Goal: Task Accomplishment & Management: Use online tool/utility

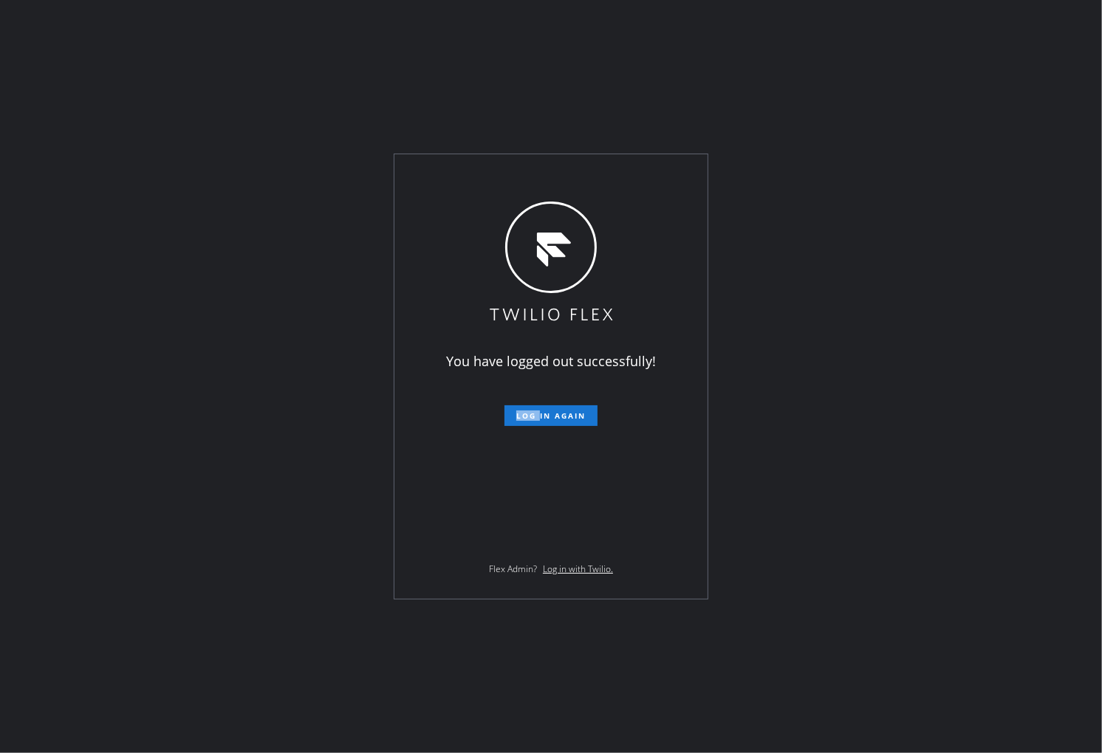
click at [0, 303] on div "You have logged out successfully! Log in again Flex Admin? Log in with Twilio." at bounding box center [551, 376] width 1102 height 753
click at [578, 411] on span "Log in again" at bounding box center [550, 416] width 69 height 10
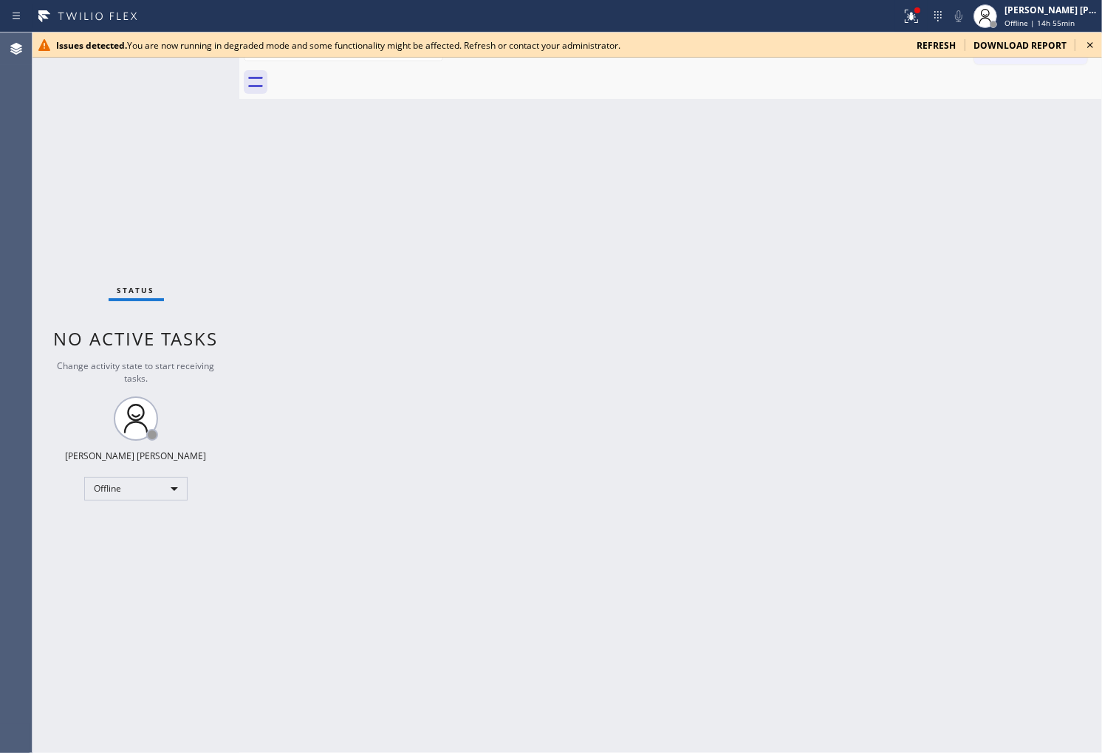
click at [939, 44] on span "refresh" at bounding box center [935, 45] width 39 height 13
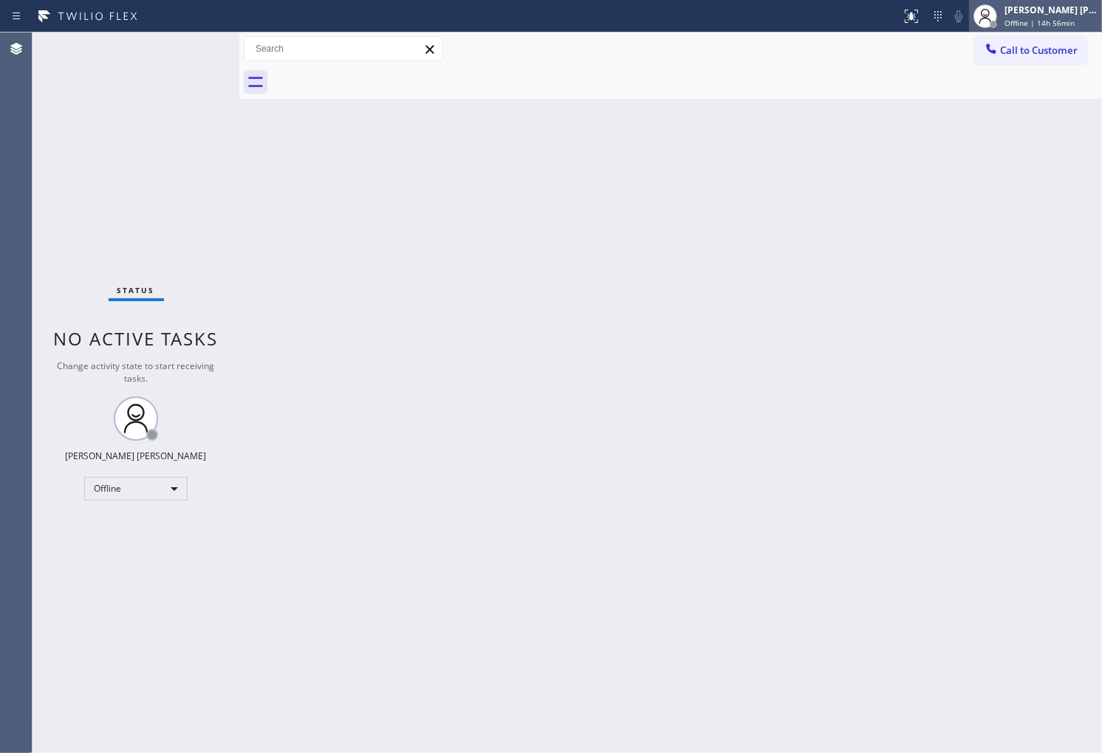
click at [1049, 18] on span "Offline | 14h 56min" at bounding box center [1039, 23] width 70 height 10
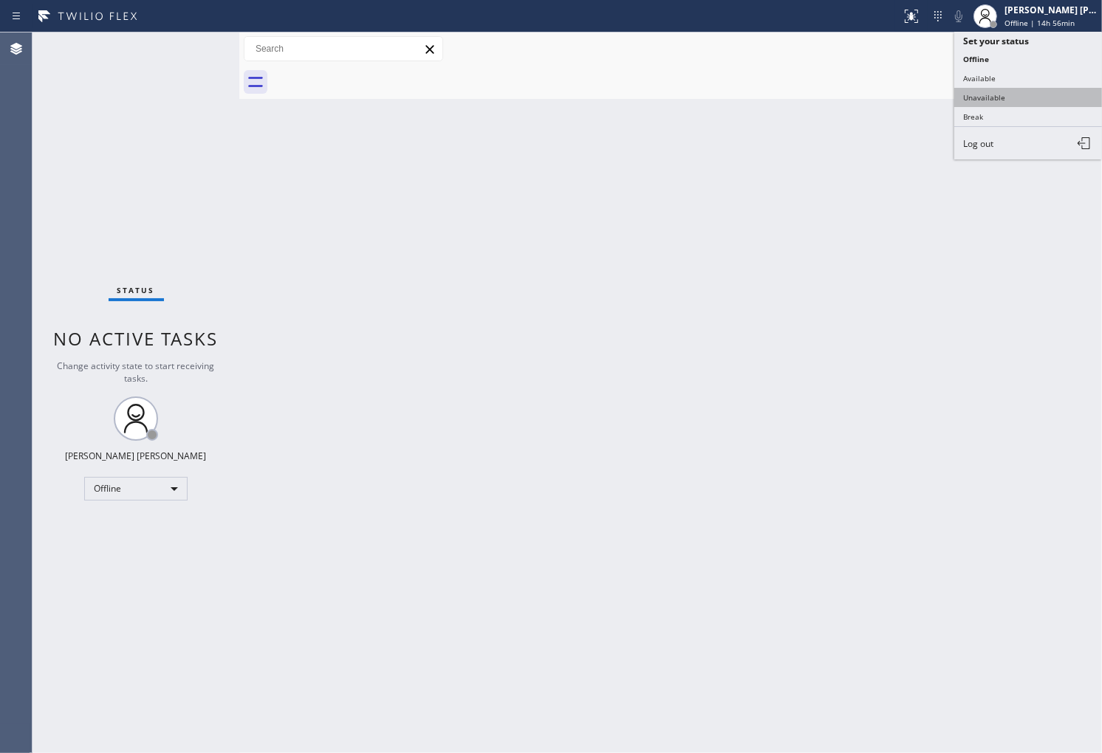
click at [1042, 96] on button "Unavailable" at bounding box center [1028, 97] width 148 height 19
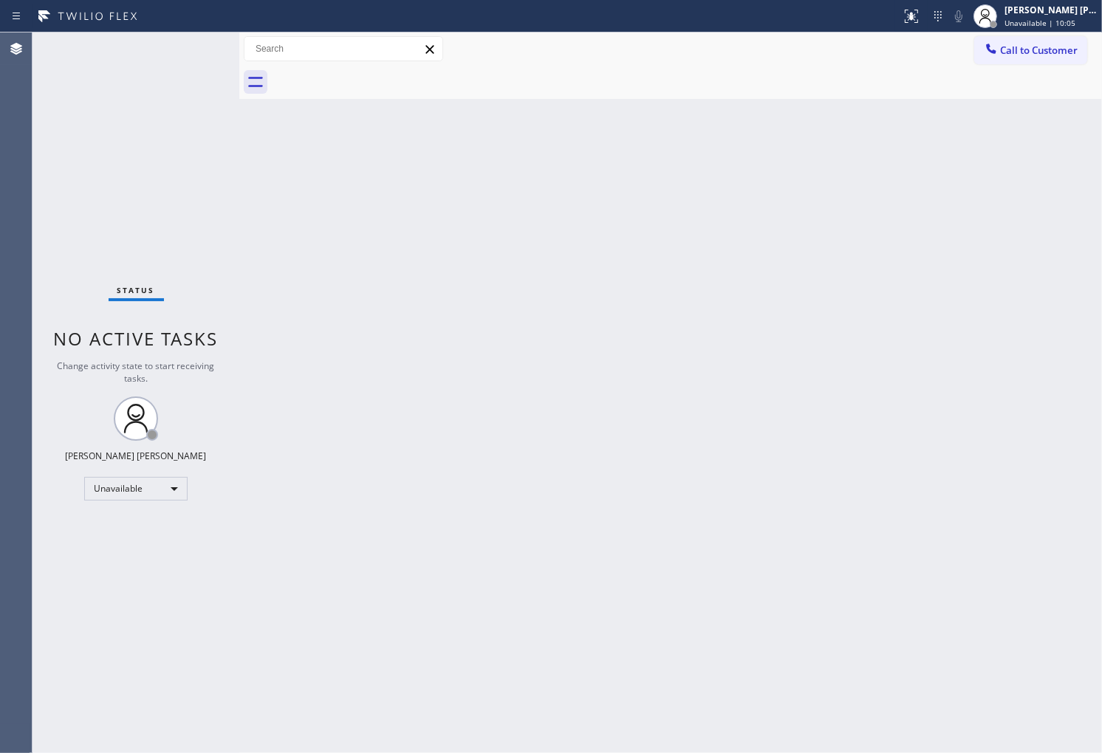
click at [1, 226] on div "Agent Desktop" at bounding box center [16, 392] width 32 height 721
click at [1036, 44] on span "Call to Customer" at bounding box center [1039, 50] width 78 height 13
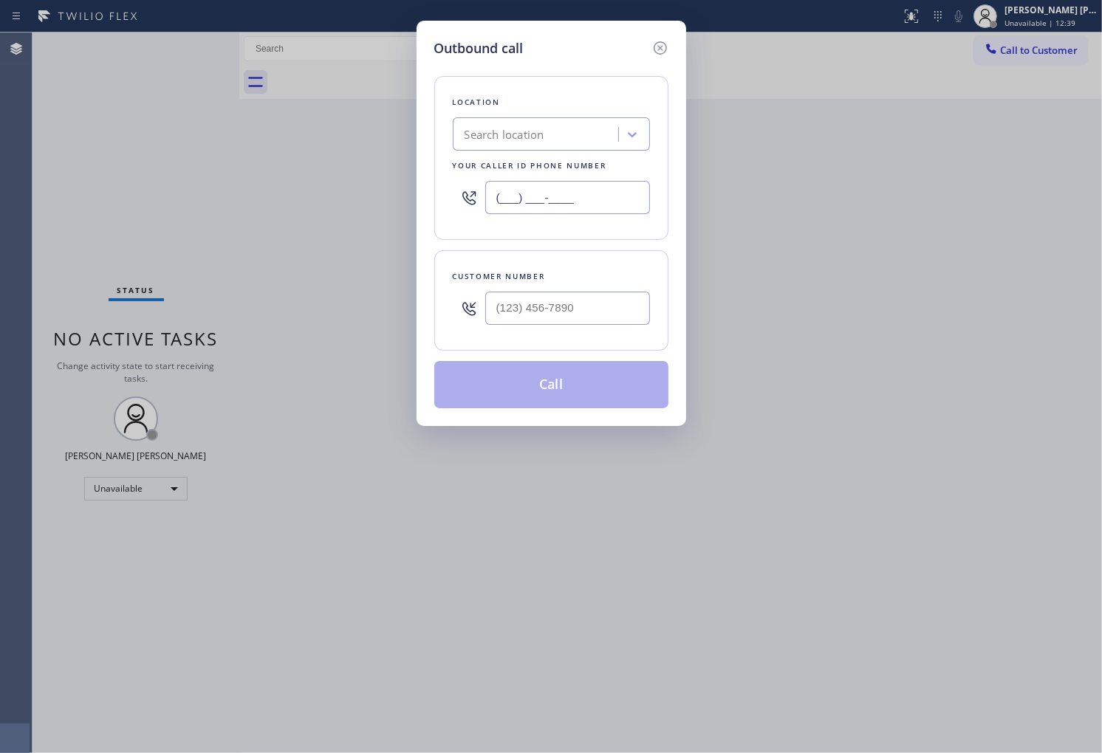
click at [538, 186] on input "(___) ___-____" at bounding box center [567, 197] width 165 height 33
paste input "425) 276-6811"
type input "[PHONE_NUMBER]"
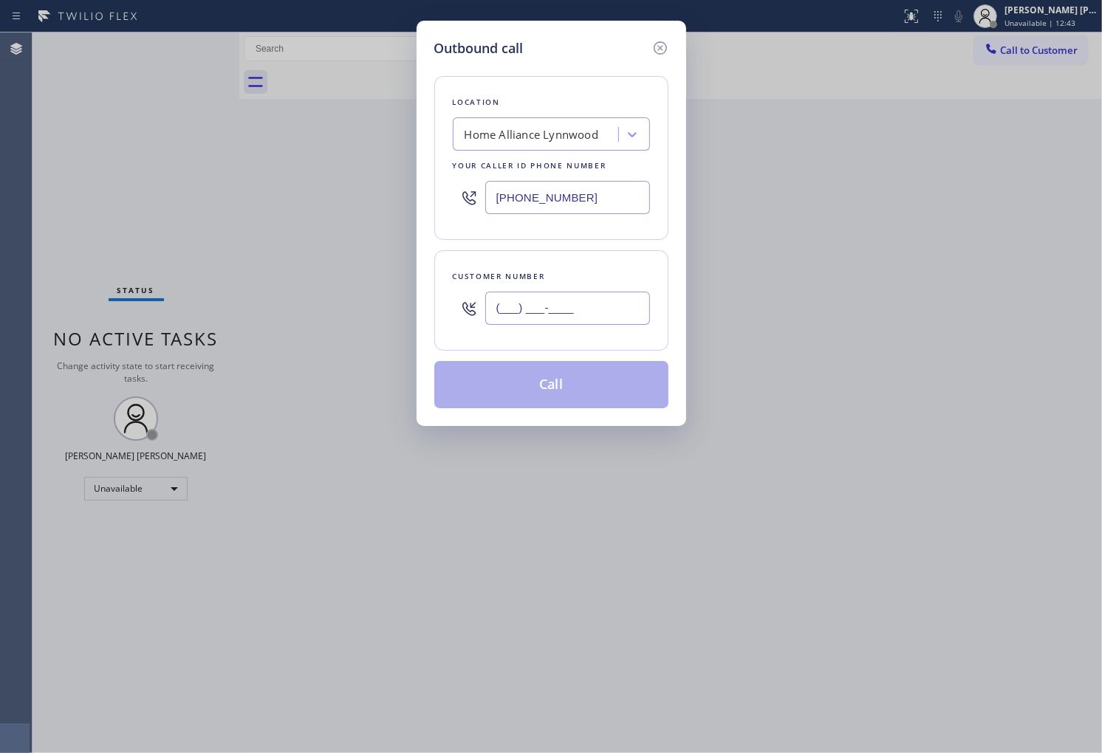
click at [577, 321] on input "(___) ___-____" at bounding box center [567, 308] width 165 height 33
paste input "425) 776-8280"
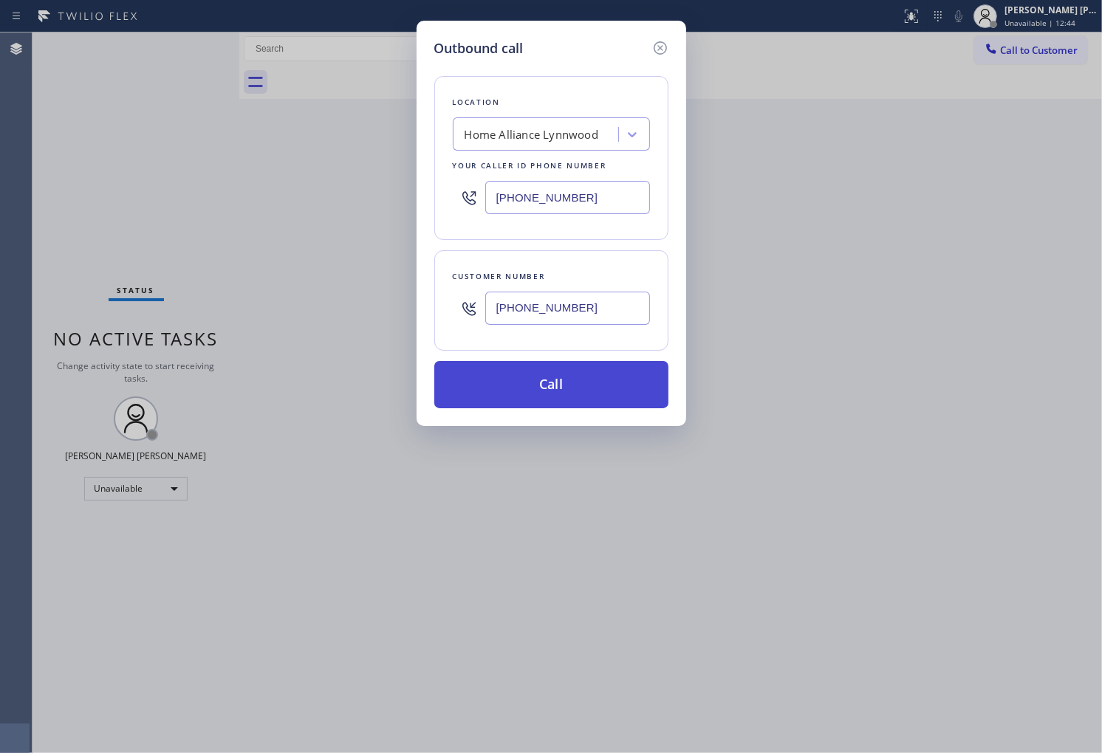
type input "[PHONE_NUMBER]"
click at [566, 386] on button "Call" at bounding box center [551, 384] width 234 height 47
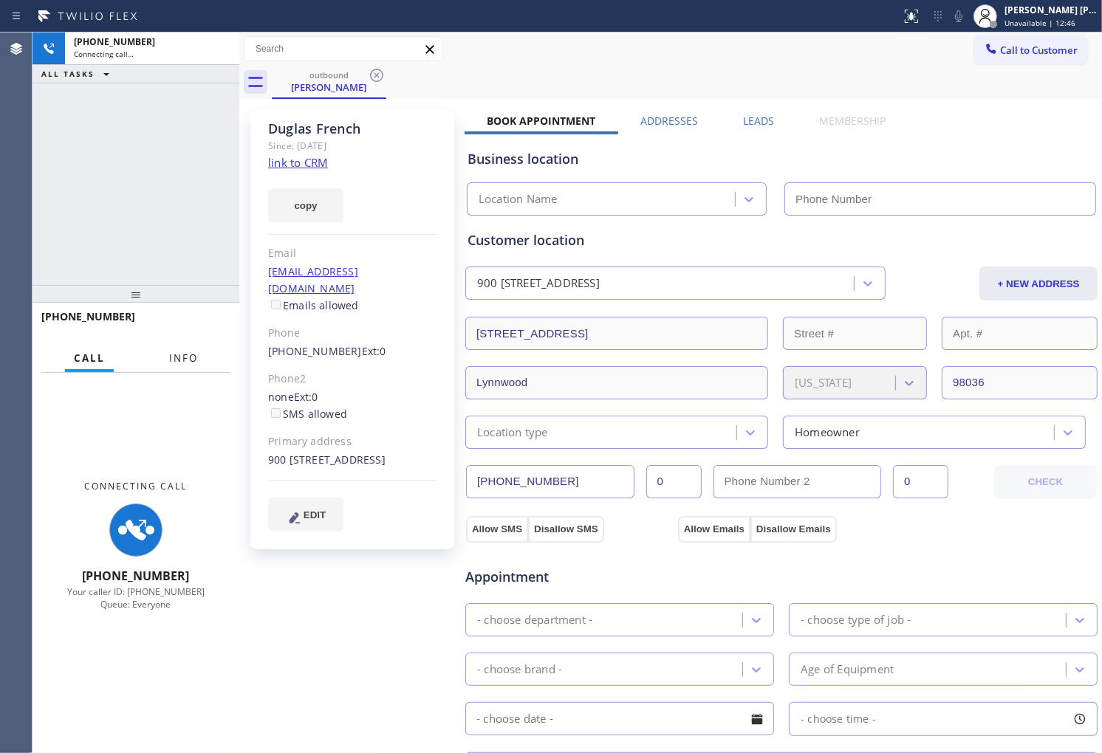
click at [193, 363] on span "Info" at bounding box center [183, 358] width 29 height 13
click at [194, 362] on span "Info" at bounding box center [183, 358] width 29 height 13
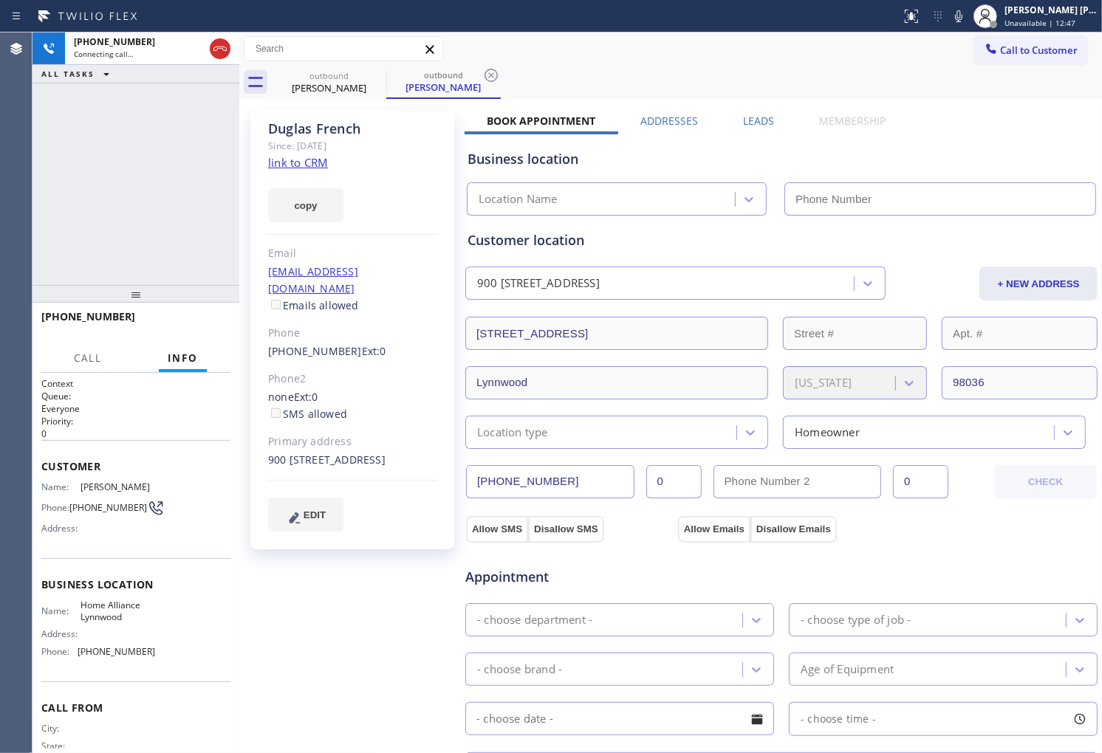
click at [318, 123] on div "[PERSON_NAME]" at bounding box center [352, 128] width 169 height 17
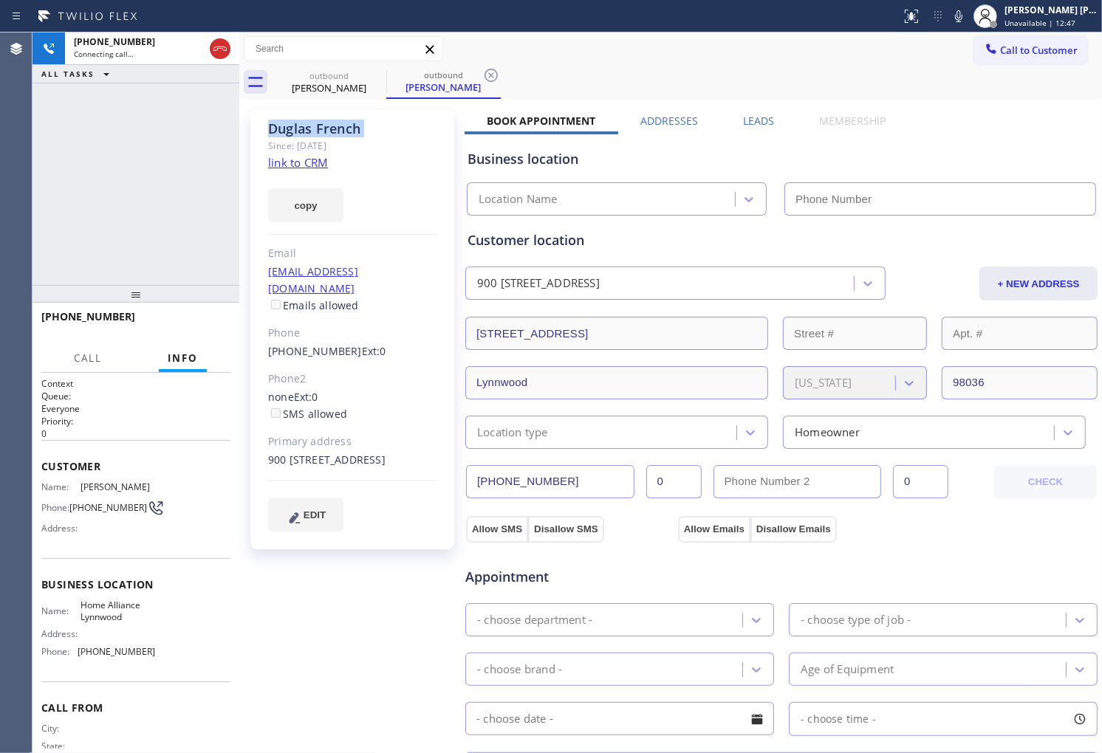
click at [318, 123] on div "[PERSON_NAME]" at bounding box center [352, 128] width 169 height 17
type input "[PHONE_NUMBER]"
click at [101, 123] on div "[PHONE_NUMBER] Connecting call… ALL TASKS ALL TASKS ACTIVE TASKS TASKS IN WRAP …" at bounding box center [135, 158] width 207 height 253
click at [964, 19] on div at bounding box center [958, 16] width 21 height 18
click at [0, 227] on div "Agent Desktop" at bounding box center [16, 392] width 32 height 721
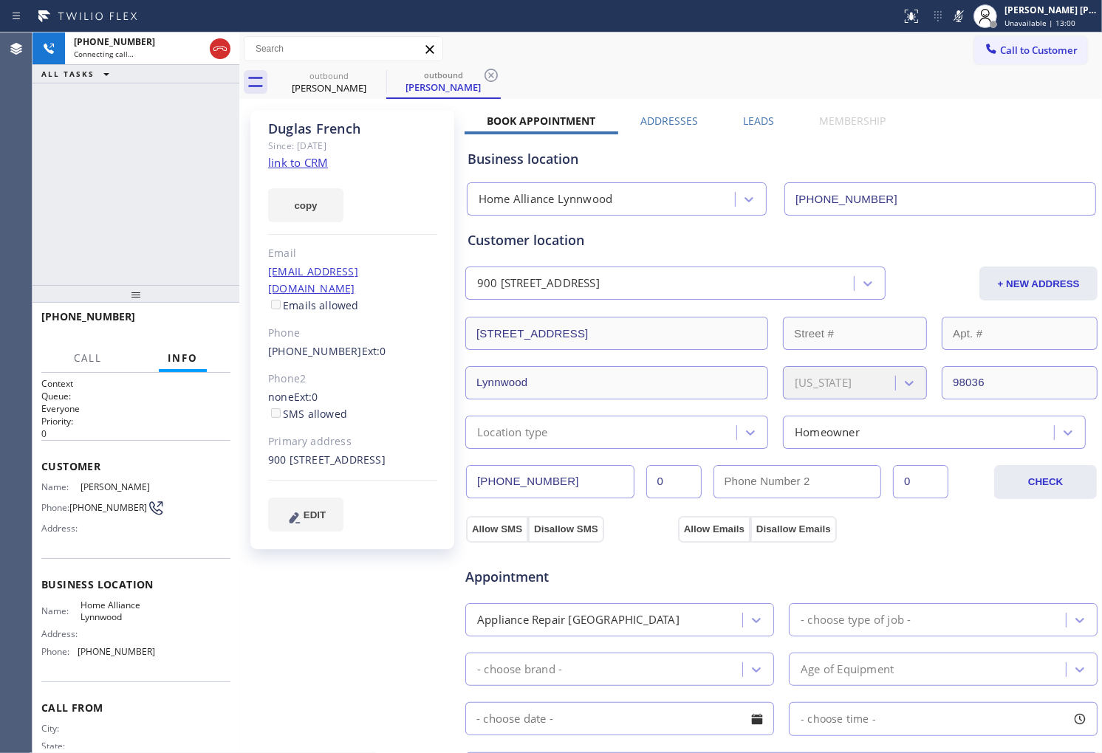
click at [126, 211] on div "[PHONE_NUMBER] Connecting call… ALL TASKS ALL TASKS ACTIVE TASKS TASKS IN WRAP …" at bounding box center [135, 158] width 207 height 253
click at [104, 157] on div "[PHONE_NUMBER] Connecting call… ALL TASKS ALL TASKS ACTIVE TASKS TASKS IN WRAP …" at bounding box center [135, 158] width 207 height 253
click at [967, 17] on icon at bounding box center [959, 16] width 18 height 18
click at [962, 21] on icon at bounding box center [958, 16] width 7 height 12
click at [962, 19] on icon at bounding box center [958, 16] width 7 height 12
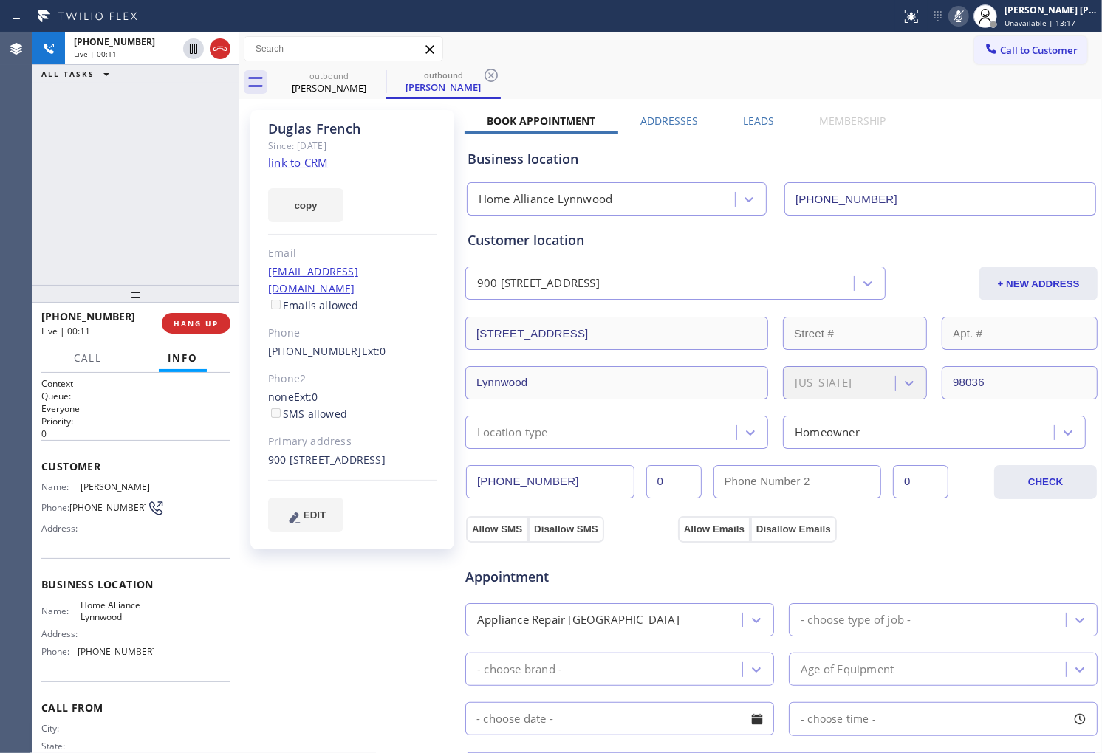
click at [962, 13] on icon at bounding box center [958, 16] width 7 height 12
click at [136, 157] on div "[PHONE_NUMBER] Live | 00:12 ALL TASKS ALL TASKS ACTIVE TASKS TASKS IN WRAP UP" at bounding box center [135, 158] width 207 height 253
click at [320, 133] on div "[PERSON_NAME]" at bounding box center [352, 128] width 169 height 17
click at [967, 17] on icon at bounding box center [959, 16] width 18 height 18
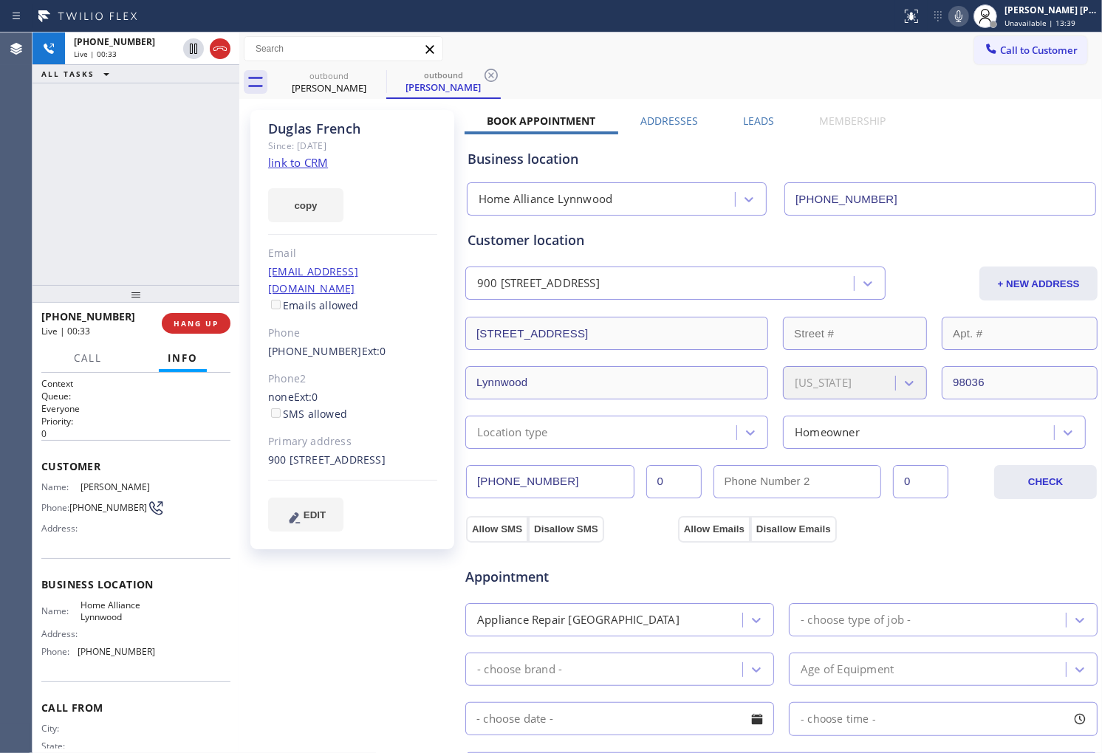
click at [967, 19] on icon at bounding box center [959, 16] width 18 height 18
click at [967, 11] on icon at bounding box center [959, 16] width 18 height 18
click at [964, 11] on rect at bounding box center [958, 15] width 10 height 10
click at [315, 121] on div "[PERSON_NAME]" at bounding box center [352, 128] width 169 height 17
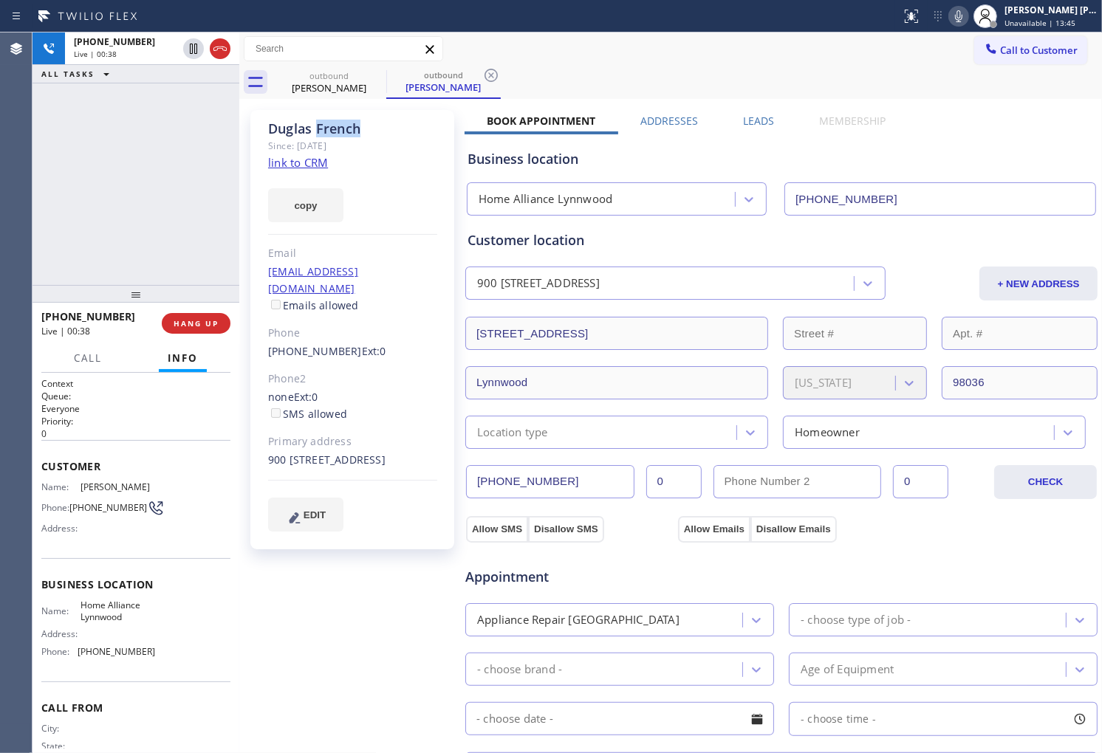
click at [315, 128] on div "[PERSON_NAME]" at bounding box center [352, 128] width 169 height 17
click at [297, 131] on div "[PERSON_NAME]" at bounding box center [352, 128] width 169 height 17
click at [334, 130] on div "[PERSON_NAME]" at bounding box center [352, 128] width 169 height 17
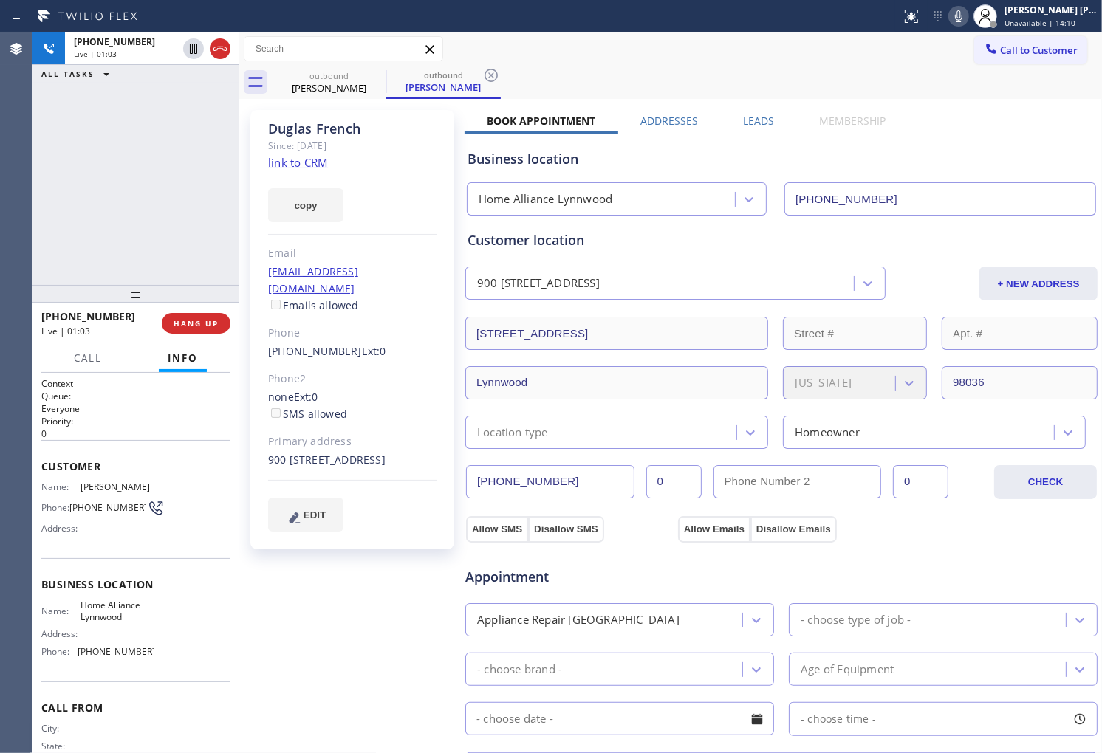
click at [967, 13] on icon at bounding box center [959, 16] width 18 height 18
click at [967, 11] on icon at bounding box center [959, 16] width 18 height 18
click at [962, 11] on icon at bounding box center [958, 16] width 7 height 12
click at [340, 123] on div "[PERSON_NAME]" at bounding box center [352, 128] width 169 height 17
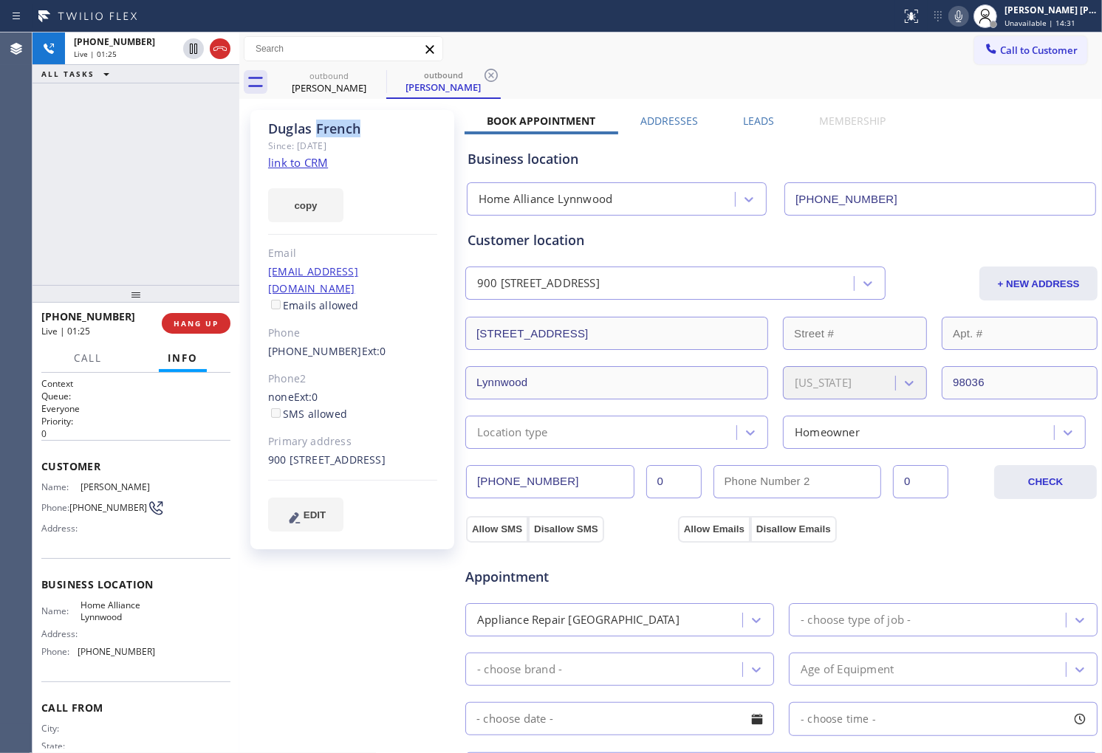
click at [340, 123] on div "[PERSON_NAME]" at bounding box center [352, 128] width 169 height 17
click at [285, 123] on div "[PERSON_NAME]" at bounding box center [352, 128] width 169 height 17
click at [326, 122] on div "[PERSON_NAME]" at bounding box center [352, 128] width 169 height 17
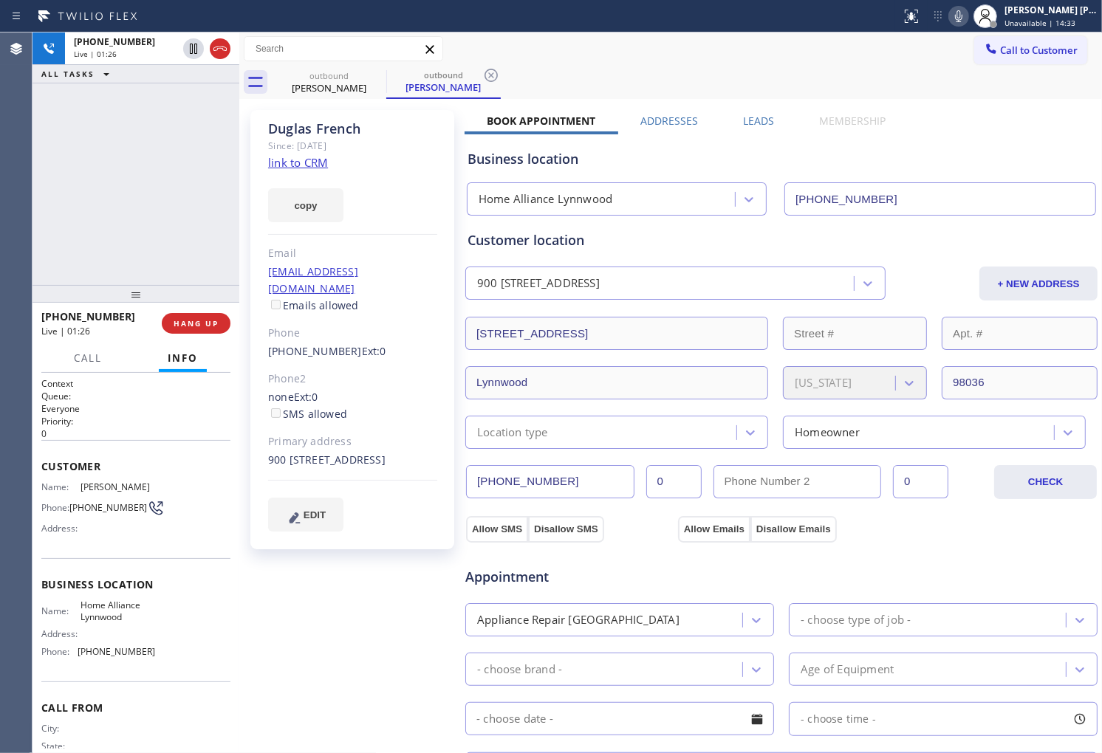
click at [296, 123] on div "[PERSON_NAME]" at bounding box center [352, 128] width 169 height 17
click at [342, 127] on div "[PERSON_NAME]" at bounding box center [352, 128] width 169 height 17
click at [301, 135] on div "[PERSON_NAME]" at bounding box center [352, 128] width 169 height 17
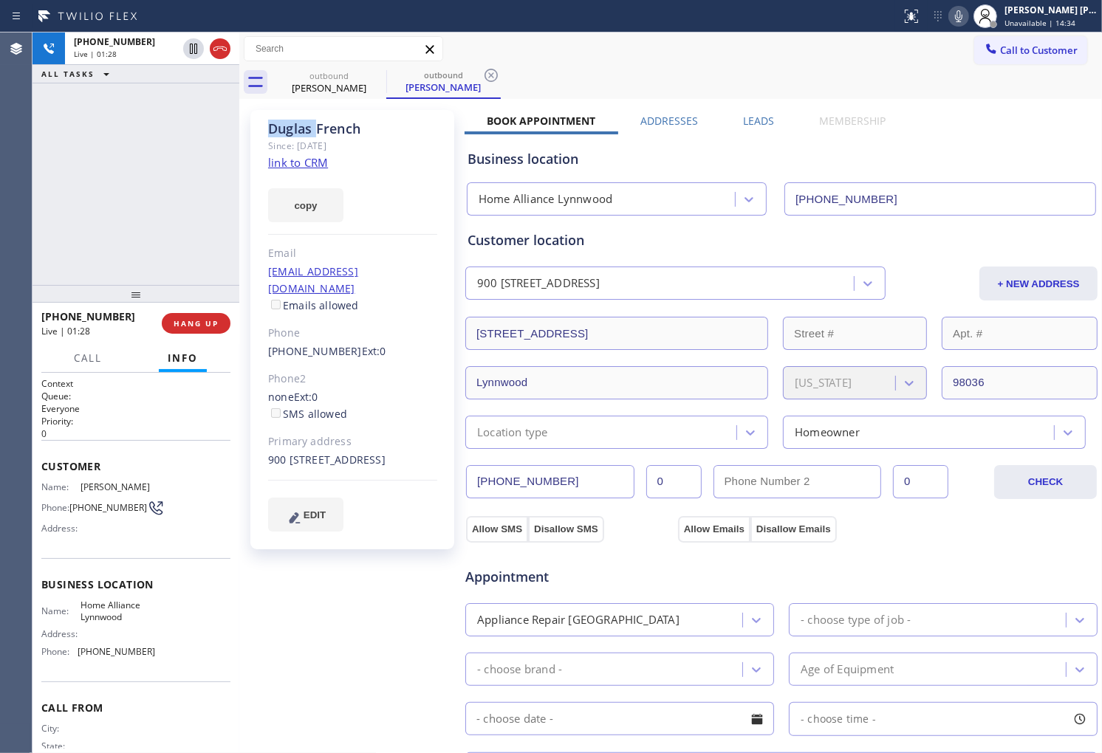
click at [301, 135] on div "[PERSON_NAME]" at bounding box center [352, 128] width 169 height 17
click at [342, 129] on div "[PERSON_NAME]" at bounding box center [352, 128] width 169 height 17
click at [289, 134] on div "[PERSON_NAME]" at bounding box center [352, 128] width 169 height 17
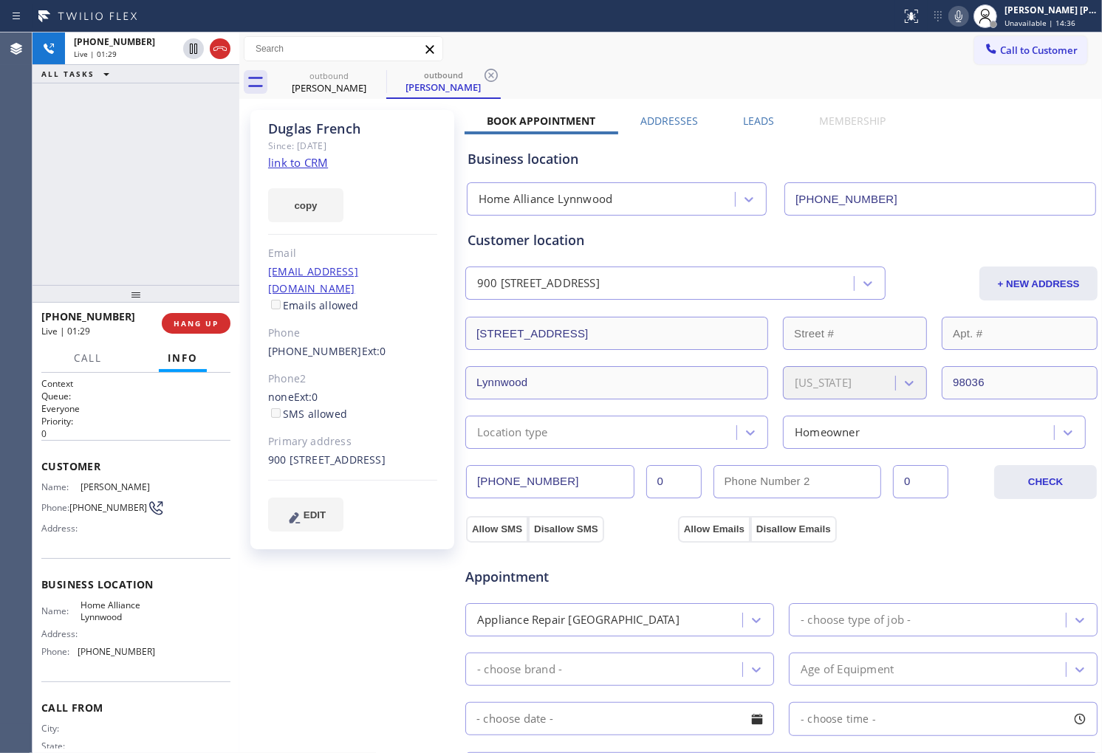
click at [340, 130] on div "[PERSON_NAME]" at bounding box center [352, 128] width 169 height 17
click at [284, 131] on div "[PERSON_NAME]" at bounding box center [352, 128] width 169 height 17
click at [301, 124] on div "[PERSON_NAME]" at bounding box center [352, 128] width 169 height 17
click at [342, 124] on div "[PERSON_NAME]" at bounding box center [352, 128] width 169 height 17
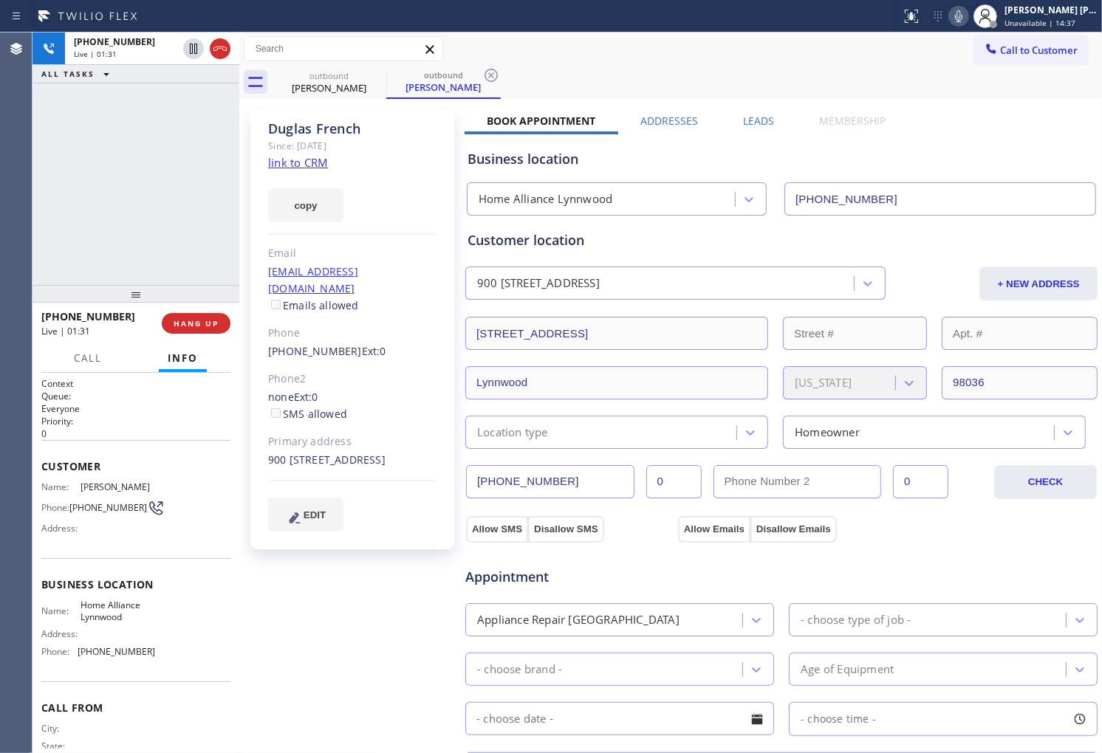
click at [298, 127] on div "[PERSON_NAME]" at bounding box center [352, 128] width 169 height 17
click at [333, 126] on div "[PERSON_NAME]" at bounding box center [352, 128] width 169 height 17
click at [283, 126] on div "[PERSON_NAME]" at bounding box center [352, 128] width 169 height 17
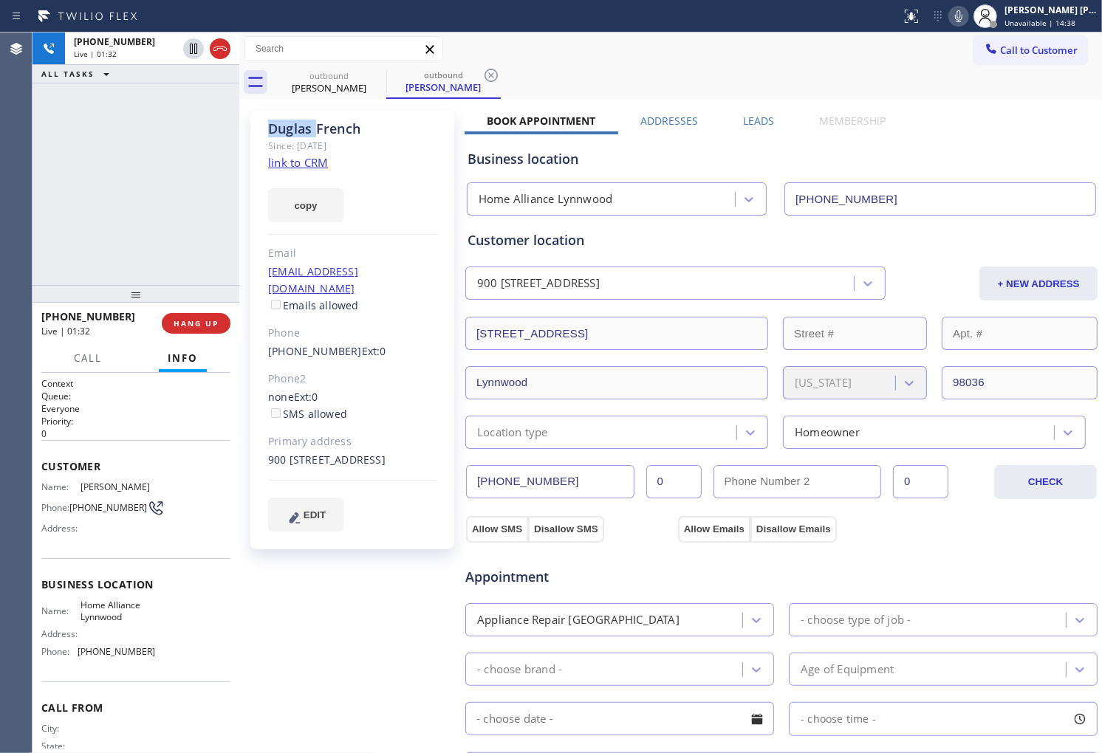
click at [283, 126] on div "[PERSON_NAME]" at bounding box center [352, 128] width 169 height 17
drag, startPoint x: 397, startPoint y: 332, endPoint x: 247, endPoint y: 336, distance: 150.0
click at [247, 336] on div "[PERSON_NAME] Since: [DATE] link to CRM copy Email [EMAIL_ADDRESS][DOMAIN_NAME]…" at bounding box center [354, 596] width 222 height 987
click at [362, 344] on span "Ext: 0" at bounding box center [374, 351] width 24 height 14
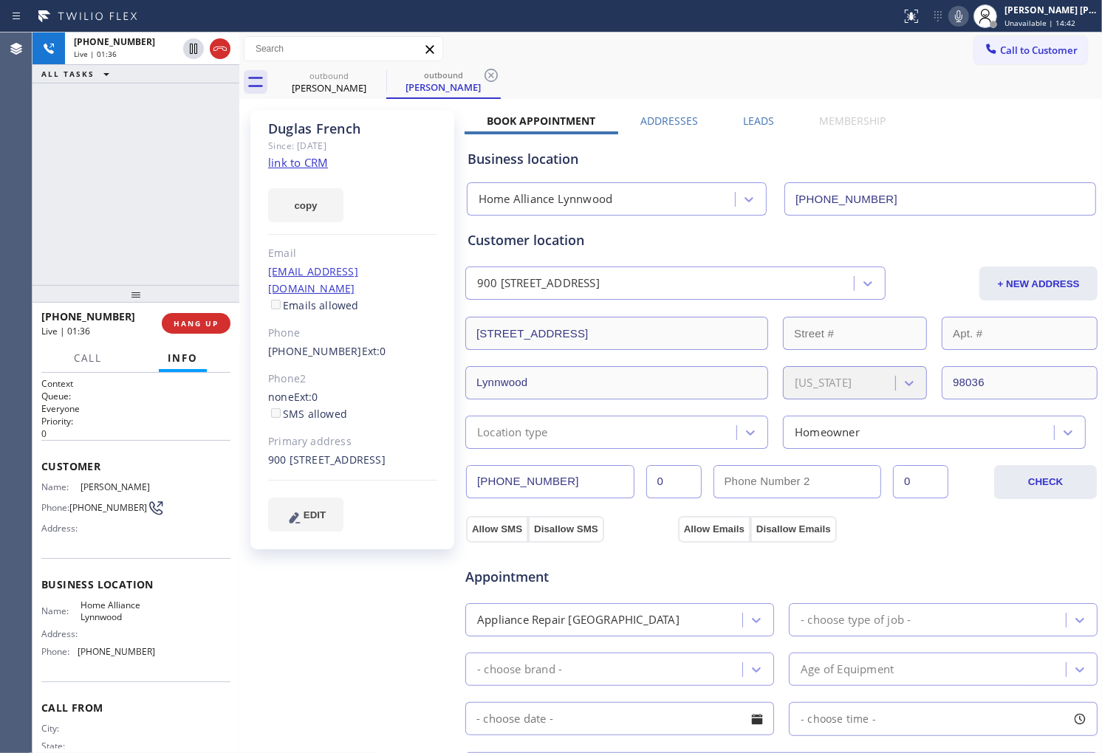
click at [362, 344] on span "Ext: 0" at bounding box center [374, 351] width 24 height 14
click at [366, 344] on span "Ext: 0" at bounding box center [374, 351] width 24 height 14
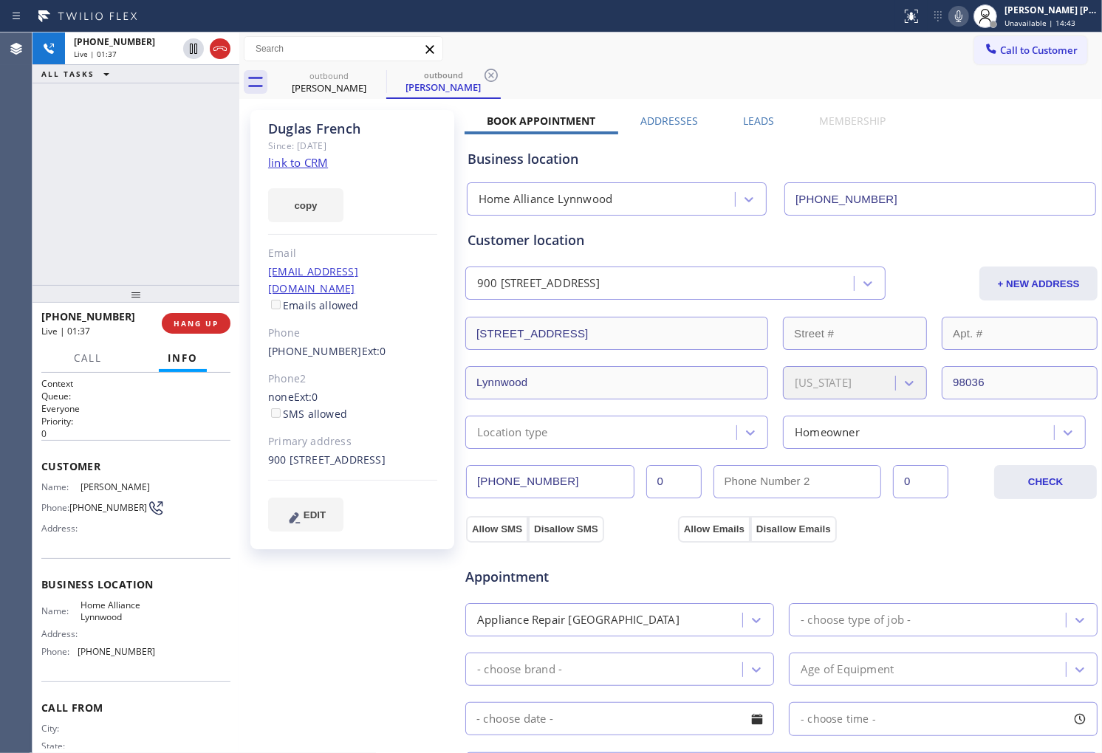
click at [377, 325] on div "Phone" at bounding box center [352, 333] width 169 height 17
drag, startPoint x: 382, startPoint y: 338, endPoint x: 251, endPoint y: 343, distance: 130.8
click at [251, 343] on div "[PERSON_NAME] Since: [DATE] link to CRM copy Email [EMAIL_ADDRESS][DOMAIN_NAME]…" at bounding box center [352, 329] width 204 height 439
click at [386, 343] on div "[PHONE_NUMBER] Ext: 0" at bounding box center [352, 351] width 169 height 17
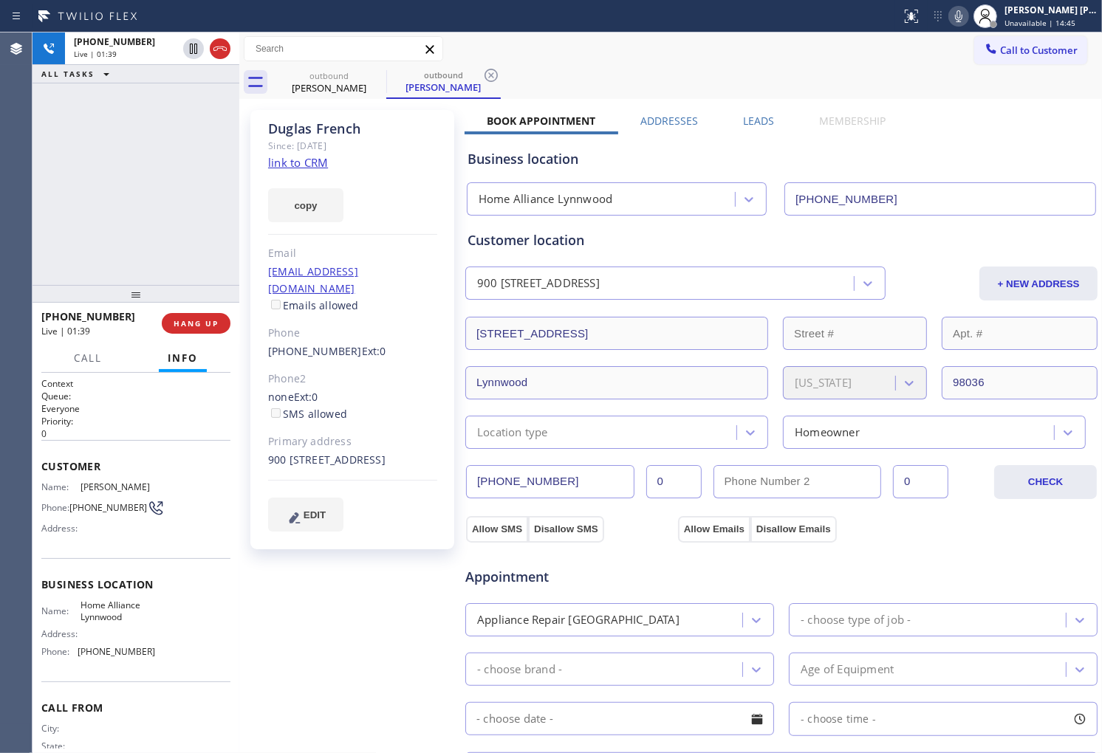
click at [368, 301] on div "[PERSON_NAME] Since: [DATE] link to CRM copy Email [EMAIL_ADDRESS][DOMAIN_NAME]…" at bounding box center [352, 329] width 204 height 439
click at [347, 134] on div "[PERSON_NAME]" at bounding box center [352, 128] width 169 height 17
click at [313, 134] on div "[PERSON_NAME]" at bounding box center [352, 128] width 169 height 17
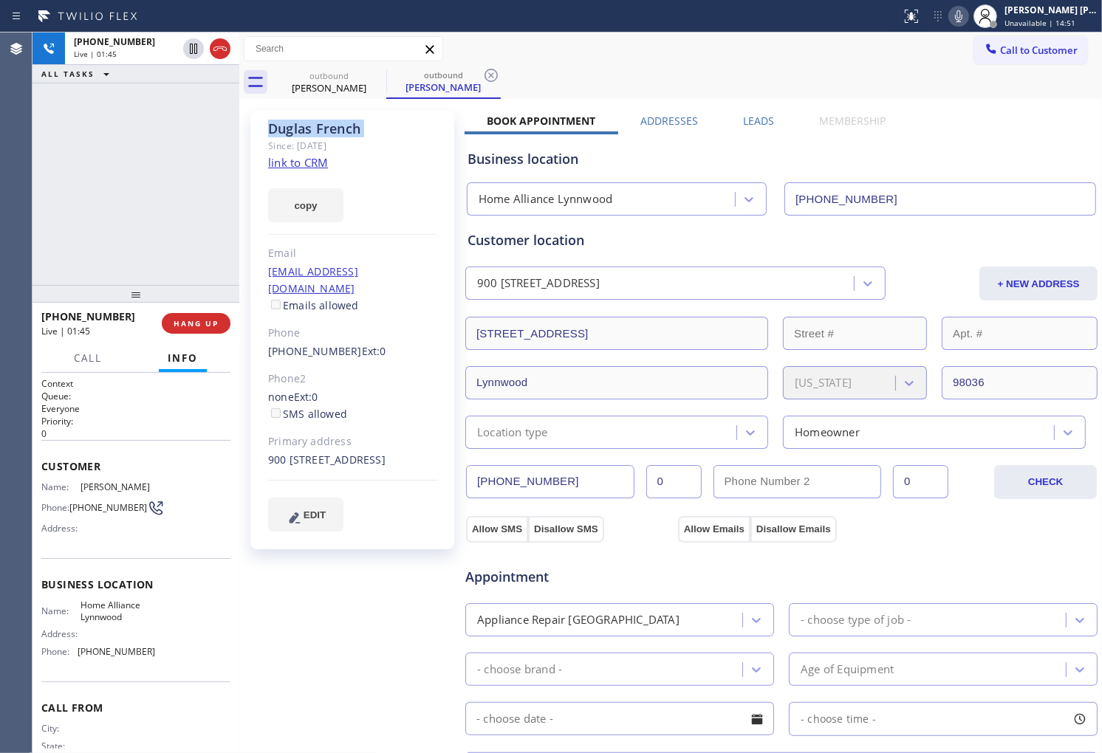
drag, startPoint x: 371, startPoint y: 149, endPoint x: 281, endPoint y: 143, distance: 90.3
click at [281, 143] on div "Since: [DATE]" at bounding box center [352, 145] width 169 height 17
click at [298, 131] on div "[PERSON_NAME]" at bounding box center [352, 128] width 169 height 17
drag, startPoint x: 267, startPoint y: 124, endPoint x: 363, endPoint y: 143, distance: 97.9
click at [363, 143] on div "[PERSON_NAME] Since: [DATE] link to CRM copy Email [EMAIL_ADDRESS][DOMAIN_NAME]…" at bounding box center [352, 329] width 204 height 439
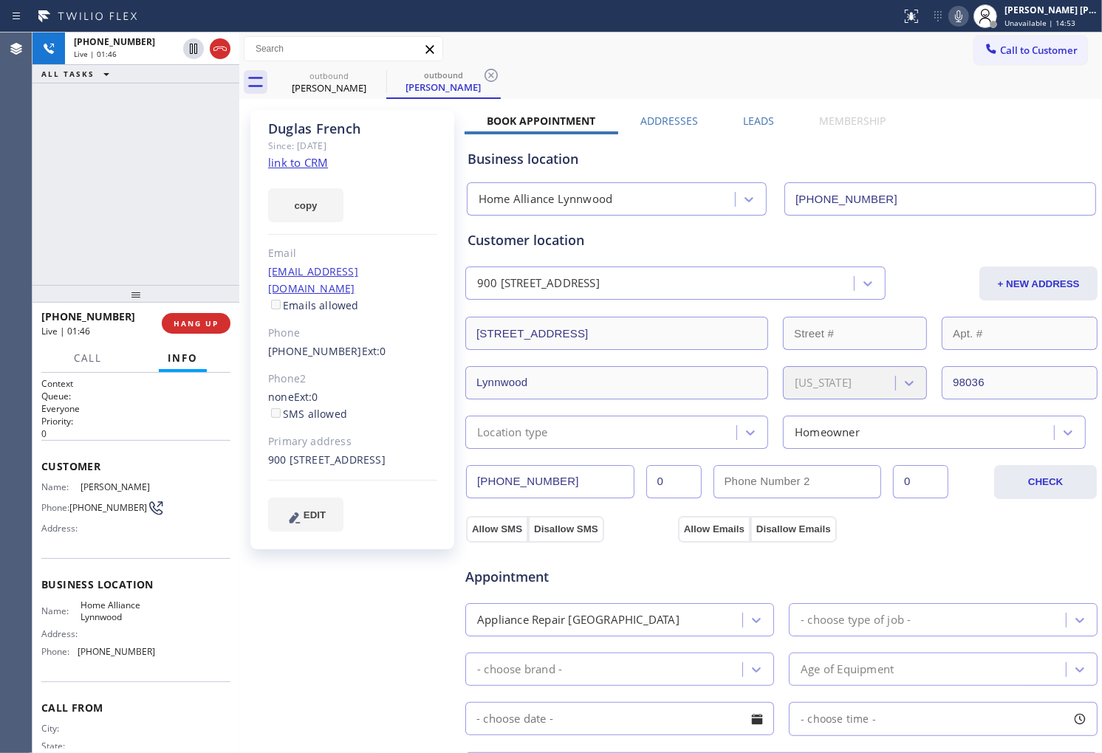
click at [371, 134] on div "[PERSON_NAME]" at bounding box center [352, 128] width 169 height 17
click at [967, 20] on icon at bounding box center [959, 16] width 18 height 18
drag, startPoint x: 367, startPoint y: 130, endPoint x: 275, endPoint y: 133, distance: 91.6
click at [275, 133] on div "[PERSON_NAME]" at bounding box center [352, 128] width 169 height 17
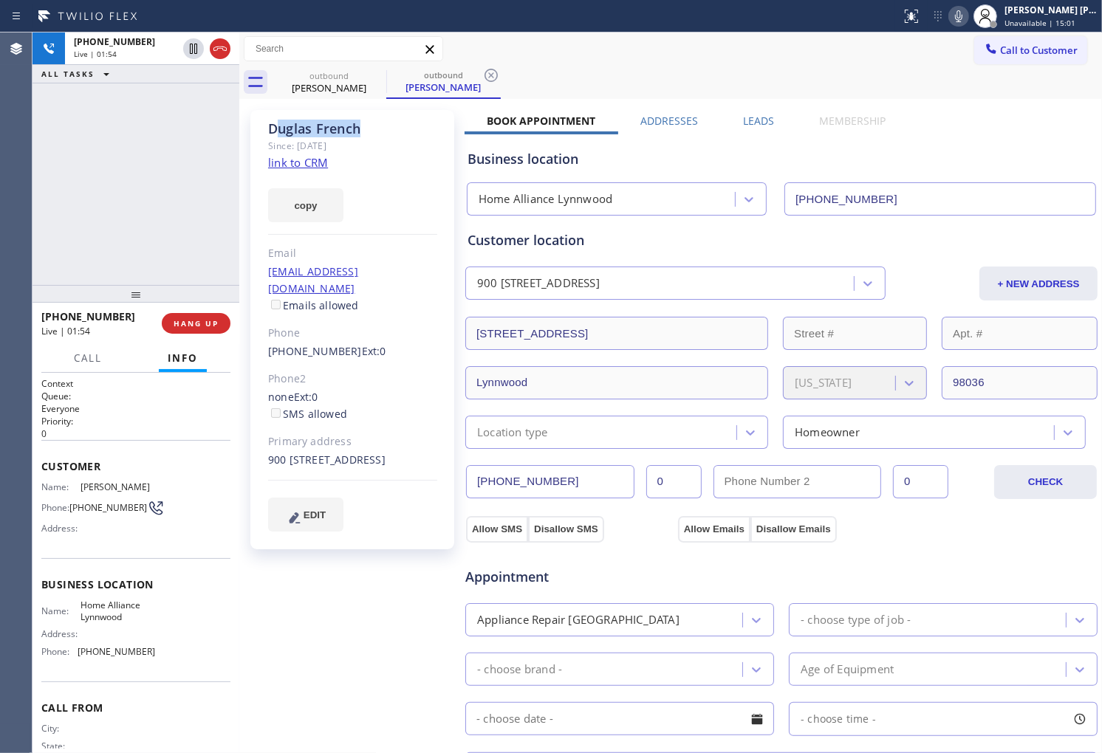
click at [335, 128] on div "[PERSON_NAME]" at bounding box center [352, 128] width 169 height 17
click at [187, 178] on div "[PHONE_NUMBER] Live | 02:02 ALL TASKS ALL TASKS ACTIVE TASKS TASKS IN WRAP UP" at bounding box center [135, 158] width 207 height 253
click at [569, 43] on div "Call to Customer Outbound call Location Home Alliance [GEOGRAPHIC_DATA] Your ca…" at bounding box center [670, 49] width 863 height 26
click at [220, 52] on icon at bounding box center [220, 49] width 18 height 18
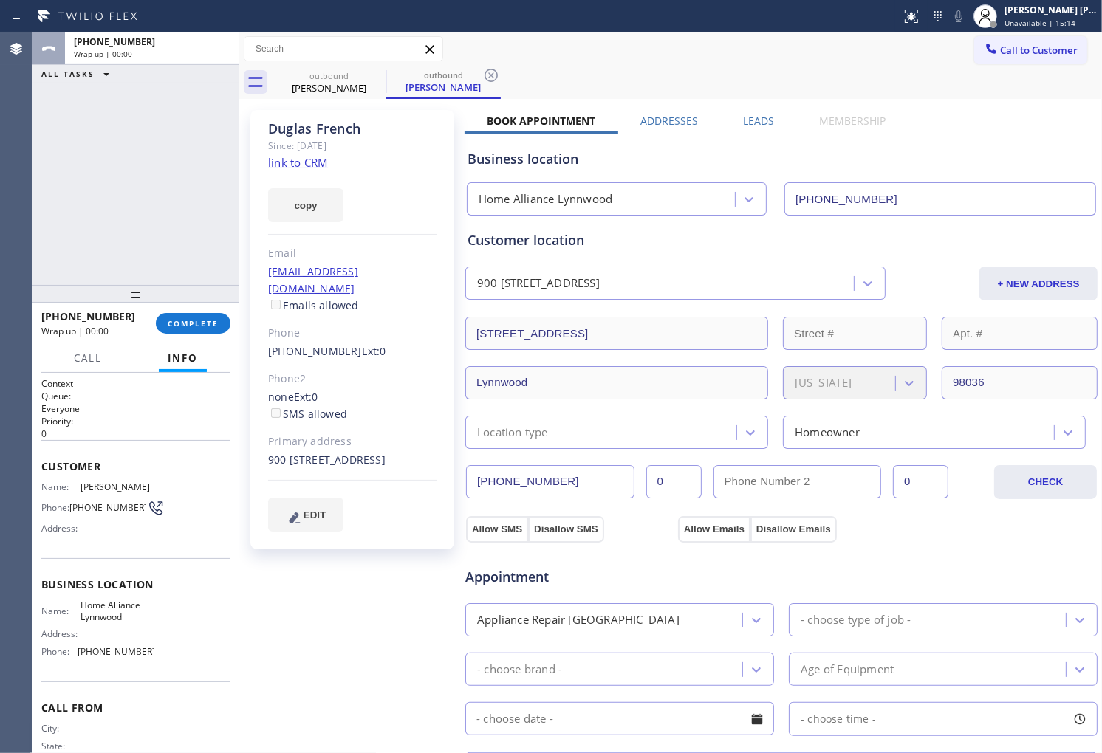
click at [761, 121] on label "Leads" at bounding box center [758, 121] width 31 height 14
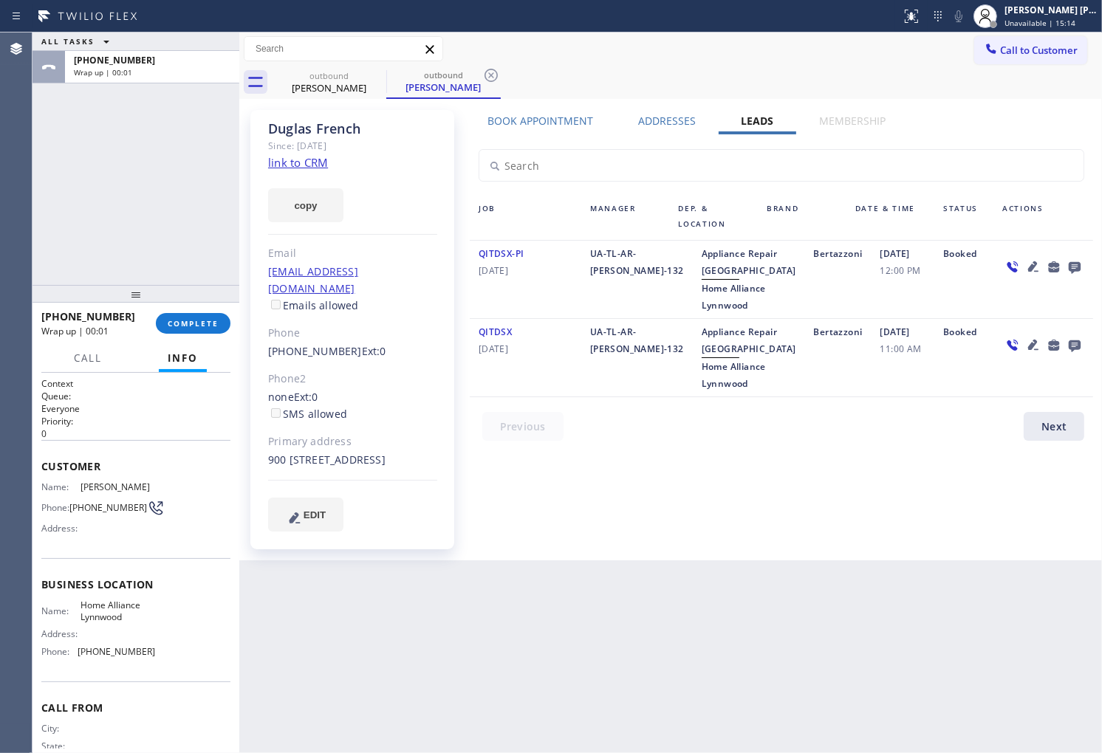
click at [1071, 264] on icon at bounding box center [1075, 268] width 12 height 12
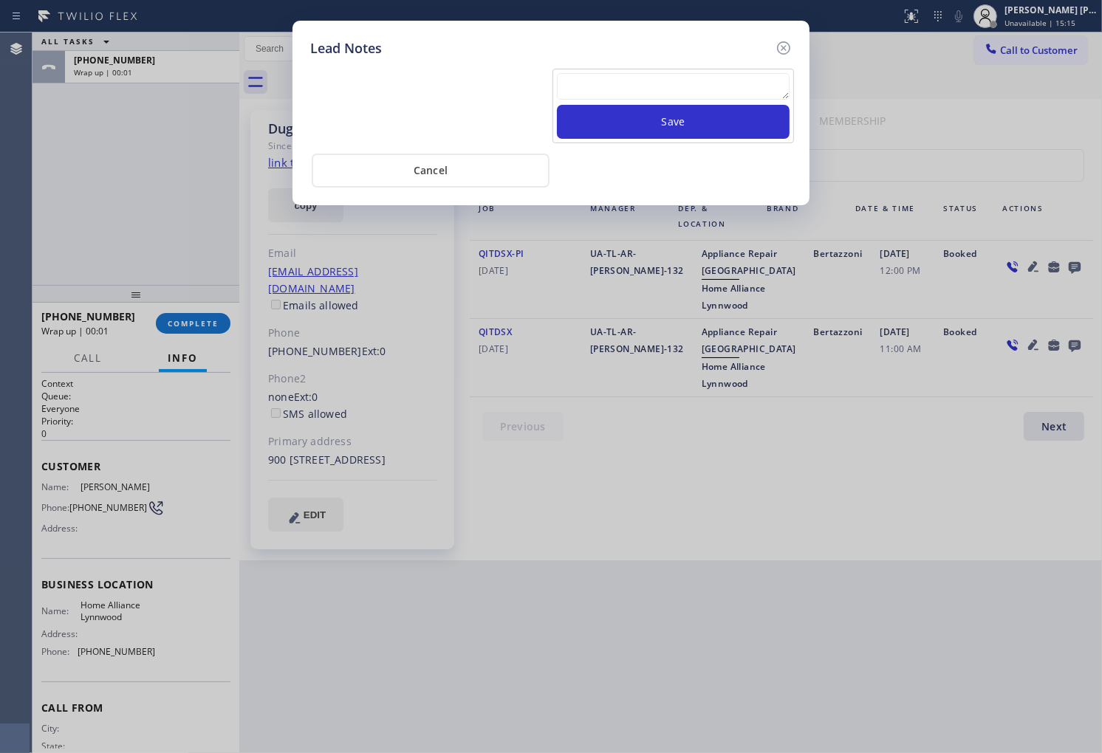
click at [648, 69] on div "Save" at bounding box center [672, 106] width 241 height 75
click at [648, 78] on textarea at bounding box center [673, 86] width 233 height 27
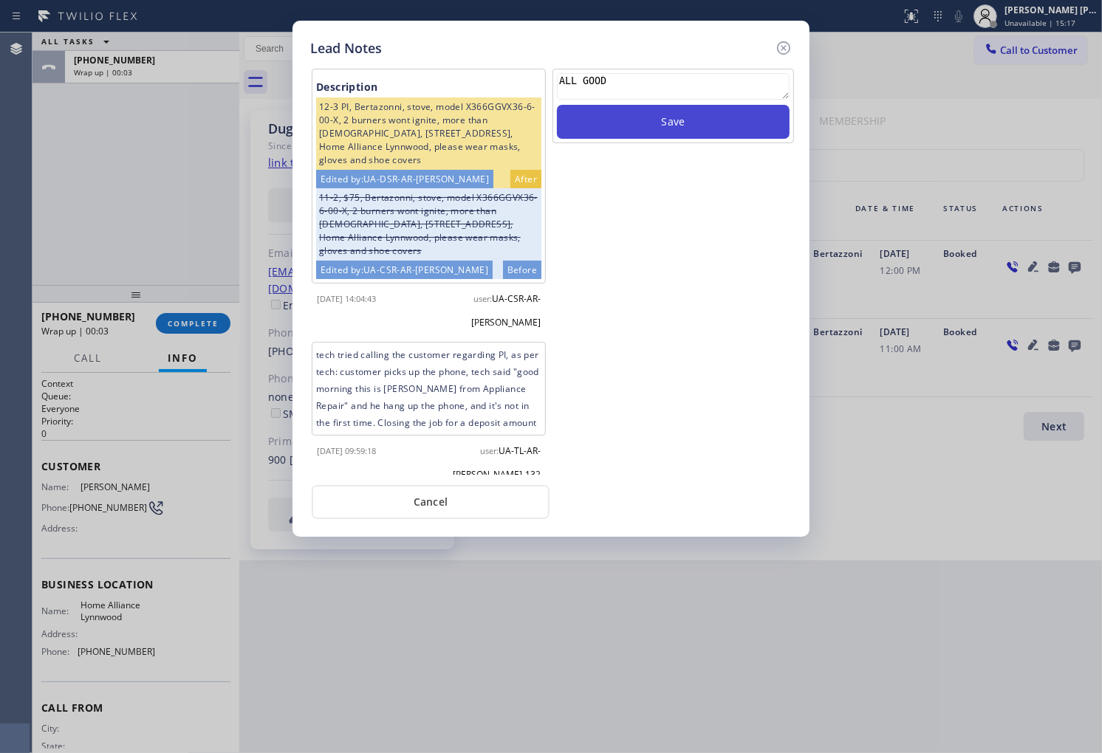
type textarea "ALL GOOD"
click at [704, 119] on button "Save" at bounding box center [673, 122] width 233 height 34
click at [785, 48] on icon at bounding box center [784, 48] width 18 height 18
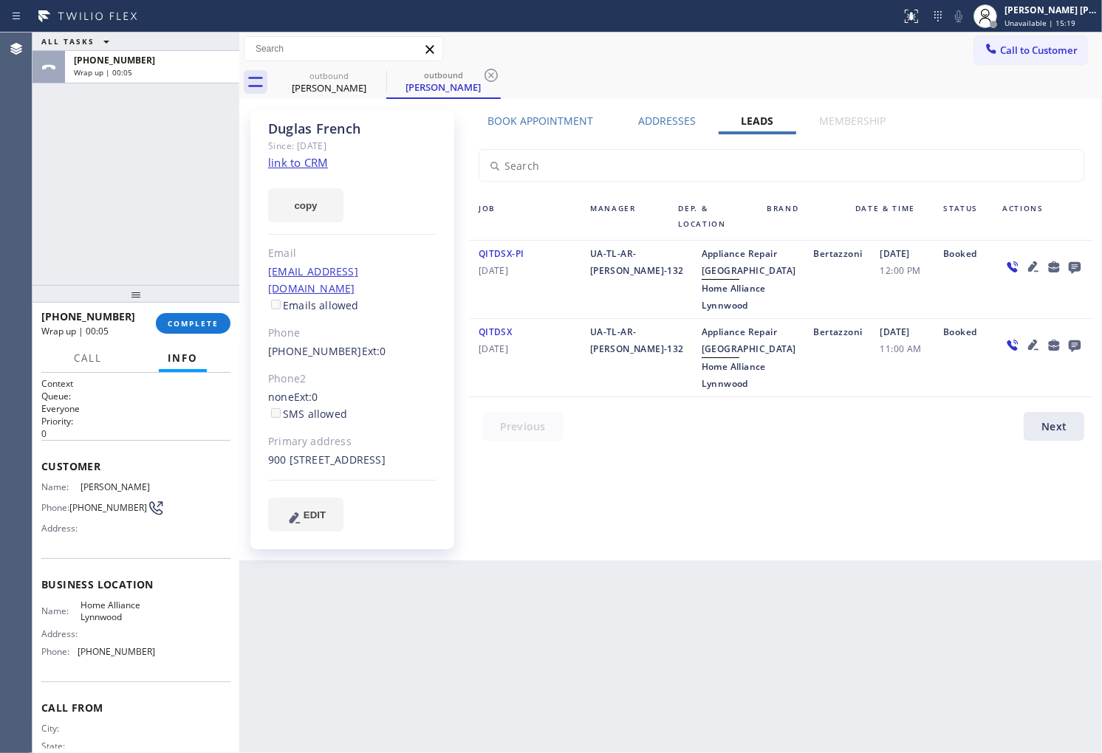
click at [190, 335] on div "[PHONE_NUMBER] Wrap up | 00:05 COMPLETE" at bounding box center [135, 323] width 189 height 38
click at [197, 323] on span "COMPLETE" at bounding box center [193, 323] width 51 height 10
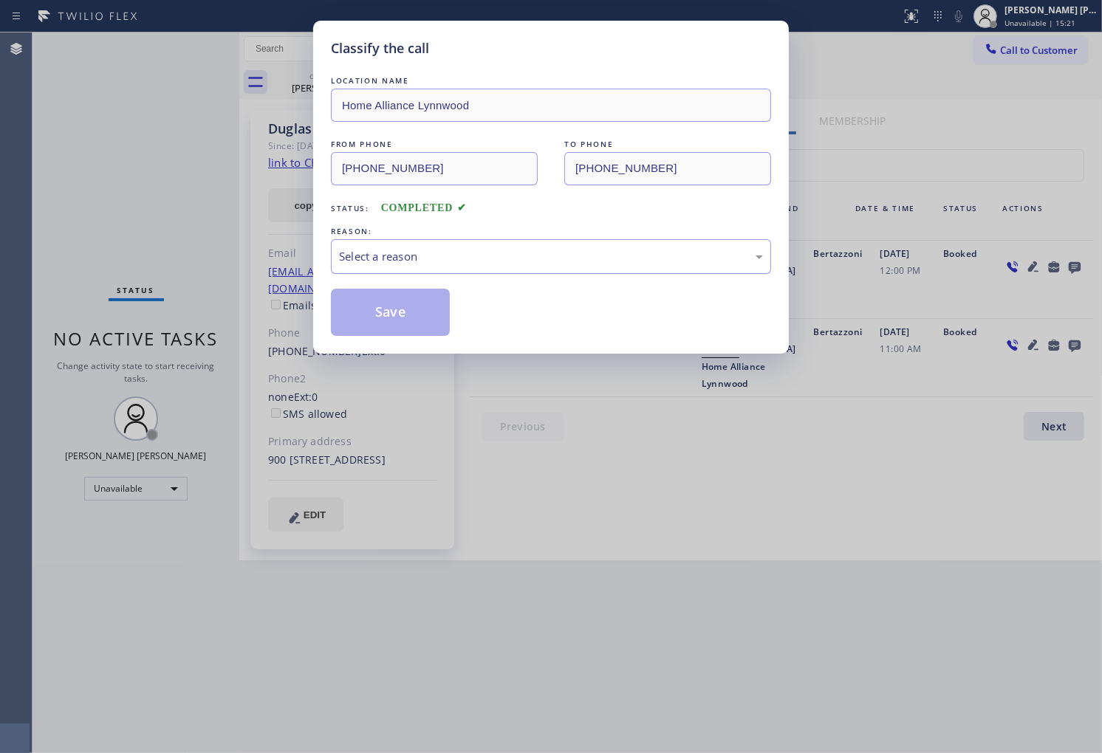
click at [408, 249] on div "Select a reason" at bounding box center [551, 256] width 424 height 17
click at [404, 316] on button "Save" at bounding box center [390, 312] width 119 height 47
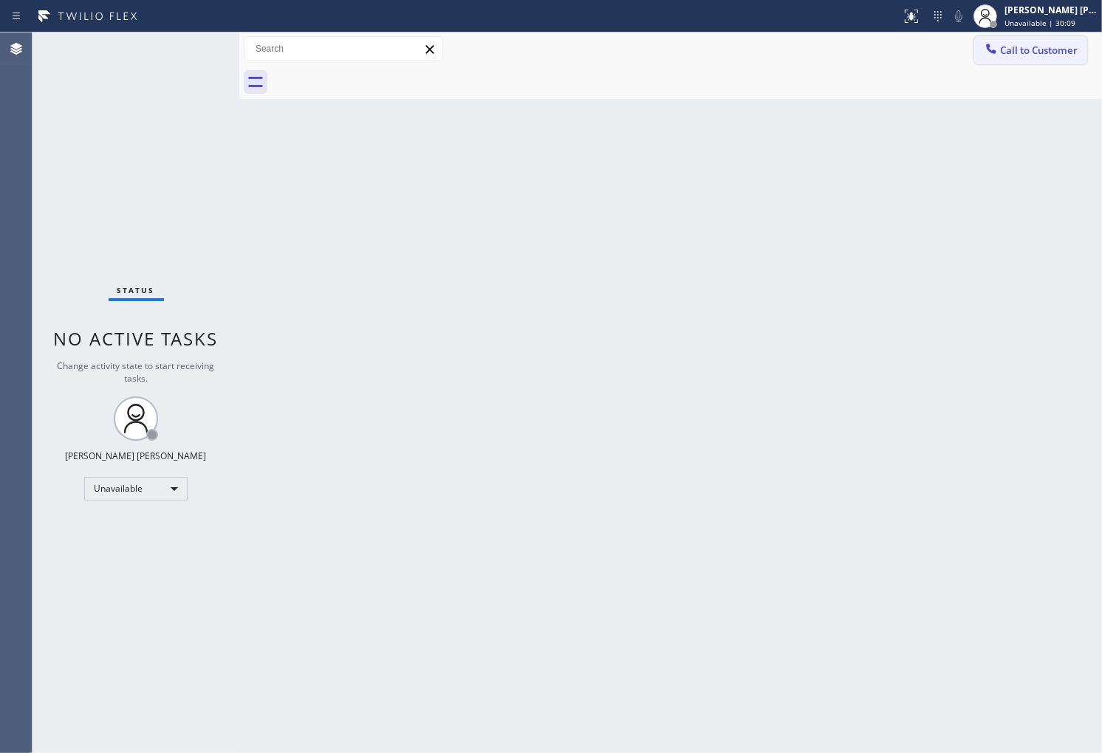
click at [1008, 41] on button "Call to Customer" at bounding box center [1030, 50] width 113 height 28
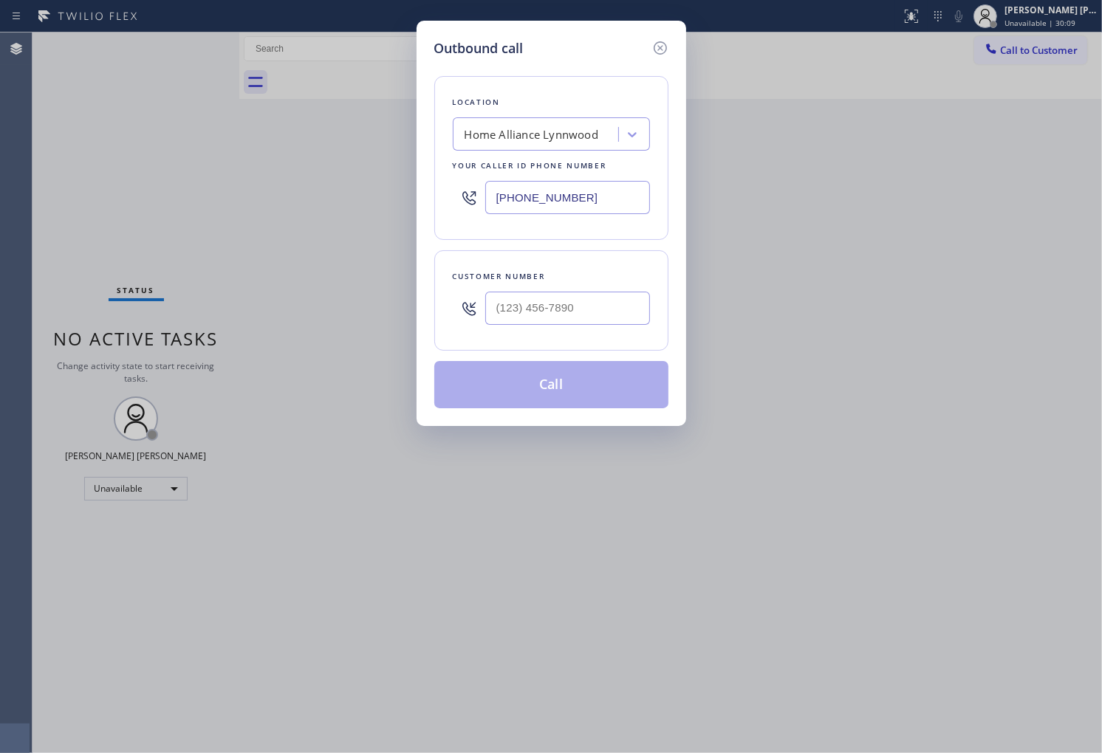
click at [549, 194] on input "[PHONE_NUMBER]" at bounding box center [567, 197] width 165 height 33
paste input "310) 400-5899"
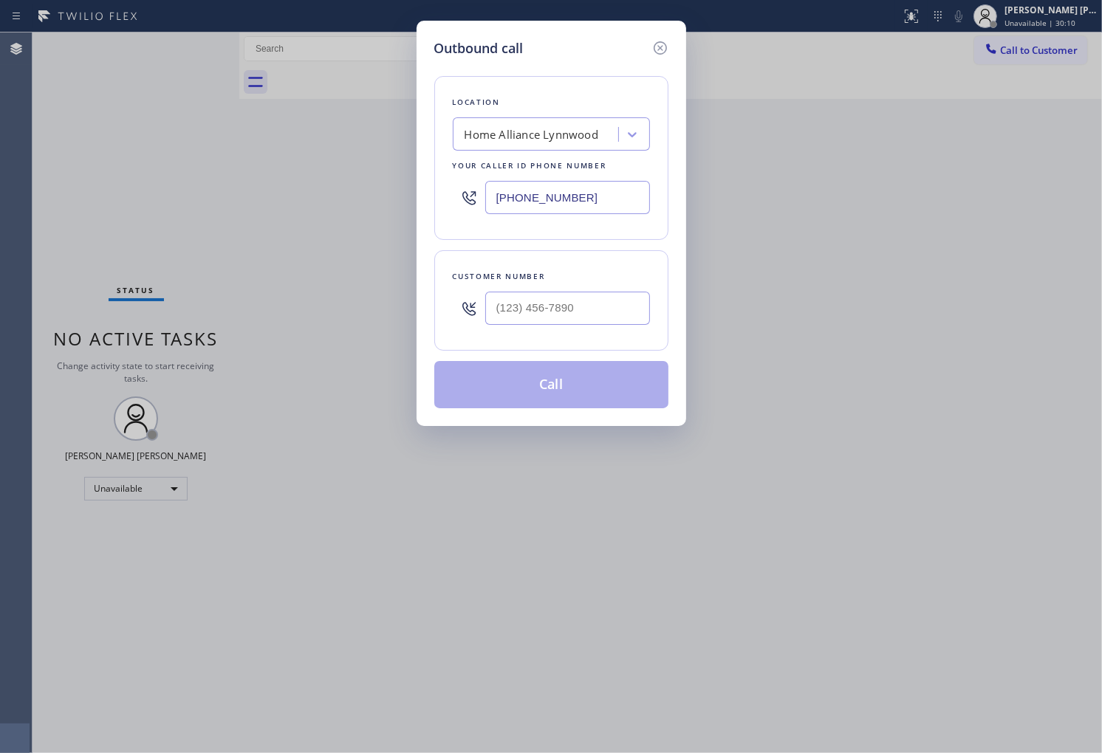
type input "[PHONE_NUMBER]"
click at [571, 288] on div at bounding box center [567, 308] width 165 height 48
click at [571, 292] on input "(___) ___-____" at bounding box center [567, 308] width 165 height 33
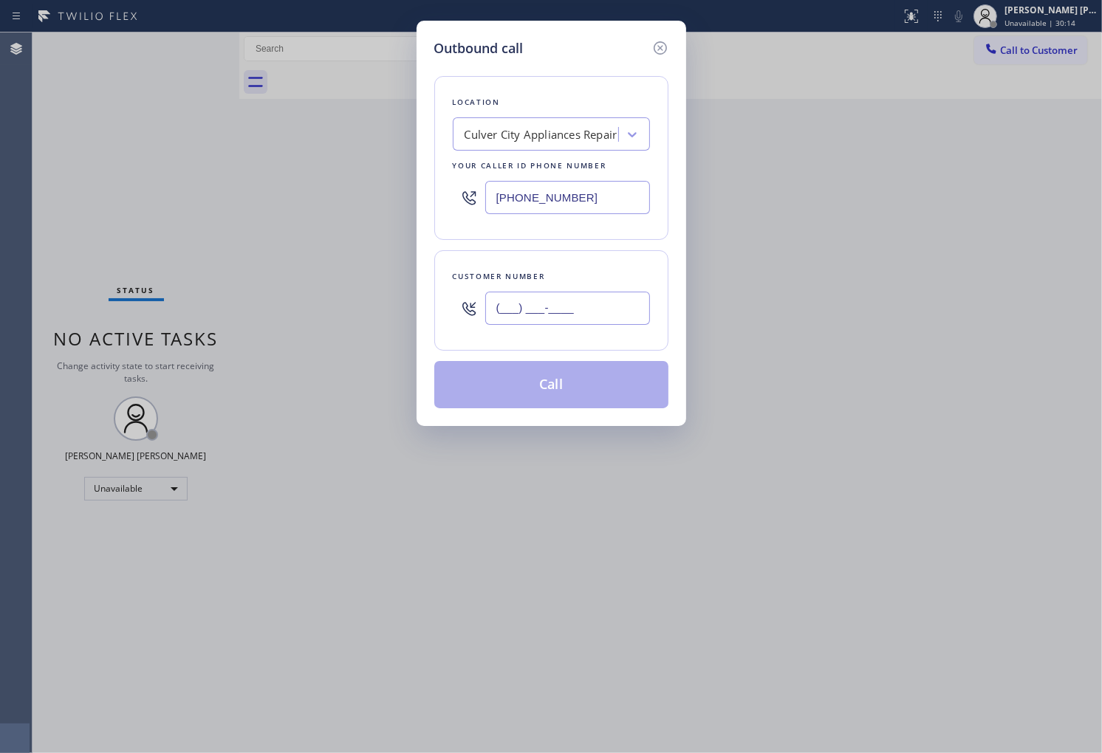
paste input "310) 218-2325"
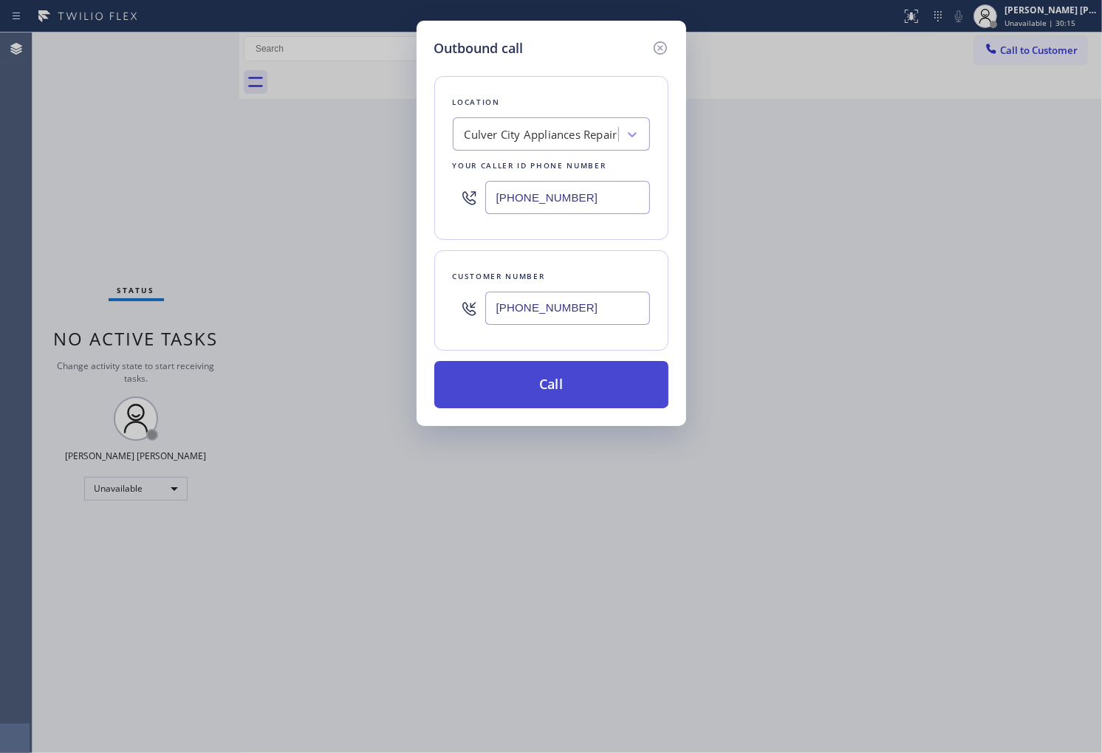
type input "[PHONE_NUMBER]"
click at [552, 380] on button "Call" at bounding box center [551, 384] width 234 height 47
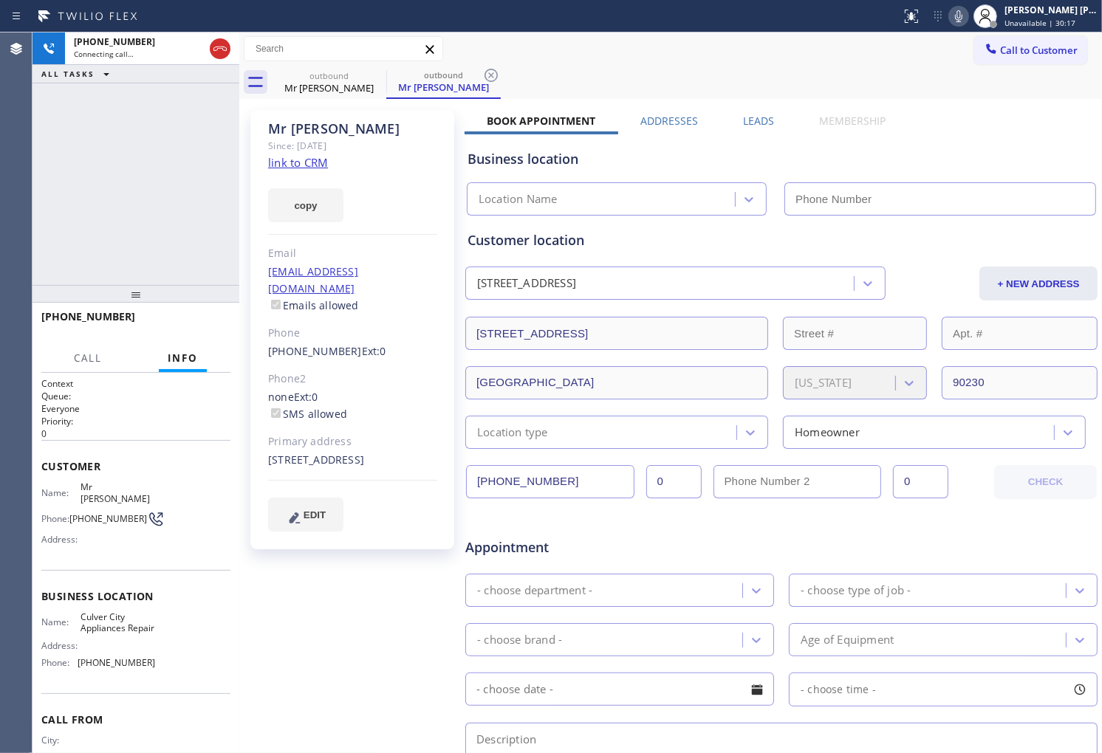
click at [300, 131] on div "Mr [PERSON_NAME]" at bounding box center [352, 128] width 169 height 17
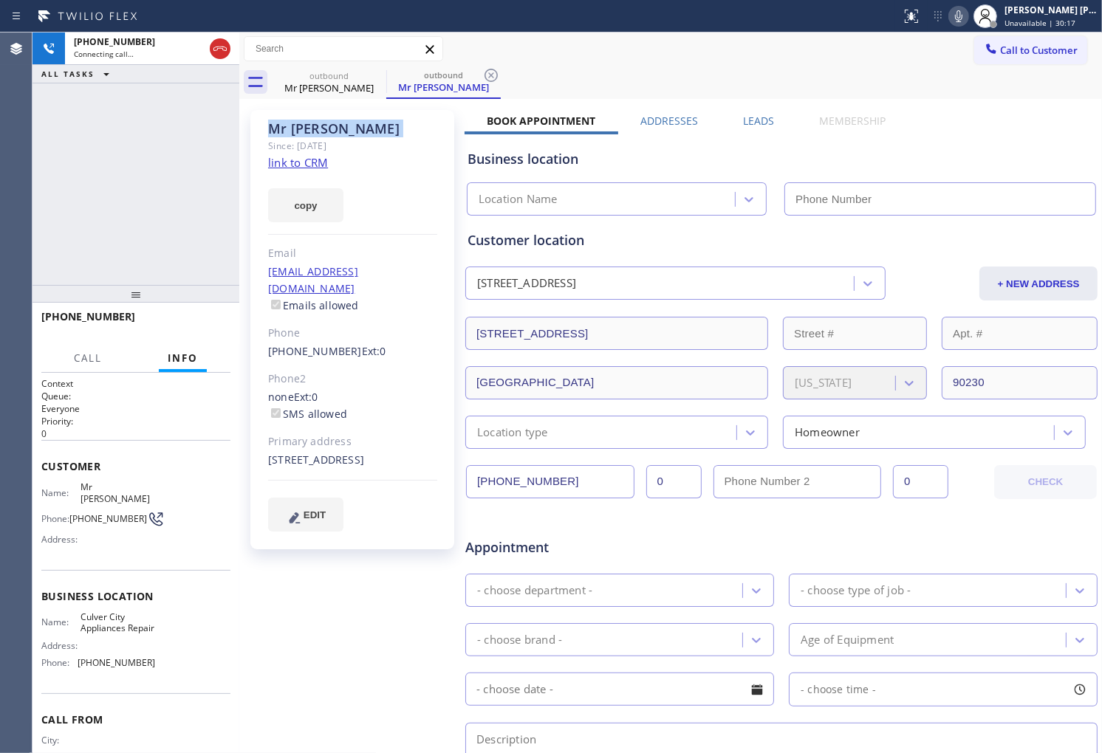
click at [300, 131] on div "Mr [PERSON_NAME]" at bounding box center [352, 128] width 169 height 17
copy div "Mr [PERSON_NAME]"
type input "[PHONE_NUMBER]"
click at [3, 262] on div "Agent Desktop" at bounding box center [16, 392] width 32 height 721
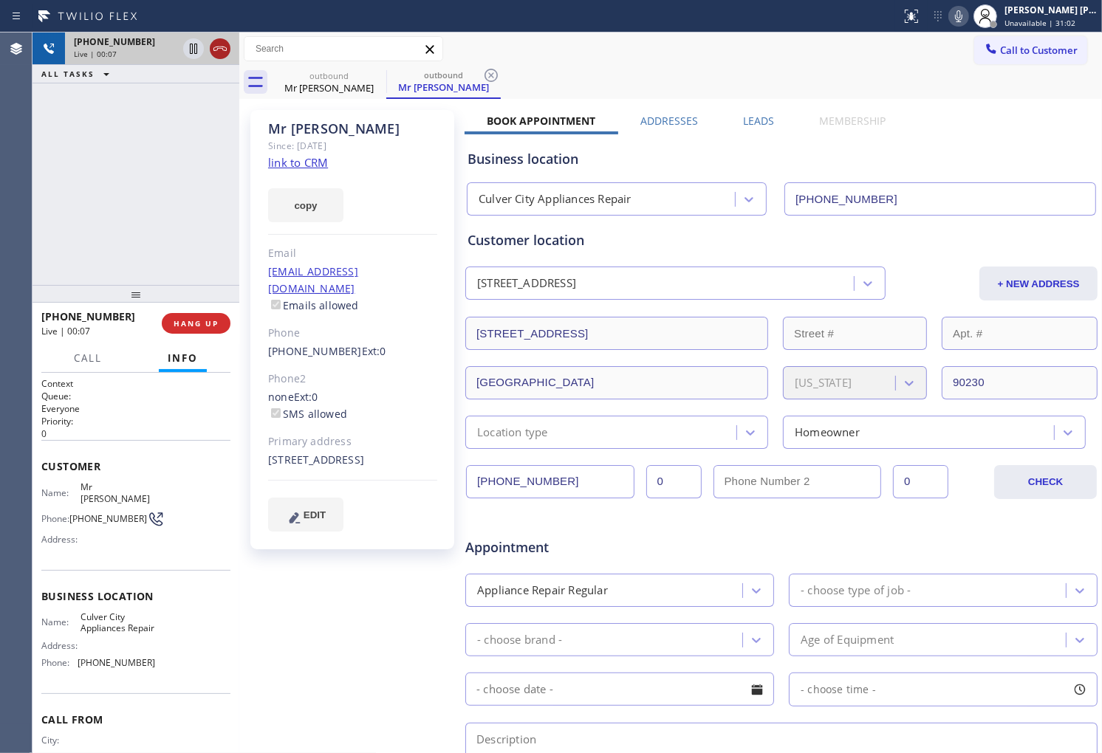
click at [216, 49] on icon at bounding box center [220, 49] width 18 height 18
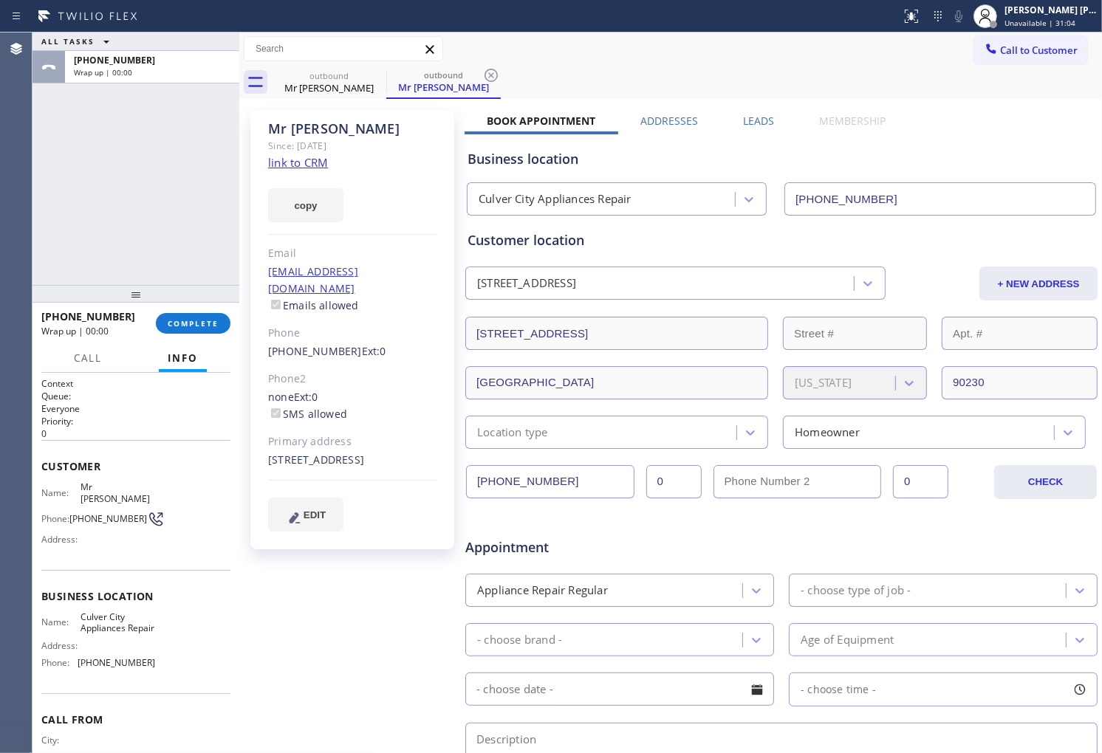
click at [748, 120] on label "Leads" at bounding box center [758, 121] width 31 height 14
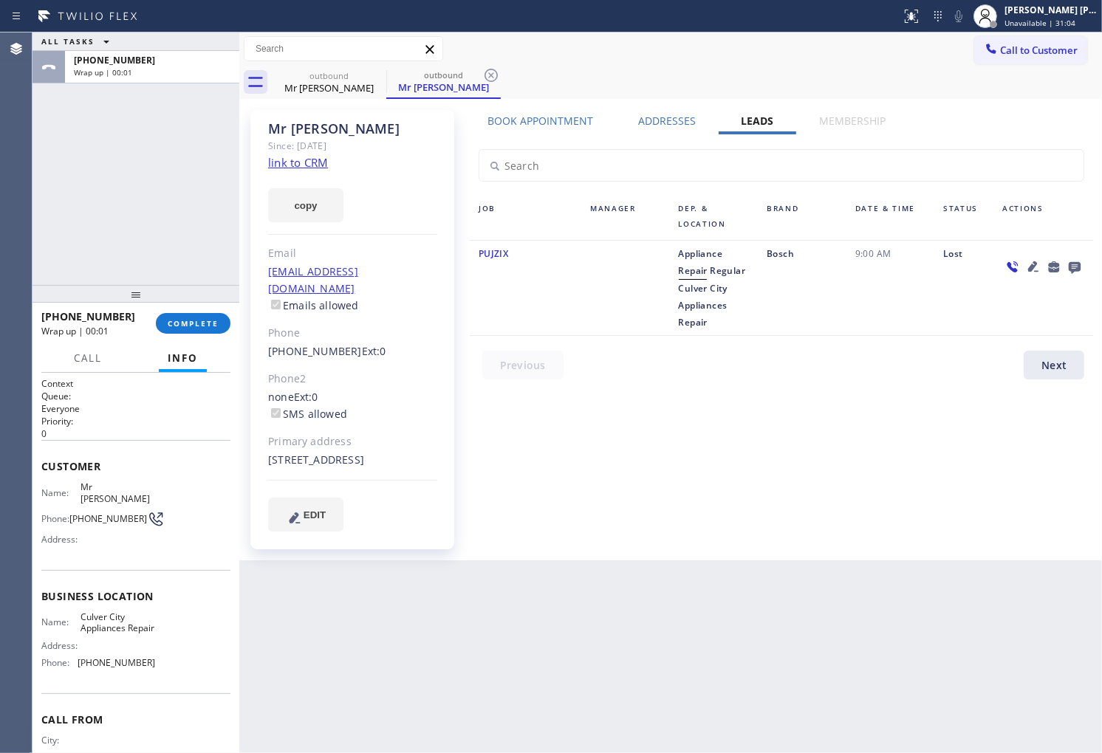
click at [1075, 271] on icon at bounding box center [1075, 267] width 18 height 18
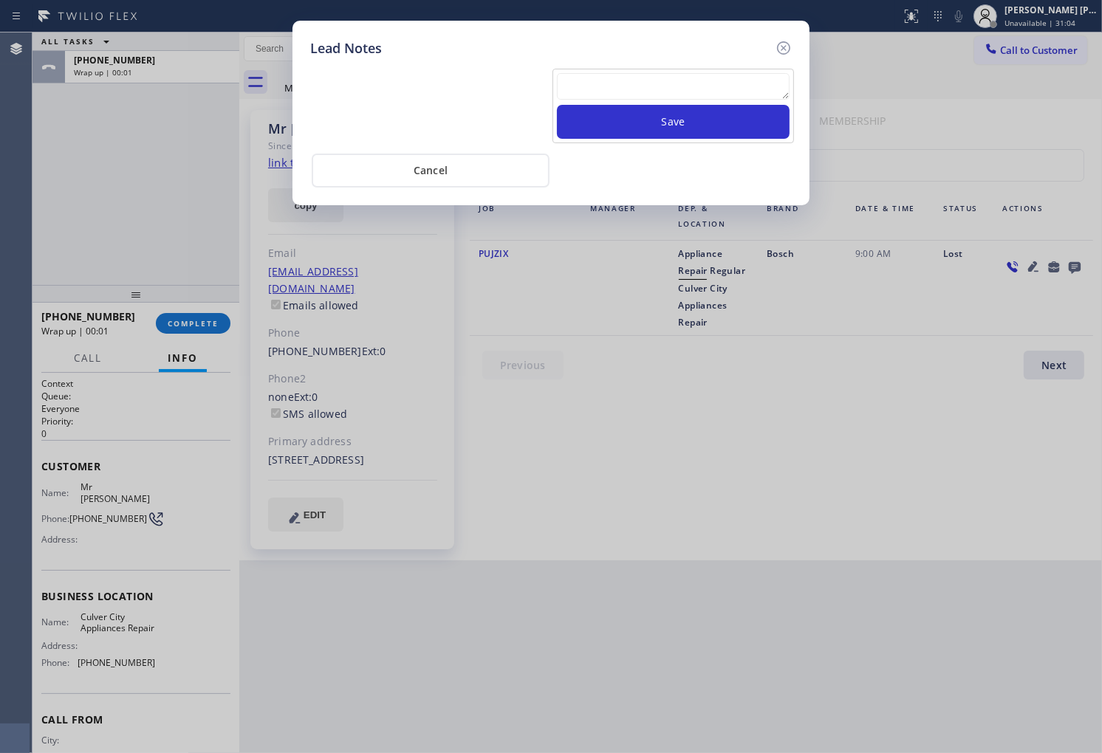
click at [622, 93] on textarea at bounding box center [673, 86] width 233 height 27
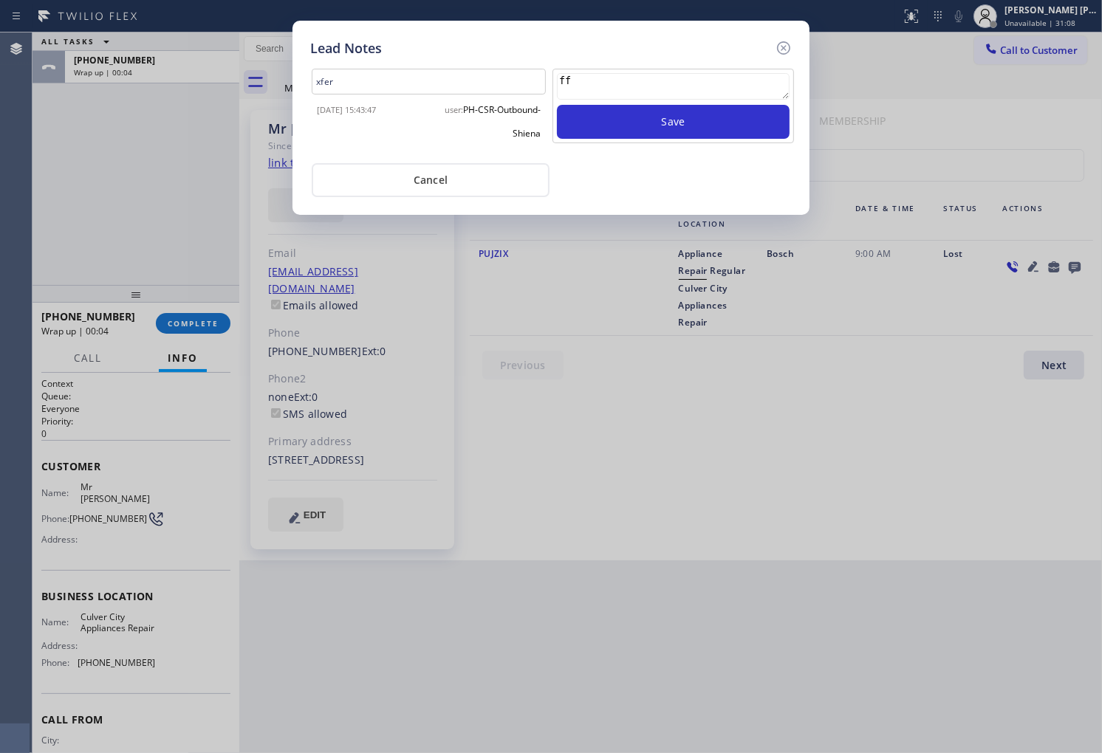
click at [609, 81] on textarea "ff" at bounding box center [673, 86] width 233 height 27
type textarea "ff no answer"
click at [659, 103] on div "ff no answer" at bounding box center [673, 89] width 233 height 32
click at [653, 123] on button "Save" at bounding box center [673, 122] width 233 height 34
click at [776, 52] on icon at bounding box center [784, 48] width 18 height 18
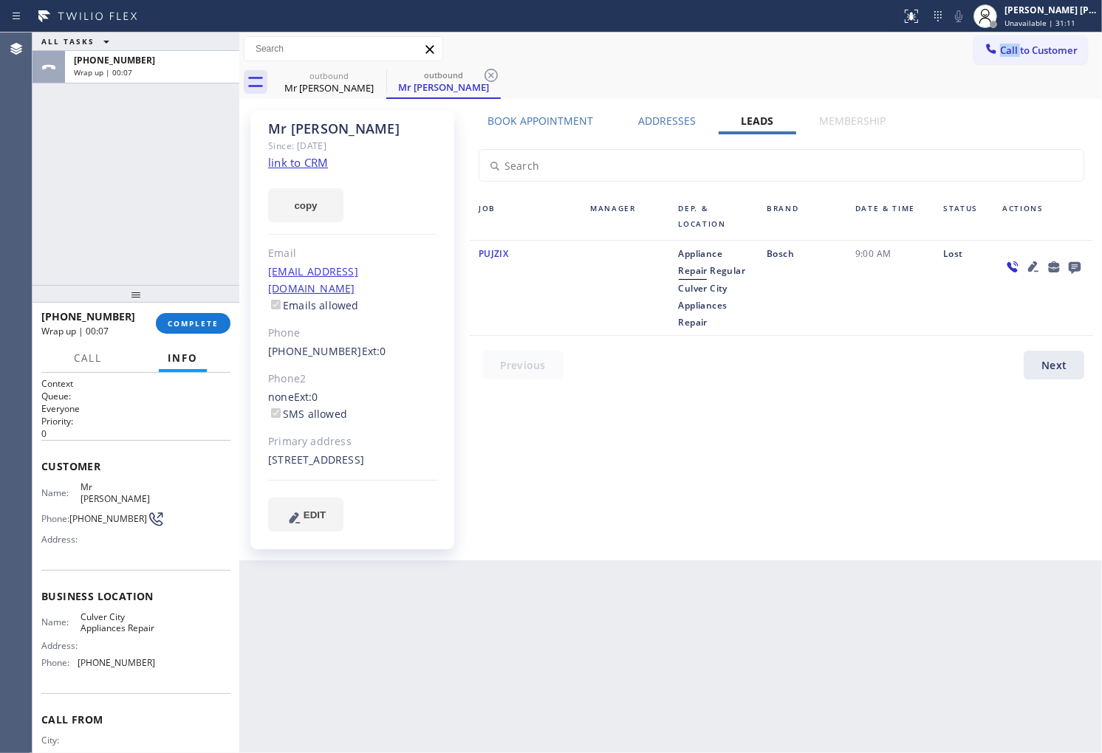
click at [776, 52] on div "Call to Customer Outbound call Location [GEOGRAPHIC_DATA] Appliances Repair You…" at bounding box center [670, 49] width 863 height 26
click at [201, 337] on div "[PHONE_NUMBER] Wrap up | 00:08 COMPLETE" at bounding box center [135, 323] width 189 height 38
click at [210, 323] on span "COMPLETE" at bounding box center [193, 323] width 51 height 10
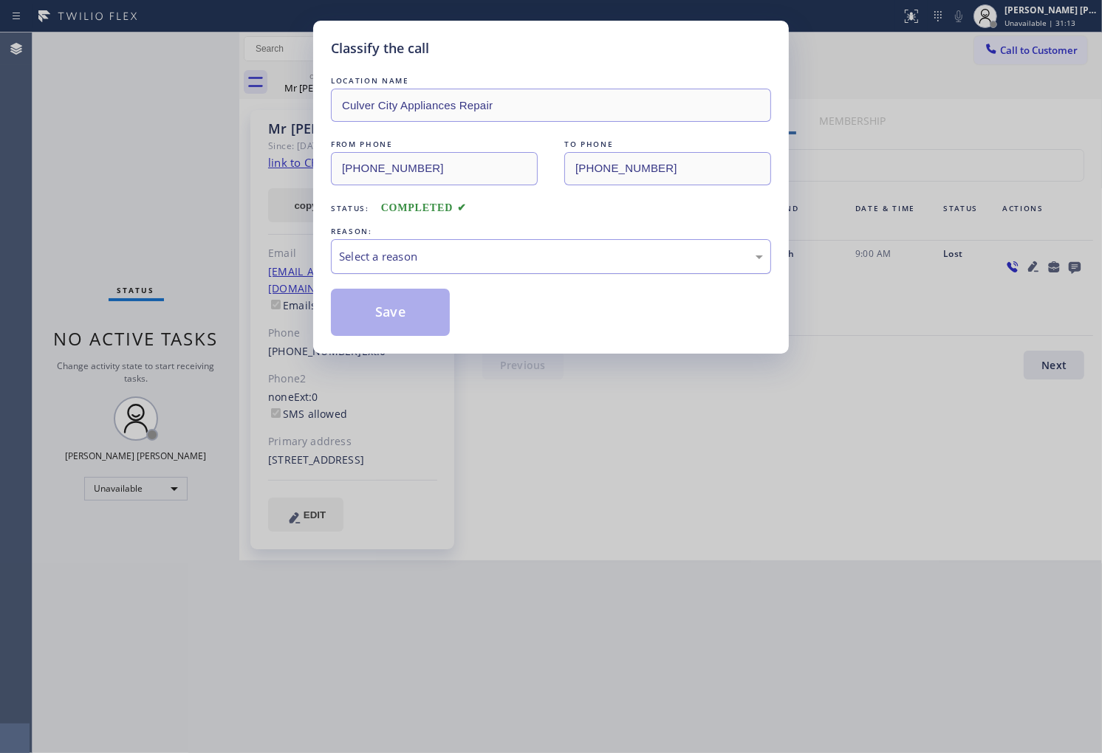
click at [434, 255] on div "Select a reason" at bounding box center [551, 256] width 424 height 17
click at [378, 320] on button "Save" at bounding box center [390, 312] width 119 height 47
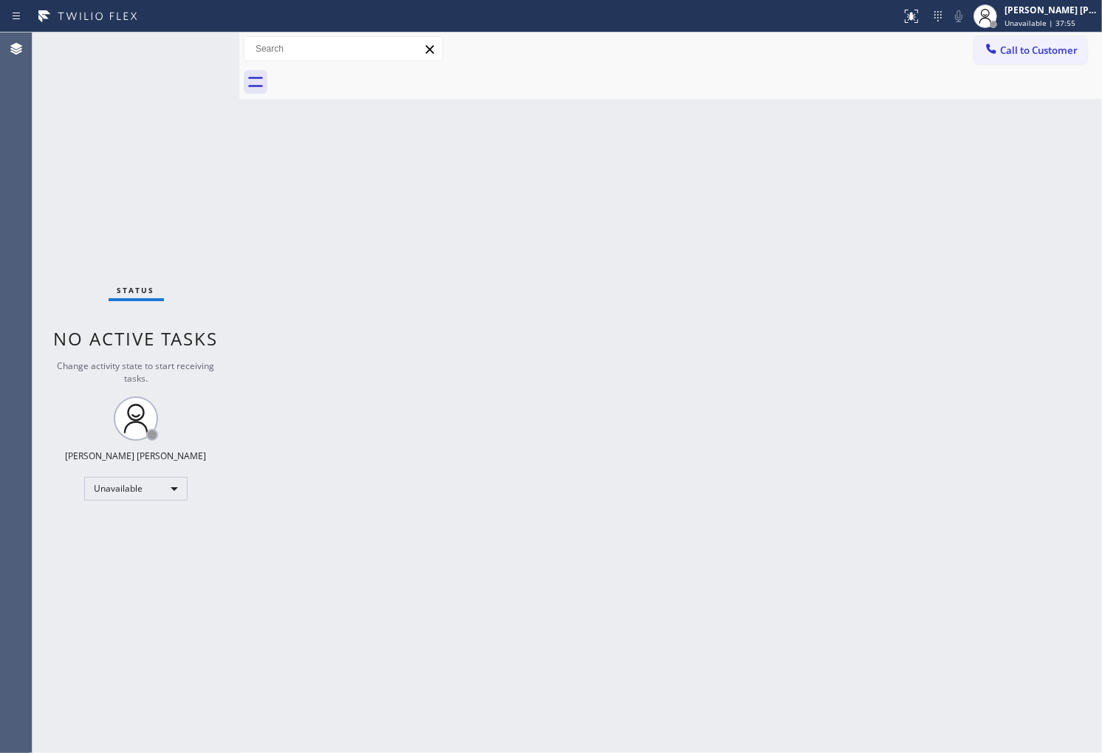
click at [0, 237] on div "Agent Desktop" at bounding box center [16, 392] width 32 height 721
click at [1008, 49] on span "Call to Customer" at bounding box center [1039, 50] width 78 height 13
click at [0, 0] on div "Outbound call Location [GEOGRAPHIC_DATA] Appliances Repair Your caller id phone…" at bounding box center [0, 0] width 0 height 0
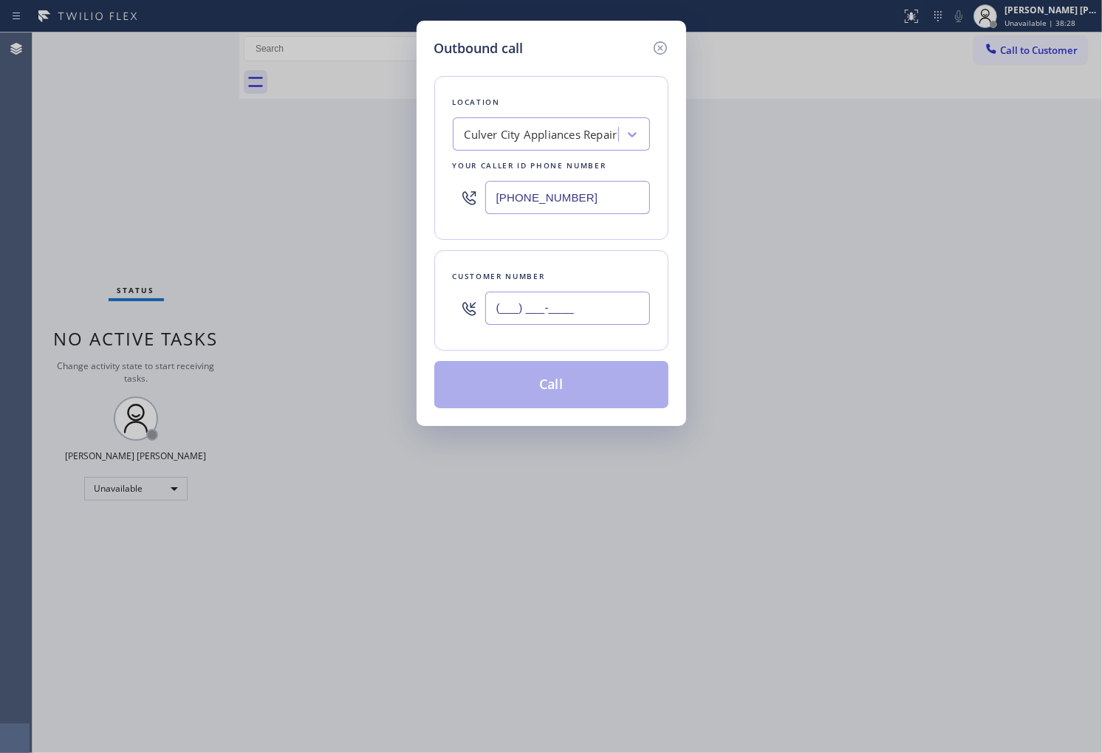
click at [573, 301] on input "(___) ___-____" at bounding box center [567, 308] width 165 height 33
paste input "833) 969-1356"
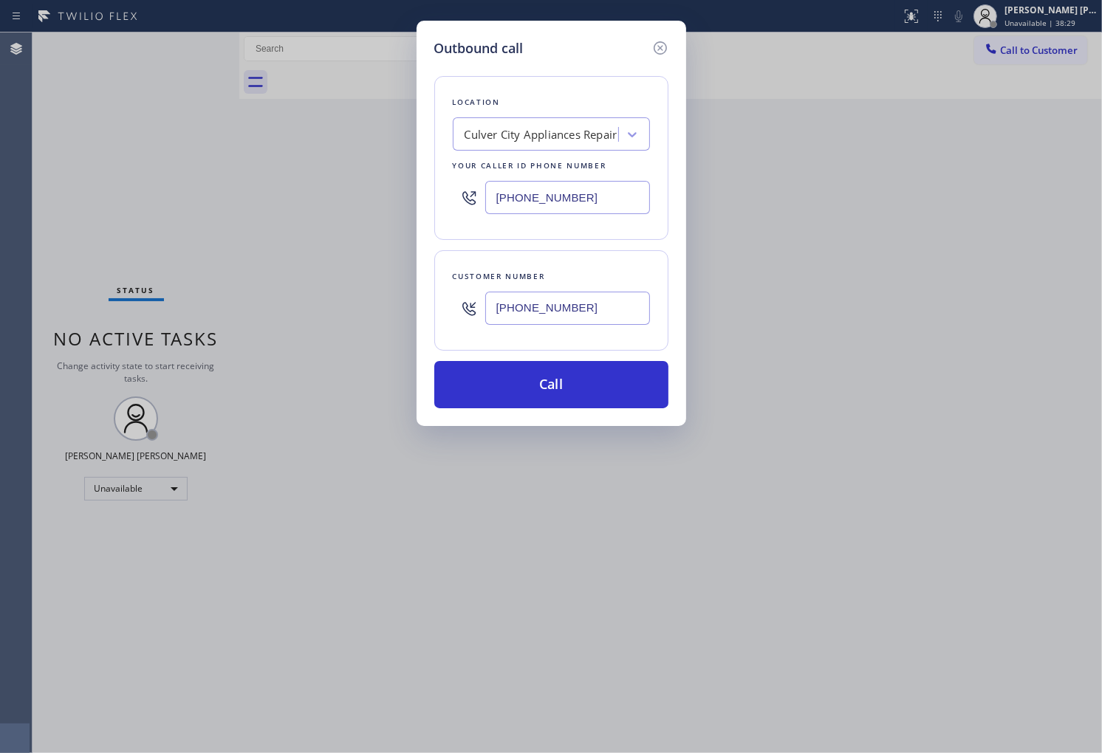
type input "[PHONE_NUMBER]"
click at [570, 202] on input "[PHONE_NUMBER]" at bounding box center [567, 197] width 165 height 33
paste input "510) 319-0148"
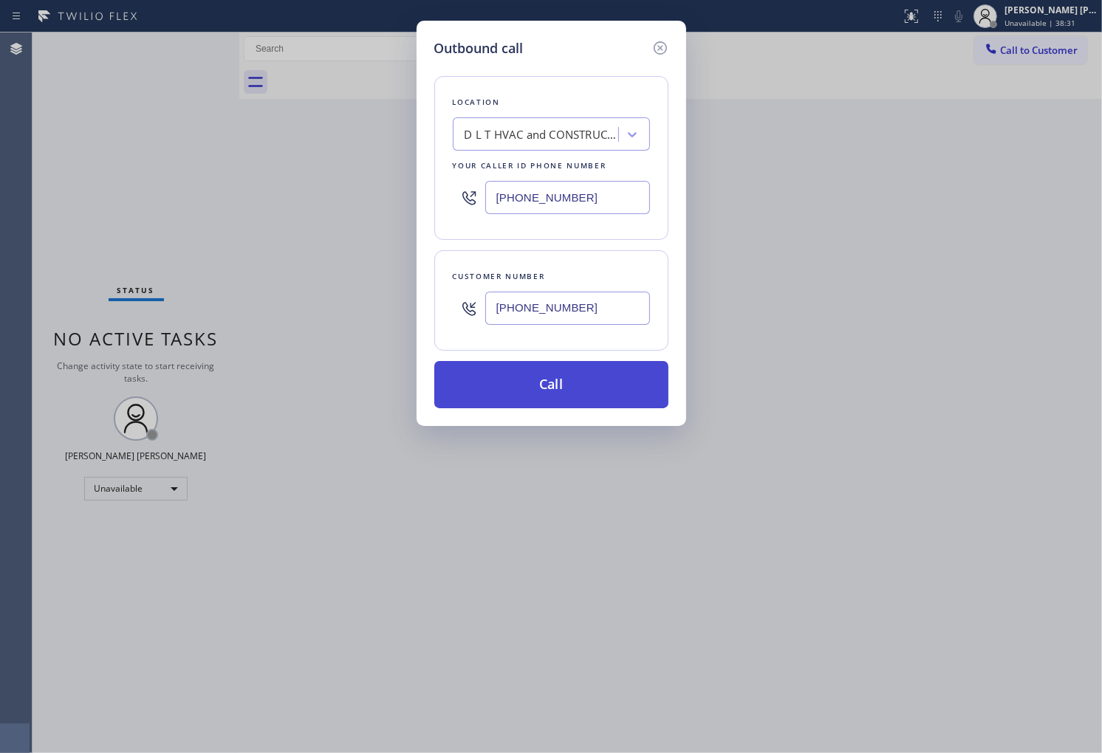
type input "[PHONE_NUMBER]"
click at [610, 385] on button "Call" at bounding box center [551, 384] width 234 height 47
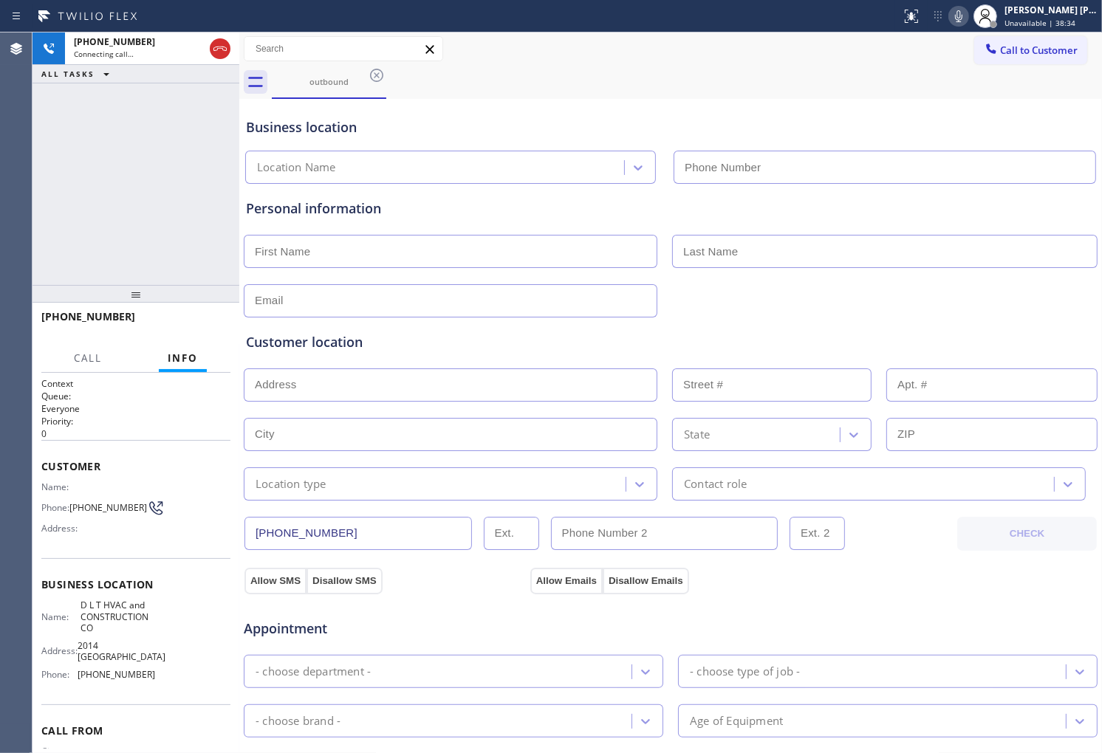
type input "[PHONE_NUMBER]"
click at [67, 224] on div "[PHONE_NUMBER] Connecting call… ALL TASKS ALL TASKS ACTIVE TASKS TASKS IN WRAP …" at bounding box center [135, 158] width 207 height 253
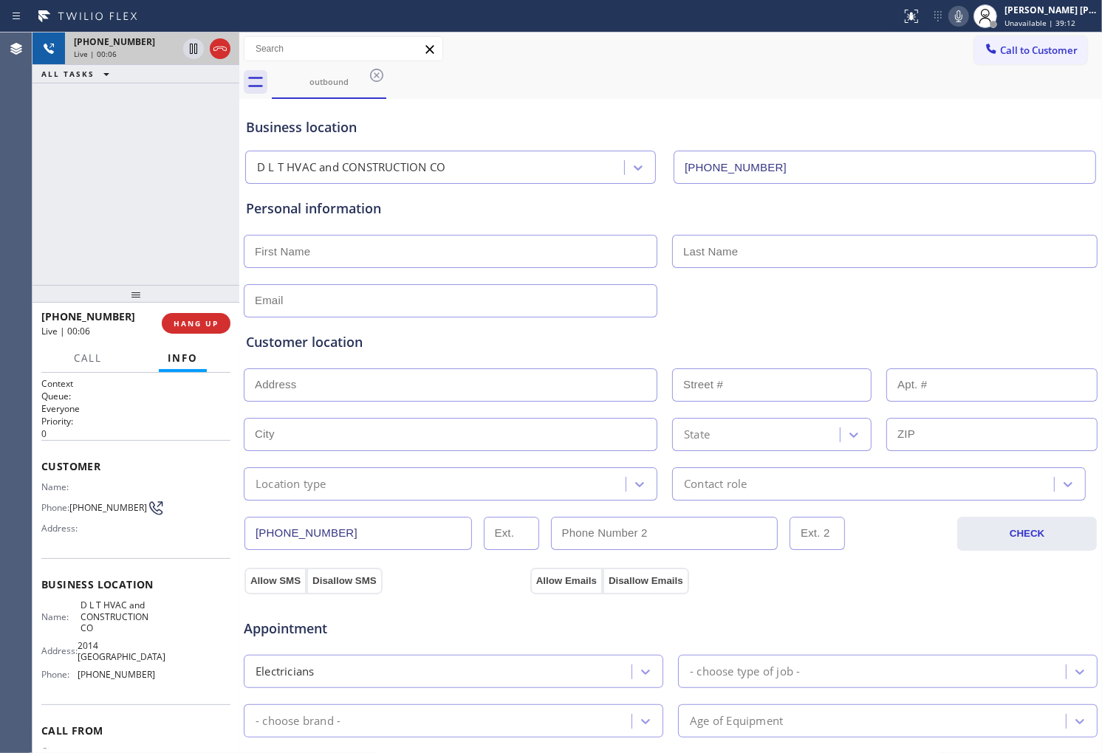
click at [220, 47] on icon at bounding box center [220, 49] width 18 height 18
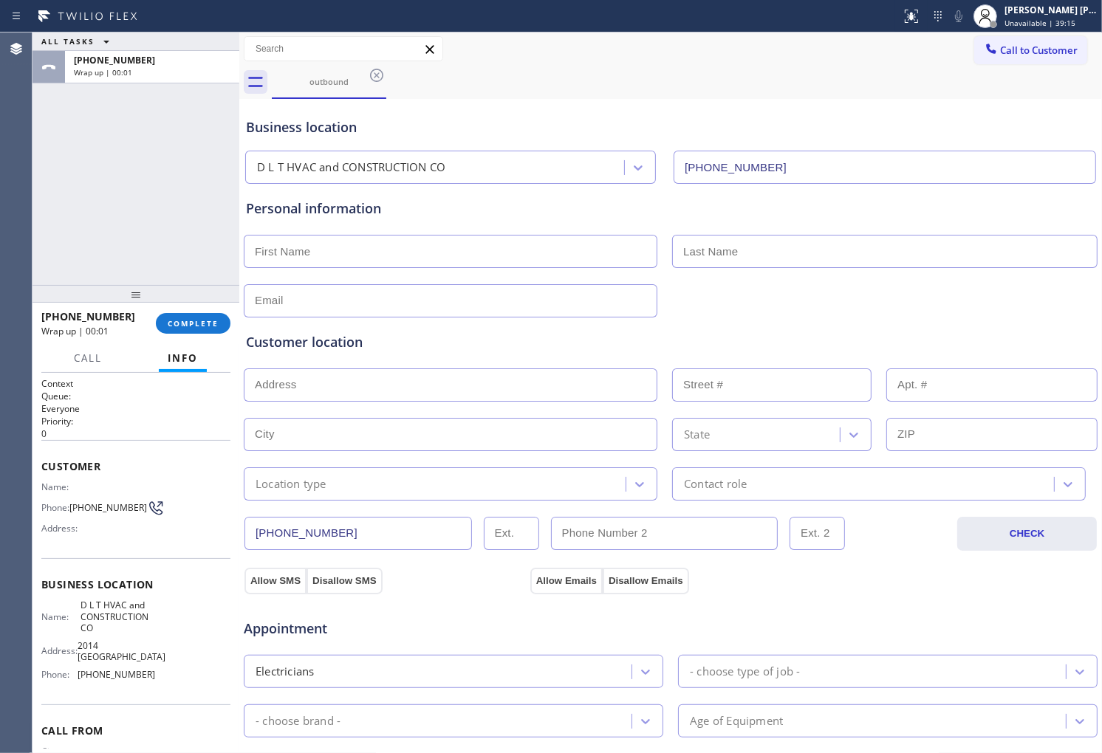
click at [213, 341] on div "[PHONE_NUMBER] Wrap up | 00:01 COMPLETE" at bounding box center [135, 323] width 189 height 38
click at [210, 329] on button "COMPLETE" at bounding box center [193, 323] width 75 height 21
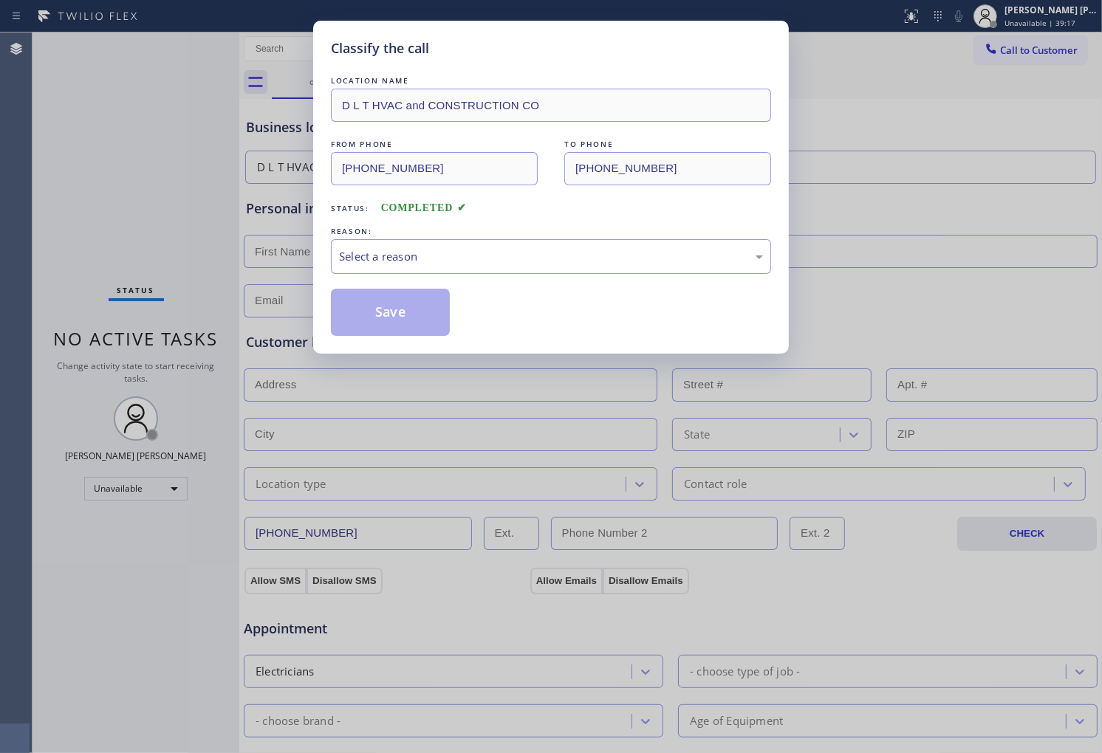
click at [484, 281] on div "LOCATION NAME D L T HVAC and CONSTRUCTION CO FROM PHONE [PHONE_NUMBER] TO PHONE…" at bounding box center [551, 204] width 440 height 263
click at [497, 266] on div "Select a reason" at bounding box center [551, 256] width 440 height 35
click at [377, 318] on button "Save" at bounding box center [390, 312] width 119 height 47
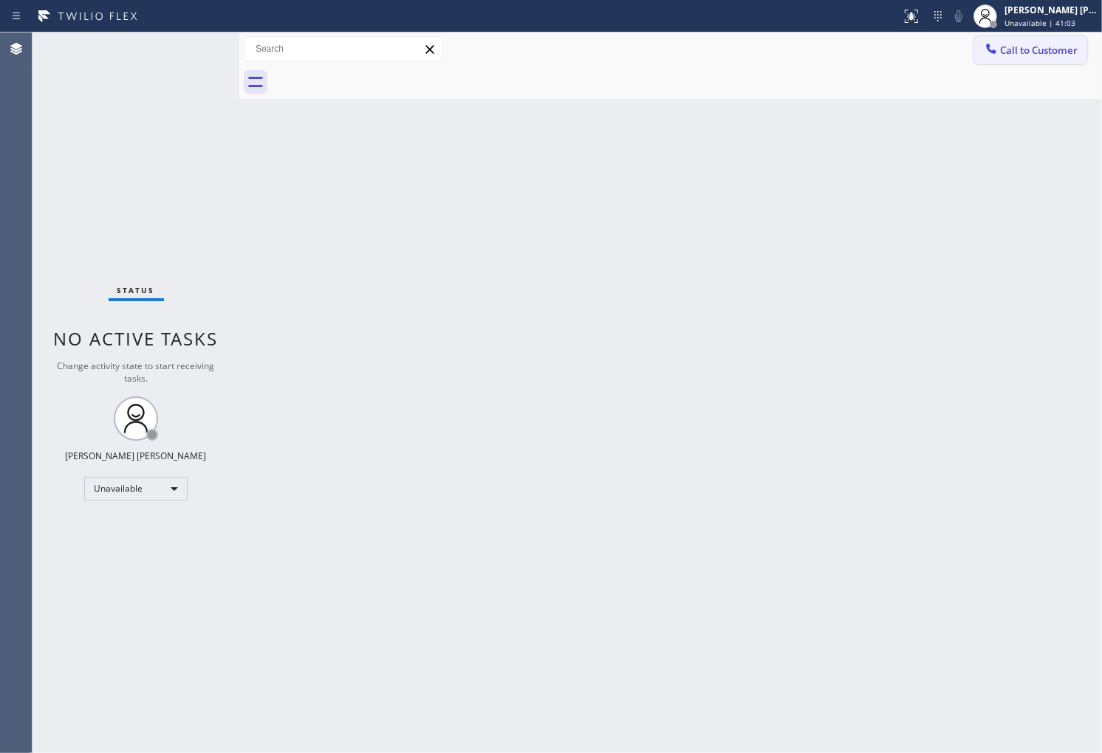
click at [979, 55] on button "Call to Customer" at bounding box center [1030, 50] width 113 height 28
click at [0, 0] on div "Outbound call Location D L T HVAC and CONSTRUCTION CO Your caller id phone numb…" at bounding box center [0, 0] width 0 height 0
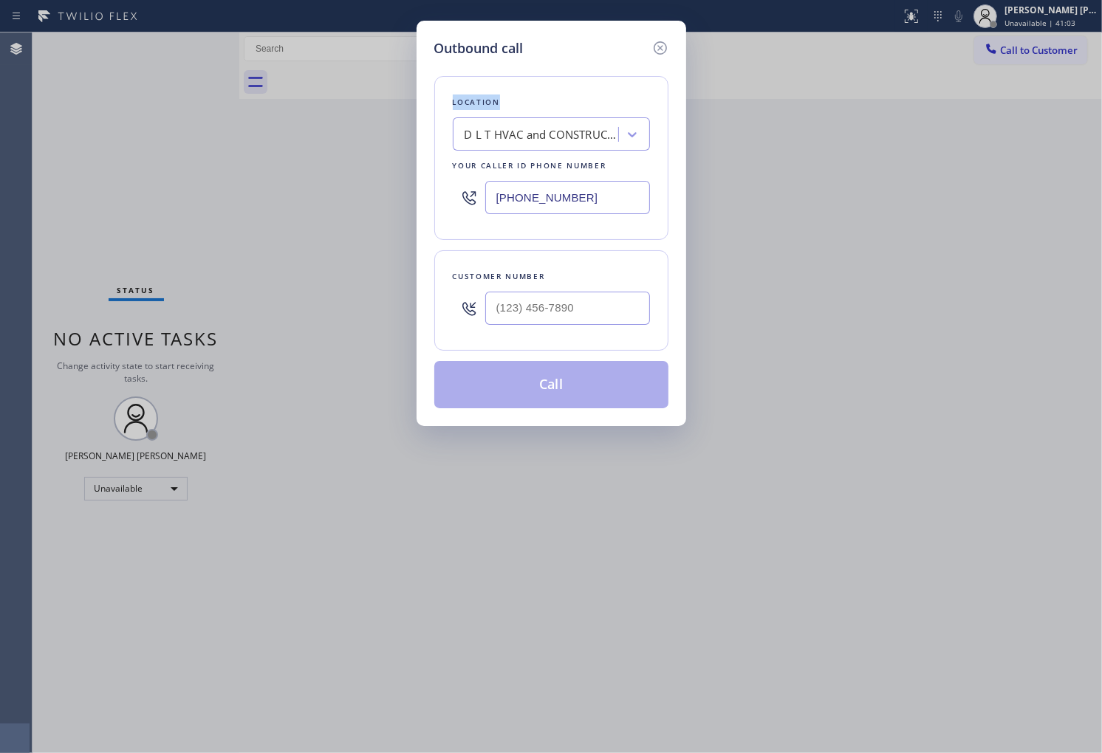
click at [549, 201] on input "[PHONE_NUMBER]" at bounding box center [567, 197] width 165 height 33
paste input "773) 830-466"
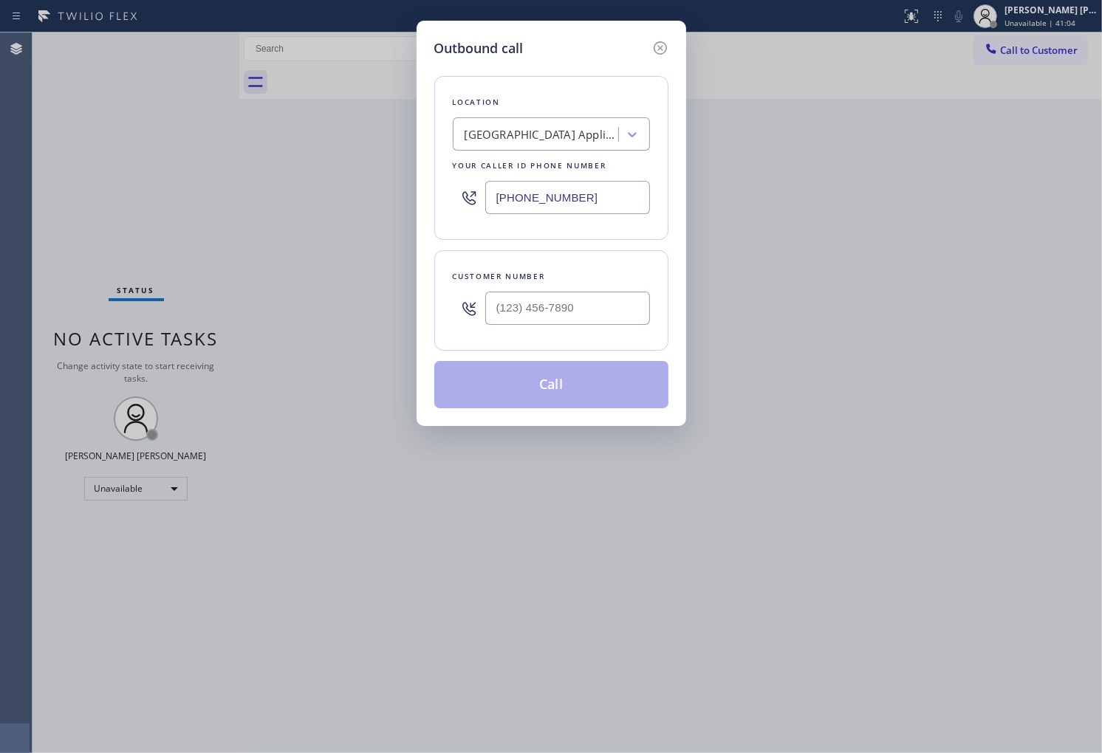
type input "[PHONE_NUMBER]"
click at [594, 321] on input "(___) ___-____" at bounding box center [567, 308] width 165 height 33
paste input "312) 765-3329"
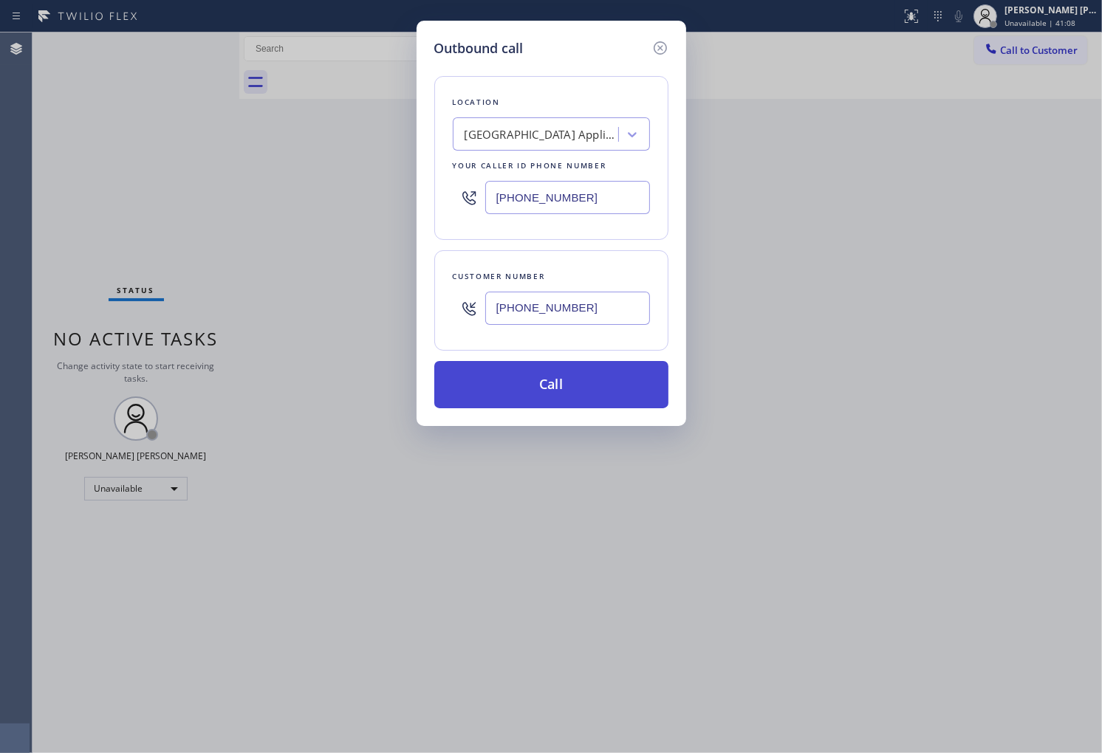
type input "[PHONE_NUMBER]"
click at [586, 388] on button "Call" at bounding box center [551, 384] width 234 height 47
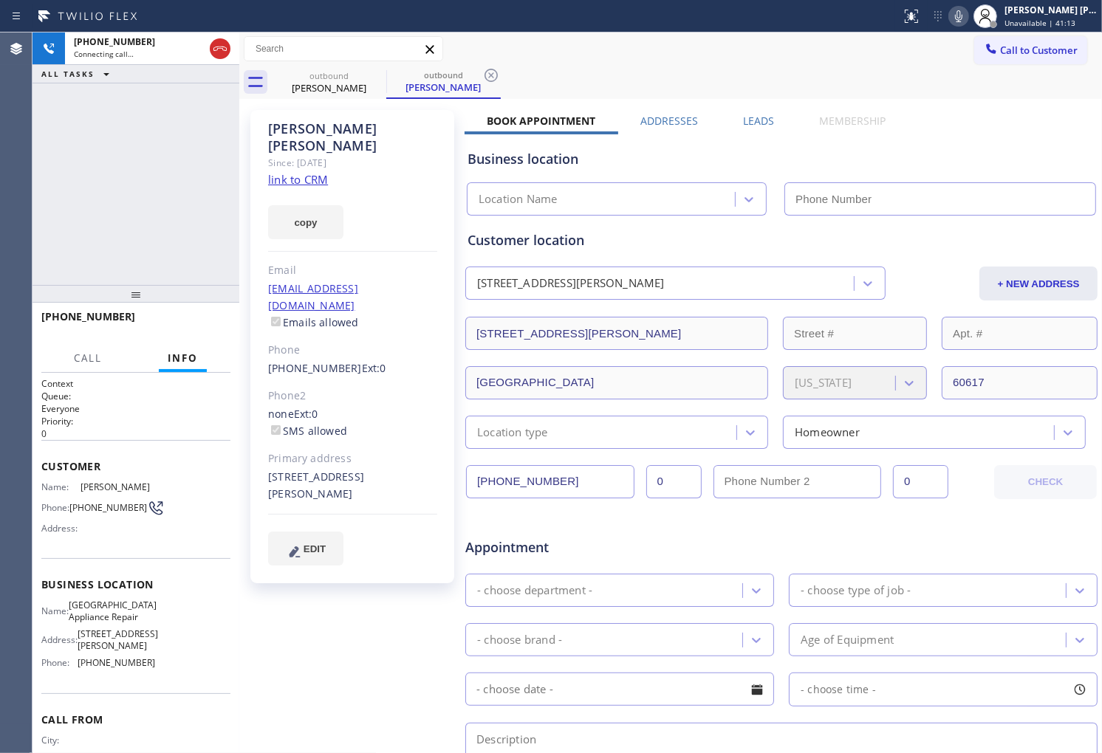
click at [327, 126] on div "[PERSON_NAME]" at bounding box center [352, 137] width 169 height 34
type input "[PHONE_NUMBER]"
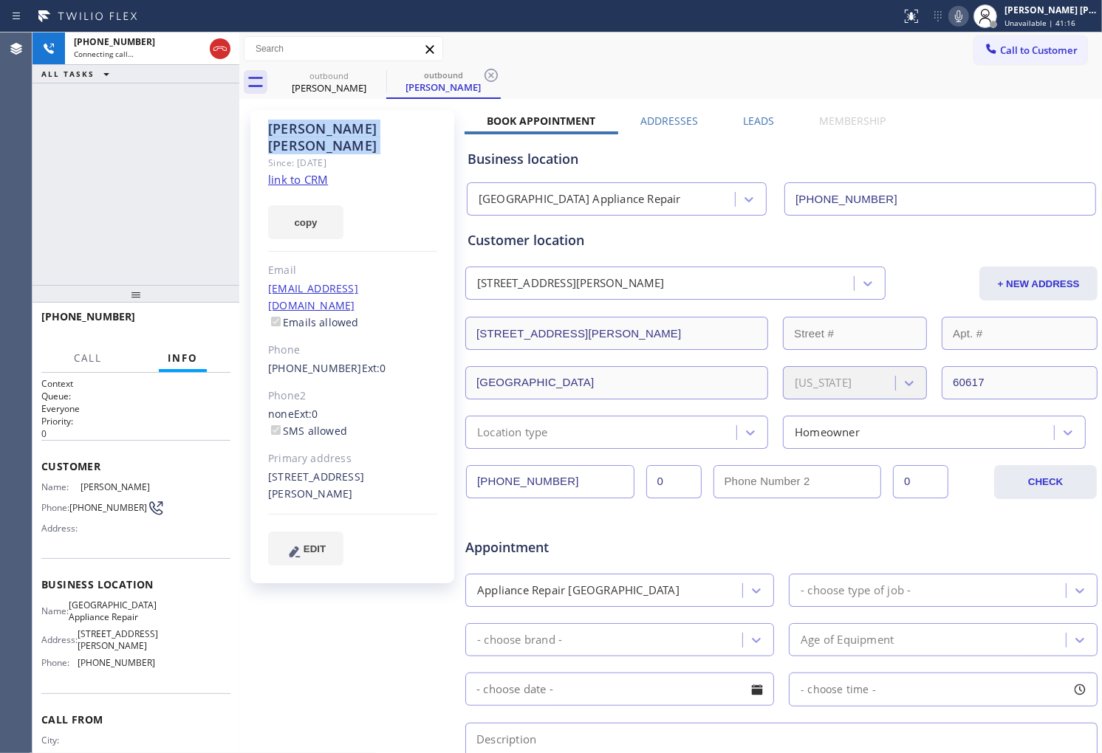
click at [262, 175] on div "[PERSON_NAME] Since: [DATE] link to CRM copy Email [EMAIL_ADDRESS][DOMAIN_NAME]…" at bounding box center [352, 346] width 204 height 473
click at [96, 210] on div "[PHONE_NUMBER] Live | 00:02 ALL TASKS ALL TASKS ACTIVE TASKS TASKS IN WRAP UP" at bounding box center [135, 158] width 207 height 253
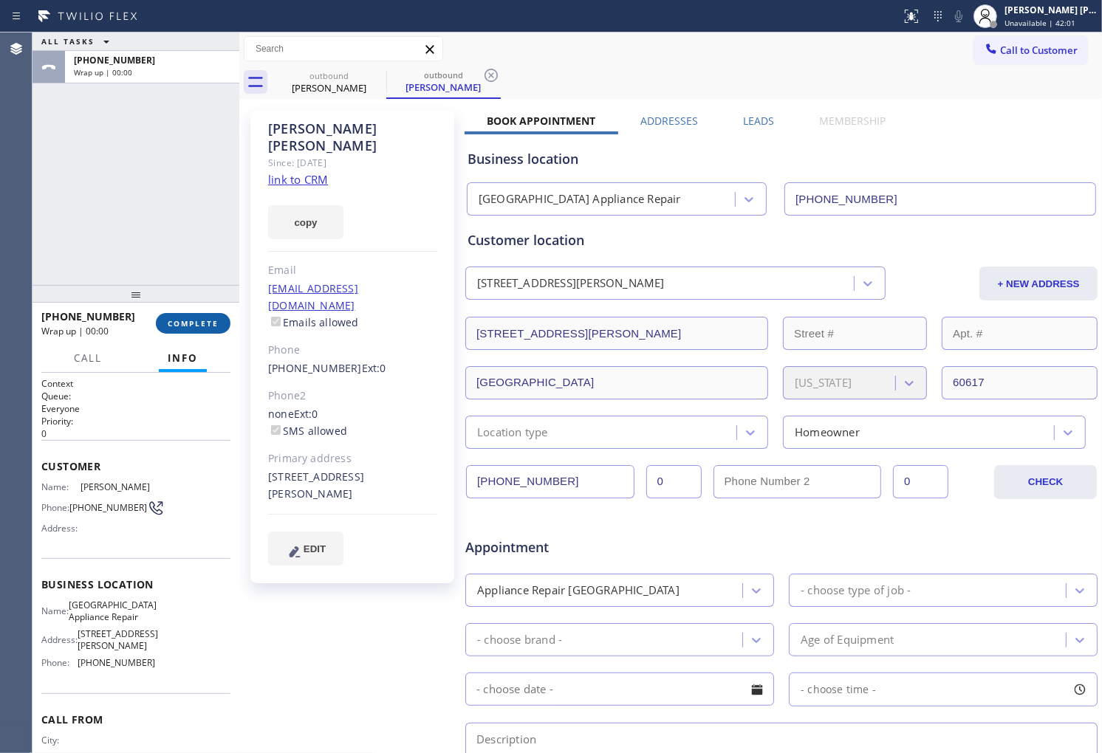
click at [185, 321] on span "COMPLETE" at bounding box center [193, 323] width 51 height 10
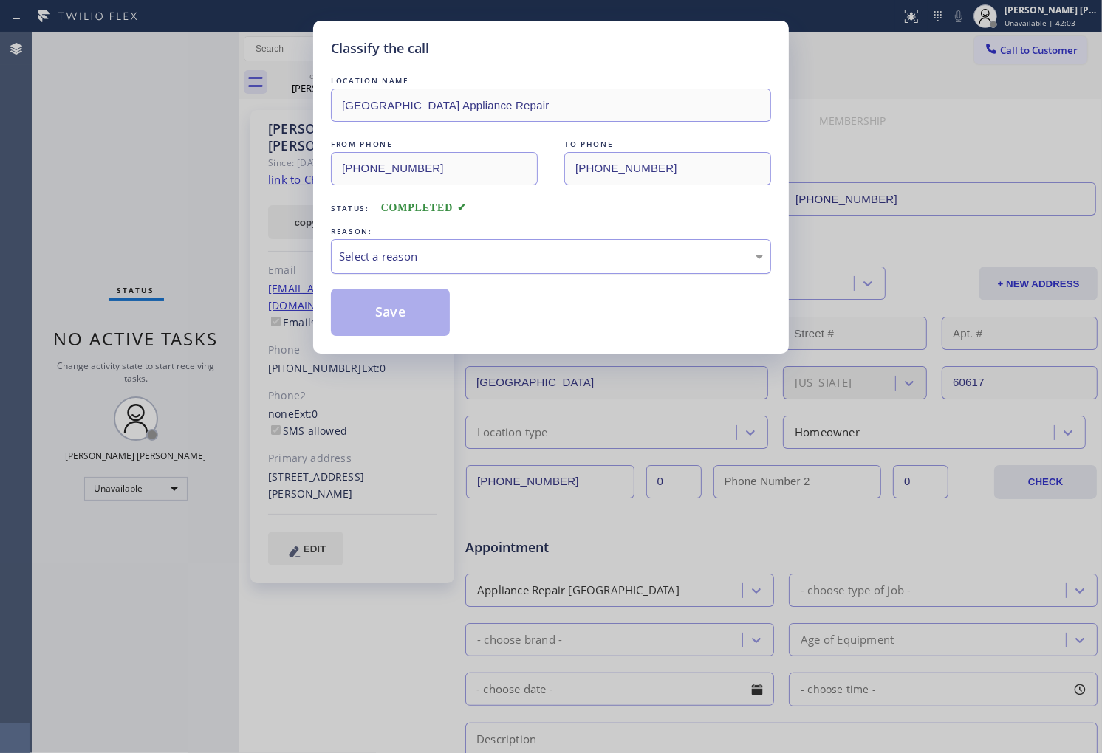
click at [400, 268] on div "Select a reason" at bounding box center [551, 256] width 440 height 35
click at [394, 300] on button "Save" at bounding box center [390, 312] width 119 height 47
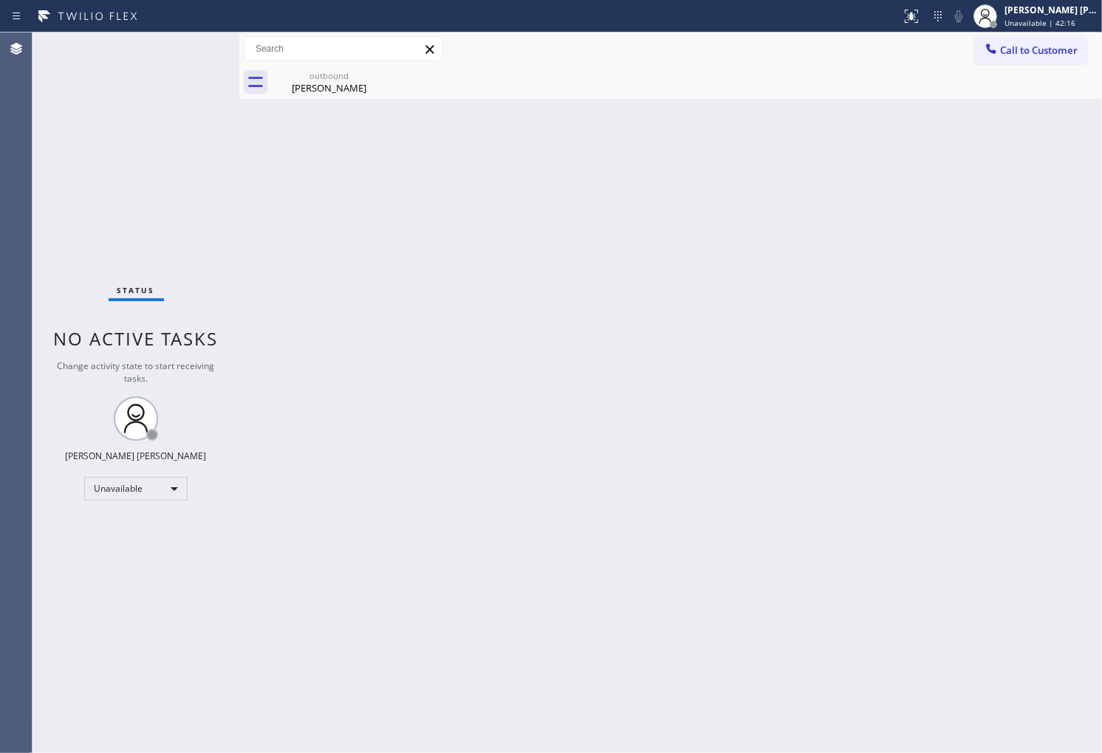
click at [1, 316] on div "Agent Desktop" at bounding box center [16, 392] width 32 height 721
click at [352, 87] on div "[PERSON_NAME]" at bounding box center [329, 87] width 112 height 13
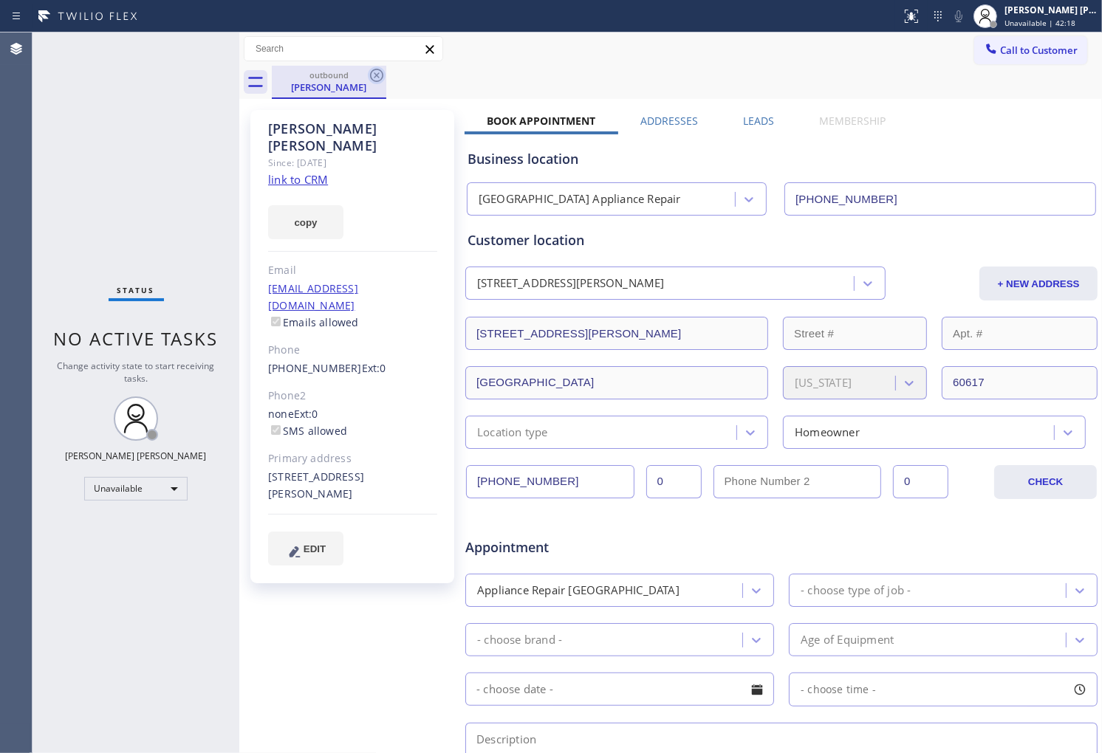
click at [374, 77] on icon at bounding box center [376, 75] width 13 height 13
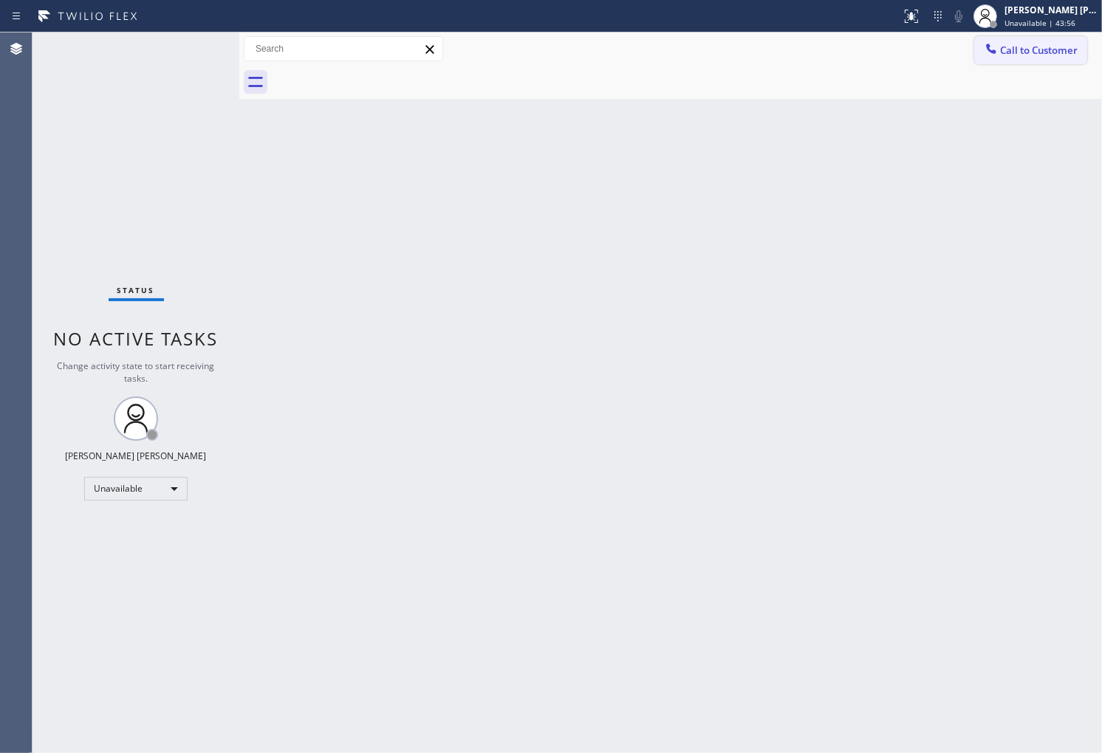
click at [1016, 61] on button "Call to Customer" at bounding box center [1030, 50] width 113 height 28
click at [0, 0] on div "Outbound call Location [GEOGRAPHIC_DATA] Appliance Repair Your caller id phone …" at bounding box center [0, 0] width 0 height 0
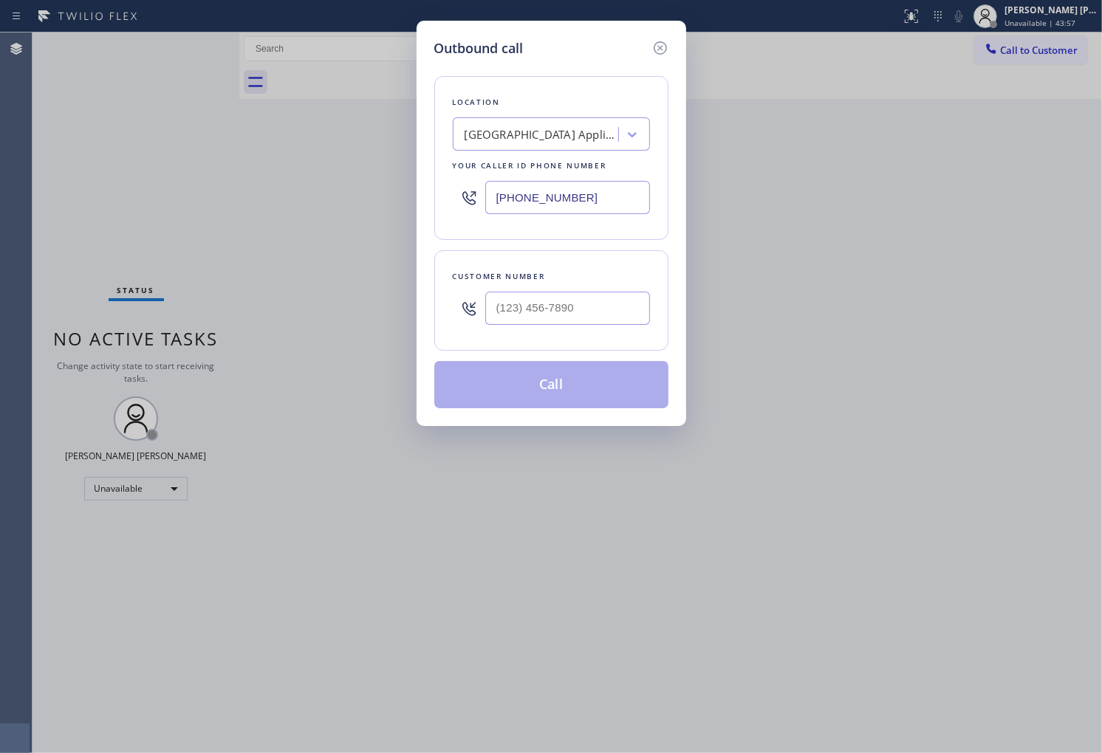
drag, startPoint x: 1072, startPoint y: 369, endPoint x: 1014, endPoint y: 434, distance: 86.3
click at [1074, 448] on div "Outbound call Location [GEOGRAPHIC_DATA] Appliance Repair Your caller id phone …" at bounding box center [551, 376] width 1102 height 753
click at [540, 200] on input "[PHONE_NUMBER]" at bounding box center [567, 197] width 165 height 33
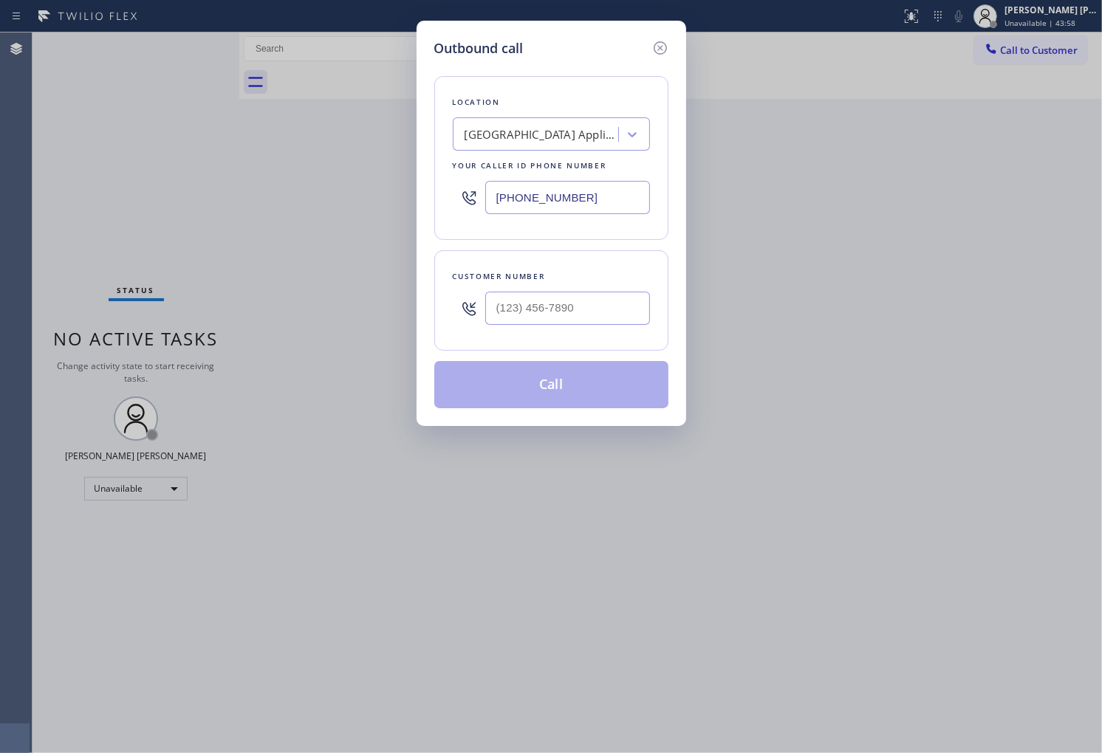
click at [540, 200] on input "[PHONE_NUMBER]" at bounding box center [567, 197] width 165 height 33
paste input "112) 214-1554"
click at [1062, 443] on div "Outbound call Location [GEOGRAPHIC_DATA] Appliance Repair Your caller id phone …" at bounding box center [551, 376] width 1102 height 753
click at [534, 195] on input "[PHONE_NUMBER]" at bounding box center [567, 197] width 165 height 33
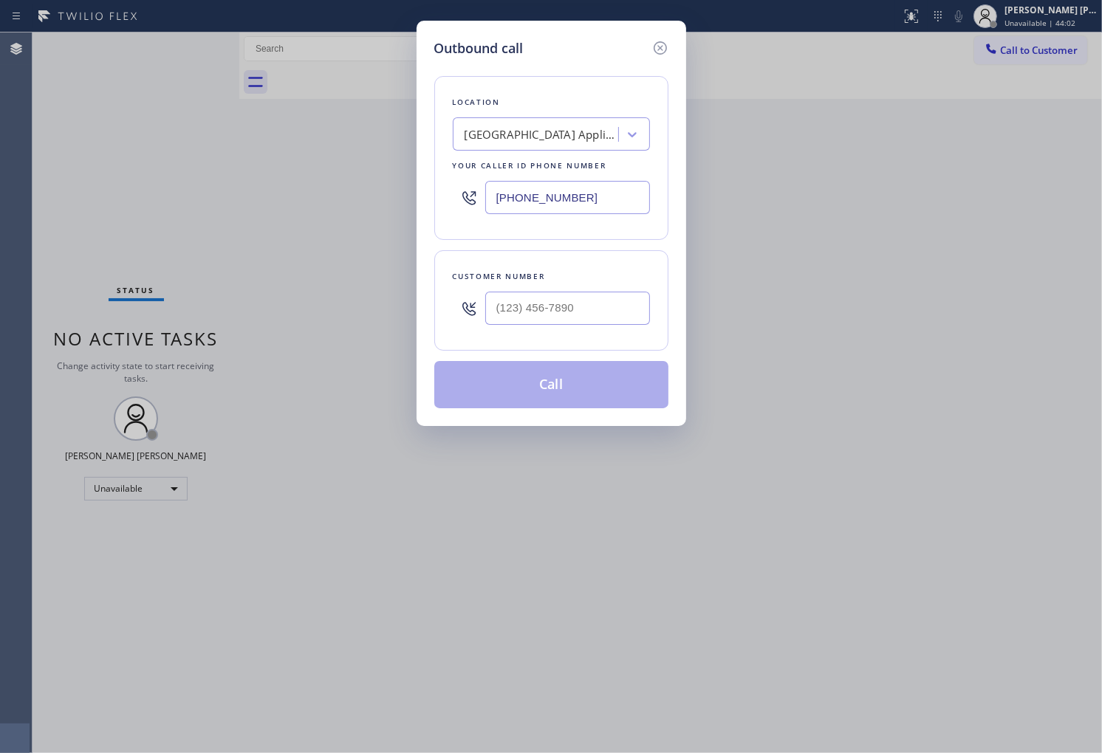
click at [534, 195] on input "[PHONE_NUMBER]" at bounding box center [567, 197] width 165 height 33
paste input "112) 214-1554"
click at [1059, 446] on div "Outbound call Location Search location Your caller id phone number [PHONE_NUMBE…" at bounding box center [551, 376] width 1102 height 753
click at [1081, 445] on div "Outbound call Location Search location Your caller id phone number [PHONE_NUMBE…" at bounding box center [551, 376] width 1102 height 753
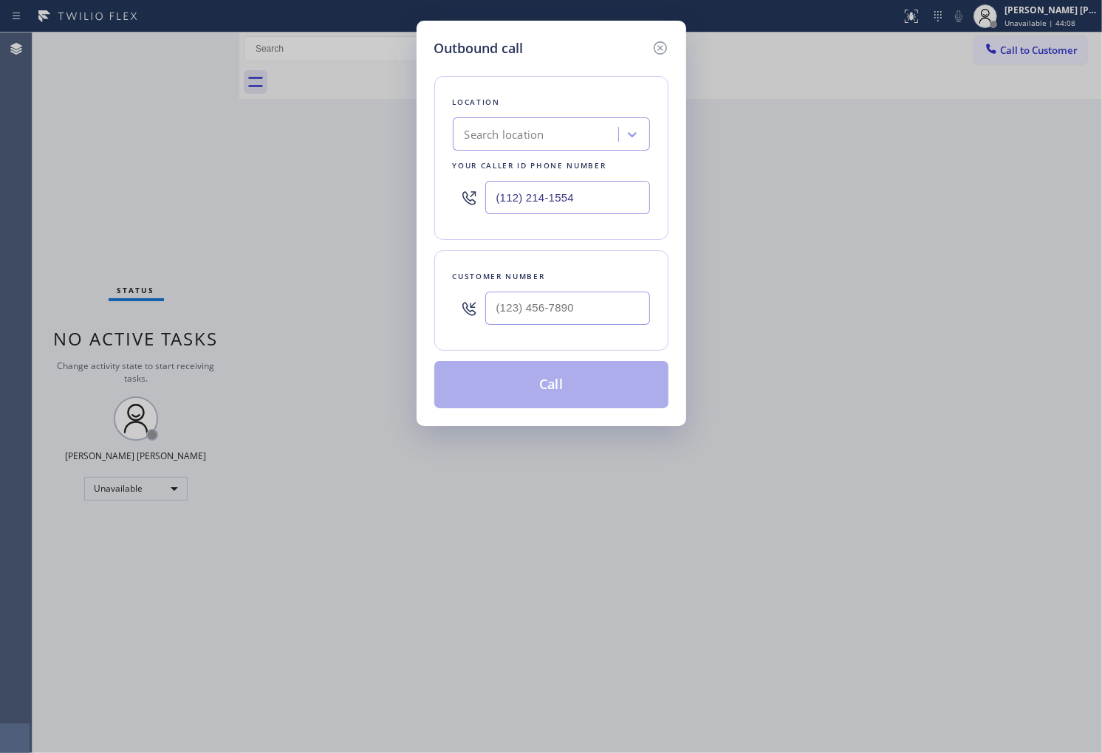
click at [563, 194] on input "(112) 214-1554" at bounding box center [567, 197] width 165 height 33
paste input "text"
drag, startPoint x: 593, startPoint y: 202, endPoint x: 448, endPoint y: 205, distance: 145.5
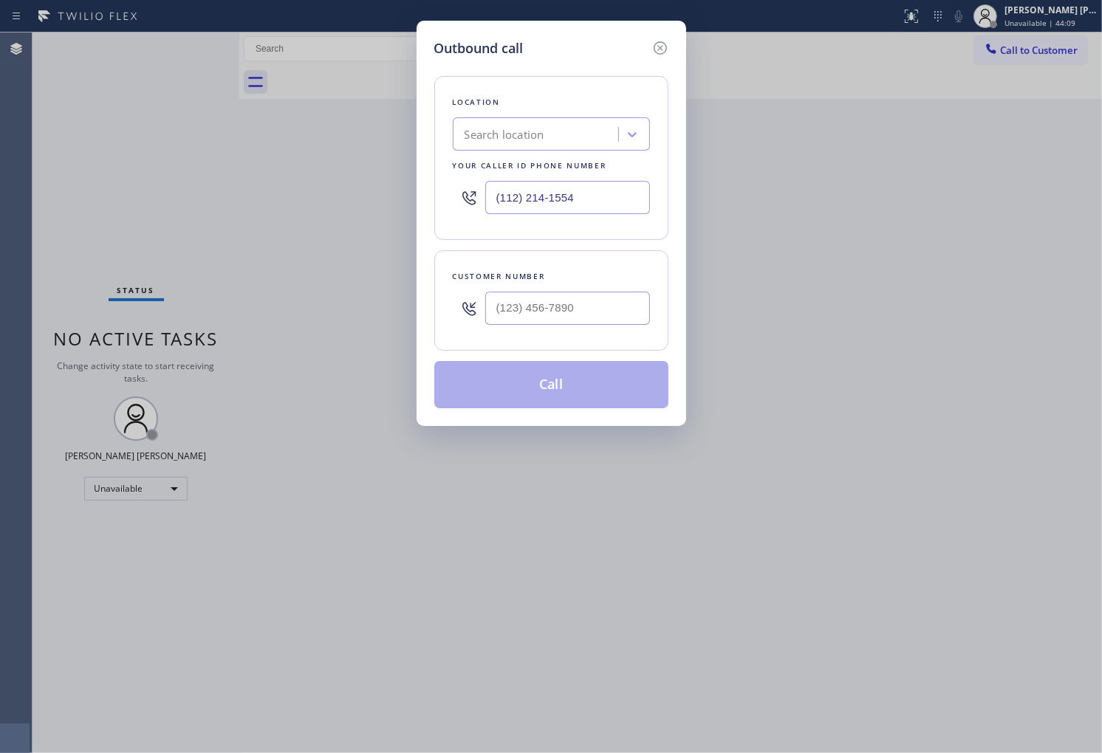
click at [448, 205] on div "Location Search location Your caller id phone number [PHONE_NUMBER]" at bounding box center [551, 158] width 234 height 164
type input "[PHONE_NUMBER]"
click at [552, 331] on div at bounding box center [567, 308] width 165 height 48
click at [554, 323] on input "text" at bounding box center [567, 308] width 165 height 33
type input "(___) ___-____"
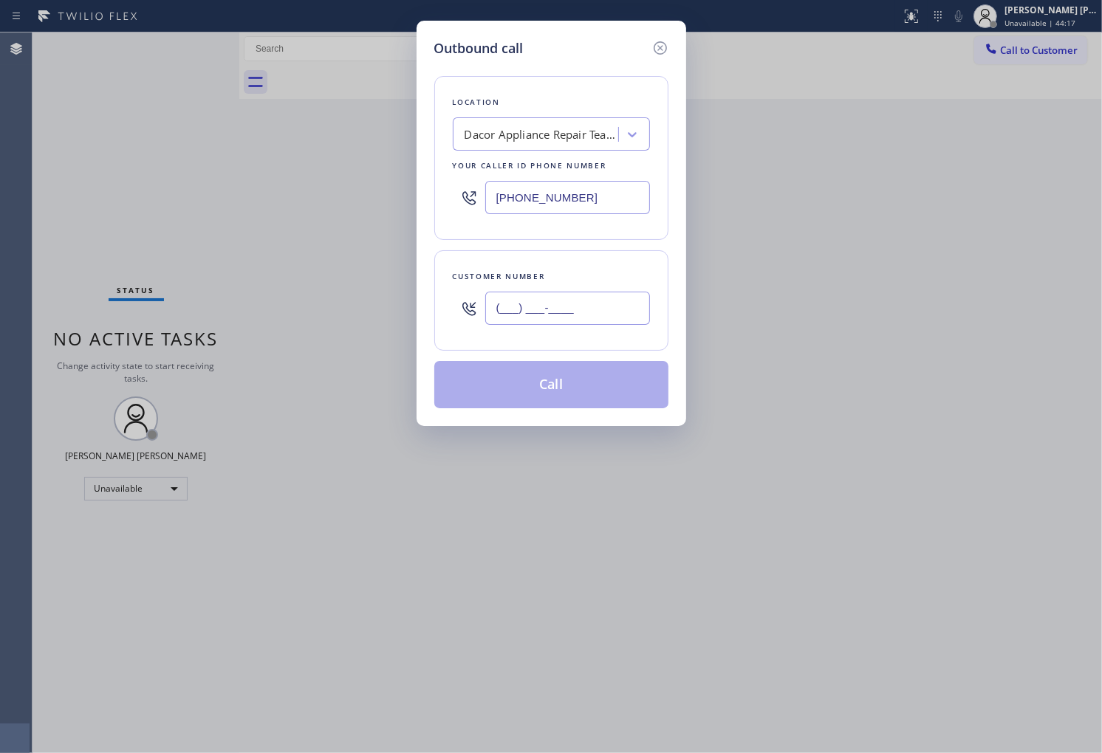
click at [554, 323] on input "(___) ___-____" at bounding box center [567, 308] width 165 height 33
click at [606, 323] on input "(___) ___-____" at bounding box center [567, 308] width 165 height 33
click at [593, 312] on input "(___) ___-____" at bounding box center [567, 308] width 165 height 33
click at [0, 264] on div "Outbound call Location Dacor Appliance Repair Team [GEOGRAPHIC_DATA] Your calle…" at bounding box center [551, 376] width 1102 height 753
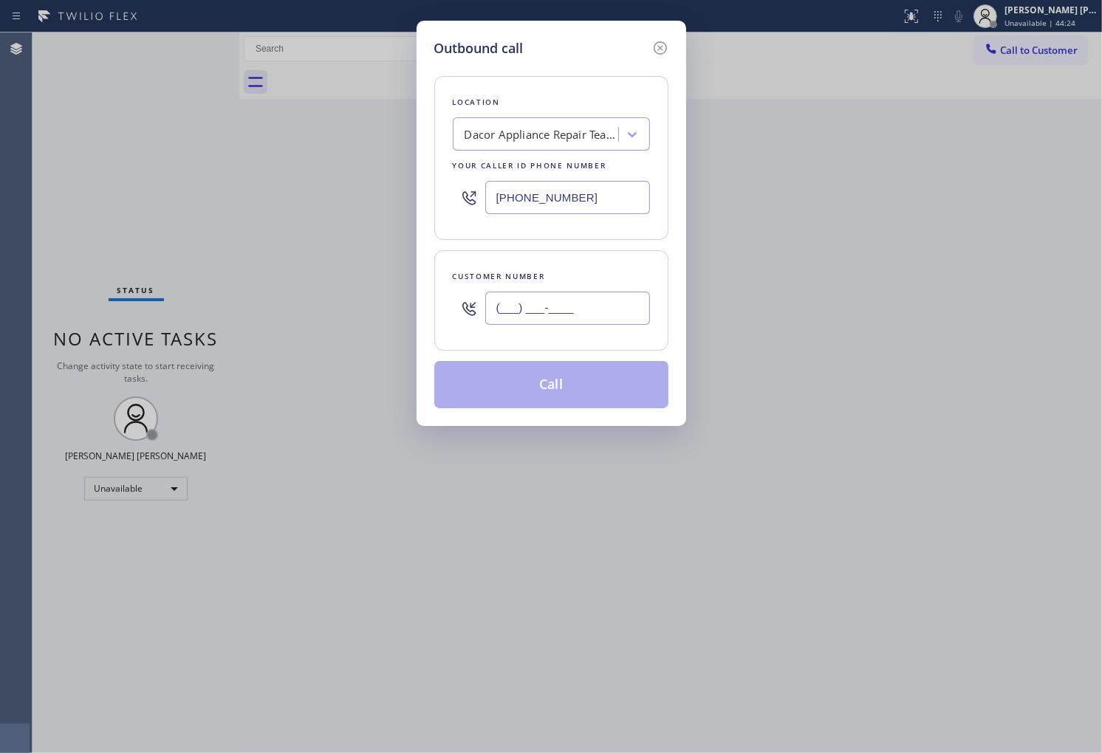
click at [606, 316] on input "(___) ___-____" at bounding box center [567, 308] width 165 height 33
paste input "415) 547-9491"
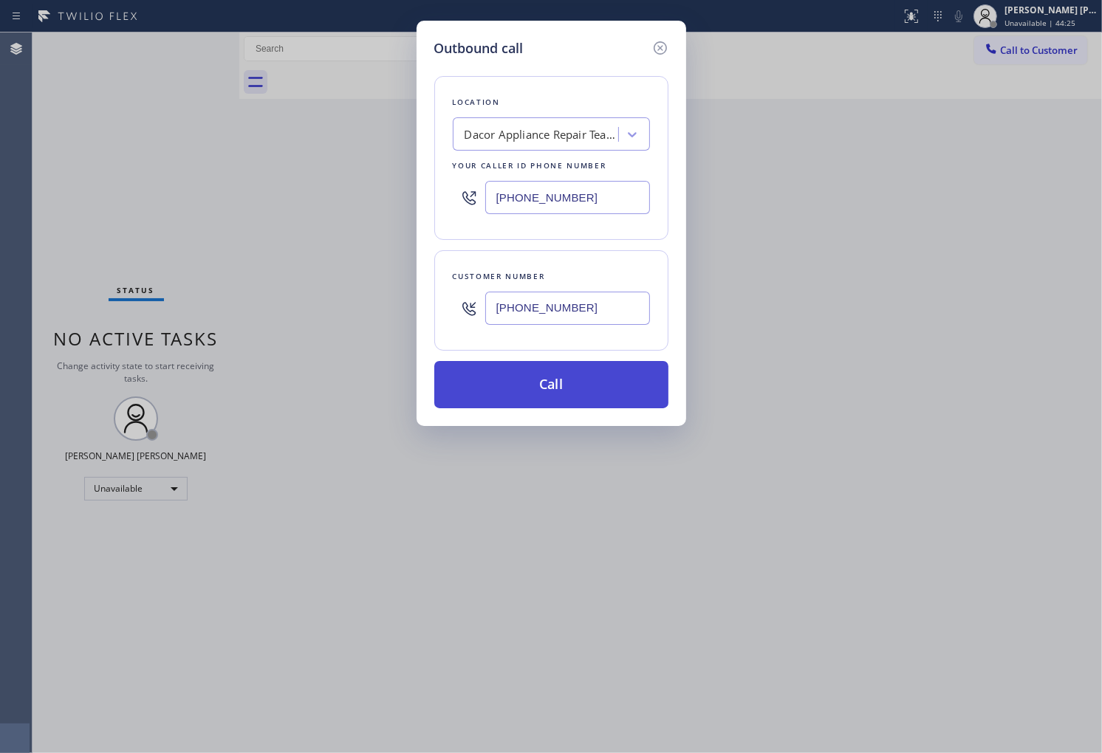
type input "[PHONE_NUMBER]"
click at [608, 380] on button "Call" at bounding box center [551, 384] width 234 height 47
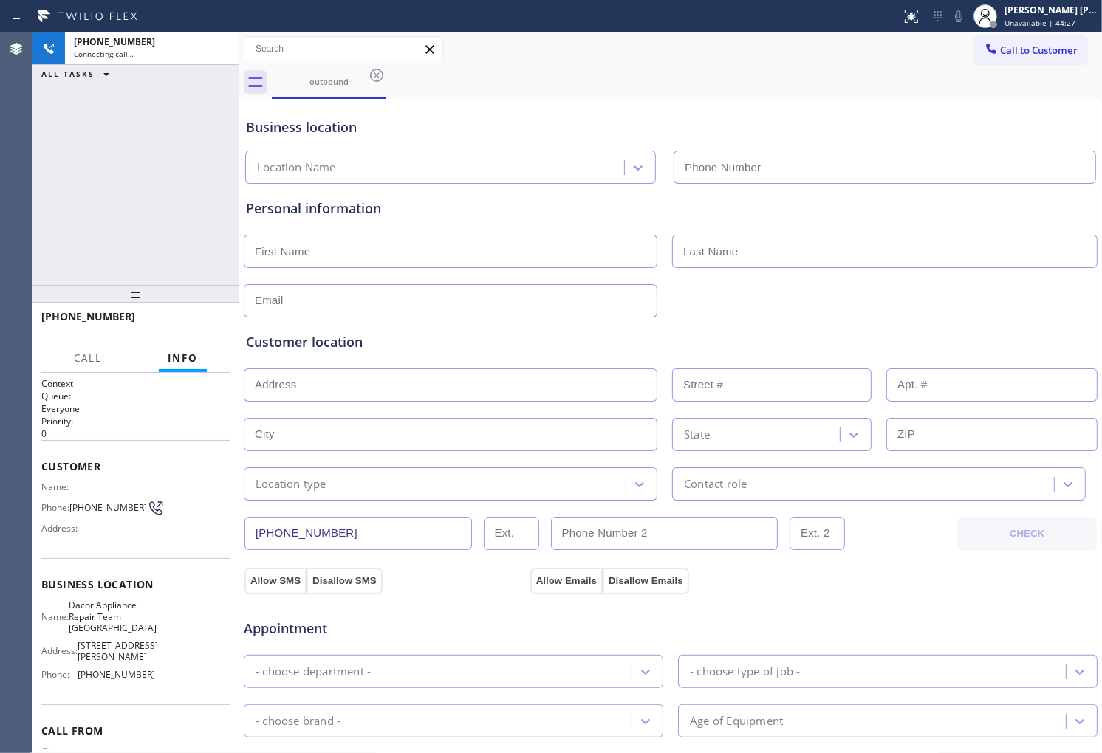
type input "[PHONE_NUMBER]"
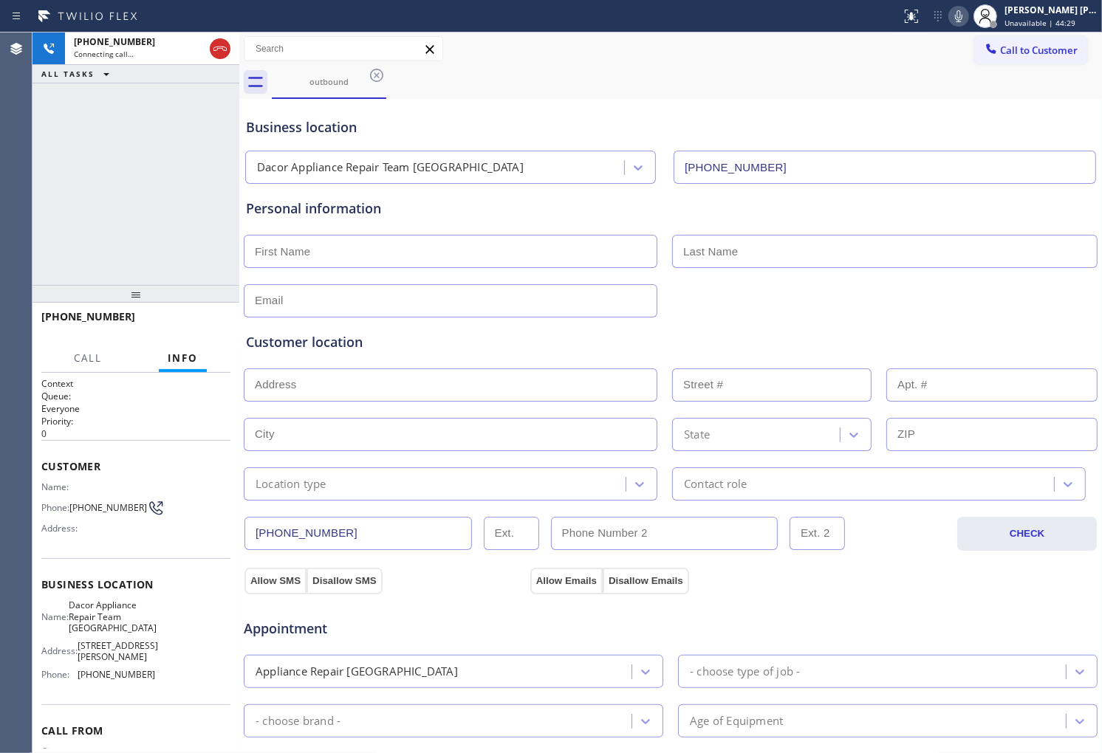
click at [43, 461] on span "Customer" at bounding box center [135, 466] width 189 height 14
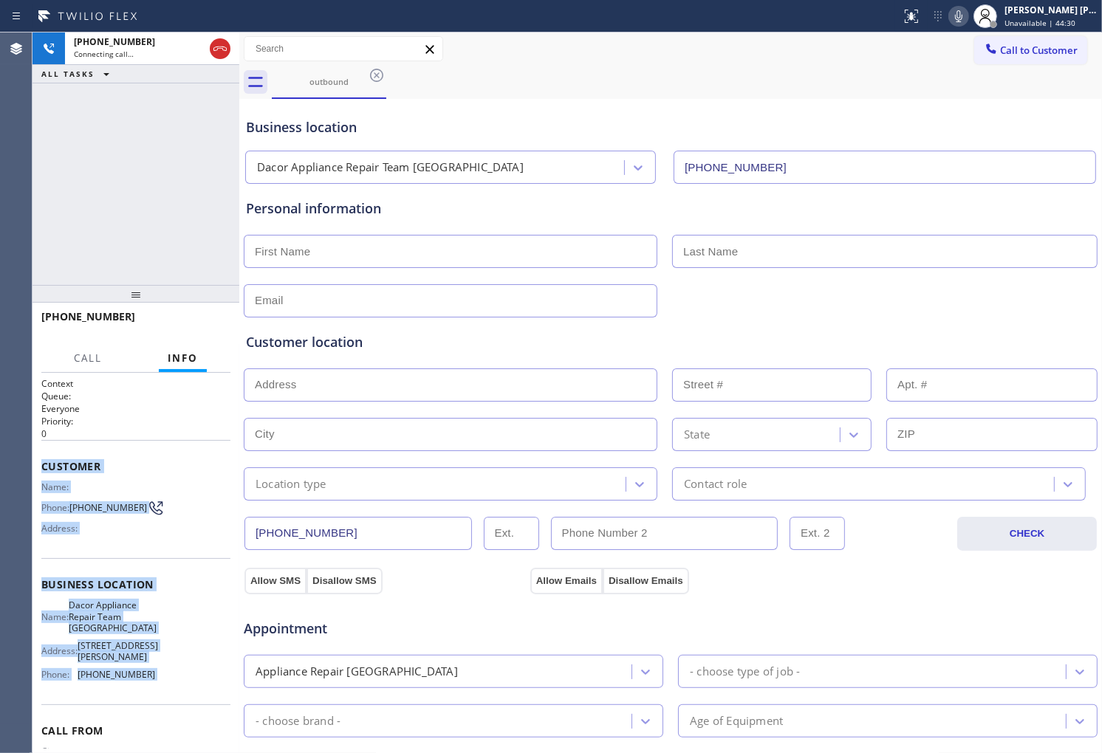
drag, startPoint x: 48, startPoint y: 470, endPoint x: 149, endPoint y: 681, distance: 234.2
click at [149, 681] on div "Context Queue: Everyone Priority: 0 Customer Name: Phone: [PHONE_NUMBER] Addres…" at bounding box center [135, 596] width 189 height 439
click at [1086, 454] on div "Business location Dacor Appliance Repair Team [GEOGRAPHIC_DATA] [PHONE_NUMBER] …" at bounding box center [670, 622] width 863 height 1046
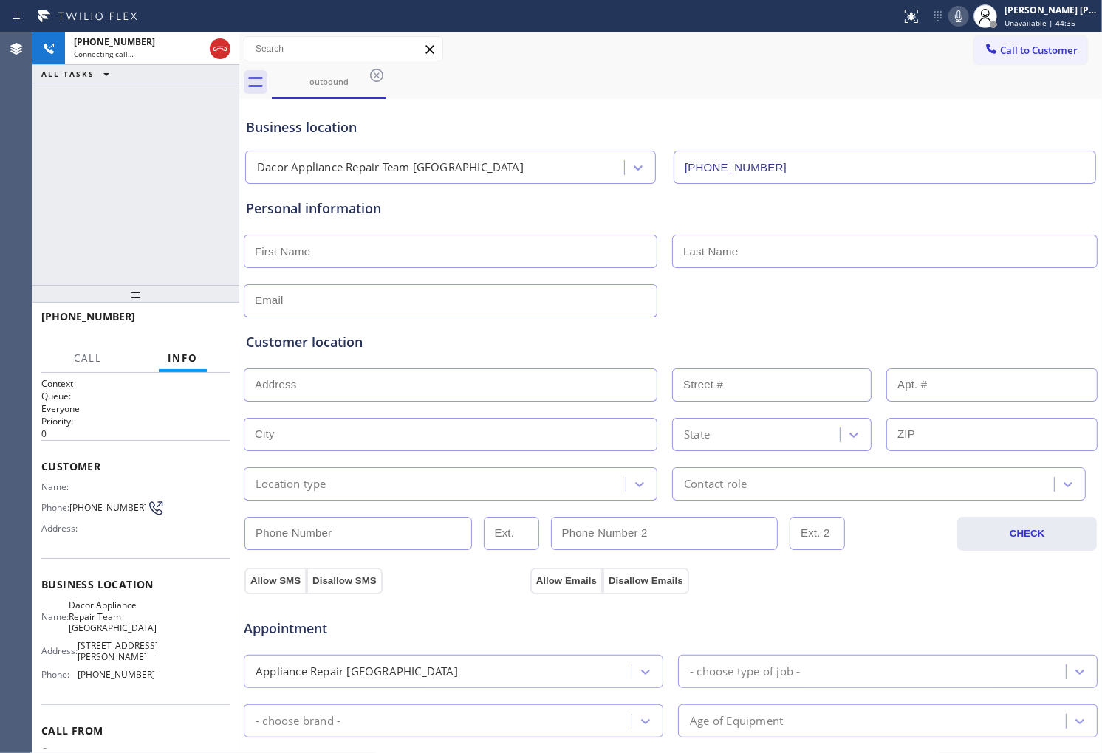
click at [40, 459] on div "Context Queue: Everyone Priority: 0 Customer Name: Phone: [PHONE_NUMBER] Addres…" at bounding box center [135, 563] width 207 height 380
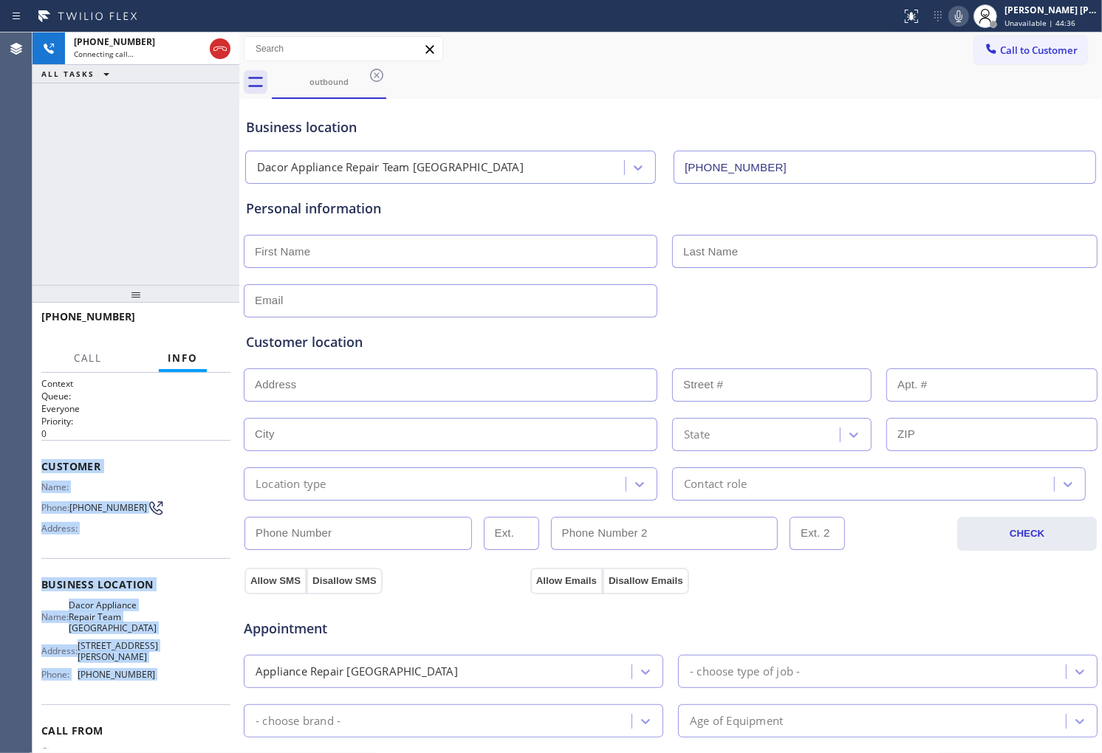
copy div "Customer Name: Phone: [PHONE_NUMBER] Address: Business location Name: Dacor App…"
drag, startPoint x: 40, startPoint y: 459, endPoint x: 144, endPoint y: 679, distance: 243.5
click at [144, 679] on div "Context Queue: Everyone Priority: 0 Customer Name: Phone: [PHONE_NUMBER] Addres…" at bounding box center [135, 563] width 207 height 380
click at [144, 679] on span "[PHONE_NUMBER]" at bounding box center [117, 674] width 78 height 11
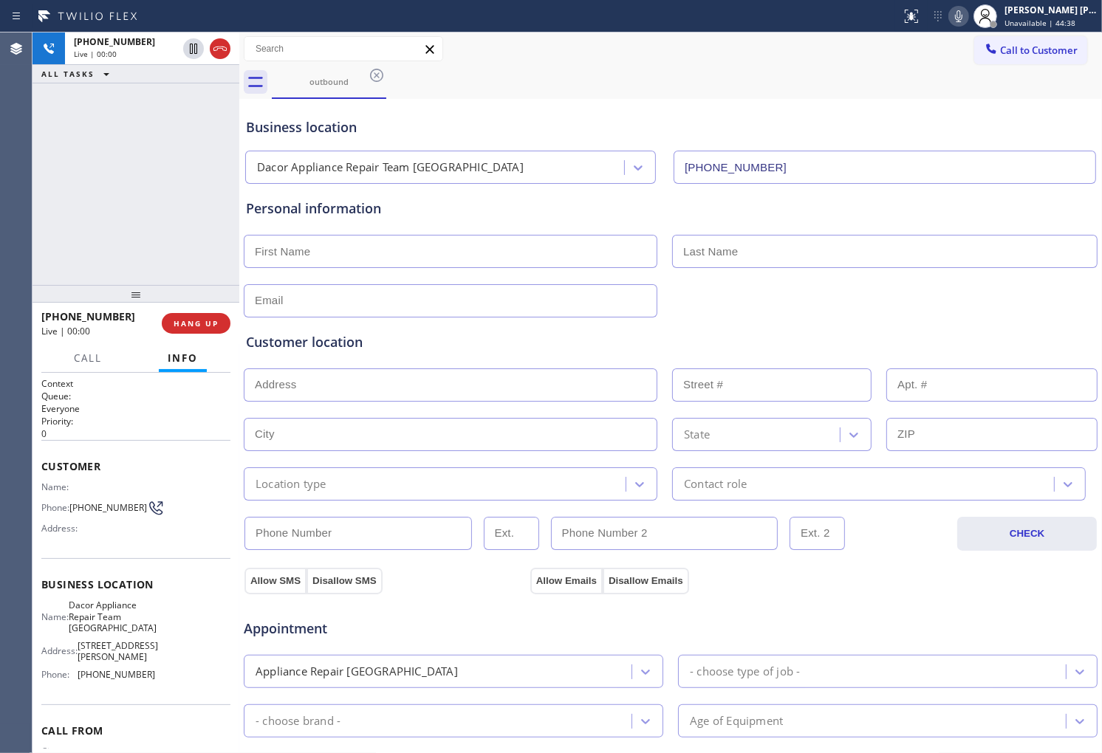
click at [39, 460] on div "Context Queue: Everyone Priority: 0 Customer Name: Phone: [PHONE_NUMBER] Addres…" at bounding box center [135, 563] width 207 height 380
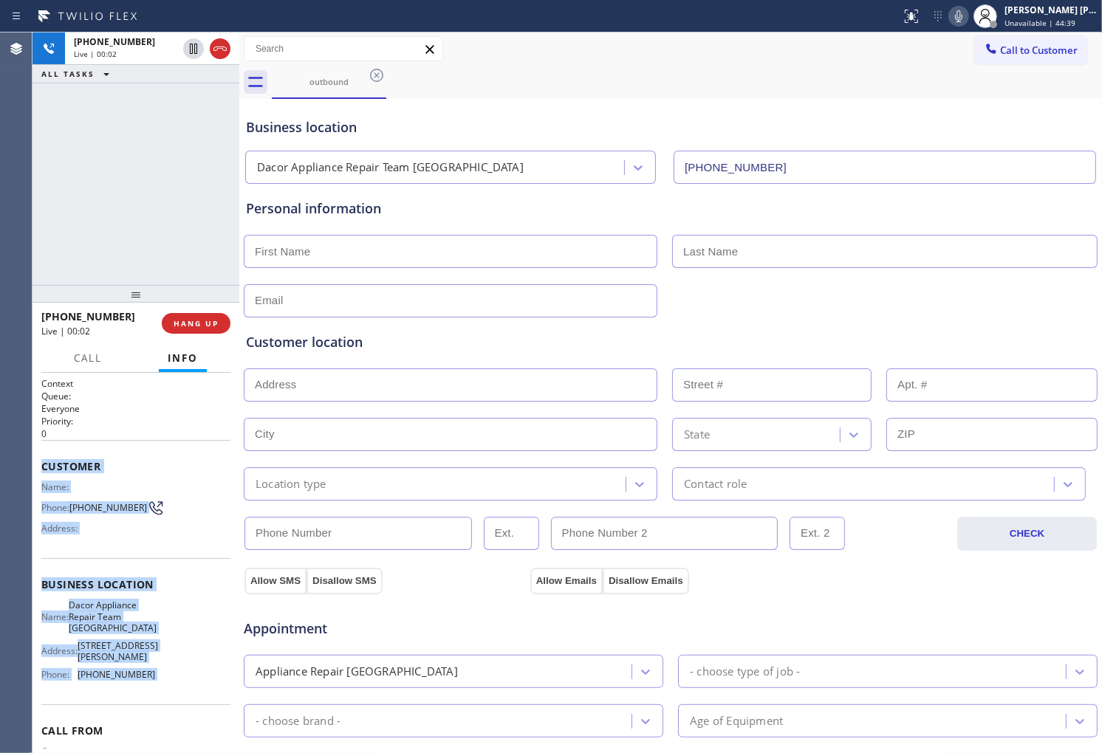
drag, startPoint x: 39, startPoint y: 460, endPoint x: 148, endPoint y: 677, distance: 243.1
click at [148, 677] on div "Context Queue: Everyone Priority: 0 Customer Name: Phone: [PHONE_NUMBER] Addres…" at bounding box center [135, 563] width 207 height 380
click at [148, 677] on div "Name: Dacor Appliance Repair Team [GEOGRAPHIC_DATA] Address: [STREET_ADDRESS][P…" at bounding box center [135, 643] width 189 height 86
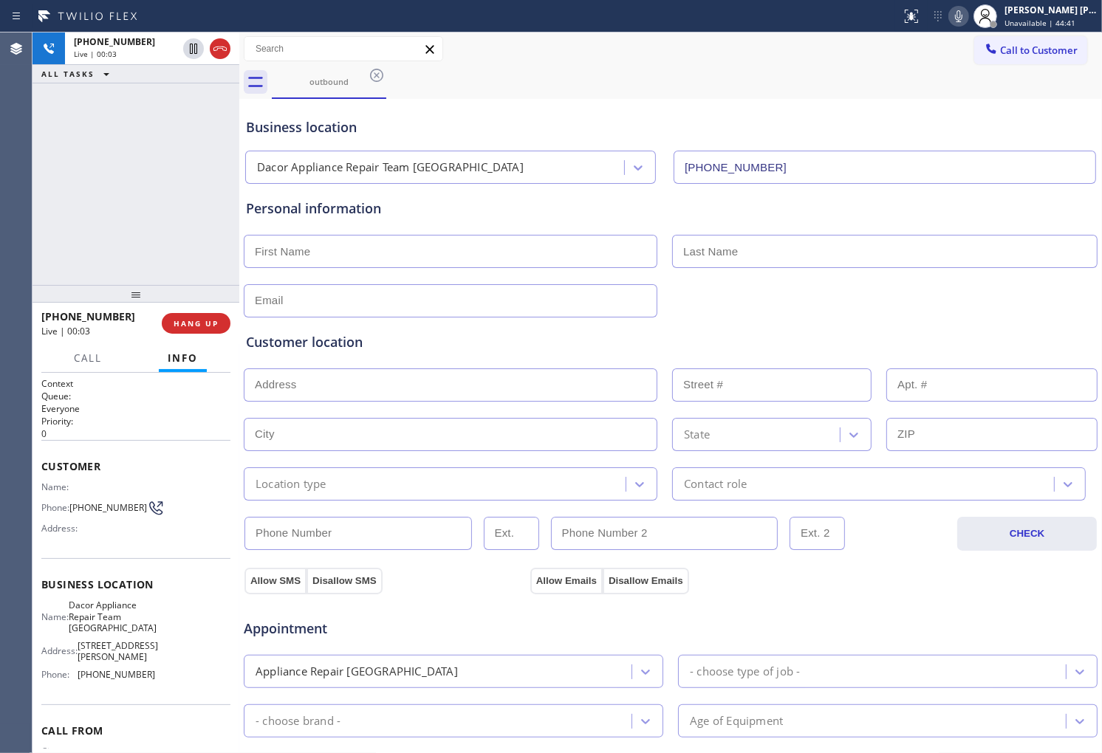
click at [1055, 451] on input "text" at bounding box center [991, 434] width 211 height 33
paste input "Custo"
type input "Custo"
type input "[PHONE_NUMBER]"
type input "Custo"
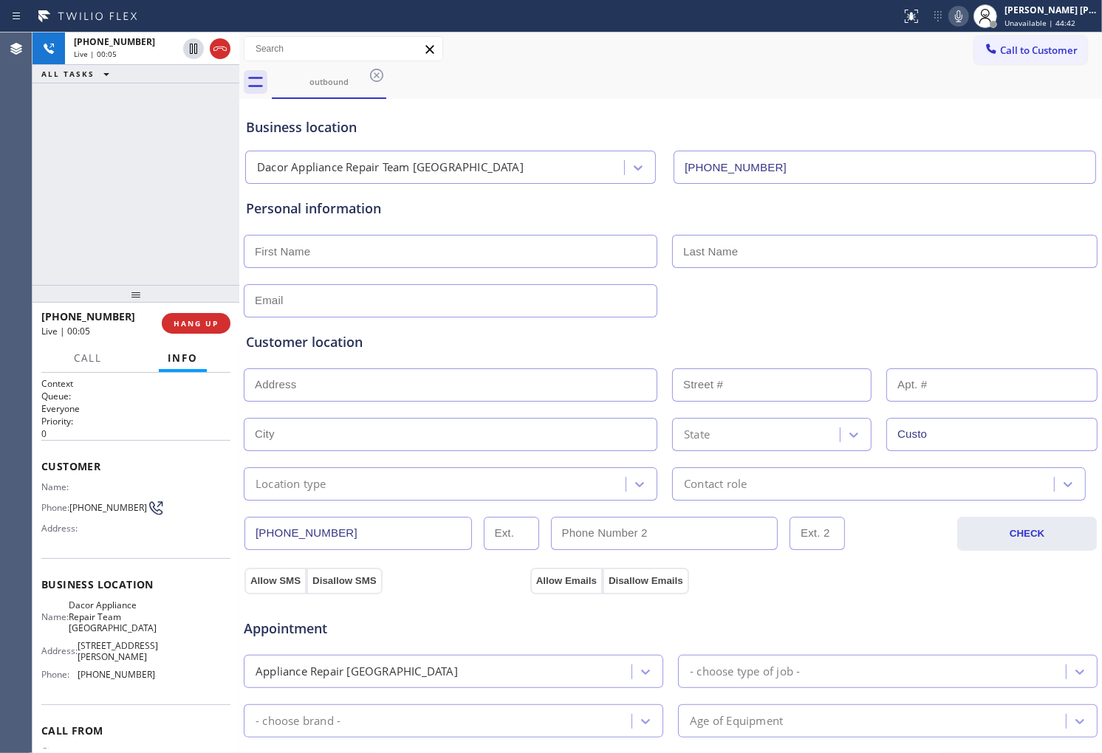
click at [1101, 448] on html "Status report No issues detected If you experience an issue, please download th…" at bounding box center [551, 376] width 1102 height 753
click at [78, 314] on span "[PHONE_NUMBER]" at bounding box center [88, 316] width 94 height 14
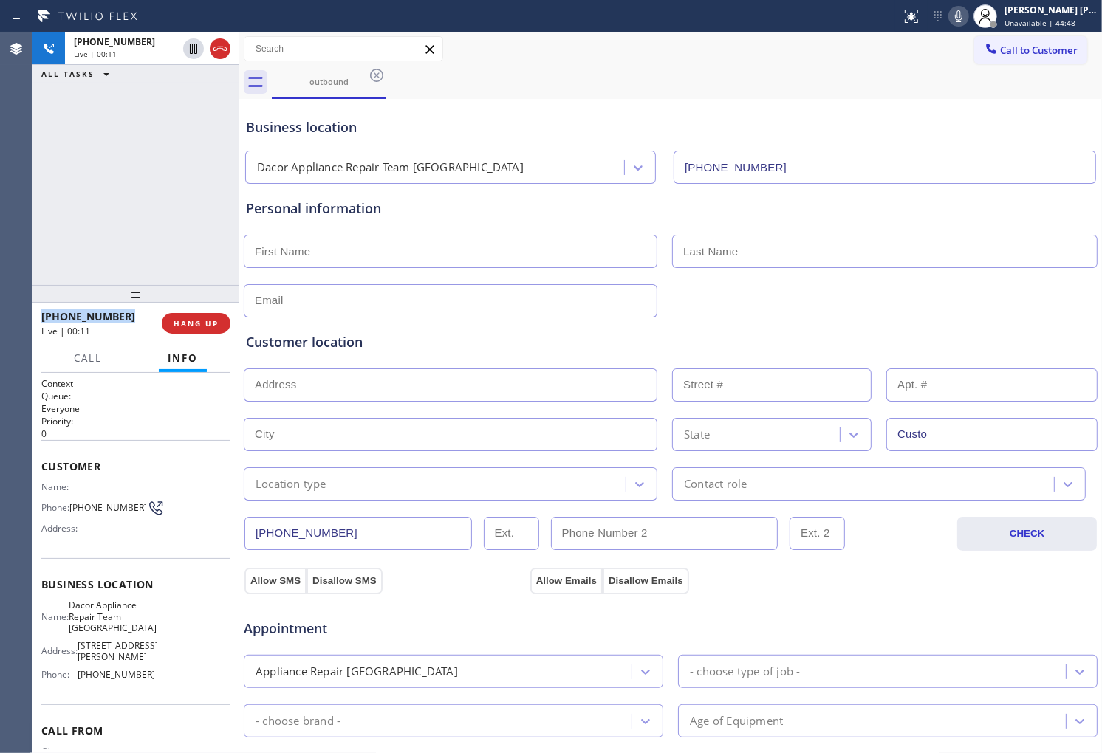
click at [78, 314] on span "[PHONE_NUMBER]" at bounding box center [88, 316] width 94 height 14
copy span "[PHONE_NUMBER]"
click at [64, 167] on div "[PHONE_NUMBER] Live | 00:28 ALL TASKS ALL TASKS ACTIVE TASKS TASKS IN WRAP UP" at bounding box center [135, 158] width 207 height 253
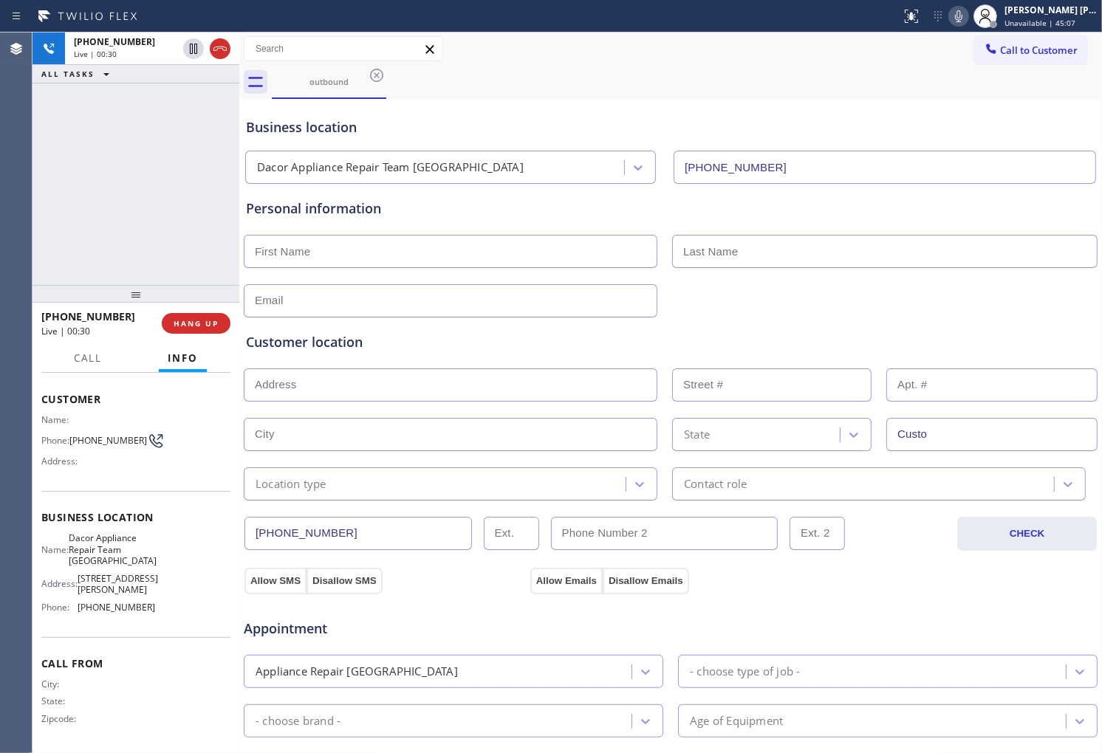
scroll to position [71, 0]
click at [92, 309] on span "[PHONE_NUMBER]" at bounding box center [88, 316] width 94 height 14
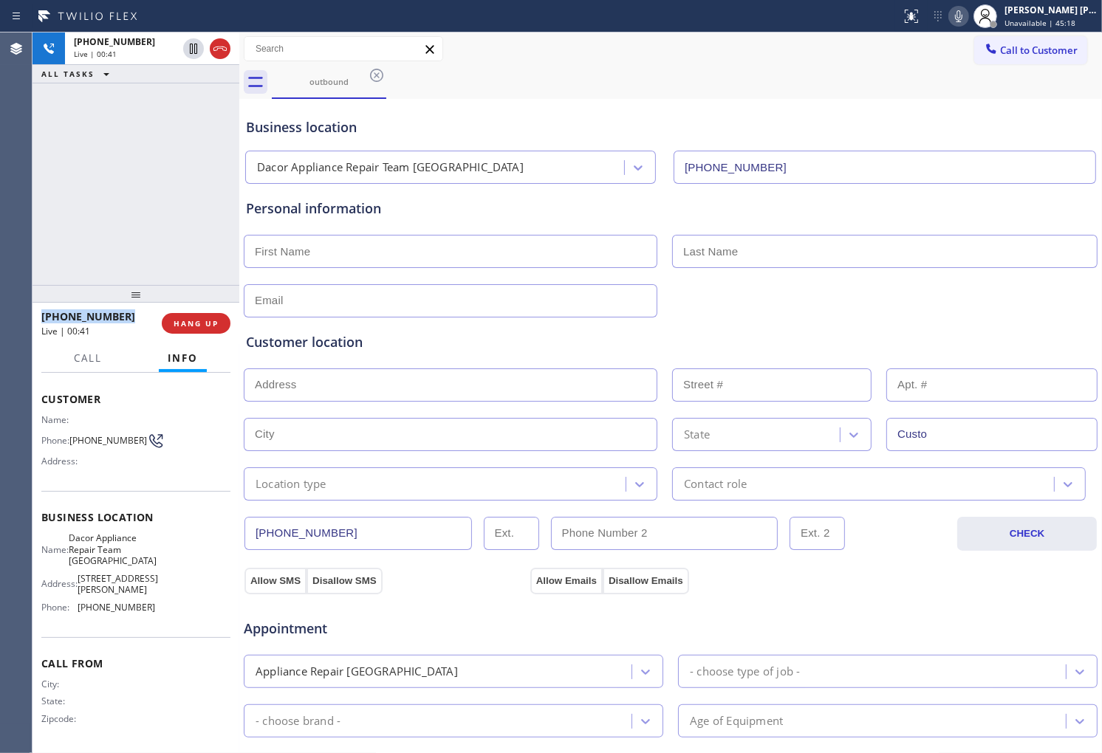
copy span "[PHONE_NUMBER]"
click at [185, 334] on div "[PHONE_NUMBER] Live | 00:41 HANG UP" at bounding box center [135, 323] width 189 height 38
click at [188, 325] on span "HANG UP" at bounding box center [196, 323] width 45 height 10
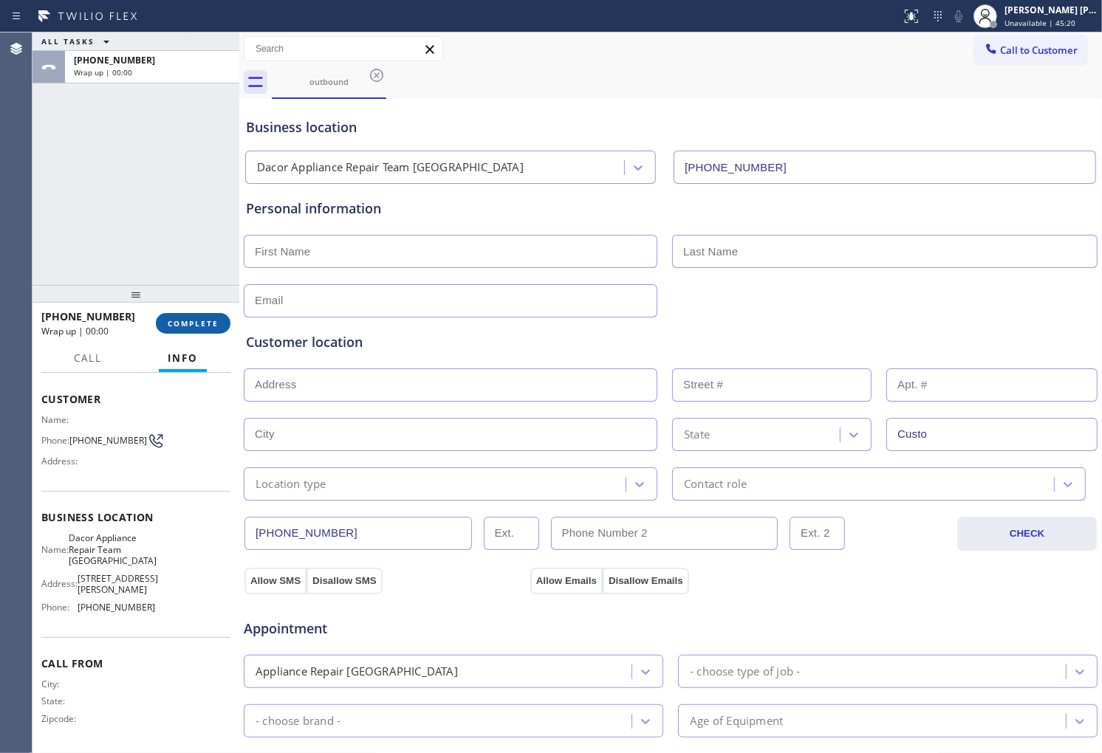
click at [201, 323] on span "COMPLETE" at bounding box center [193, 323] width 51 height 10
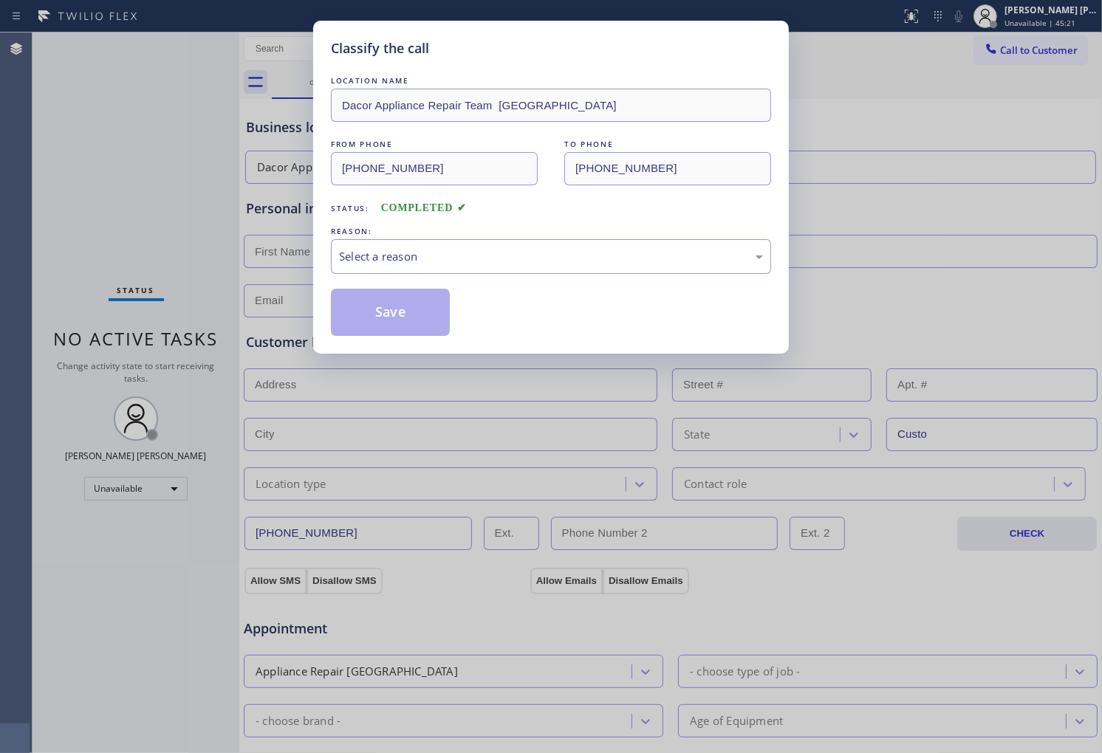
click at [419, 278] on div "LOCATION NAME Dacor Appliance Repair Team Los Angeles FROM PHONE [PHONE_NUMBER]…" at bounding box center [551, 204] width 440 height 263
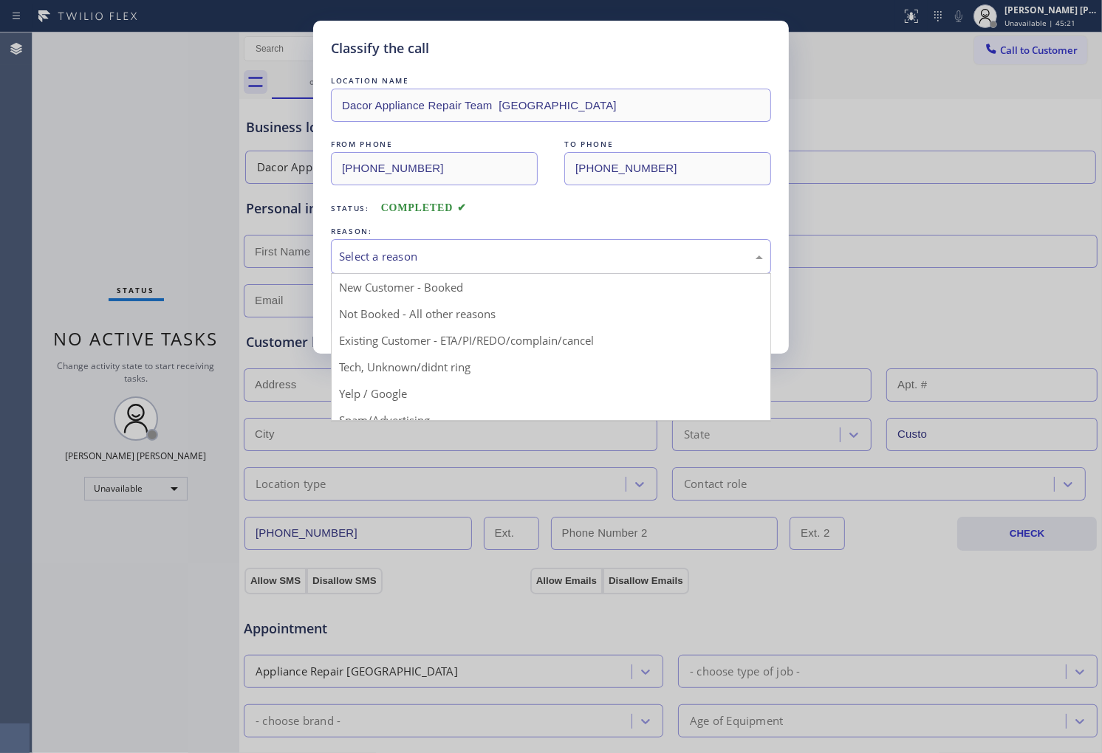
click at [422, 261] on div "Select a reason" at bounding box center [551, 256] width 424 height 17
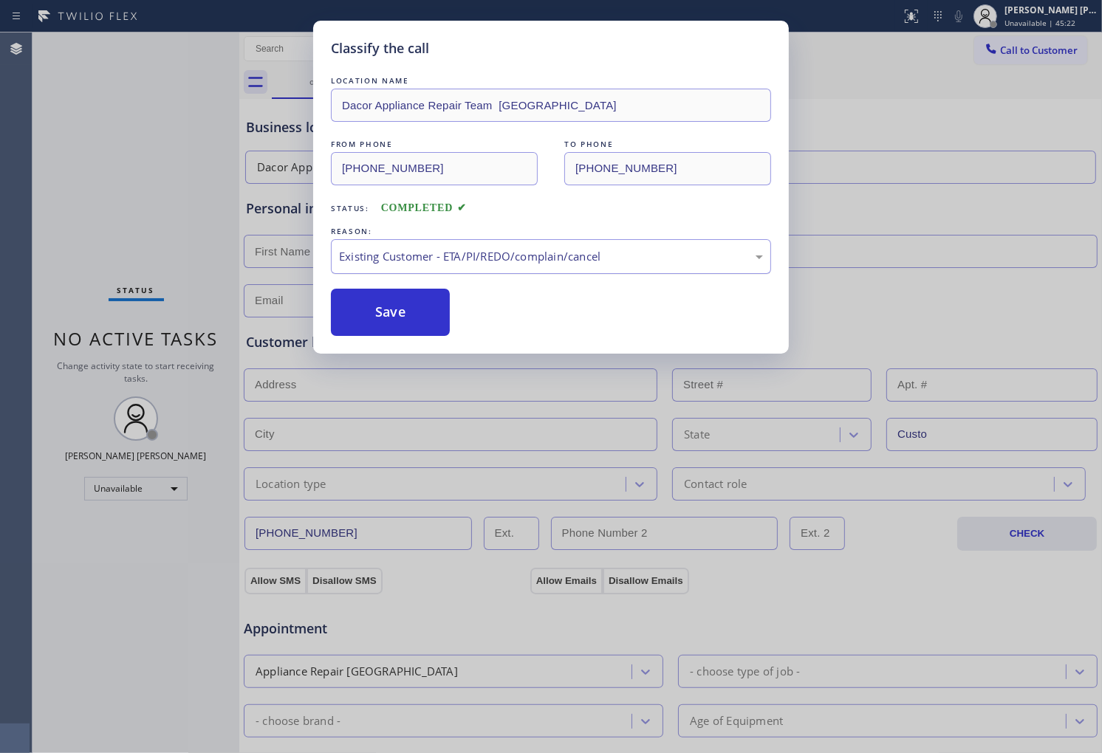
click at [419, 248] on div "Existing Customer - ETA/PI/REDO/complain/cancel" at bounding box center [551, 256] width 424 height 17
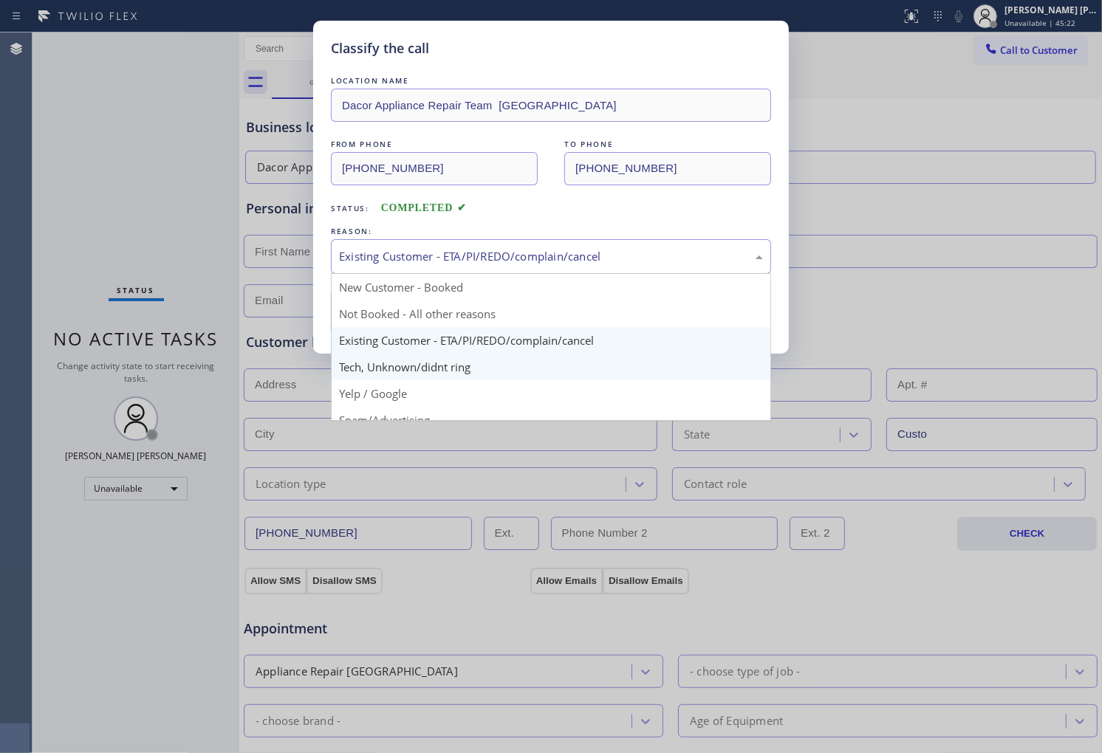
scroll to position [82, 0]
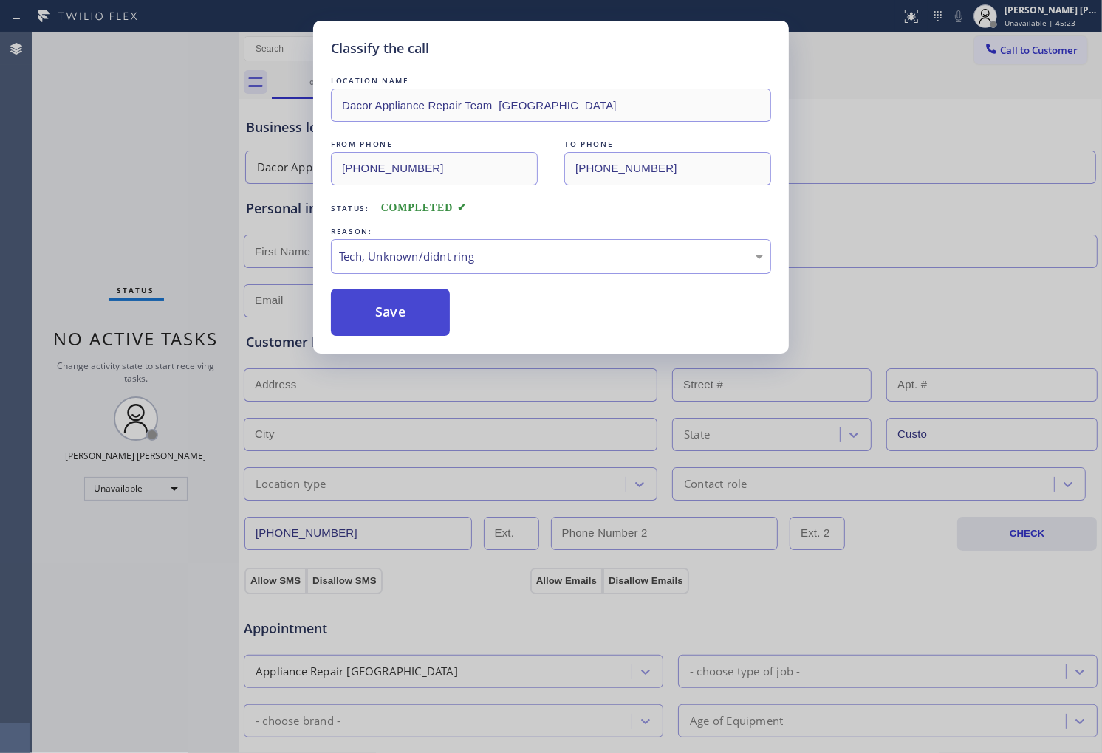
click at [390, 301] on button "Save" at bounding box center [390, 312] width 119 height 47
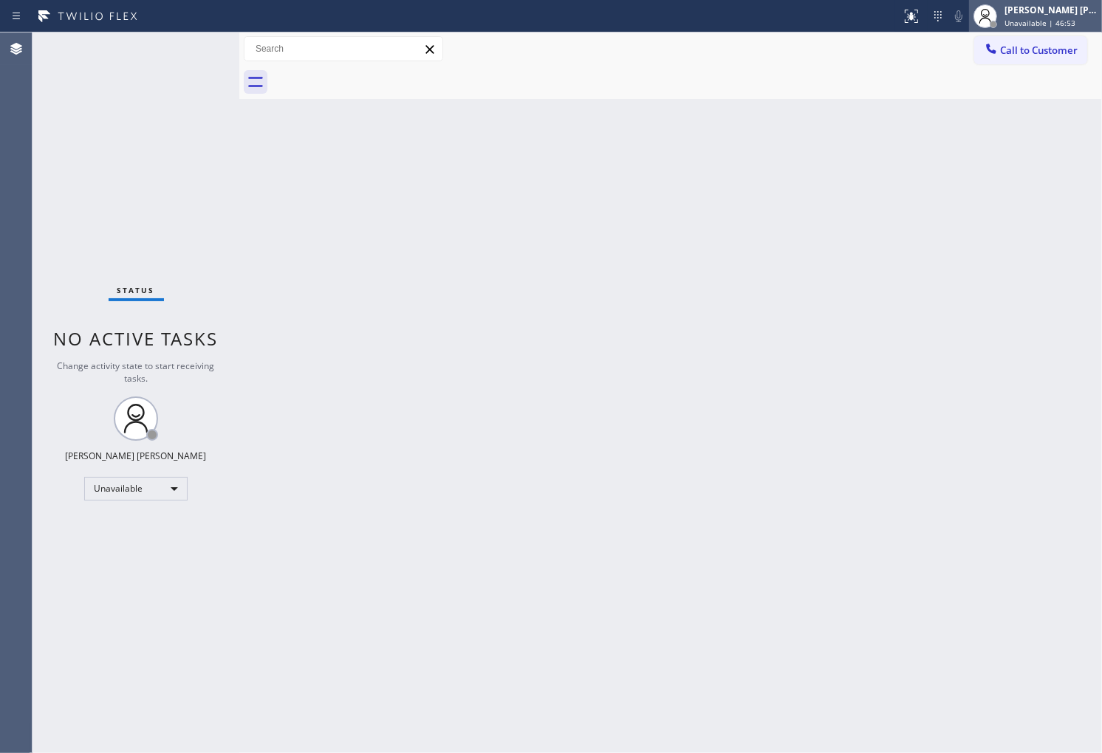
click at [1054, 21] on span "Unavailable | 46:53" at bounding box center [1039, 23] width 71 height 10
click at [1029, 13] on div "[PERSON_NAME] [PERSON_NAME]" at bounding box center [1050, 10] width 93 height 13
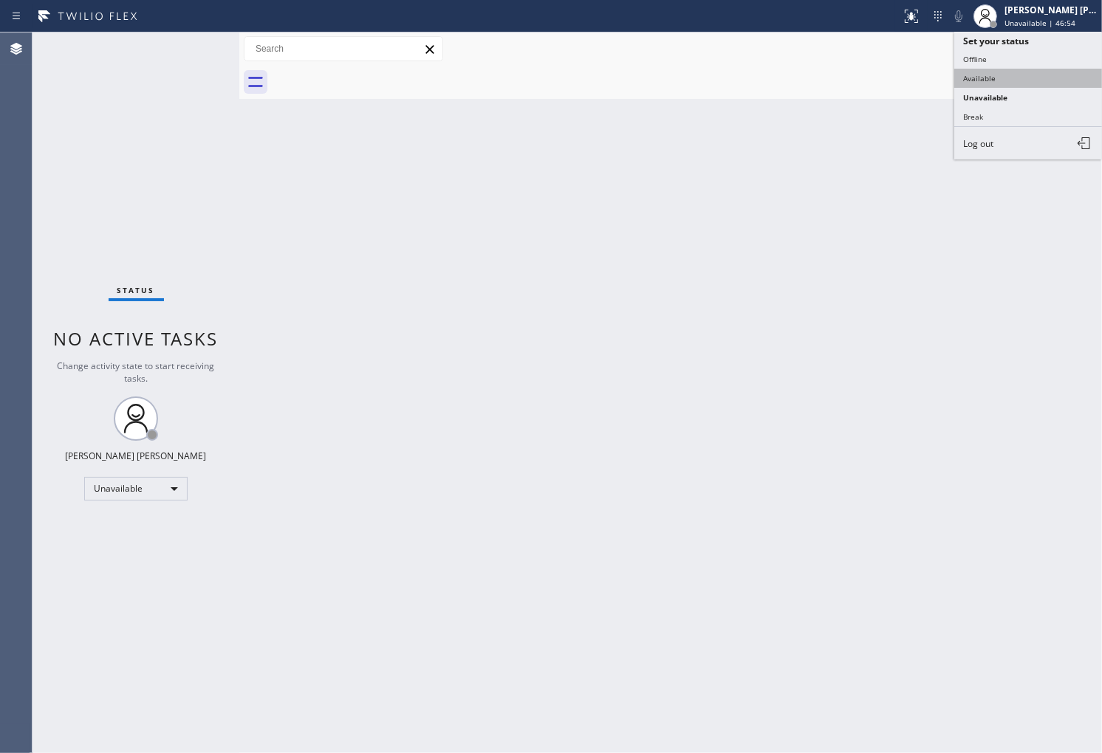
click at [998, 78] on button "Available" at bounding box center [1028, 78] width 148 height 19
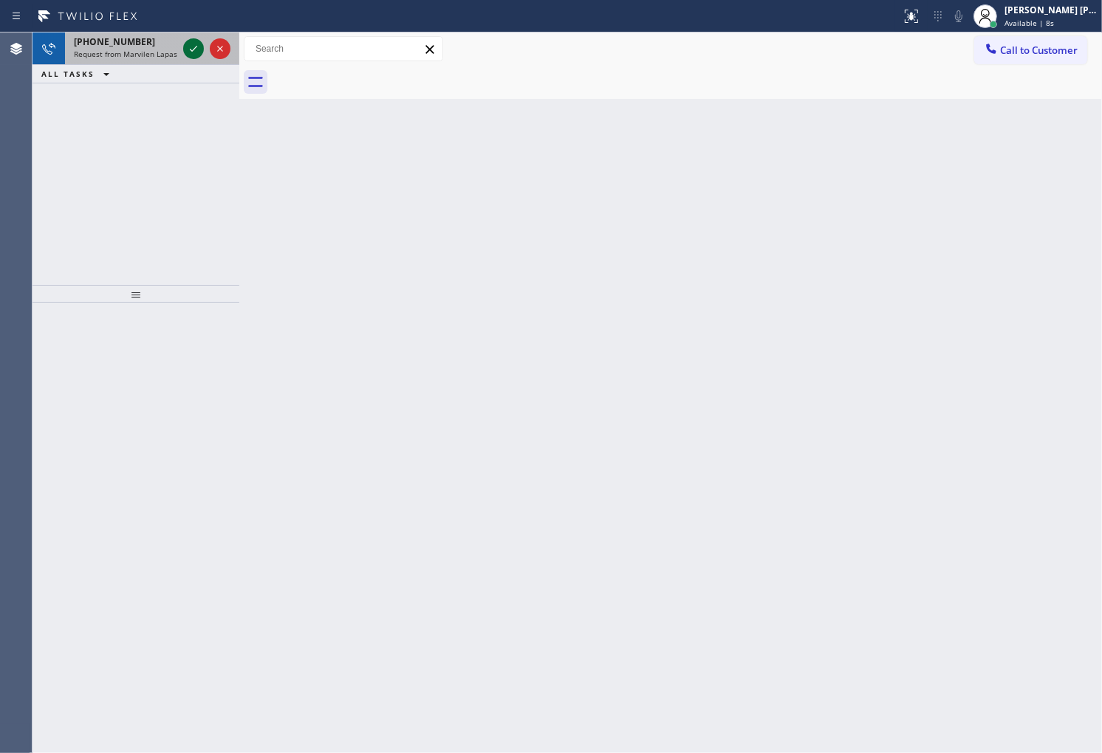
click at [191, 48] on icon at bounding box center [194, 49] width 18 height 18
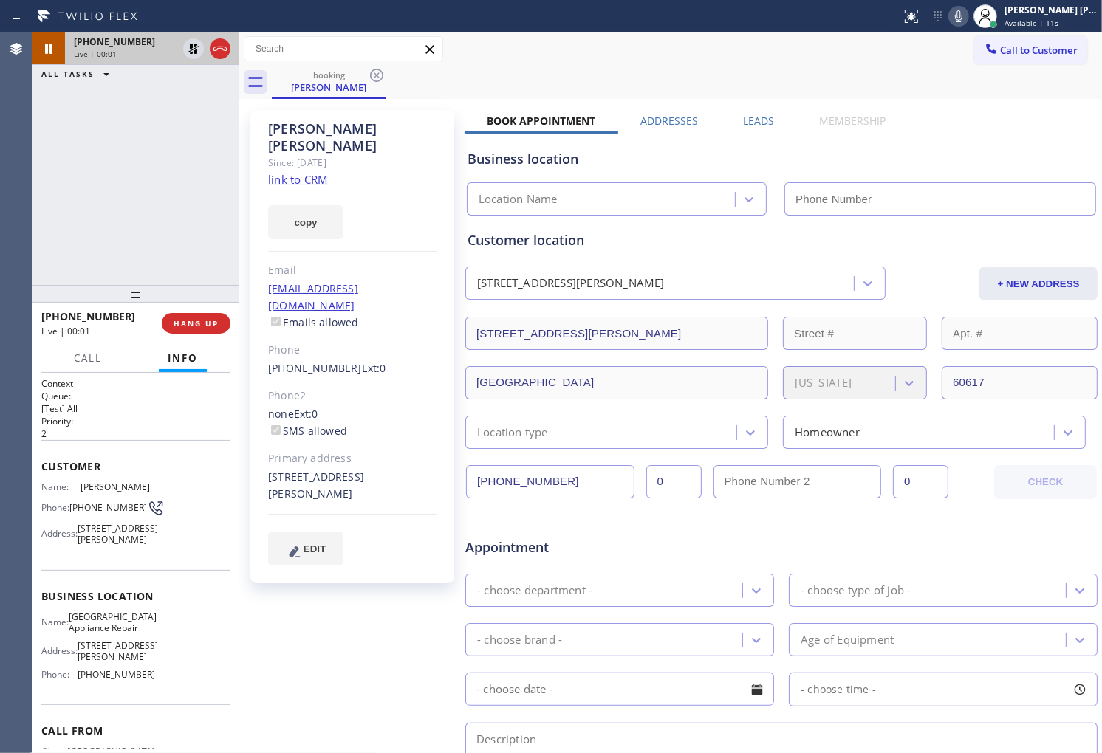
type input "[PHONE_NUMBER]"
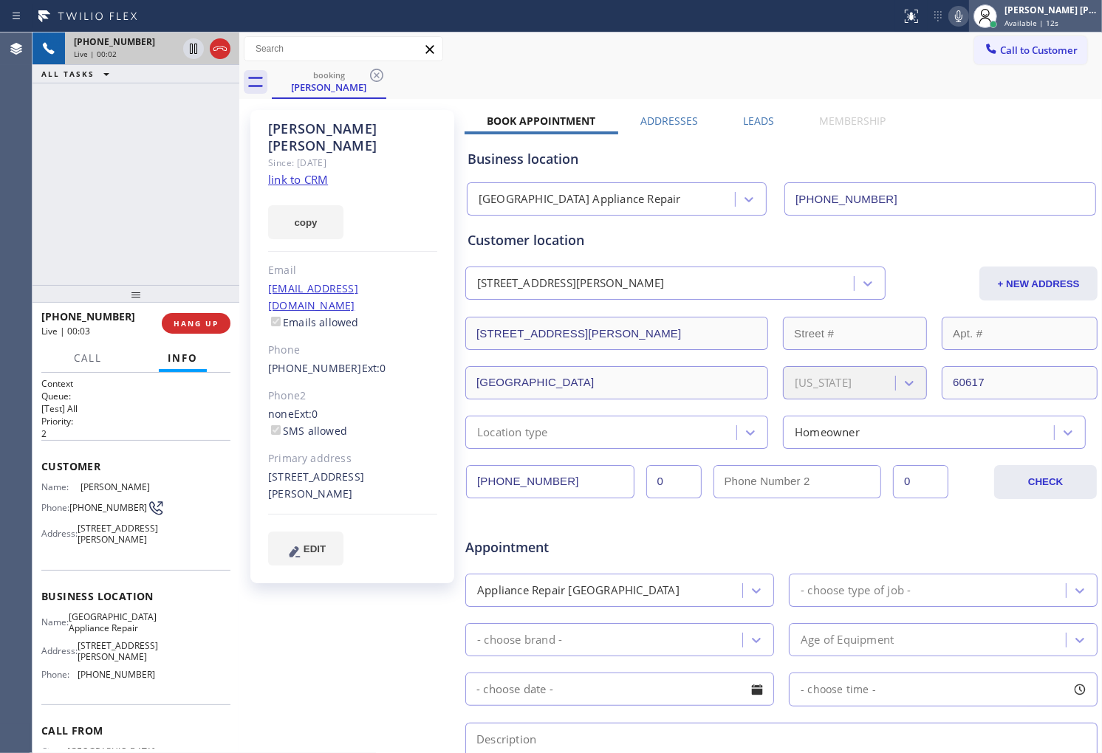
click at [1024, 16] on div "[PERSON_NAME] [PERSON_NAME] Available | 12s" at bounding box center [1051, 16] width 100 height 26
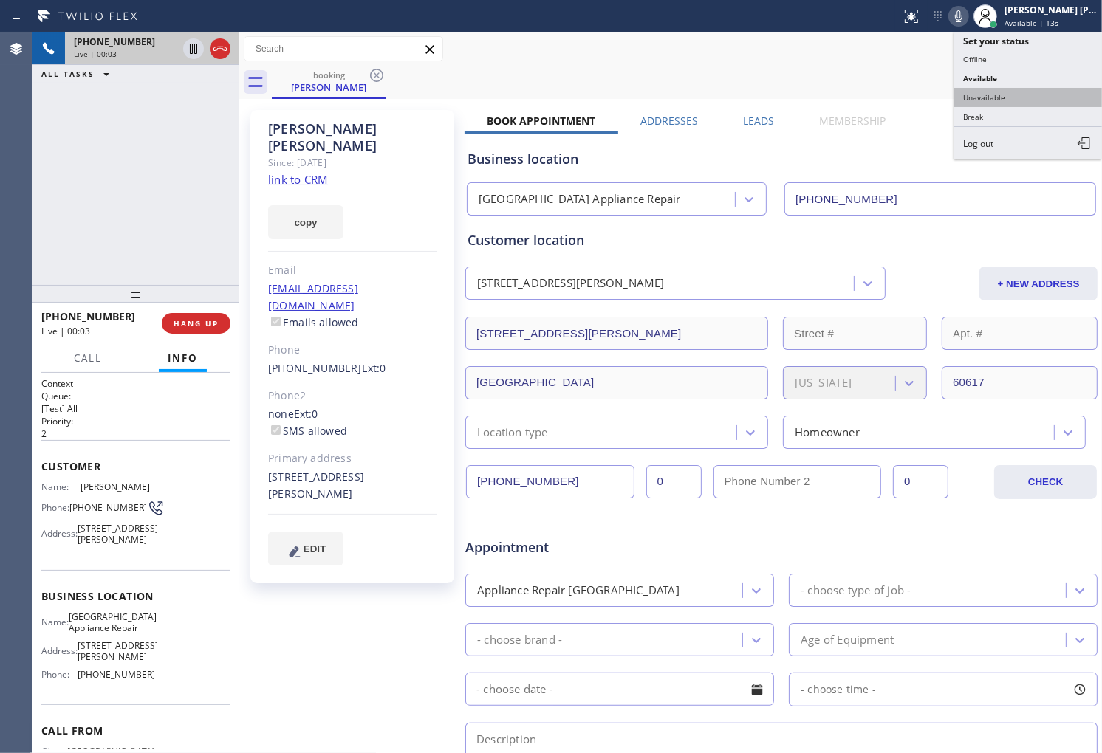
click at [1012, 104] on button "Unavailable" at bounding box center [1028, 97] width 148 height 19
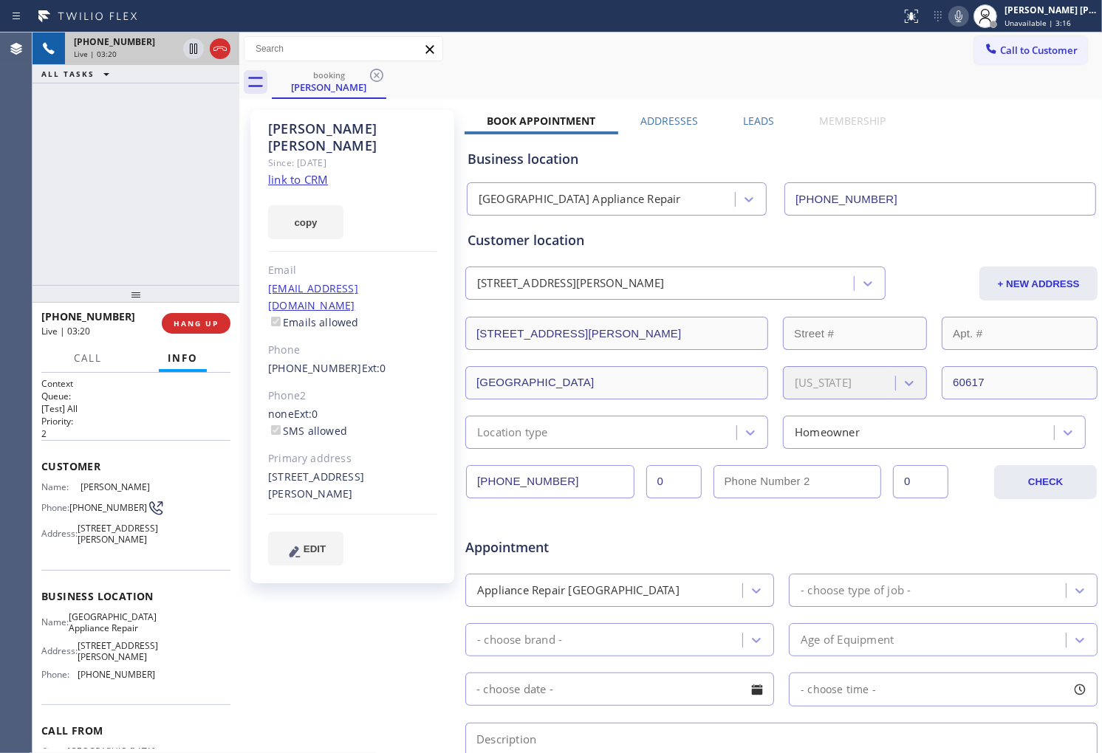
click at [343, 126] on div "[PERSON_NAME]" at bounding box center [352, 137] width 169 height 34
click at [404, 128] on div "[PERSON_NAME]" at bounding box center [352, 137] width 169 height 34
drag, startPoint x: 404, startPoint y: 128, endPoint x: 283, endPoint y: 131, distance: 121.2
click at [283, 131] on div "[PERSON_NAME]" at bounding box center [352, 137] width 169 height 34
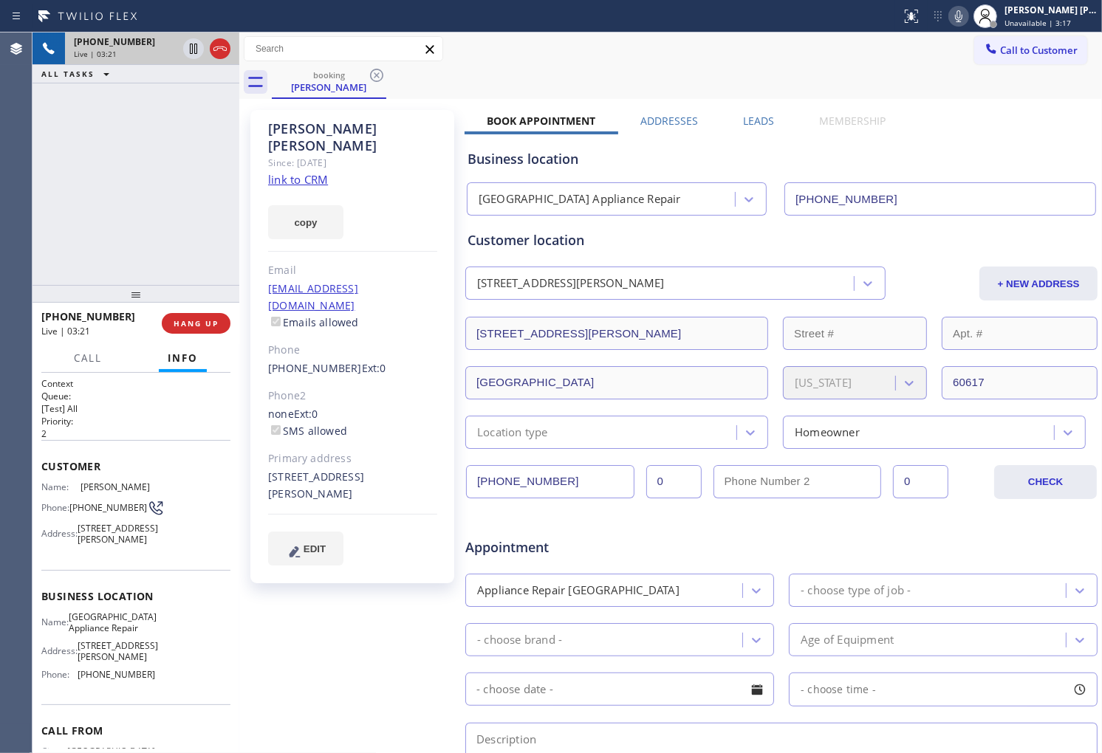
click at [375, 128] on div "[PERSON_NAME]" at bounding box center [352, 137] width 169 height 34
drag, startPoint x: 397, startPoint y: 131, endPoint x: 326, endPoint y: 133, distance: 70.9
click at [329, 131] on div "[PERSON_NAME]" at bounding box center [352, 137] width 169 height 34
click at [326, 133] on div "[PERSON_NAME]" at bounding box center [352, 137] width 169 height 34
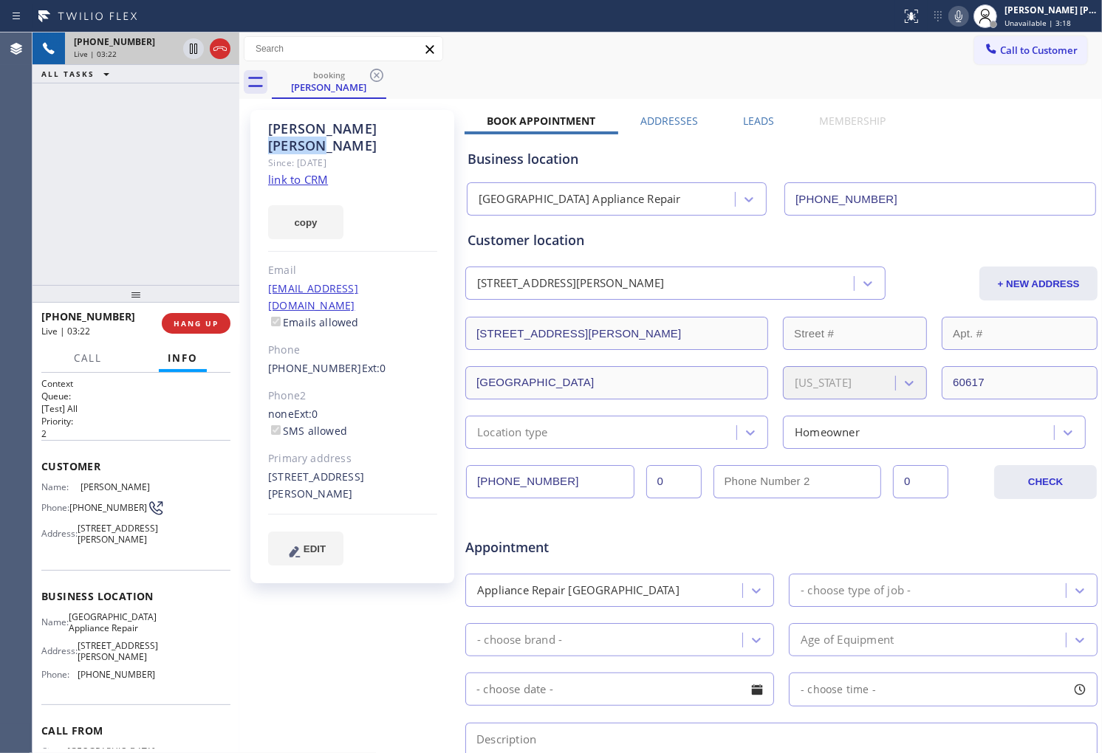
click at [326, 133] on div "[PERSON_NAME]" at bounding box center [352, 137] width 169 height 34
drag, startPoint x: 337, startPoint y: 131, endPoint x: 315, endPoint y: 131, distance: 22.9
click at [338, 131] on div "[PERSON_NAME]" at bounding box center [352, 137] width 169 height 34
click at [312, 130] on div "[PERSON_NAME]" at bounding box center [352, 137] width 169 height 34
click at [315, 130] on div "[PERSON_NAME]" at bounding box center [352, 137] width 169 height 34
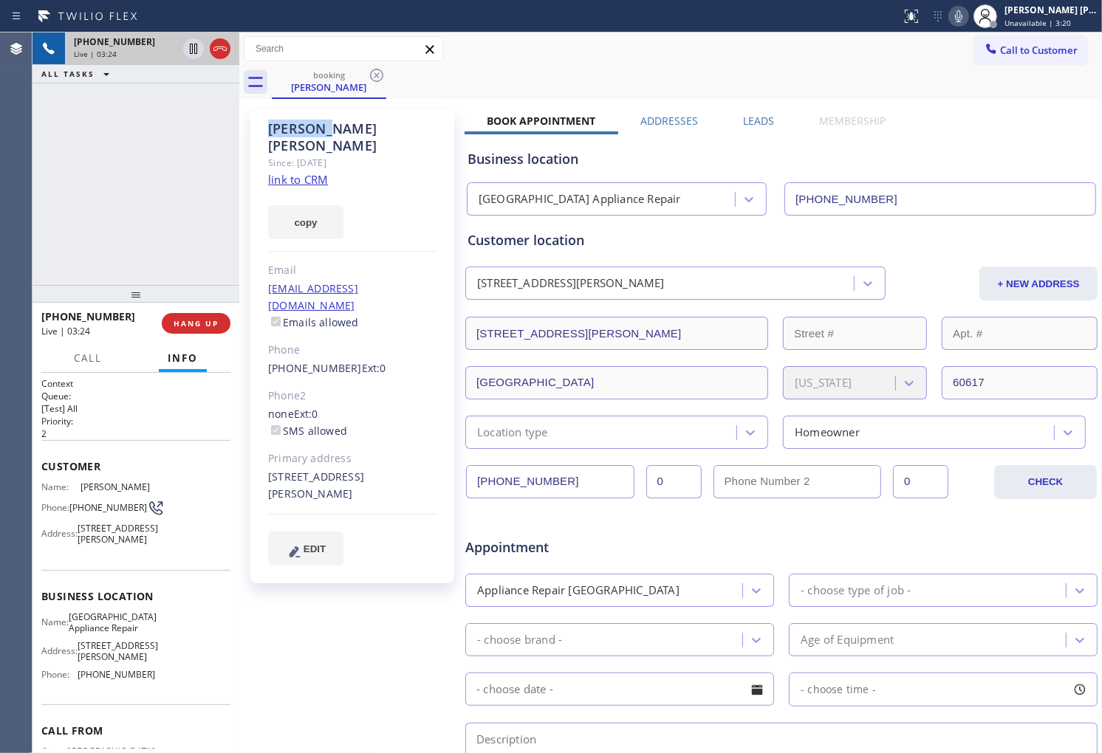
drag, startPoint x: 315, startPoint y: 130, endPoint x: 254, endPoint y: 131, distance: 61.3
click at [254, 131] on div "[PERSON_NAME] Since: [DATE] link to CRM copy Email [EMAIL_ADDRESS][DOMAIN_NAME]…" at bounding box center [352, 346] width 204 height 473
click at [381, 128] on div "[PERSON_NAME]" at bounding box center [352, 137] width 169 height 34
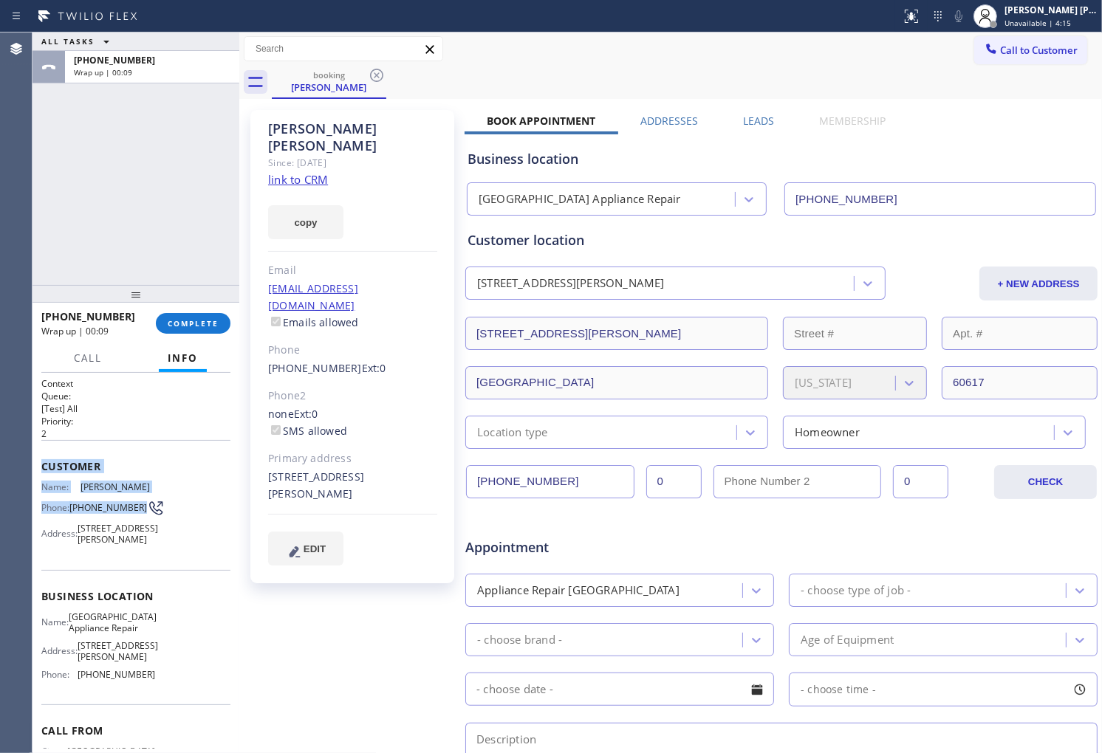
copy div "Customer Name: [PERSON_NAME] Phone: [PHONE_NUMBER]"
drag, startPoint x: 40, startPoint y: 460, endPoint x: 117, endPoint y: 510, distance: 91.4
click at [117, 510] on div "Context Queue: [Test] All Priority: 2 Customer Name: [PERSON_NAME] Phone: [PHON…" at bounding box center [135, 563] width 207 height 380
click at [211, 315] on button "COMPLETE" at bounding box center [193, 323] width 75 height 21
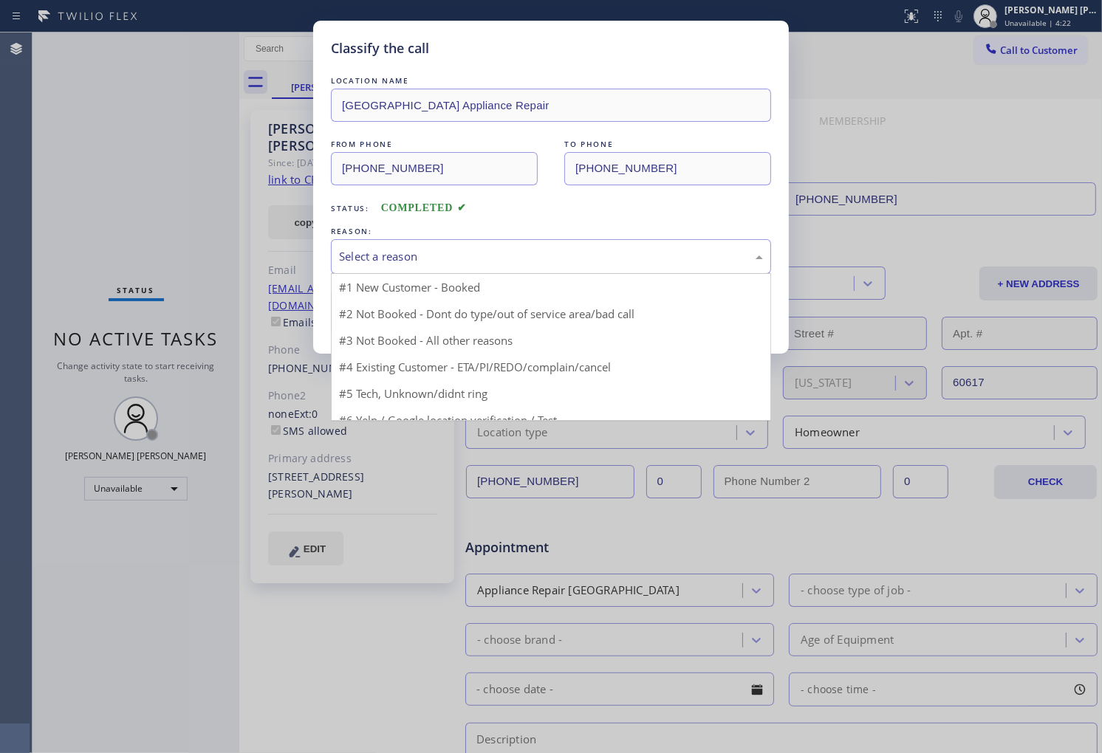
click at [432, 260] on div "Select a reason" at bounding box center [551, 256] width 424 height 17
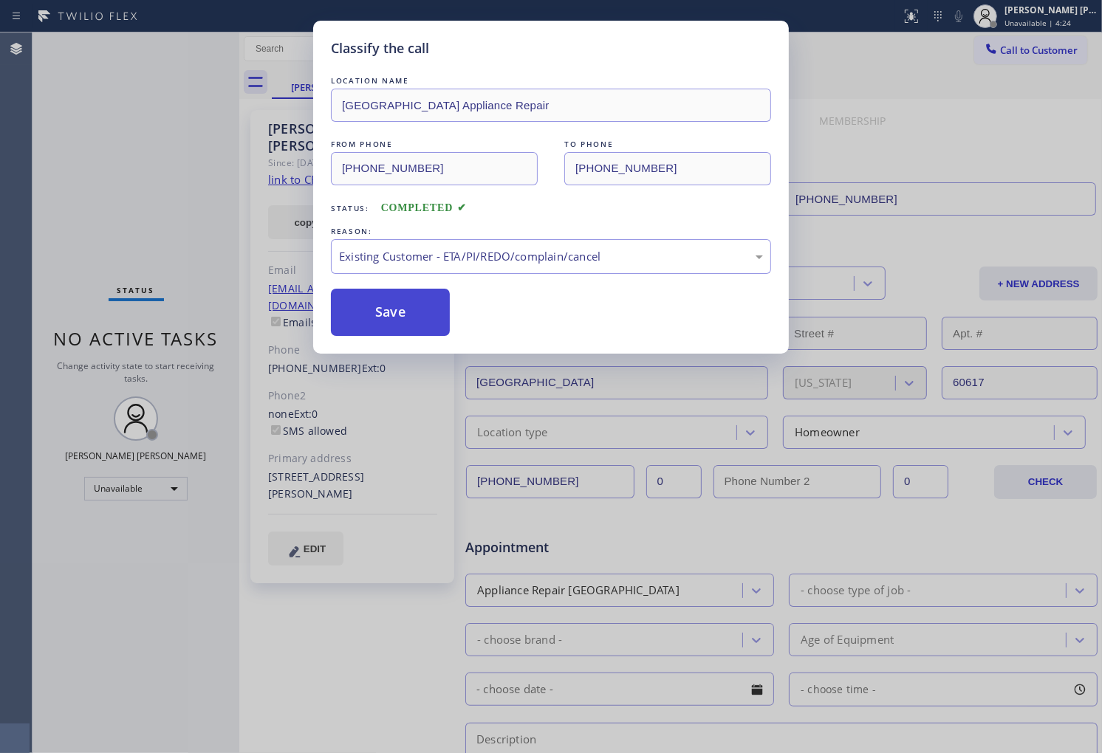
click at [406, 316] on button "Save" at bounding box center [390, 312] width 119 height 47
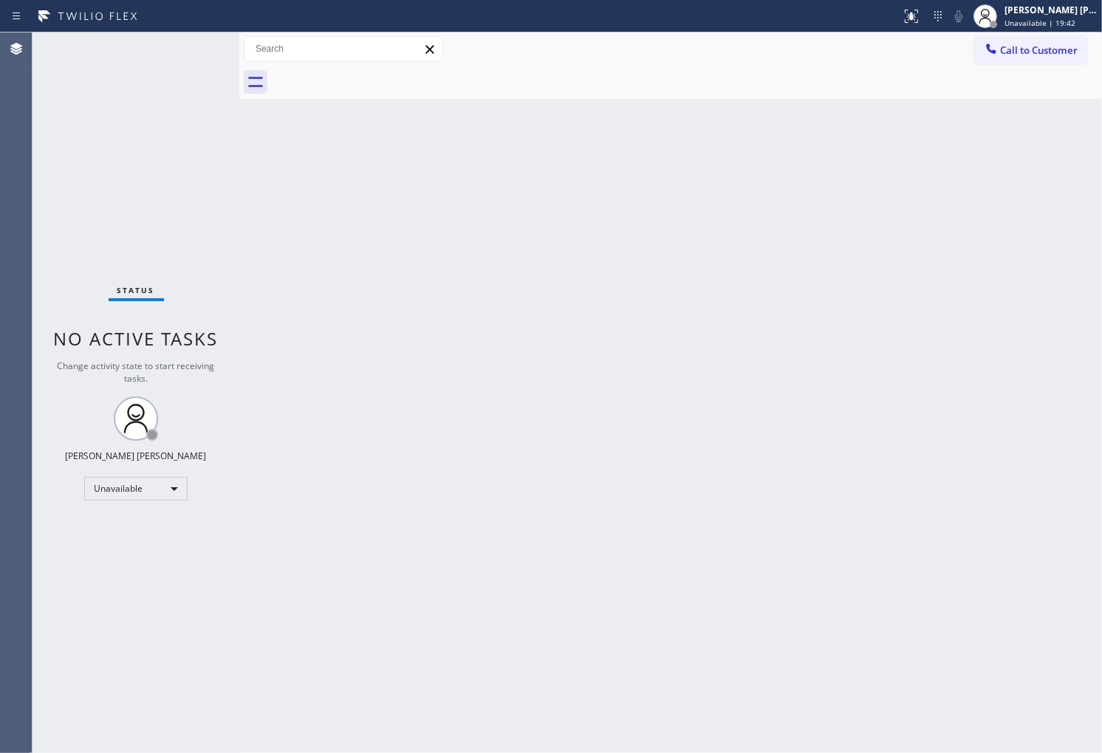
click at [83, 300] on div "Status No active tasks Change activity state to start receiving tasks. [PERSON_…" at bounding box center [135, 392] width 207 height 721
click at [1034, 64] on div "Call to Customer Outbound call Location Dacor Appliance Repair Team [GEOGRAPHIC…" at bounding box center [670, 65] width 863 height 66
click at [1031, 58] on button "Call to Customer" at bounding box center [1030, 50] width 113 height 28
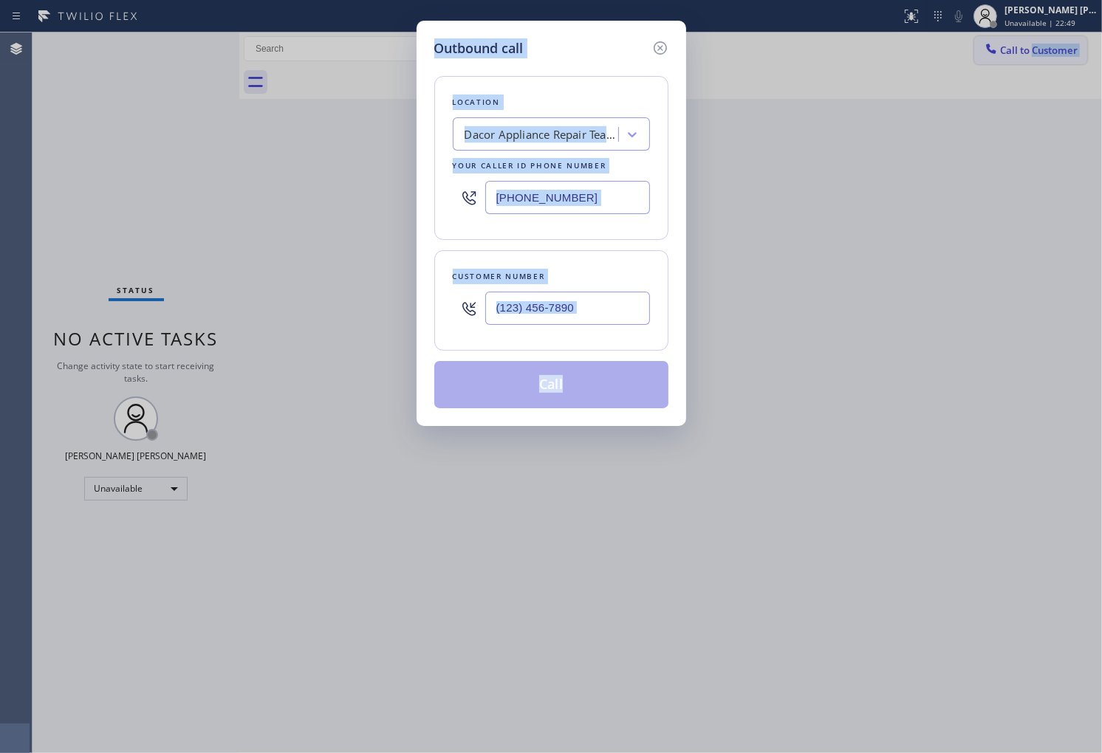
click at [1031, 58] on div "Outbound call Location Dacor Appliance Repair Team [GEOGRAPHIC_DATA] Your calle…" at bounding box center [551, 376] width 1102 height 753
click at [578, 315] on input "text" at bounding box center [567, 308] width 165 height 33
click at [578, 315] on input "(___) ___-____" at bounding box center [567, 308] width 165 height 33
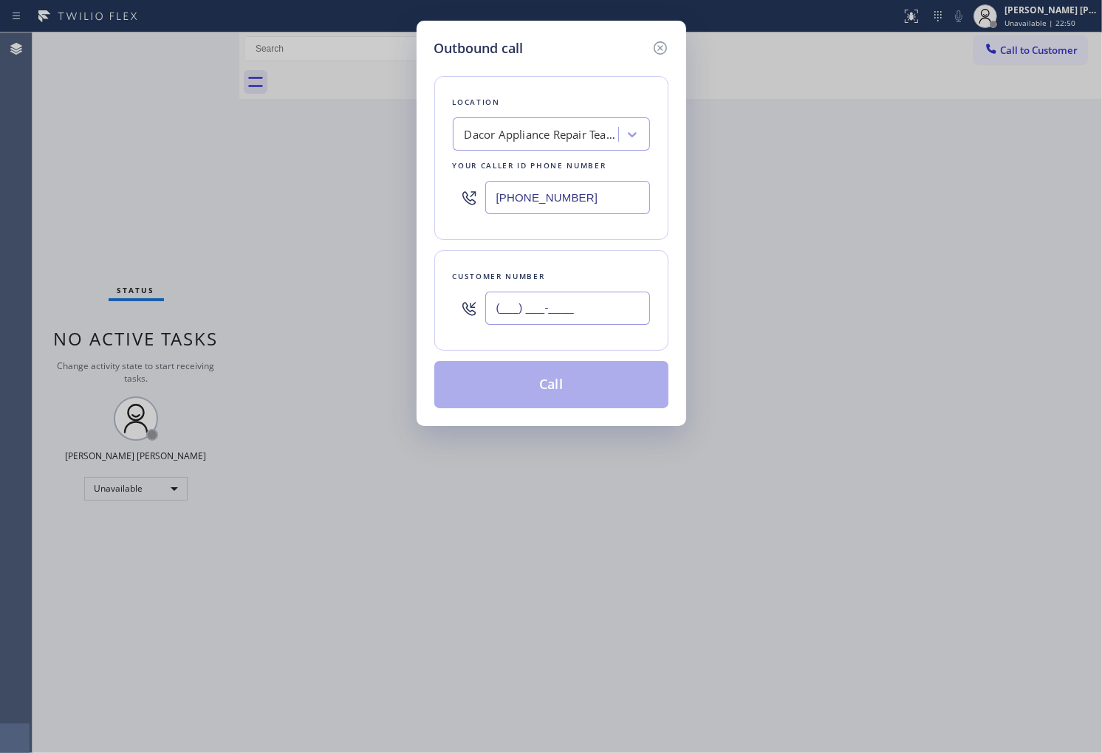
click at [578, 315] on input "(___) ___-____" at bounding box center [567, 308] width 165 height 33
paste input "833) 969-1356"
type input "[PHONE_NUMBER]"
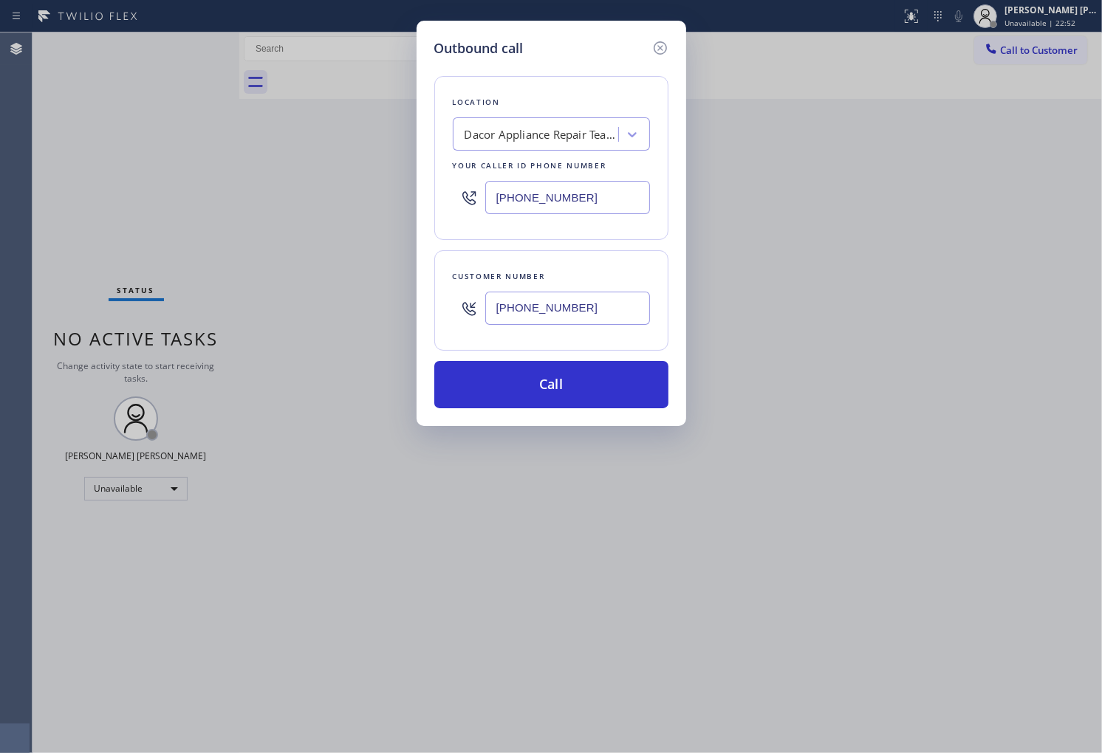
click at [511, 183] on input "[PHONE_NUMBER]" at bounding box center [567, 197] width 165 height 33
click at [510, 189] on input "[PHONE_NUMBER]" at bounding box center [567, 197] width 165 height 33
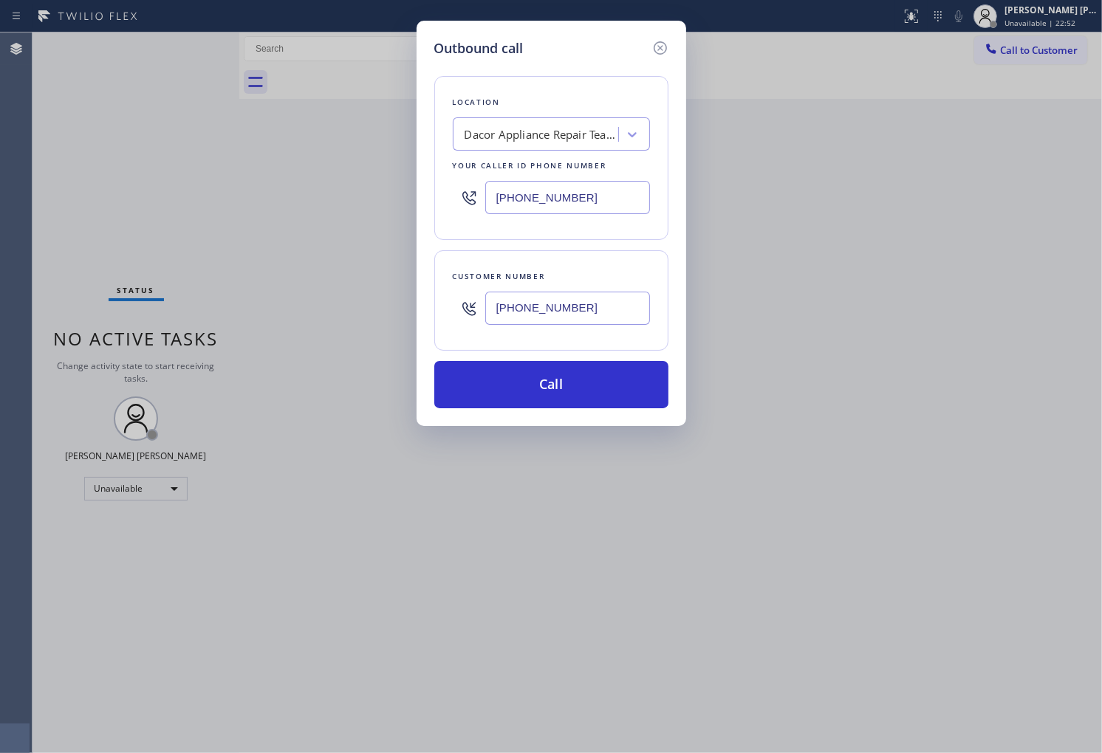
click at [510, 189] on input "[PHONE_NUMBER]" at bounding box center [567, 197] width 165 height 33
paste input "602) 536-5892"
type input "[PHONE_NUMBER]"
click at [563, 385] on button "Call" at bounding box center [551, 384] width 234 height 47
drag, startPoint x: 563, startPoint y: 385, endPoint x: 699, endPoint y: 55, distance: 356.0
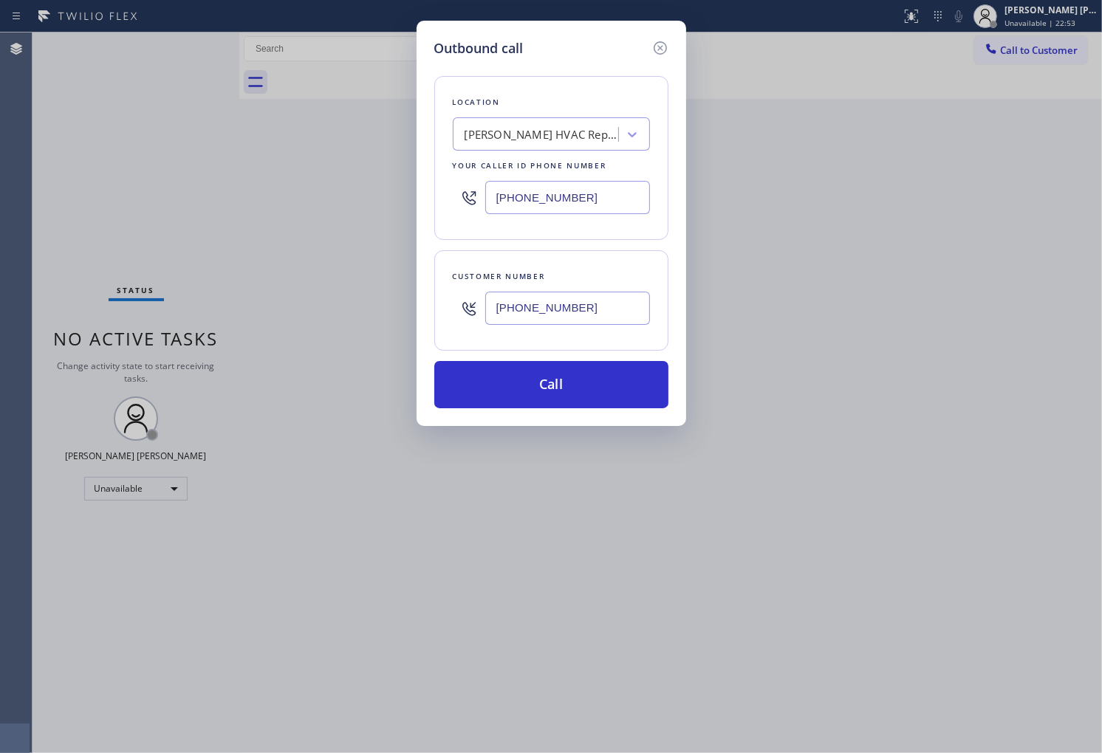
click at [563, 385] on button "Call" at bounding box center [551, 384] width 234 height 47
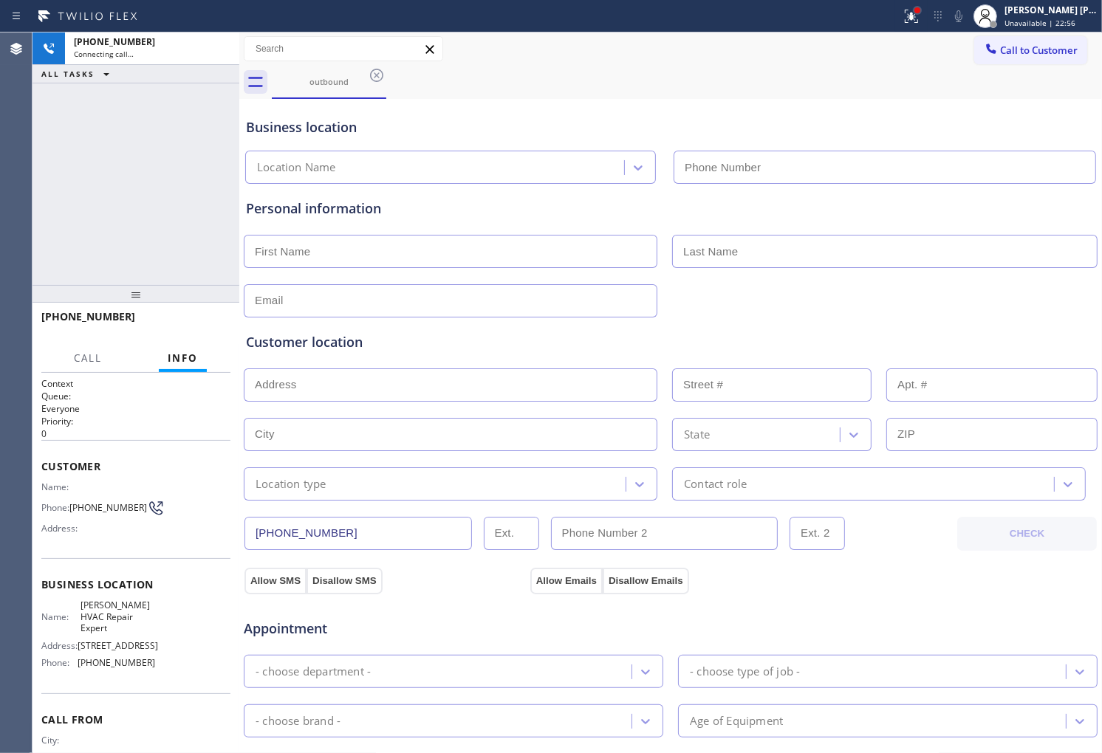
click at [922, 13] on div at bounding box center [917, 10] width 9 height 9
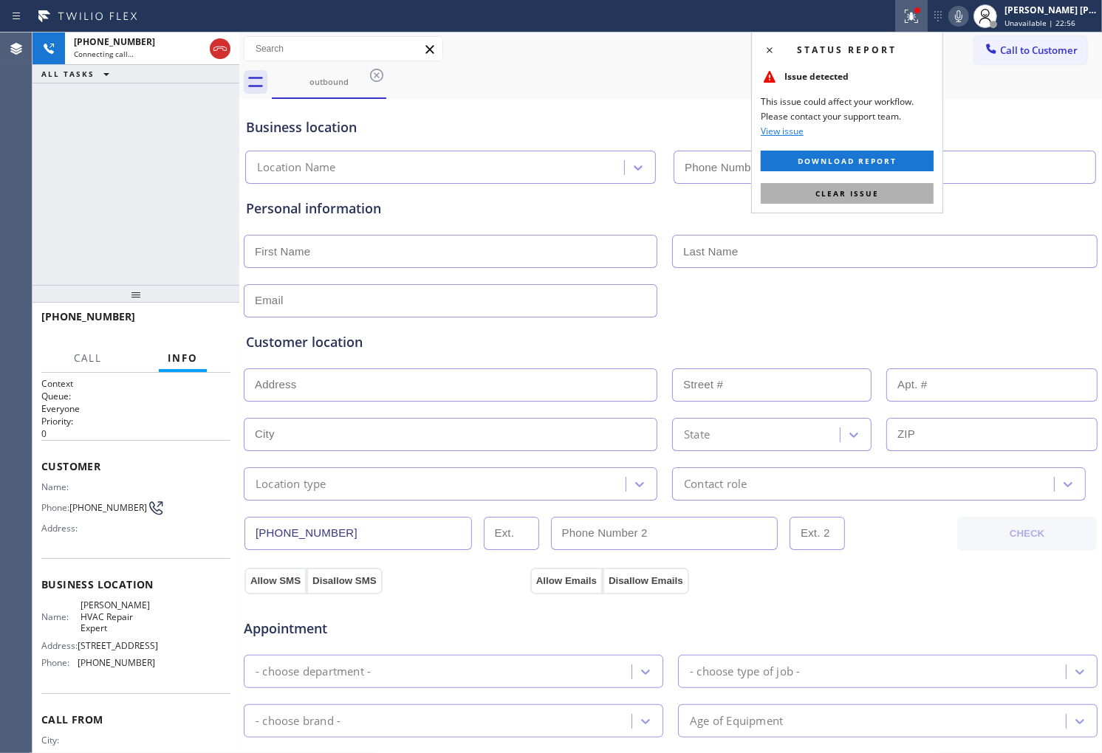
click at [874, 201] on button "Clear issue" at bounding box center [847, 193] width 173 height 21
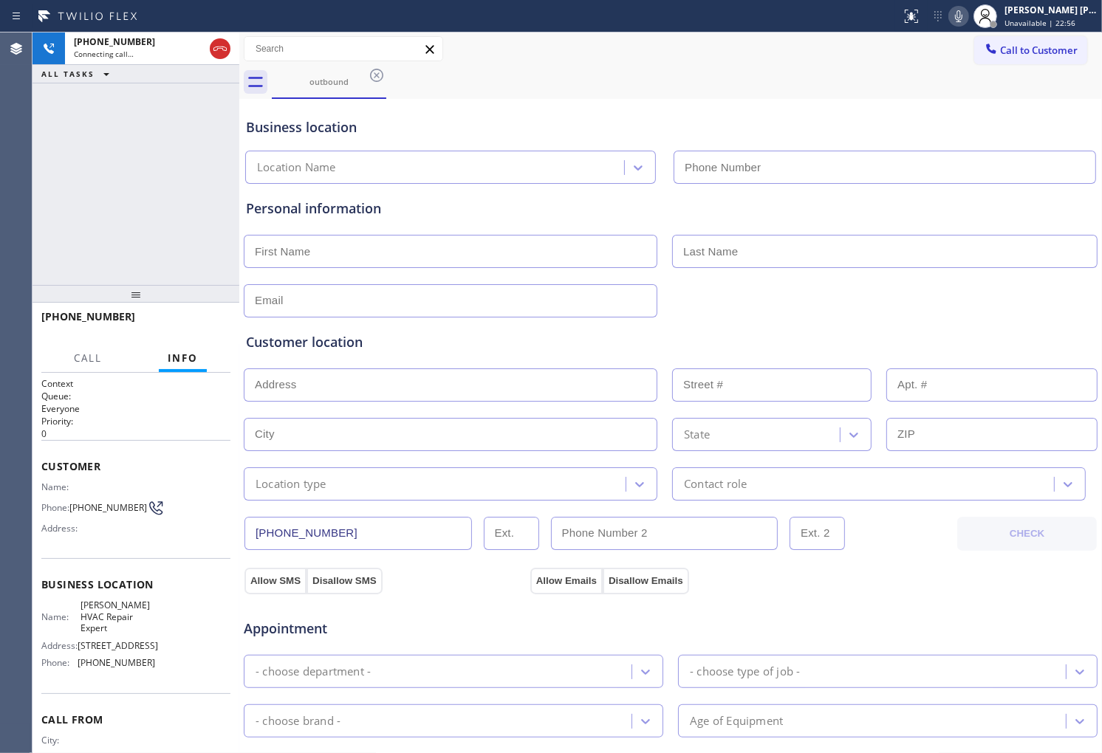
click at [874, 201] on div "Personal information" at bounding box center [670, 209] width 849 height 20
type input "[PHONE_NUMBER]"
click at [1079, 427] on input "text" at bounding box center [991, 434] width 211 height 33
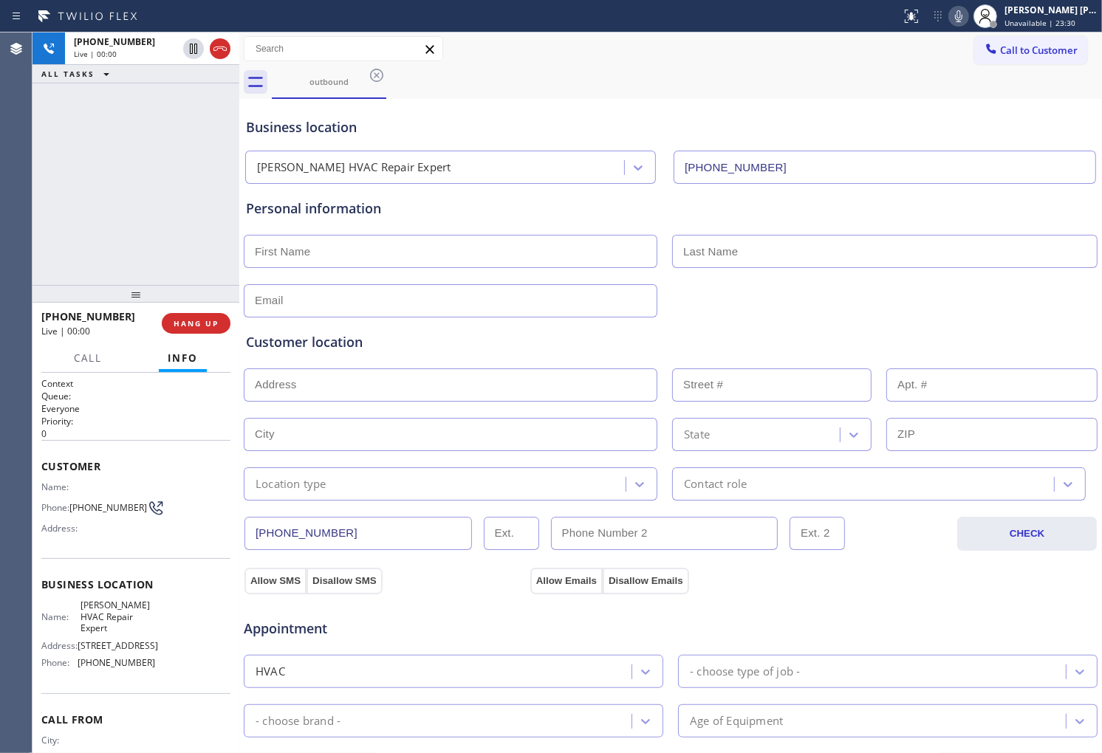
click at [12, 176] on div "Agent Desktop" at bounding box center [16, 392] width 32 height 721
click at [225, 47] on icon at bounding box center [220, 49] width 18 height 18
click at [198, 326] on span "HANG UP" at bounding box center [196, 323] width 45 height 10
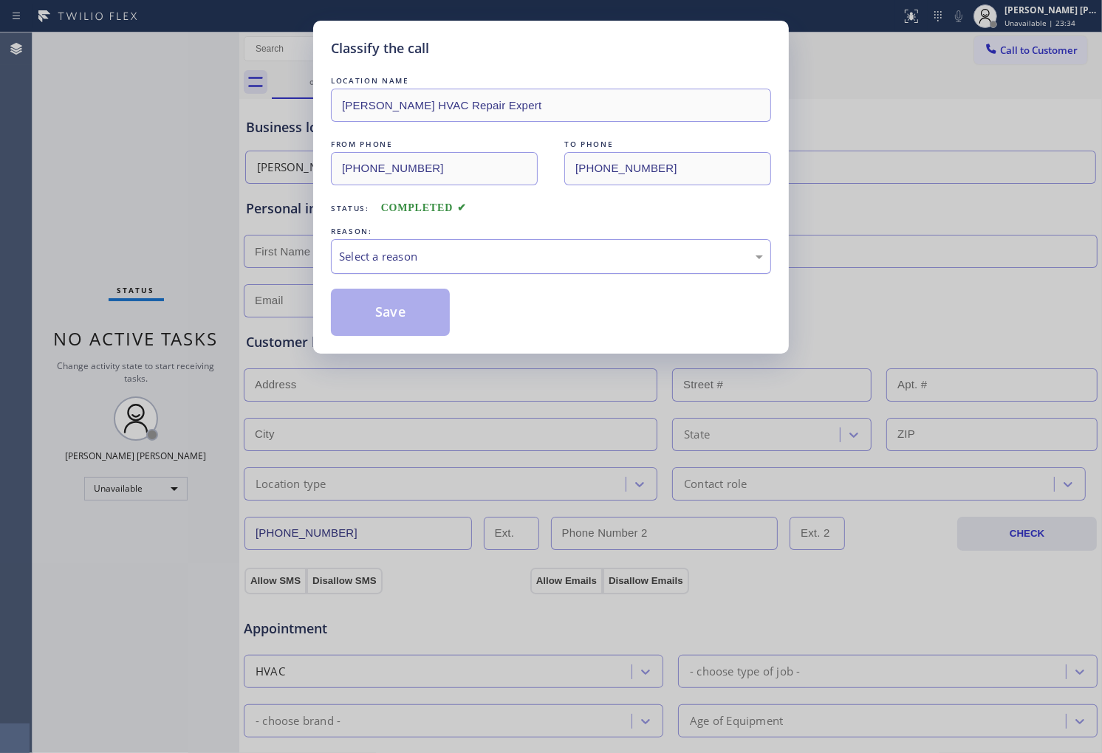
click at [441, 257] on div "Select a reason" at bounding box center [551, 256] width 424 height 17
click at [374, 329] on button "Save" at bounding box center [390, 312] width 119 height 47
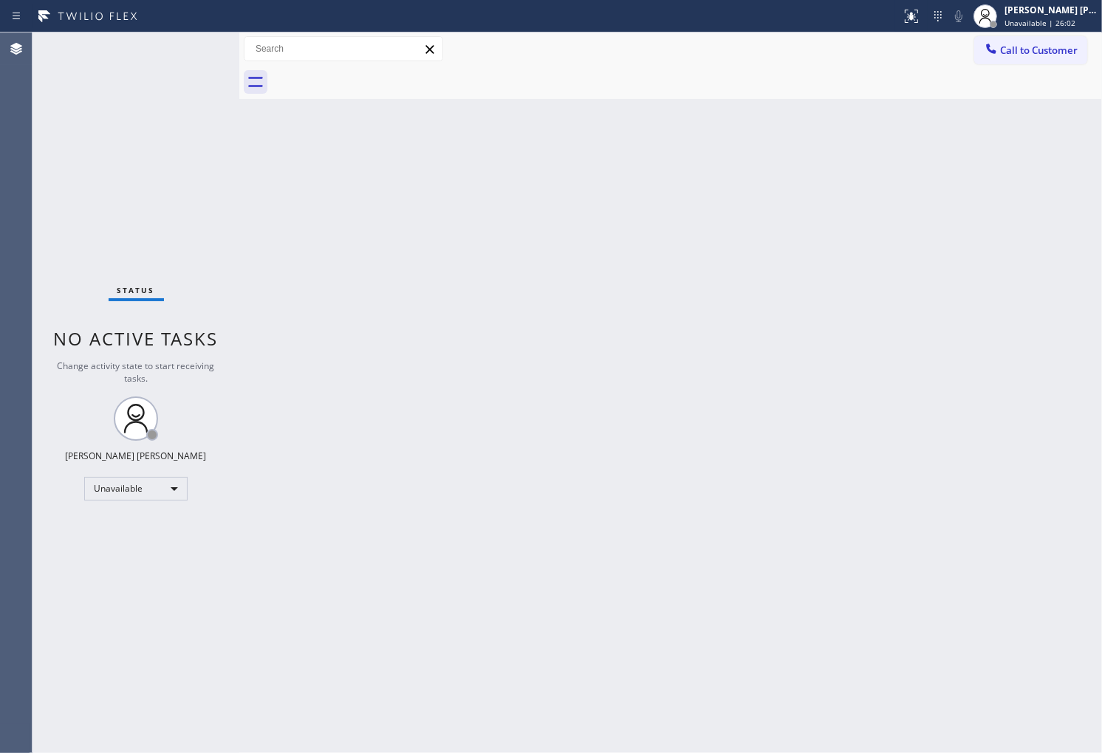
drag, startPoint x: 1, startPoint y: 407, endPoint x: 32, endPoint y: 391, distance: 34.0
click at [1, 407] on div "Agent Desktop" at bounding box center [16, 392] width 32 height 721
click at [87, 345] on span "No active tasks" at bounding box center [136, 338] width 165 height 24
click at [1054, 44] on span "Call to Customer" at bounding box center [1039, 50] width 78 height 13
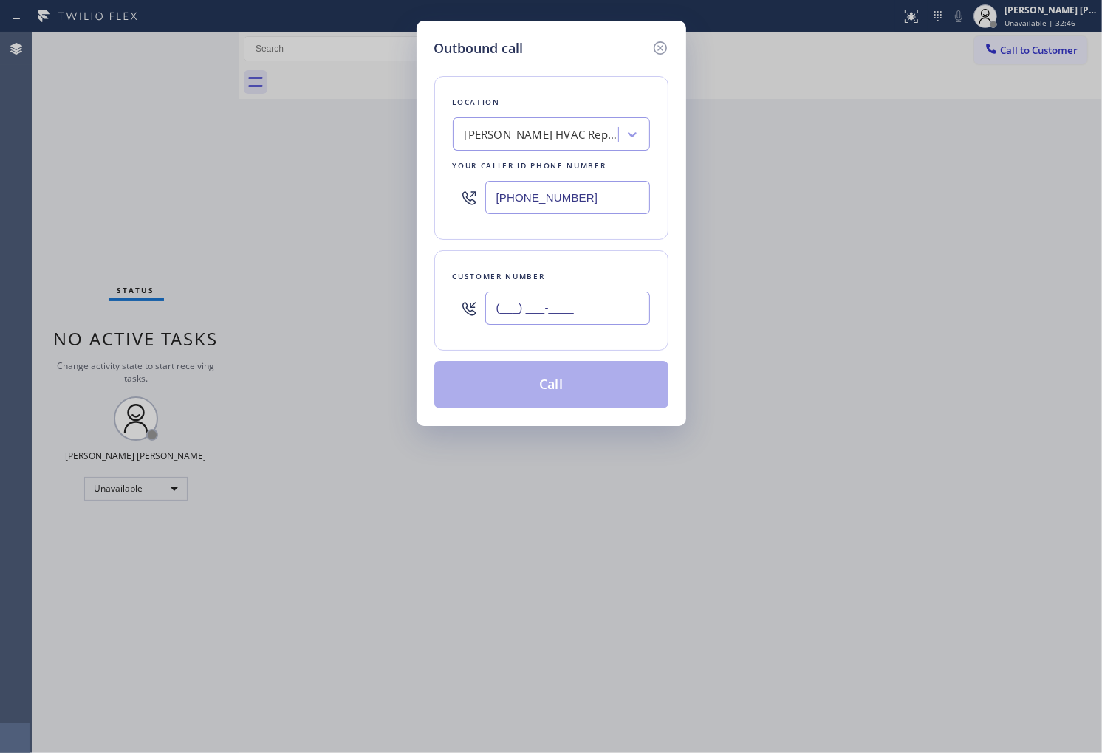
click at [578, 312] on input "(___) ___-____" at bounding box center [567, 308] width 165 height 33
paste input "771) 772-6605"
type input "[PHONE_NUMBER]"
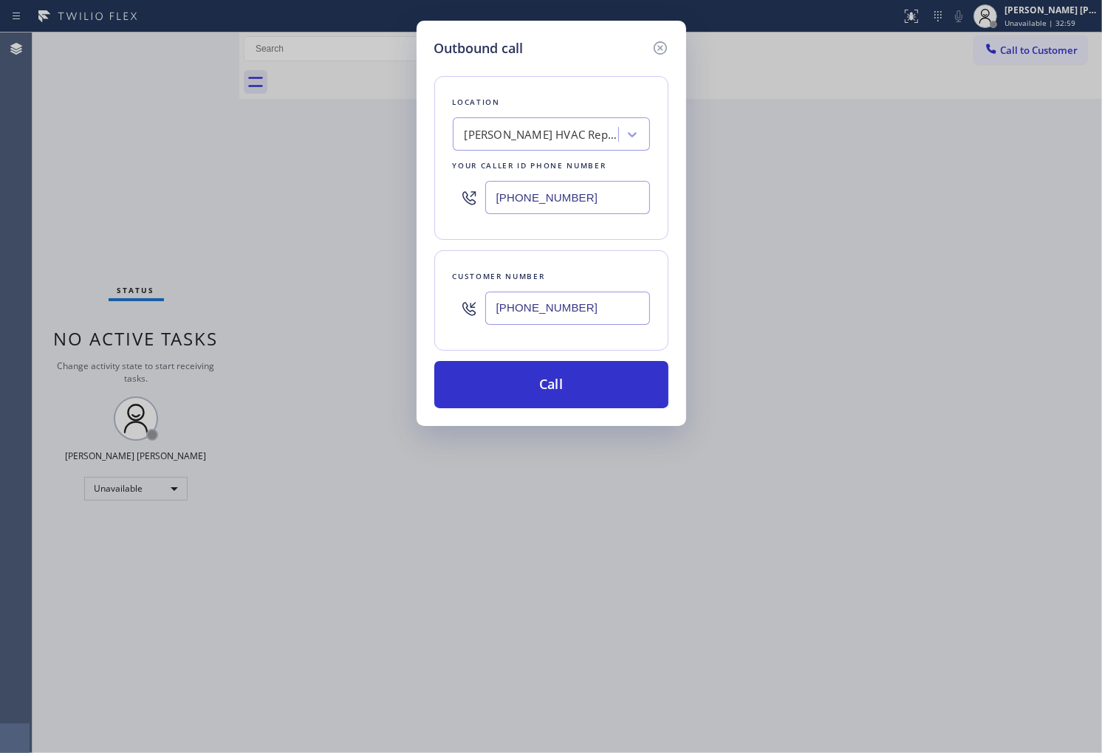
click at [564, 197] on input "[PHONE_NUMBER]" at bounding box center [567, 197] width 165 height 33
paste input "310) 388-3916"
click at [564, 197] on input "[PHONE_NUMBER]" at bounding box center [567, 197] width 165 height 33
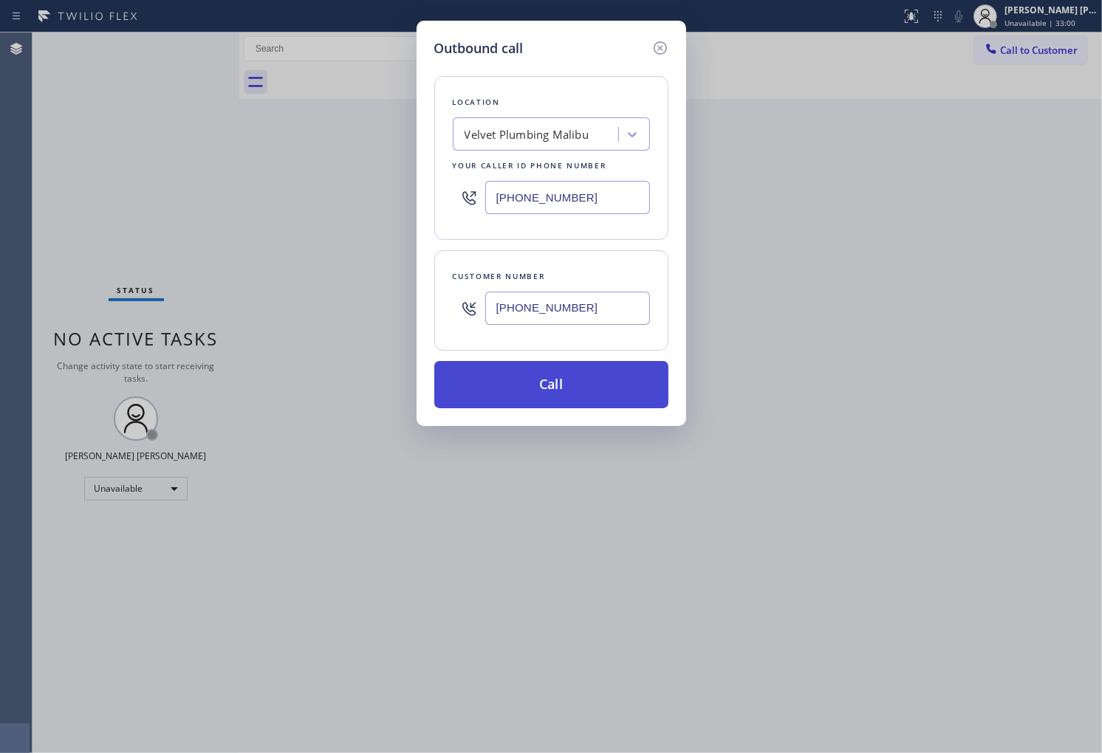
type input "[PHONE_NUMBER]"
click at [608, 383] on button "Call" at bounding box center [551, 384] width 234 height 47
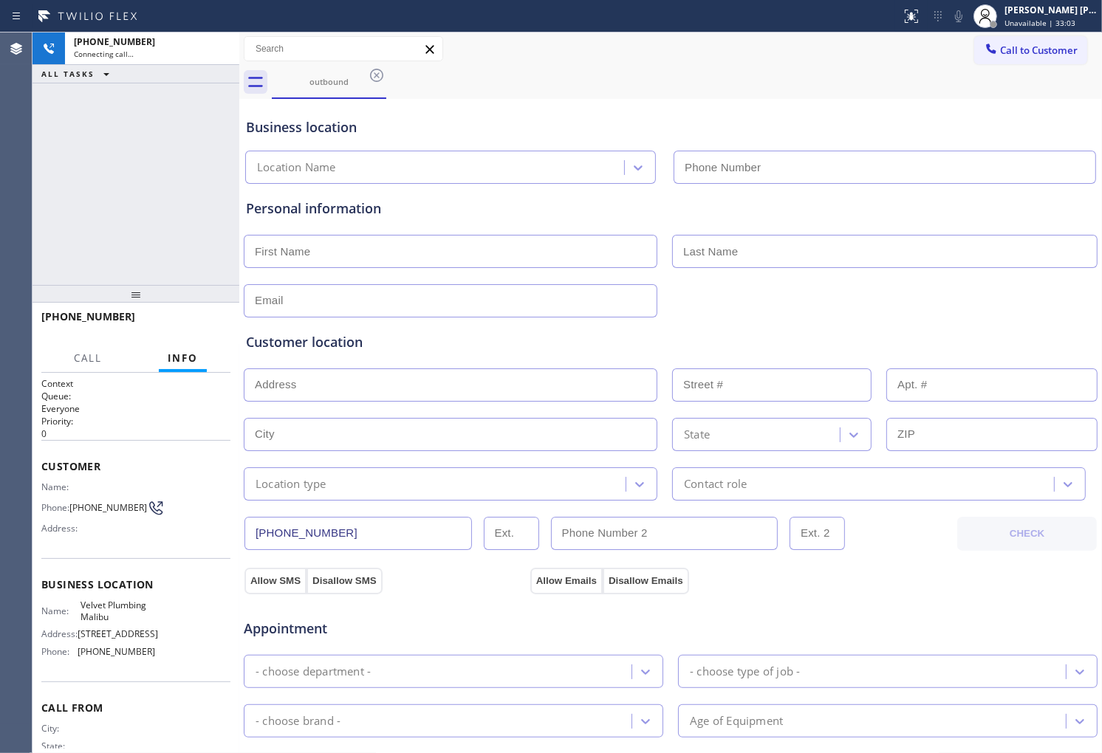
type input "[PHONE_NUMBER]"
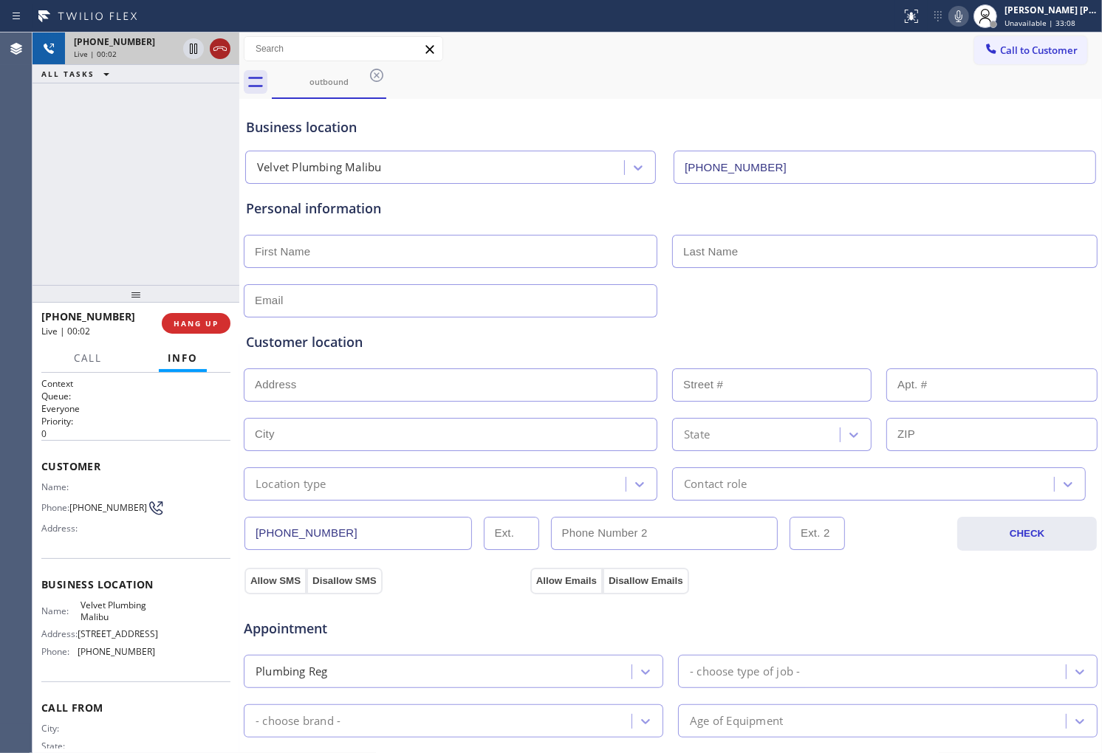
click at [217, 57] on icon at bounding box center [220, 49] width 18 height 18
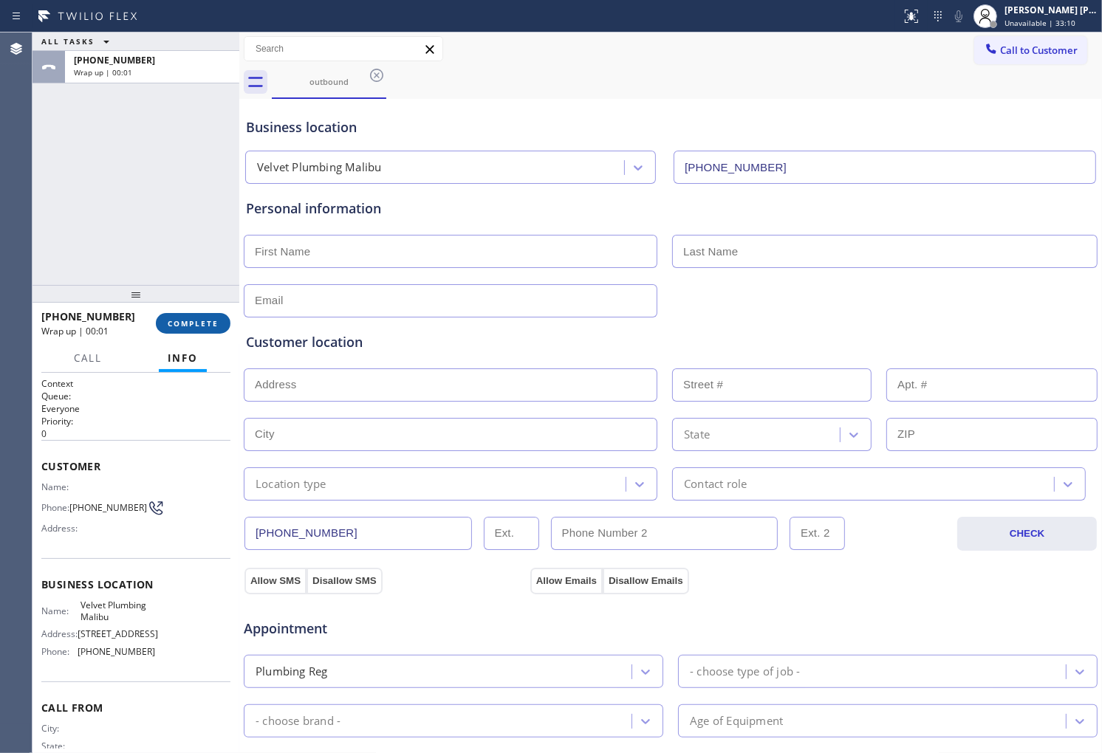
drag, startPoint x: 196, startPoint y: 335, endPoint x: 195, endPoint y: 325, distance: 9.6
click at [196, 335] on div "[PHONE_NUMBER] Wrap up | 00:01 COMPLETE" at bounding box center [135, 323] width 189 height 38
click at [196, 319] on span "COMPLETE" at bounding box center [193, 323] width 51 height 10
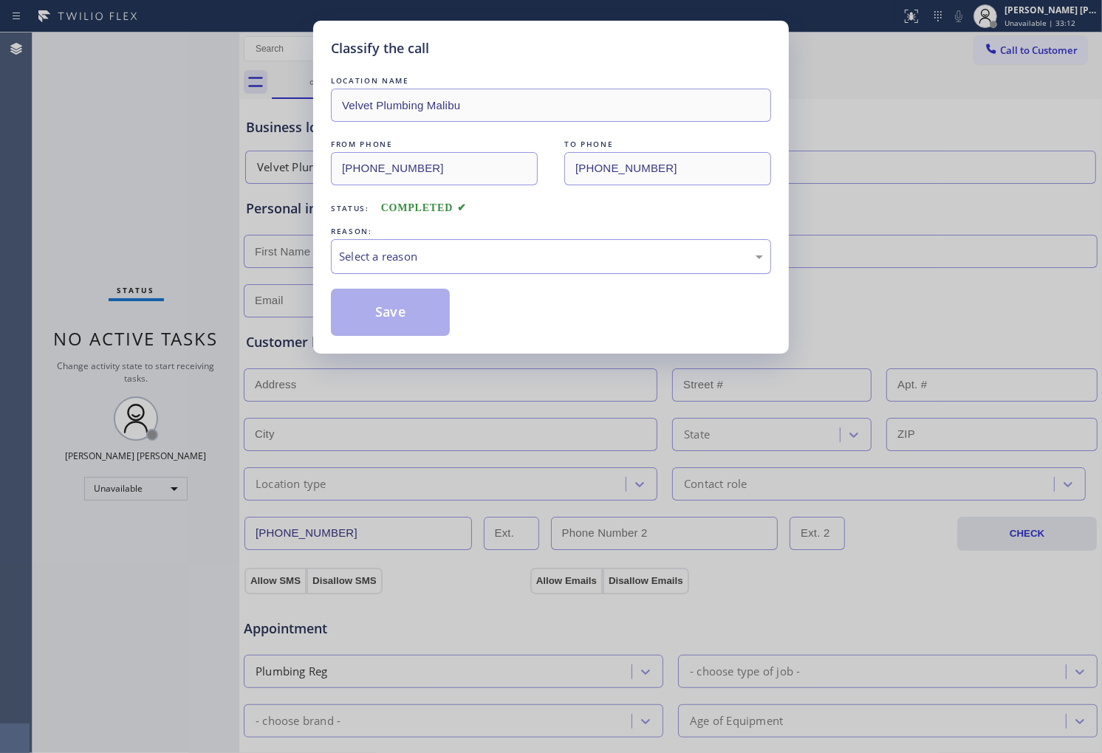
click at [577, 249] on div "Select a reason" at bounding box center [551, 256] width 424 height 17
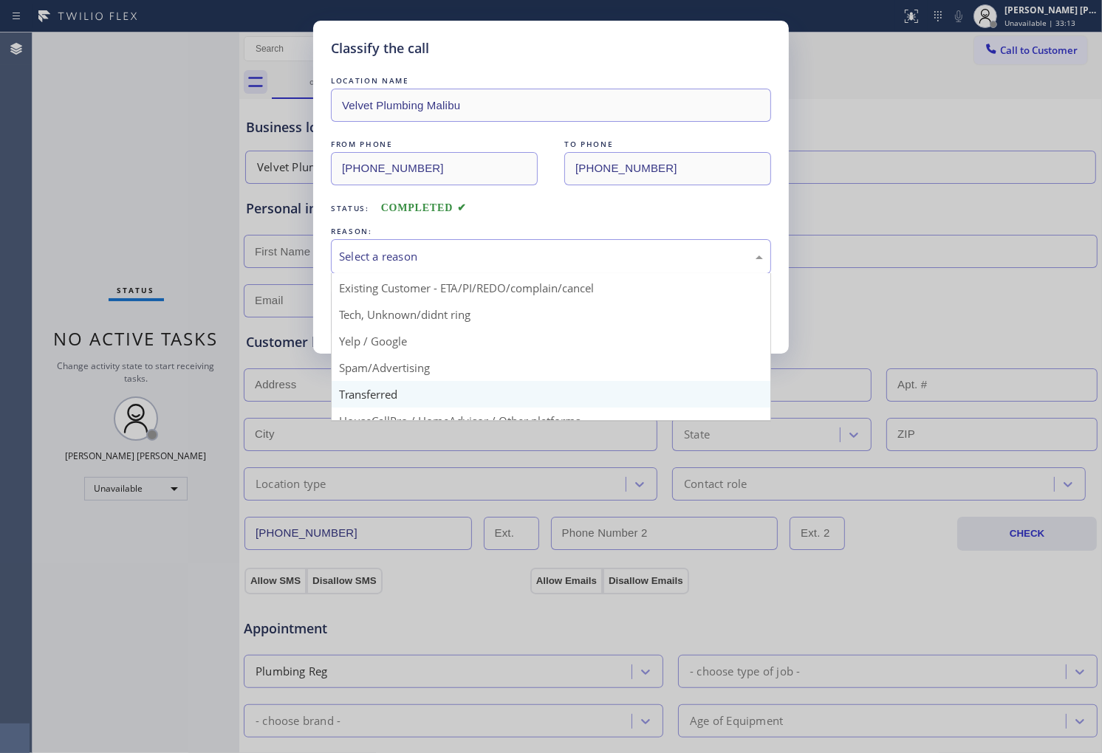
scroll to position [82, 0]
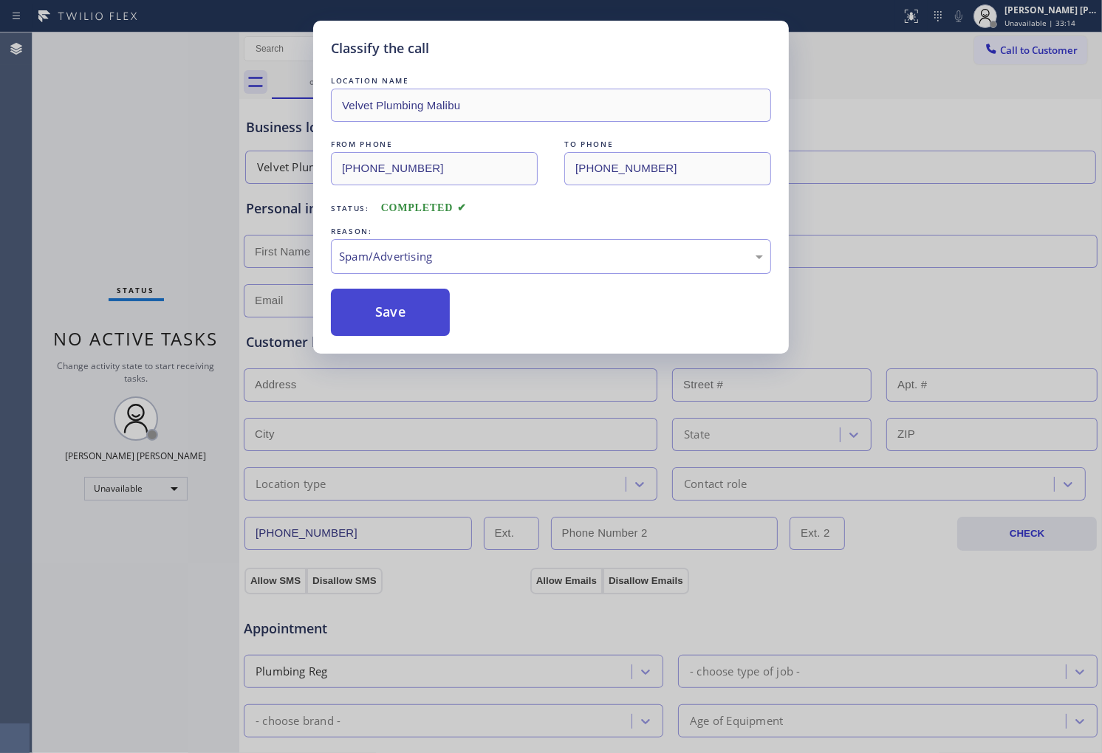
click at [390, 321] on button "Save" at bounding box center [390, 312] width 119 height 47
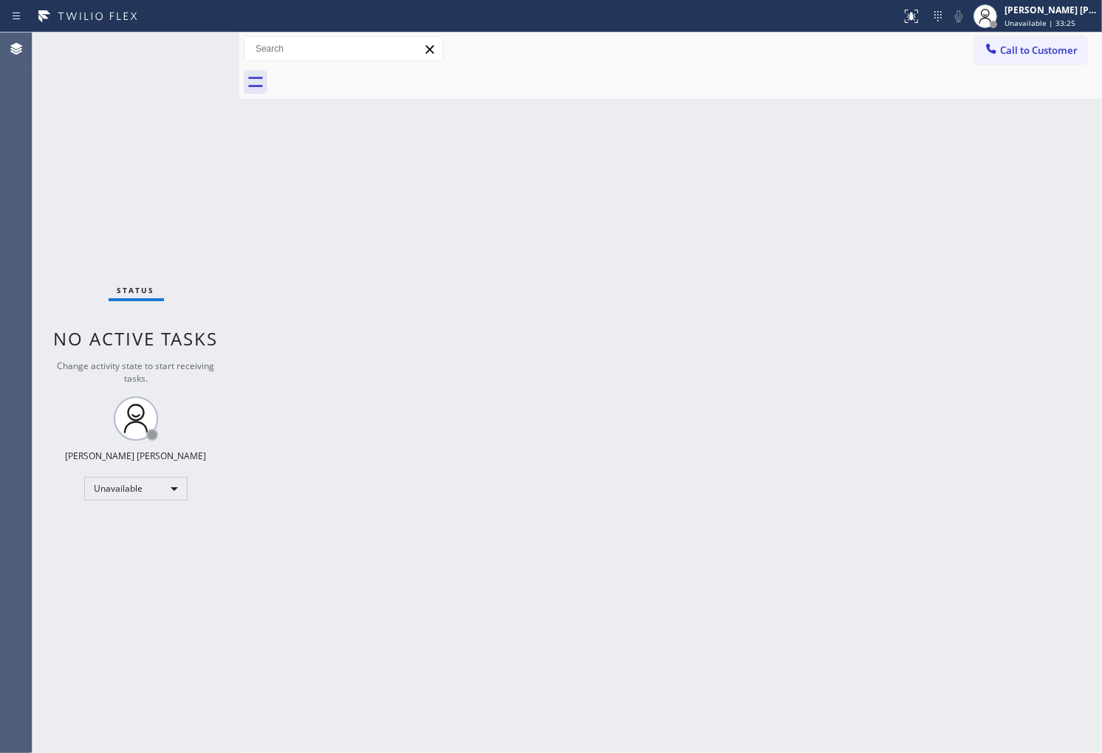
drag, startPoint x: 1091, startPoint y: 461, endPoint x: 1030, endPoint y: 458, distance: 60.6
click at [1030, 458] on div "Back to Dashboard Change Sender ID Customers Technicians Select a contact Outbo…" at bounding box center [670, 392] width 863 height 721
click at [1042, 63] on button "Call to Customer" at bounding box center [1030, 50] width 113 height 28
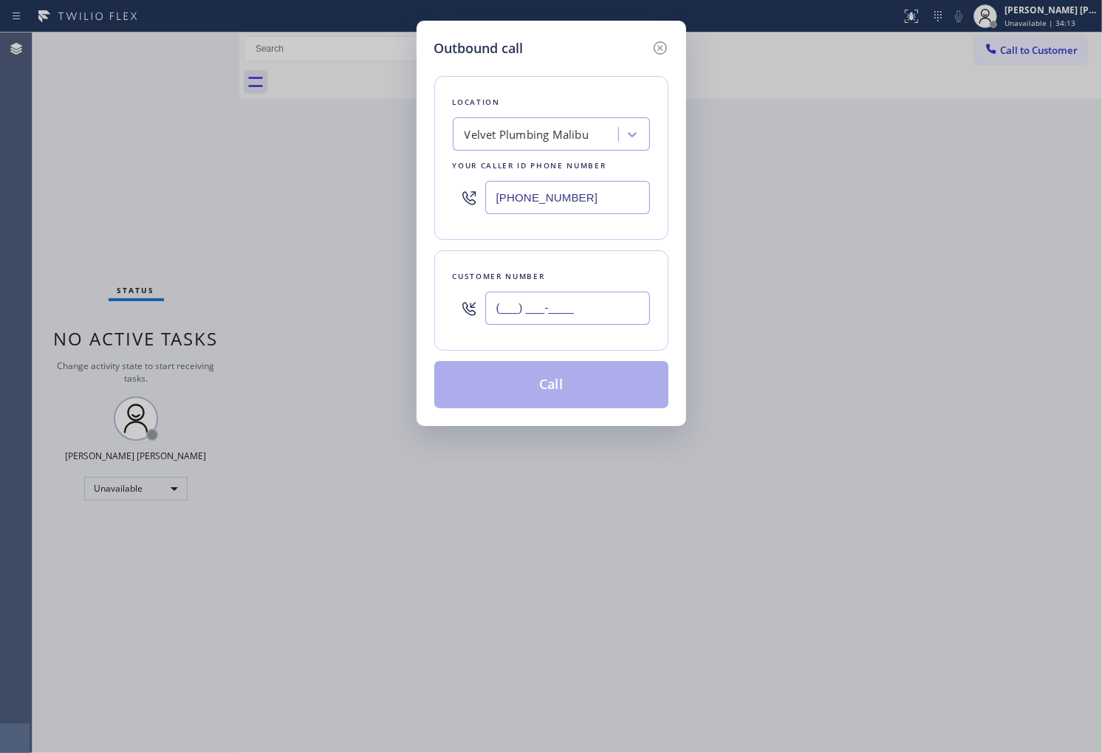
click at [599, 311] on input "(___) ___-____" at bounding box center [567, 308] width 165 height 33
paste input "877) 777-0796"
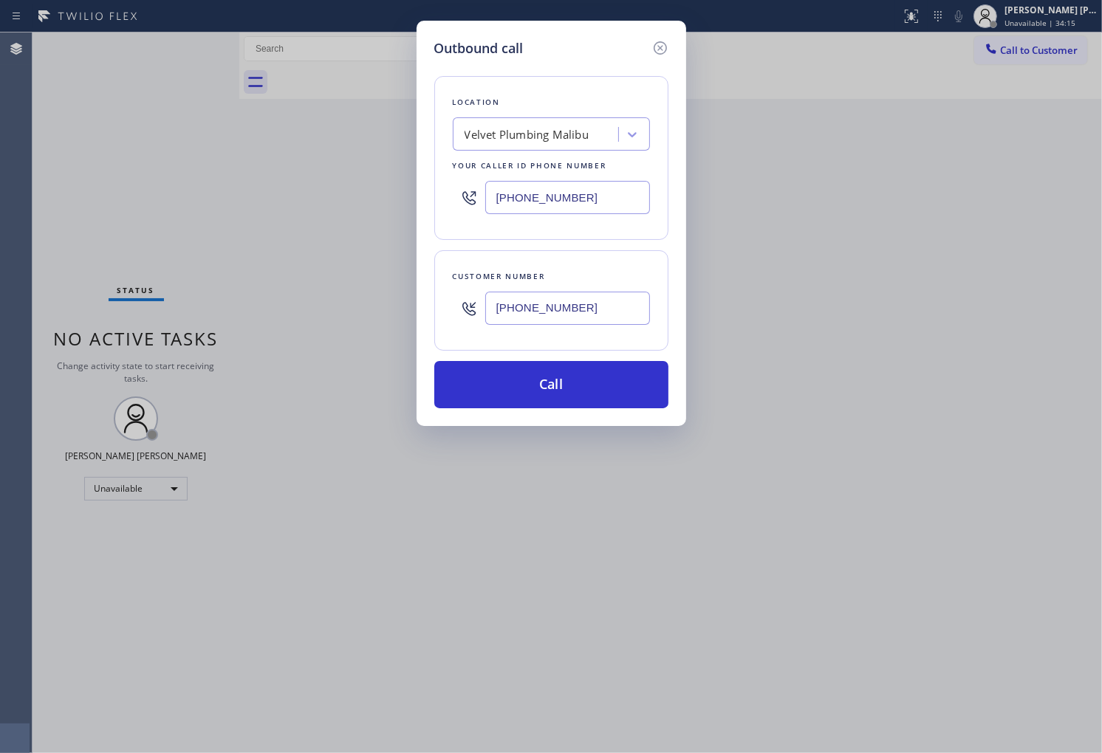
type input "[PHONE_NUMBER]"
click at [530, 201] on input "[PHONE_NUMBER]" at bounding box center [567, 197] width 165 height 33
paste input "213) 277-7844"
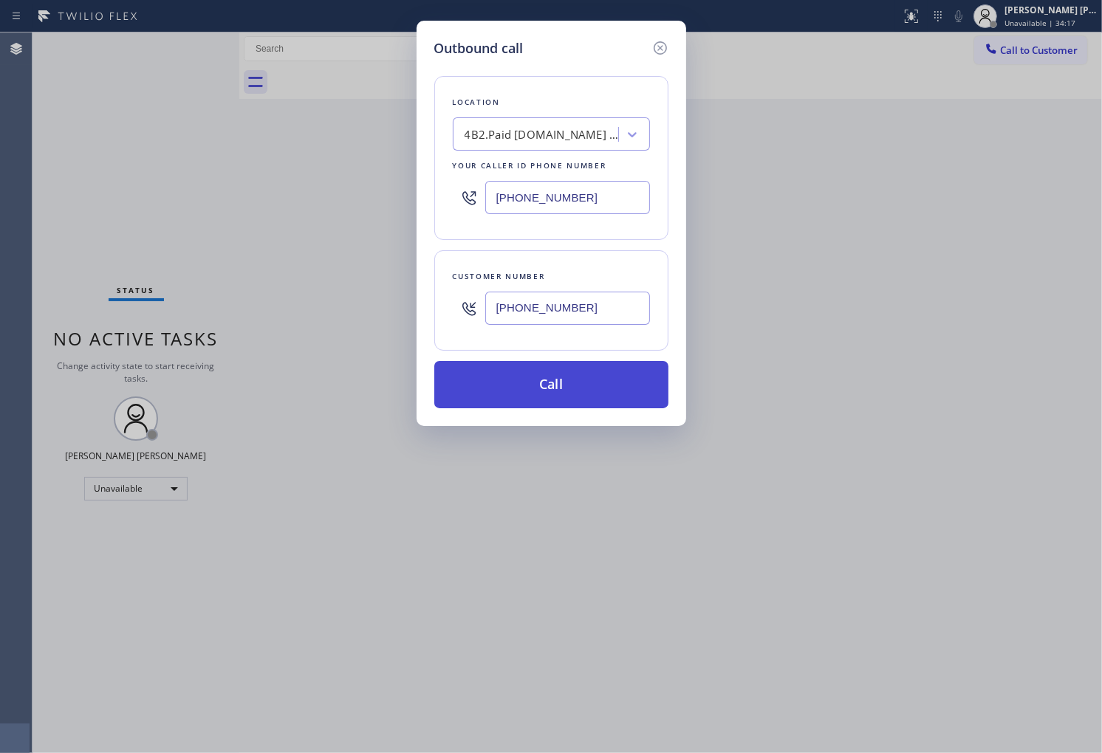
type input "[PHONE_NUMBER]"
click at [533, 388] on button "Call" at bounding box center [551, 384] width 234 height 47
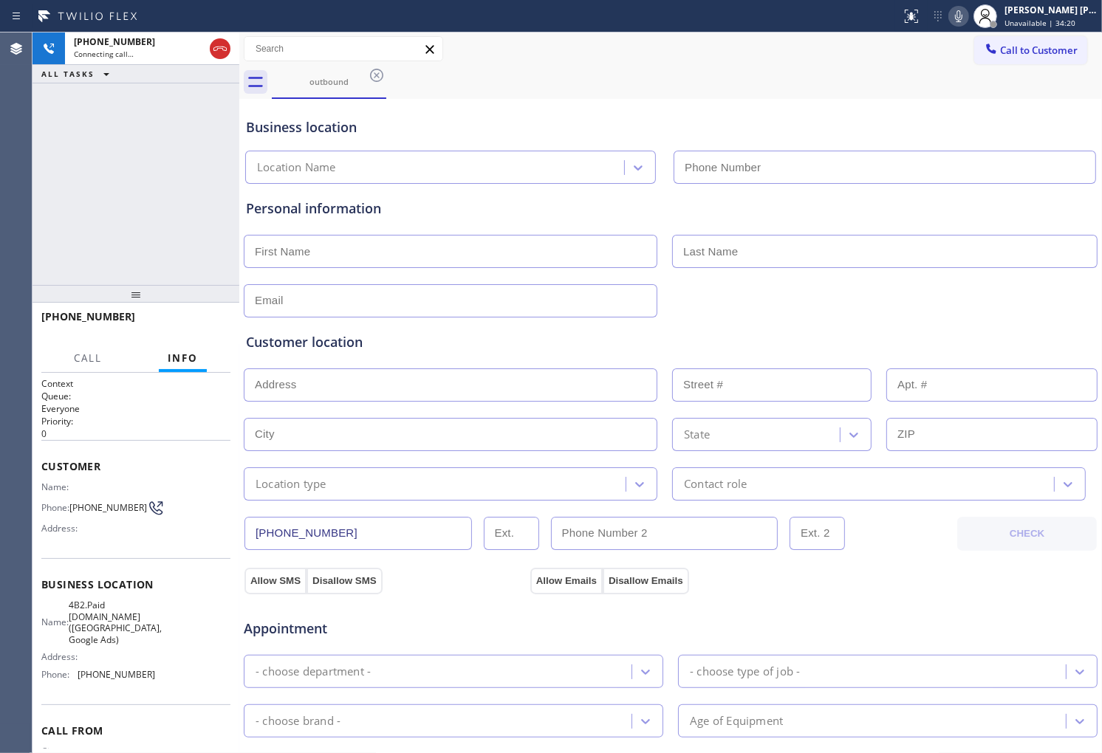
type input "[PHONE_NUMBER]"
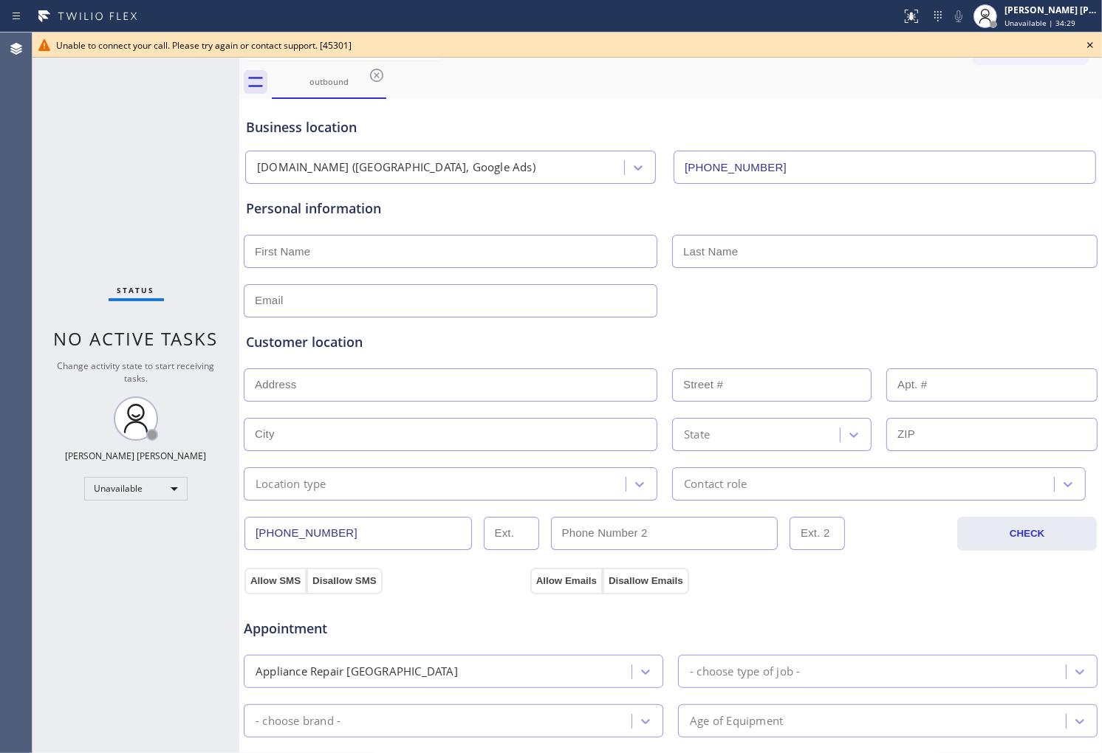
click at [1087, 44] on icon at bounding box center [1090, 45] width 18 height 18
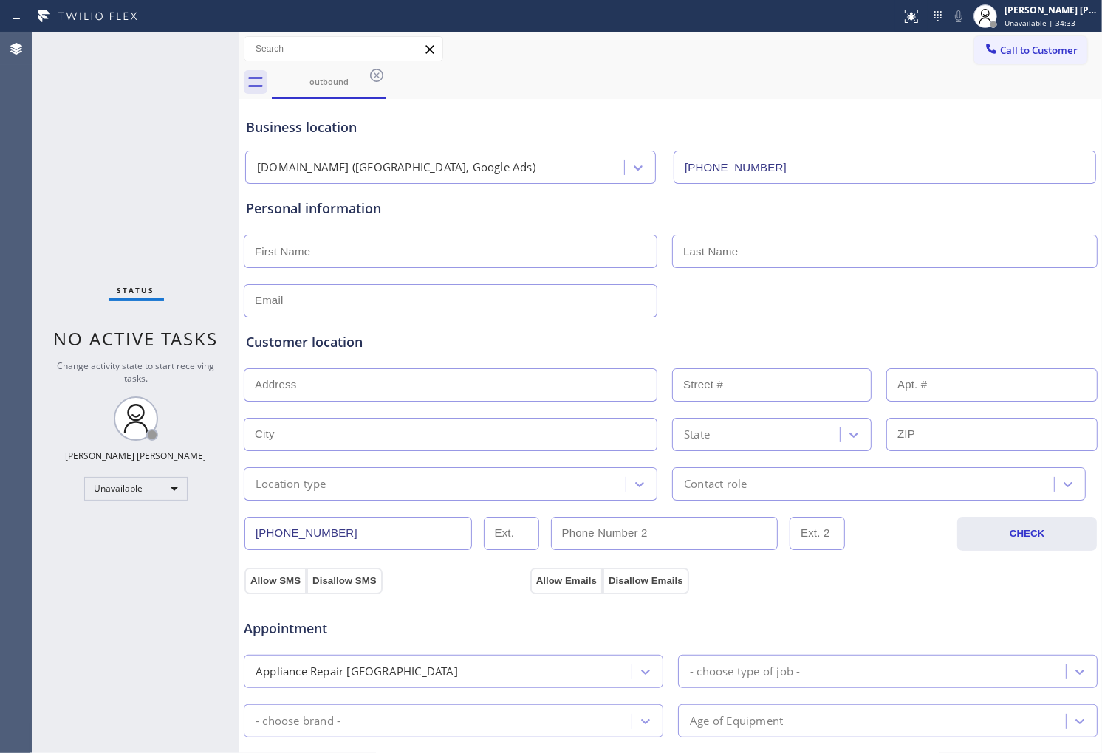
drag, startPoint x: 1060, startPoint y: 54, endPoint x: 749, endPoint y: 151, distance: 326.3
click at [1060, 54] on span "Call to Customer" at bounding box center [1039, 50] width 78 height 13
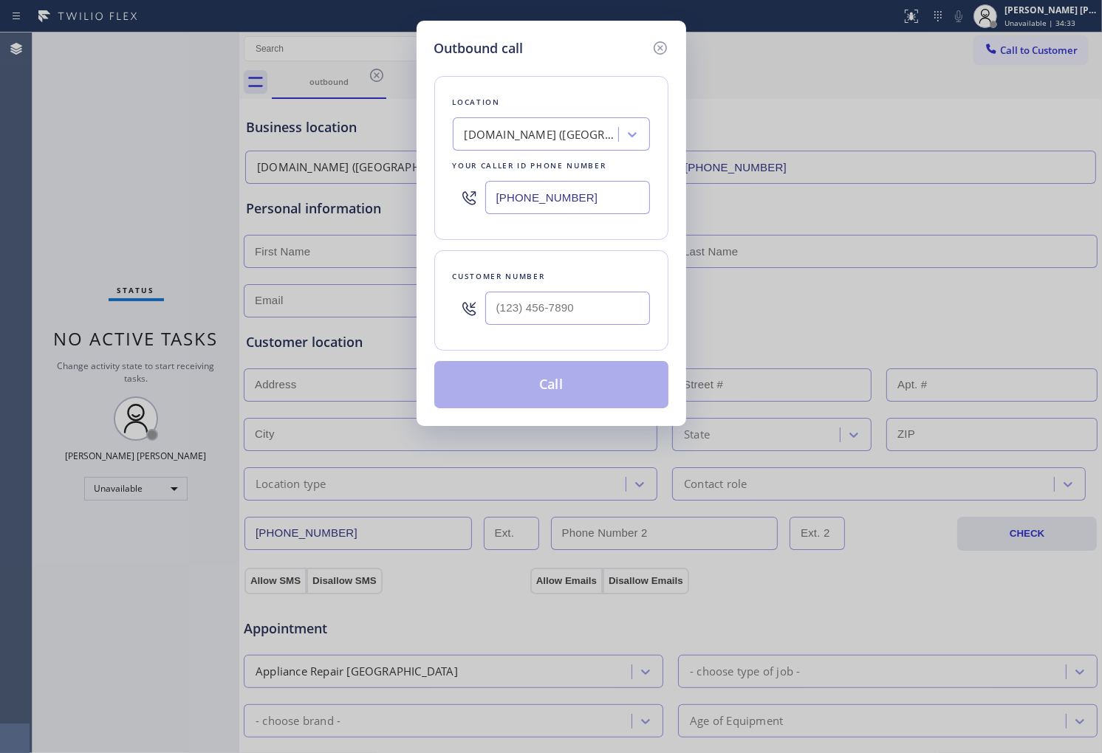
click at [558, 196] on input "[PHONE_NUMBER]" at bounding box center [567, 197] width 165 height 33
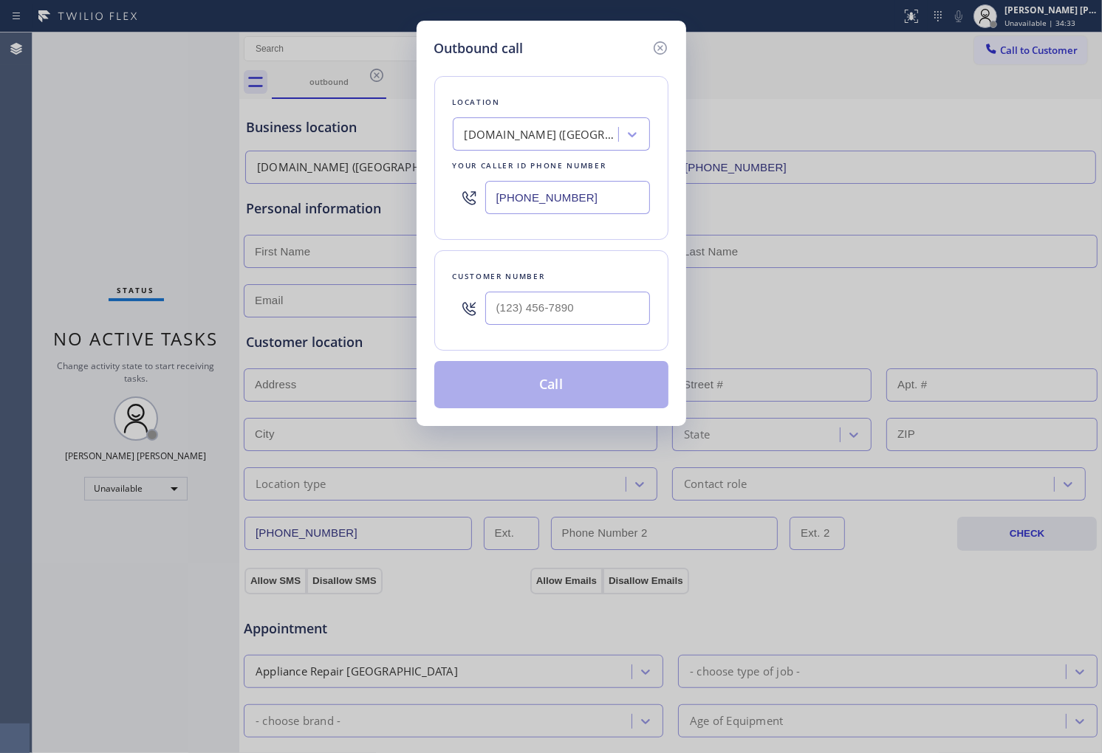
paste input "877) 777-0796"
type input "[PHONE_NUMBER]"
click at [662, 46] on icon at bounding box center [659, 47] width 13 height 13
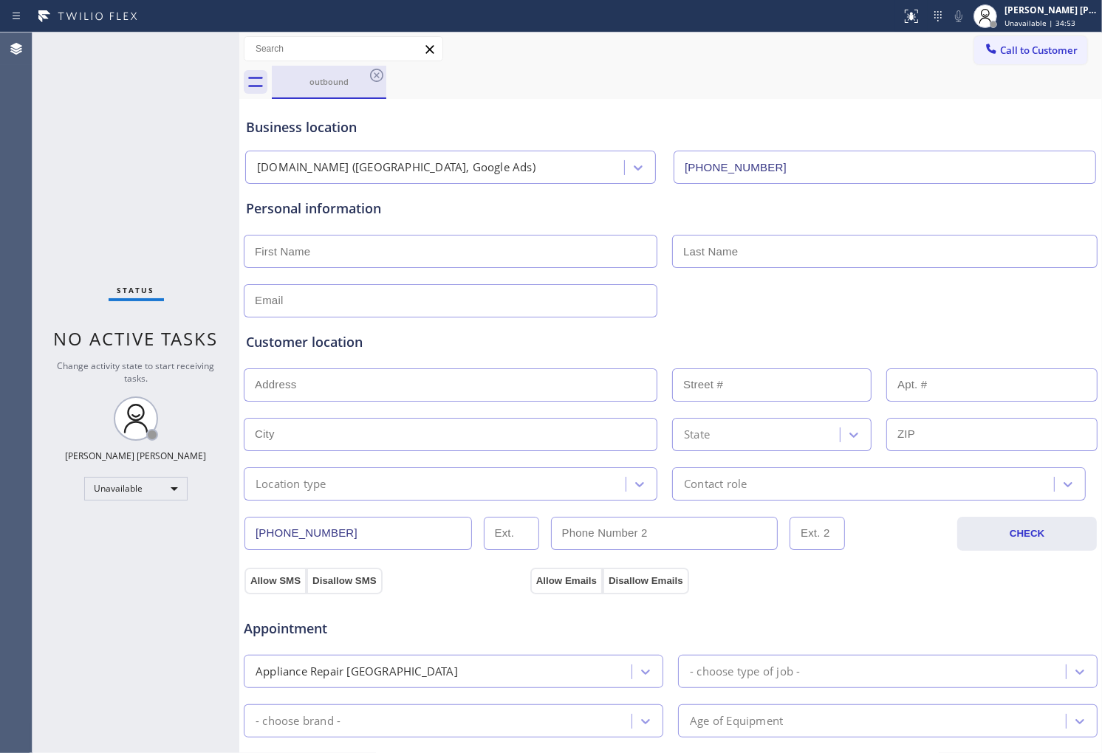
click at [366, 72] on div "outbound" at bounding box center [329, 82] width 112 height 32
click at [370, 78] on icon at bounding box center [377, 75] width 18 height 18
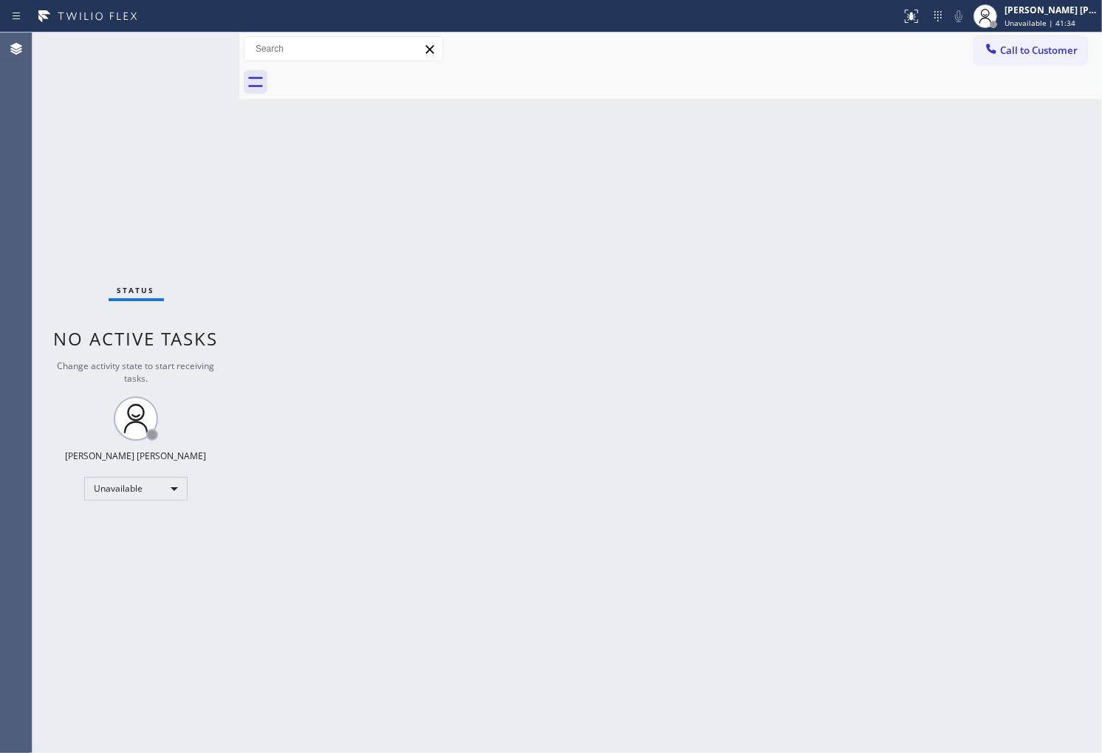
click at [1036, 66] on div at bounding box center [687, 82] width 830 height 33
click at [1036, 62] on button "Call to Customer" at bounding box center [1030, 50] width 113 height 28
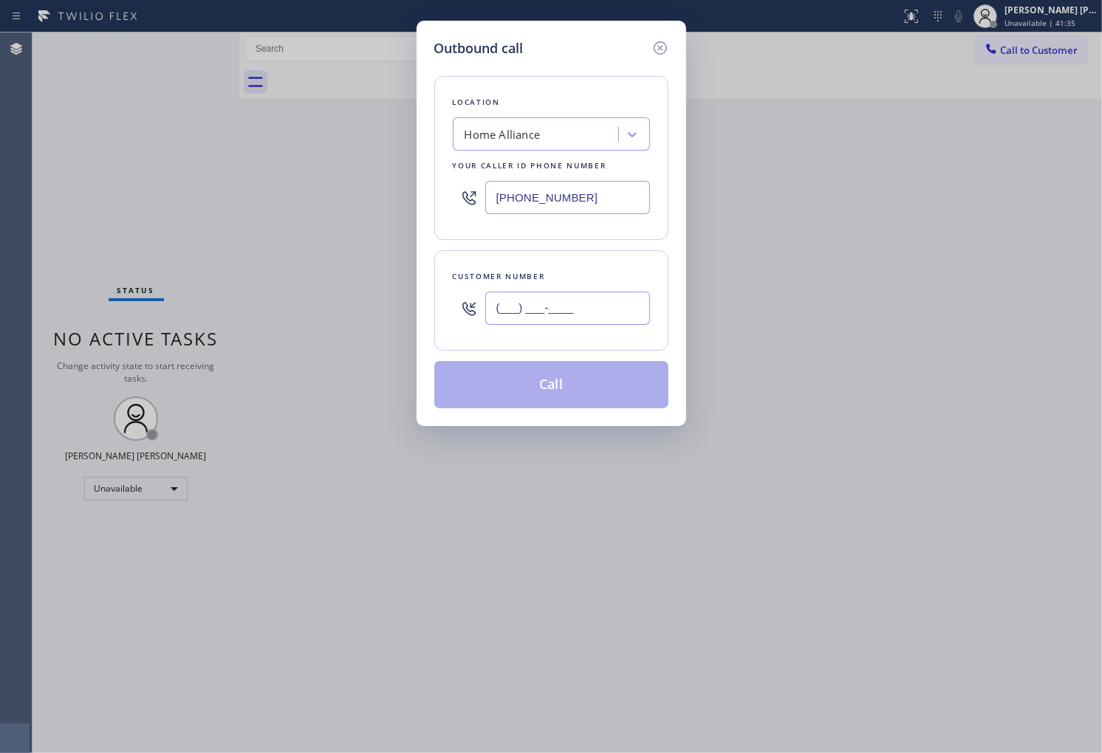
click at [620, 315] on input "(___) ___-____" at bounding box center [567, 308] width 165 height 33
paste input "818) 855-0921"
type input "[PHONE_NUMBER]"
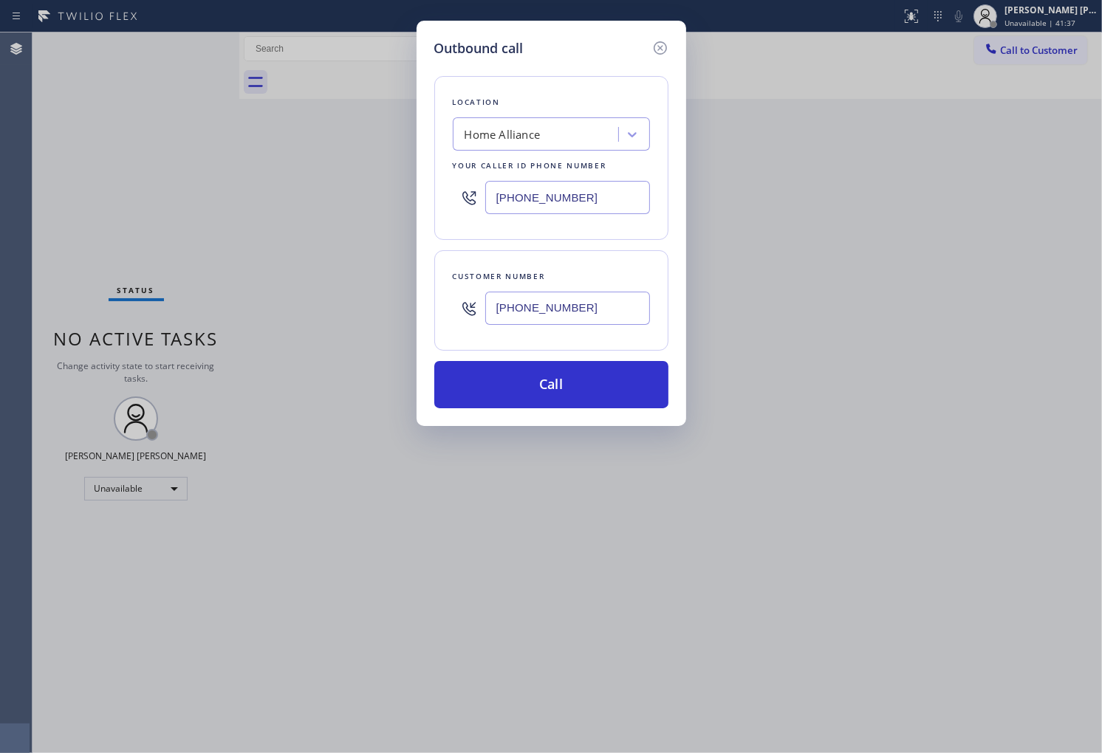
click at [578, 196] on input "[PHONE_NUMBER]" at bounding box center [567, 197] width 165 height 33
paste input "562) 653-4091"
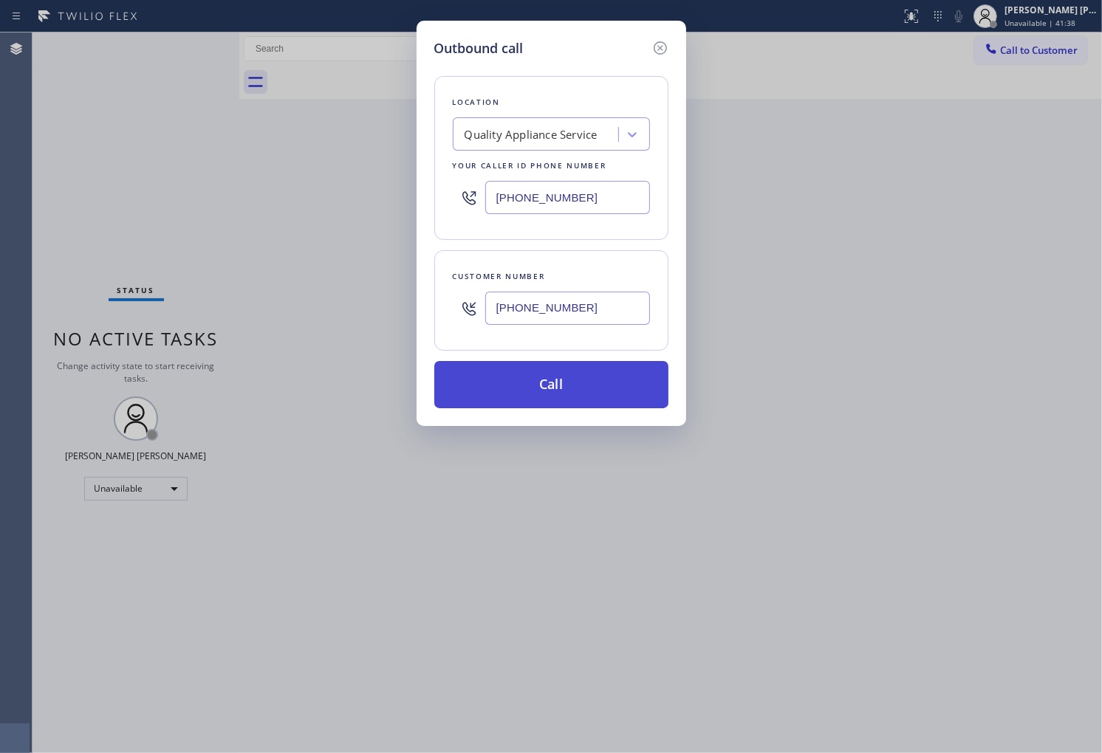
type input "[PHONE_NUMBER]"
click at [584, 377] on button "Call" at bounding box center [551, 384] width 234 height 47
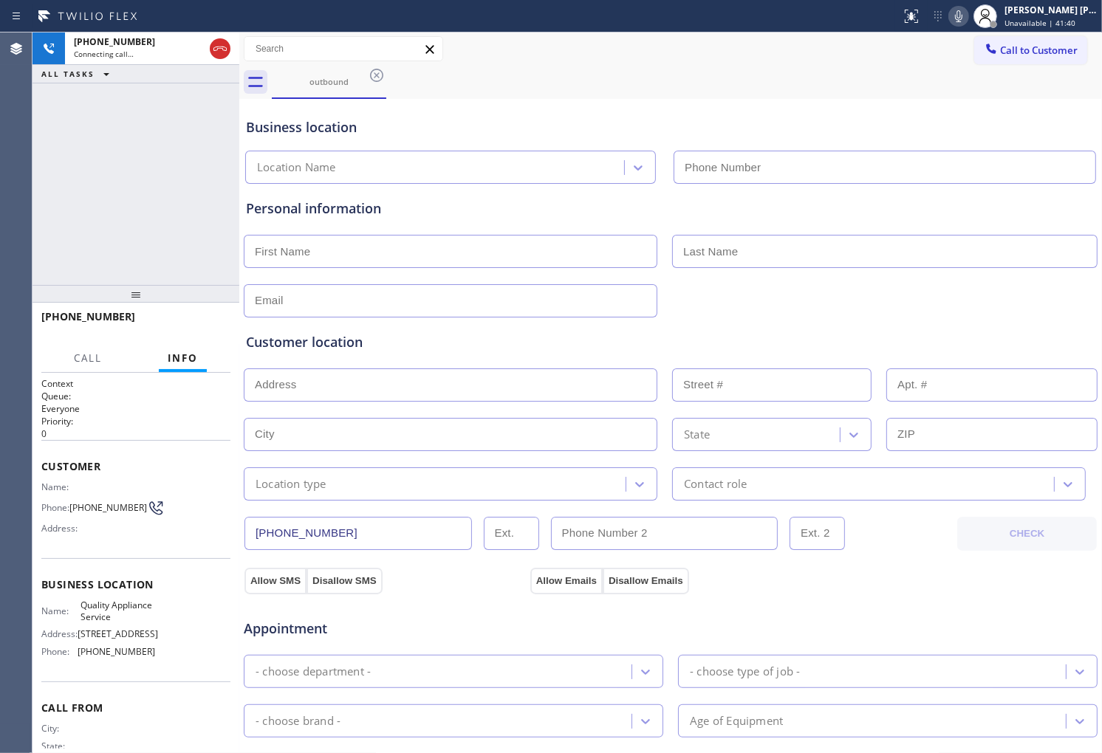
type input "[PHONE_NUMBER]"
click at [78, 325] on div at bounding box center [130, 331] width 179 height 13
click at [80, 320] on span "[PHONE_NUMBER]" at bounding box center [88, 316] width 94 height 14
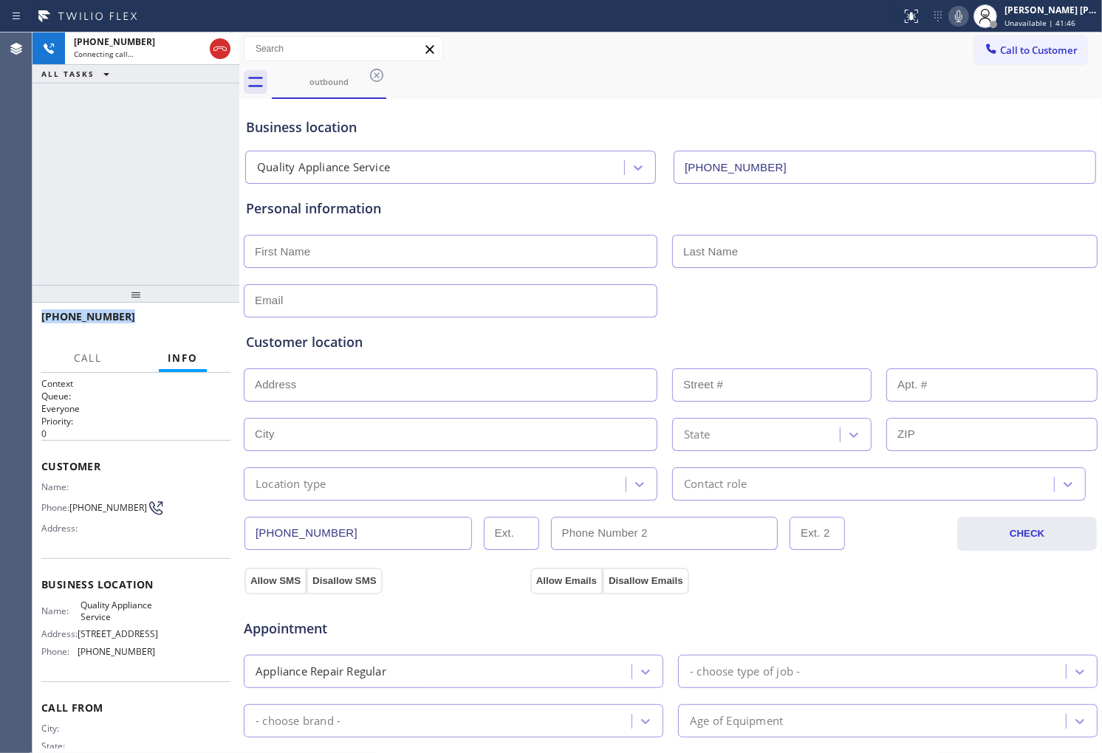
click at [80, 320] on span "[PHONE_NUMBER]" at bounding box center [88, 316] width 94 height 14
copy span "[PHONE_NUMBER]"
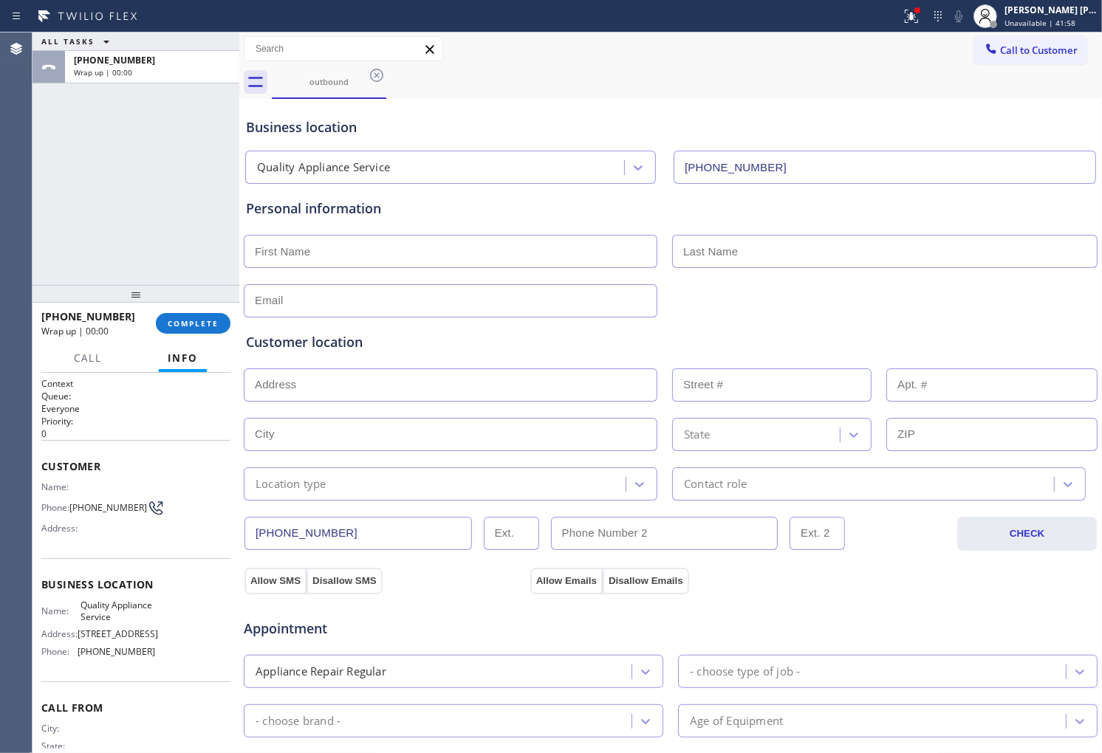
click at [222, 292] on div at bounding box center [135, 294] width 207 height 18
click at [213, 318] on span "COMPLETE" at bounding box center [193, 323] width 51 height 10
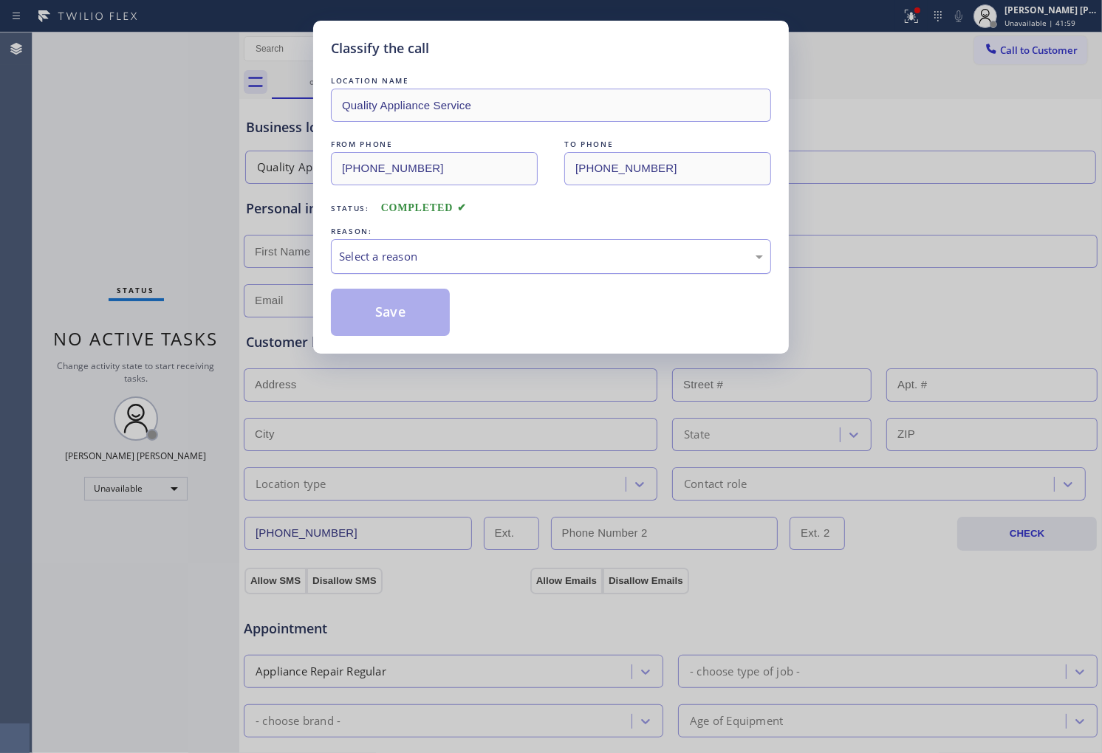
click at [433, 247] on div "Select a reason" at bounding box center [551, 256] width 440 height 35
click at [394, 332] on button "Save" at bounding box center [390, 312] width 119 height 47
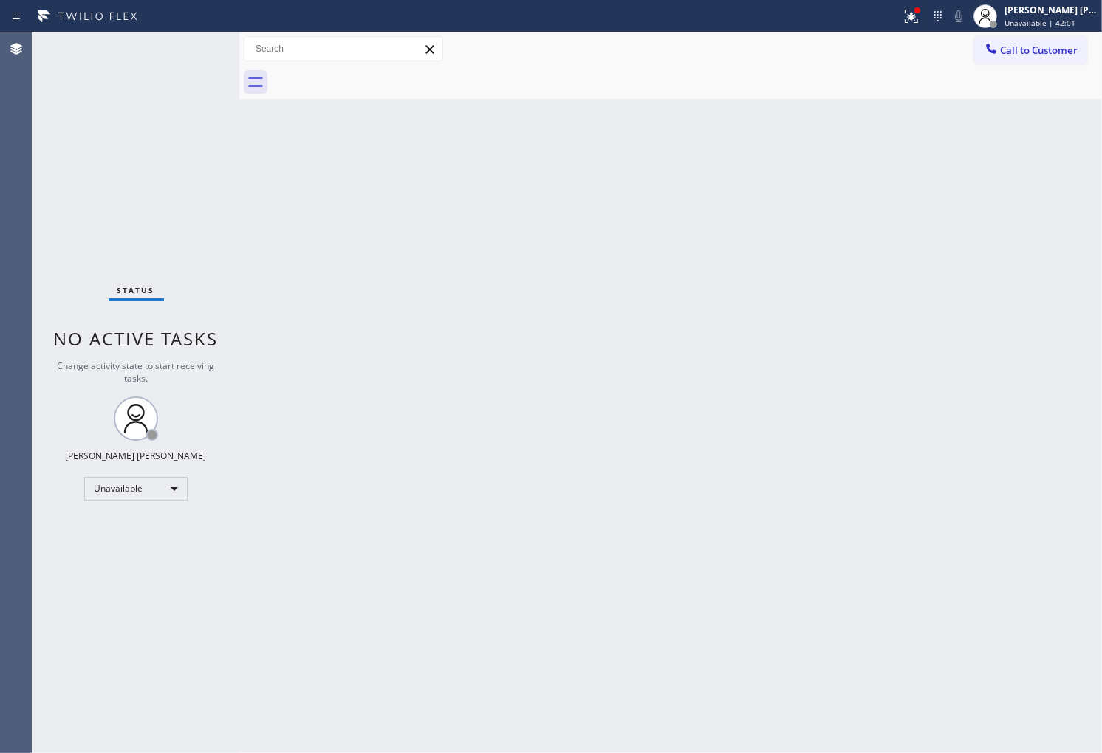
click at [1020, 48] on span "Call to Customer" at bounding box center [1039, 50] width 78 height 13
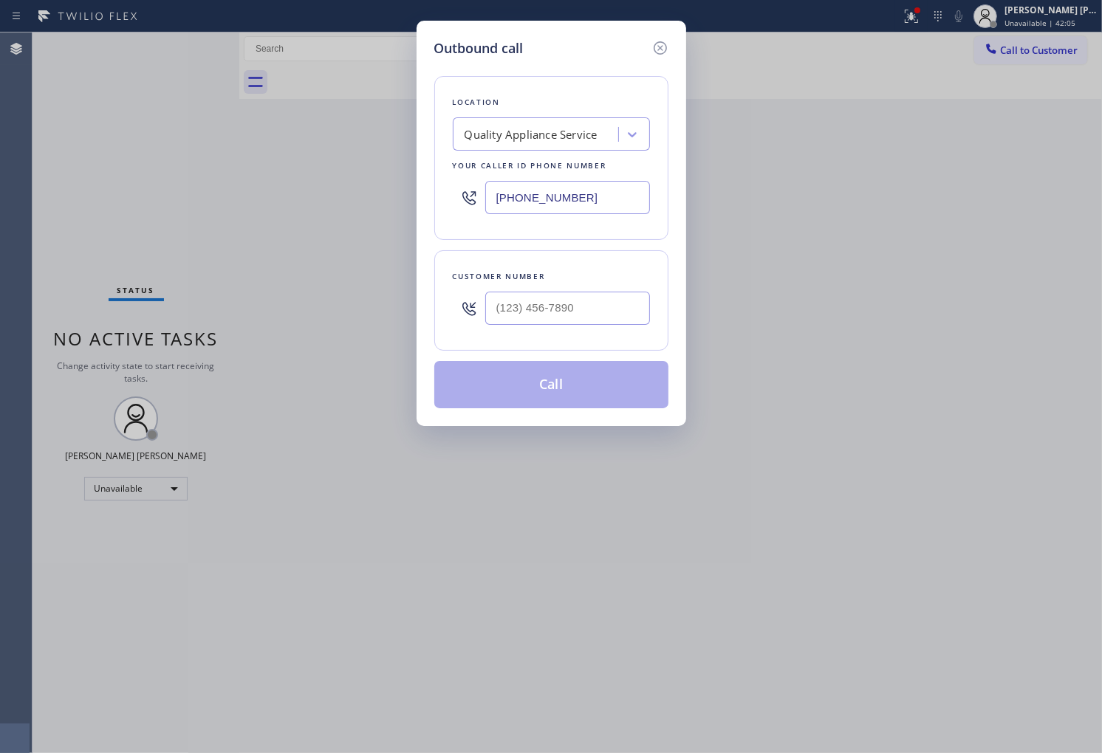
click at [562, 288] on div at bounding box center [567, 308] width 165 height 48
click at [558, 305] on input "(___) ___-____" at bounding box center [567, 308] width 165 height 33
paste input "818) 855-0921"
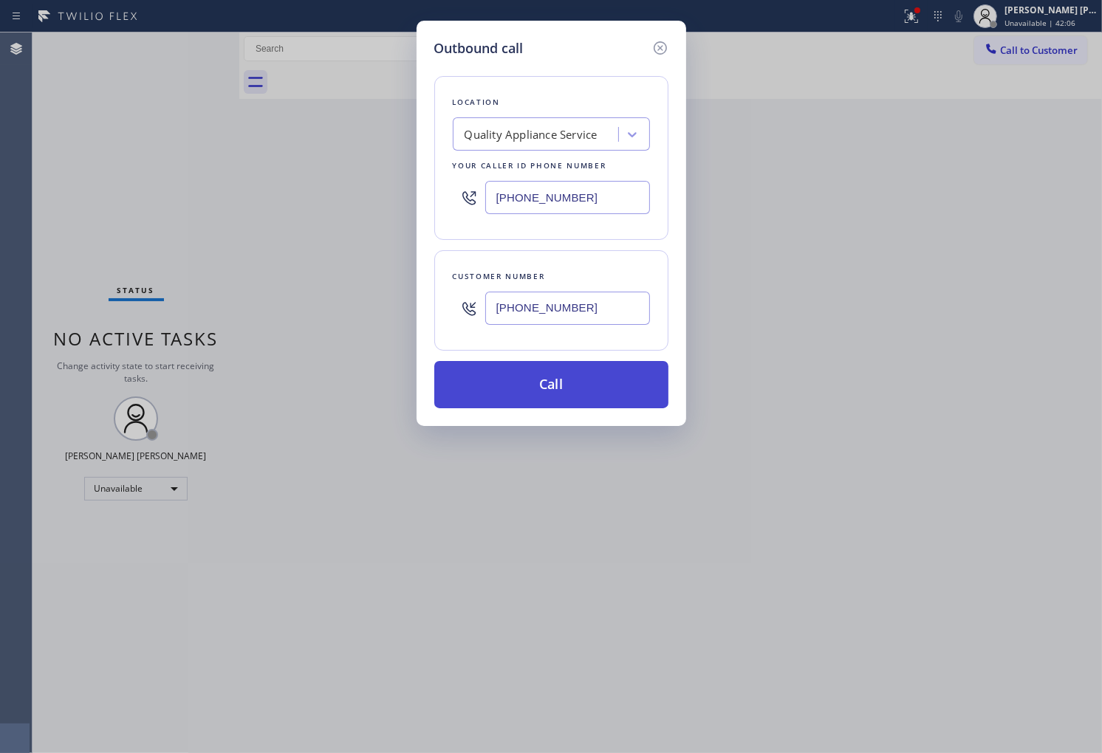
type input "[PHONE_NUMBER]"
click at [557, 384] on button "Call" at bounding box center [551, 384] width 234 height 47
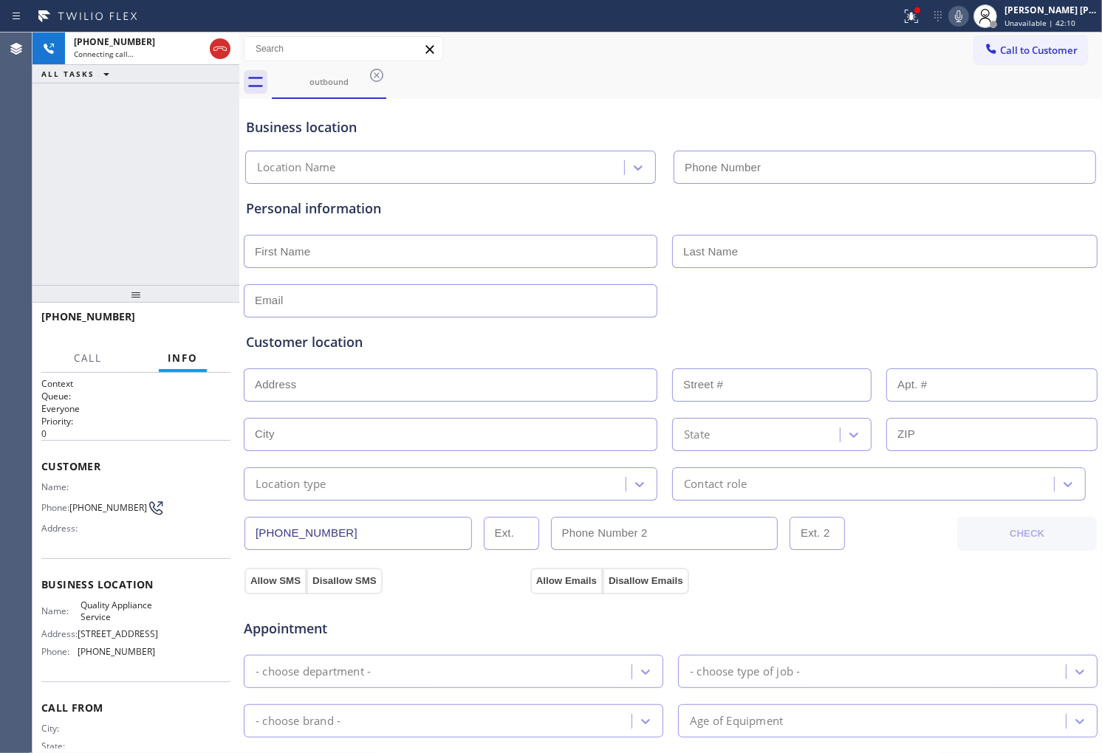
type input "[PHONE_NUMBER]"
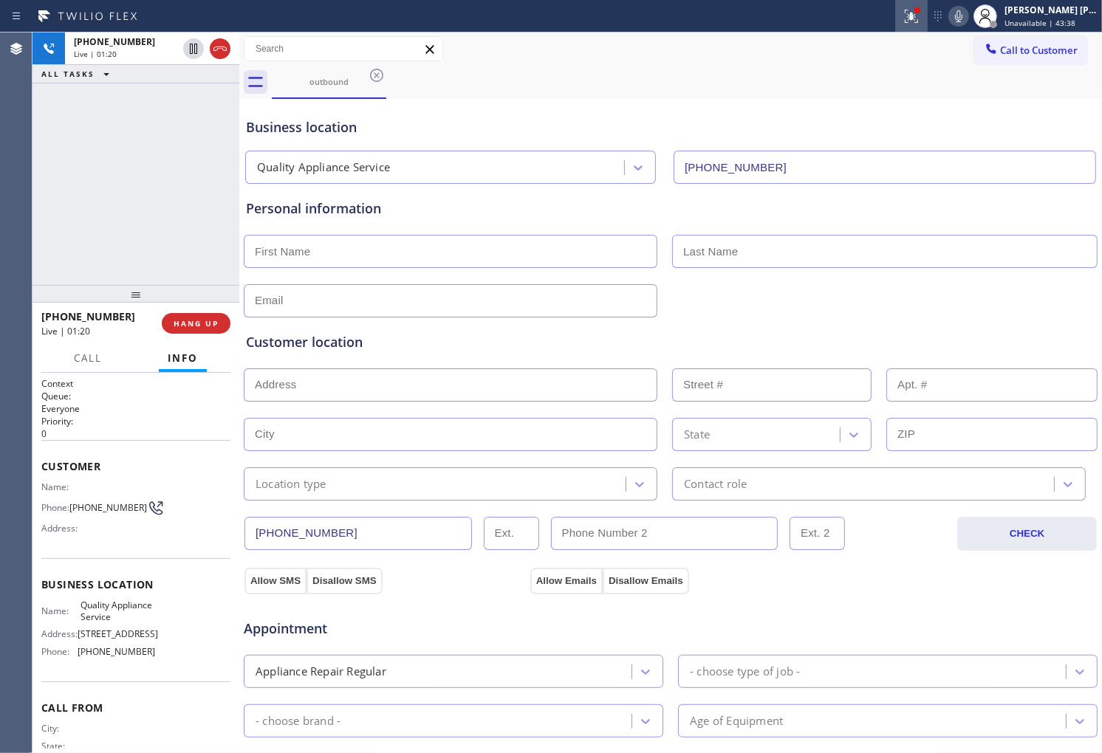
click at [928, 20] on div at bounding box center [911, 16] width 32 height 18
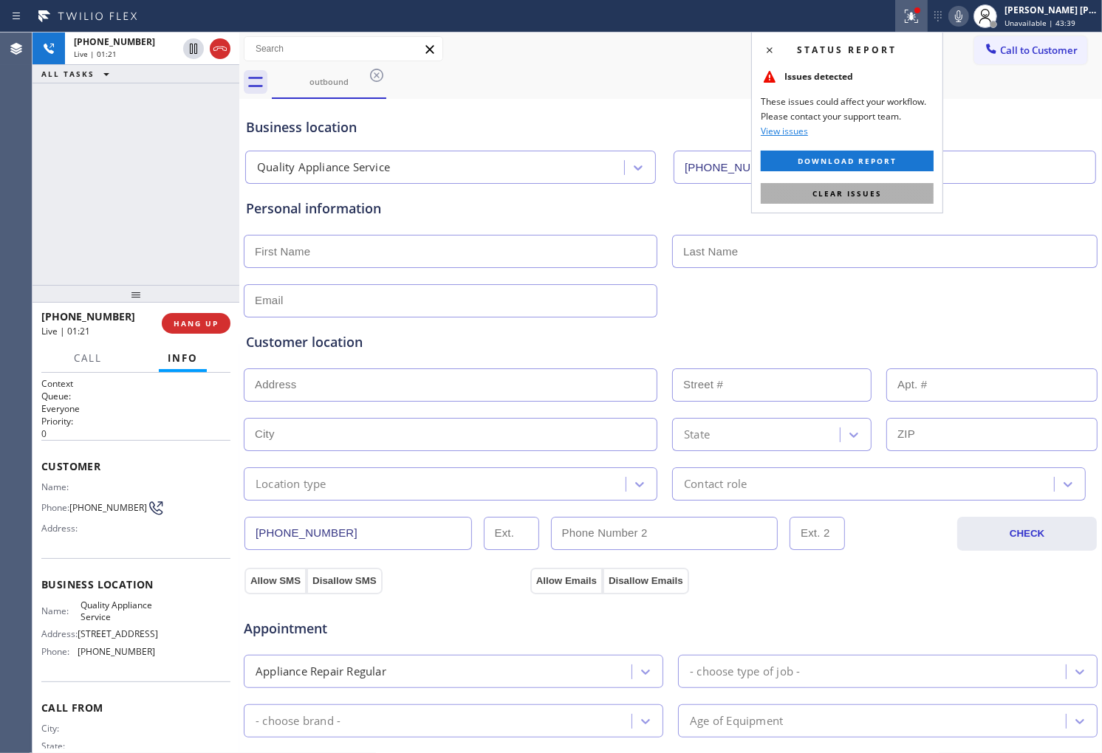
click at [882, 202] on button "Clear issues" at bounding box center [847, 193] width 173 height 21
click at [882, 202] on div "Personal information" at bounding box center [670, 209] width 849 height 20
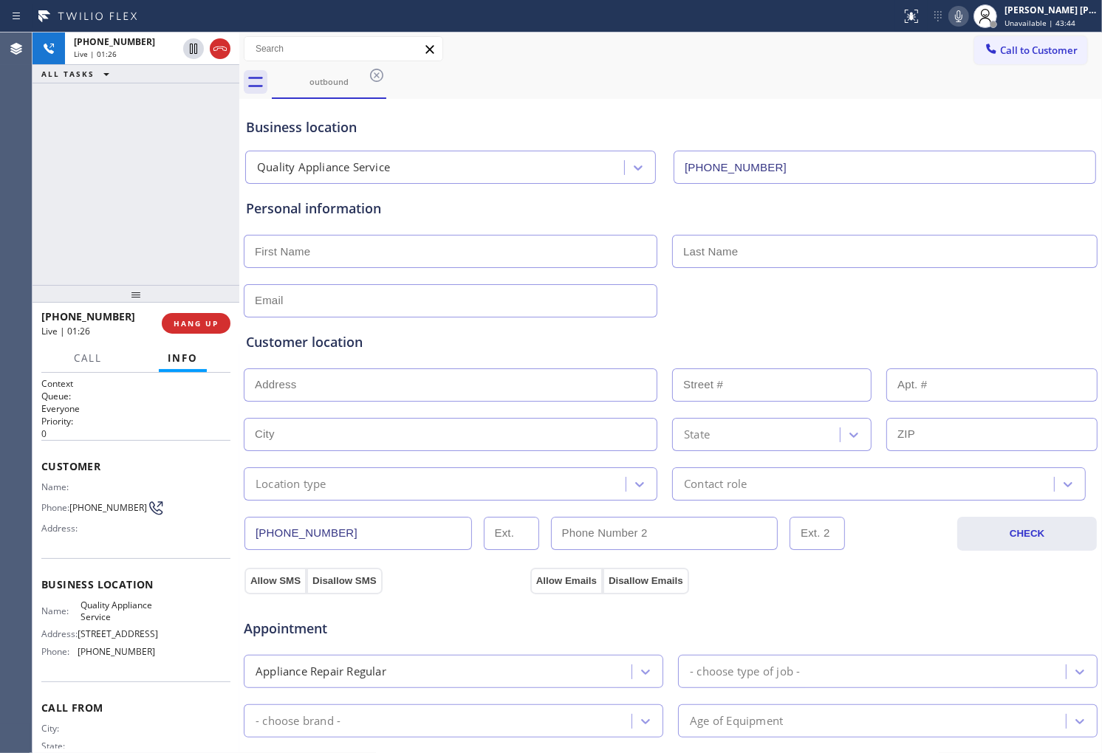
click at [357, 216] on div "Personal information" at bounding box center [670, 209] width 849 height 20
click at [415, 213] on div "Personal information" at bounding box center [670, 209] width 849 height 20
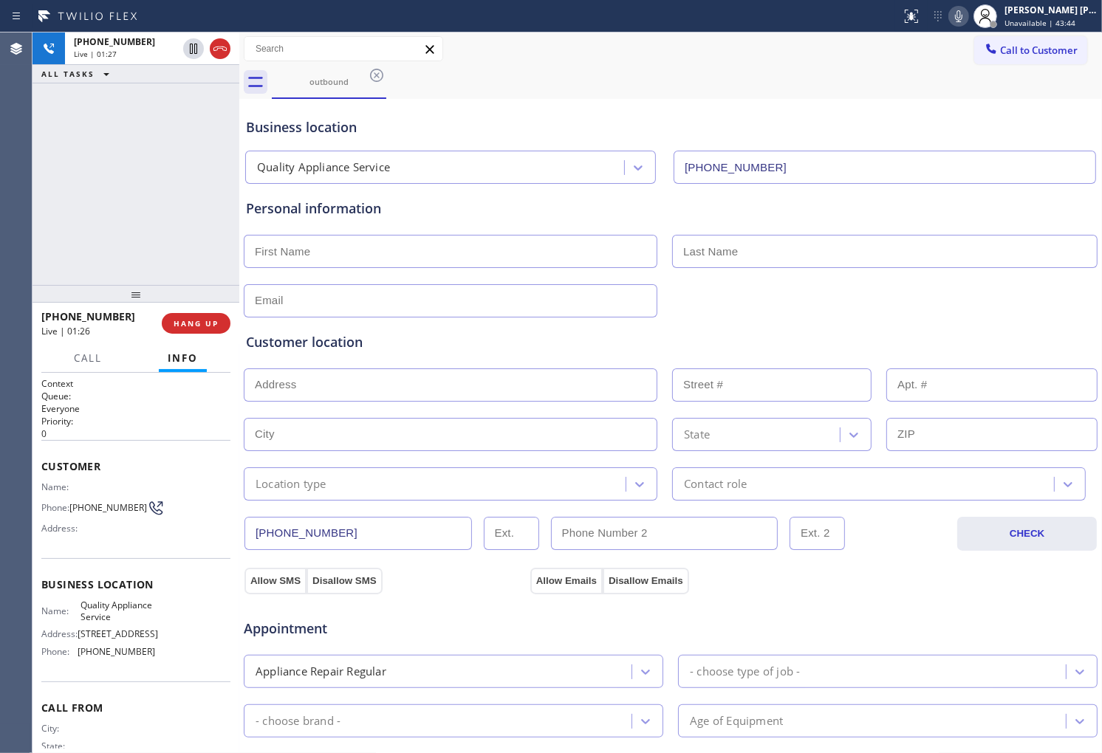
click at [415, 213] on div "Personal information" at bounding box center [670, 209] width 849 height 20
click at [391, 250] on input "text" at bounding box center [451, 251] width 414 height 33
click at [369, 208] on div "Personal information" at bounding box center [670, 209] width 849 height 20
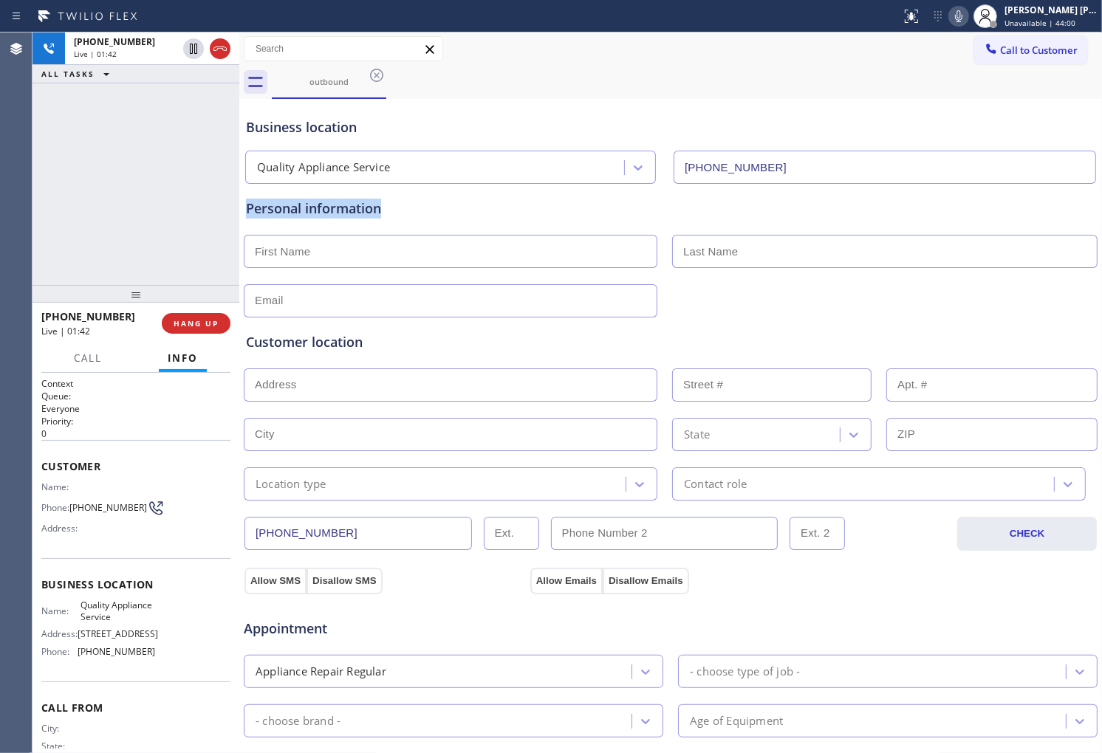
click at [369, 208] on div "Personal information" at bounding box center [670, 209] width 849 height 20
click at [430, 205] on div "Personal information" at bounding box center [670, 209] width 849 height 20
click at [385, 256] on input "text" at bounding box center [451, 251] width 414 height 33
type input "[PERSON_NAME]"
click at [321, 202] on div "Personal information" at bounding box center [670, 209] width 849 height 20
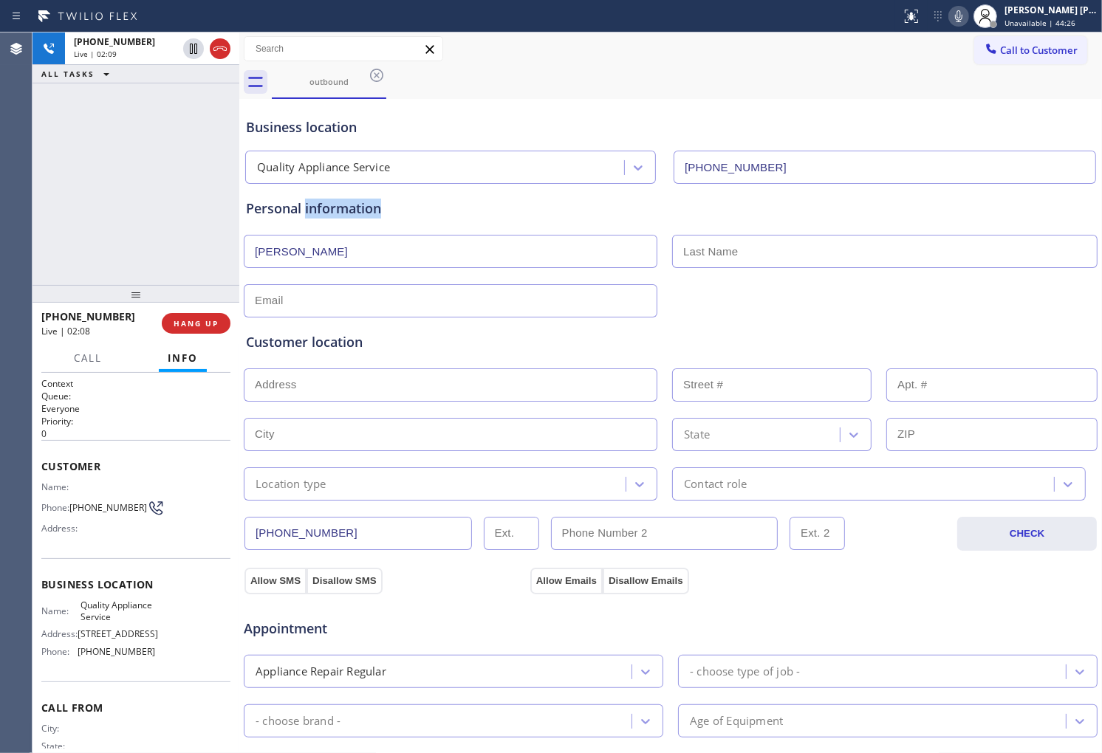
click at [321, 202] on div "Personal information" at bounding box center [670, 209] width 849 height 20
click at [270, 208] on div "Personal information" at bounding box center [670, 209] width 849 height 20
click at [340, 128] on div "Business location" at bounding box center [670, 127] width 849 height 20
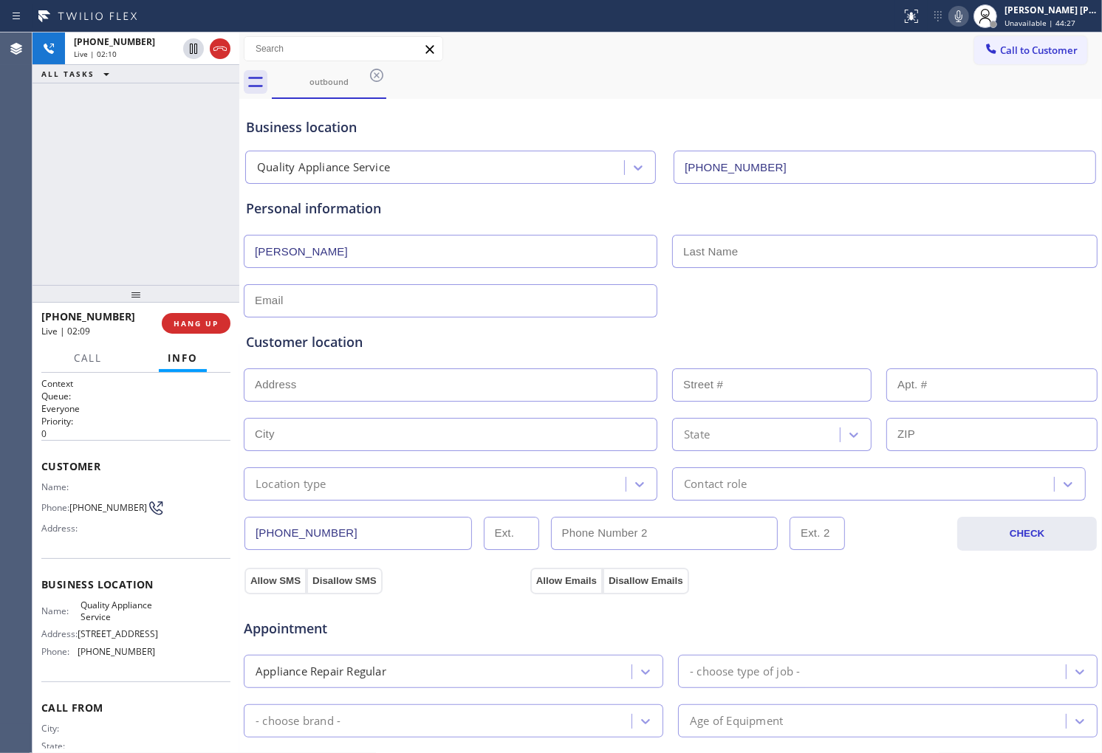
click at [340, 128] on div "Business location" at bounding box center [670, 127] width 849 height 20
click at [275, 122] on div "Business location" at bounding box center [670, 127] width 849 height 20
click at [322, 126] on div "Business location" at bounding box center [670, 127] width 849 height 20
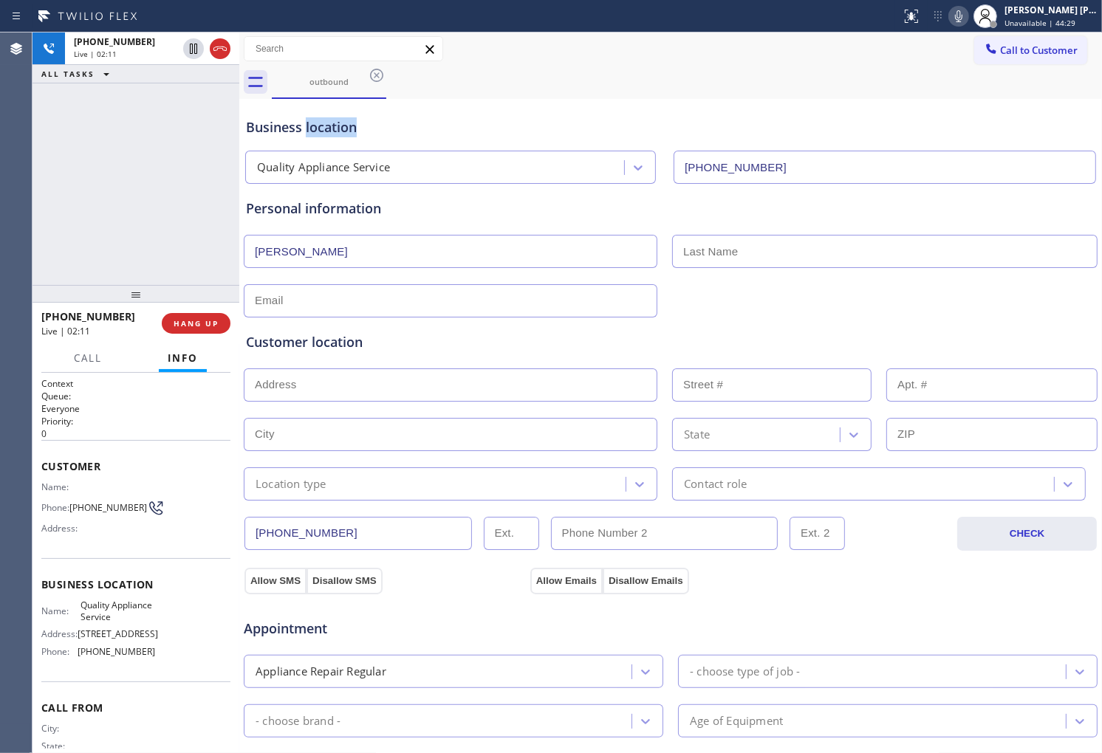
click at [278, 126] on div "Business location" at bounding box center [670, 127] width 849 height 20
click at [334, 126] on div "Business location" at bounding box center [670, 127] width 849 height 20
click at [282, 126] on div "Business location" at bounding box center [670, 127] width 849 height 20
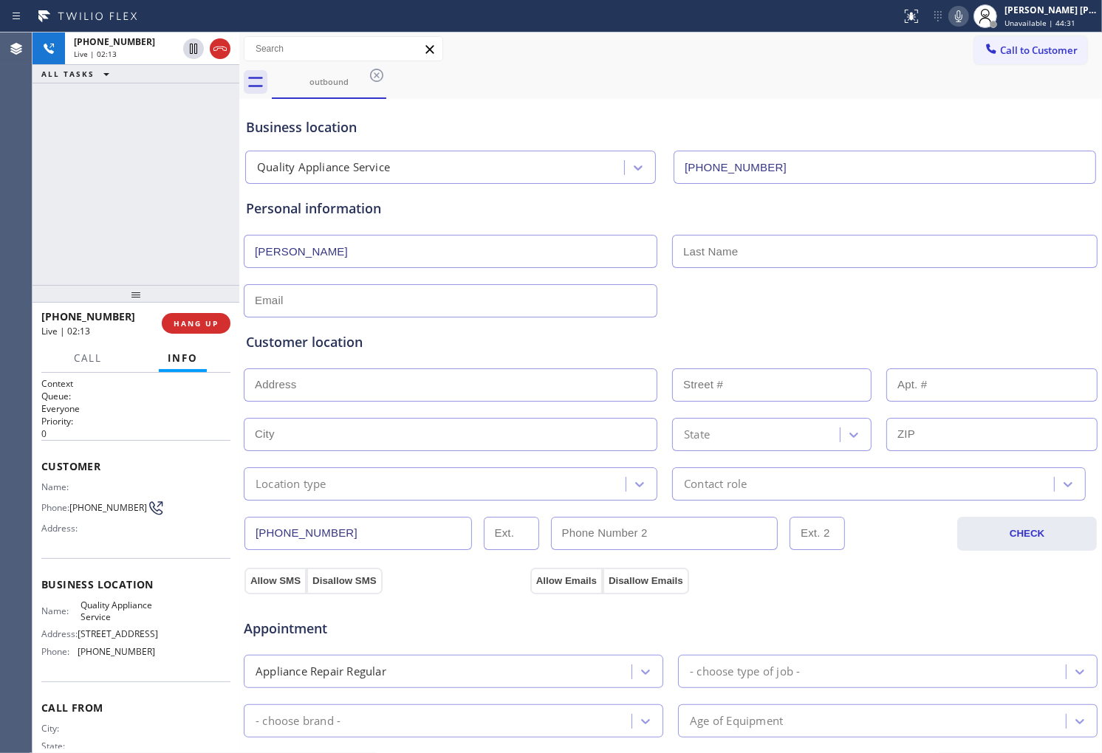
click at [282, 126] on div "Business location" at bounding box center [670, 127] width 849 height 20
click at [351, 126] on div "Business location" at bounding box center [670, 127] width 849 height 20
click at [493, 127] on div "Business location" at bounding box center [670, 127] width 849 height 20
click at [309, 126] on div "Business location" at bounding box center [670, 127] width 849 height 20
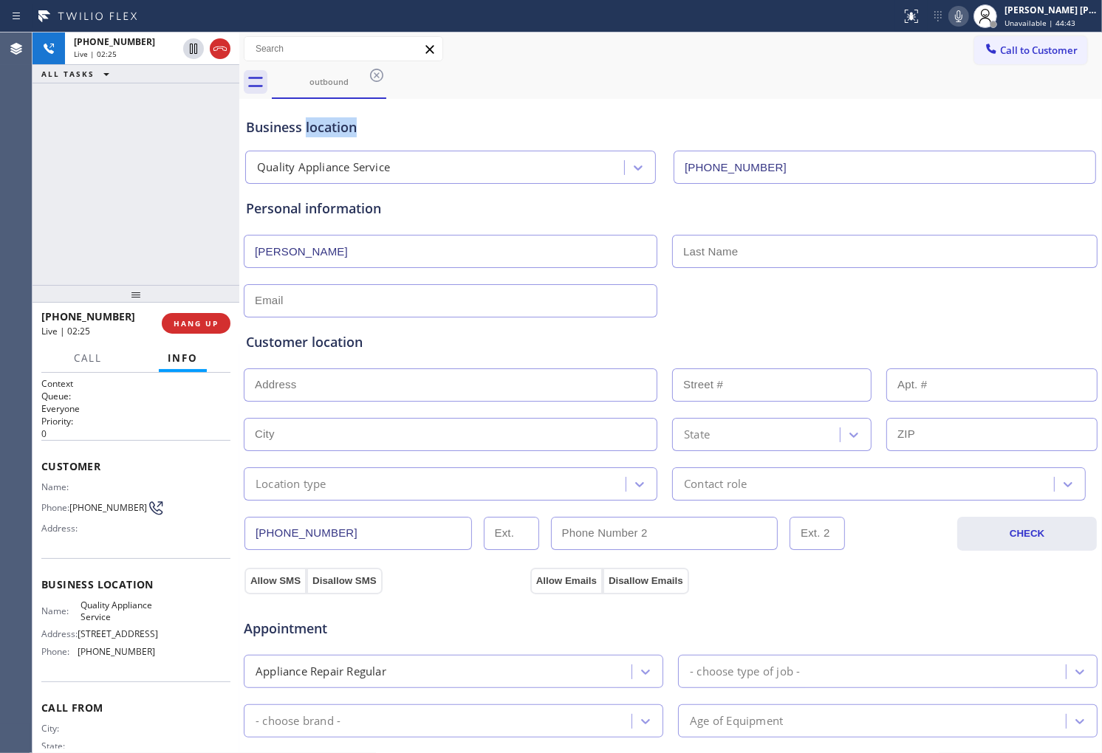
click at [309, 126] on div "Business location" at bounding box center [670, 127] width 849 height 20
click at [277, 122] on div "Business location" at bounding box center [670, 127] width 849 height 20
click at [331, 126] on div "Business location" at bounding box center [670, 127] width 849 height 20
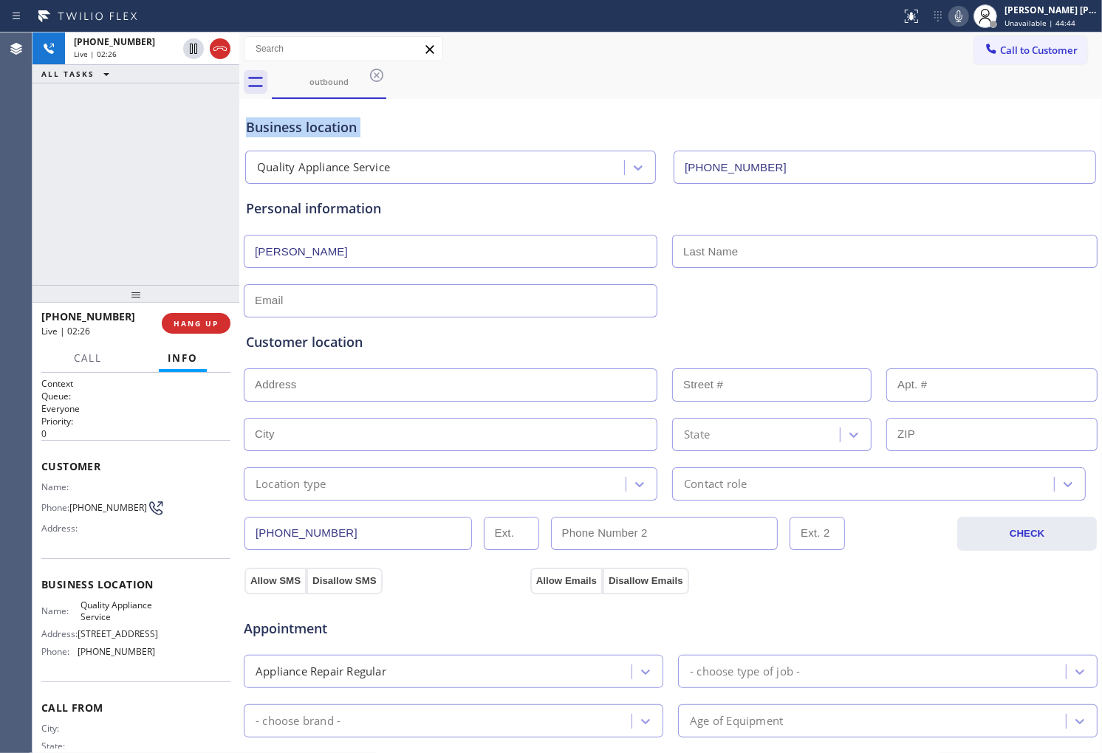
click at [331, 126] on div "Business location" at bounding box center [670, 127] width 849 height 20
click at [244, 122] on div "Business location Quality Appliance Service [PHONE_NUMBER]" at bounding box center [670, 143] width 855 height 81
click at [298, 131] on div "Business location" at bounding box center [670, 127] width 849 height 20
click at [343, 127] on div "Business location" at bounding box center [670, 127] width 849 height 20
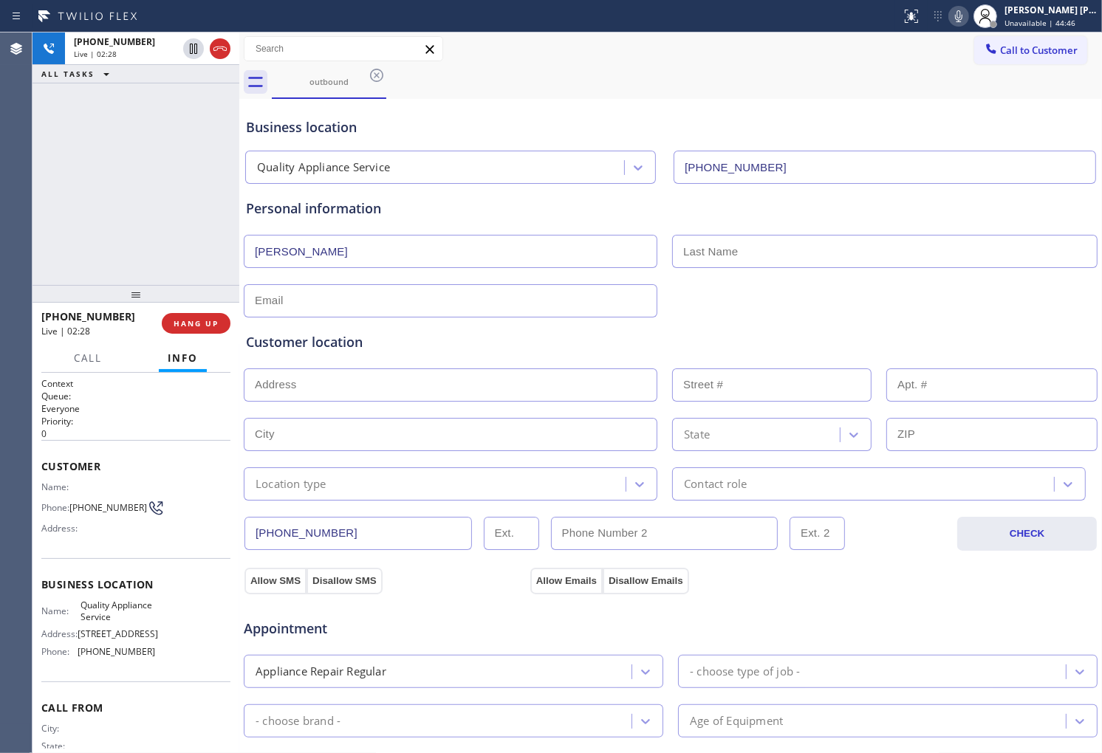
click at [343, 127] on div "Business location" at bounding box center [670, 127] width 849 height 20
click at [269, 126] on div "Business location" at bounding box center [670, 127] width 849 height 20
click at [326, 128] on div "Business location" at bounding box center [670, 127] width 849 height 20
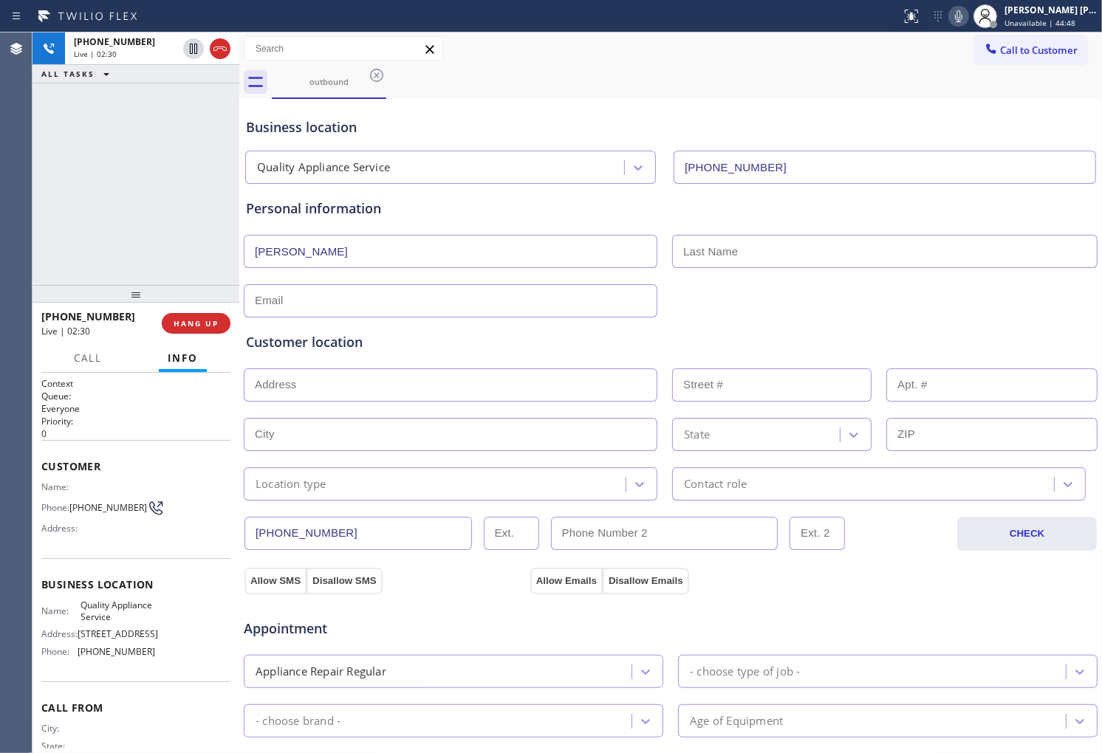
click at [275, 127] on div "Business location" at bounding box center [670, 127] width 849 height 20
click at [341, 128] on div "Business location" at bounding box center [670, 127] width 849 height 20
click at [372, 128] on div "Business location" at bounding box center [670, 127] width 849 height 20
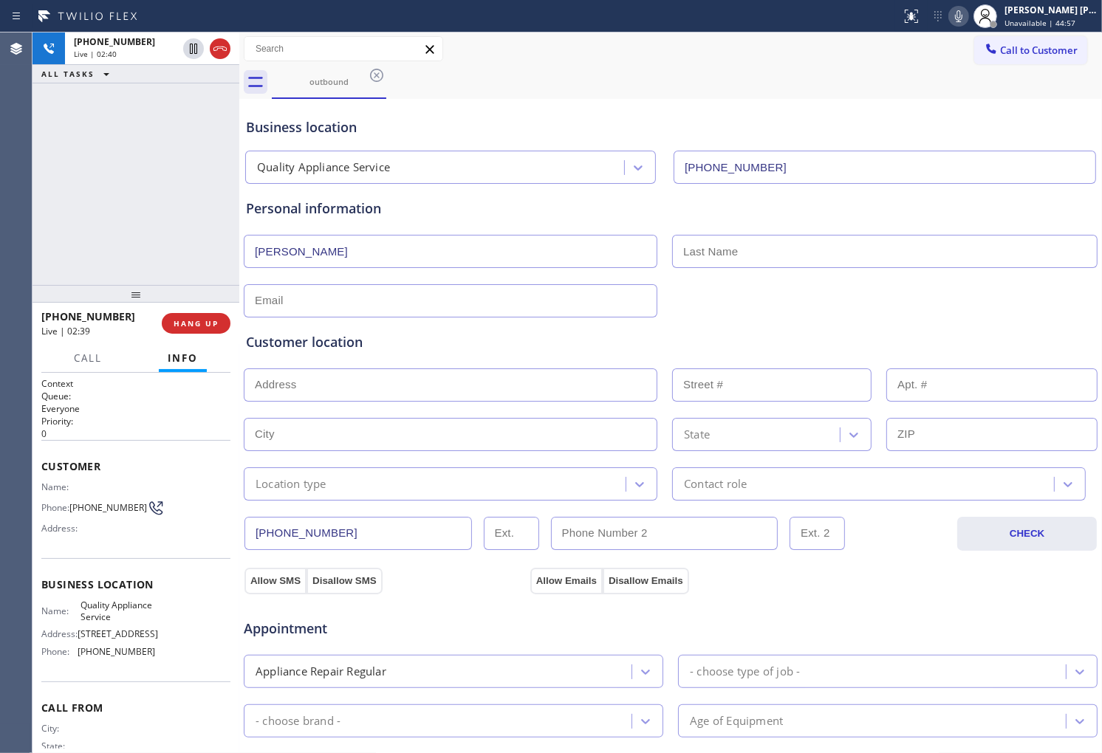
click at [334, 205] on div "Personal information" at bounding box center [670, 209] width 849 height 20
click at [264, 210] on div "Personal information" at bounding box center [670, 209] width 849 height 20
drag, startPoint x: 264, startPoint y: 210, endPoint x: 272, endPoint y: 211, distance: 8.3
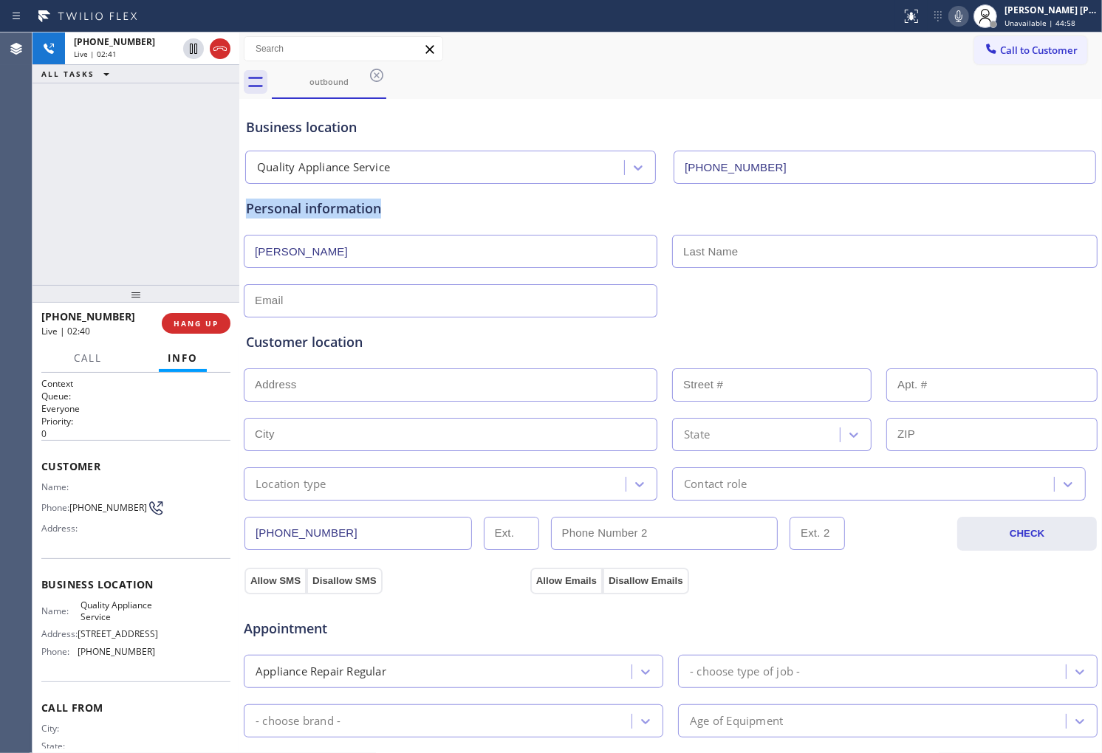
click at [264, 210] on div "Personal information" at bounding box center [670, 209] width 849 height 20
click at [352, 210] on div "Personal information" at bounding box center [670, 209] width 849 height 20
drag, startPoint x: 97, startPoint y: 315, endPoint x: 55, endPoint y: 316, distance: 42.9
click at [55, 316] on div "[PHONE_NUMBER]" at bounding box center [96, 316] width 110 height 14
click at [55, 316] on span "[PHONE_NUMBER]" at bounding box center [88, 316] width 94 height 14
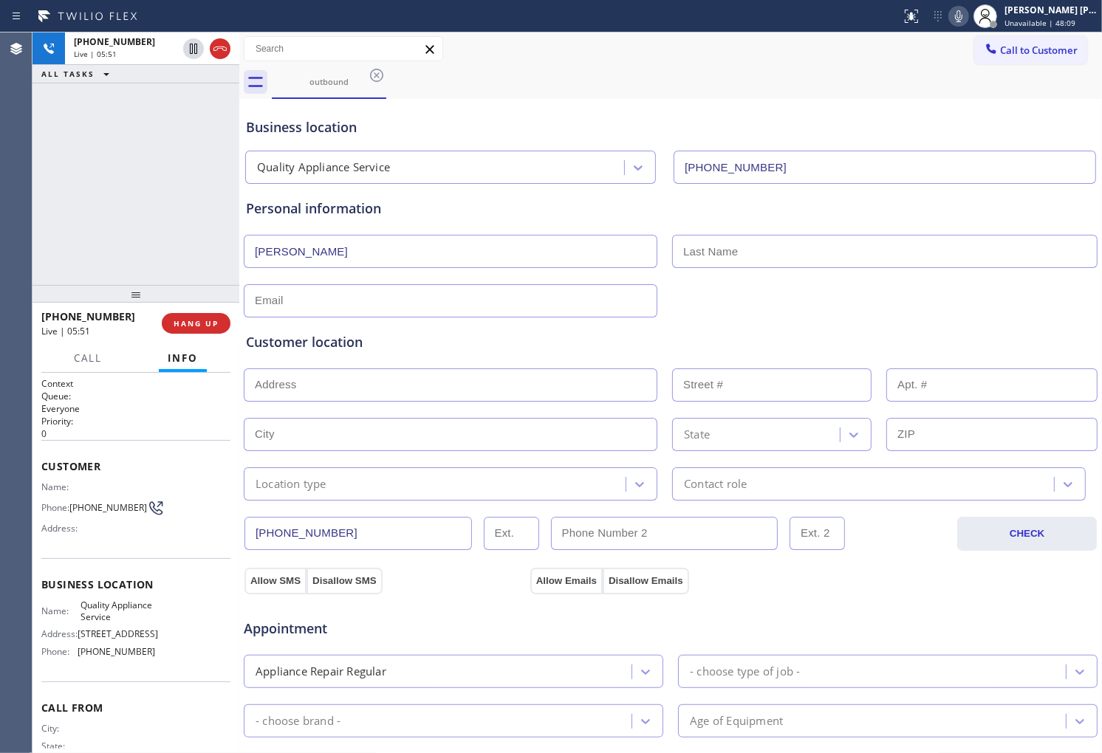
click at [93, 218] on div "[PHONE_NUMBER] Live | 05:51 ALL TASKS ALL TASKS ACTIVE TASKS TASKS IN WRAP UP" at bounding box center [135, 158] width 207 height 253
click at [79, 210] on div "[PHONE_NUMBER] Live | 06:05 ALL TASKS ALL TASKS ACTIVE TASKS TASKS IN WRAP UP" at bounding box center [135, 158] width 207 height 253
click at [61, 215] on div "[PHONE_NUMBER] Live | 06:28 ALL TASKS ALL TASKS ACTIVE TASKS TASKS IN WRAP UP" at bounding box center [135, 158] width 207 height 253
click at [761, 254] on input "text" at bounding box center [884, 251] width 425 height 33
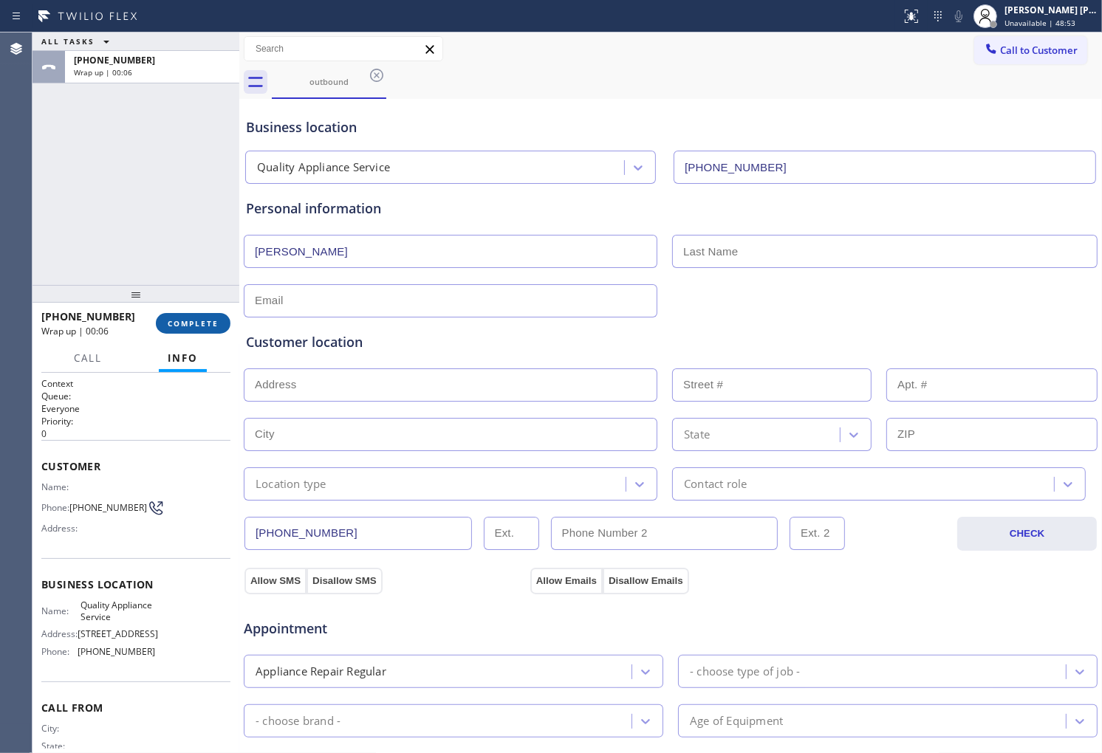
click at [191, 329] on button "COMPLETE" at bounding box center [193, 323] width 75 height 21
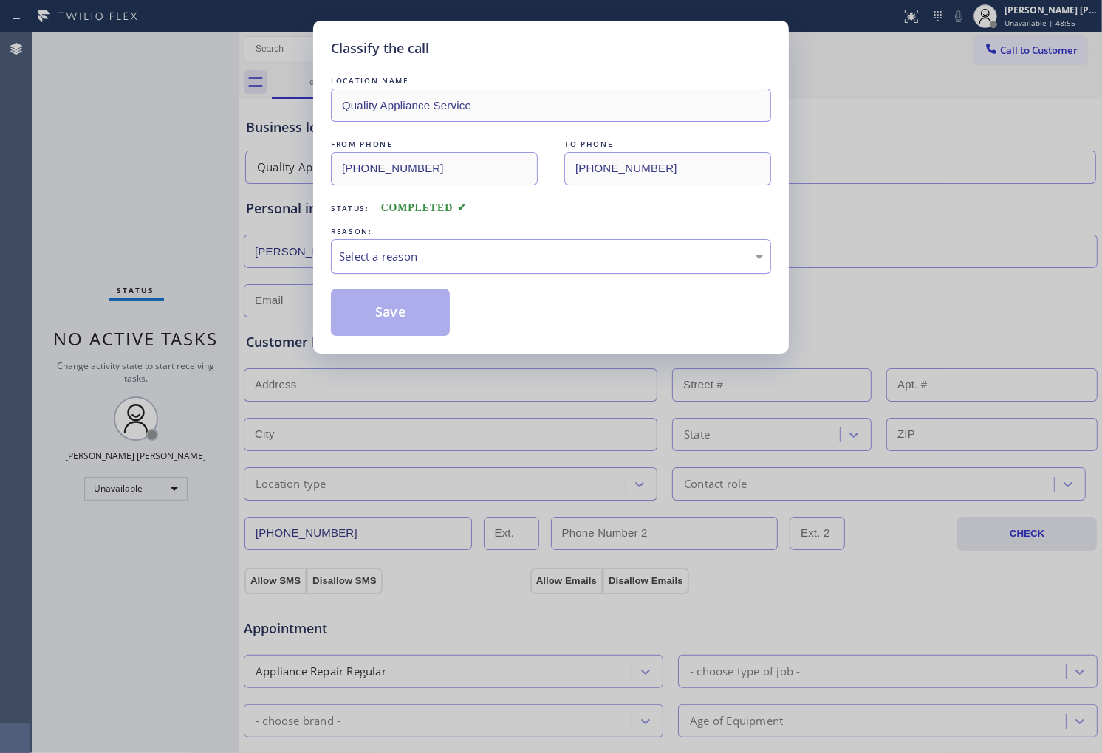
click at [381, 247] on div "Select a reason" at bounding box center [551, 256] width 440 height 35
click at [394, 325] on button "Save" at bounding box center [390, 312] width 119 height 47
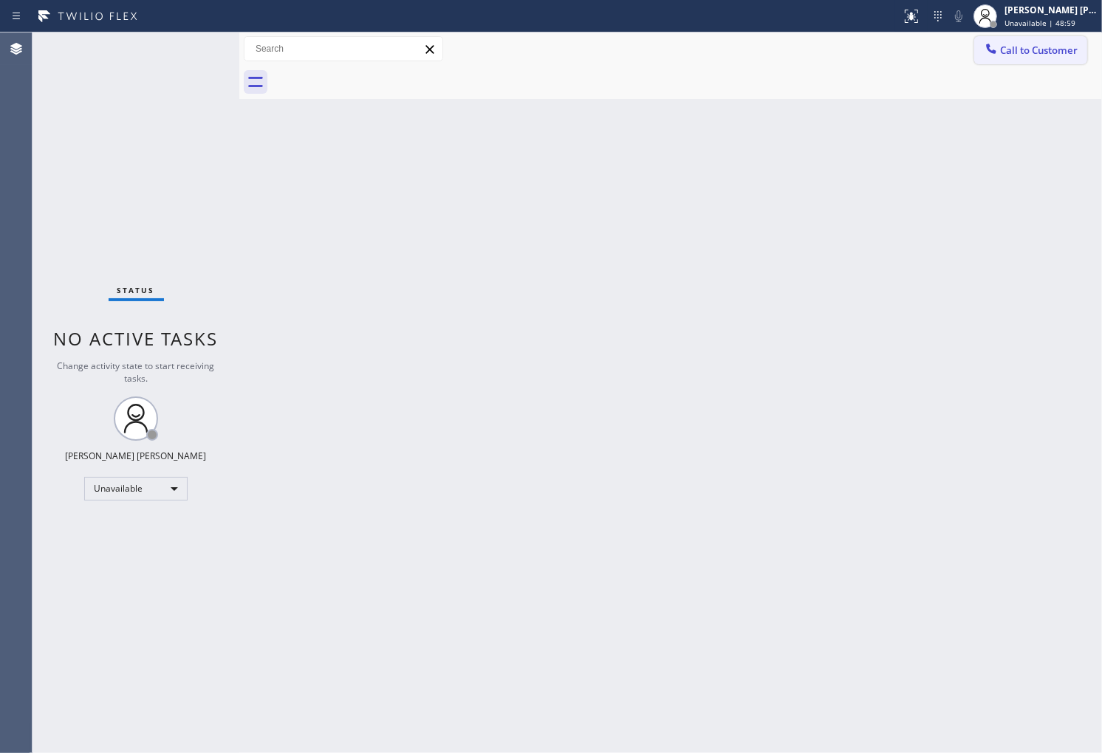
click at [1028, 52] on span "Call to Customer" at bounding box center [1039, 50] width 78 height 13
click at [0, 0] on div "Outbound call Location Quality Appliance Service Your caller id phone number [P…" at bounding box center [0, 0] width 0 height 0
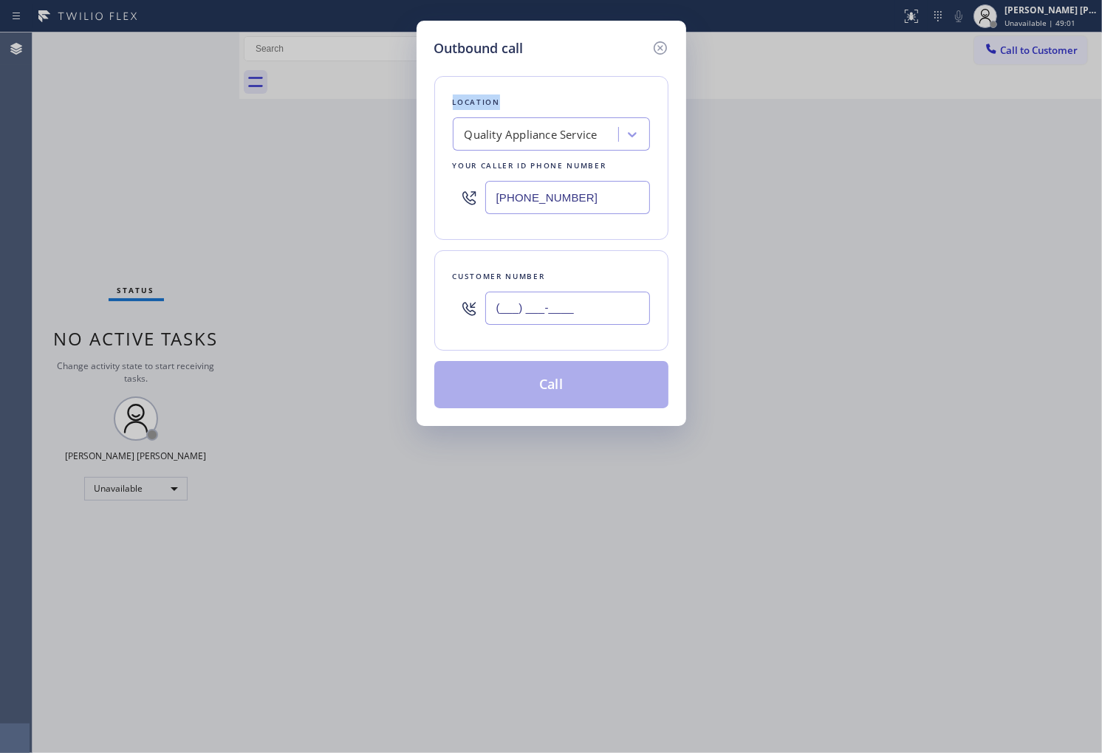
click at [585, 315] on input "(___) ___-____" at bounding box center [567, 308] width 165 height 33
paste input "818) 855-0921"
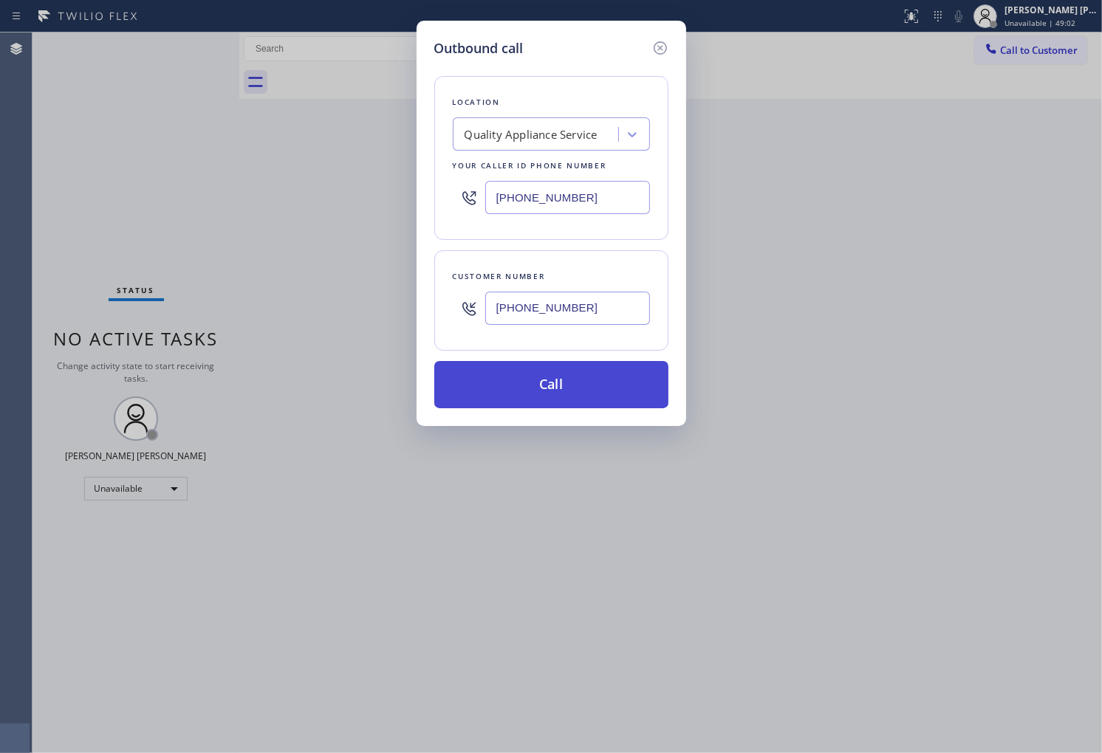
type input "[PHONE_NUMBER]"
click at [583, 391] on button "Call" at bounding box center [551, 384] width 234 height 47
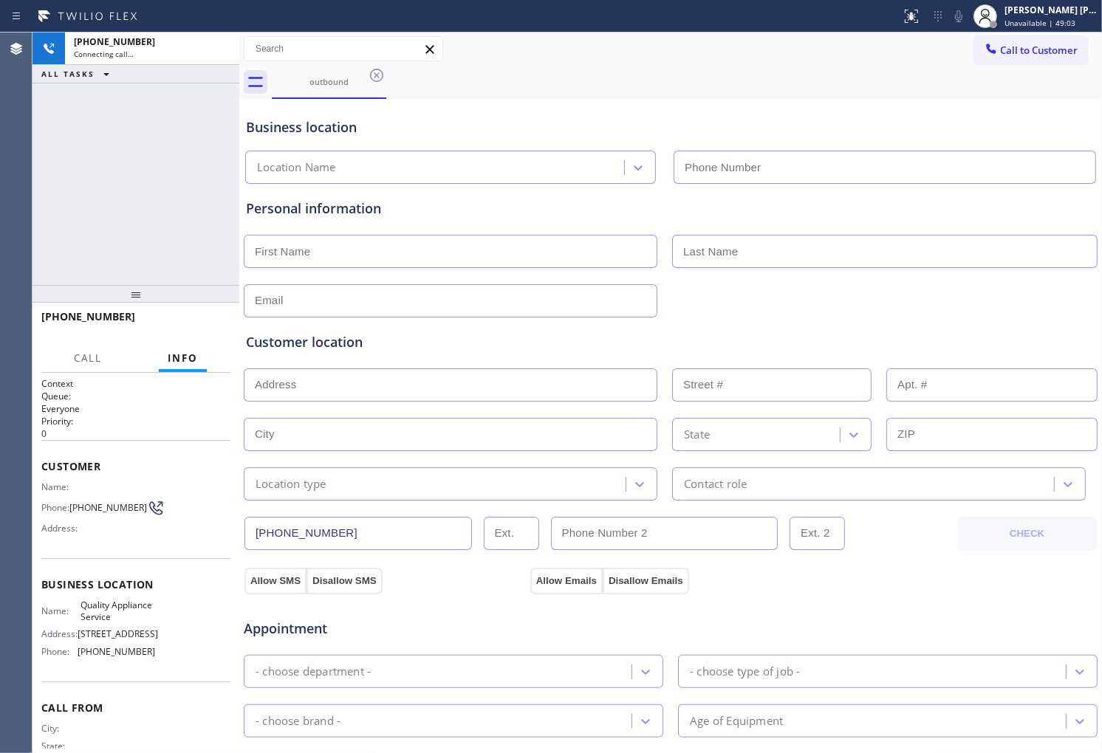
type input "[PHONE_NUMBER]"
drag, startPoint x: 13, startPoint y: 219, endPoint x: 23, endPoint y: 216, distance: 10.8
click at [13, 219] on div "Agent Desktop" at bounding box center [16, 392] width 32 height 721
click at [399, 251] on input "text" at bounding box center [451, 251] width 414 height 33
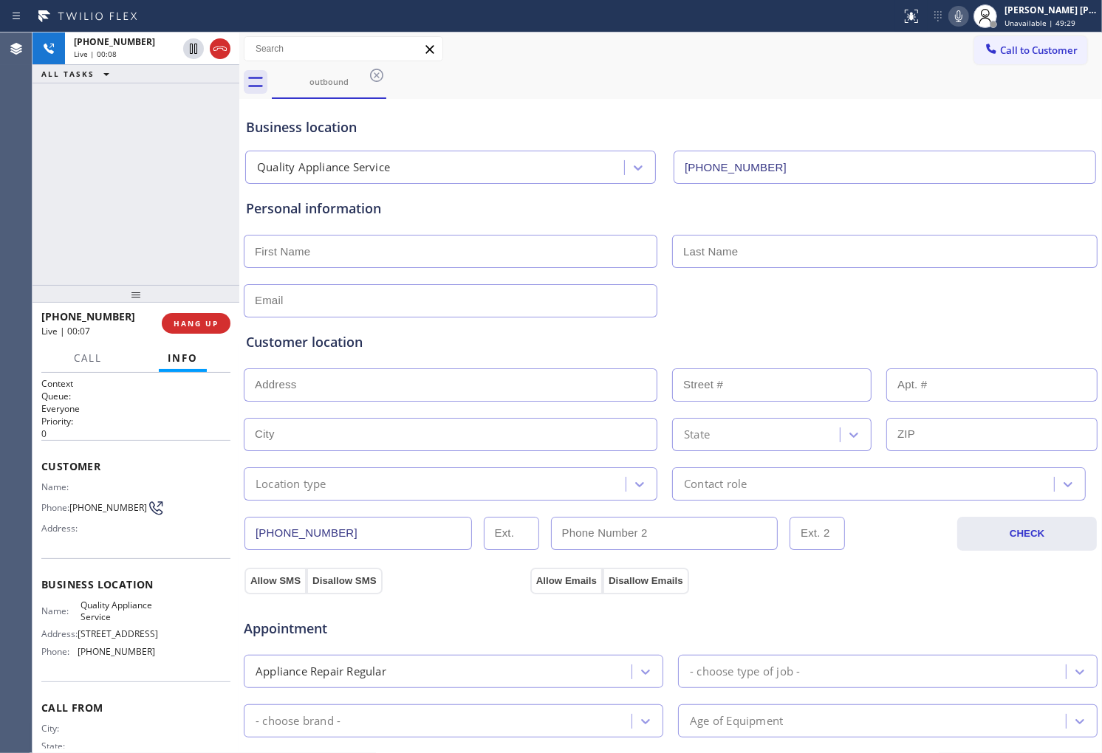
click at [10, 242] on div "Agent Desktop" at bounding box center [16, 392] width 32 height 721
click at [386, 258] on input "text" at bounding box center [451, 251] width 414 height 33
type input "[PERSON_NAME]"
click at [704, 245] on input "text" at bounding box center [884, 251] width 425 height 33
click at [77, 260] on div "[PHONE_NUMBER] Live | 00:17 ALL TASKS ALL TASKS ACTIVE TASKS TASKS IN WRAP UP" at bounding box center [135, 158] width 207 height 253
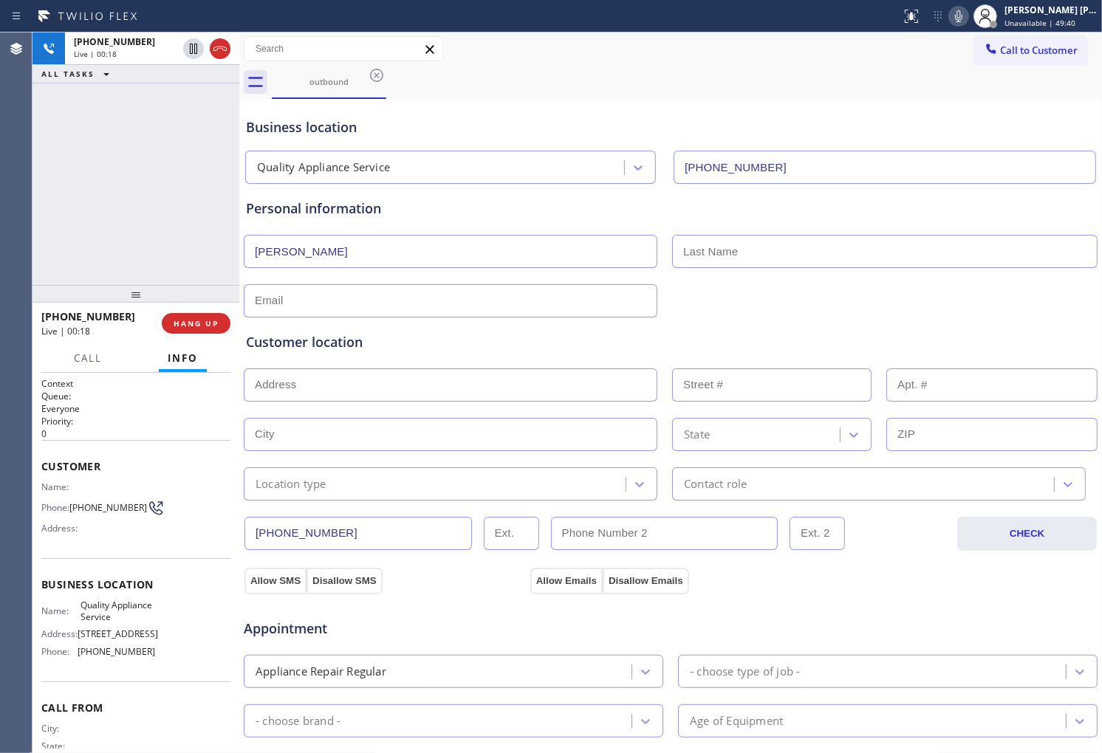
click at [734, 251] on input "text" at bounding box center [884, 251] width 425 height 33
type input "[PERSON_NAME]"
click at [360, 300] on input "text" at bounding box center [451, 300] width 414 height 33
click at [10, 216] on div "Agent Desktop" at bounding box center [16, 392] width 32 height 721
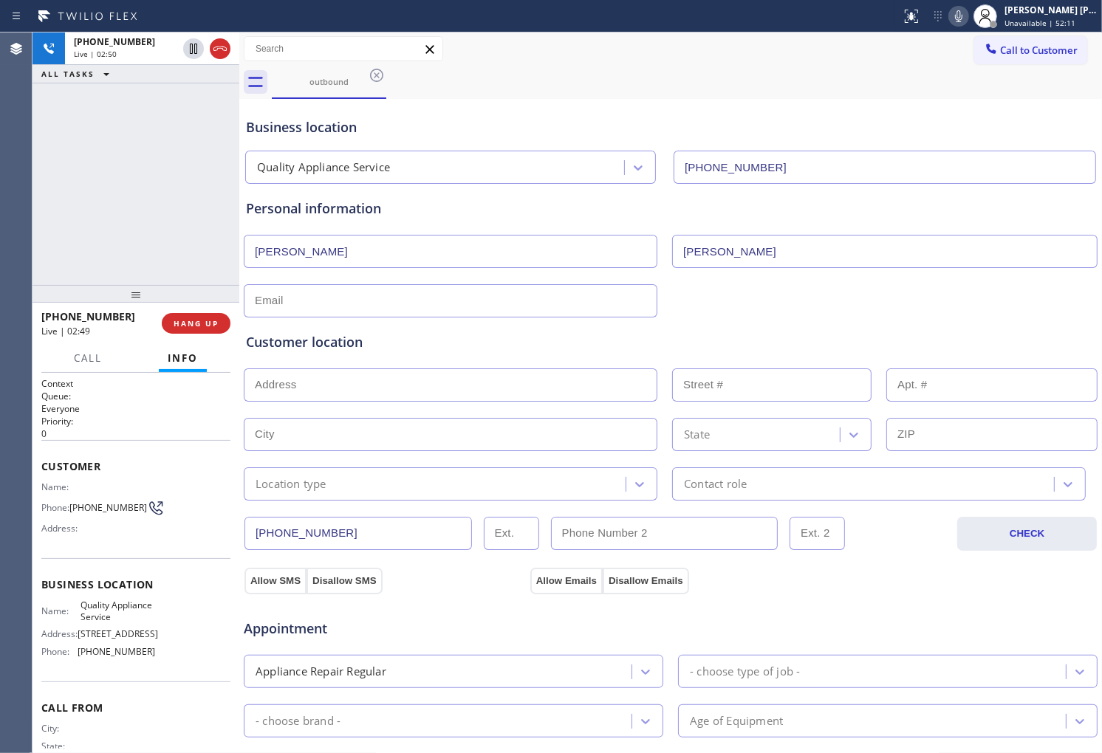
click at [0, 177] on div "Agent Desktop" at bounding box center [16, 392] width 32 height 721
click at [34, 239] on div "[PHONE_NUMBER] Live | 03:56 ALL TASKS ALL TASKS ACTIVE TASKS TASKS IN WRAP UP" at bounding box center [135, 158] width 207 height 253
click at [304, 210] on div "Personal information" at bounding box center [670, 209] width 849 height 20
click at [309, 210] on div "Personal information" at bounding box center [670, 209] width 849 height 20
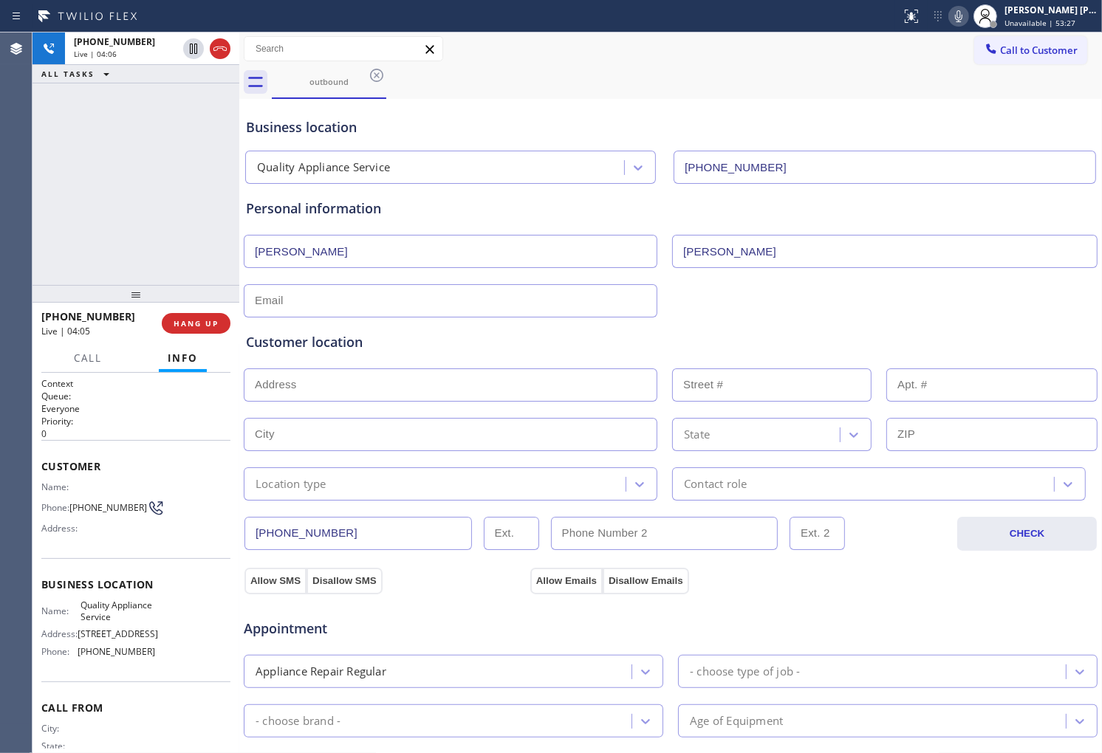
drag, startPoint x: 397, startPoint y: 202, endPoint x: 375, endPoint y: 207, distance: 22.8
click at [397, 202] on div "Personal information" at bounding box center [670, 209] width 849 height 20
drag, startPoint x: 375, startPoint y: 207, endPoint x: 321, endPoint y: 215, distance: 55.2
click at [321, 215] on div "Personal information" at bounding box center [670, 209] width 849 height 20
click at [282, 211] on div "Personal information" at bounding box center [670, 209] width 849 height 20
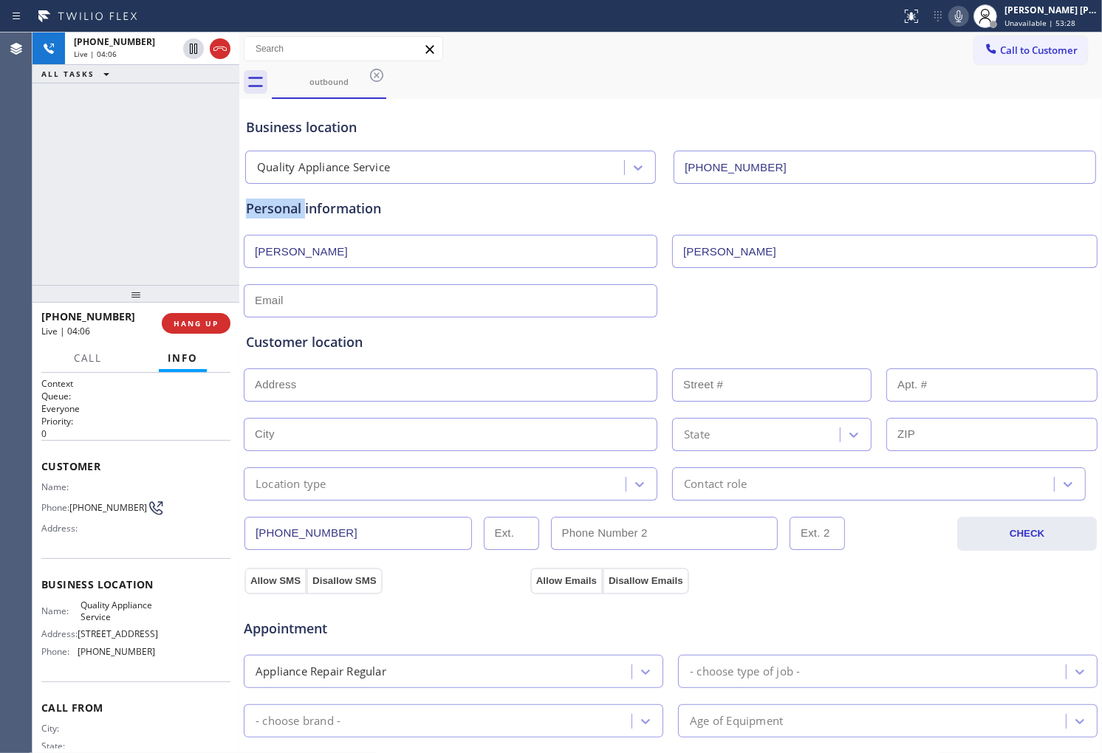
click at [282, 211] on div "Personal information" at bounding box center [670, 209] width 849 height 20
click at [357, 219] on div "Personal information [PERSON_NAME]" at bounding box center [670, 258] width 849 height 119
click at [404, 202] on div "Personal information" at bounding box center [670, 209] width 849 height 20
drag, startPoint x: 349, startPoint y: 214, endPoint x: 321, endPoint y: 215, distance: 27.3
click at [321, 215] on div "Personal information" at bounding box center [670, 209] width 849 height 20
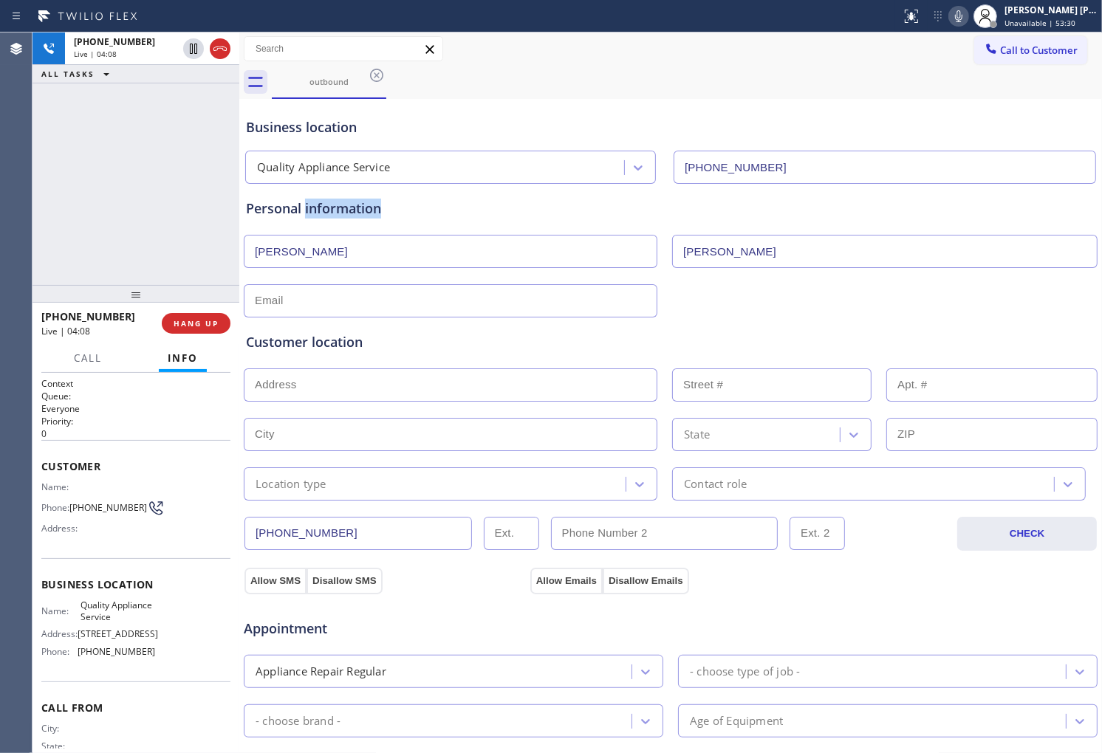
click at [321, 215] on div "Personal information" at bounding box center [670, 209] width 849 height 20
click at [311, 210] on div "Personal information" at bounding box center [670, 209] width 849 height 20
click at [301, 210] on div "Personal information" at bounding box center [670, 209] width 849 height 20
click at [318, 207] on div "Personal information" at bounding box center [670, 209] width 849 height 20
click at [385, 208] on div "Personal information" at bounding box center [670, 209] width 849 height 20
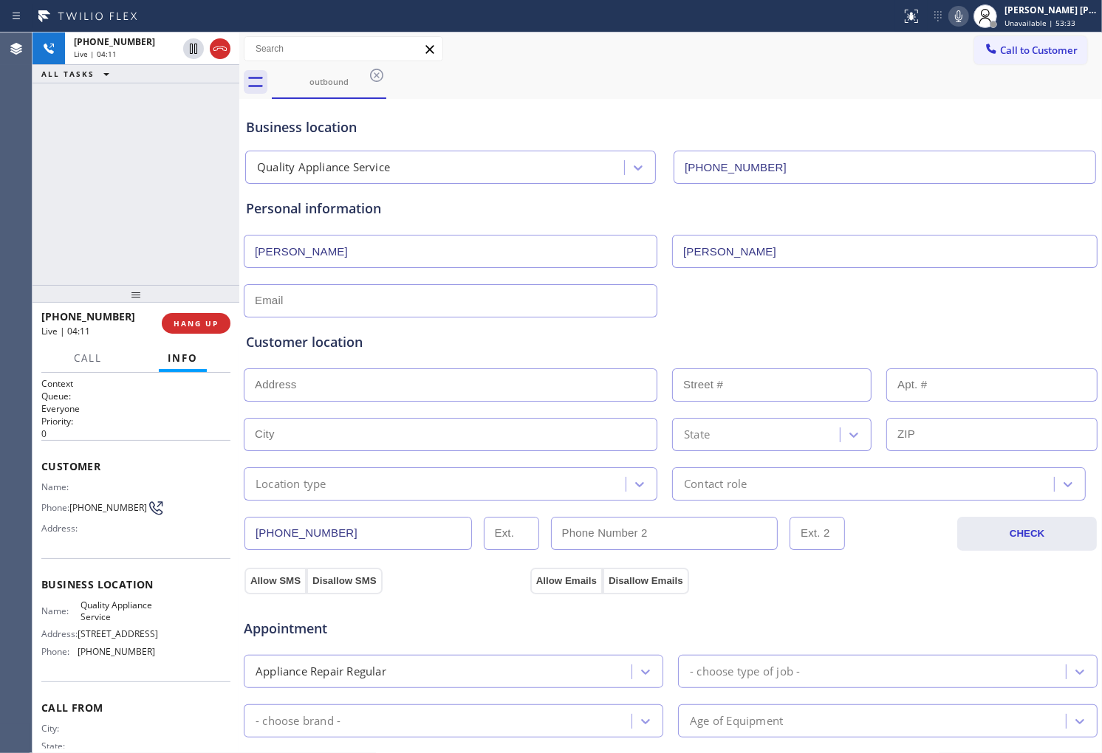
click at [182, 236] on div "[PHONE_NUMBER] Live | 04:11 ALL TASKS ALL TASKS ACTIVE TASKS TASKS IN WRAP UP" at bounding box center [135, 158] width 207 height 253
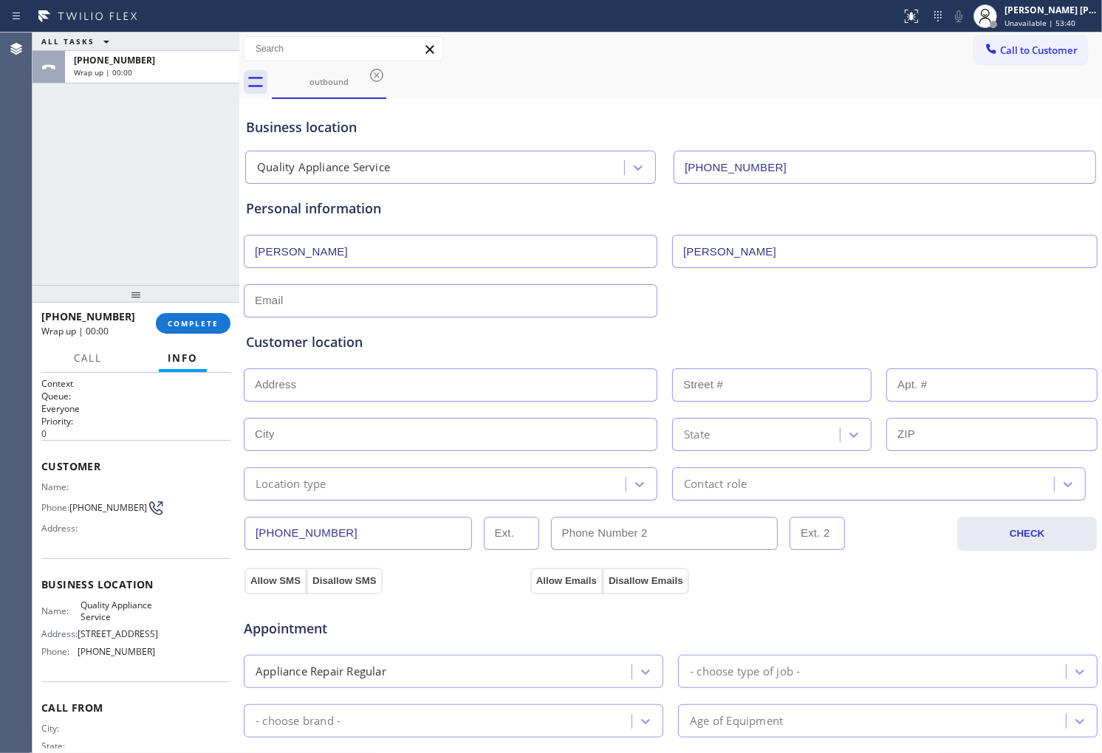
click at [315, 290] on input "text" at bounding box center [451, 300] width 414 height 33
type input "[EMAIL_ADDRESS][DOMAIN_NAME]"
click at [540, 342] on div "Customer location" at bounding box center [670, 342] width 849 height 20
click at [445, 400] on input "text" at bounding box center [451, 385] width 414 height 33
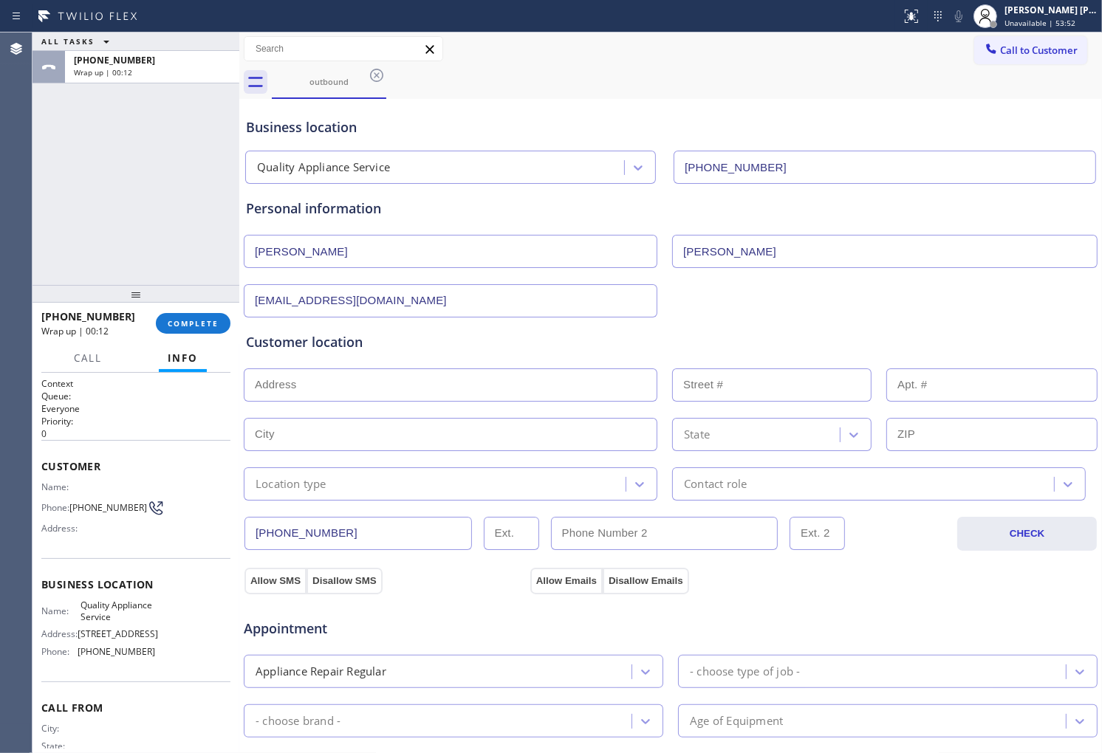
paste input "92404"
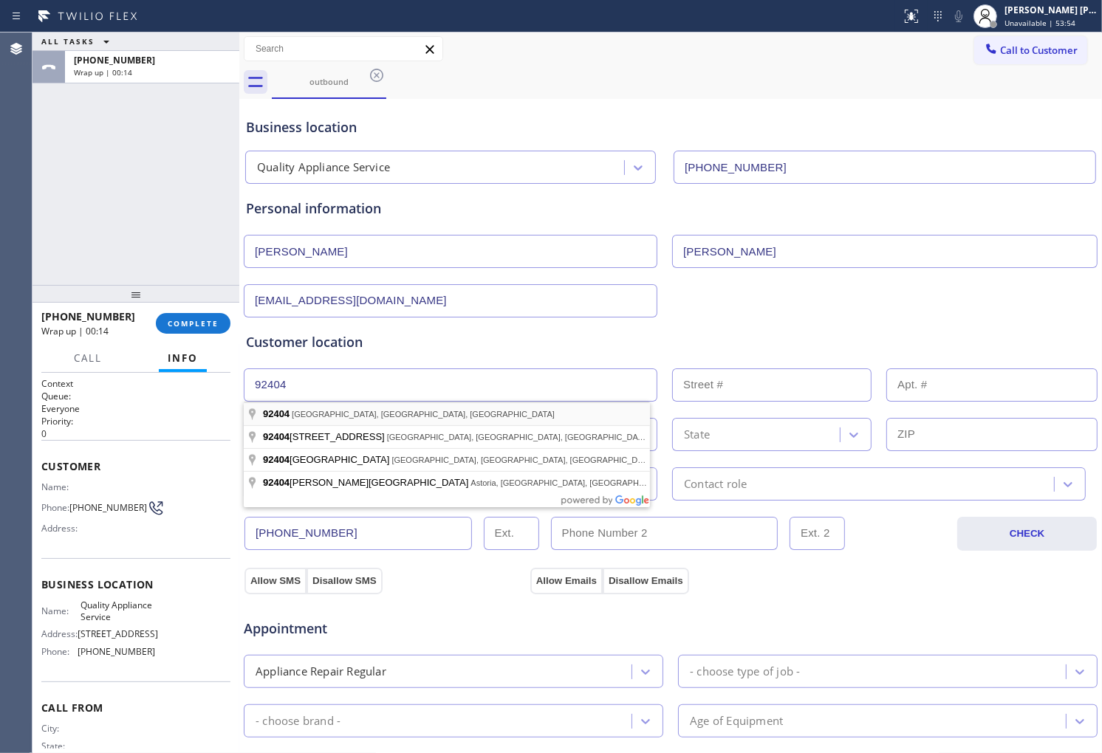
type input "[GEOGRAPHIC_DATA], [GEOGRAPHIC_DATA]"
type input "[GEOGRAPHIC_DATA]"
type input "92404"
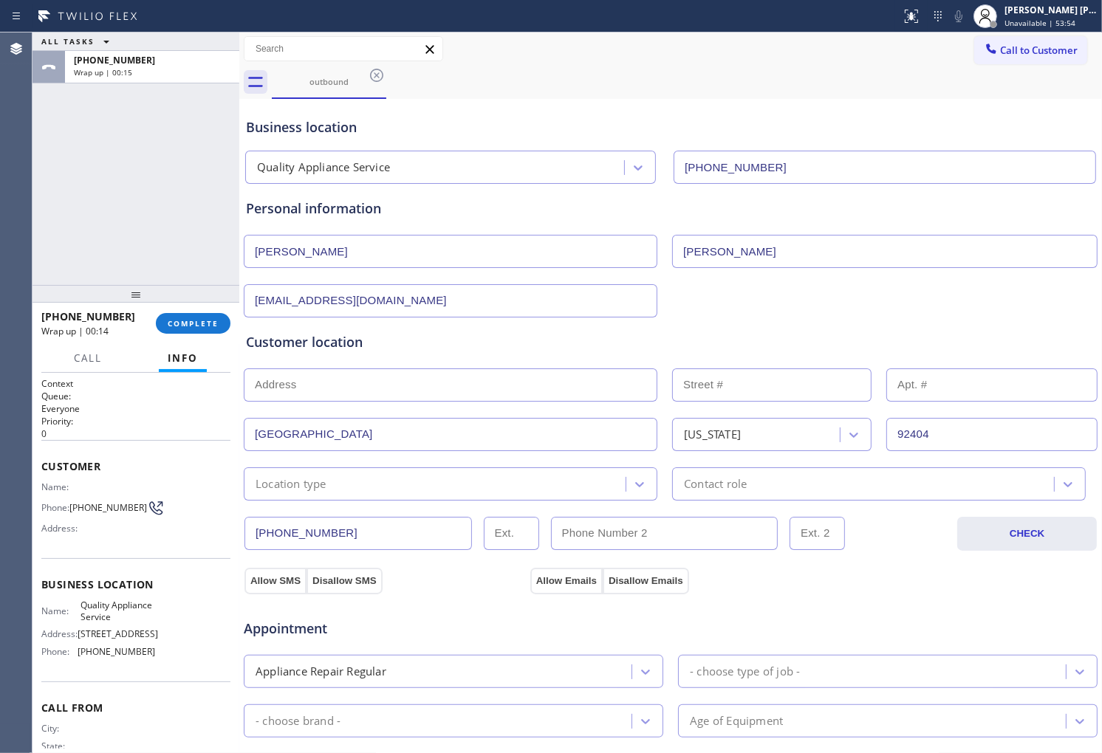
click at [405, 486] on div "Location type" at bounding box center [436, 484] width 377 height 26
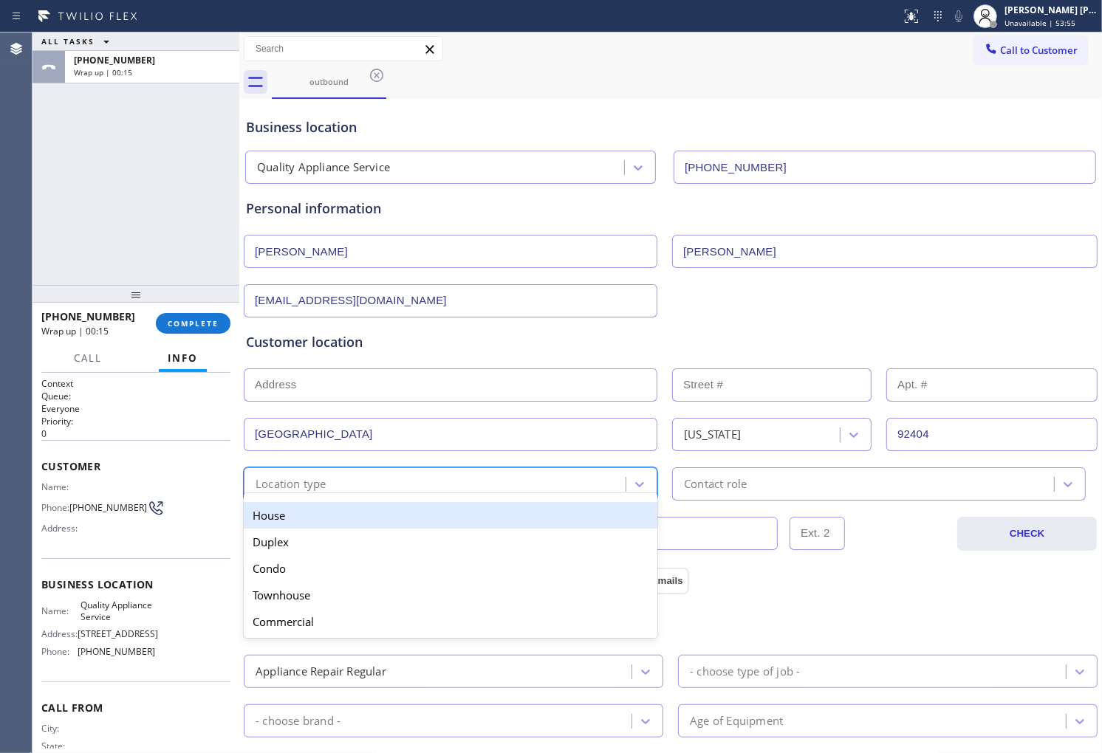
click at [362, 514] on div "House" at bounding box center [451, 515] width 414 height 27
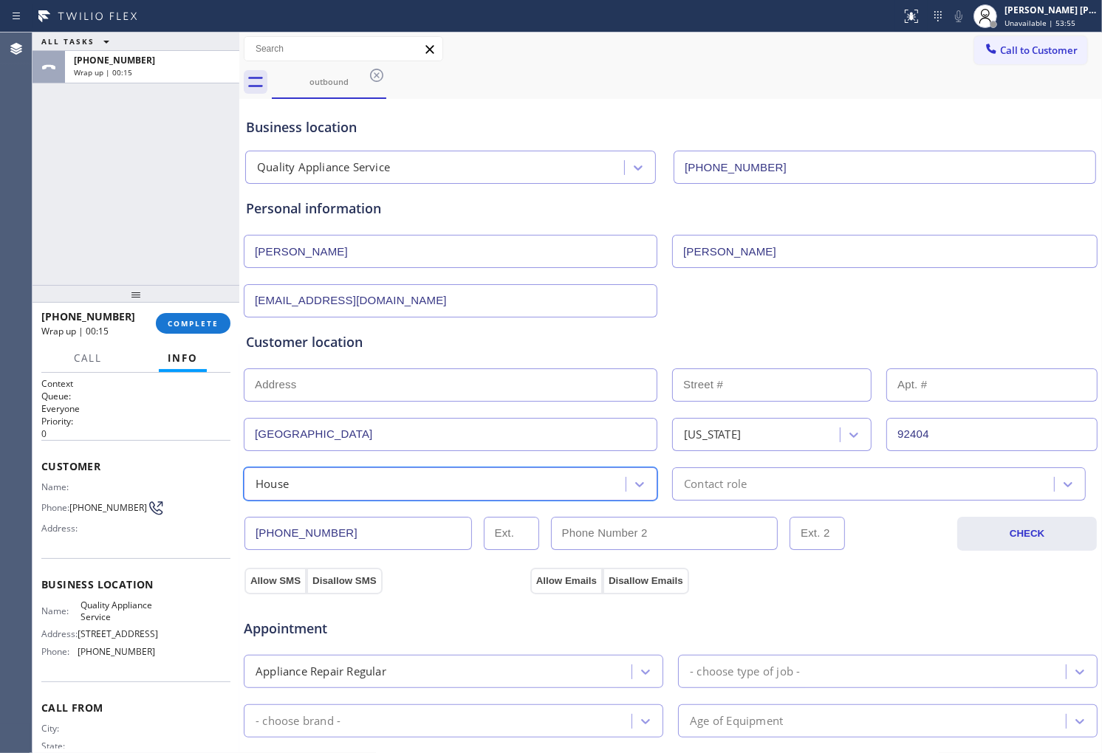
click at [736, 487] on div "Contact role" at bounding box center [715, 484] width 63 height 17
click at [499, 486] on div "House" at bounding box center [436, 484] width 377 height 26
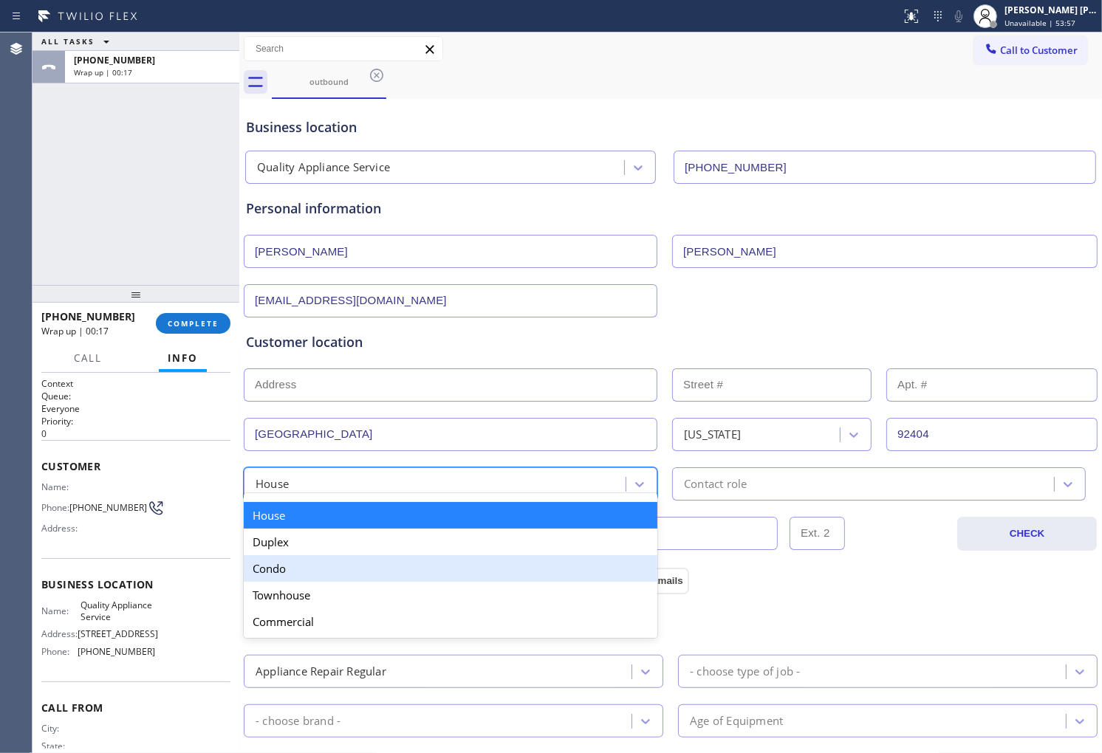
click at [335, 569] on div "Condo" at bounding box center [451, 568] width 414 height 27
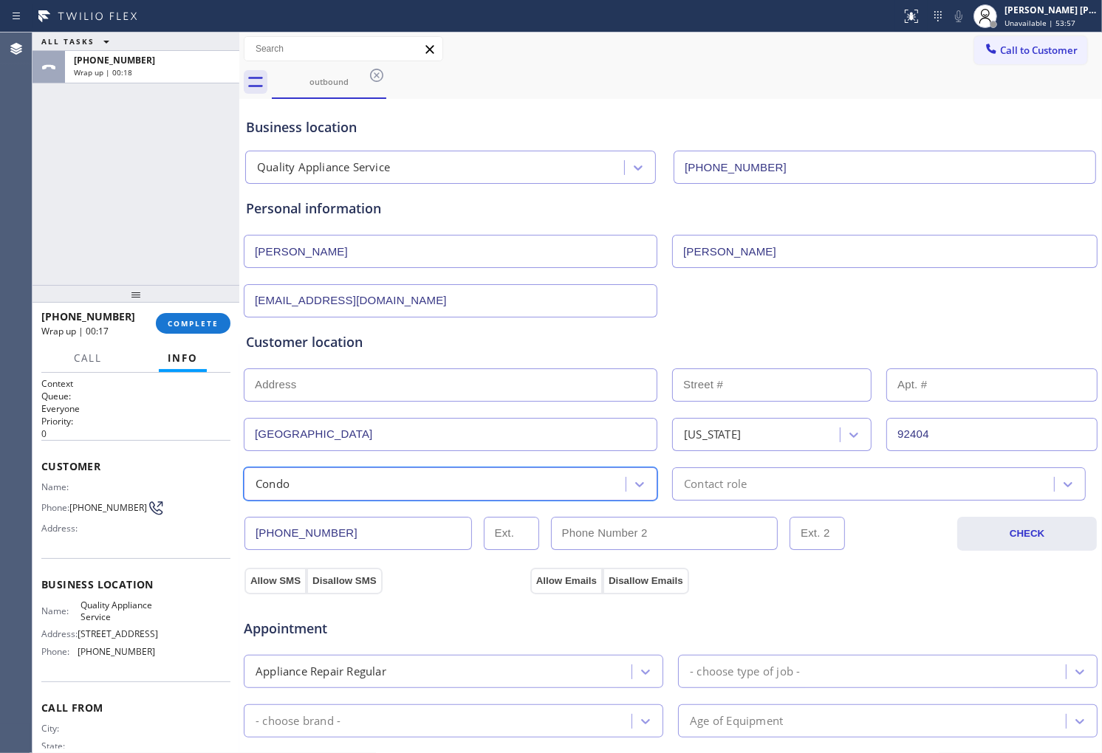
click at [814, 493] on div "Contact role" at bounding box center [879, 483] width 414 height 33
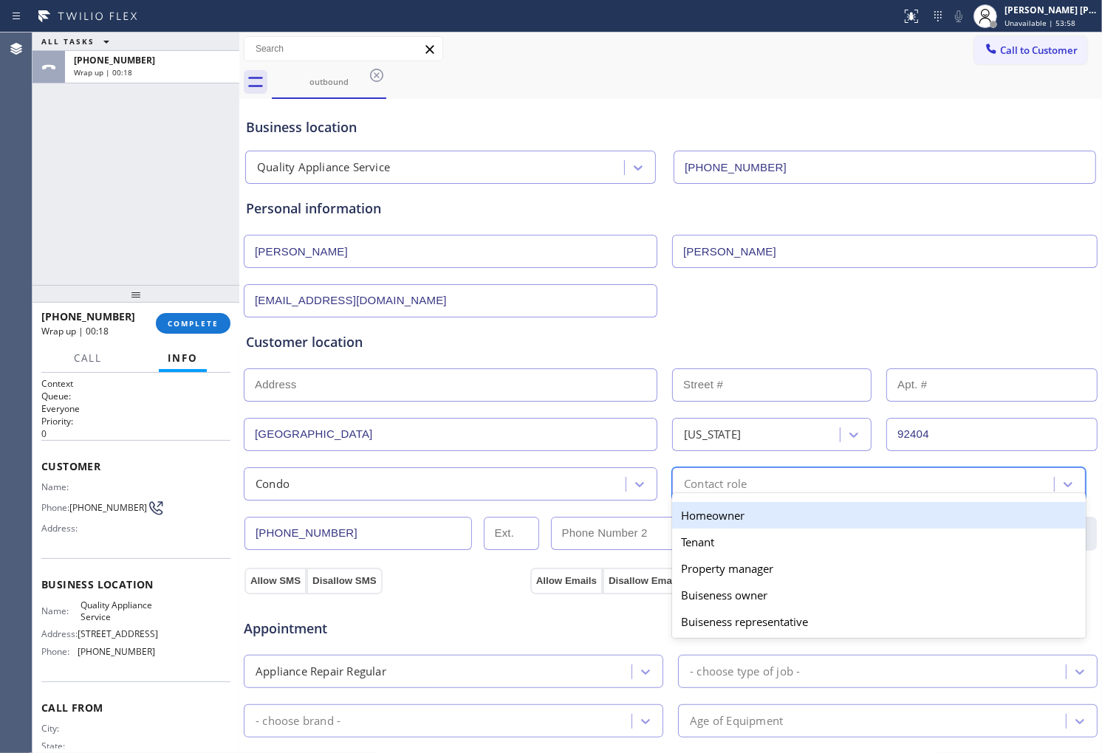
click at [764, 521] on div "Homeowner" at bounding box center [879, 515] width 414 height 27
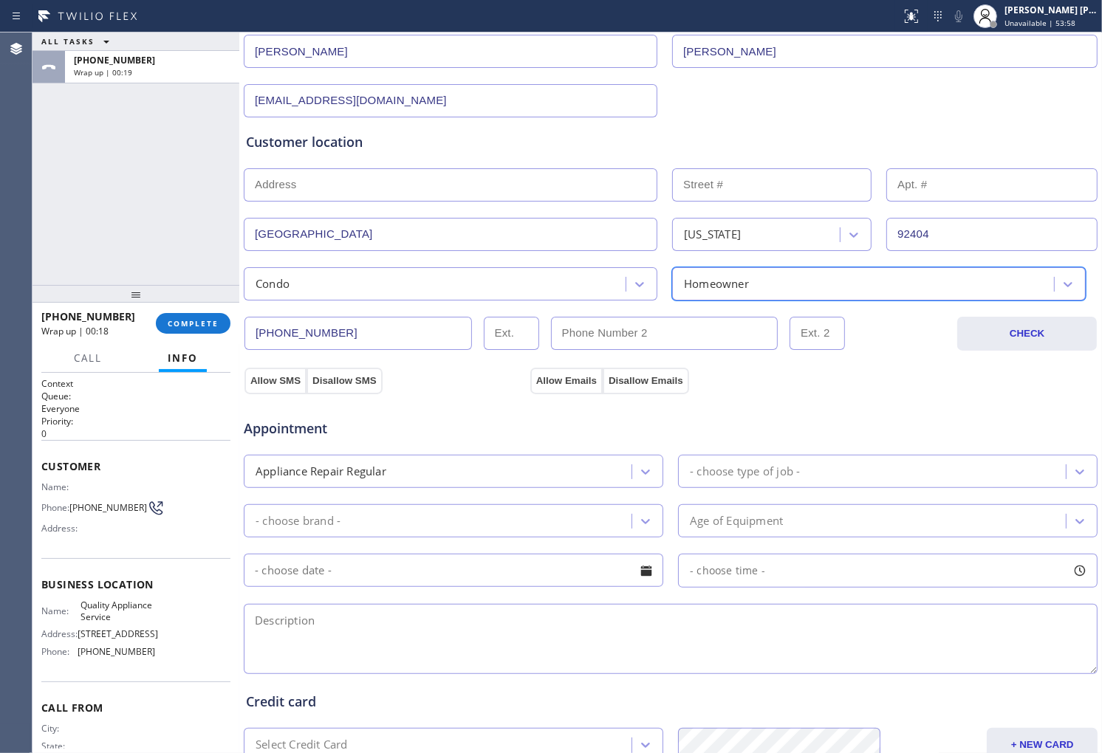
scroll to position [391, 0]
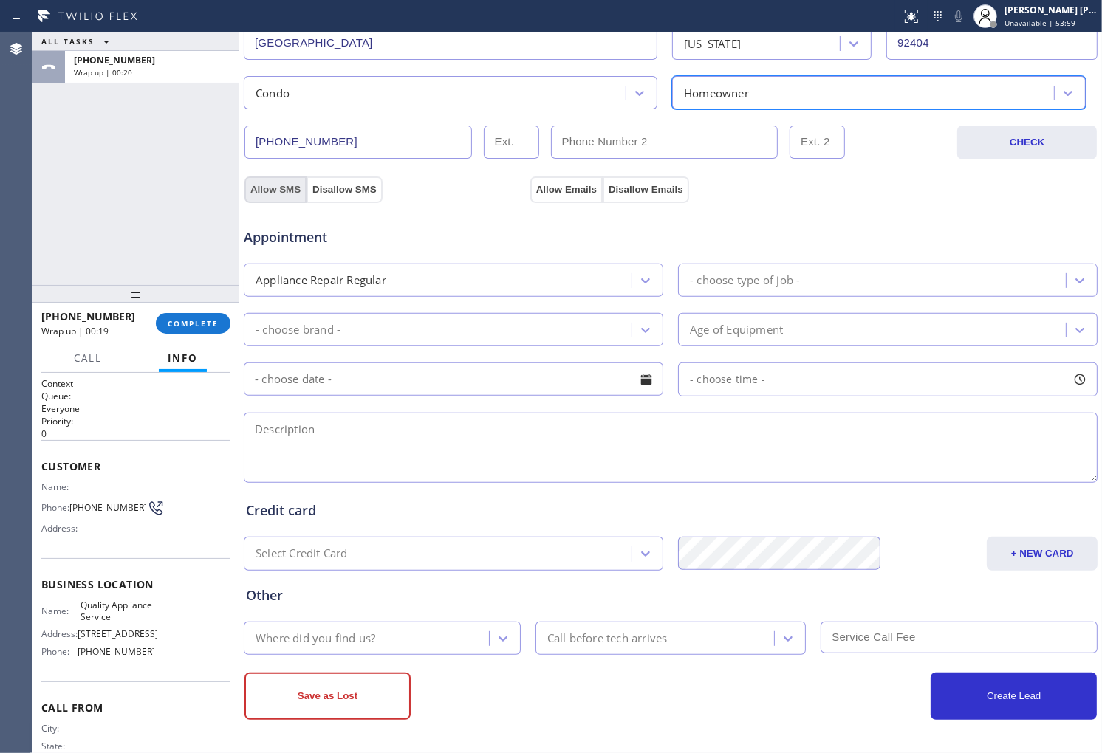
click at [283, 185] on button "Allow SMS" at bounding box center [275, 190] width 62 height 27
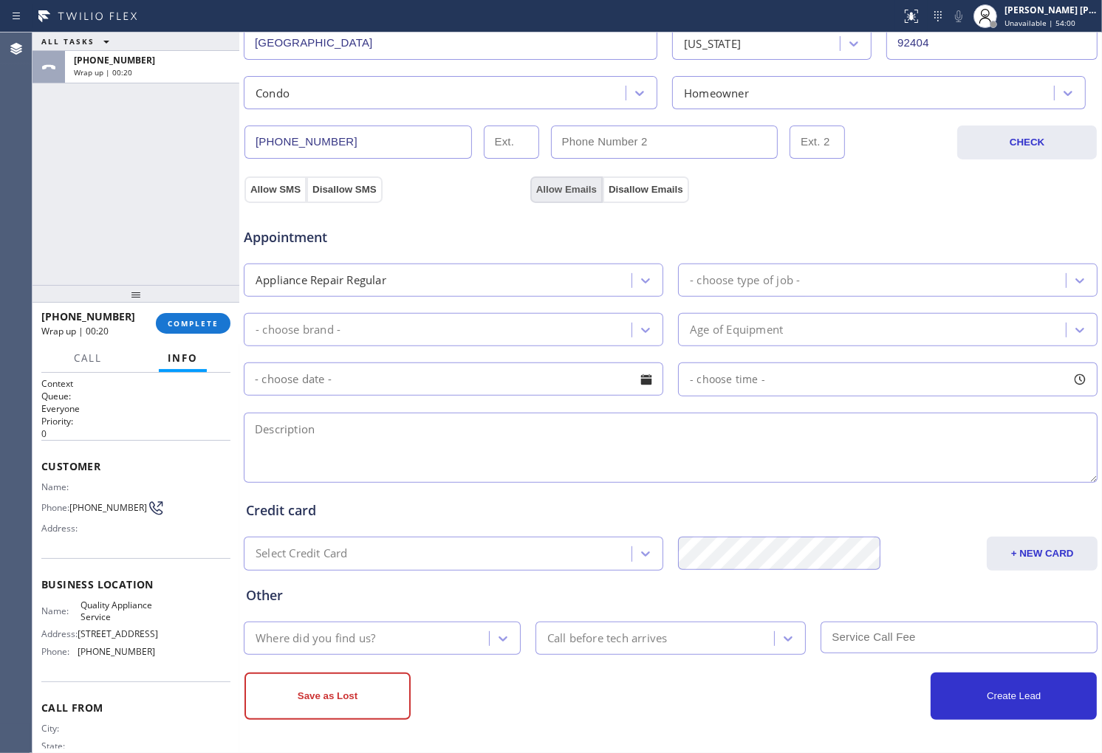
click at [551, 188] on button "Allow Emails" at bounding box center [566, 190] width 72 height 27
click at [846, 284] on div "- choose type of job -" at bounding box center [873, 280] width 383 height 26
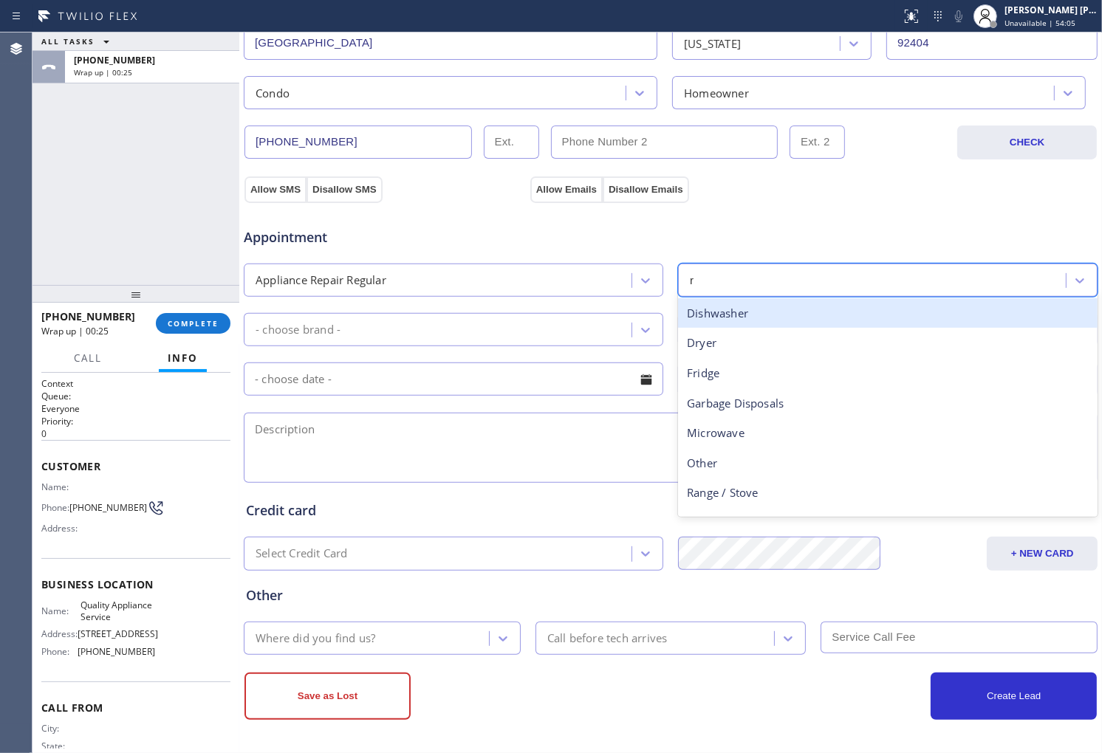
type input "ra"
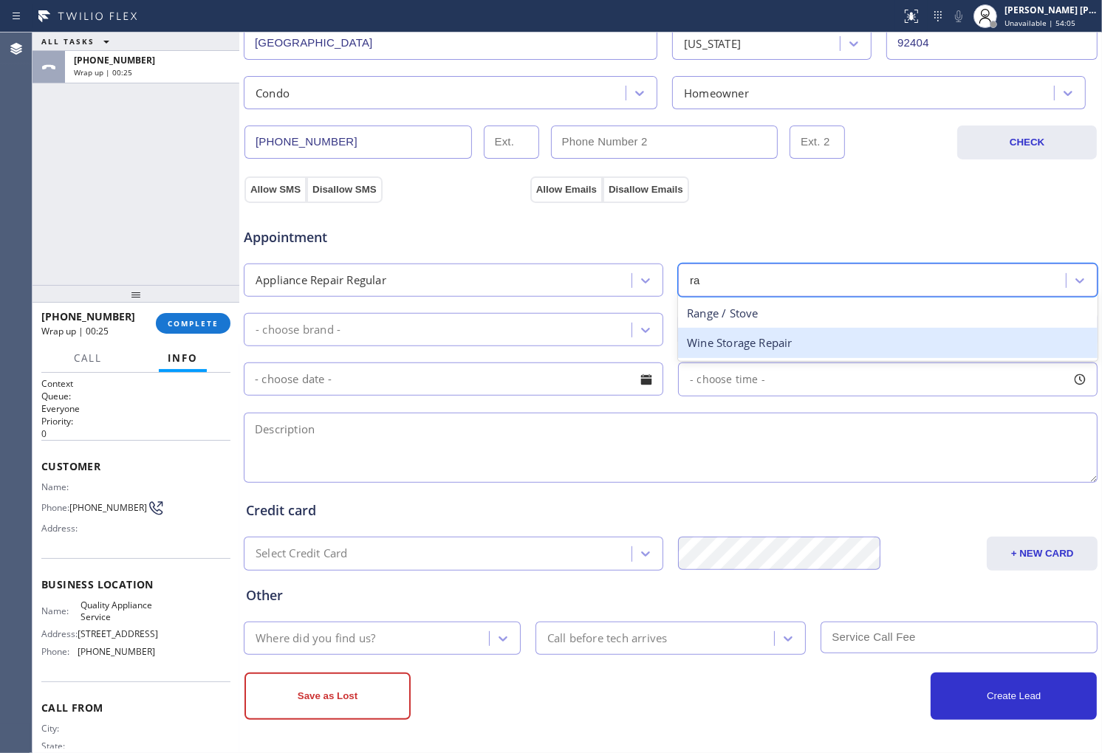
click at [778, 319] on div "Range / Stove" at bounding box center [887, 313] width 419 height 30
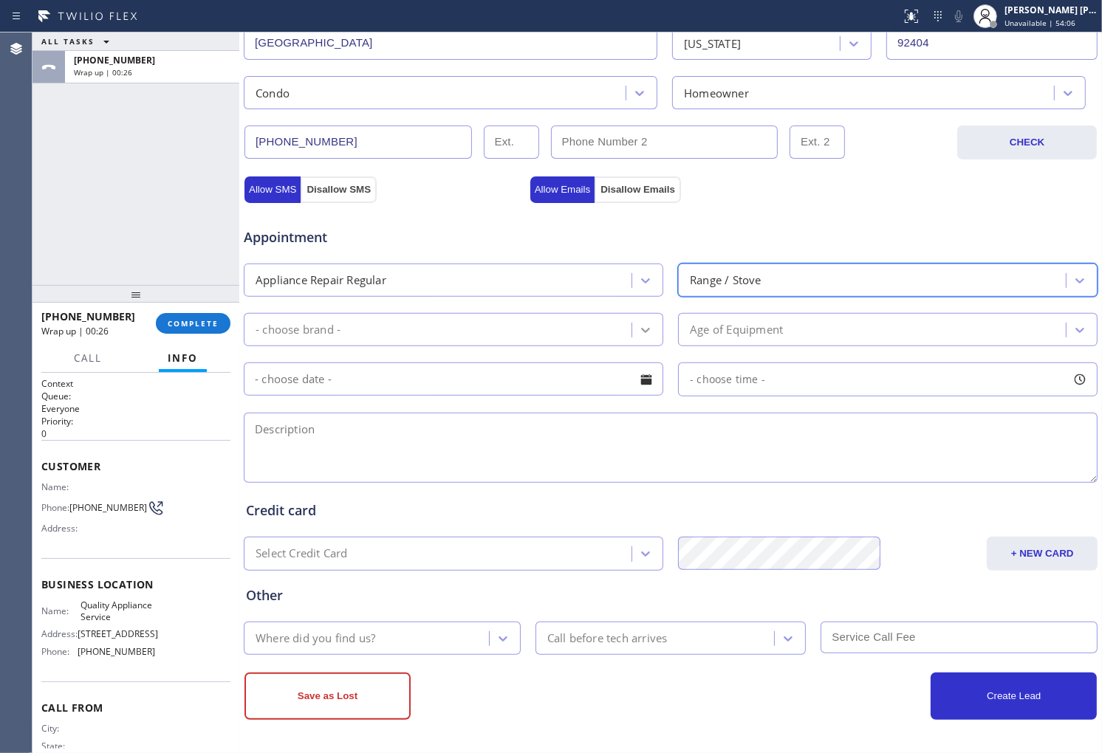
click at [643, 333] on icon at bounding box center [645, 330] width 15 height 15
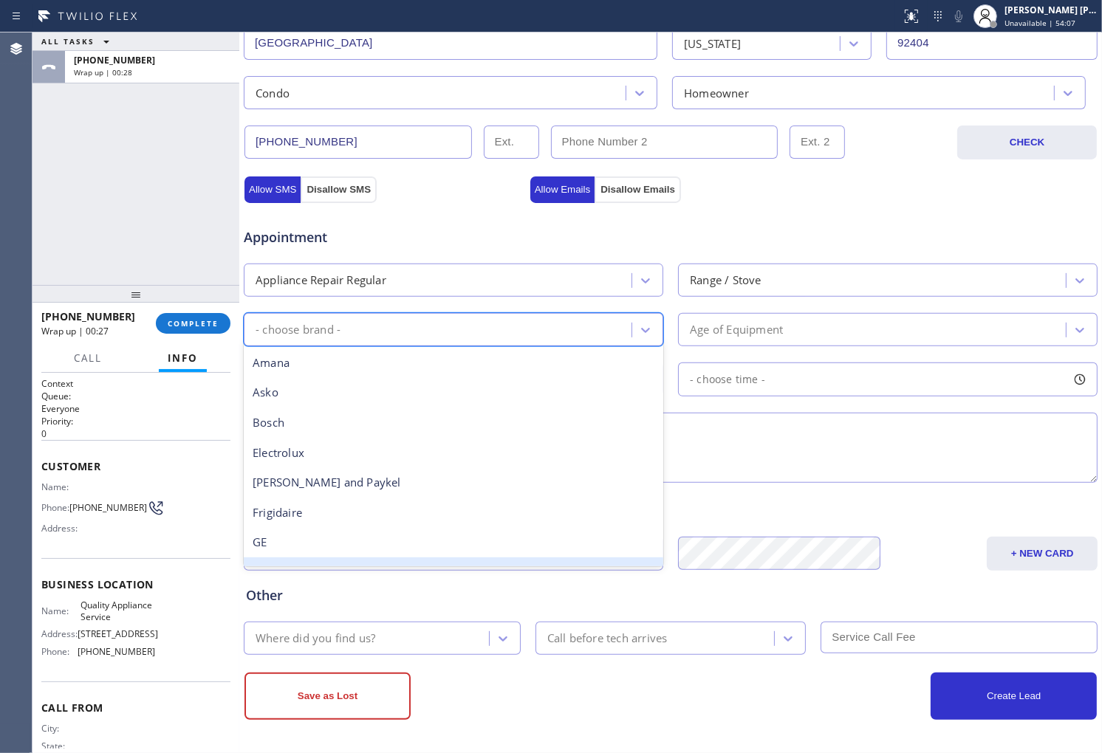
scroll to position [323, 0]
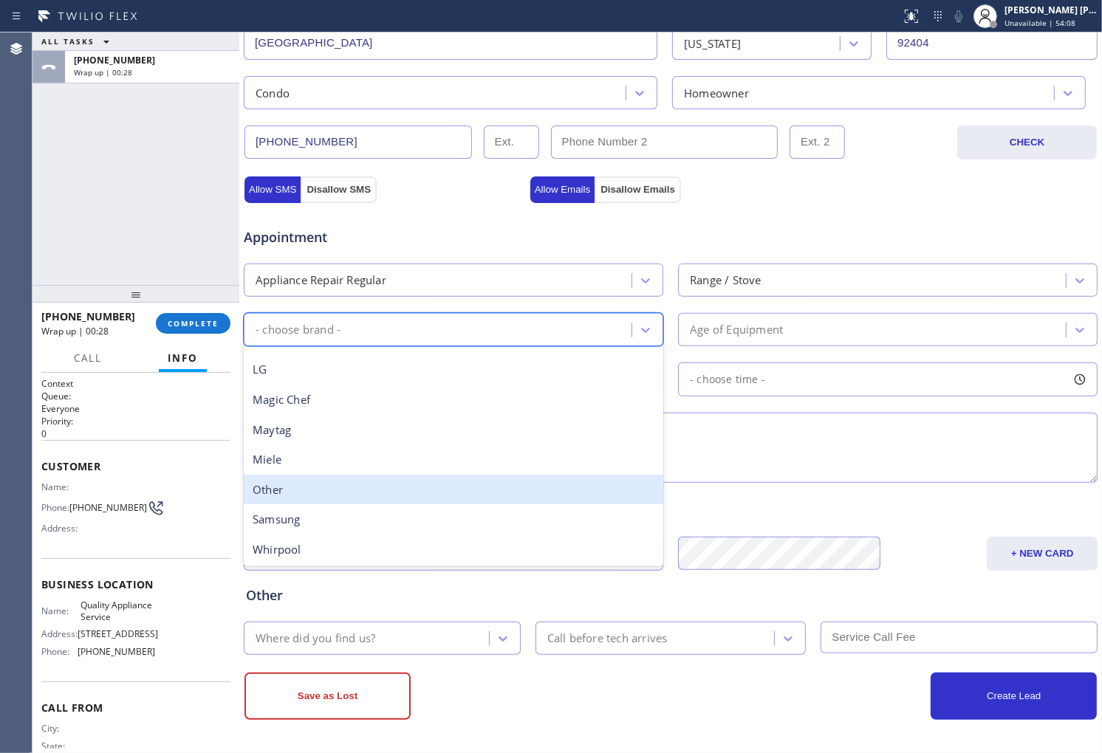
click at [400, 493] on div "Other" at bounding box center [453, 490] width 419 height 30
drag, startPoint x: 400, startPoint y: 493, endPoint x: 424, endPoint y: 485, distance: 24.8
click at [400, 493] on div "Credit card Select Credit Card + NEW CARD CANCEL SAVE" at bounding box center [670, 528] width 855 height 85
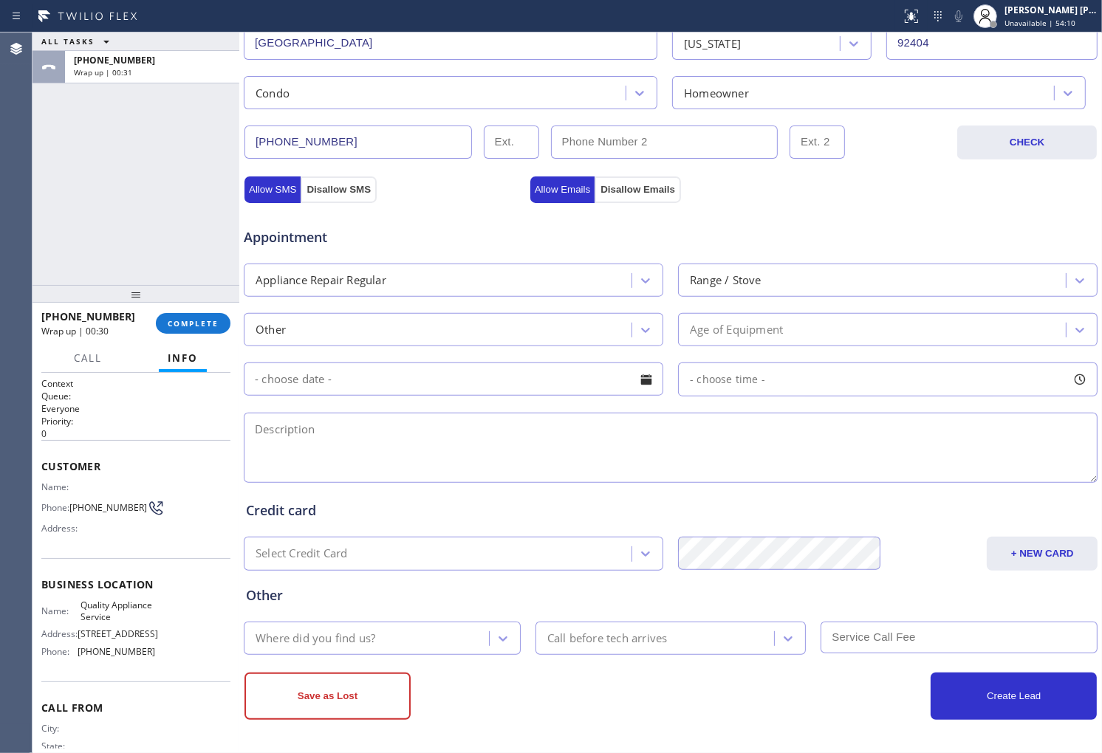
click at [720, 370] on div "- choose time -" at bounding box center [887, 380] width 419 height 34
click at [480, 450] on textarea at bounding box center [671, 448] width 854 height 70
click at [28, 141] on div "Agent Desktop" at bounding box center [16, 392] width 32 height 721
click at [66, 160] on div "ALL TASKS ALL TASKS ACTIVE TASKS TASKS IN WRAP UP [PHONE_NUMBER] Wrap up | 02:13" at bounding box center [135, 158] width 207 height 253
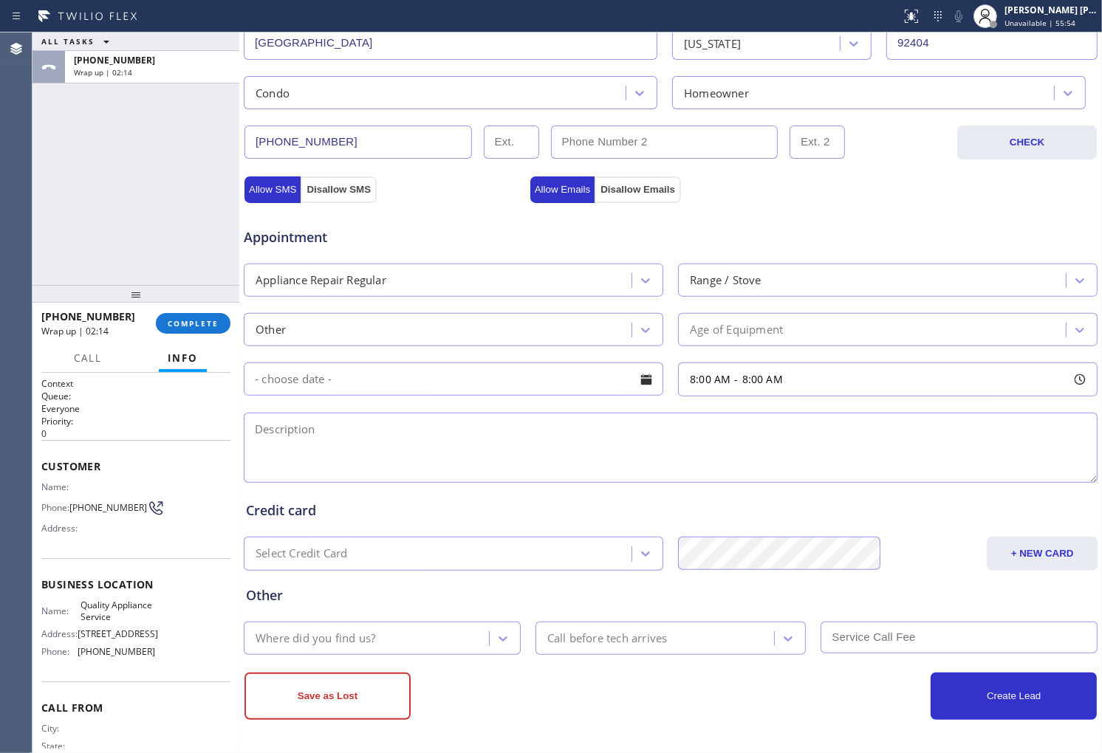
click at [430, 445] on textarea at bounding box center [671, 448] width 854 height 70
paste textarea "No ide of the brand /stove/maybe 8yrs/ when I open the stove, It smell gas, but…"
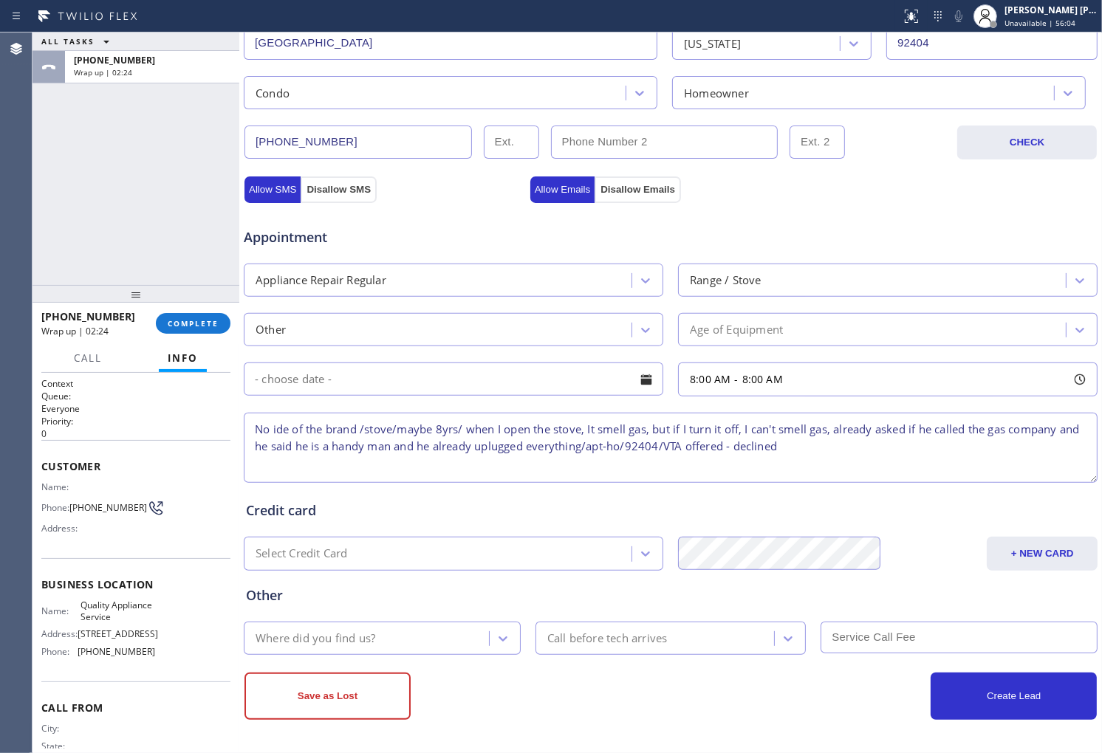
type textarea "No ide of the brand /stove/maybe 8yrs/ when I open the stove, It smell gas, but…"
click at [0, 168] on div "Agent Desktop" at bounding box center [16, 392] width 32 height 721
click at [359, 642] on div "Where did you find us?" at bounding box center [316, 638] width 120 height 17
click at [357, 635] on div "Where did you find us?" at bounding box center [316, 638] width 120 height 17
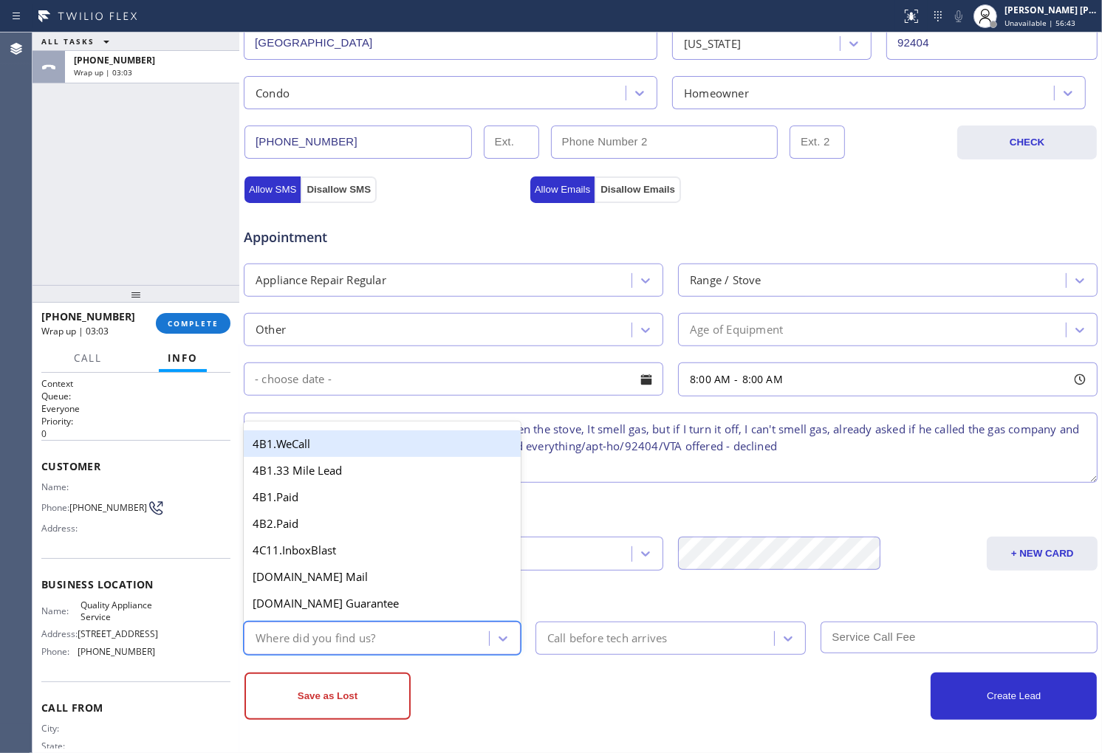
type input "o"
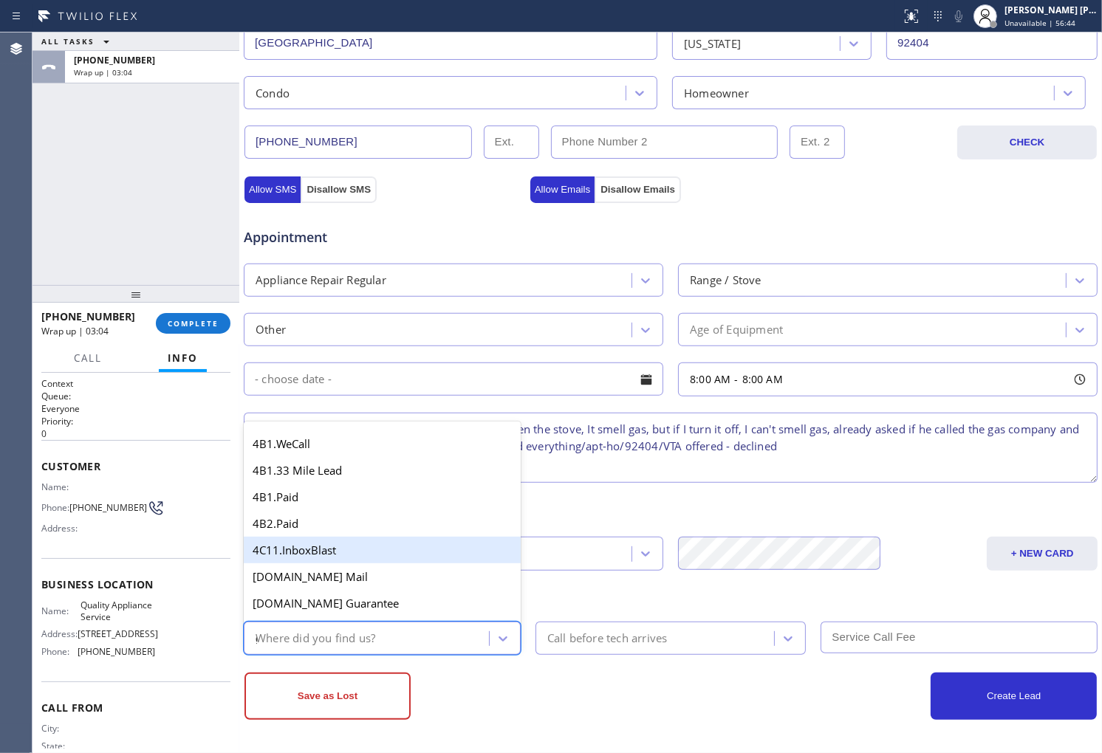
type input "go"
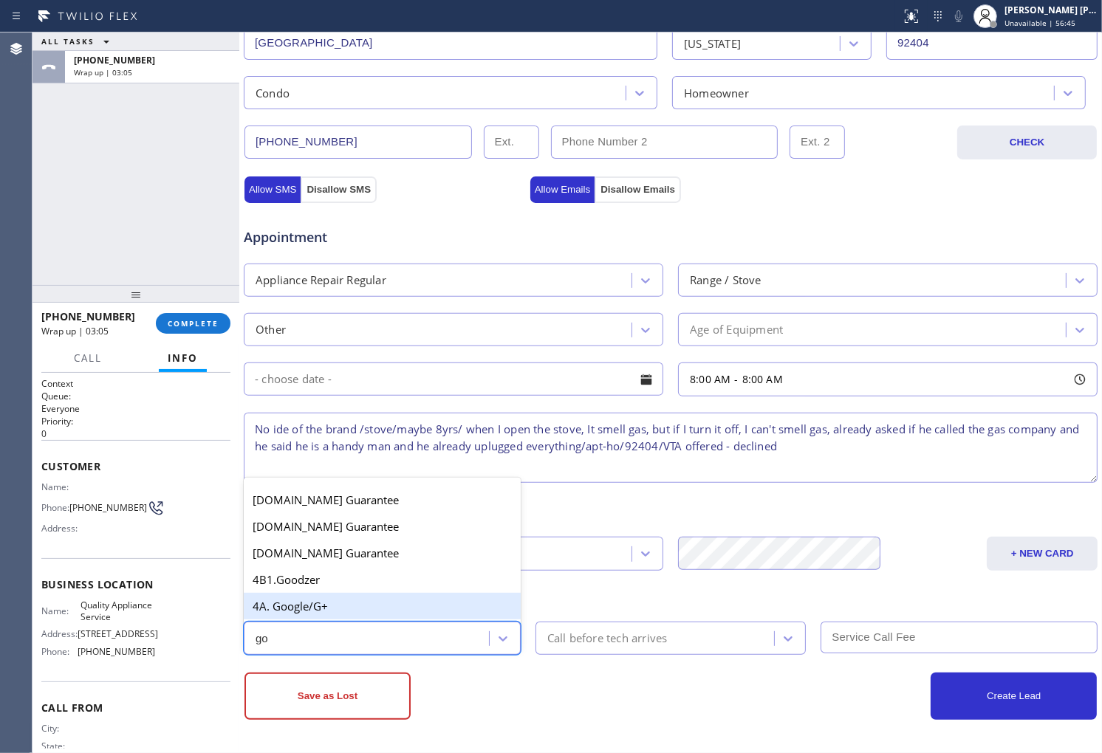
click at [388, 604] on div "4A. Google/G+" at bounding box center [382, 606] width 277 height 27
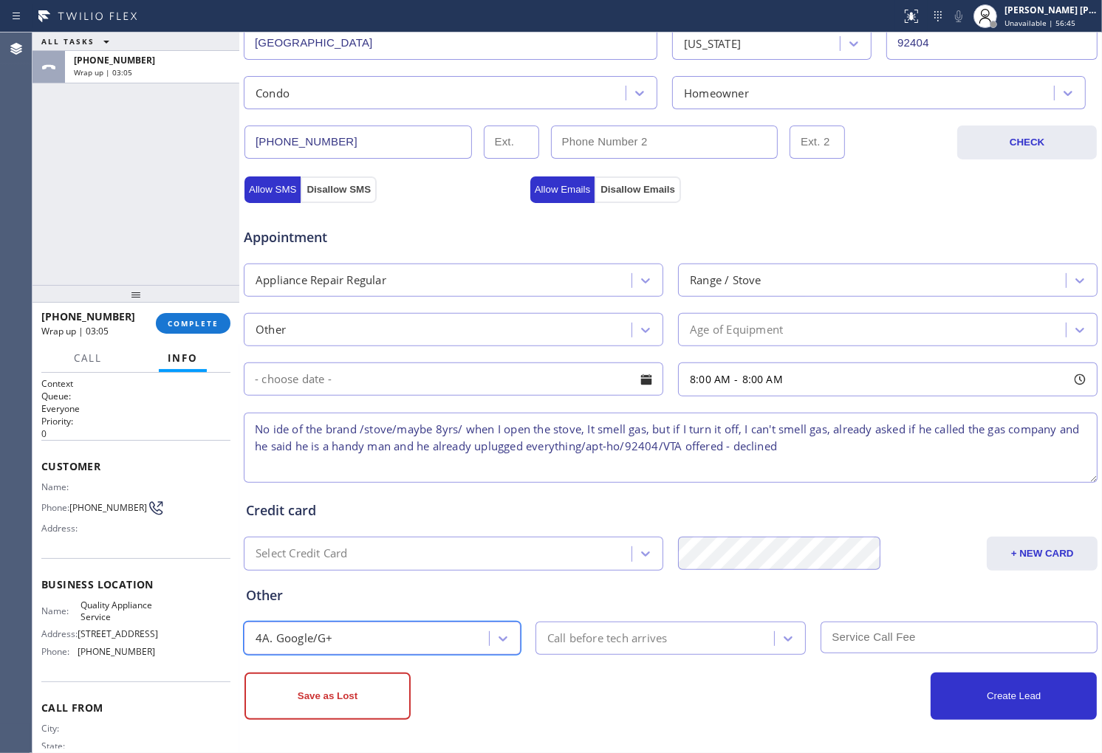
click at [597, 638] on div "Call before tech arrives" at bounding box center [607, 638] width 120 height 17
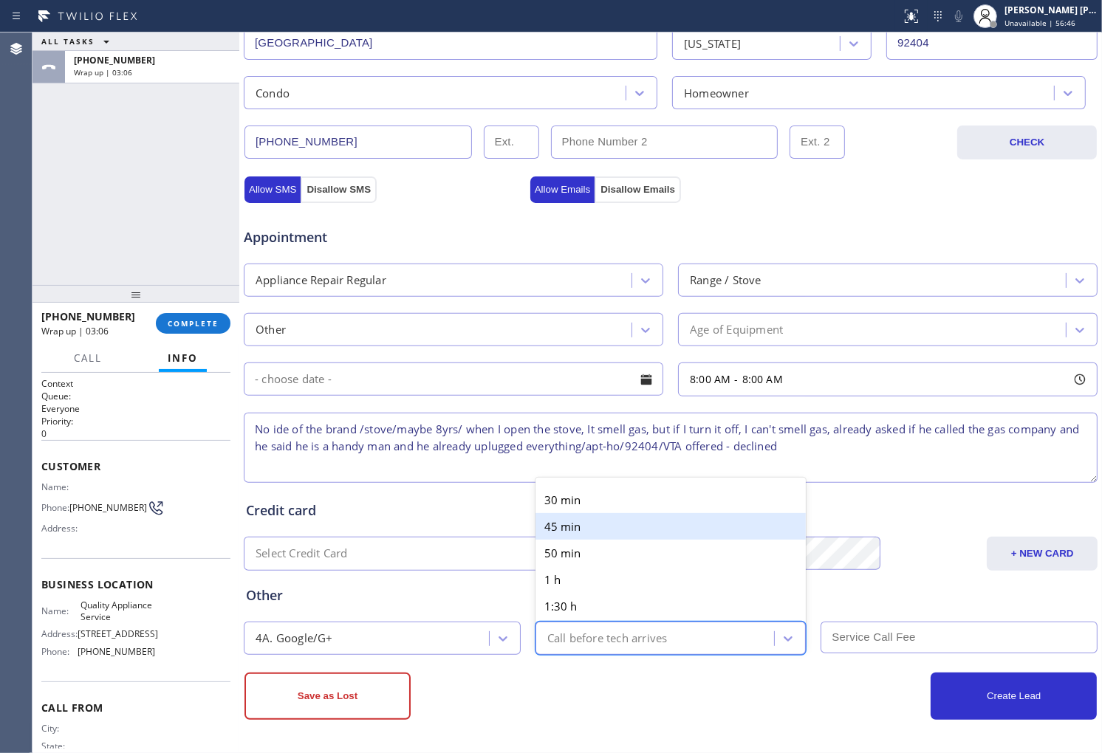
click at [593, 502] on div "30 min" at bounding box center [670, 500] width 271 height 27
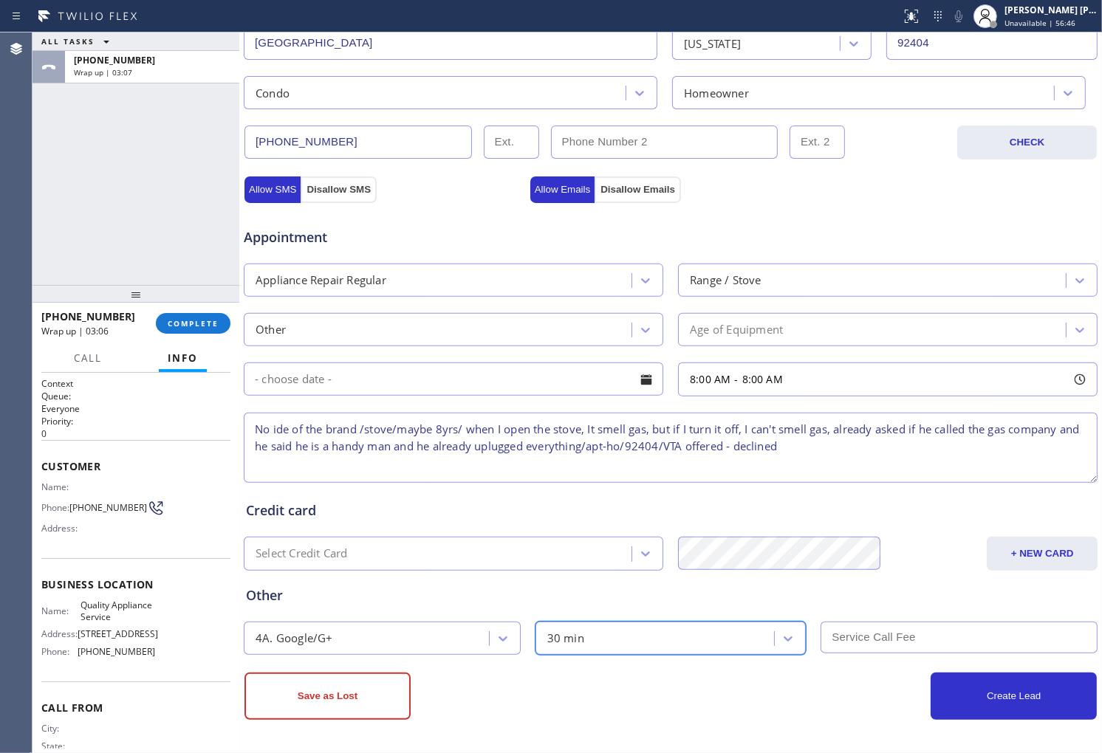
click at [595, 629] on div "30 min" at bounding box center [657, 639] width 235 height 26
click at [54, 205] on div "ALL TASKS ALL TASKS ACTIVE TASKS TASKS IN WRAP UP [PHONE_NUMBER] Wrap up | 04:07" at bounding box center [135, 158] width 207 height 253
click at [410, 640] on div "4A. Google/G+" at bounding box center [368, 639] width 241 height 26
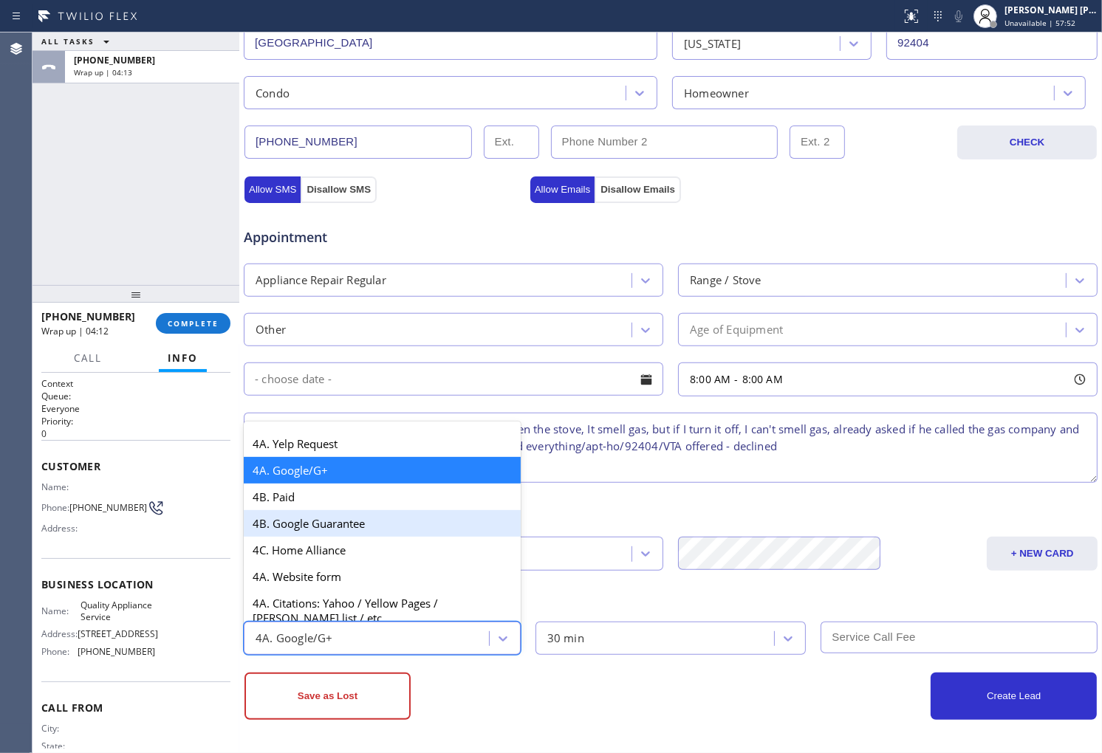
scroll to position [1044, 0]
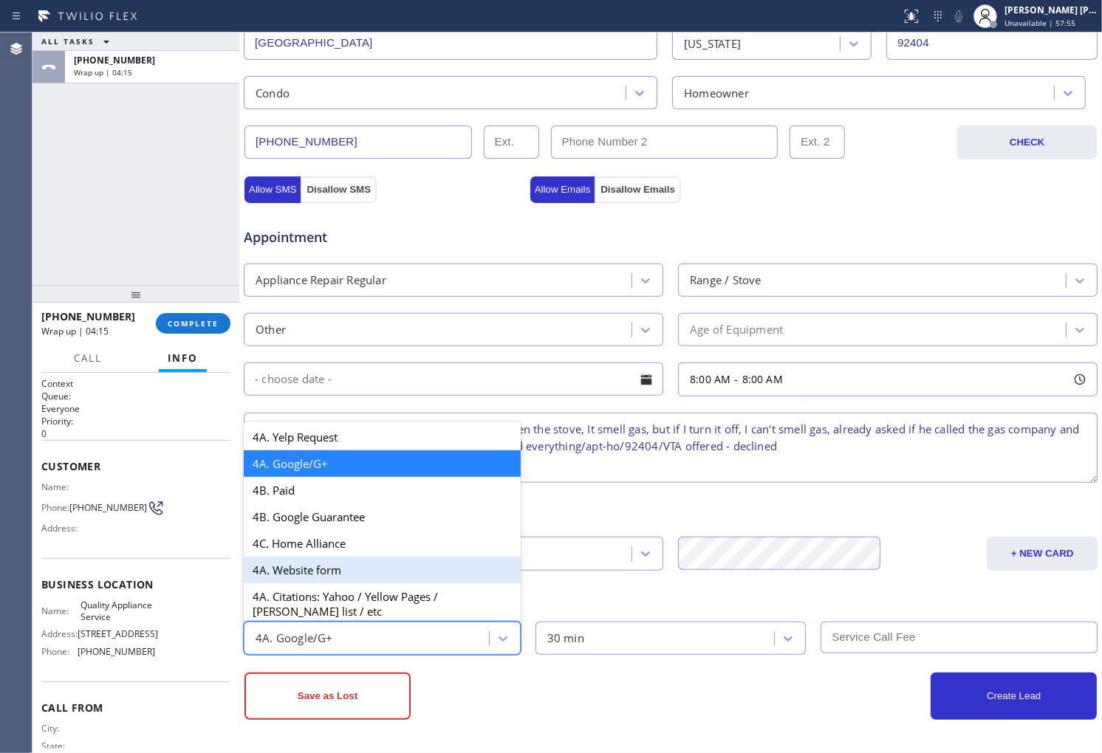
click at [640, 578] on div "Other option 4A. Google/G+, selected. option 4A. Website form focused, 45 of 64…" at bounding box center [670, 613] width 855 height 84
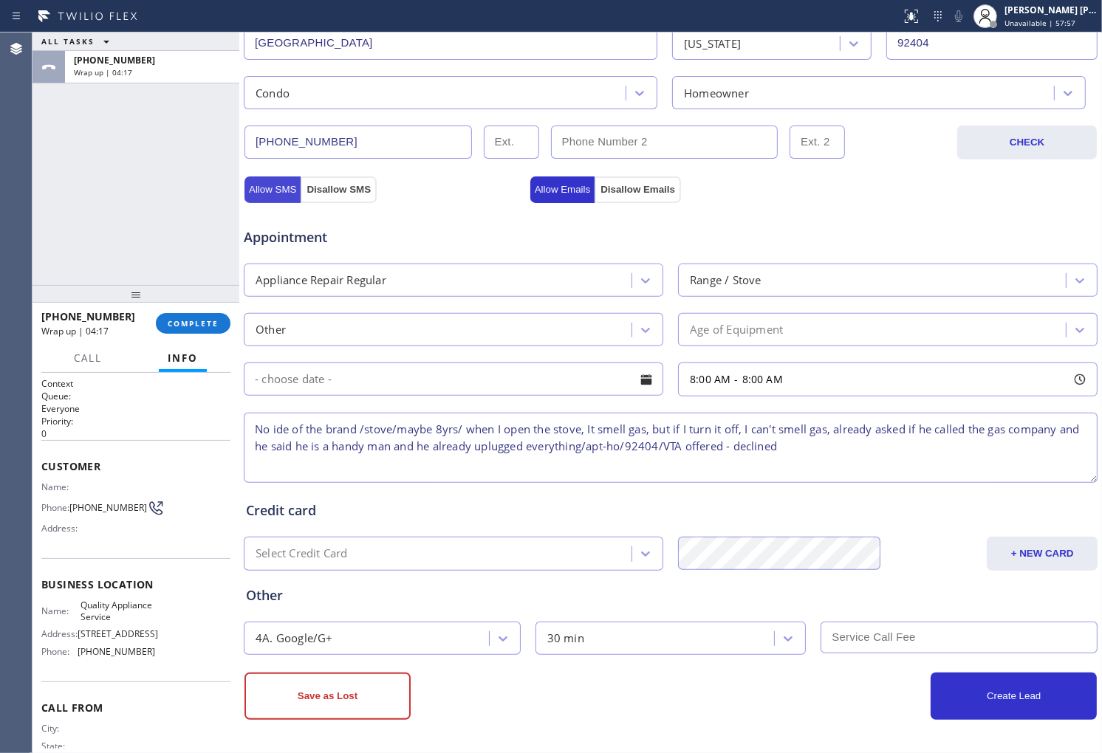
click at [275, 194] on button "Allow SMS" at bounding box center [272, 190] width 56 height 27
drag, startPoint x: 275, startPoint y: 194, endPoint x: 380, endPoint y: 198, distance: 105.7
click at [275, 194] on button "Allow SMS" at bounding box center [272, 190] width 56 height 27
click at [550, 193] on button "Allow Emails" at bounding box center [562, 190] width 65 height 27
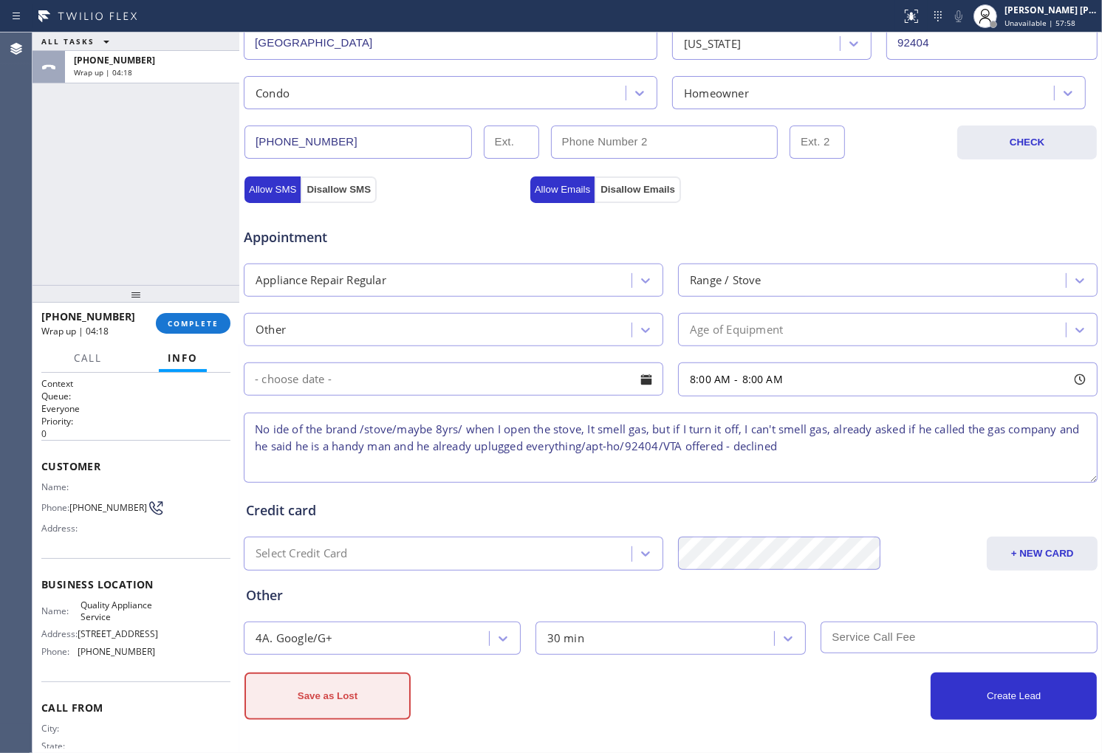
click at [353, 702] on button "Save as Lost" at bounding box center [327, 696] width 166 height 47
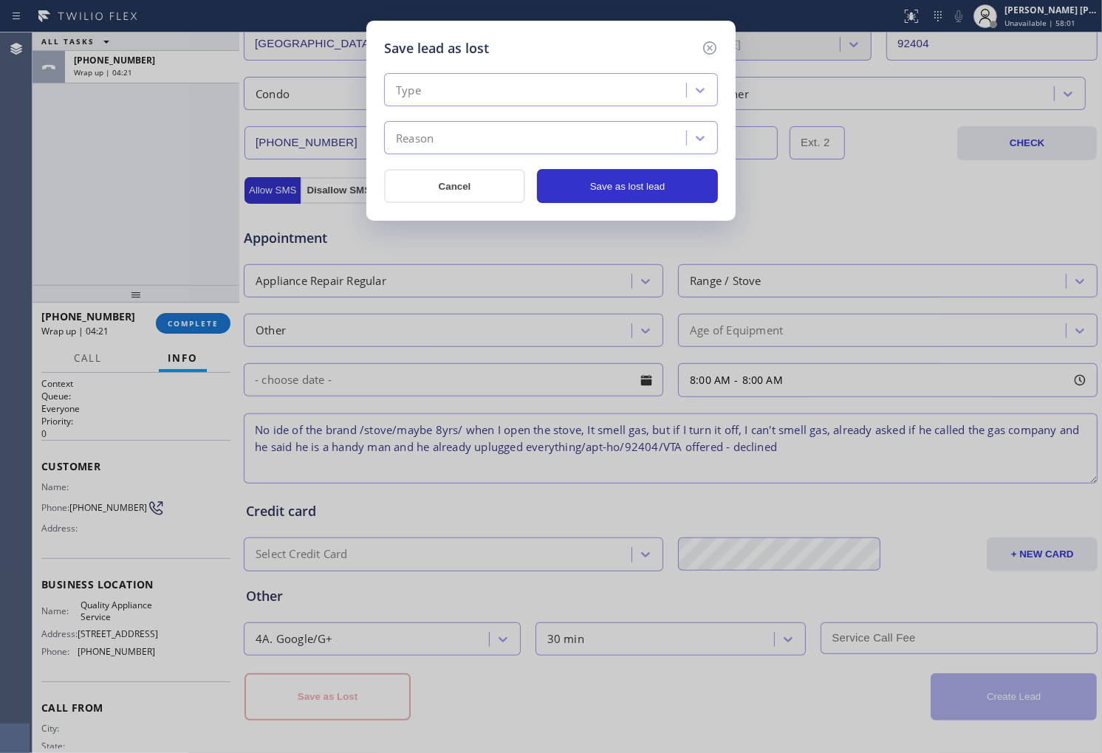
click at [448, 86] on div "Type" at bounding box center [537, 91] width 298 height 26
click at [462, 89] on div "Type" at bounding box center [537, 91] width 298 height 26
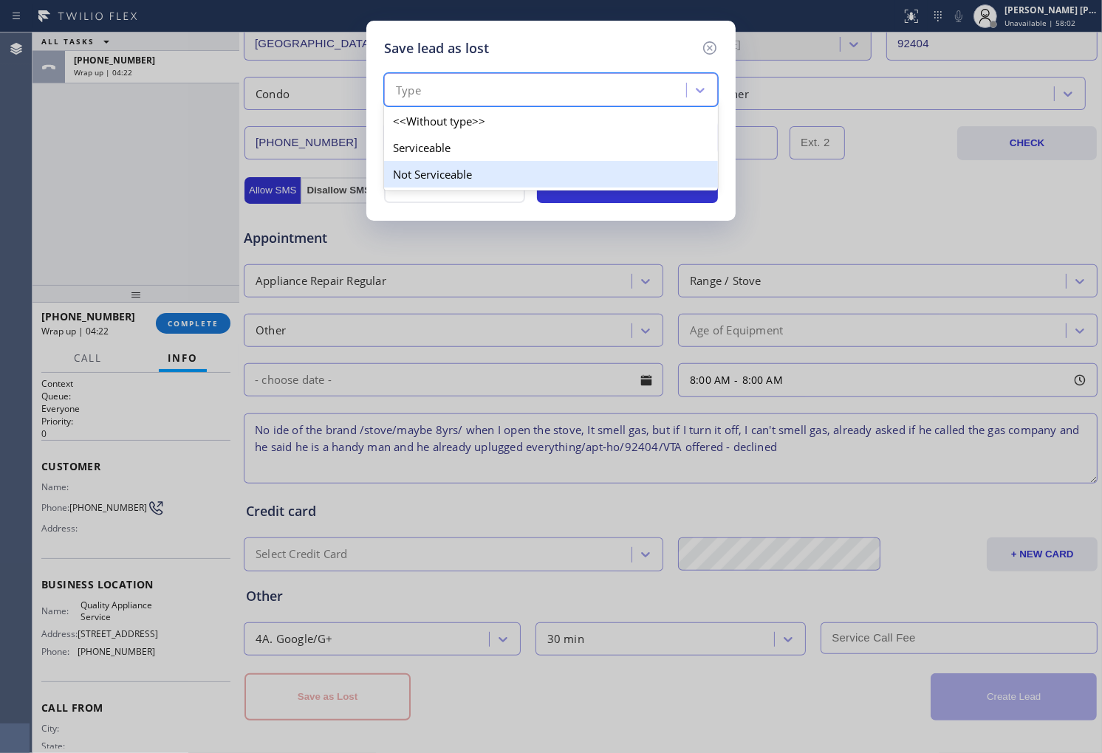
click at [456, 148] on div "Serviceable" at bounding box center [551, 147] width 334 height 27
click at [456, 148] on div "Reason" at bounding box center [537, 139] width 298 height 26
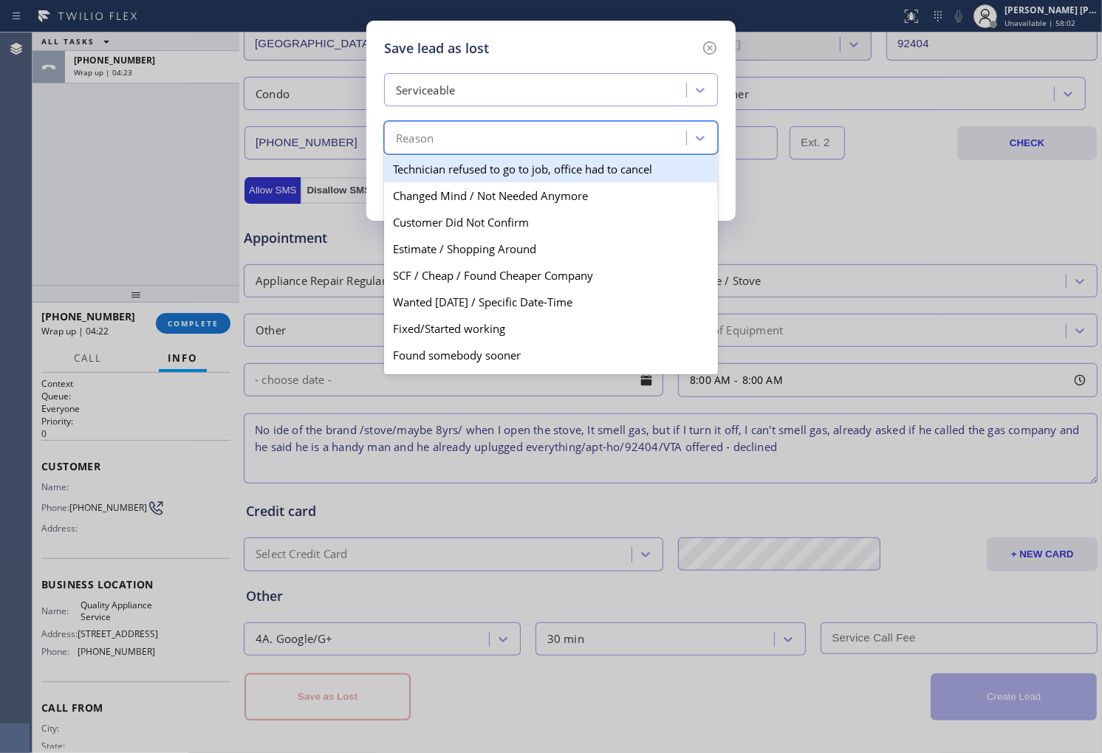
click at [459, 133] on div "Reason" at bounding box center [537, 139] width 298 height 26
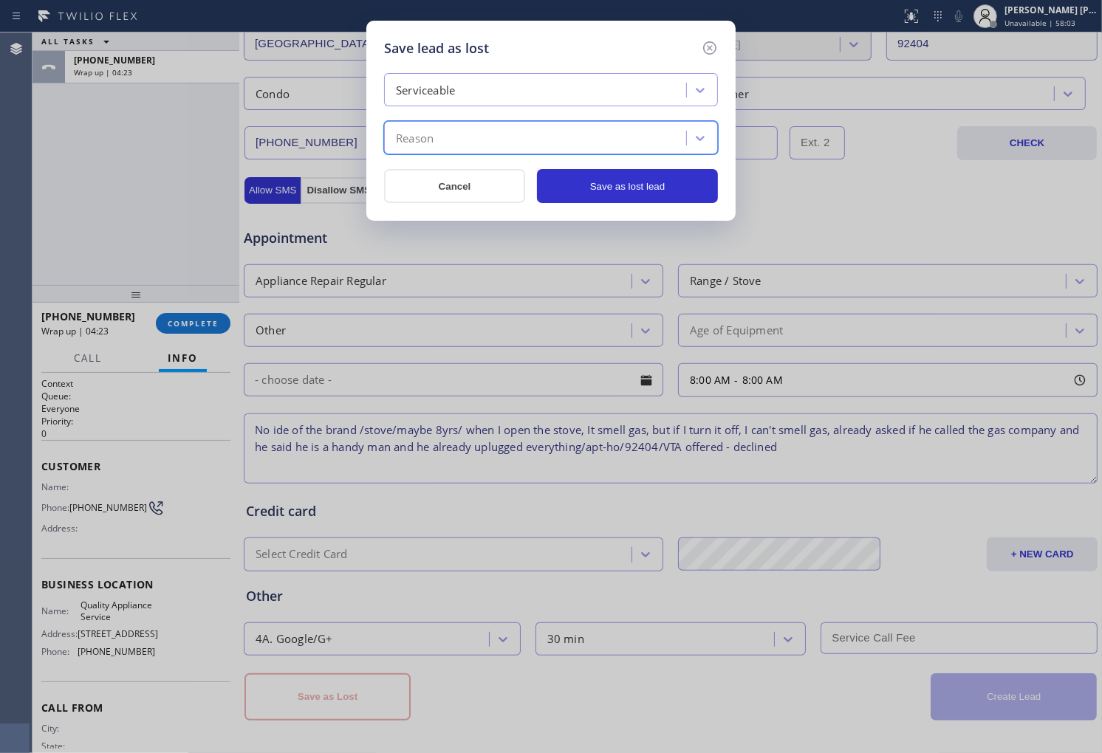
click at [459, 133] on div "Reason" at bounding box center [537, 139] width 298 height 26
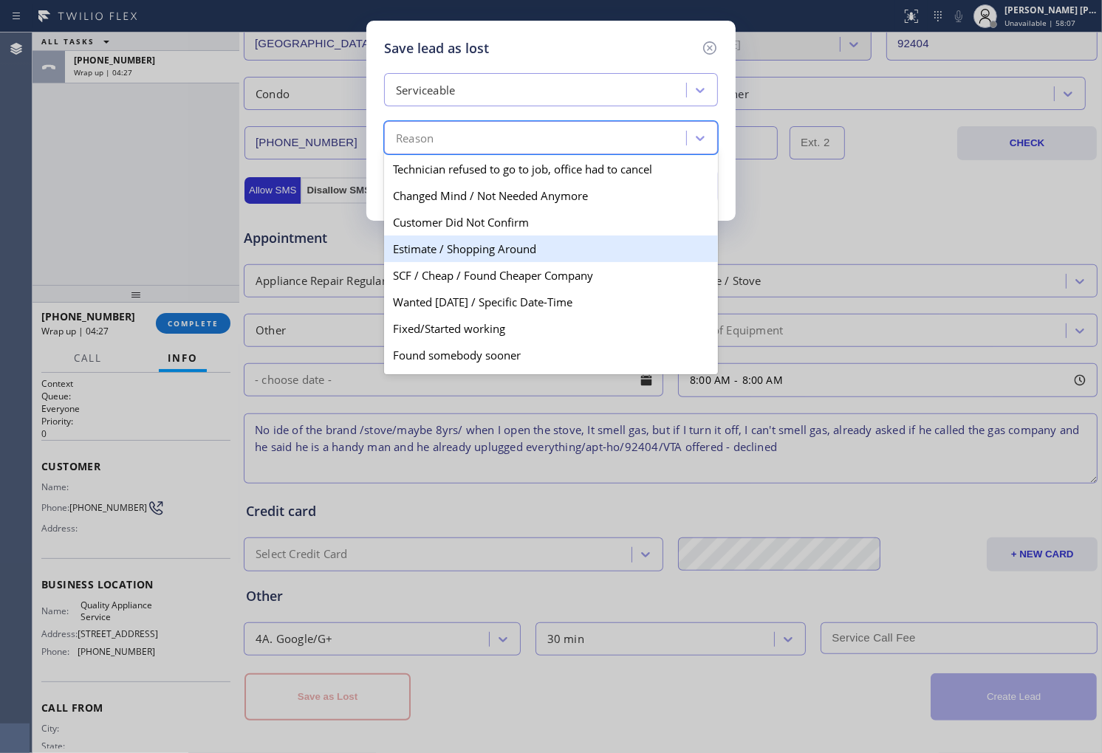
scroll to position [76, 0]
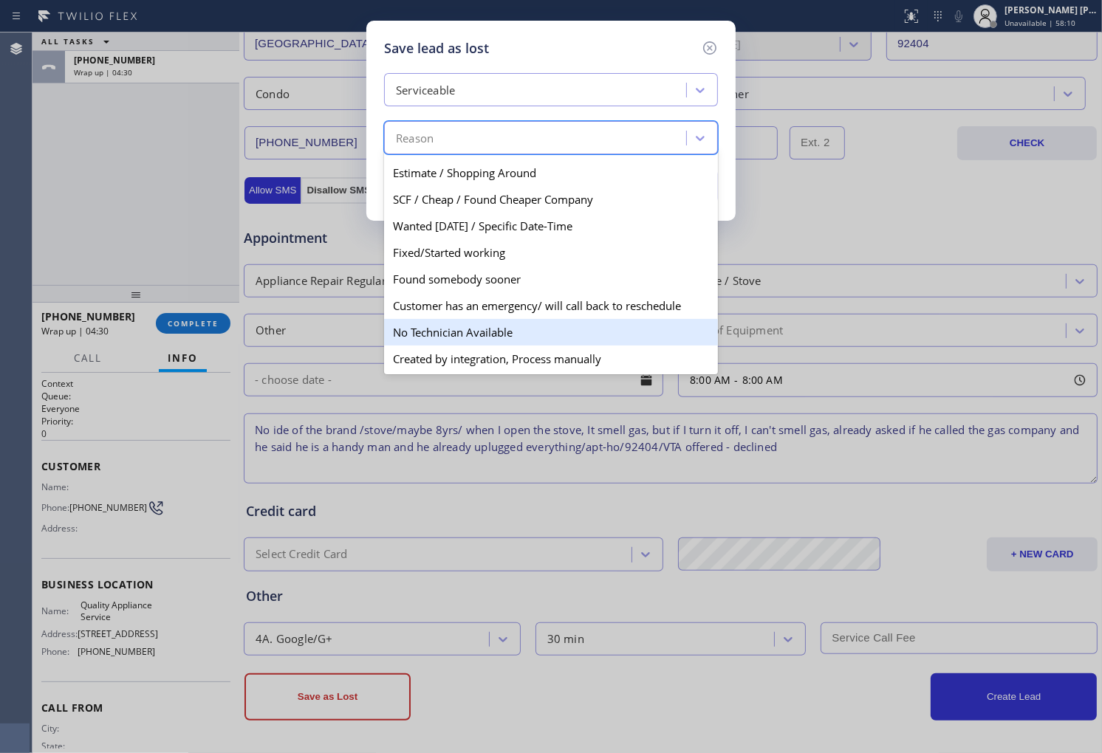
click at [495, 334] on div "No Technician Available" at bounding box center [551, 332] width 334 height 27
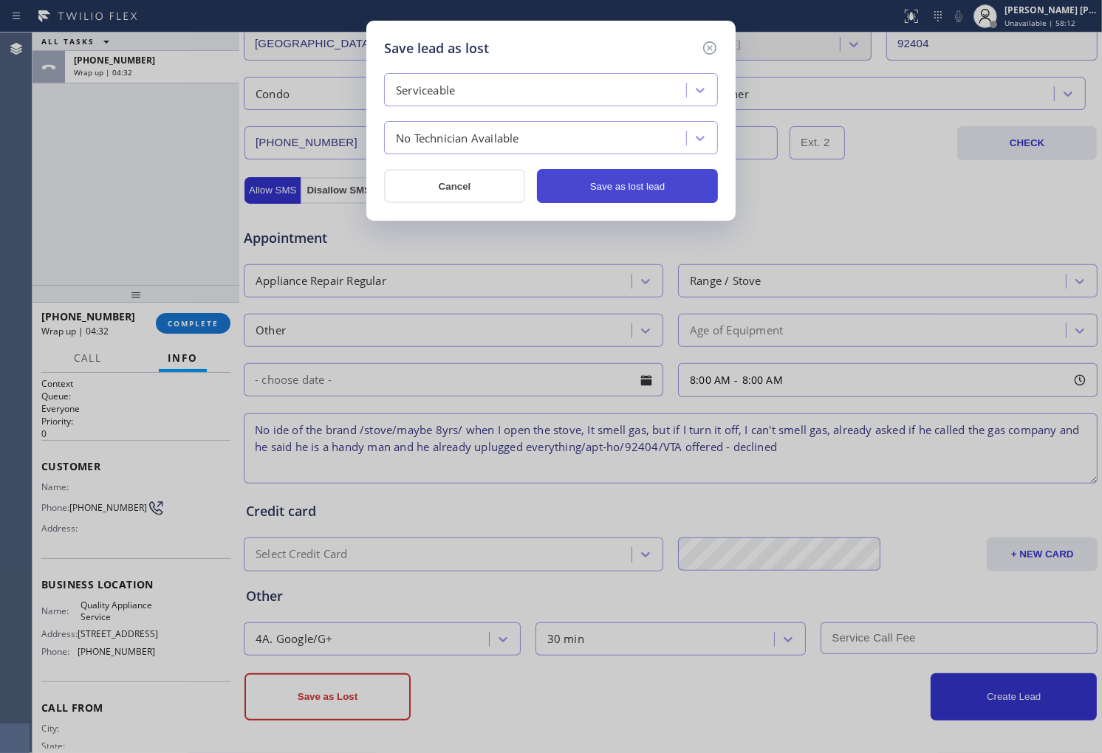
click at [606, 188] on button "Save as lost lead" at bounding box center [627, 186] width 181 height 34
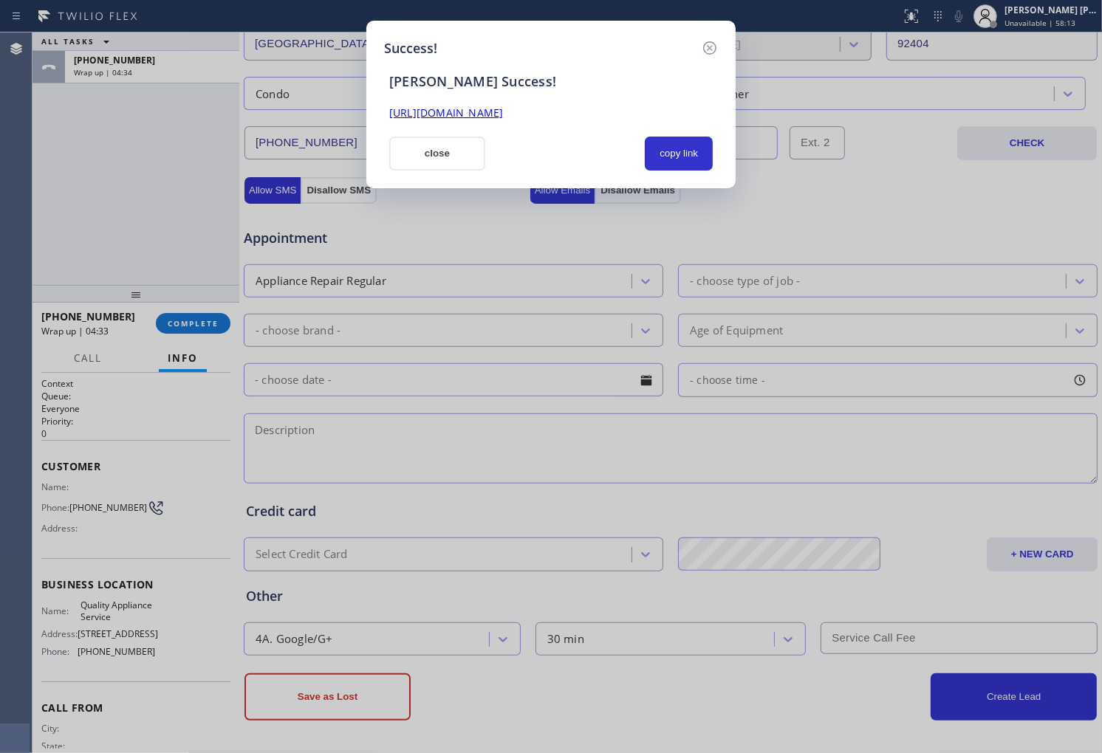
click at [492, 113] on link "[URL][DOMAIN_NAME]" at bounding box center [446, 113] width 114 height 14
click at [466, 152] on button "close" at bounding box center [437, 154] width 96 height 34
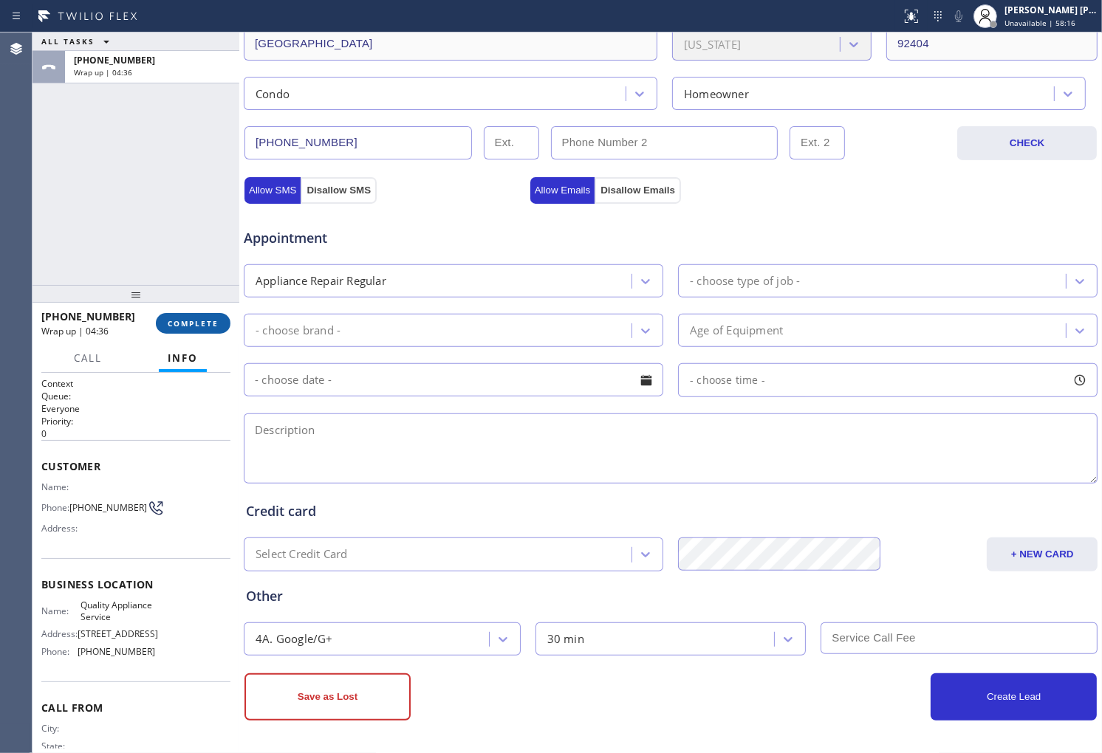
click at [196, 326] on span "COMPLETE" at bounding box center [193, 323] width 51 height 10
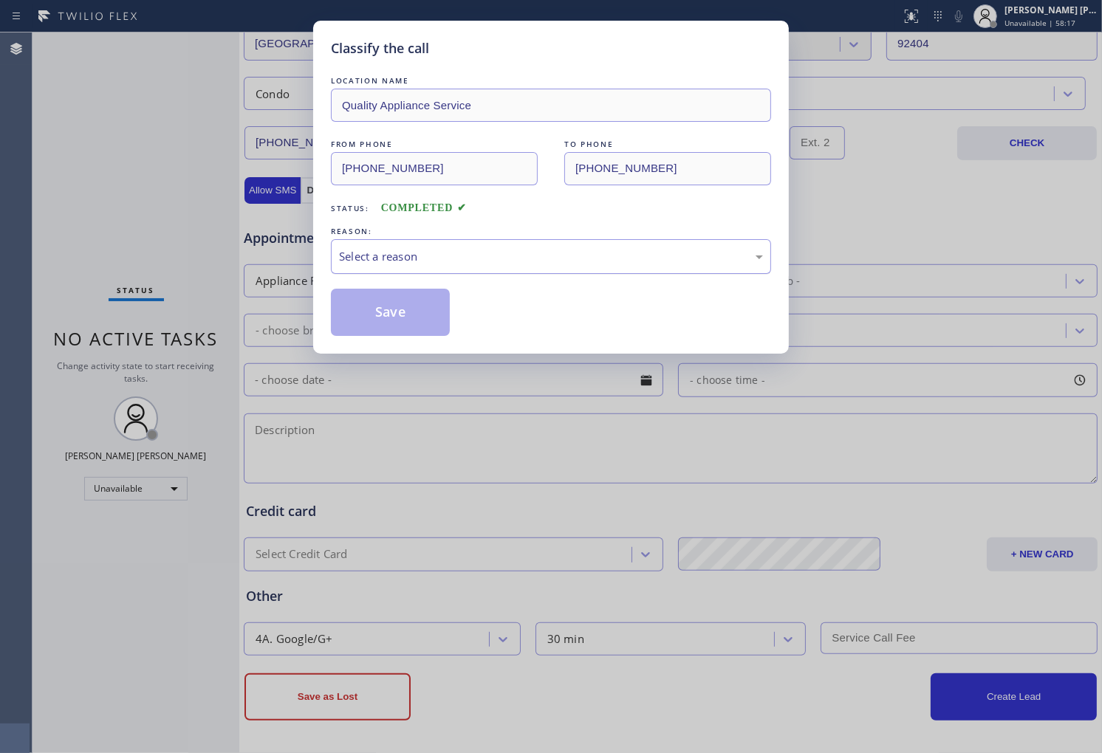
click at [438, 241] on div "Select a reason" at bounding box center [551, 256] width 440 height 35
click at [396, 305] on button "Save" at bounding box center [390, 312] width 119 height 47
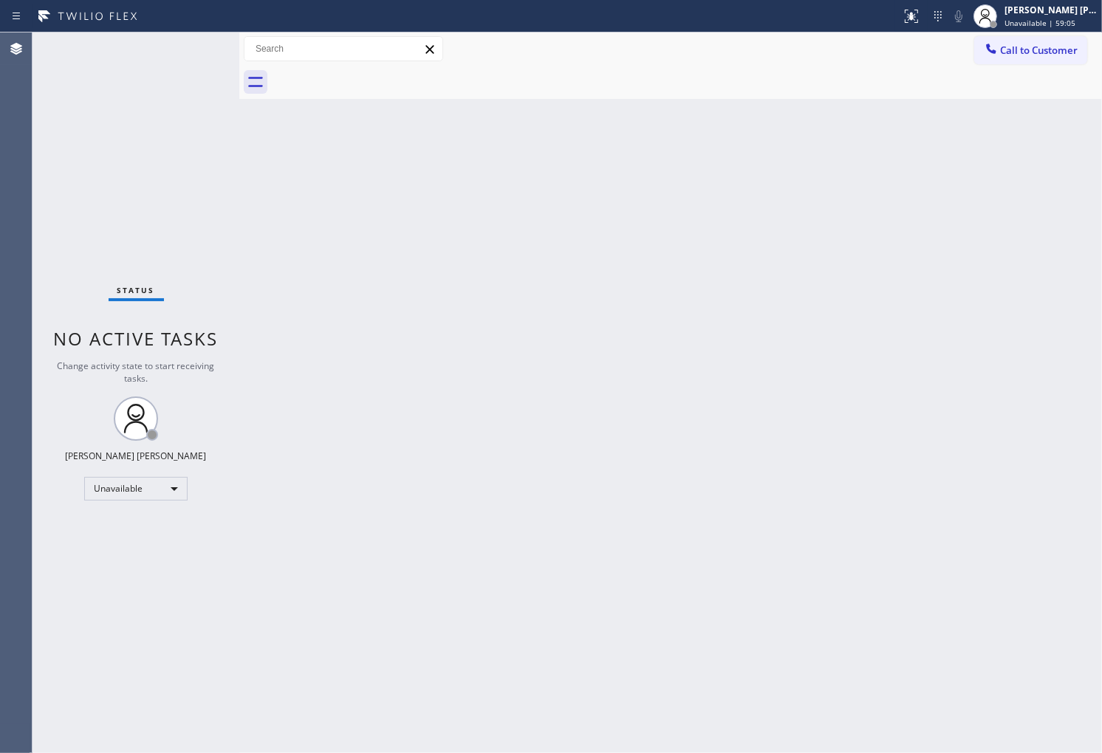
click at [0, 101] on div "Agent Desktop" at bounding box center [16, 392] width 32 height 721
click at [1012, 46] on span "Call to Customer" at bounding box center [1039, 50] width 78 height 13
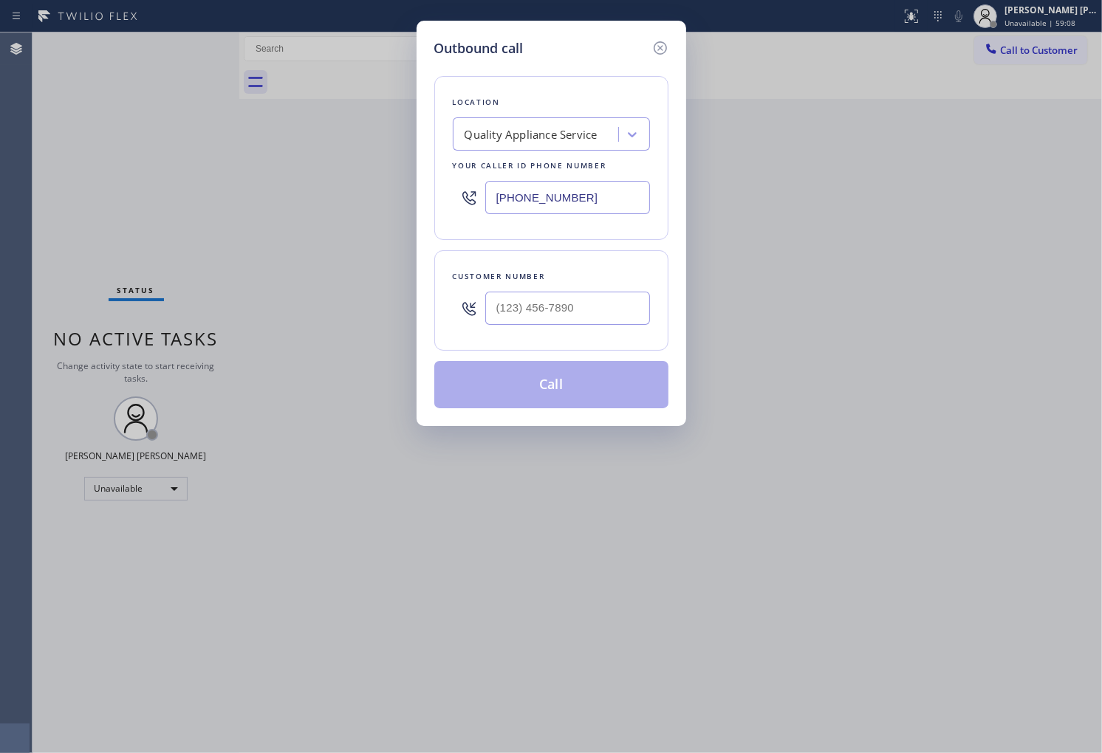
click at [600, 304] on input "text" at bounding box center [567, 308] width 165 height 33
click at [600, 304] on input "(___) ___-____" at bounding box center [567, 308] width 165 height 33
paste input "305) 397-2649"
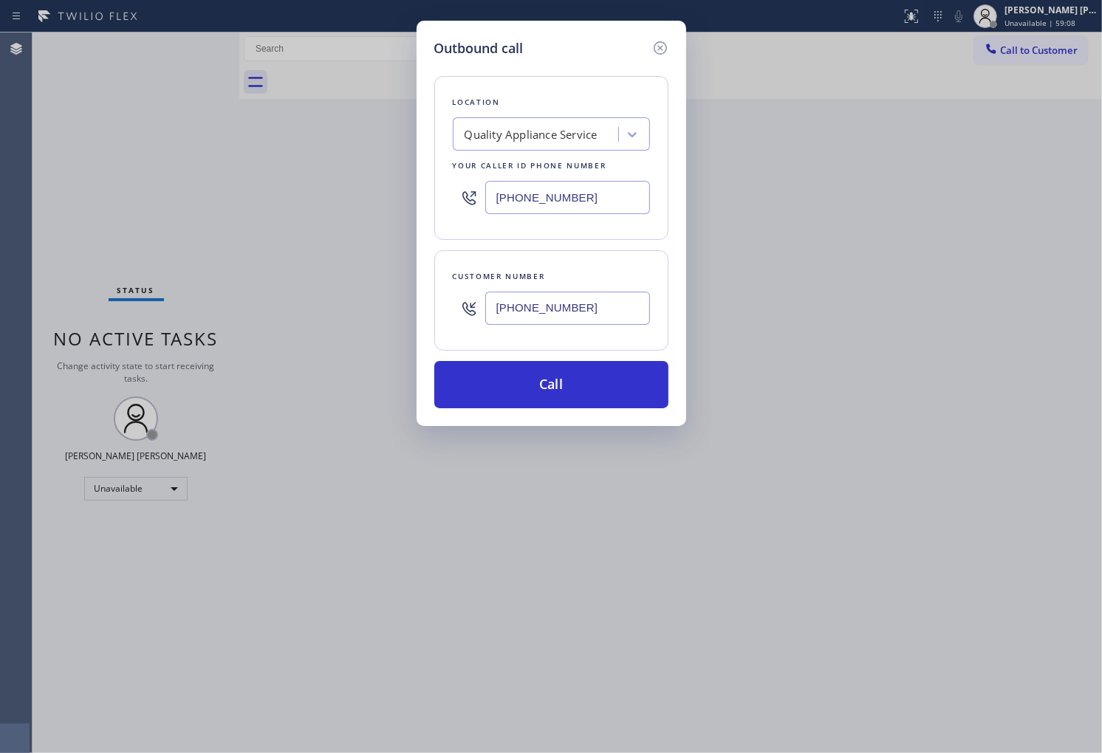
type input "[PHONE_NUMBER]"
click at [557, 204] on input "[PHONE_NUMBER]" at bounding box center [567, 197] width 165 height 33
paste input "3053"
click at [557, 207] on input "[PHONE_NUMBER]" at bounding box center [567, 197] width 165 height 33
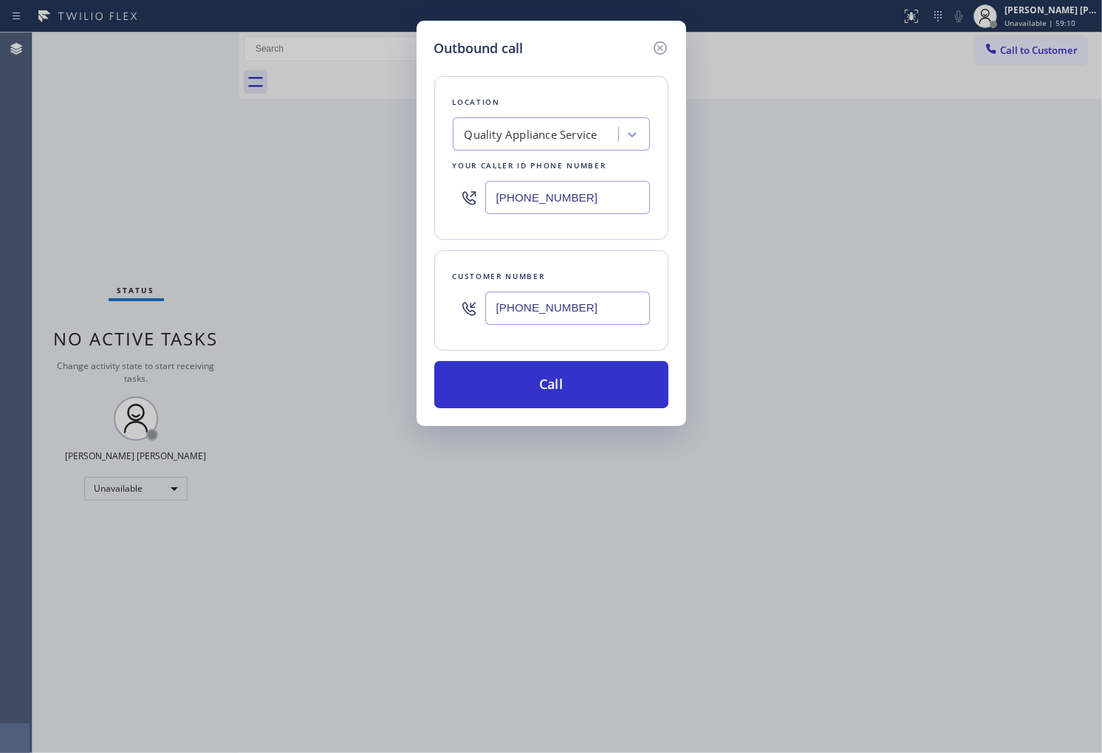
click at [557, 207] on input "[PHONE_NUMBER]" at bounding box center [567, 197] width 165 height 33
paste input "305) 306-2780"
type input "[PHONE_NUMBER]"
click at [561, 385] on button "Call" at bounding box center [551, 384] width 234 height 47
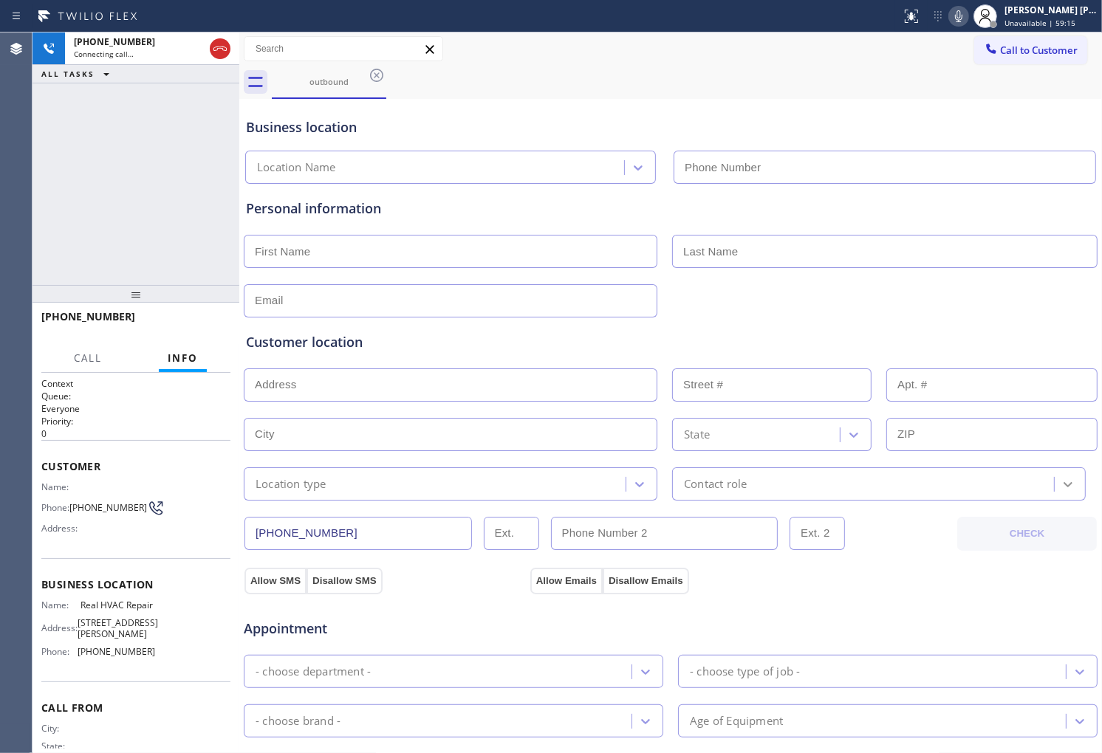
type input "[PHONE_NUMBER]"
click at [0, 281] on div "Agent Desktop" at bounding box center [16, 392] width 32 height 721
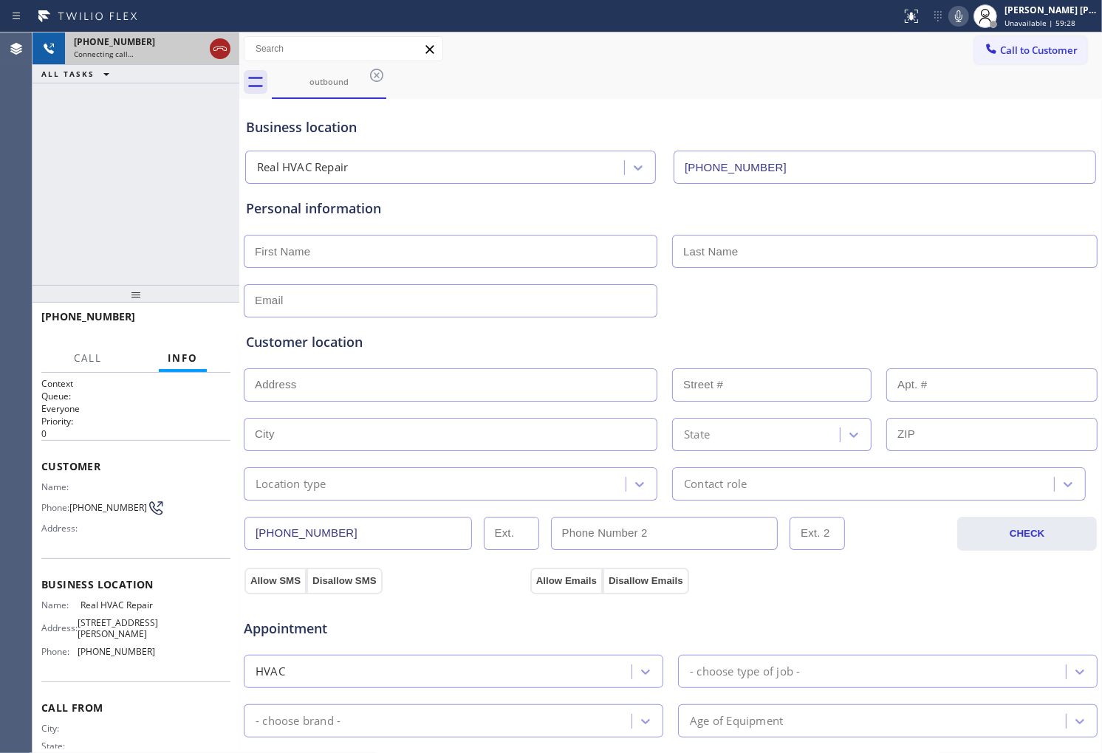
click at [225, 49] on icon at bounding box center [220, 49] width 18 height 18
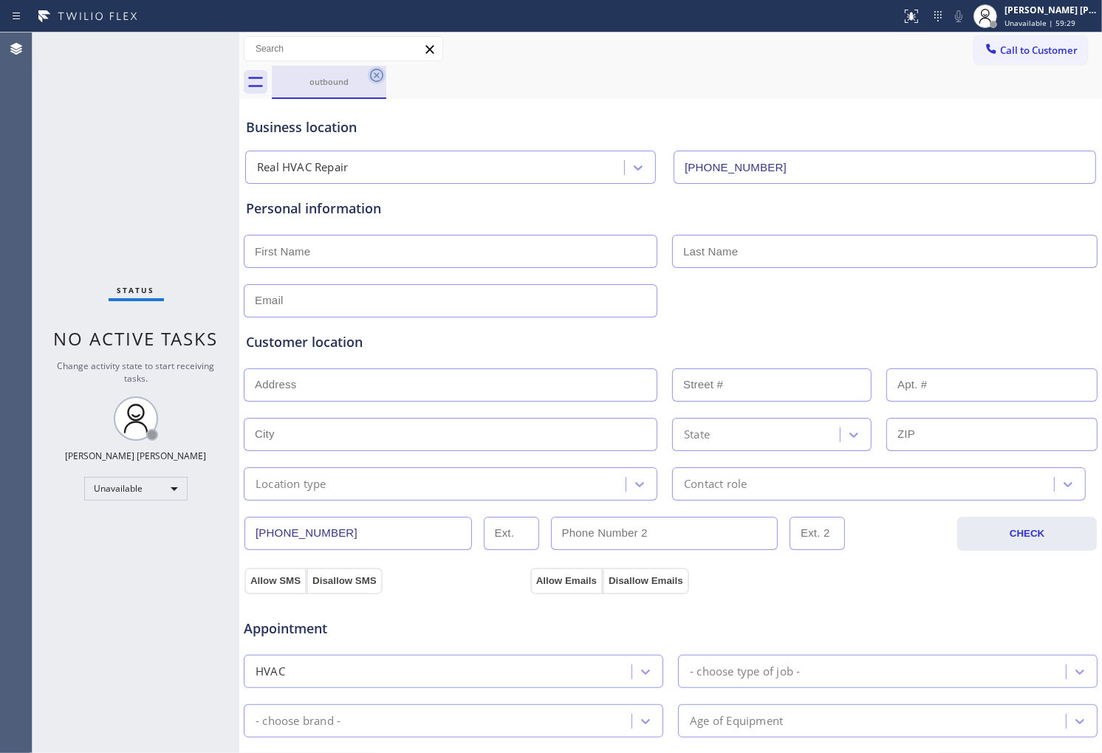
click at [375, 76] on icon at bounding box center [376, 75] width 13 height 13
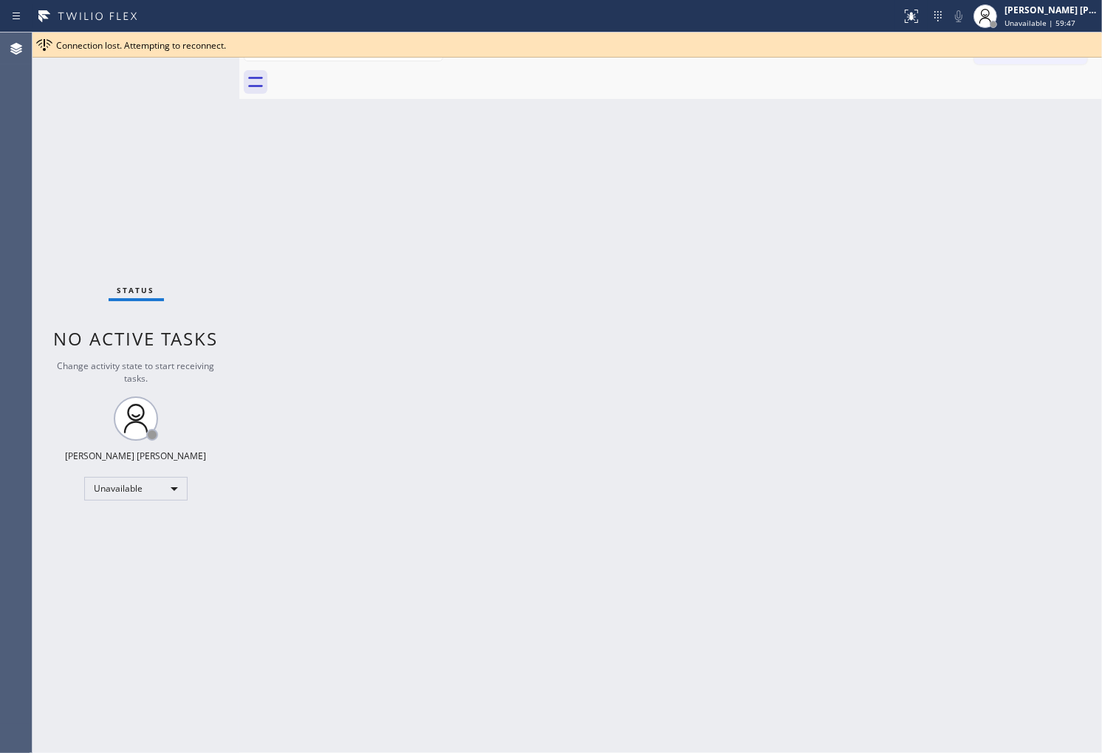
drag, startPoint x: 0, startPoint y: 279, endPoint x: 4, endPoint y: 286, distance: 8.0
click at [0, 279] on div "Agent Desktop" at bounding box center [16, 392] width 32 height 721
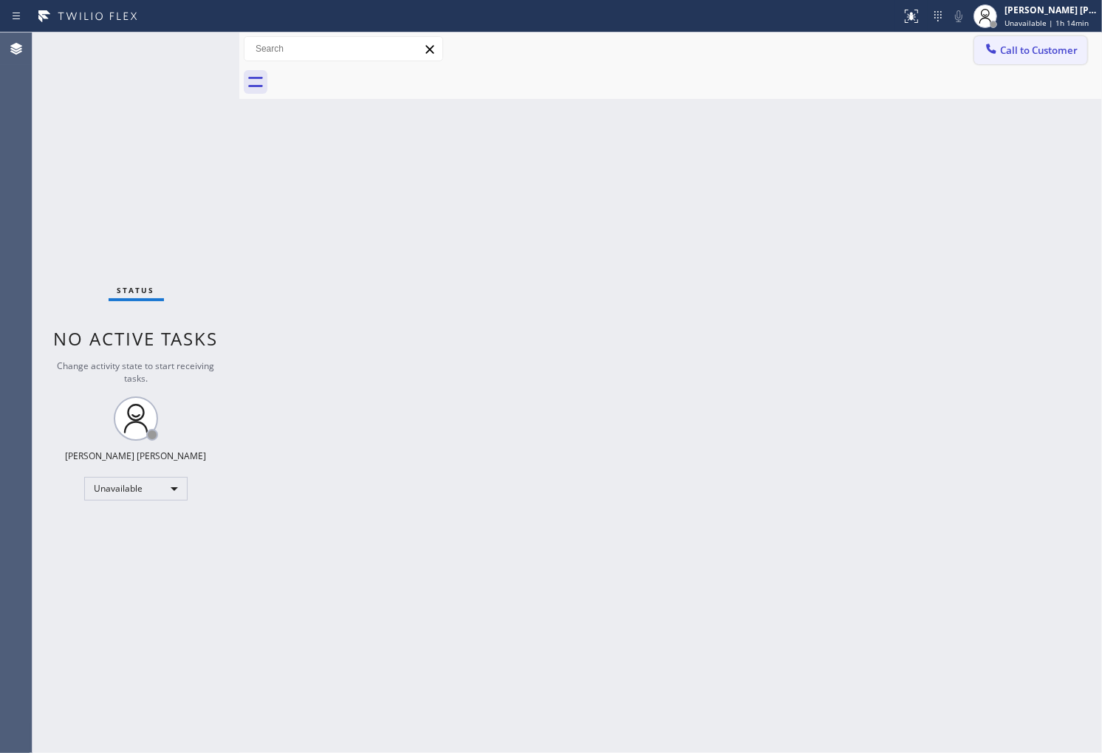
click at [1031, 58] on button "Call to Customer" at bounding box center [1030, 50] width 113 height 28
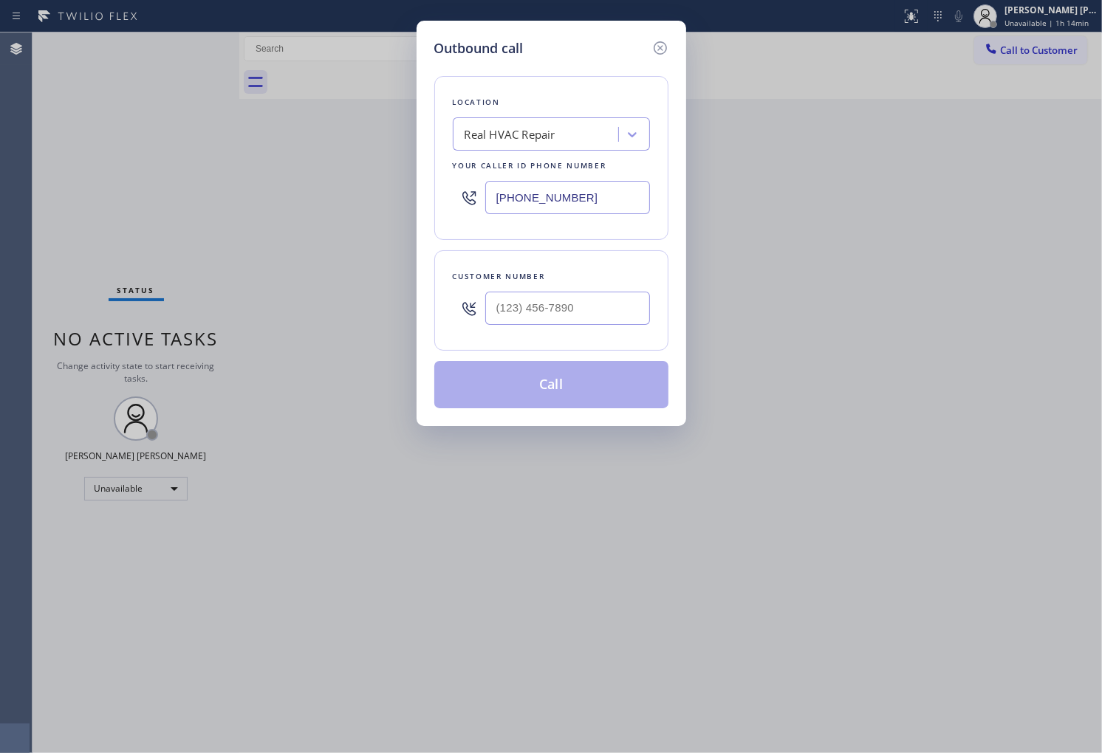
click at [573, 181] on input "[PHONE_NUMBER]" at bounding box center [567, 197] width 165 height 33
click at [569, 190] on input "[PHONE_NUMBER]" at bounding box center [567, 197] width 165 height 33
paste input "607) 215-4593"
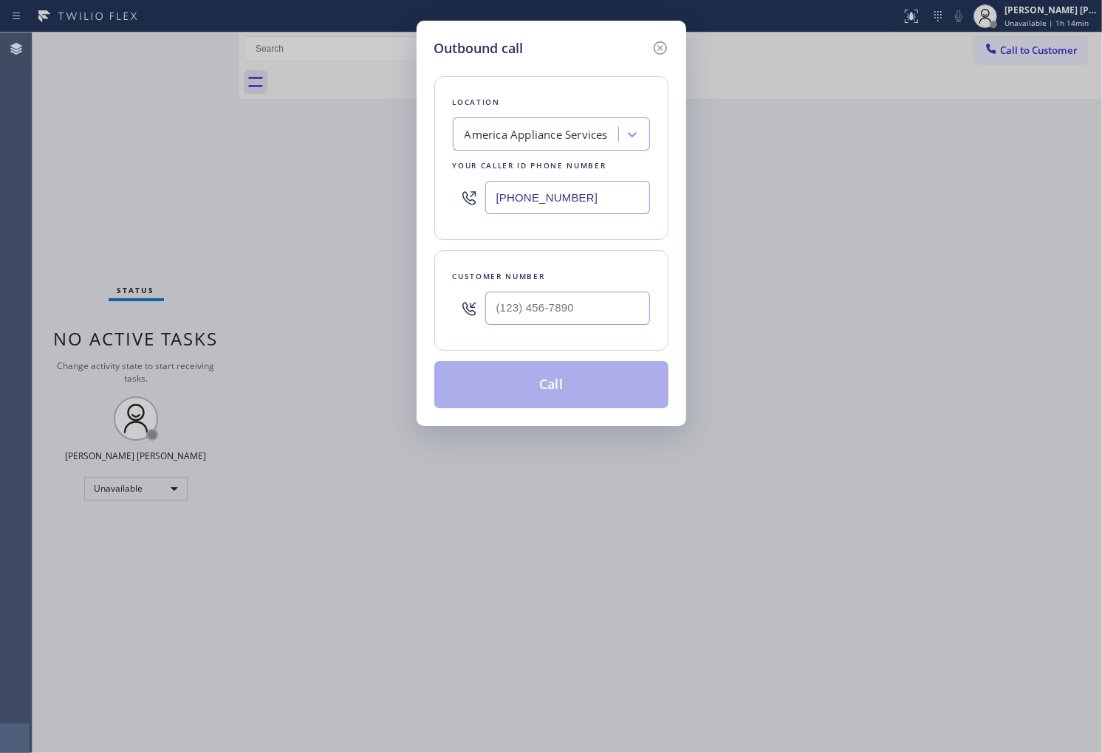
type input "[PHONE_NUMBER]"
drag, startPoint x: 628, startPoint y: 751, endPoint x: 659, endPoint y: 705, distance: 54.9
click at [659, 705] on div "Outbound call Location [GEOGRAPHIC_DATA] Appliance Services Your caller id phon…" at bounding box center [551, 376] width 1102 height 753
click at [0, 377] on div "Outbound call Location [GEOGRAPHIC_DATA] Appliance Services Your caller id phon…" at bounding box center [551, 376] width 1102 height 753
click at [523, 218] on div "[PHONE_NUMBER]" at bounding box center [551, 198] width 197 height 48
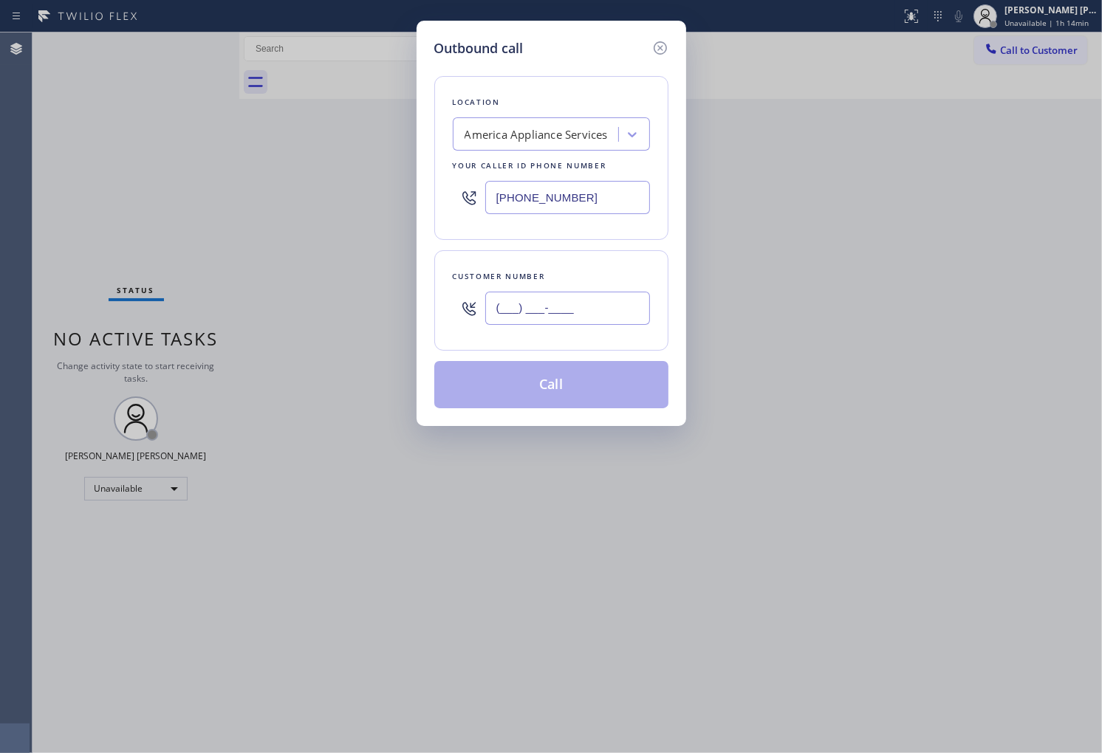
click at [532, 305] on input "(___) ___-____" at bounding box center [567, 308] width 165 height 33
paste input "281) 842-5021"
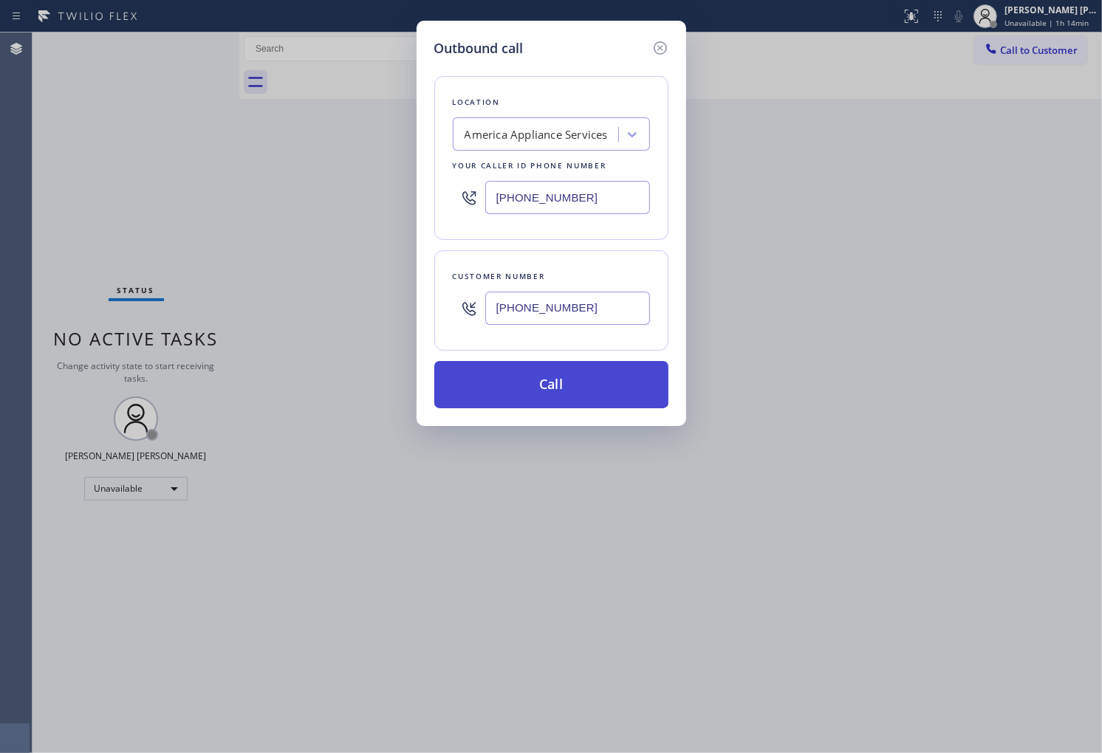
type input "[PHONE_NUMBER]"
click at [577, 391] on button "Call" at bounding box center [551, 384] width 234 height 47
click at [599, 388] on button "Call" at bounding box center [551, 384] width 234 height 47
click at [598, 392] on button "Call" at bounding box center [551, 384] width 234 height 47
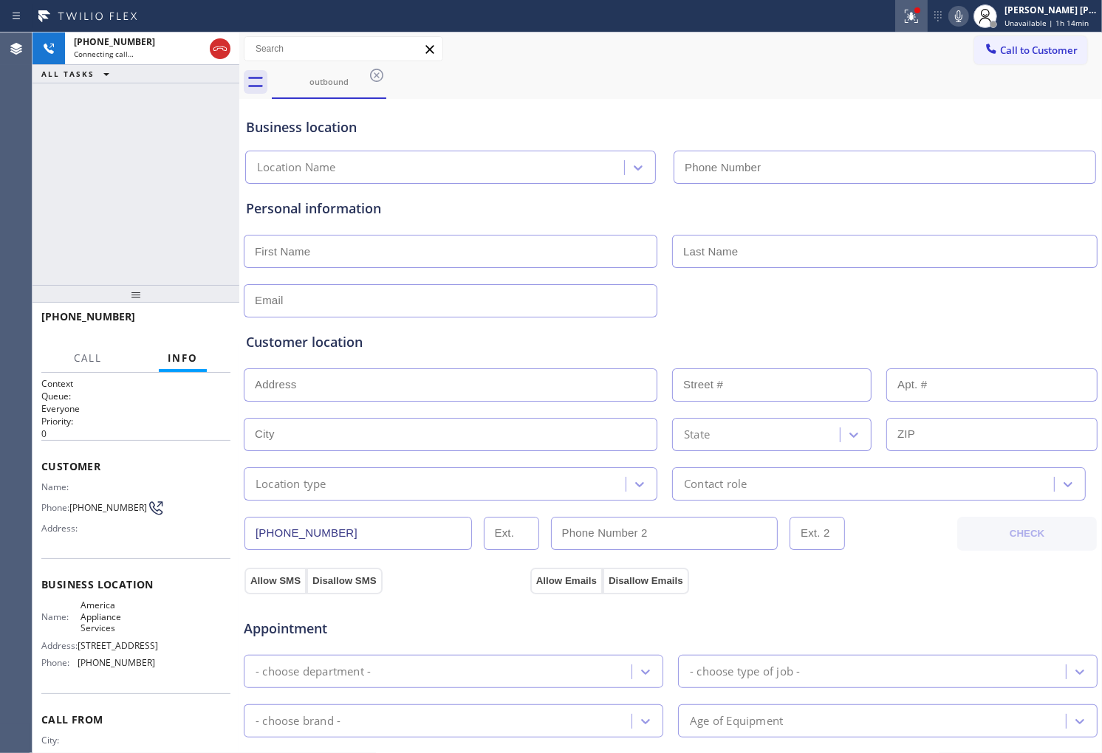
click at [916, 7] on icon at bounding box center [911, 16] width 18 height 18
type input "[PHONE_NUMBER]"
click at [920, 22] on icon at bounding box center [911, 16] width 18 height 18
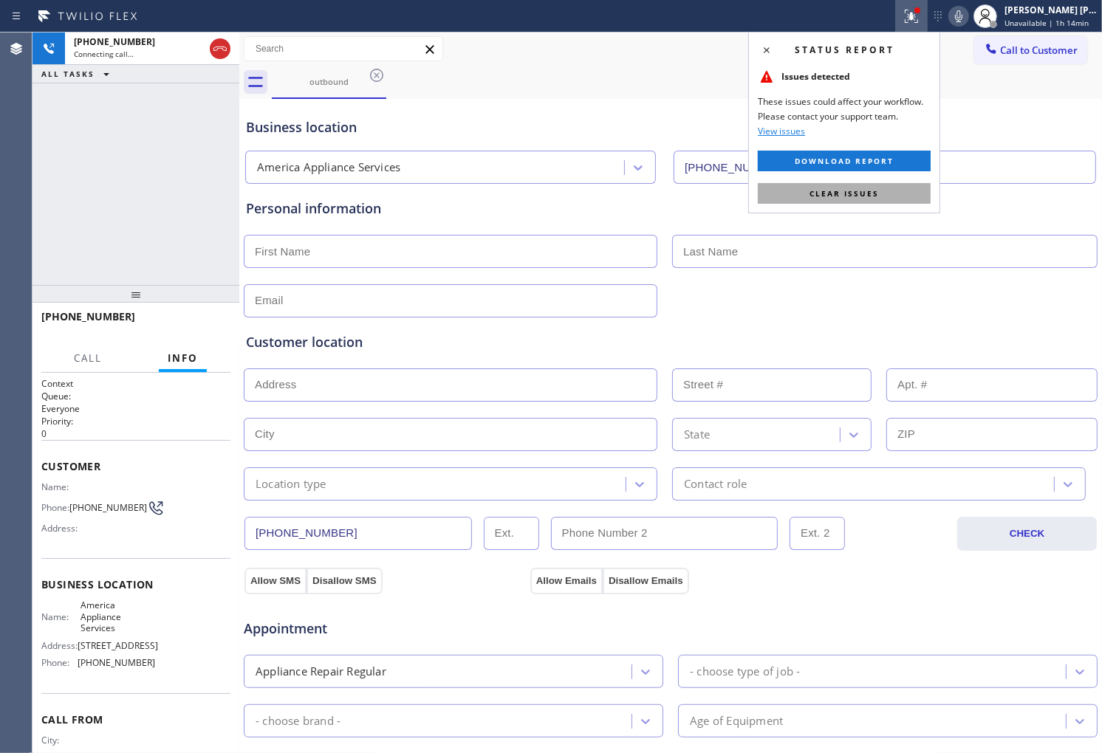
click at [854, 195] on span "Clear issues" at bounding box center [843, 193] width 69 height 10
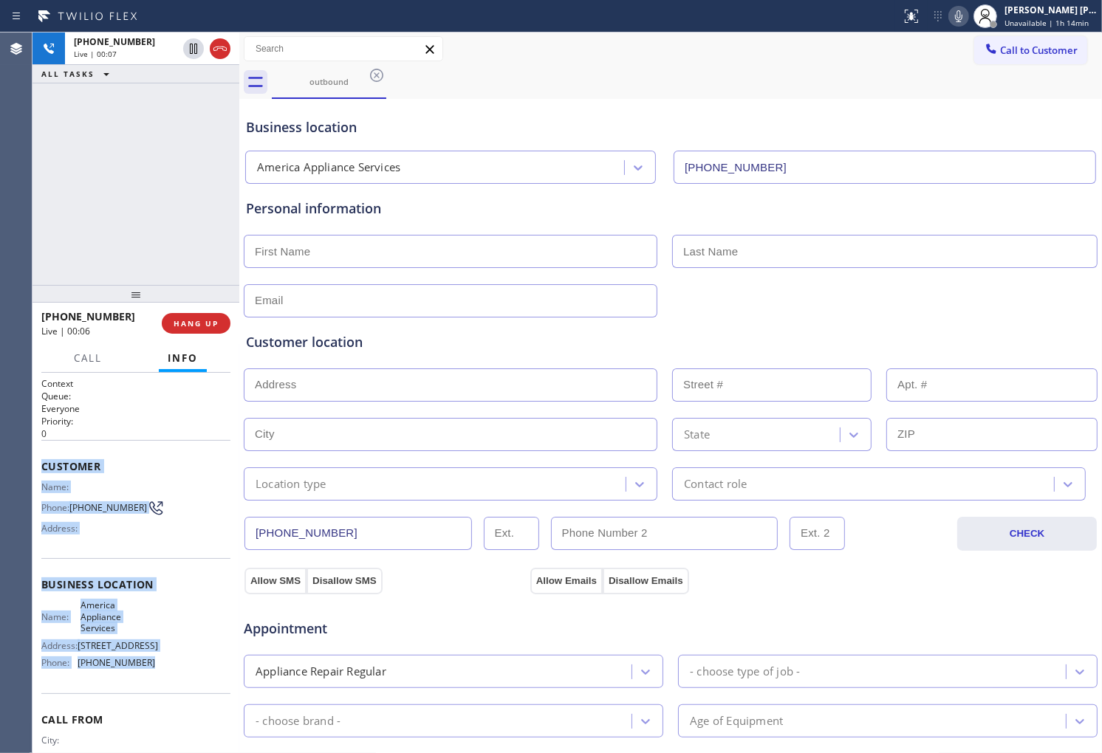
drag, startPoint x: 44, startPoint y: 463, endPoint x: 148, endPoint y: 676, distance: 237.5
click at [148, 676] on div "Context Queue: Everyone Priority: 0 Customer Name: Phone: [PHONE_NUMBER] Addres…" at bounding box center [135, 591] width 189 height 428
copy div "Customer Name: Phone: [PHONE_NUMBER] Address: Business location Name: America A…"
click at [964, 15] on icon at bounding box center [959, 16] width 18 height 18
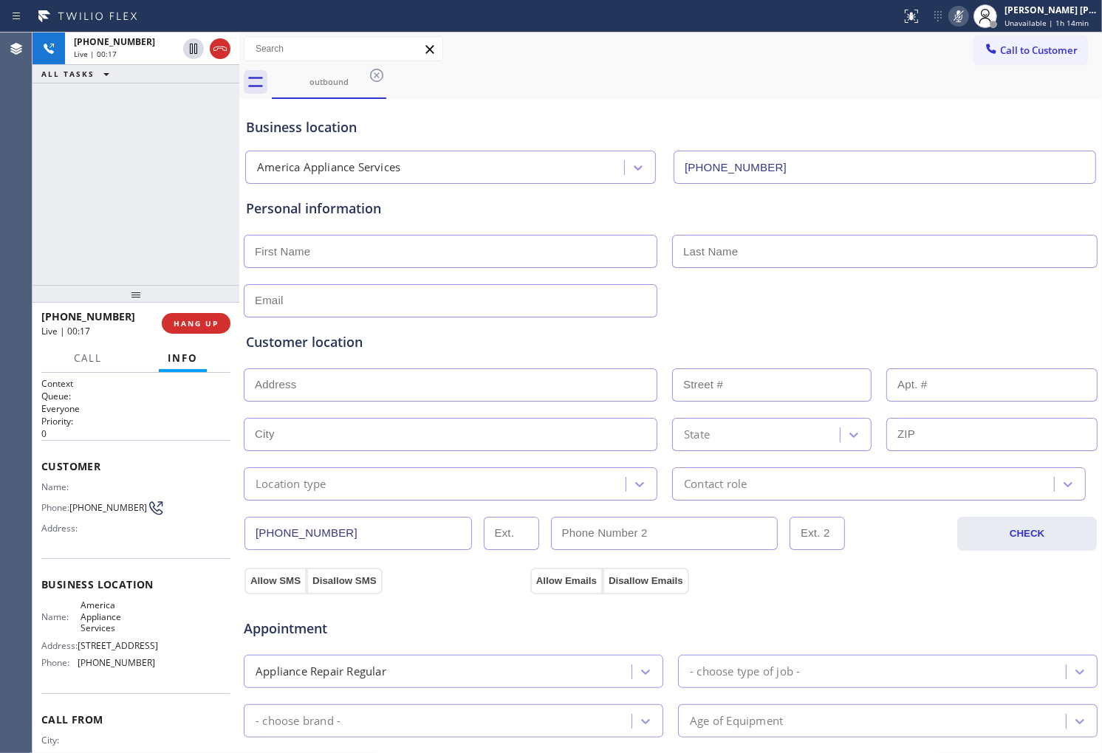
click at [193, 183] on div "[PHONE_NUMBER] Live | 00:17 ALL TASKS ALL TASKS ACTIVE TASKS TASKS IN WRAP UP" at bounding box center [135, 158] width 207 height 253
click at [76, 314] on span "[PHONE_NUMBER]" at bounding box center [88, 316] width 94 height 14
copy span "[PHONE_NUMBER]"
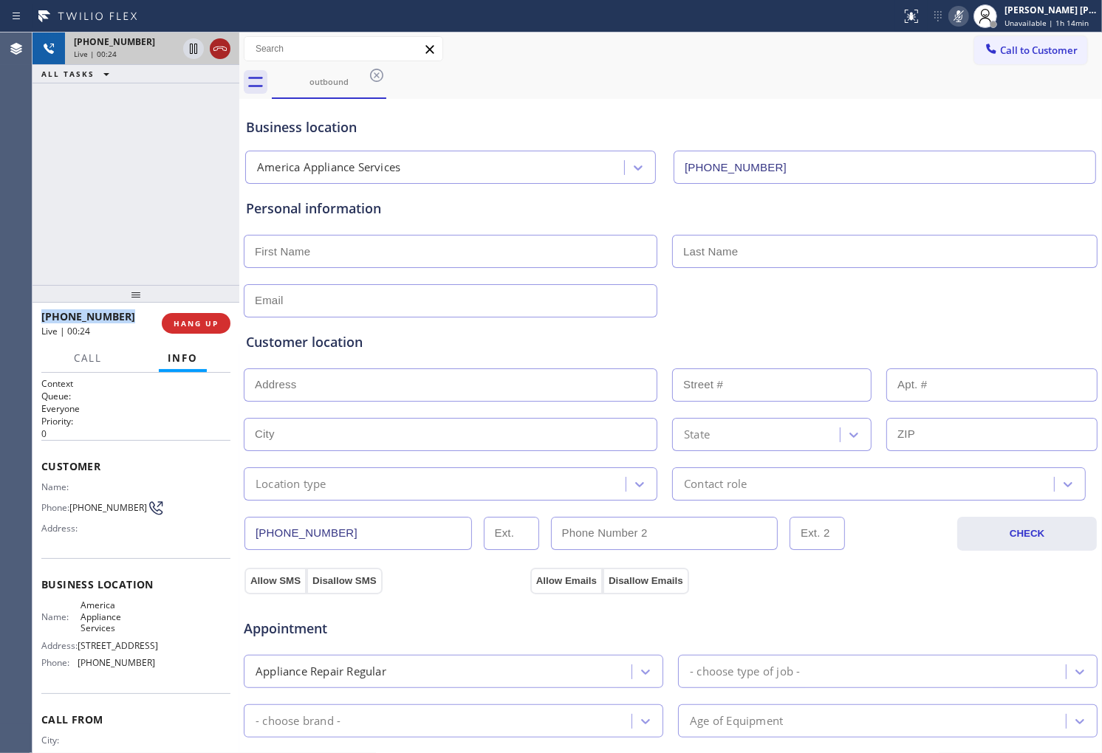
click at [218, 38] on button at bounding box center [220, 48] width 21 height 21
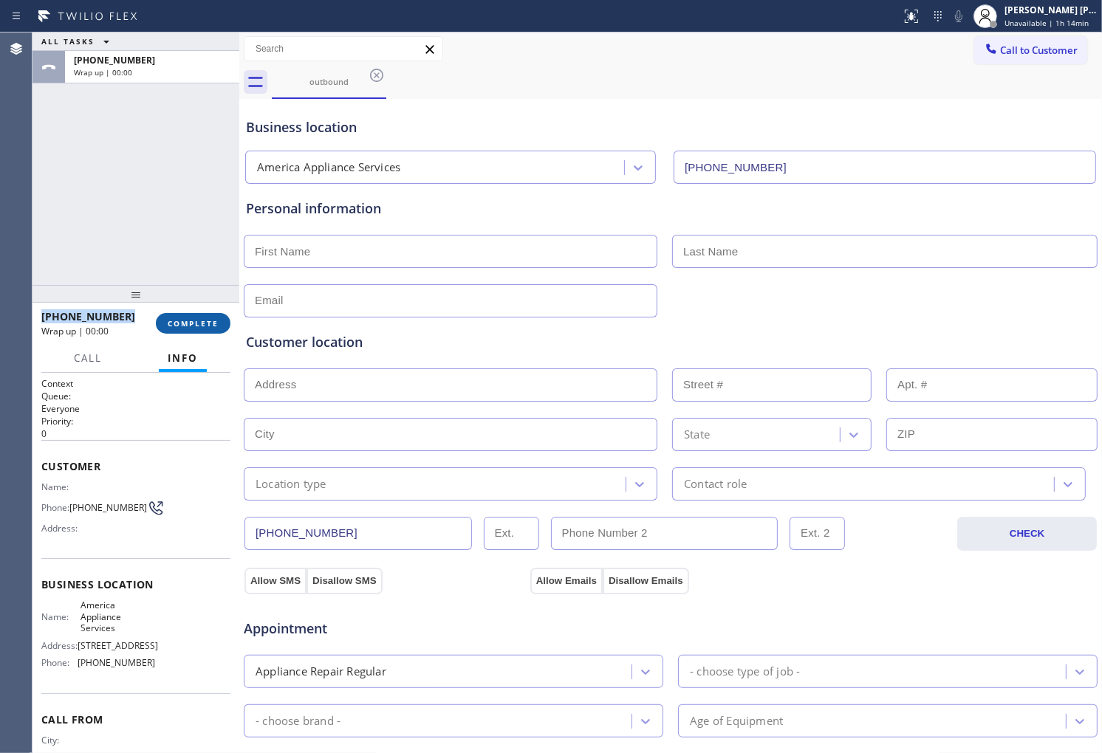
click at [182, 326] on span "COMPLETE" at bounding box center [193, 323] width 51 height 10
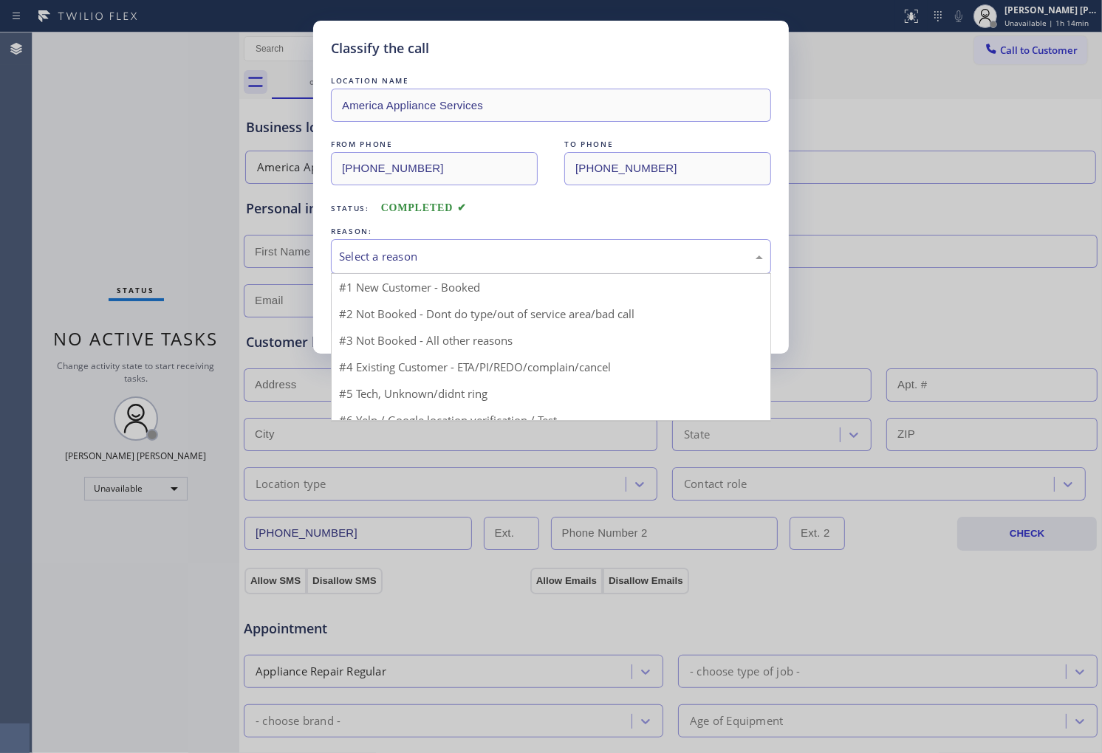
click at [437, 239] on div "Select a reason" at bounding box center [551, 256] width 440 height 35
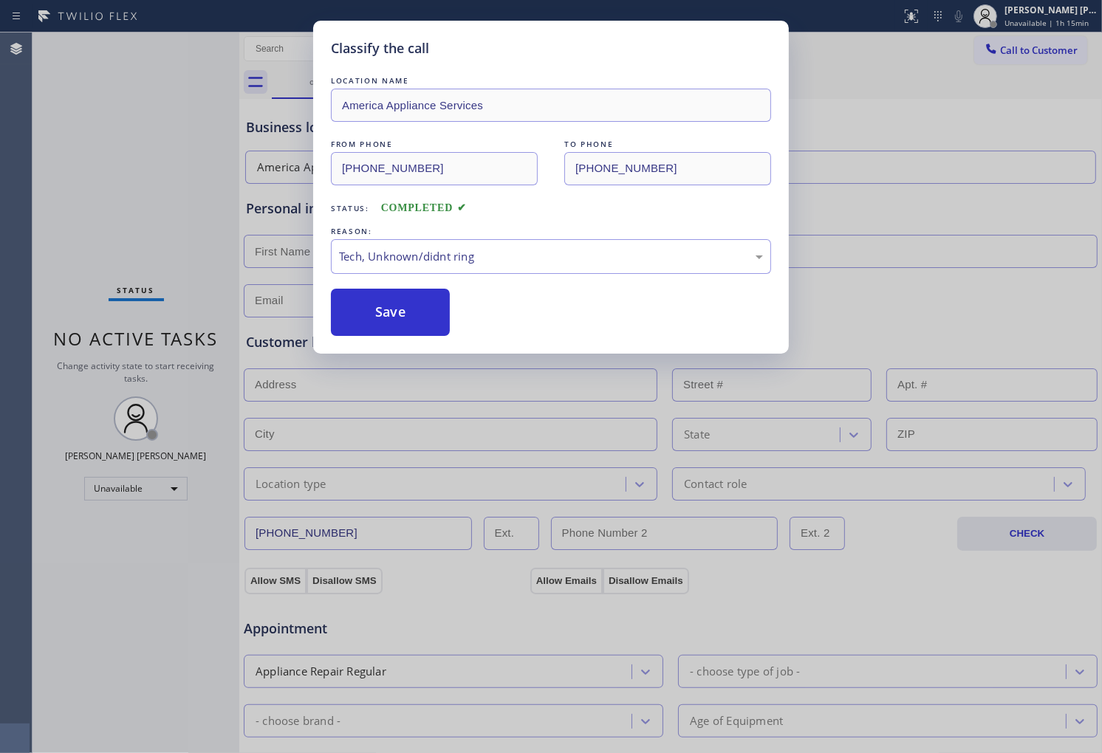
click at [417, 232] on div "REASON:" at bounding box center [551, 232] width 440 height 16
click at [433, 262] on div "Tech, Unknown/didnt ring" at bounding box center [551, 256] width 424 height 17
click at [453, 249] on div "Tech, Unknown/didnt ring" at bounding box center [551, 256] width 424 height 17
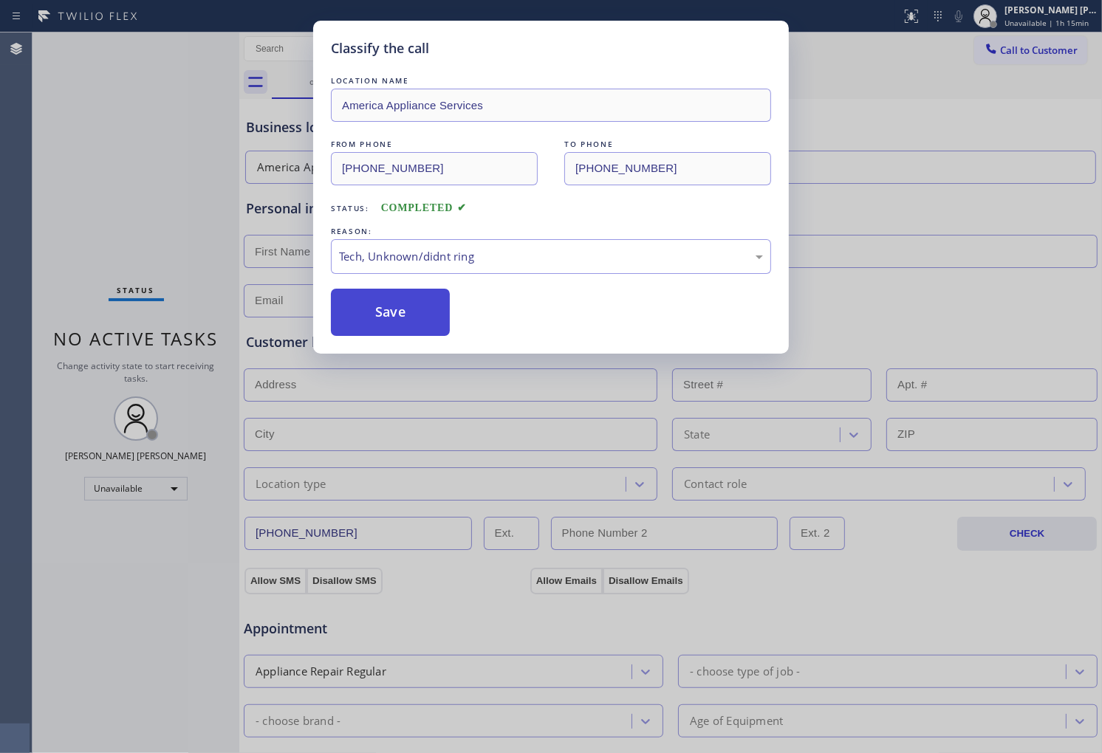
click at [401, 305] on button "Save" at bounding box center [390, 312] width 119 height 47
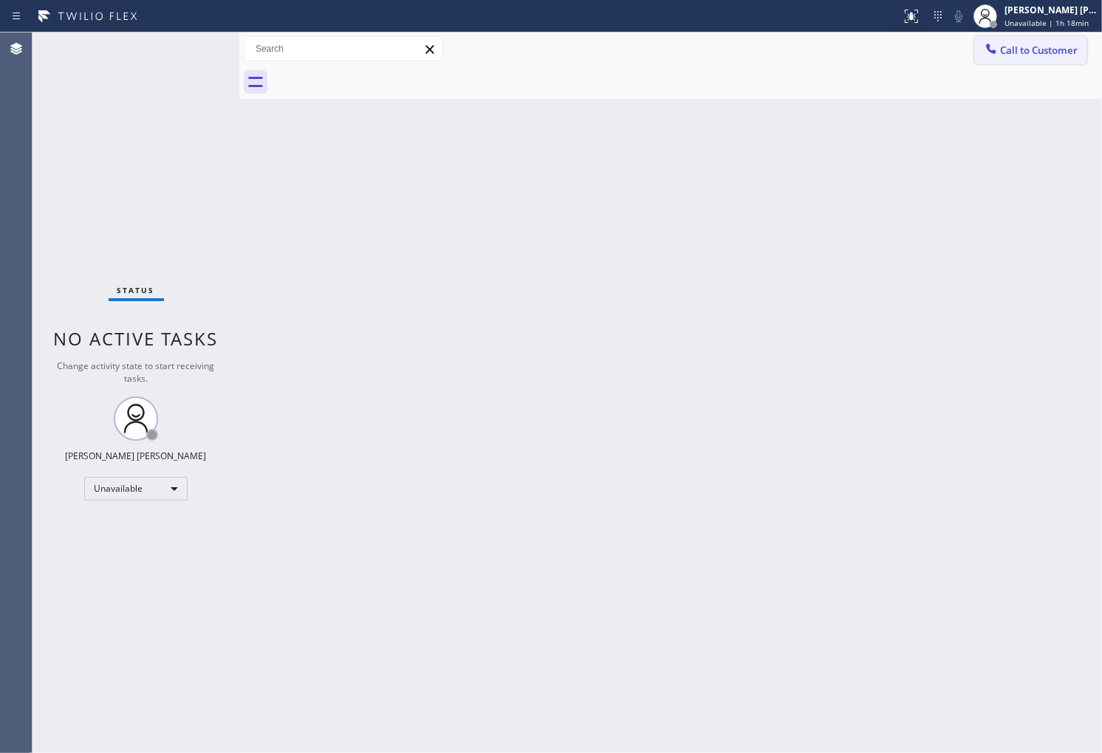
click at [993, 56] on div at bounding box center [991, 50] width 18 height 18
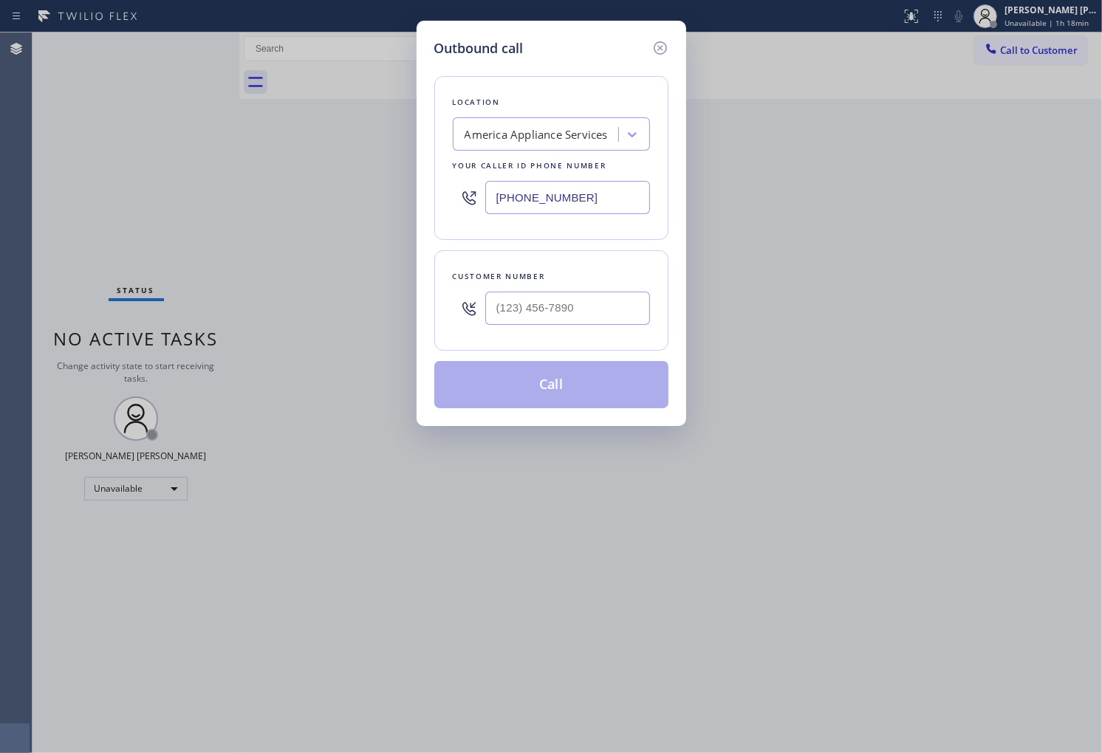
click at [541, 196] on input "[PHONE_NUMBER]" at bounding box center [567, 197] width 165 height 33
paste input "510) 880-3442"
type input "[PHONE_NUMBER]"
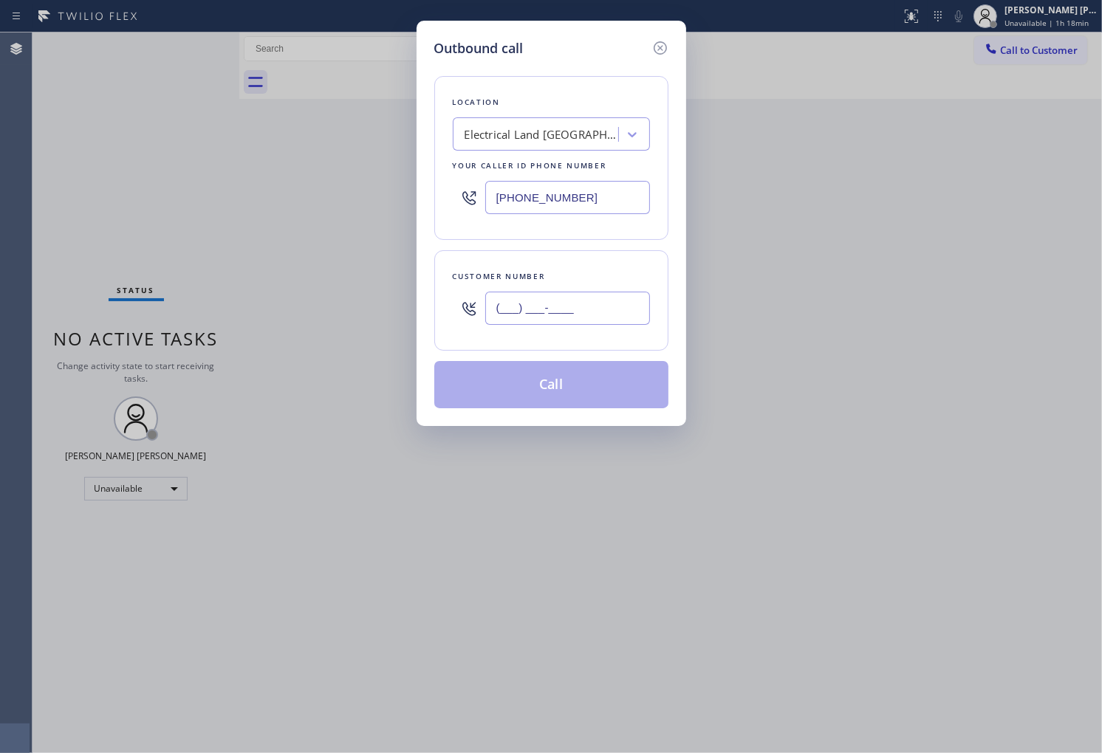
click at [566, 318] on input "(___) ___-____" at bounding box center [567, 308] width 165 height 33
paste input "510) 881-3558"
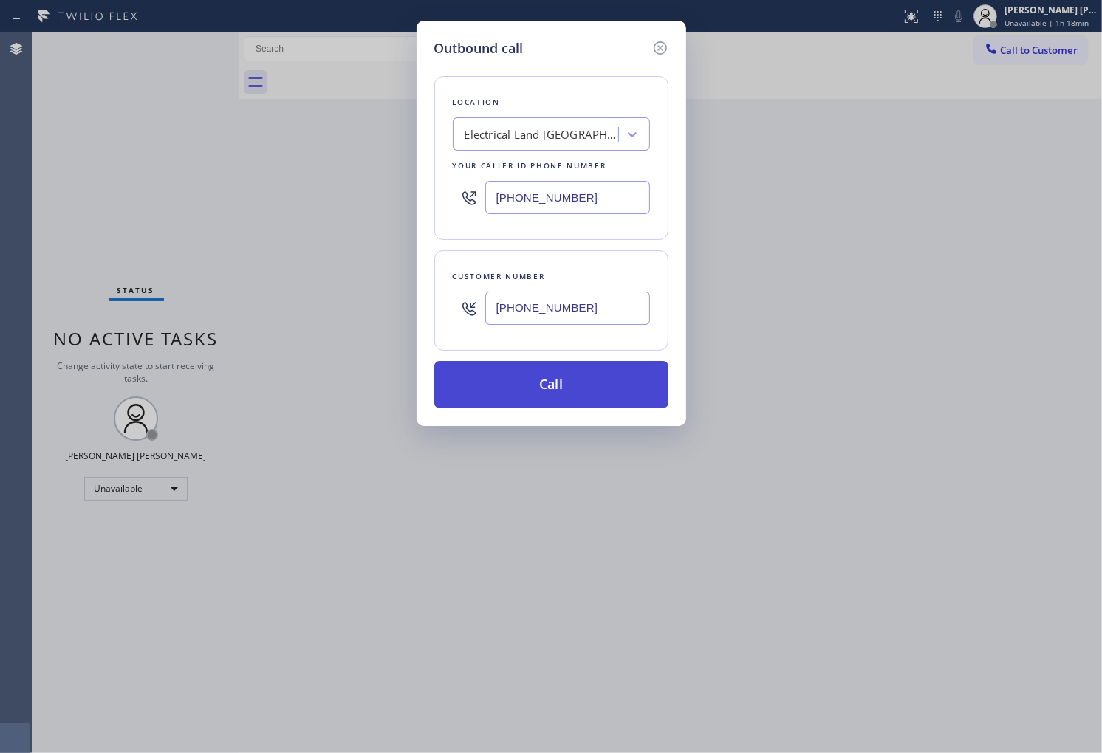
type input "[PHONE_NUMBER]"
click at [560, 389] on button "Call" at bounding box center [551, 384] width 234 height 47
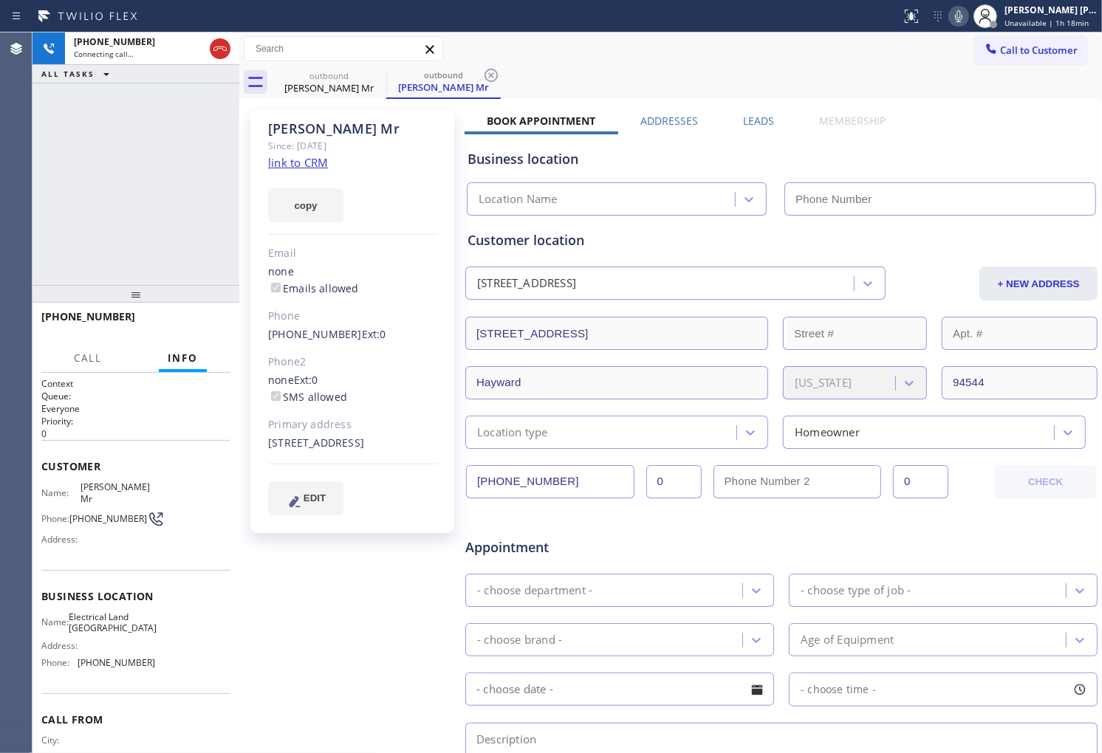
click at [293, 129] on div "[PERSON_NAME] Mr" at bounding box center [352, 128] width 169 height 17
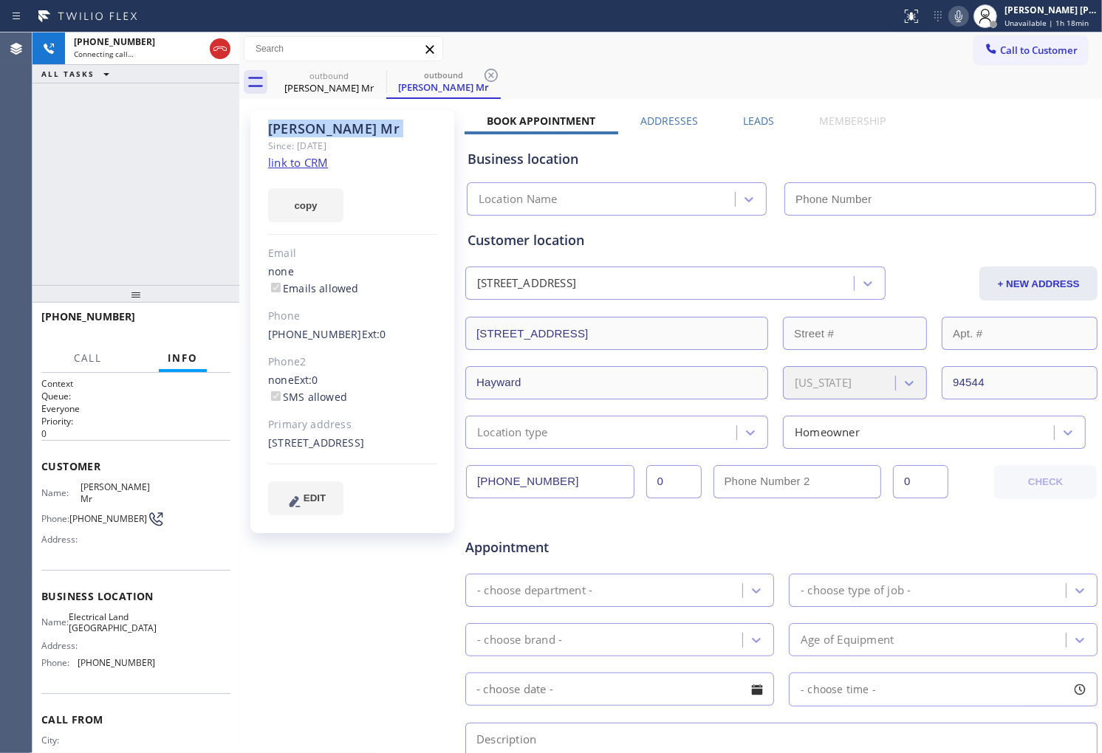
drag, startPoint x: 293, startPoint y: 129, endPoint x: 321, endPoint y: 144, distance: 31.7
click at [293, 129] on div "[PERSON_NAME] Mr" at bounding box center [352, 128] width 169 height 17
type input "[PHONE_NUMBER]"
click at [64, 322] on span "[PHONE_NUMBER]" at bounding box center [88, 316] width 94 height 14
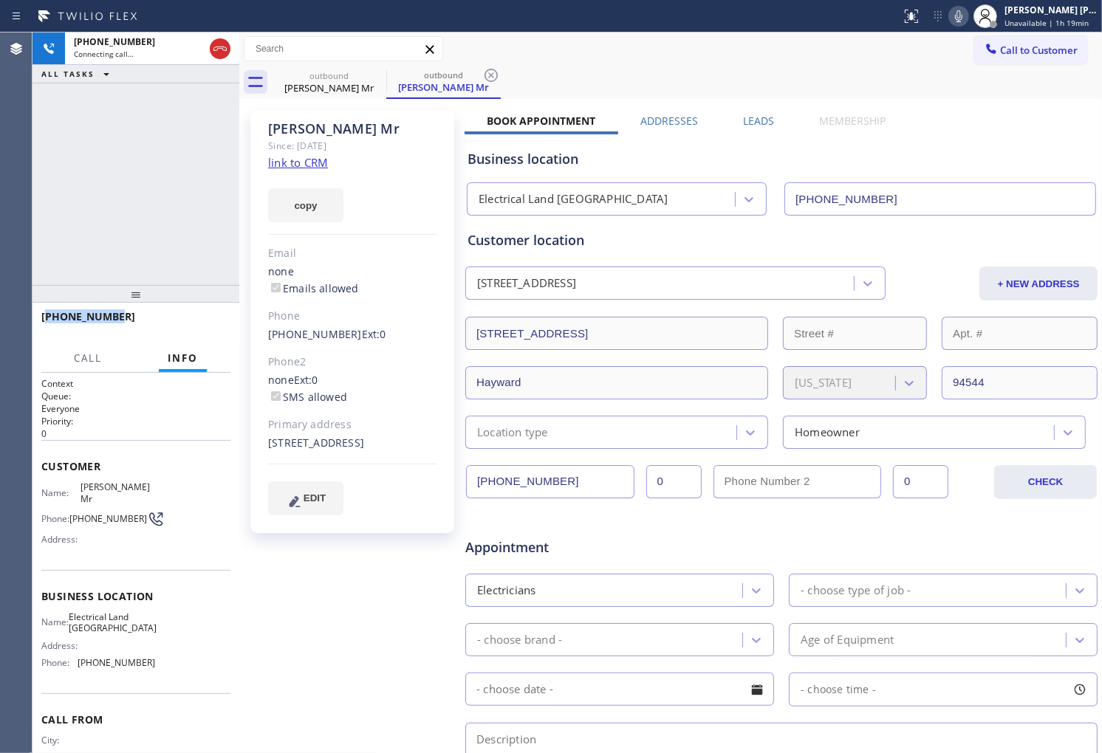
click at [64, 322] on span "[PHONE_NUMBER]" at bounding box center [88, 316] width 94 height 14
copy span "[PHONE_NUMBER]"
click at [114, 611] on span "Electrical Land [GEOGRAPHIC_DATA]" at bounding box center [113, 622] width 88 height 23
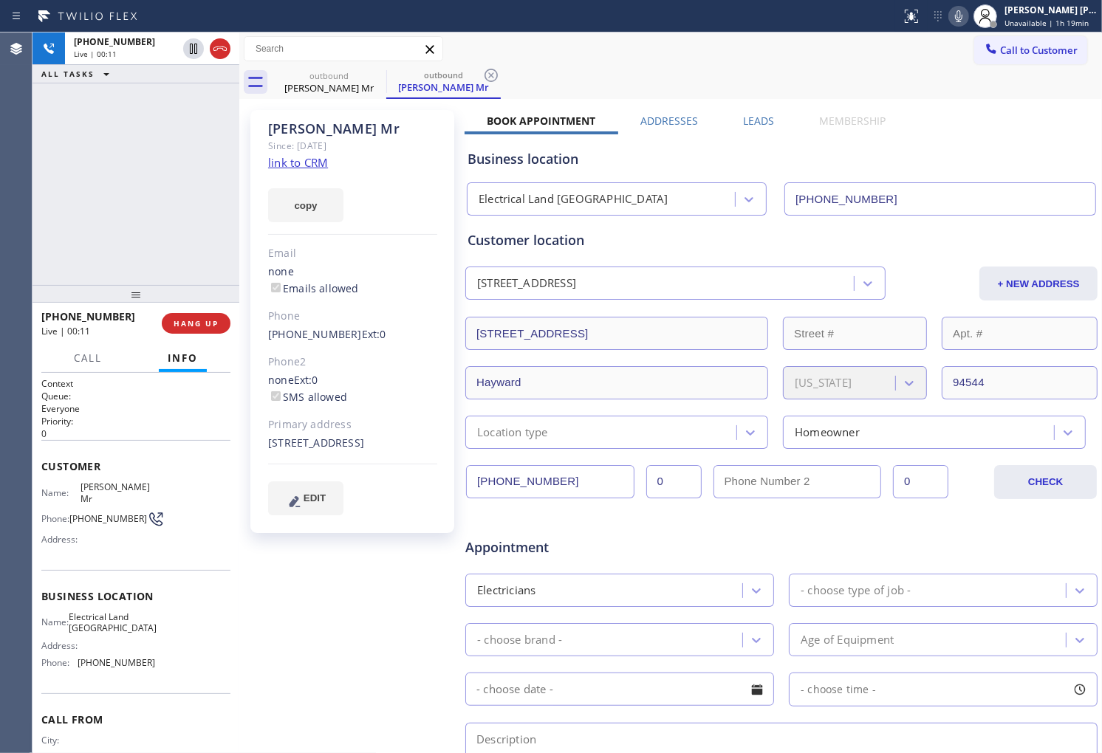
click at [114, 611] on span "Electrical Land [GEOGRAPHIC_DATA]" at bounding box center [113, 622] width 88 height 23
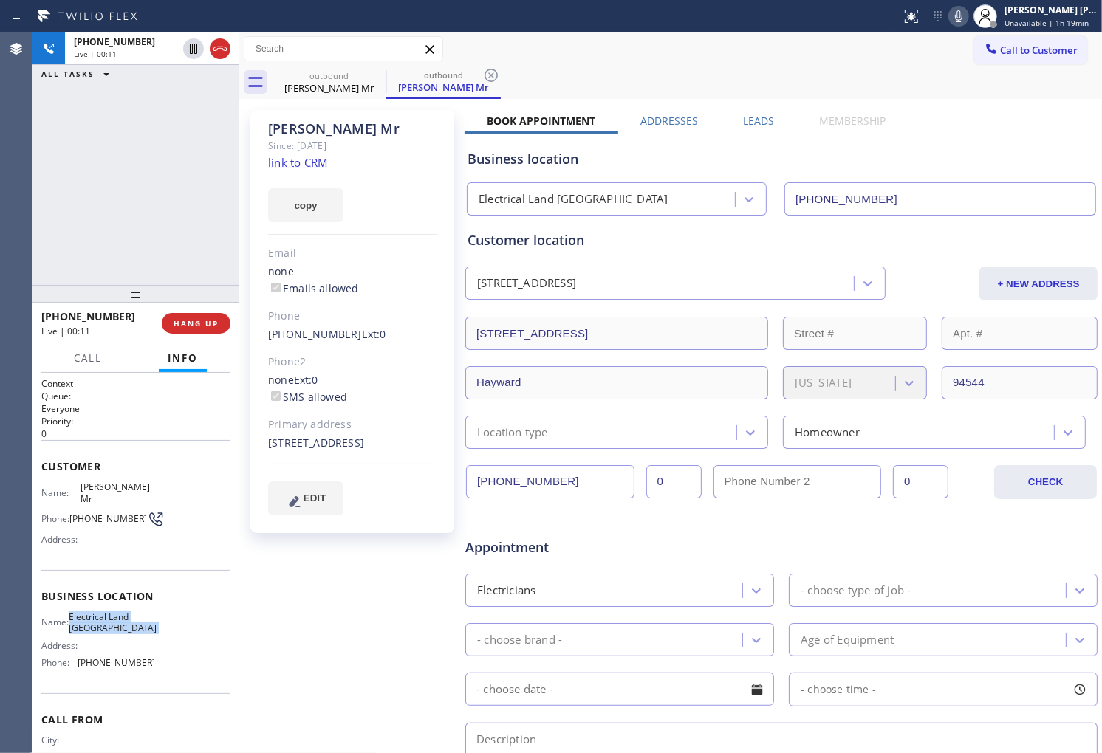
copy span "Electrical Land [GEOGRAPHIC_DATA]"
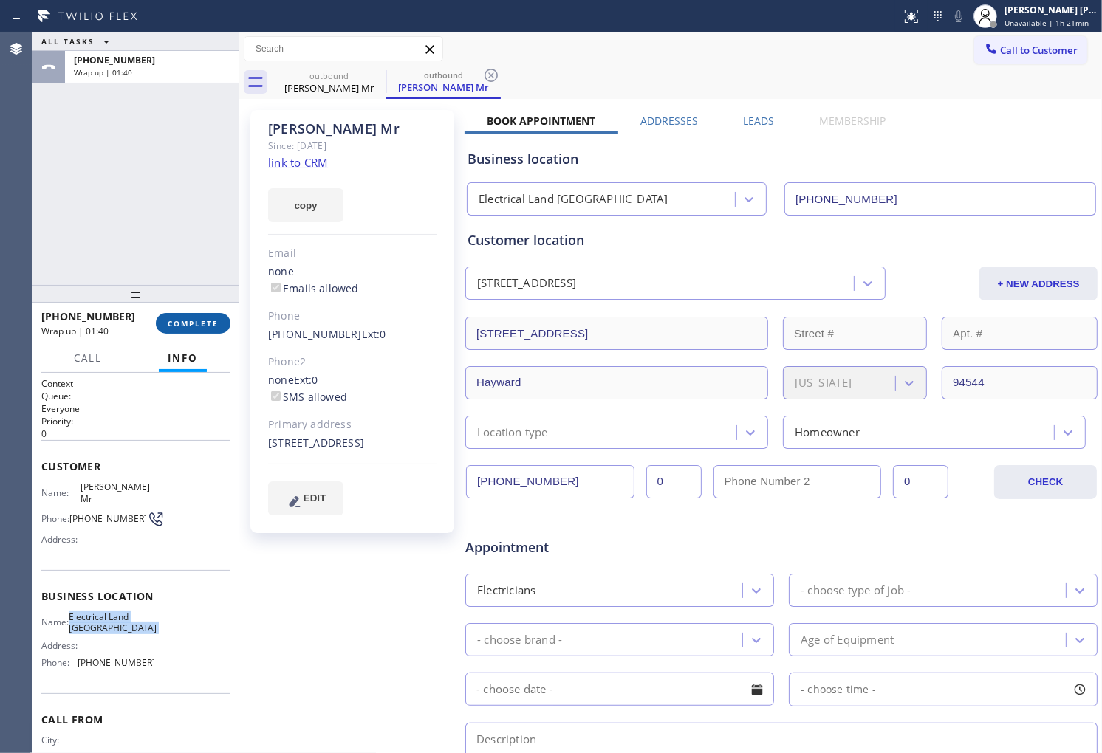
click at [192, 321] on span "COMPLETE" at bounding box center [193, 323] width 51 height 10
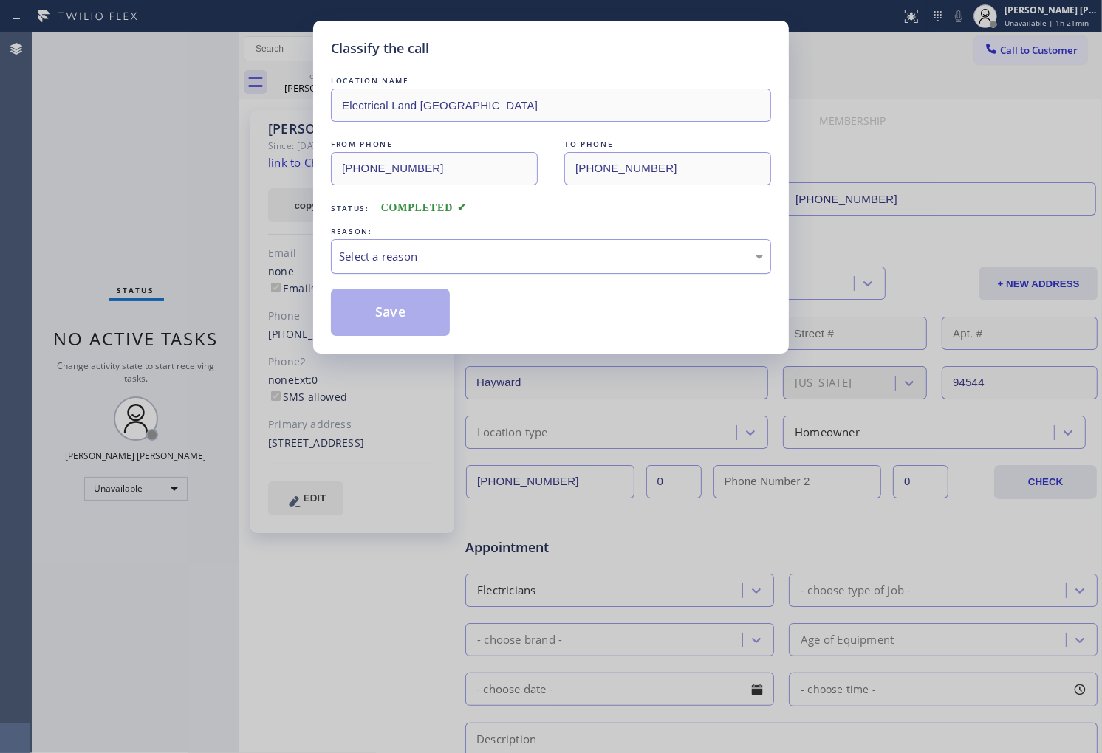
click at [402, 271] on div "Select a reason" at bounding box center [551, 256] width 440 height 35
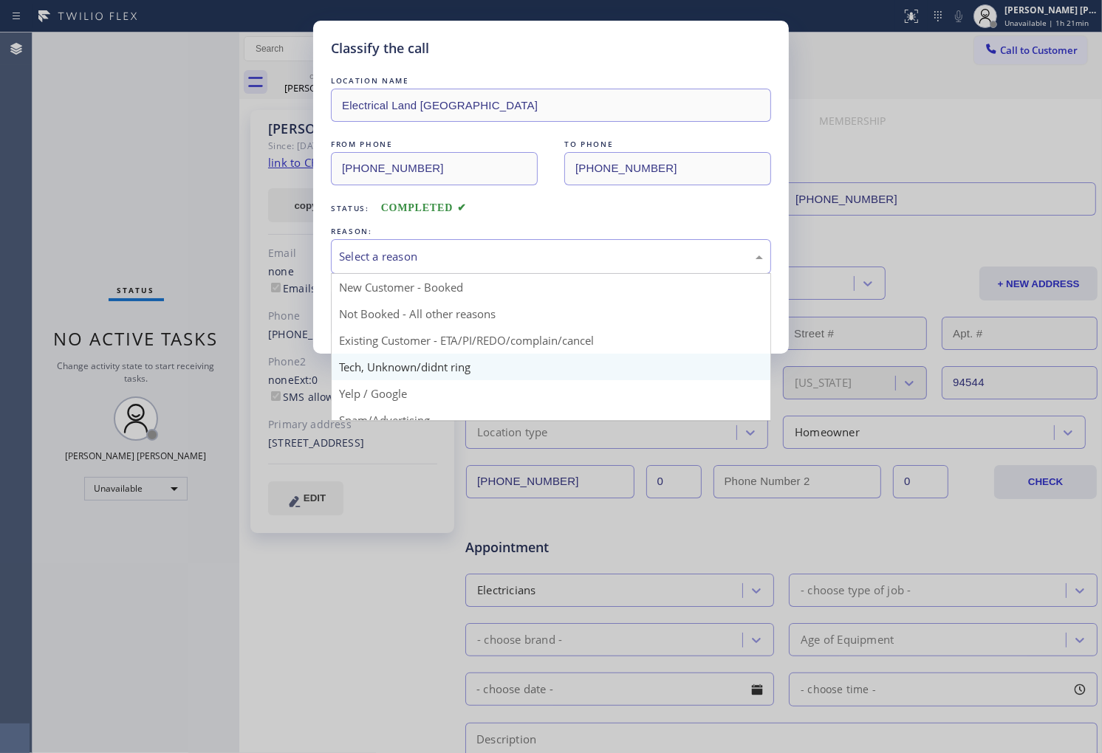
click at [411, 362] on div "Classify the call LOCATION NAME Electrical Land Union City FROM PHONE [PHONE_NU…" at bounding box center [551, 376] width 1102 height 753
click at [392, 264] on div "Tech, Unknown/didnt ring" at bounding box center [551, 256] width 424 height 17
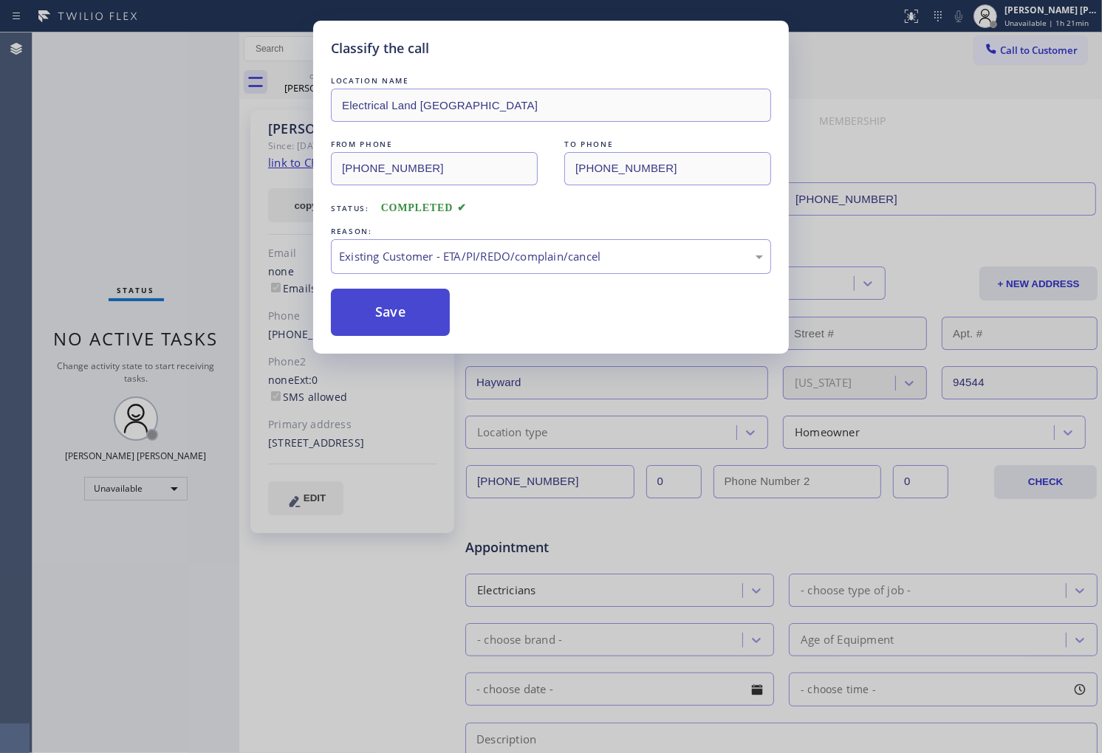
click at [388, 326] on button "Save" at bounding box center [390, 312] width 119 height 47
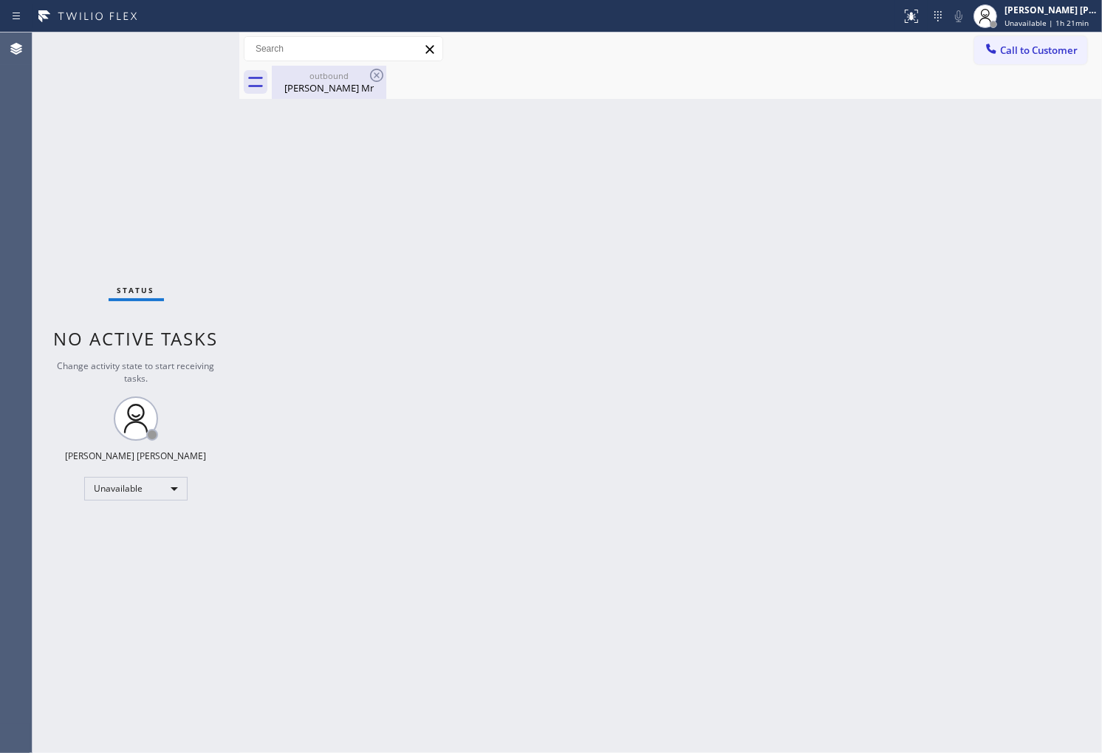
click at [366, 83] on div "[PERSON_NAME] Mr" at bounding box center [329, 87] width 112 height 13
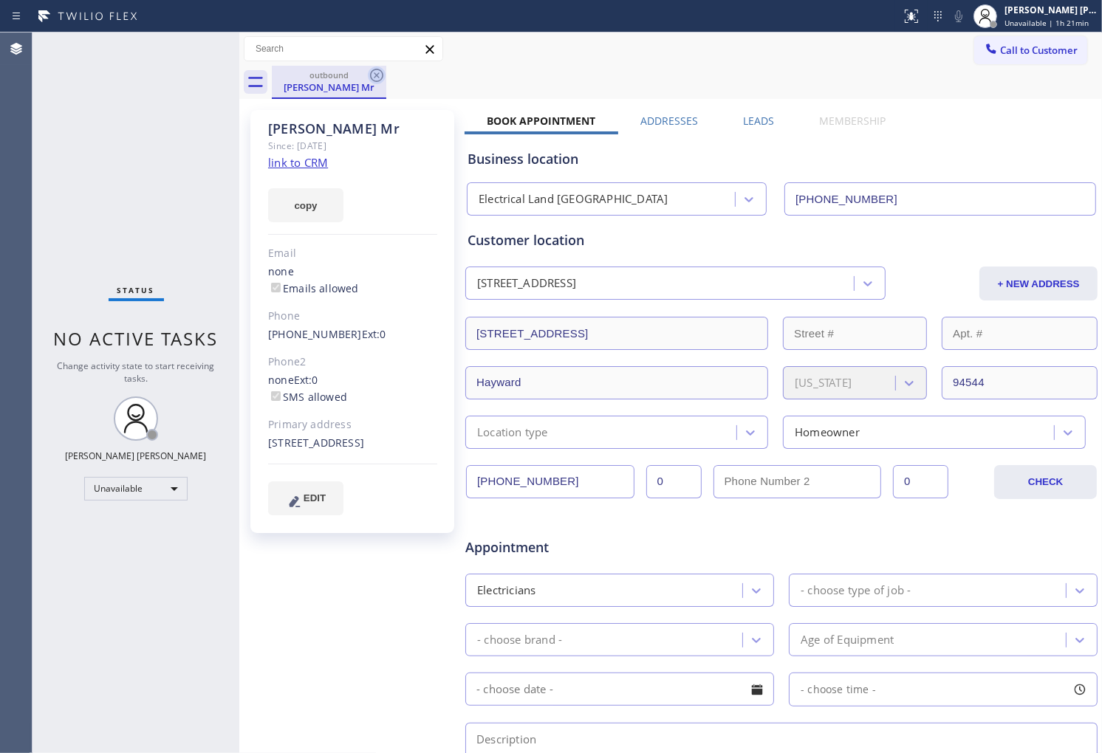
click at [374, 72] on icon at bounding box center [377, 75] width 18 height 18
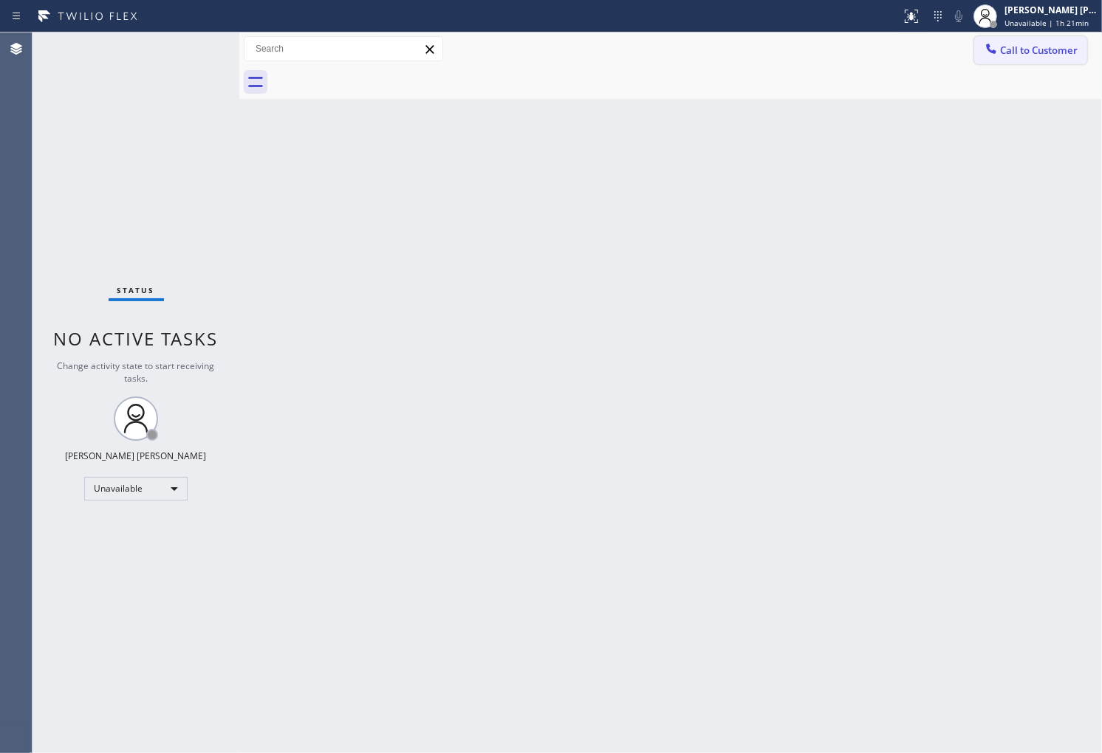
click at [1049, 61] on button "Call to Customer" at bounding box center [1030, 50] width 113 height 28
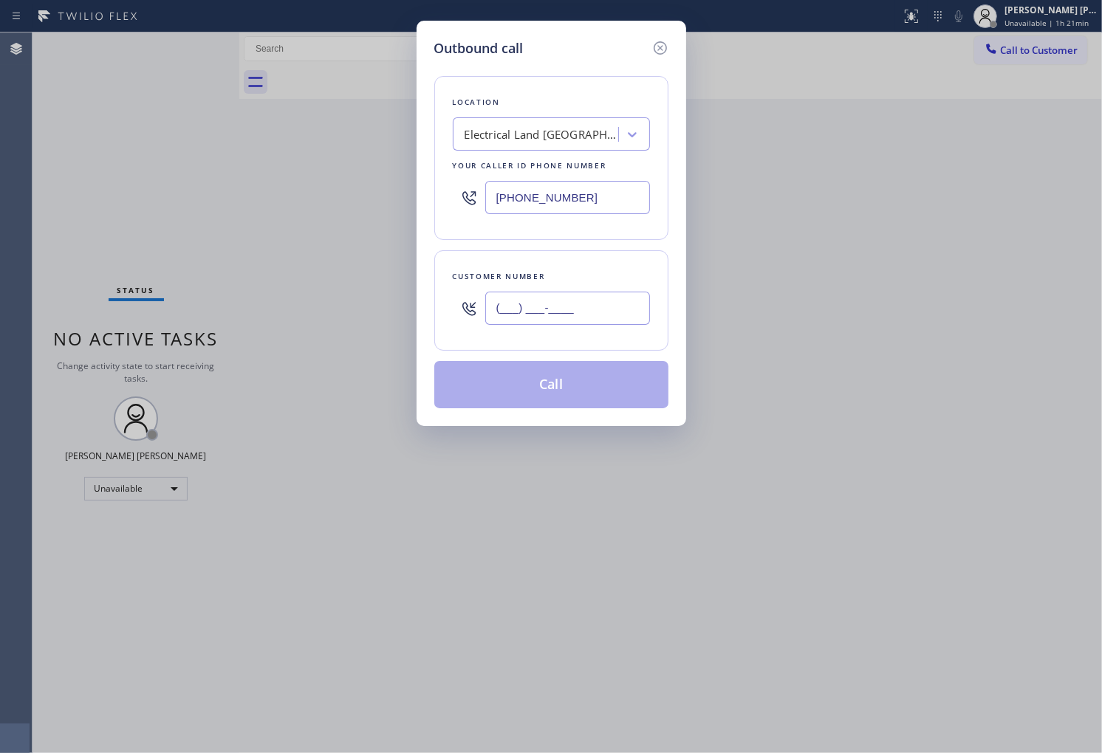
click at [563, 321] on input "(___) ___-____" at bounding box center [567, 308] width 165 height 33
paste input "323) 354-2252"
type input "[PHONE_NUMBER]"
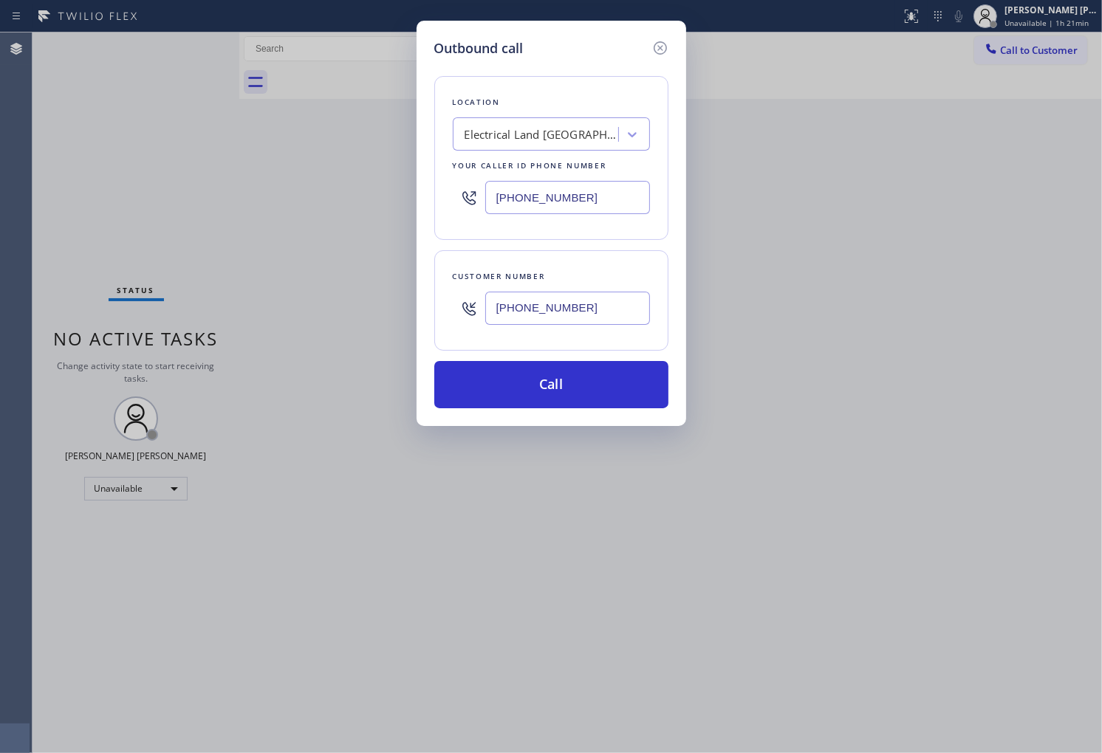
click at [602, 193] on input "[PHONE_NUMBER]" at bounding box center [567, 197] width 165 height 33
paste input "310) 388-4064"
type input "[PHONE_NUMBER]"
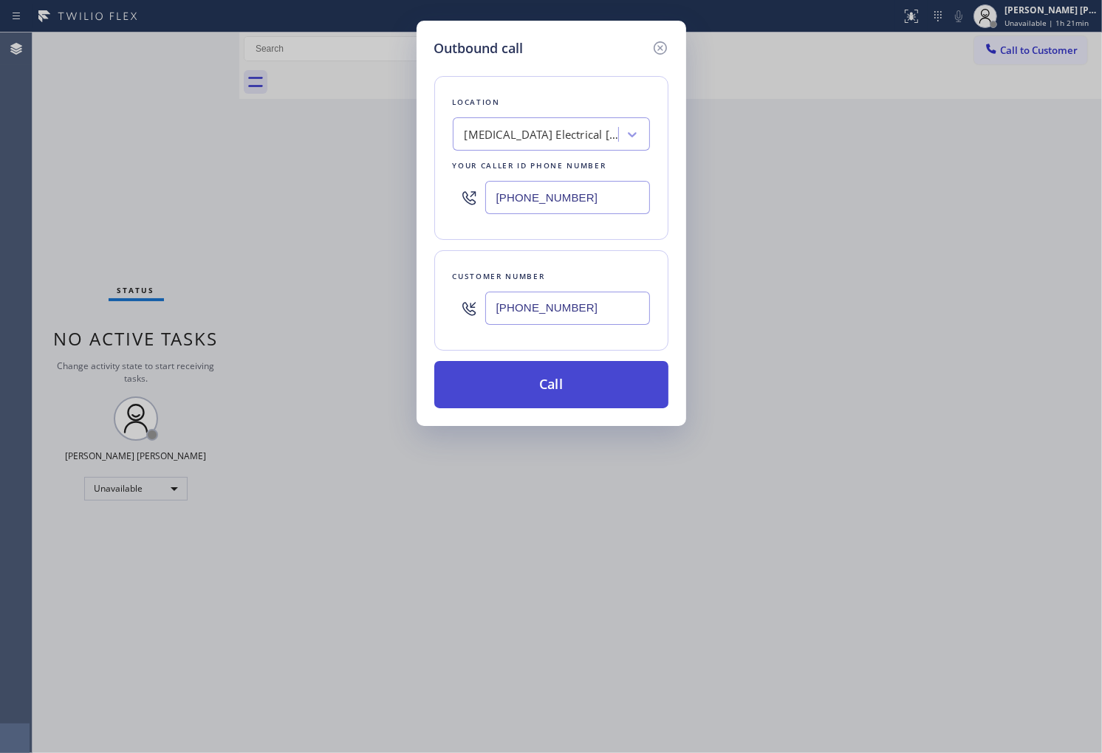
click at [591, 386] on button "Call" at bounding box center [551, 384] width 234 height 47
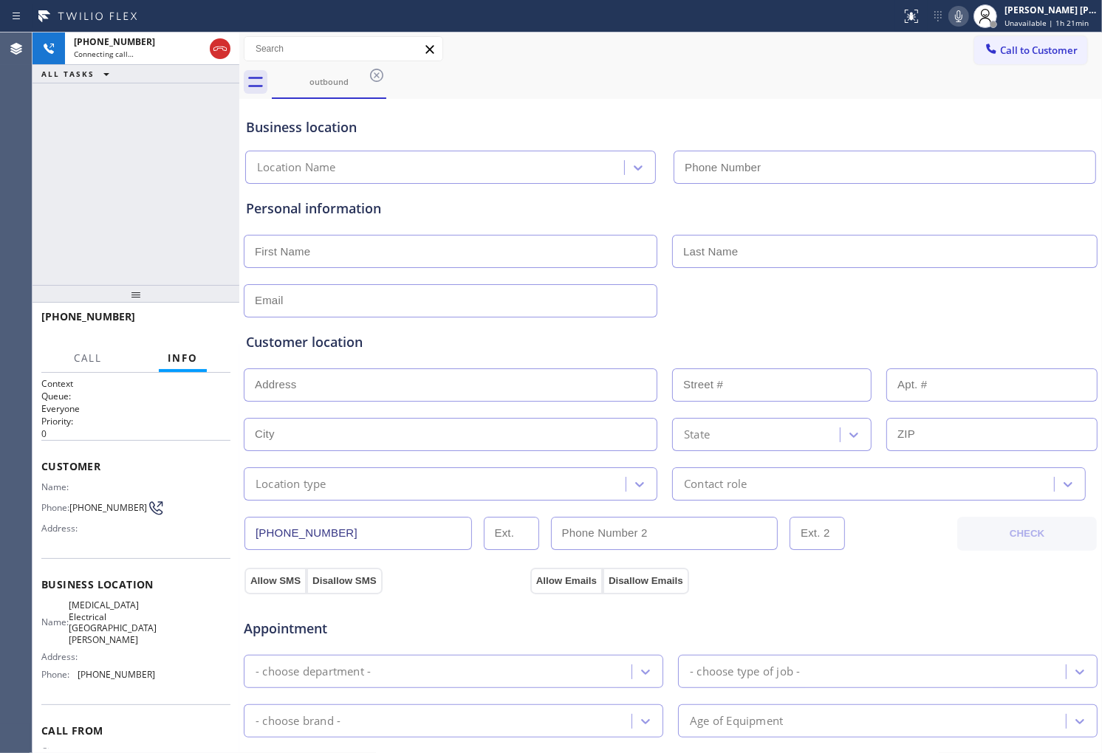
type input "[PHONE_NUMBER]"
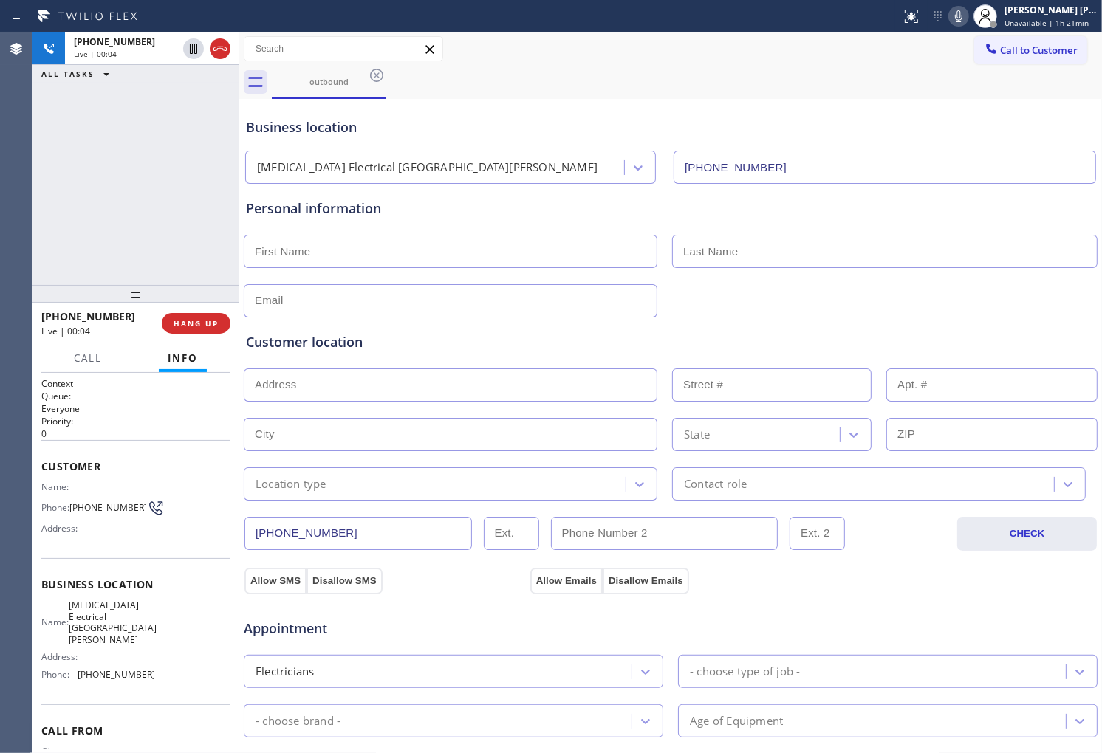
click at [55, 292] on div at bounding box center [135, 294] width 207 height 18
click at [90, 313] on span "[PHONE_NUMBER]" at bounding box center [88, 316] width 94 height 14
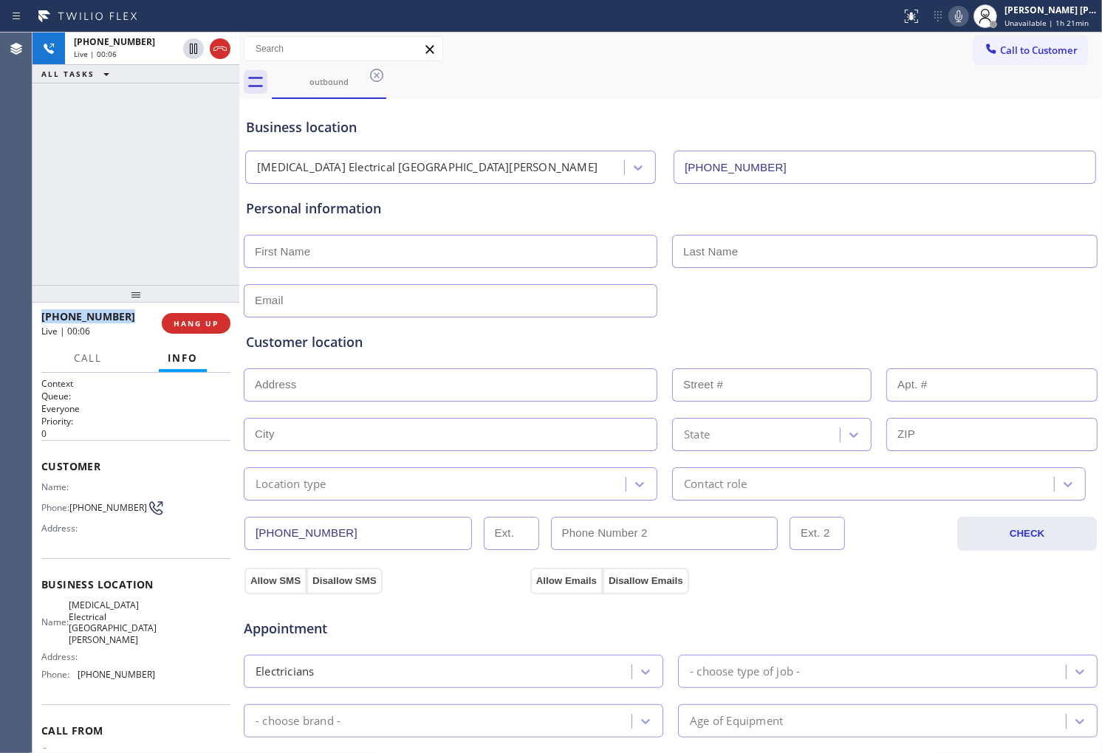
click at [90, 313] on span "[PHONE_NUMBER]" at bounding box center [88, 316] width 94 height 14
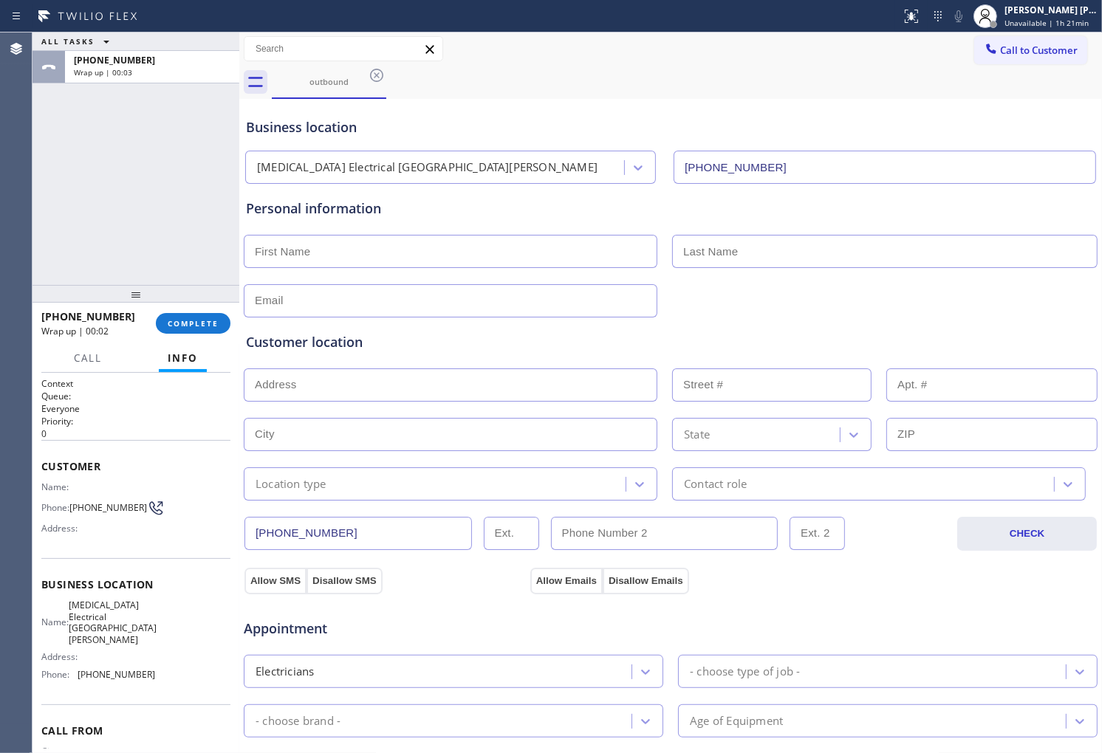
click at [208, 337] on div "[PHONE_NUMBER] Wrap up | 00:02 COMPLETE" at bounding box center [135, 323] width 189 height 38
click at [209, 331] on button "COMPLETE" at bounding box center [193, 323] width 75 height 21
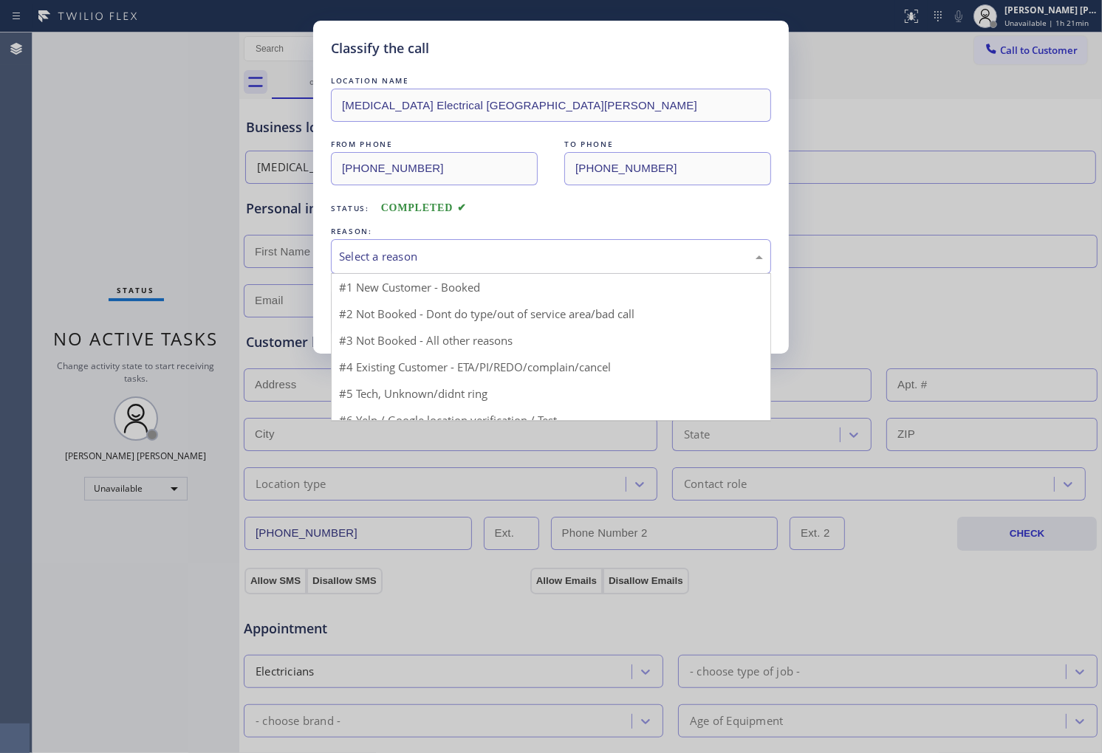
click at [423, 264] on div "Select a reason" at bounding box center [551, 256] width 424 height 17
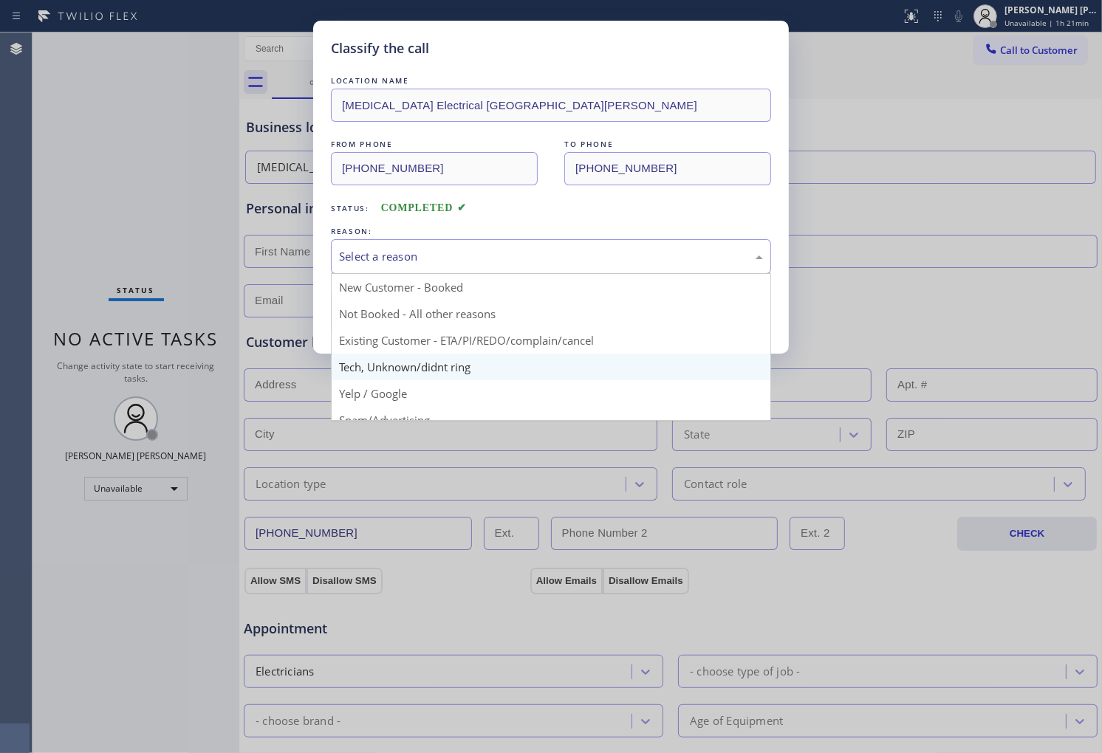
click at [400, 357] on div "Classify the call LOCATION NAME [MEDICAL_DATA] Electrical [GEOGRAPHIC_DATA][PER…" at bounding box center [551, 376] width 1102 height 753
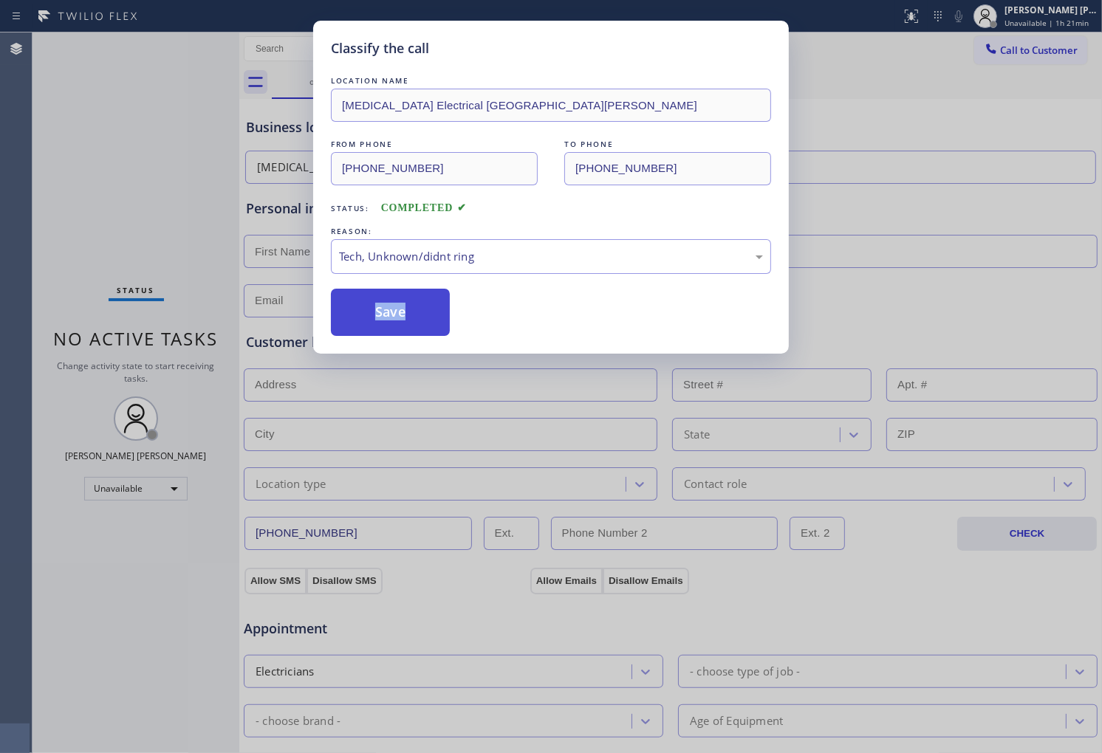
click at [397, 334] on button "Save" at bounding box center [390, 312] width 119 height 47
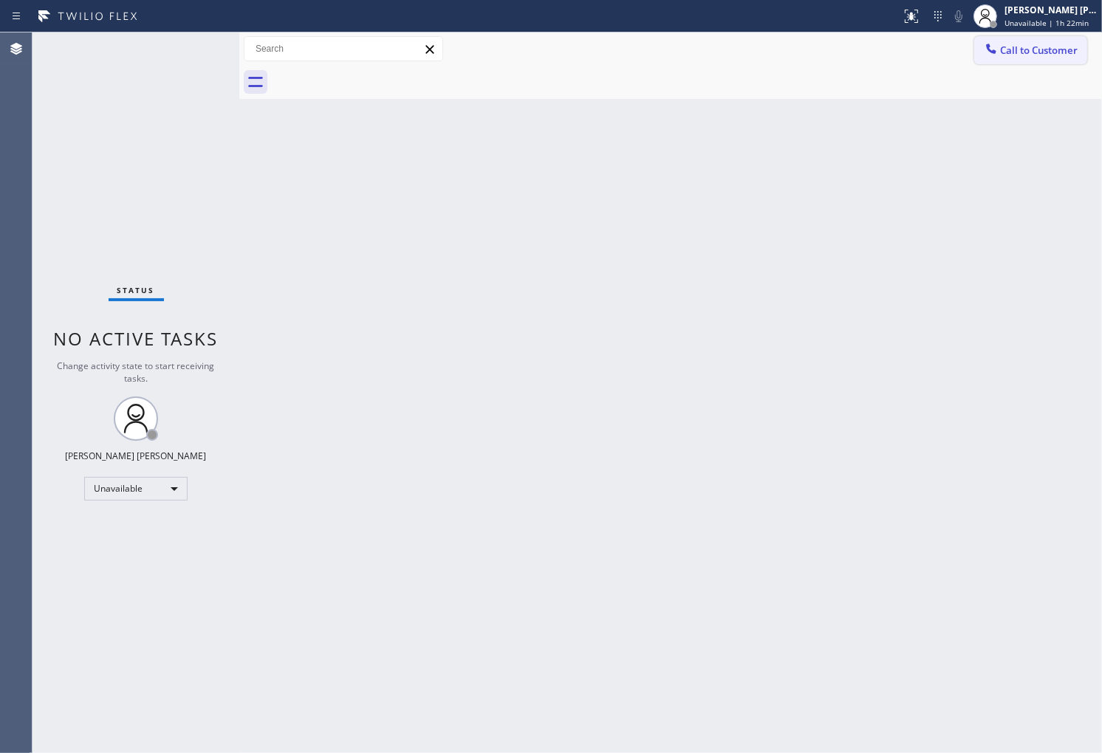
click at [1049, 56] on span "Call to Customer" at bounding box center [1039, 50] width 78 height 13
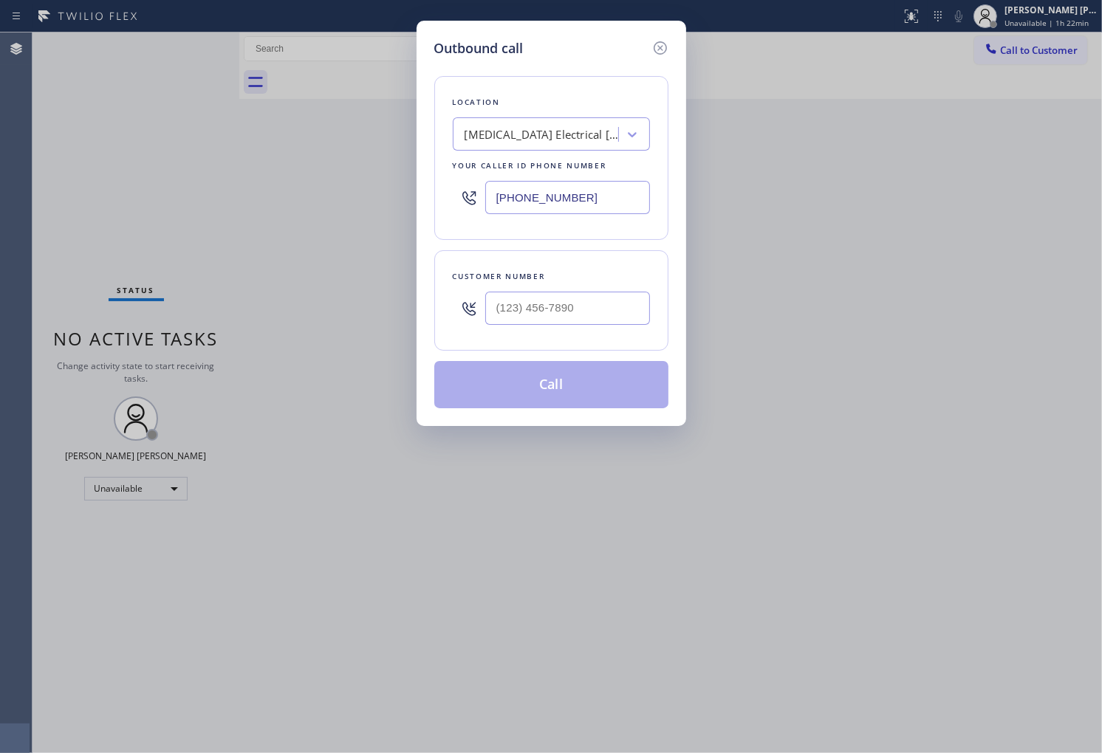
click at [581, 205] on input "[PHONE_NUMBER]" at bounding box center [567, 197] width 165 height 33
paste input "___) ___-____"
type input "(___) ___-____"
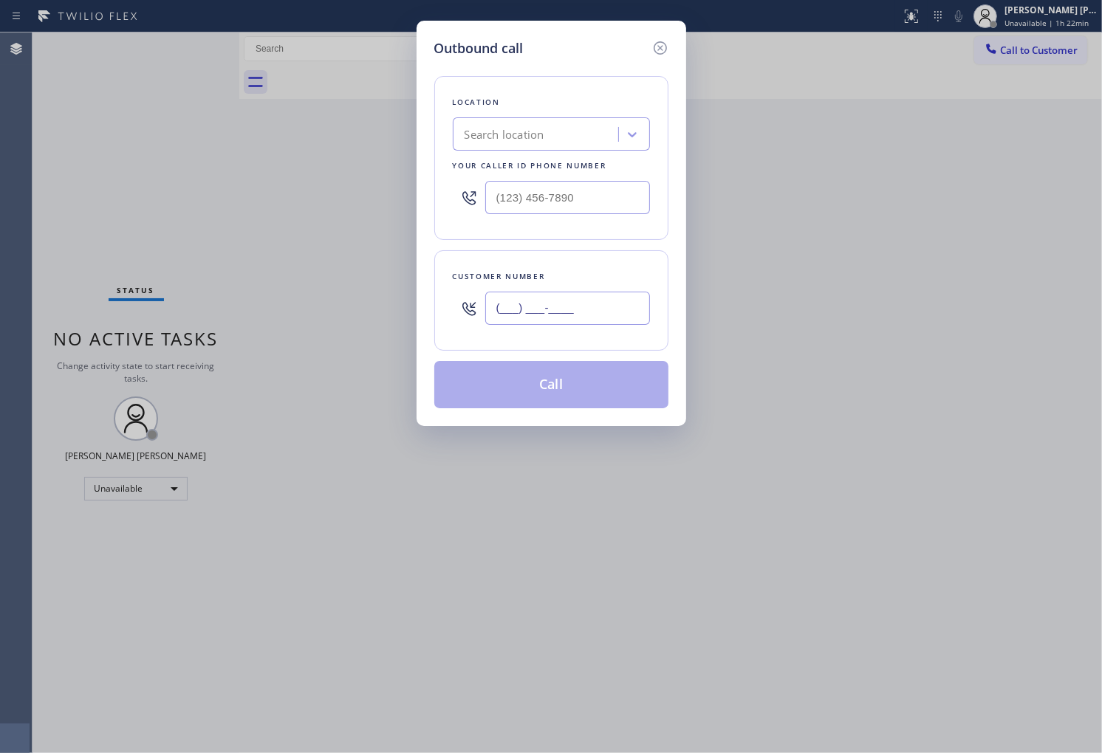
click at [636, 318] on input "(___) ___-____" at bounding box center [567, 308] width 165 height 33
paste input "text"
type input "(___) ___-____"
click at [558, 310] on input "text" at bounding box center [567, 308] width 165 height 33
click at [558, 310] on input "(___) ___-____" at bounding box center [567, 308] width 165 height 33
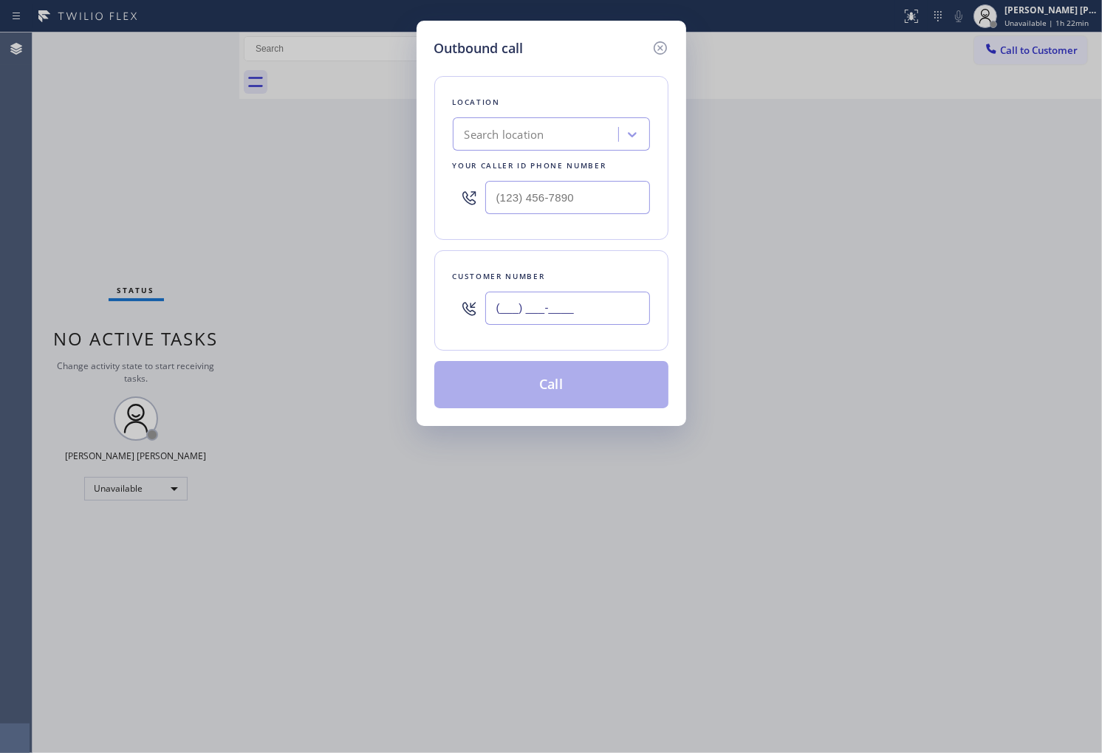
paste input "914) 320-3625"
type input "[PHONE_NUMBER]"
click at [554, 198] on input "text" at bounding box center [567, 197] width 165 height 33
click at [554, 198] on input "(___) ___-____" at bounding box center [567, 197] width 165 height 33
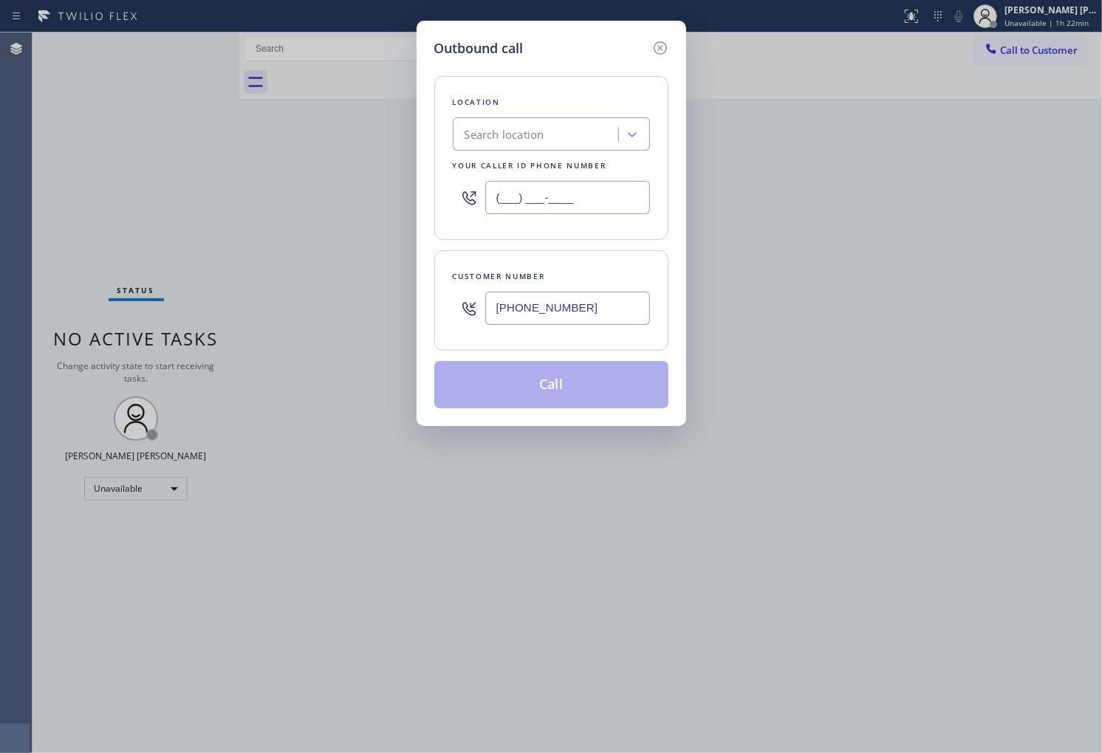
click at [554, 198] on input "(___) ___-____" at bounding box center [567, 197] width 165 height 33
paste input "917) 920-9568"
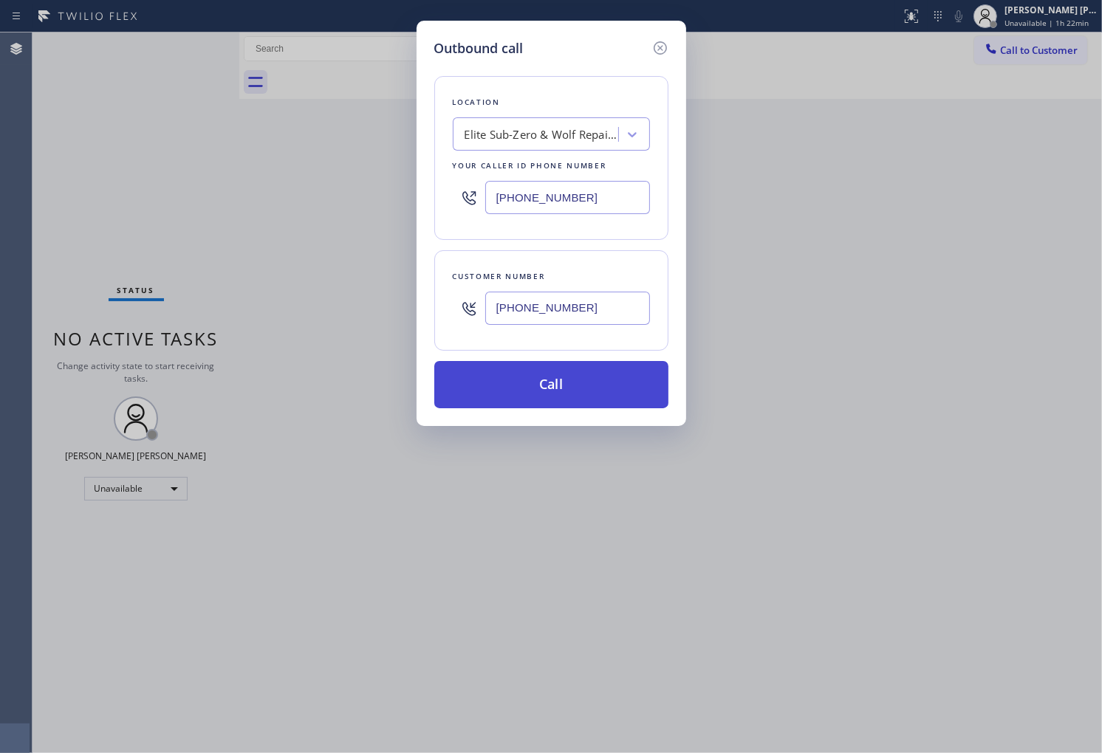
type input "[PHONE_NUMBER]"
click at [540, 386] on button "Call" at bounding box center [551, 384] width 234 height 47
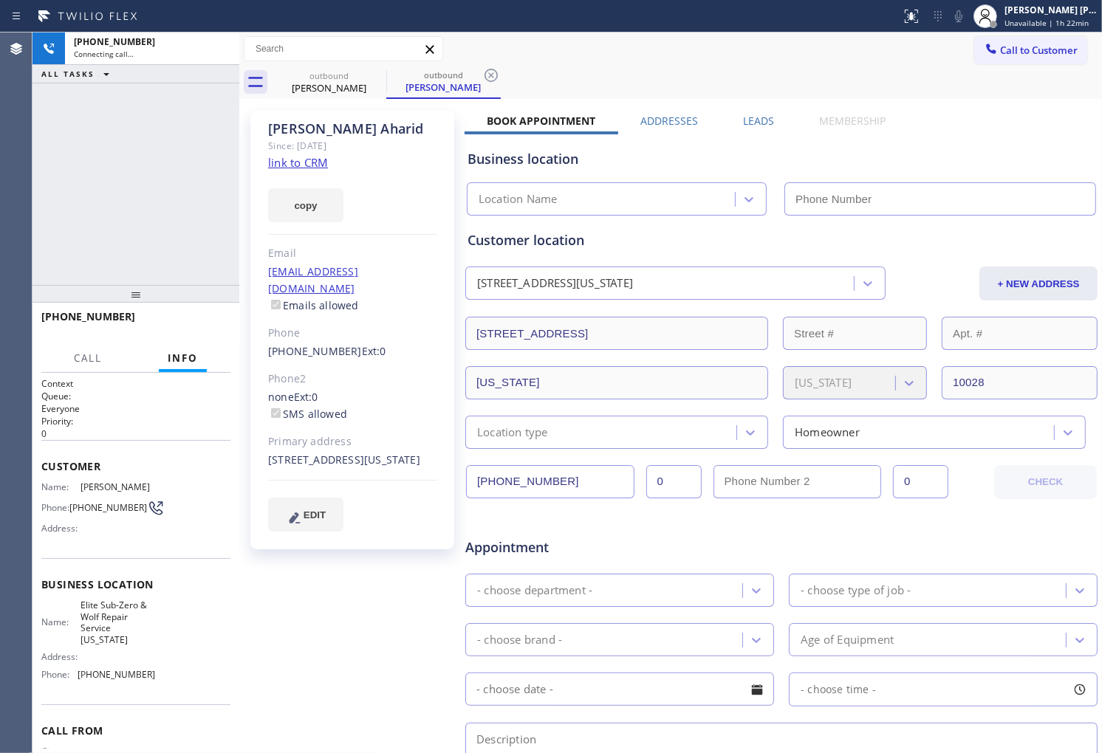
click at [318, 164] on link "link to CRM" at bounding box center [298, 162] width 60 height 15
type input "[PHONE_NUMBER]"
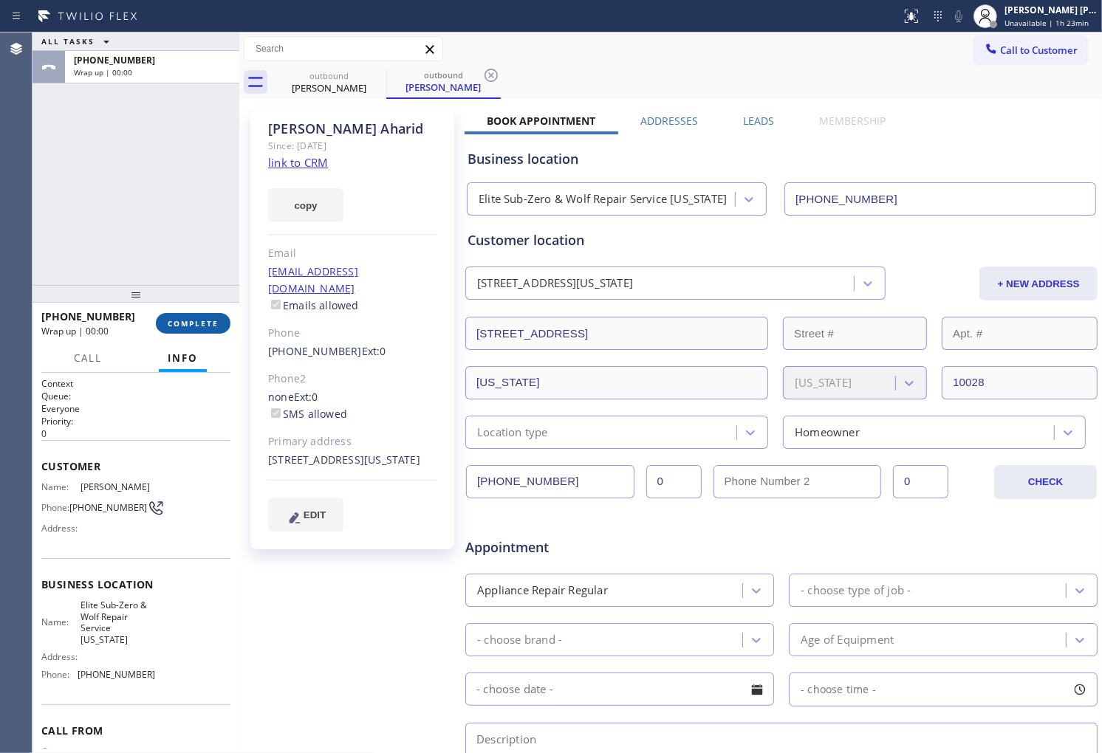
click at [188, 328] on span "COMPLETE" at bounding box center [193, 323] width 51 height 10
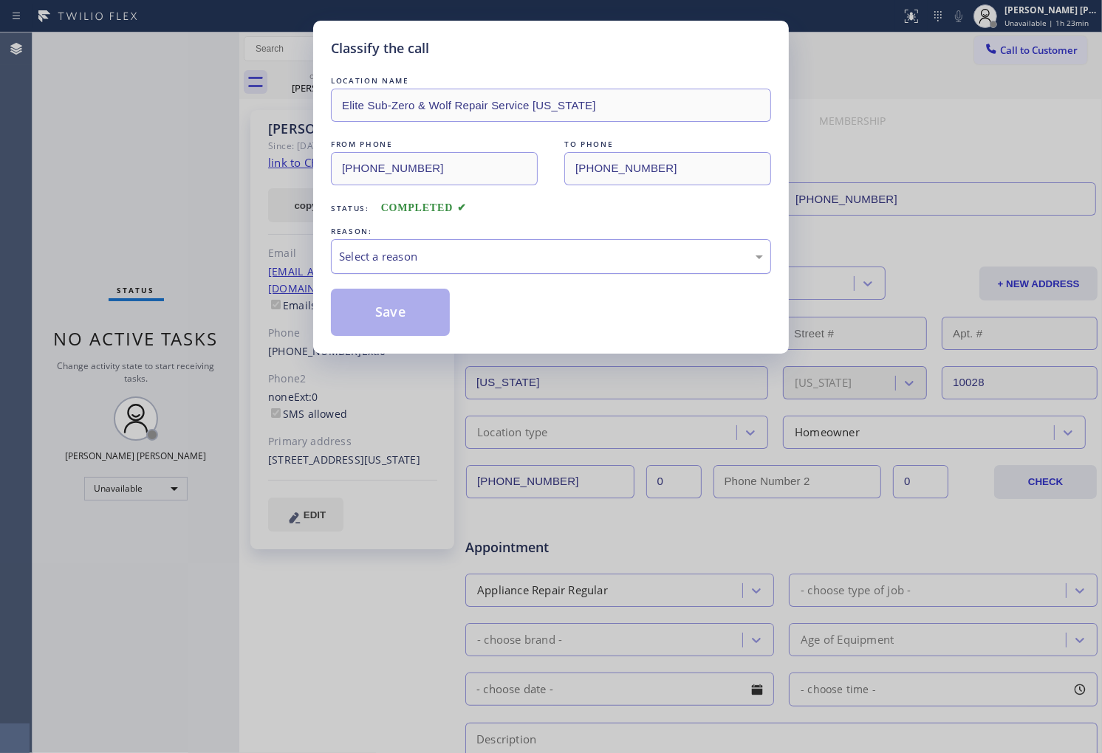
click at [464, 267] on div "Select a reason" at bounding box center [551, 256] width 440 height 35
click at [395, 313] on button "Save" at bounding box center [390, 312] width 119 height 47
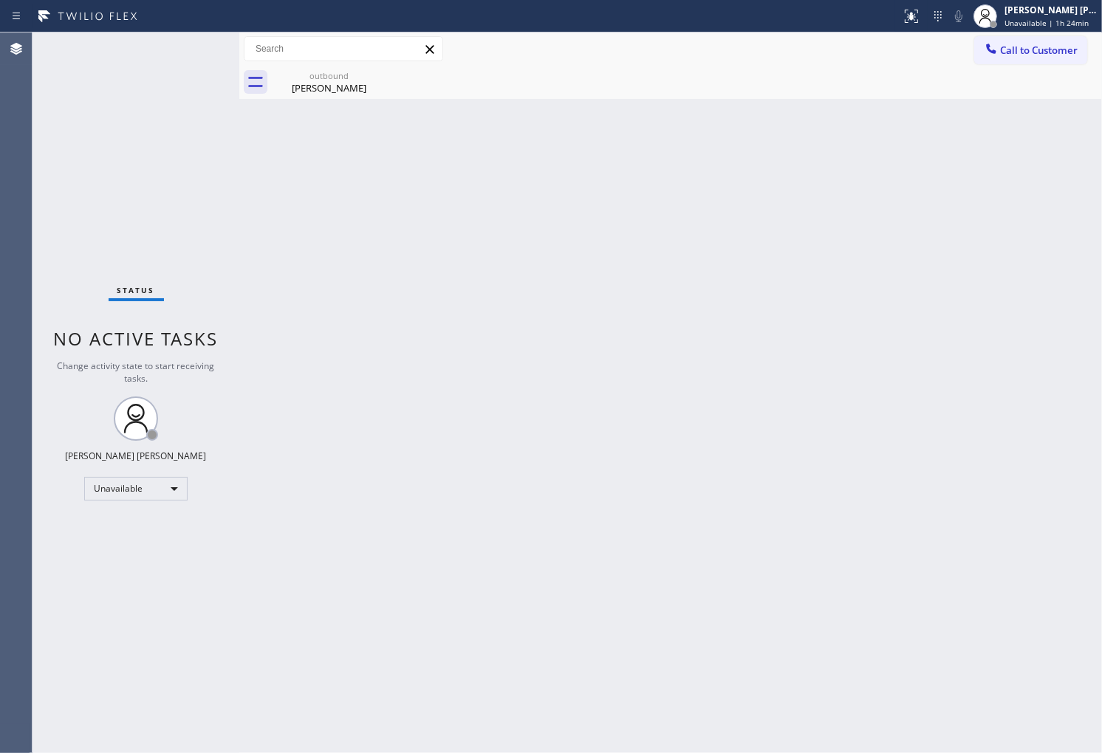
drag, startPoint x: 1061, startPoint y: 61, endPoint x: 877, endPoint y: 263, distance: 273.4
click at [1061, 61] on button "Call to Customer" at bounding box center [1030, 50] width 113 height 28
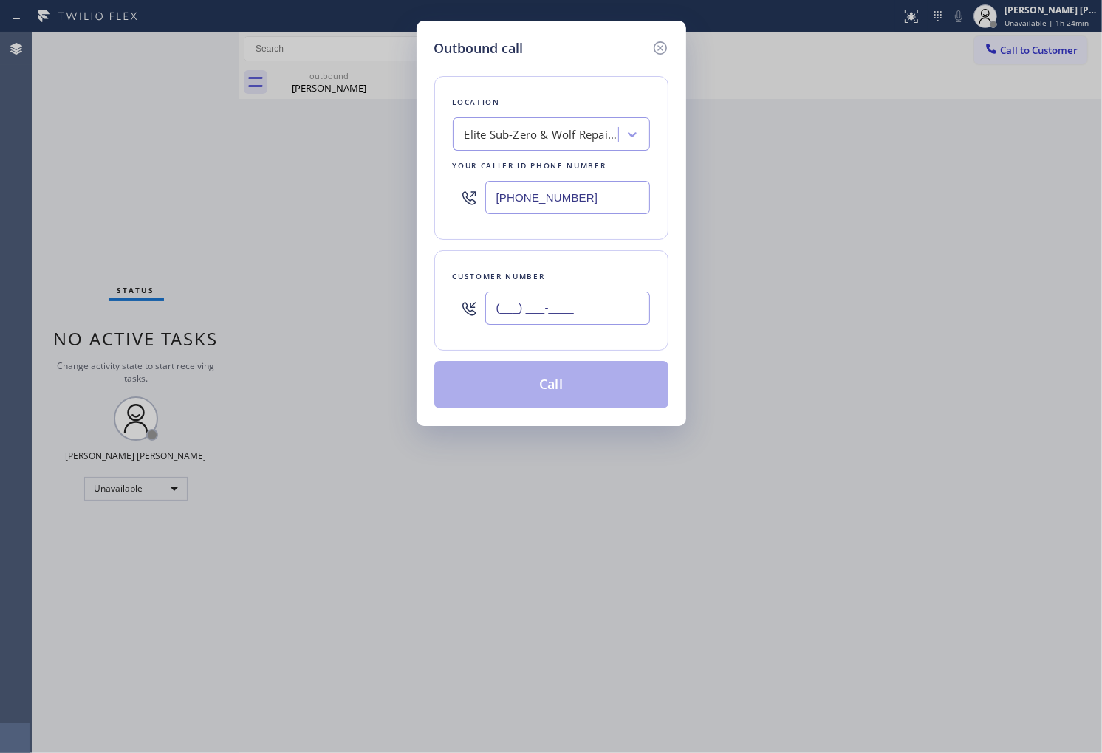
click at [600, 312] on input "(___) ___-____" at bounding box center [567, 308] width 165 height 33
paste input "209) 778-1251"
type input "[PHONE_NUMBER]"
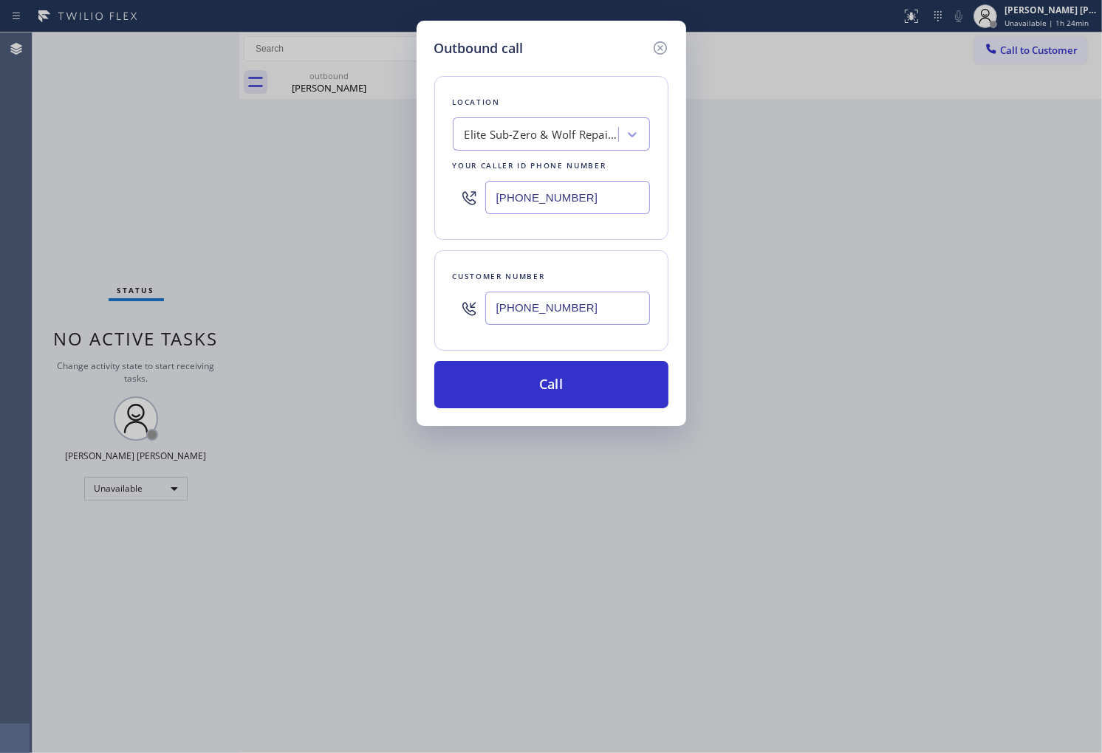
click at [538, 179] on div "[PHONE_NUMBER]" at bounding box center [551, 198] width 197 height 48
click at [536, 193] on input "[PHONE_NUMBER]" at bounding box center [567, 197] width 165 height 33
paste input "408) 409-8907"
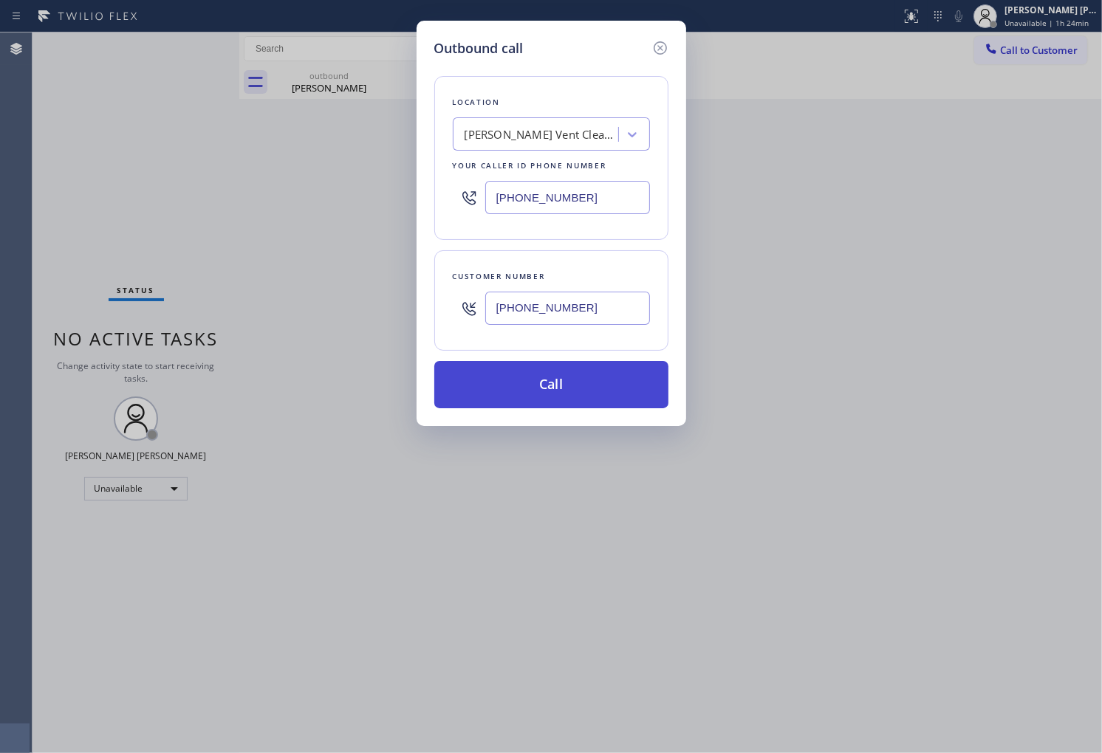
type input "[PHONE_NUMBER]"
click at [549, 394] on button "Call" at bounding box center [551, 384] width 234 height 47
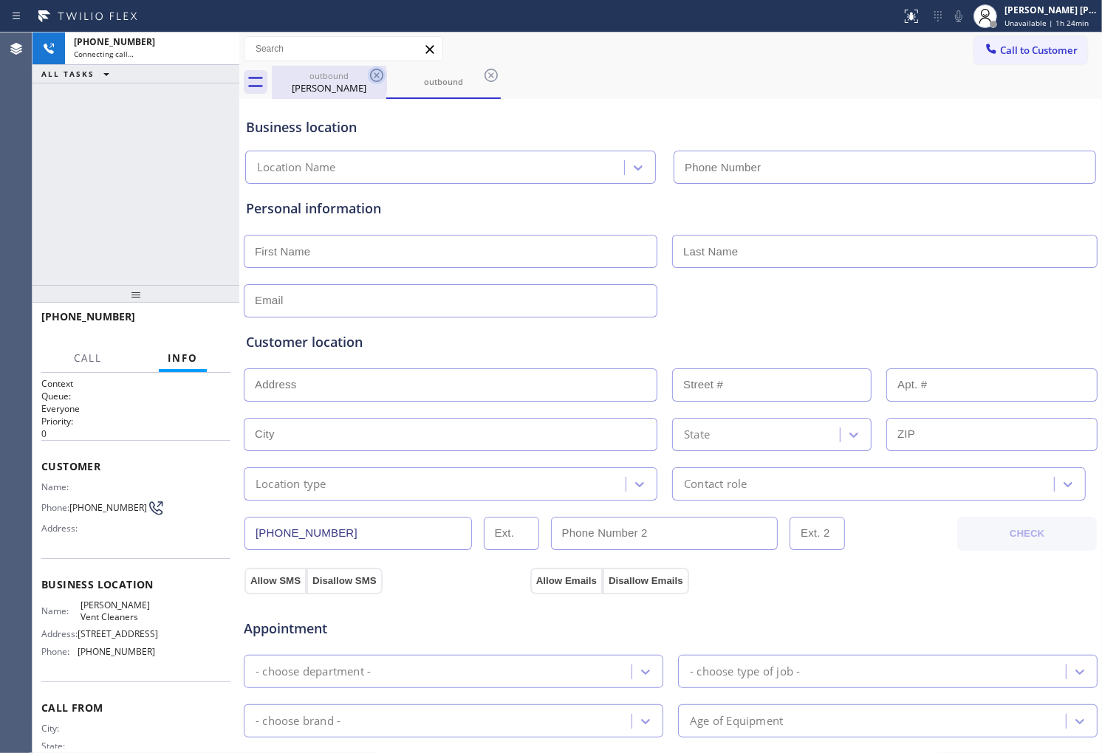
click at [372, 76] on icon at bounding box center [377, 75] width 18 height 18
type input "[PHONE_NUMBER]"
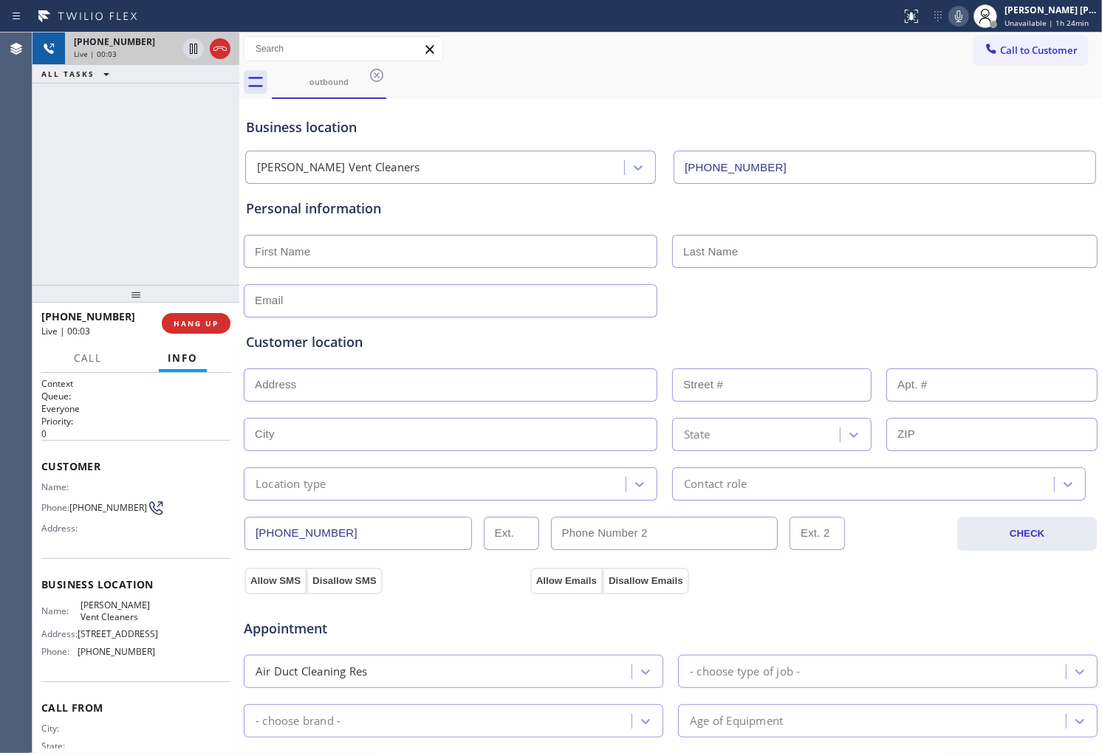
drag, startPoint x: 227, startPoint y: 47, endPoint x: 223, endPoint y: 56, distance: 9.6
click at [227, 47] on icon at bounding box center [220, 49] width 18 height 18
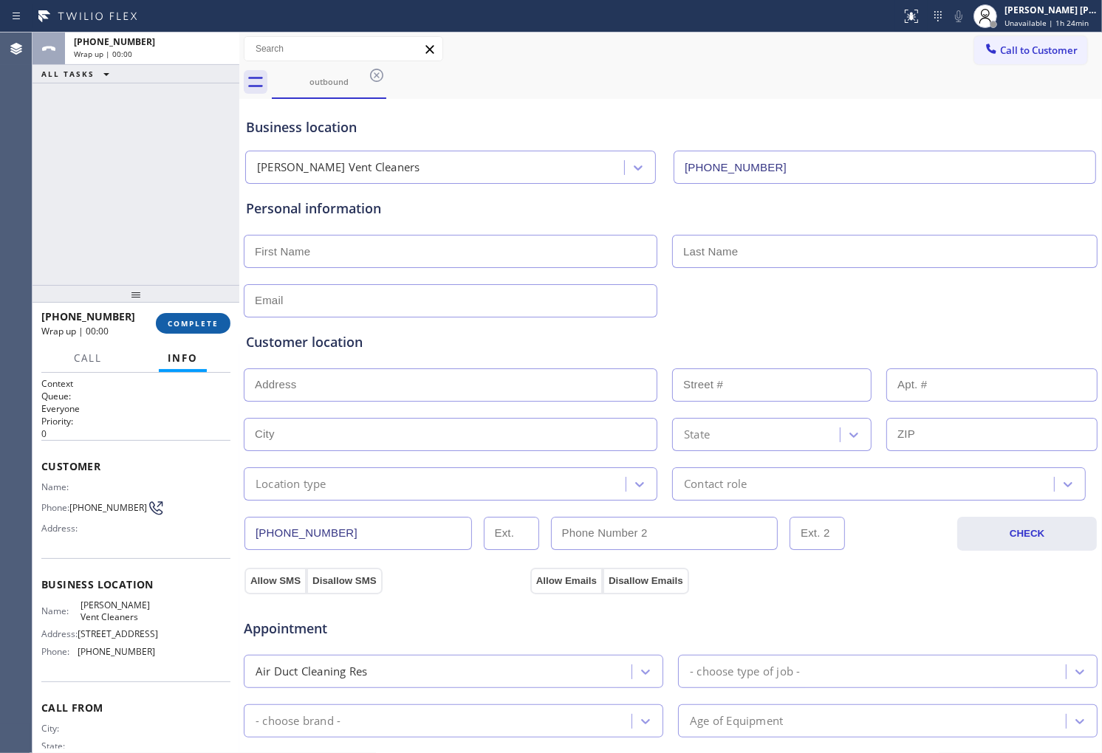
click at [212, 321] on span "COMPLETE" at bounding box center [193, 323] width 51 height 10
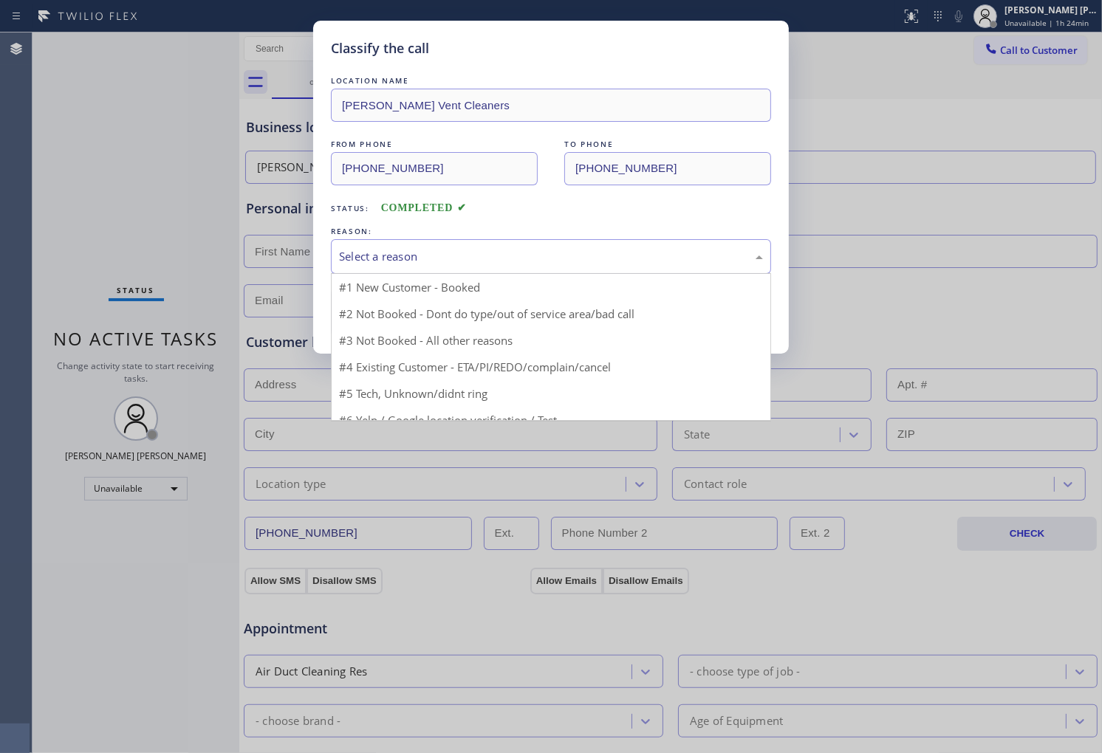
click at [510, 262] on div "Select a reason" at bounding box center [551, 256] width 424 height 17
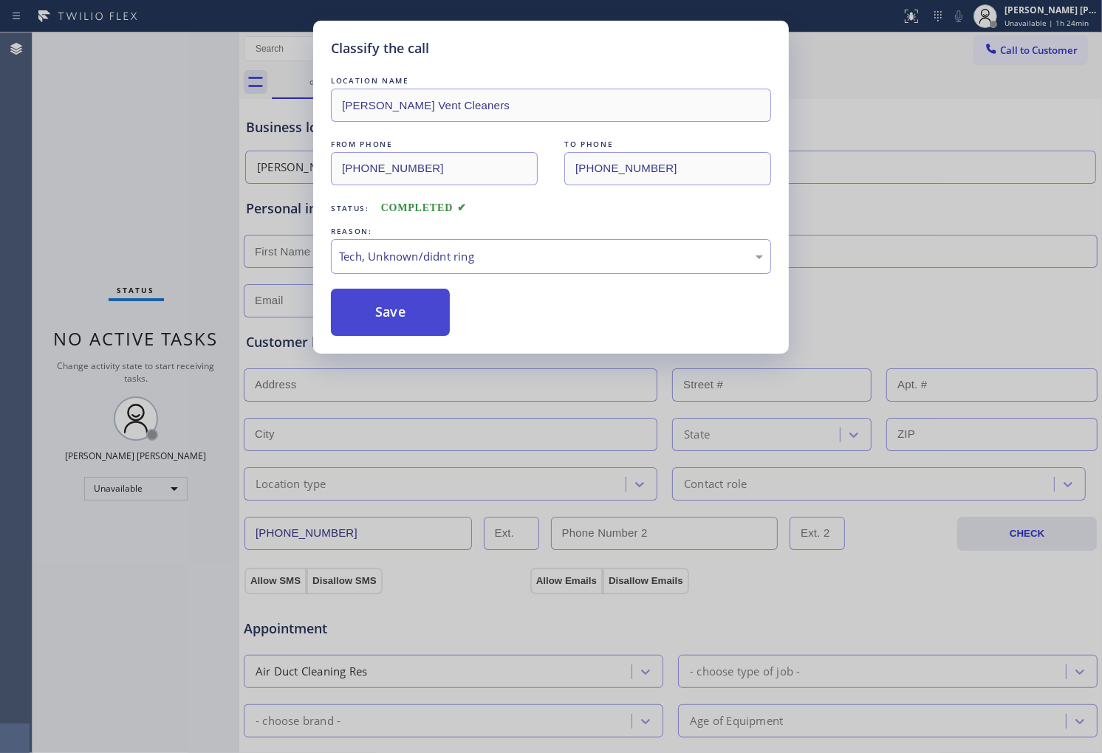
drag, startPoint x: 394, startPoint y: 362, endPoint x: 408, endPoint y: 326, distance: 39.1
click at [394, 362] on div "Classify the call LOCATION NAME [PERSON_NAME] Vent Cleaners FROM PHONE [PHONE_N…" at bounding box center [551, 376] width 1102 height 753
click at [412, 319] on button "Save" at bounding box center [390, 312] width 119 height 47
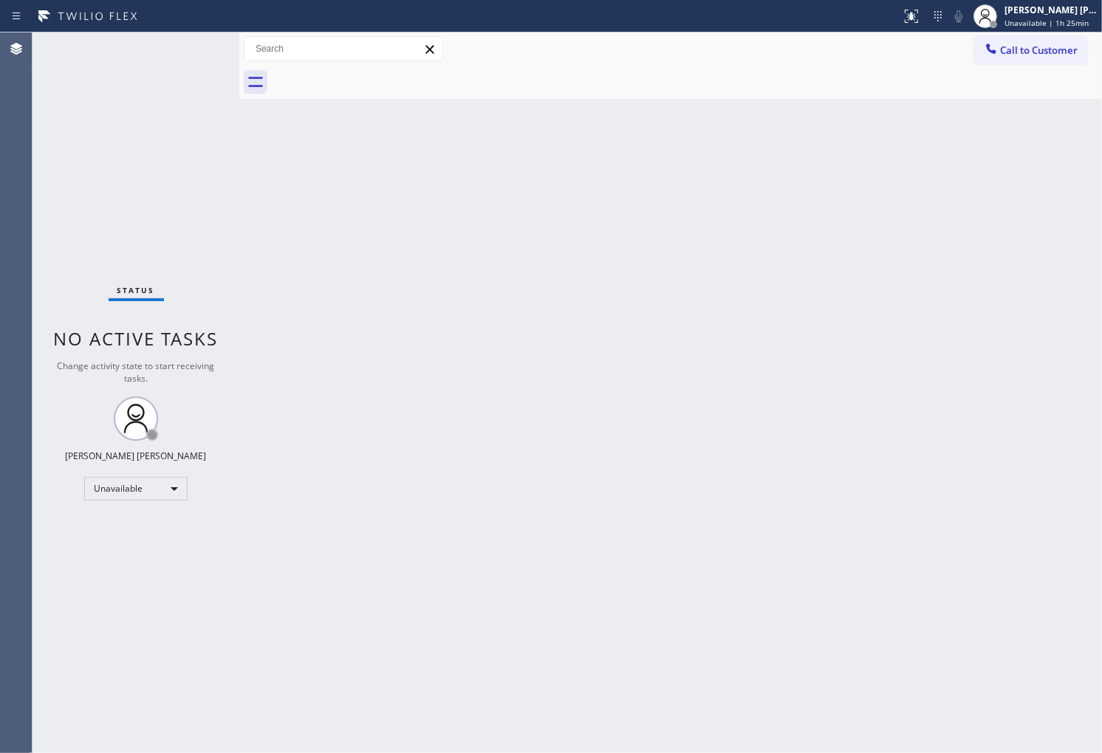
click at [5, 260] on div "Agent Desktop" at bounding box center [16, 392] width 32 height 721
click at [1014, 12] on div "[PERSON_NAME] [PERSON_NAME] Unavailable | 1h 25min" at bounding box center [1051, 16] width 100 height 26
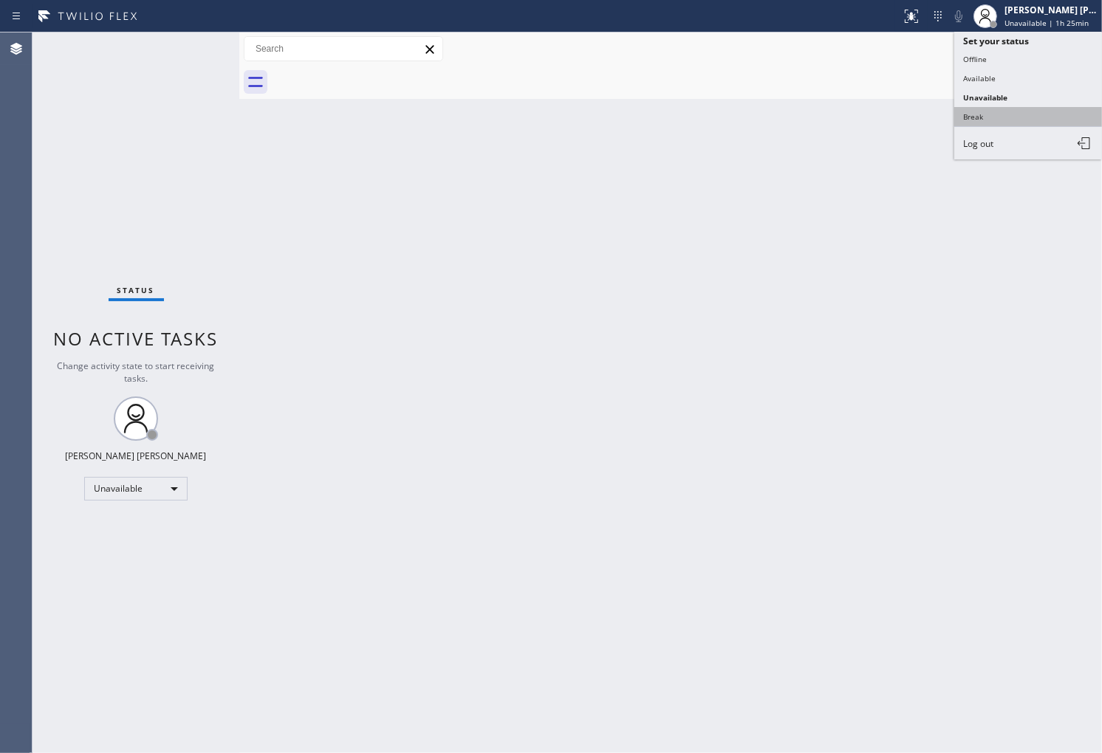
click at [1012, 117] on button "Break" at bounding box center [1028, 116] width 148 height 19
click at [1012, 117] on div "Back to Dashboard Change Sender ID Customers Technicians Select a contact Outbo…" at bounding box center [670, 392] width 863 height 721
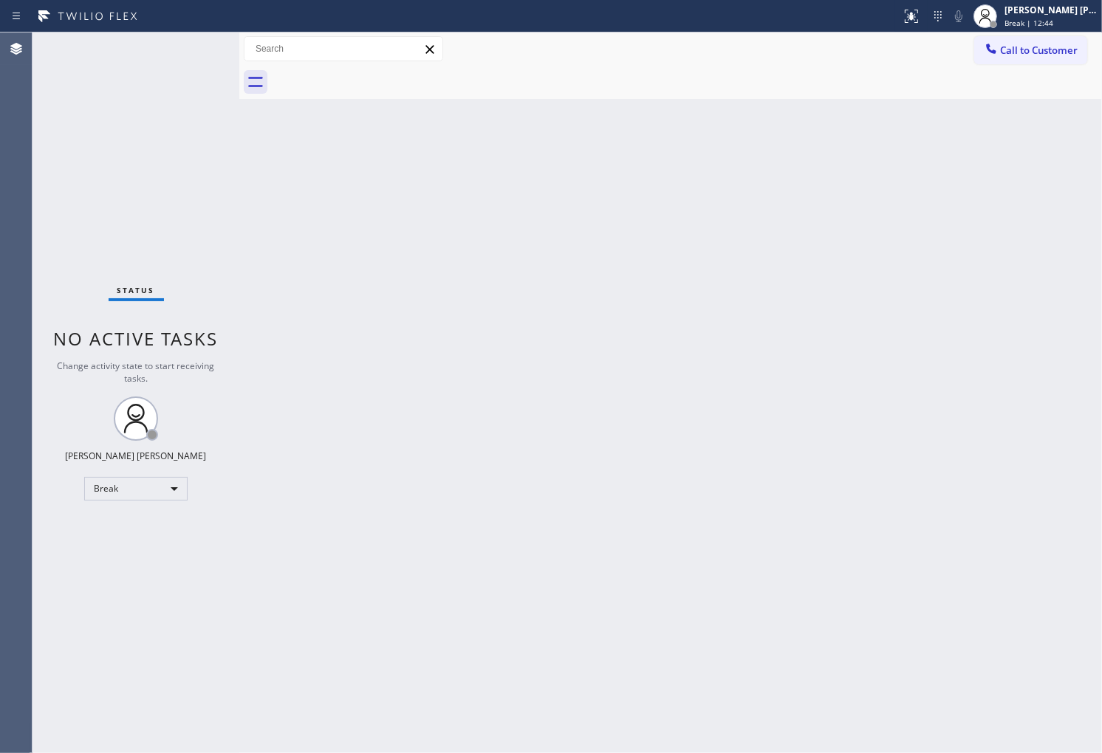
click at [16, 482] on div "Agent Desktop" at bounding box center [16, 392] width 32 height 721
click at [1068, 4] on div "[PERSON_NAME] [PERSON_NAME]" at bounding box center [1050, 10] width 93 height 13
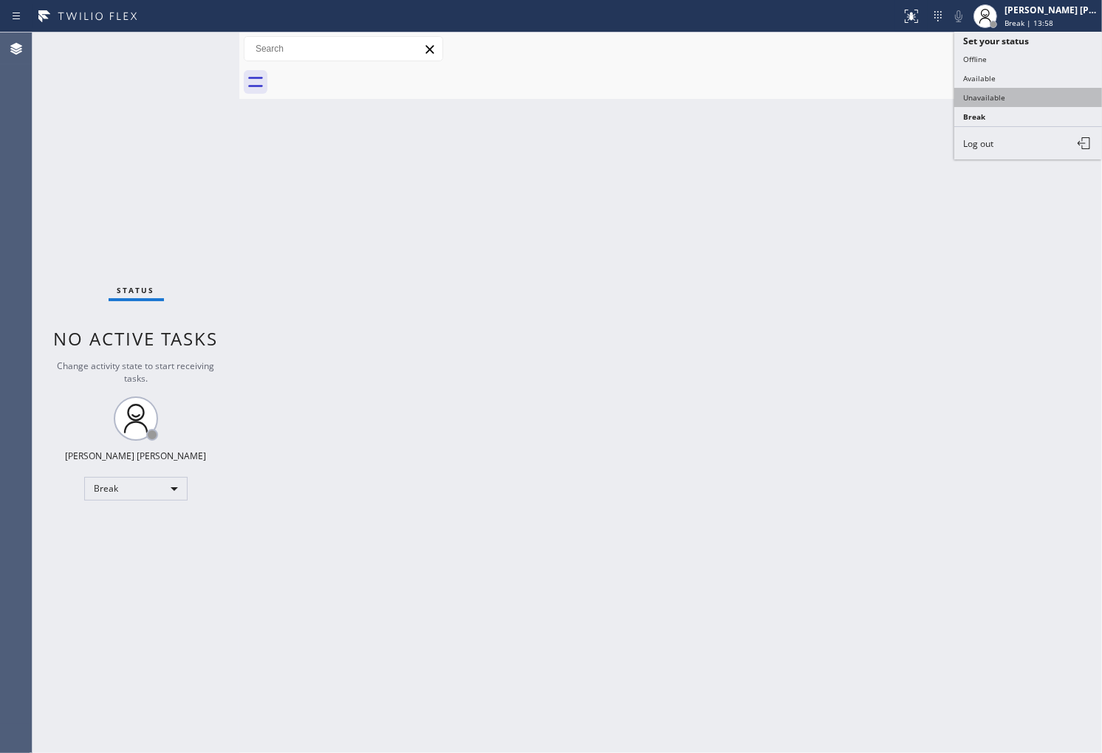
click at [997, 100] on button "Unavailable" at bounding box center [1028, 97] width 148 height 19
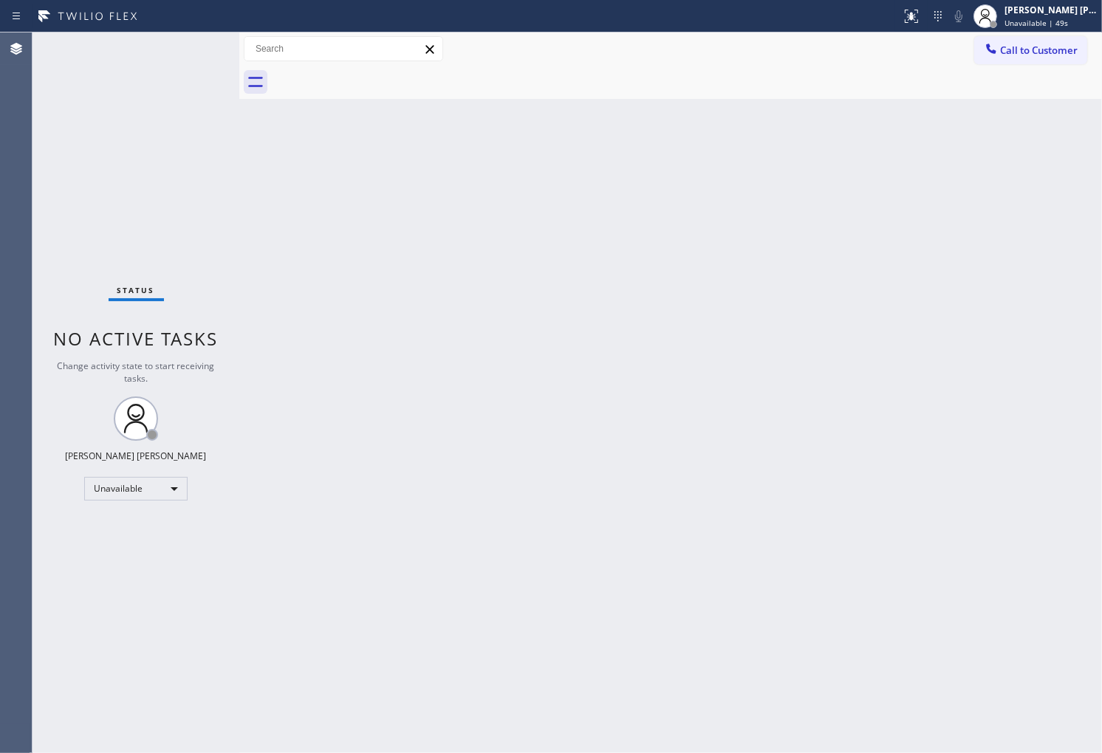
drag, startPoint x: 18, startPoint y: 408, endPoint x: 45, endPoint y: 384, distance: 36.6
click at [18, 408] on div "Agent Desktop" at bounding box center [16, 392] width 32 height 721
click at [1067, 55] on span "Call to Customer" at bounding box center [1039, 50] width 78 height 13
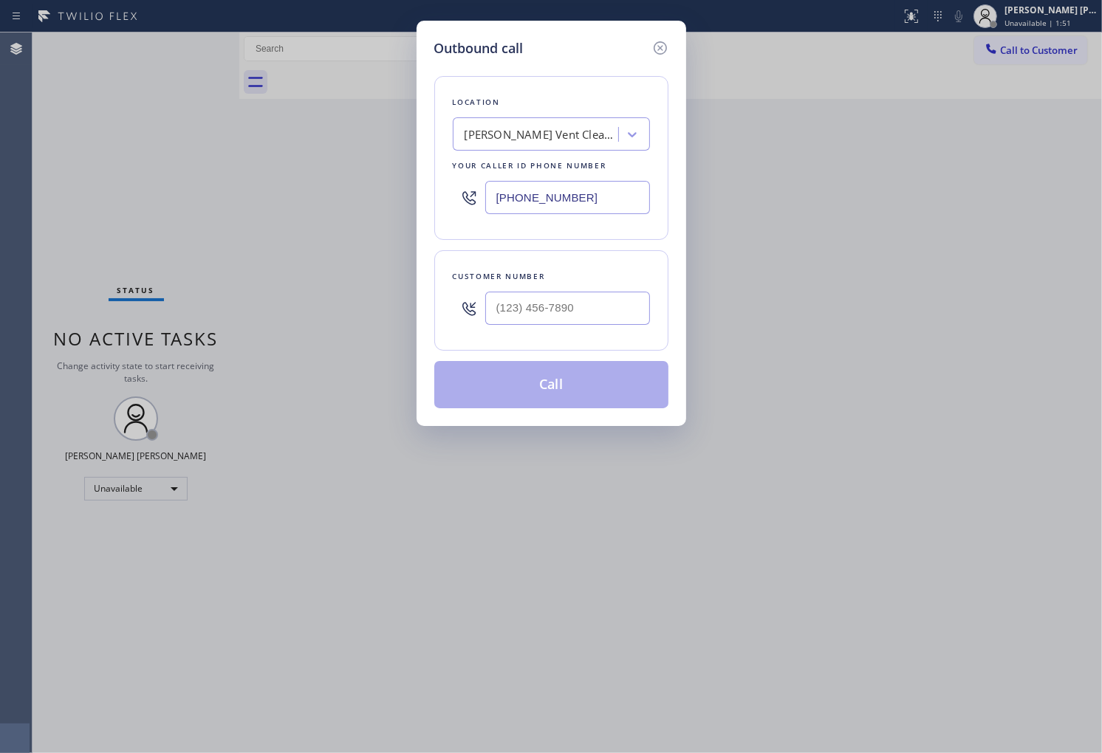
click at [614, 289] on div at bounding box center [567, 308] width 165 height 48
click at [613, 306] on input "text" at bounding box center [567, 308] width 165 height 33
click at [613, 306] on input "(___) ___-____" at bounding box center [567, 308] width 165 height 33
paste input "3476"
click at [606, 306] on input "(___) ___-3476" at bounding box center [567, 308] width 165 height 33
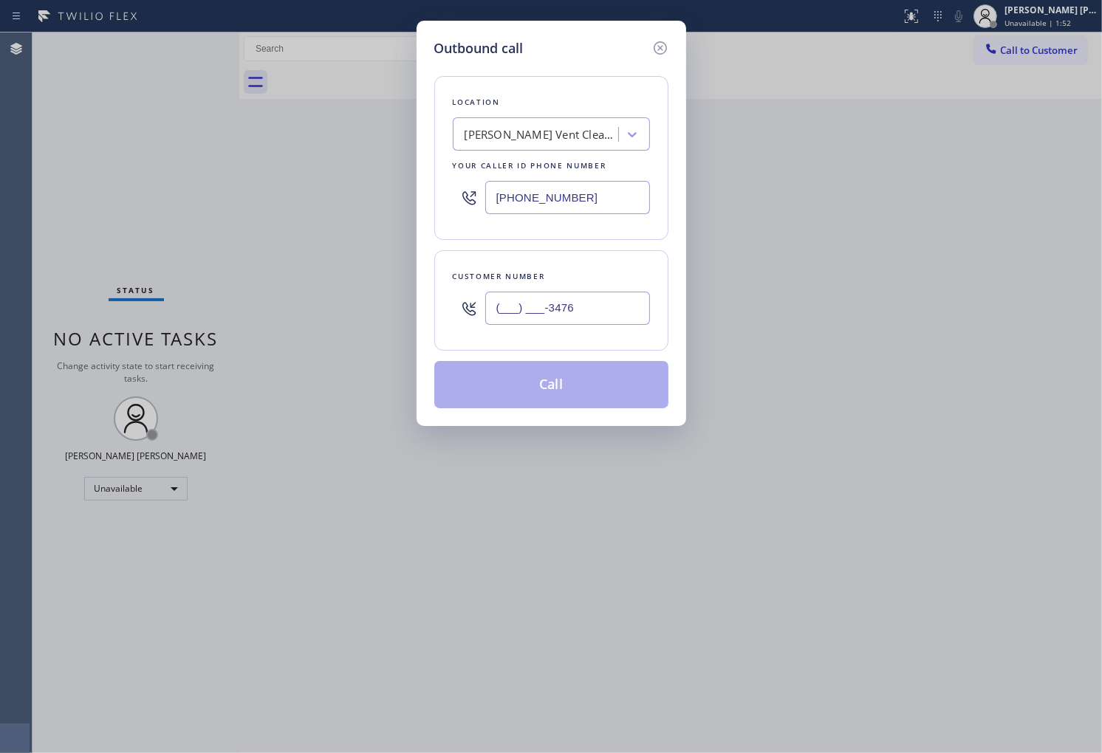
click at [606, 306] on input "(___) ___-3476" at bounding box center [567, 308] width 165 height 33
paste input "347) 628-9395"
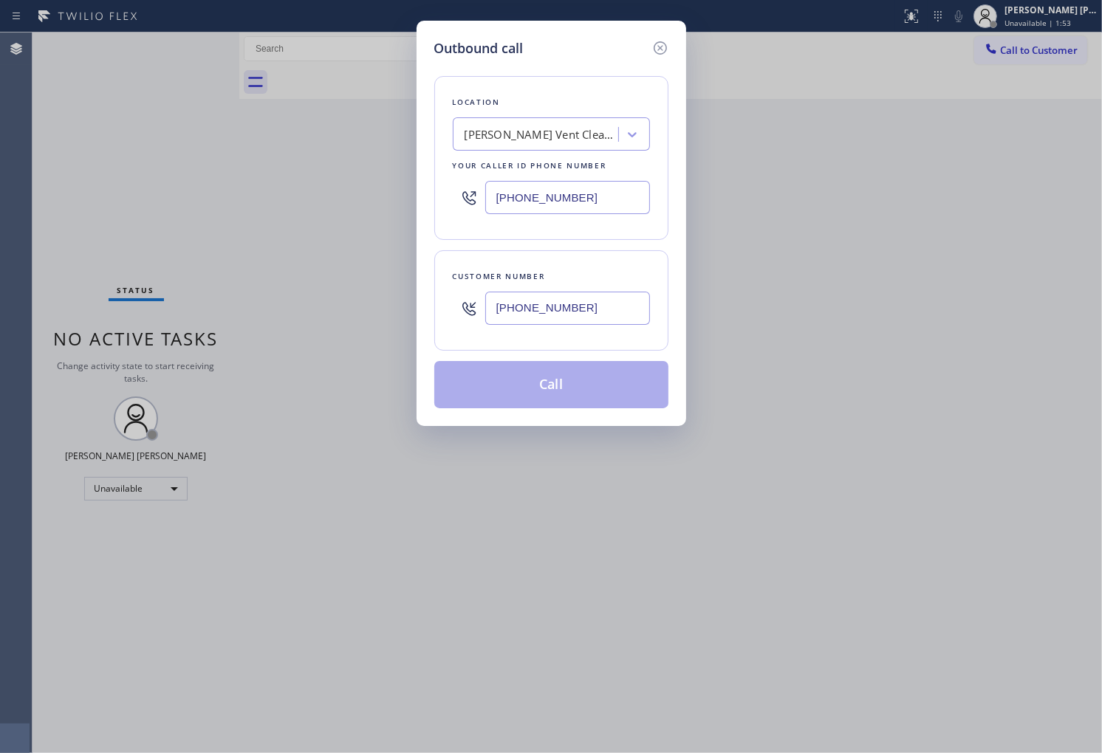
type input "[PHONE_NUMBER]"
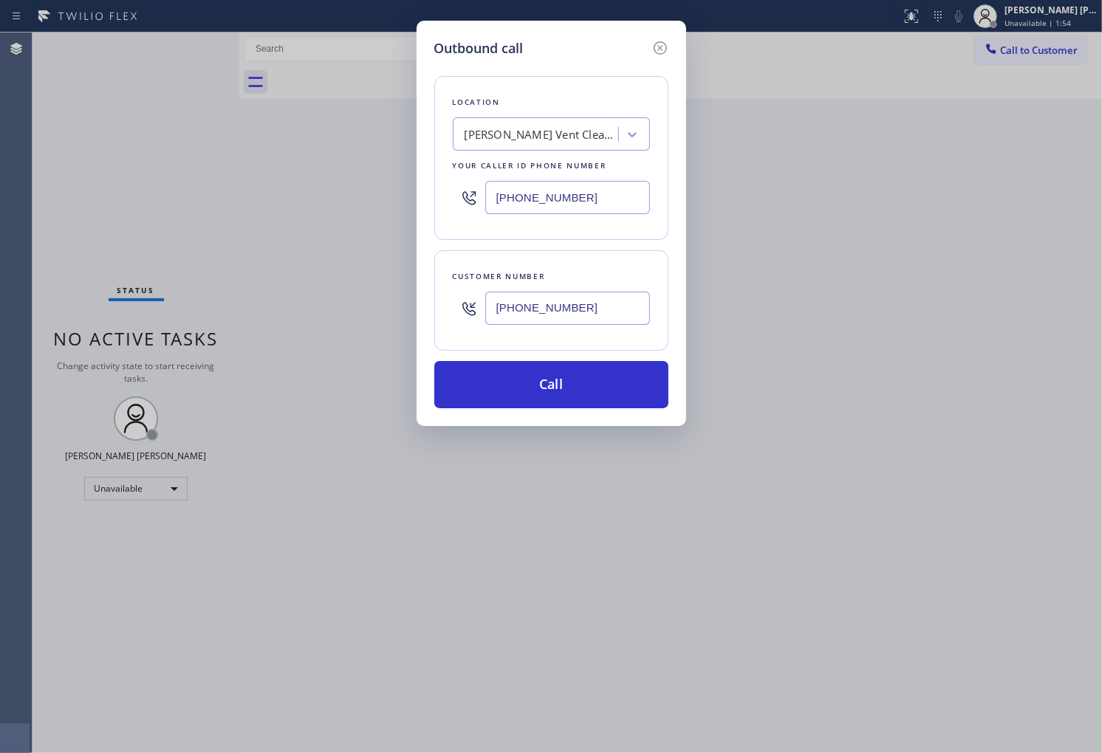
click at [514, 188] on input "[PHONE_NUMBER]" at bounding box center [567, 197] width 165 height 33
paste input "347) 801-7870"
click at [514, 188] on input "[PHONE_NUMBER]" at bounding box center [567, 197] width 165 height 33
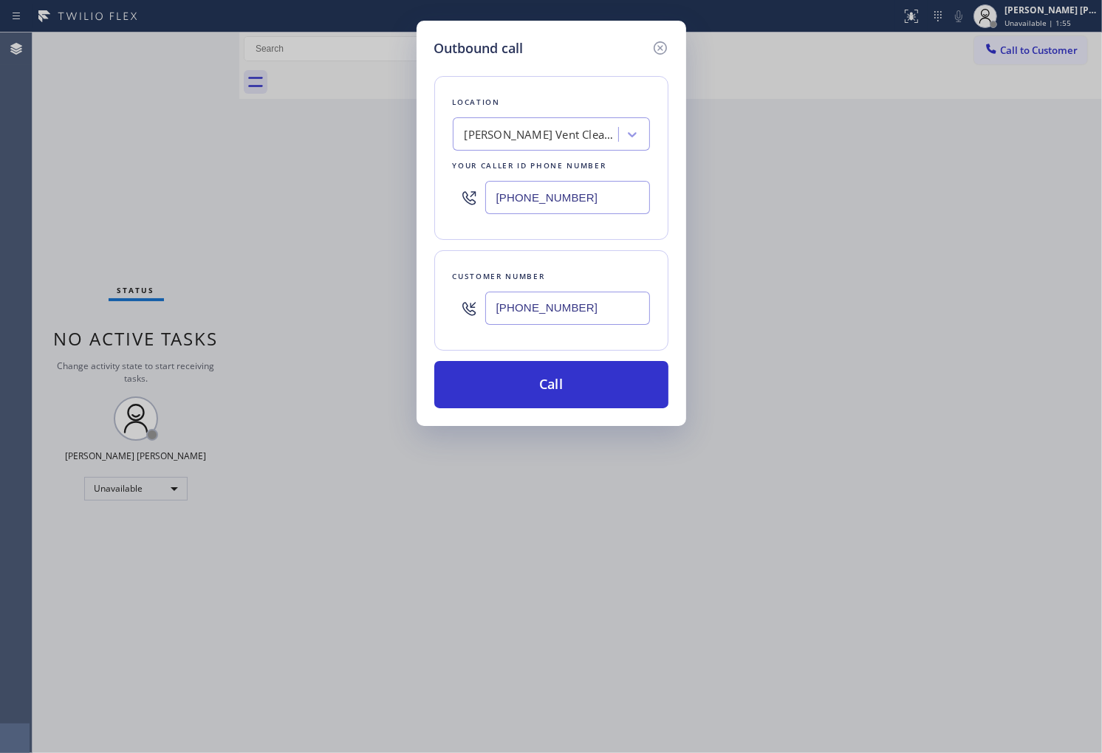
click at [514, 188] on input "[PHONE_NUMBER]" at bounding box center [567, 197] width 165 height 33
type input "[PHONE_NUMBER]"
click at [599, 405] on button "Call" at bounding box center [551, 384] width 234 height 47
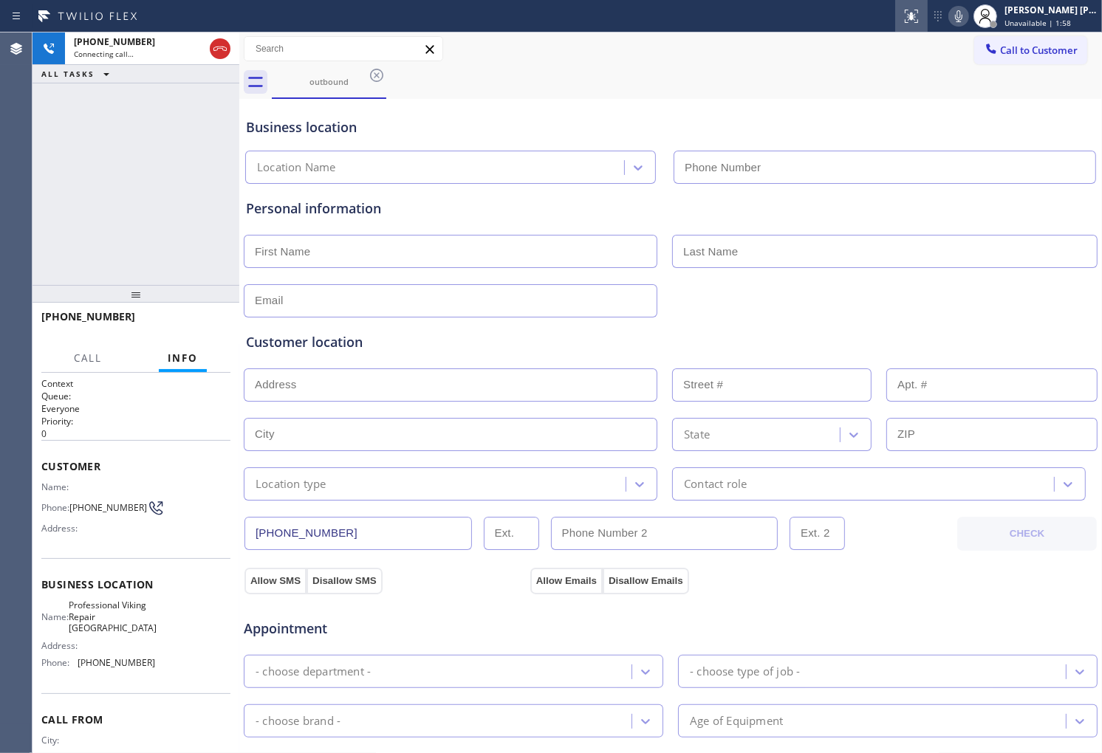
type input "[PHONE_NUMBER]"
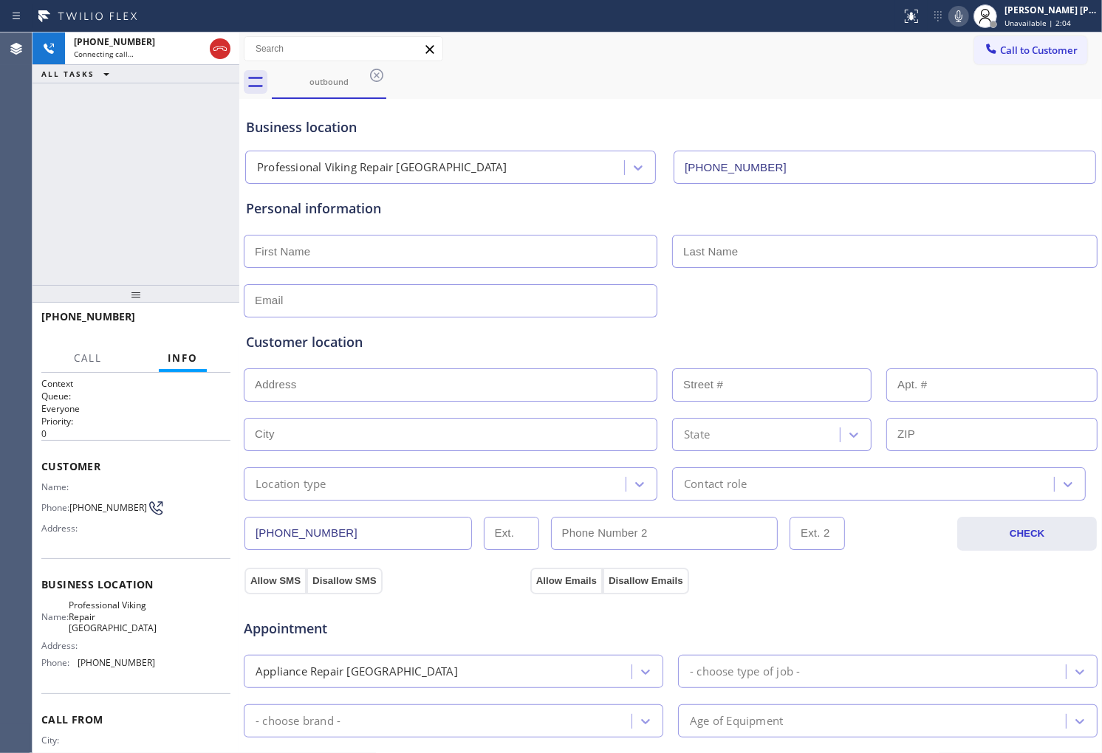
click at [148, 172] on div "[PHONE_NUMBER] Connecting call… ALL TASKS ALL TASKS ACTIVE TASKS TASKS IN WRAP …" at bounding box center [135, 158] width 207 height 253
click at [86, 312] on span "[PHONE_NUMBER]" at bounding box center [88, 316] width 94 height 14
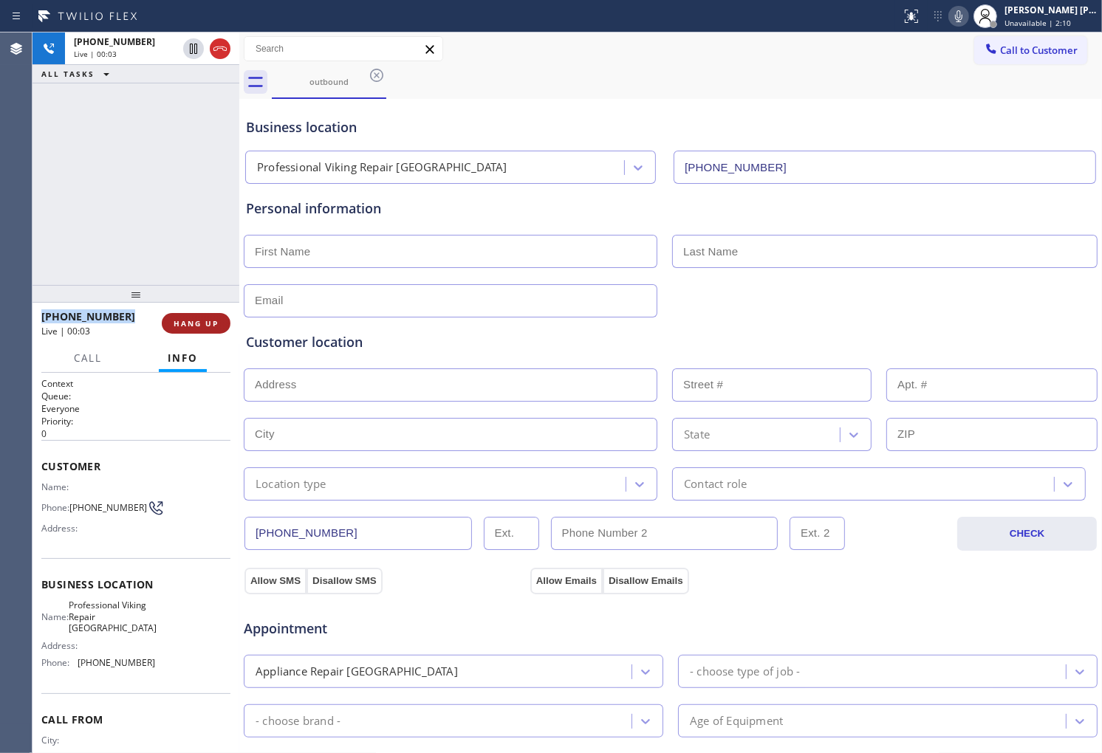
click at [205, 321] on span "HANG UP" at bounding box center [196, 323] width 45 height 10
click at [205, 321] on span "COMPLETE" at bounding box center [193, 323] width 51 height 10
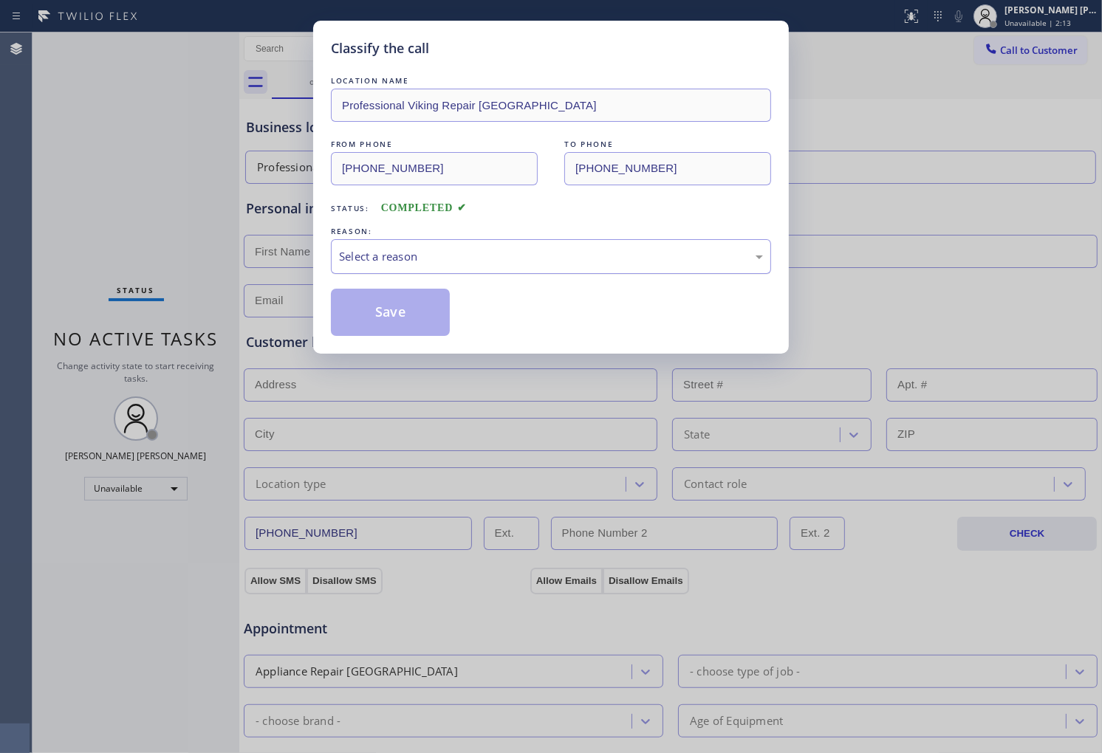
click at [458, 249] on div "Select a reason" at bounding box center [551, 256] width 424 height 17
click at [378, 337] on div "Classify the call LOCATION NAME Professional Viking Repair [GEOGRAPHIC_DATA] FR…" at bounding box center [551, 187] width 476 height 333
click at [380, 304] on button "Save" at bounding box center [390, 312] width 119 height 47
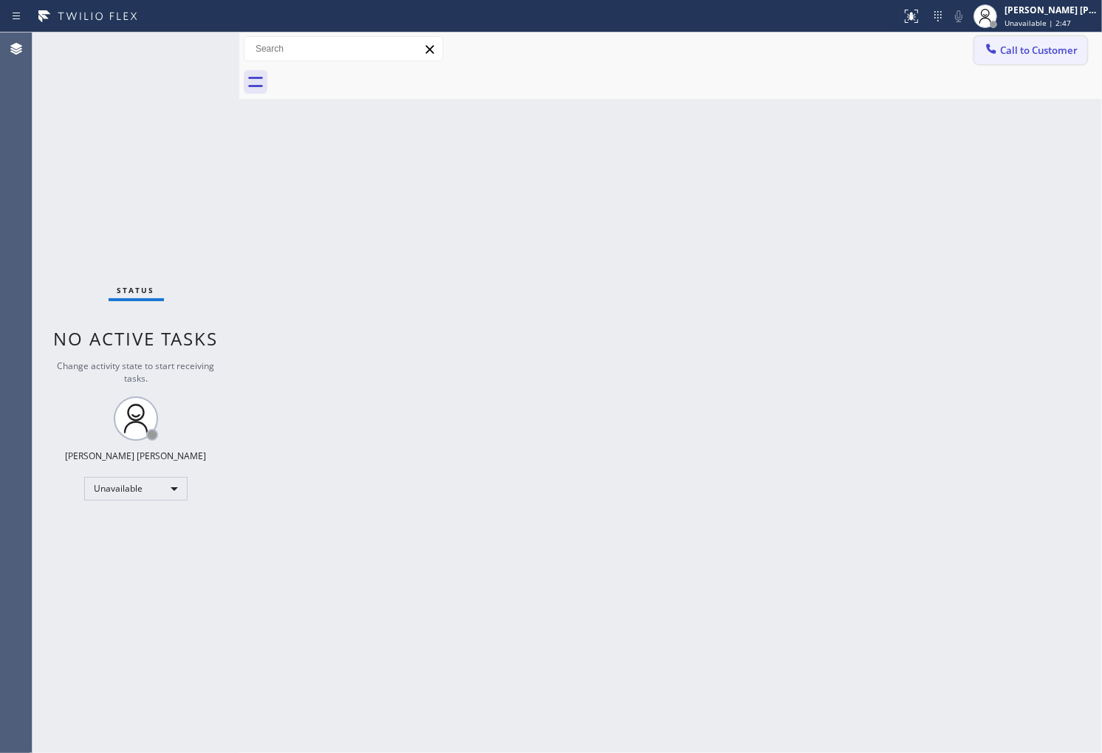
click at [1029, 48] on span "Call to Customer" at bounding box center [1039, 50] width 78 height 13
click at [0, 0] on div "Outbound call Location Professional Viking Repair [GEOGRAPHIC_DATA] Your caller…" at bounding box center [0, 0] width 0 height 0
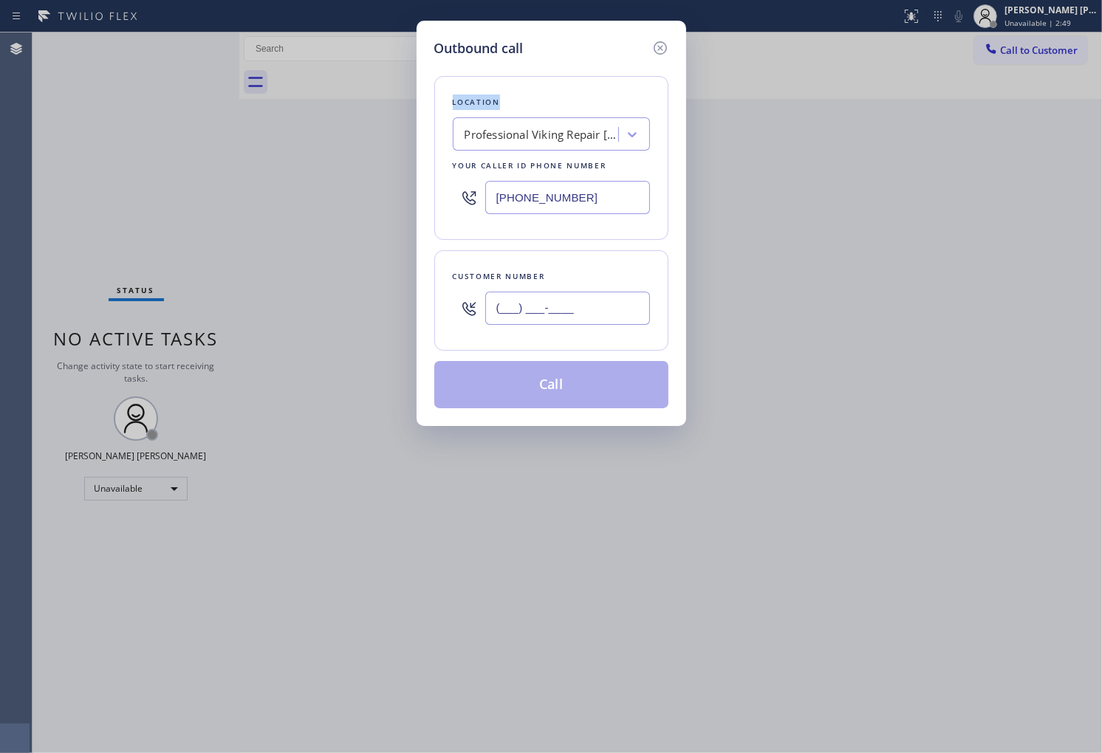
click at [601, 325] on input "(___) ___-____" at bounding box center [567, 308] width 165 height 33
paste input "347) 628-9395"
type input "[PHONE_NUMBER]"
click at [537, 158] on div "Your caller id phone number" at bounding box center [551, 166] width 197 height 16
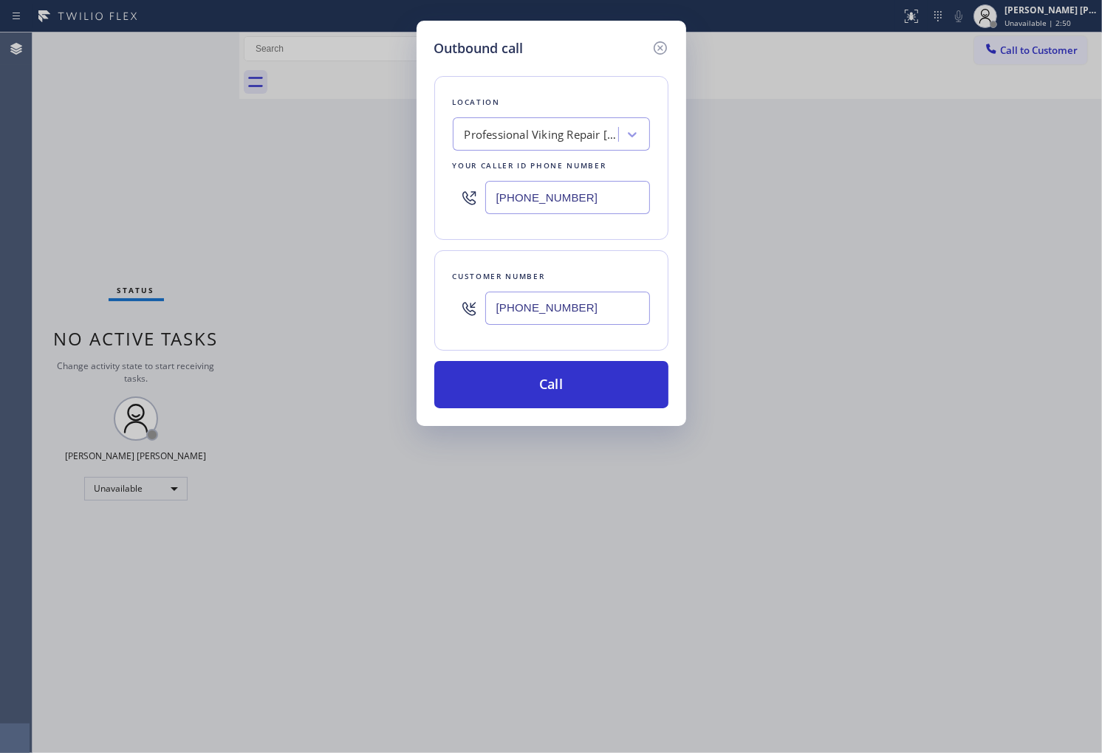
click at [532, 141] on div "Professional Viking Repair [GEOGRAPHIC_DATA]" at bounding box center [542, 134] width 155 height 17
type input "home allia"
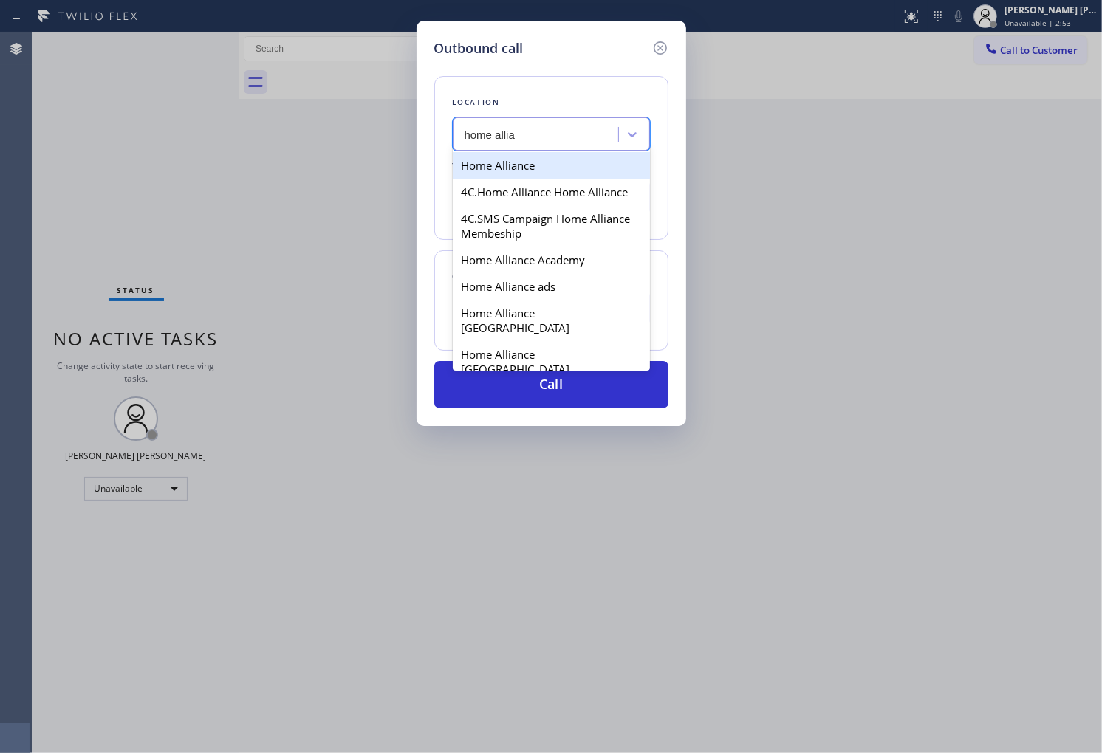
click at [554, 172] on div "Home Alliance" at bounding box center [551, 165] width 197 height 27
type input "[PHONE_NUMBER]"
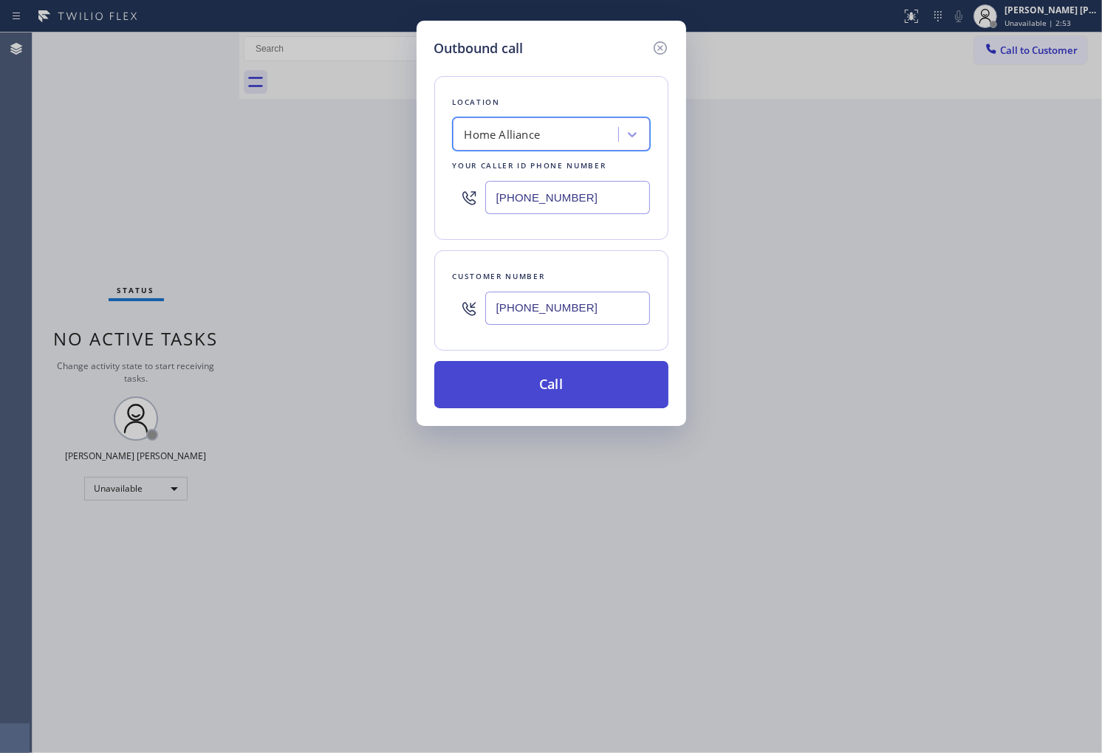
click at [572, 377] on button "Call" at bounding box center [551, 384] width 234 height 47
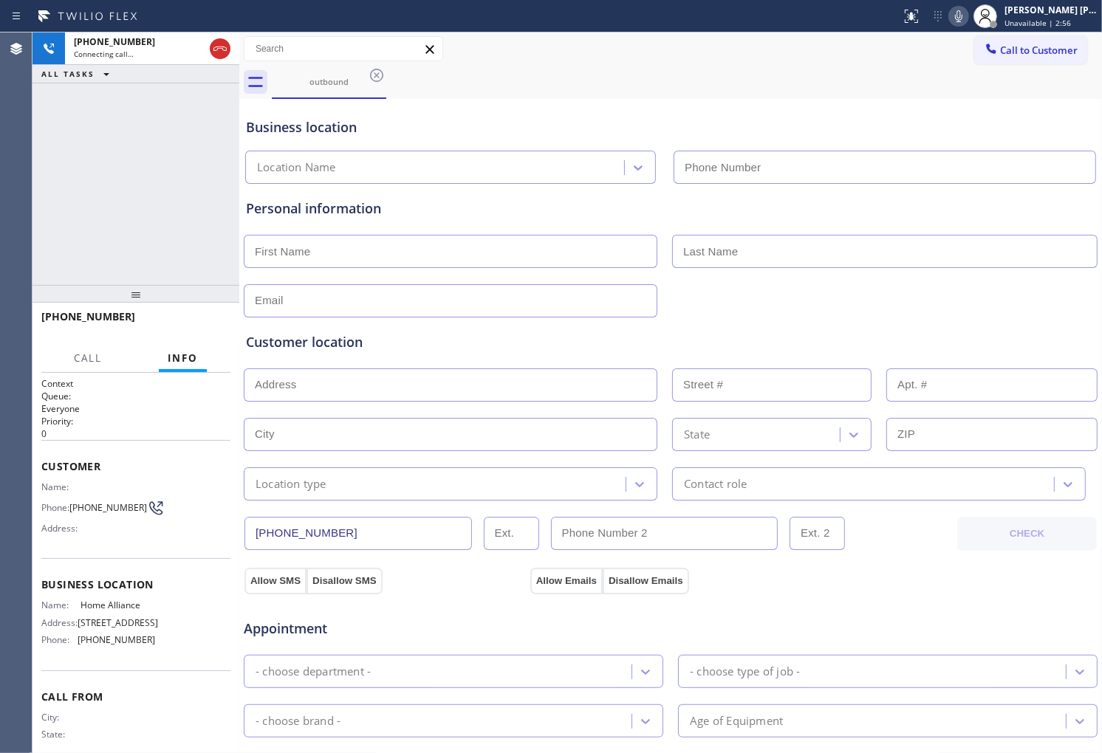
type input "[PHONE_NUMBER]"
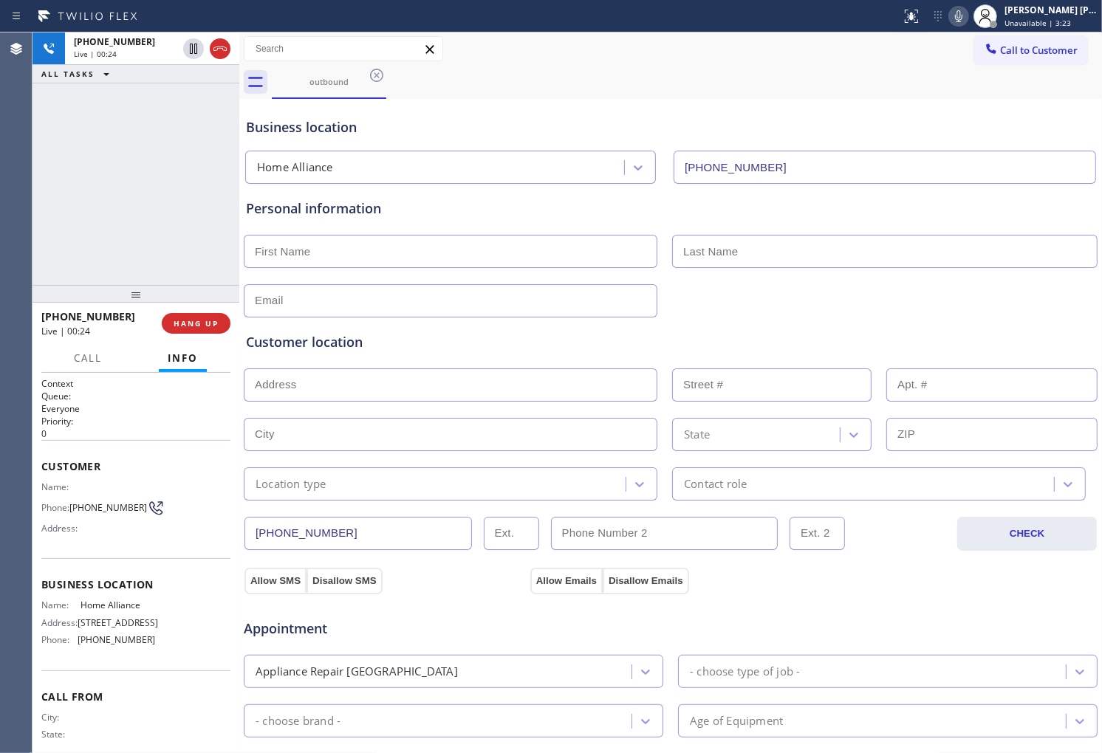
click at [967, 19] on icon at bounding box center [959, 16] width 18 height 18
click at [350, 131] on div "Business location" at bounding box center [670, 127] width 849 height 20
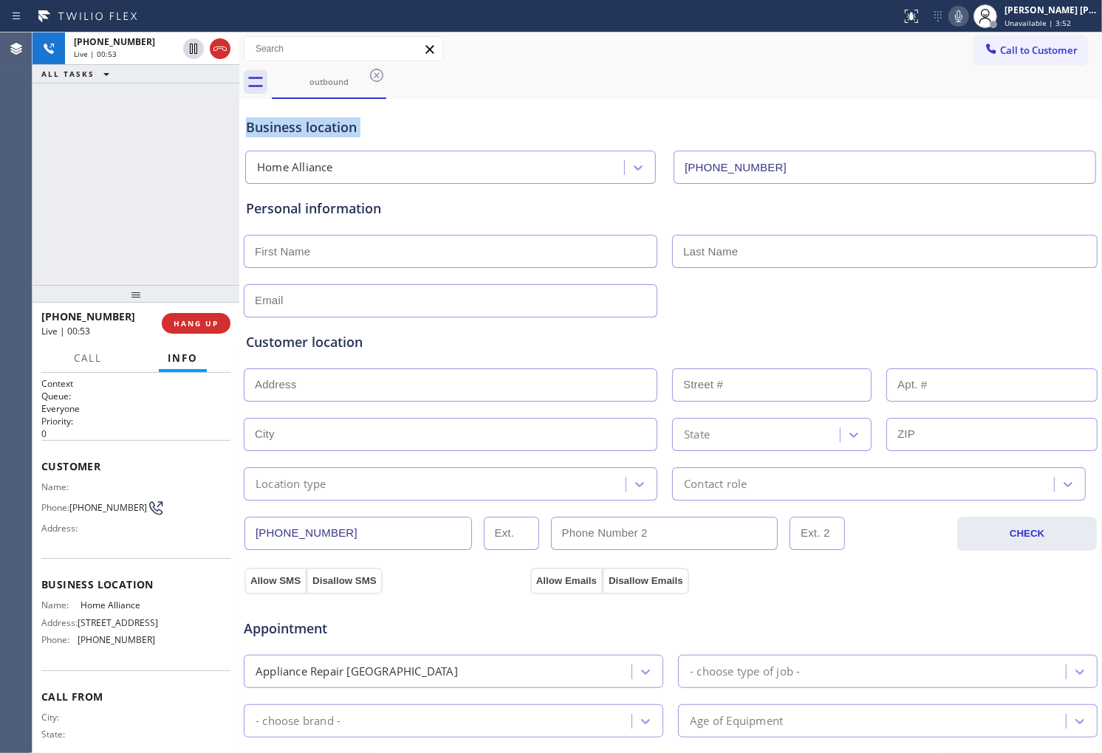
click at [431, 115] on div "Business location Home Alliance [PHONE_NUMBER]" at bounding box center [670, 143] width 855 height 81
click at [322, 130] on div "Business location" at bounding box center [670, 127] width 849 height 20
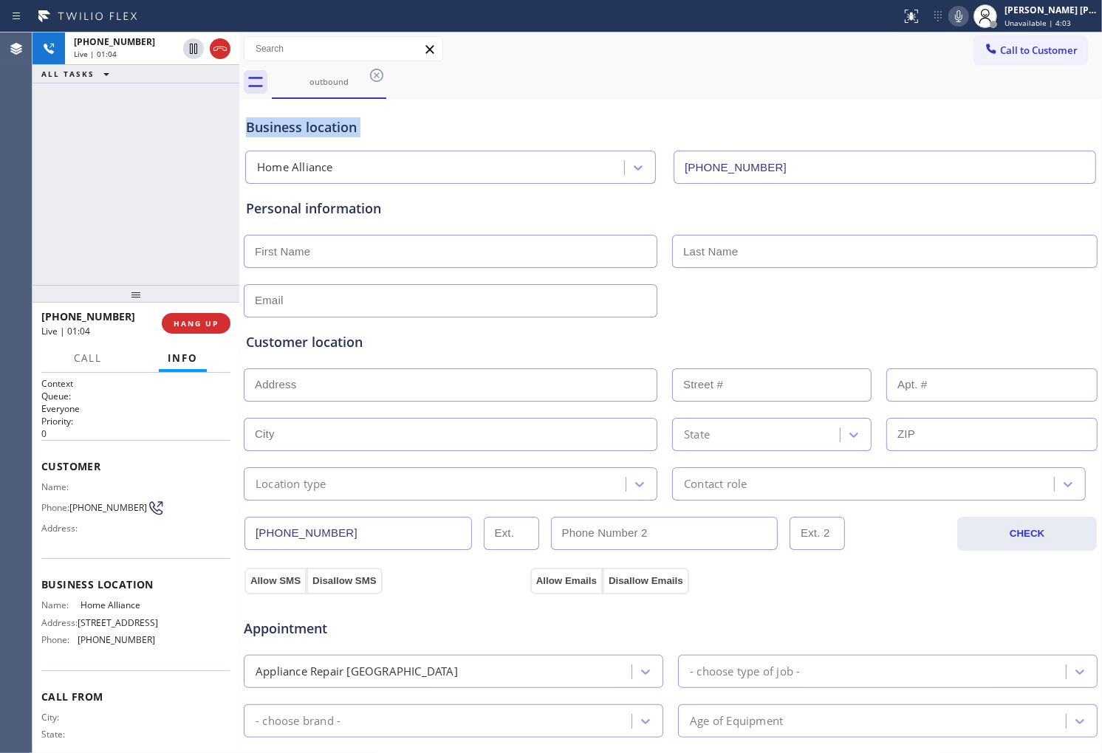
click at [408, 141] on div "Business location Home Alliance [PHONE_NUMBER]" at bounding box center [670, 143] width 855 height 81
drag, startPoint x: 219, startPoint y: 50, endPoint x: 225, endPoint y: 95, distance: 44.6
click at [219, 50] on icon at bounding box center [220, 49] width 18 height 18
click at [212, 315] on button "HANG UP" at bounding box center [196, 323] width 69 height 21
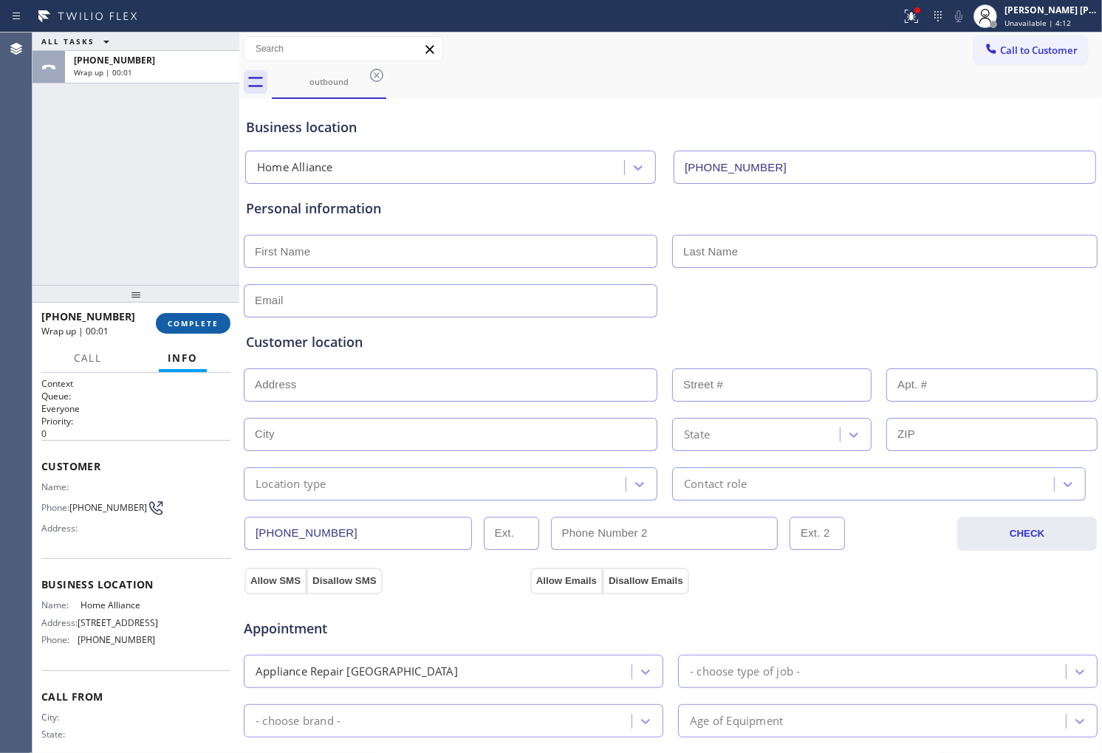
click at [223, 327] on button "COMPLETE" at bounding box center [193, 323] width 75 height 21
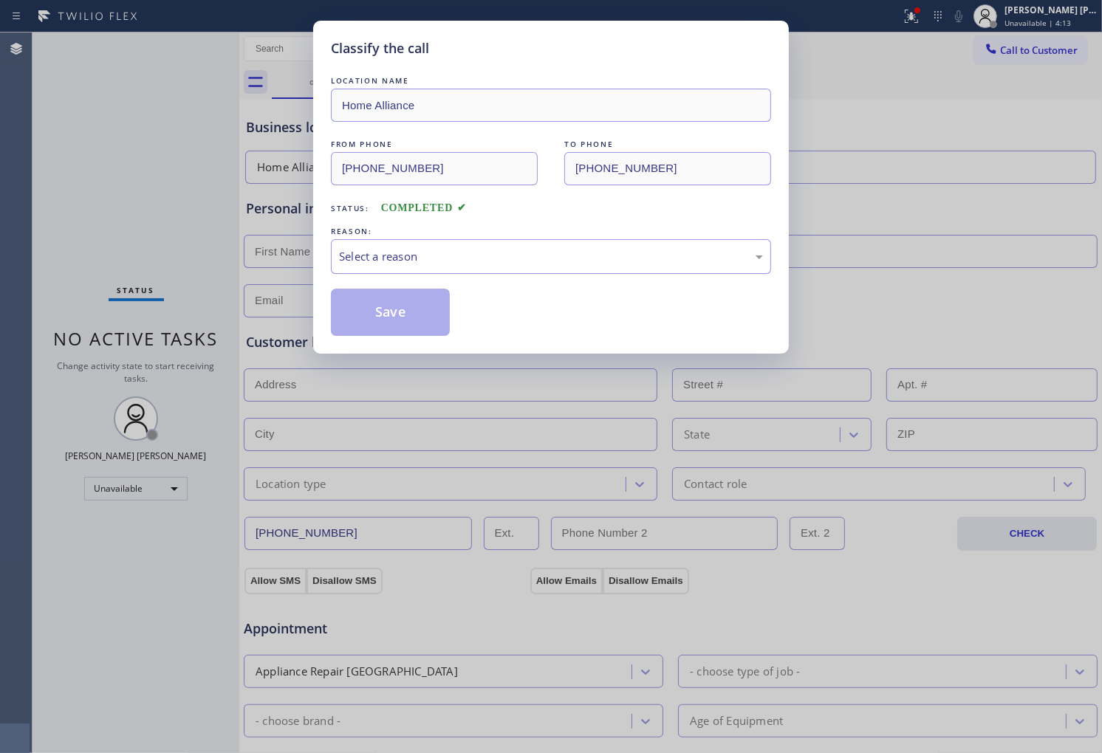
click at [391, 256] on div "Select a reason" at bounding box center [551, 256] width 424 height 17
click at [385, 309] on button "Save" at bounding box center [390, 312] width 119 height 47
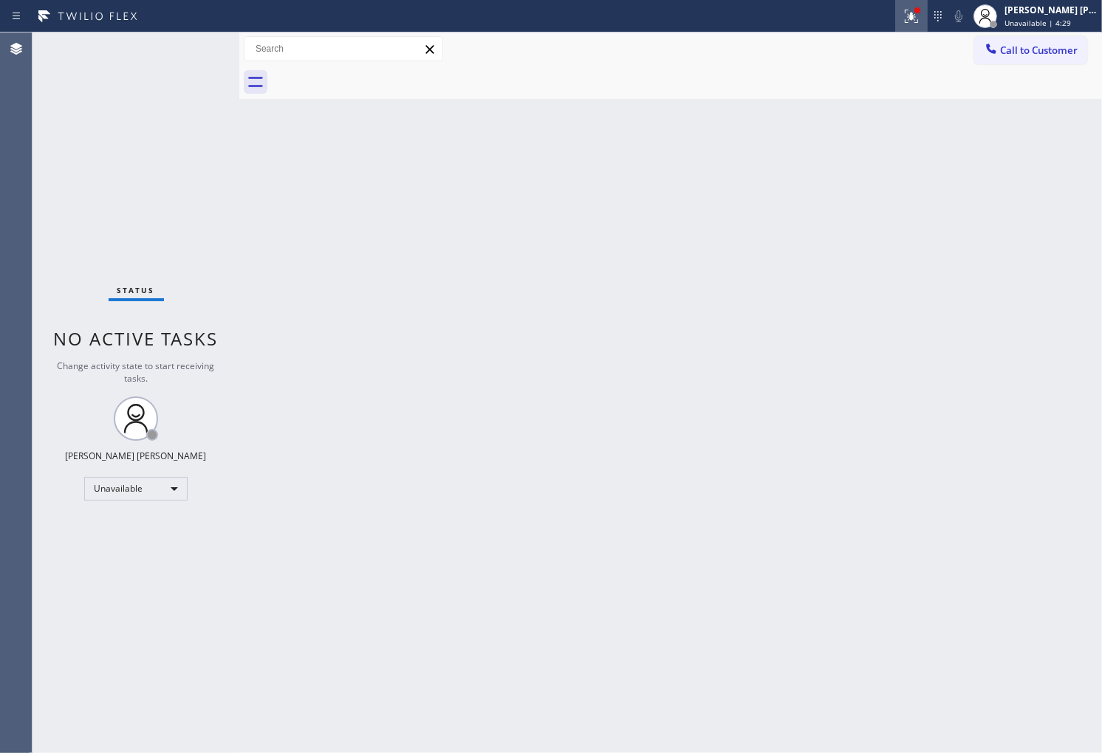
click at [920, 15] on icon at bounding box center [911, 16] width 18 height 18
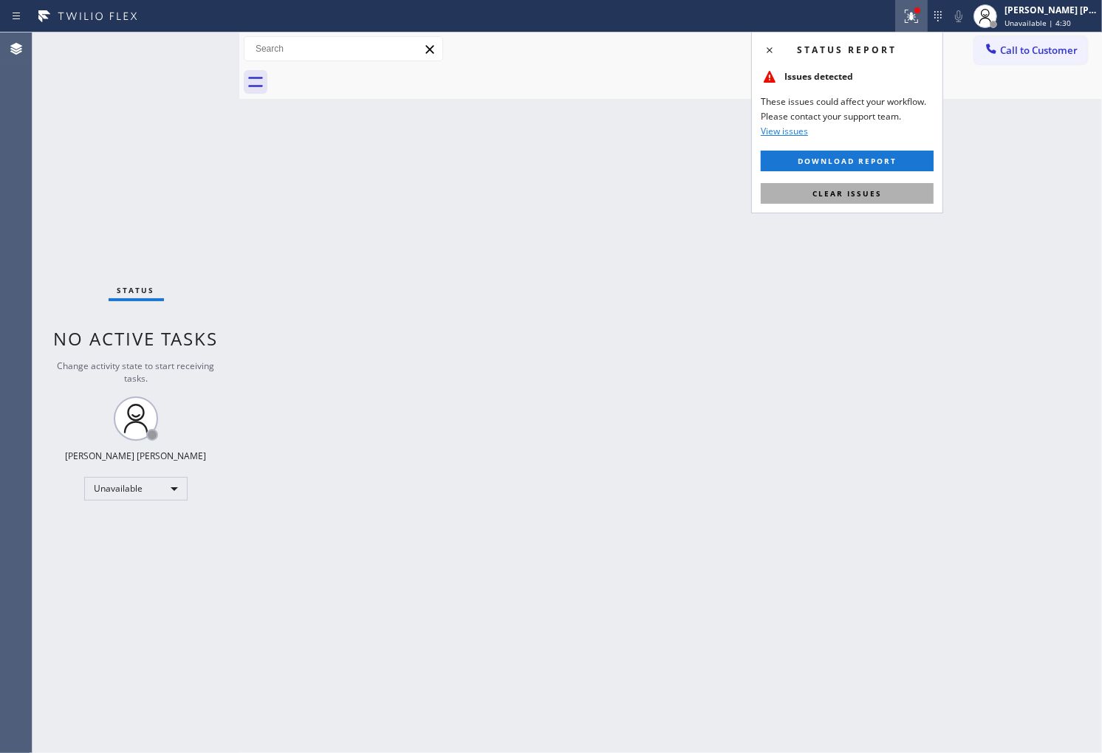
click at [858, 196] on span "Clear issues" at bounding box center [846, 193] width 69 height 10
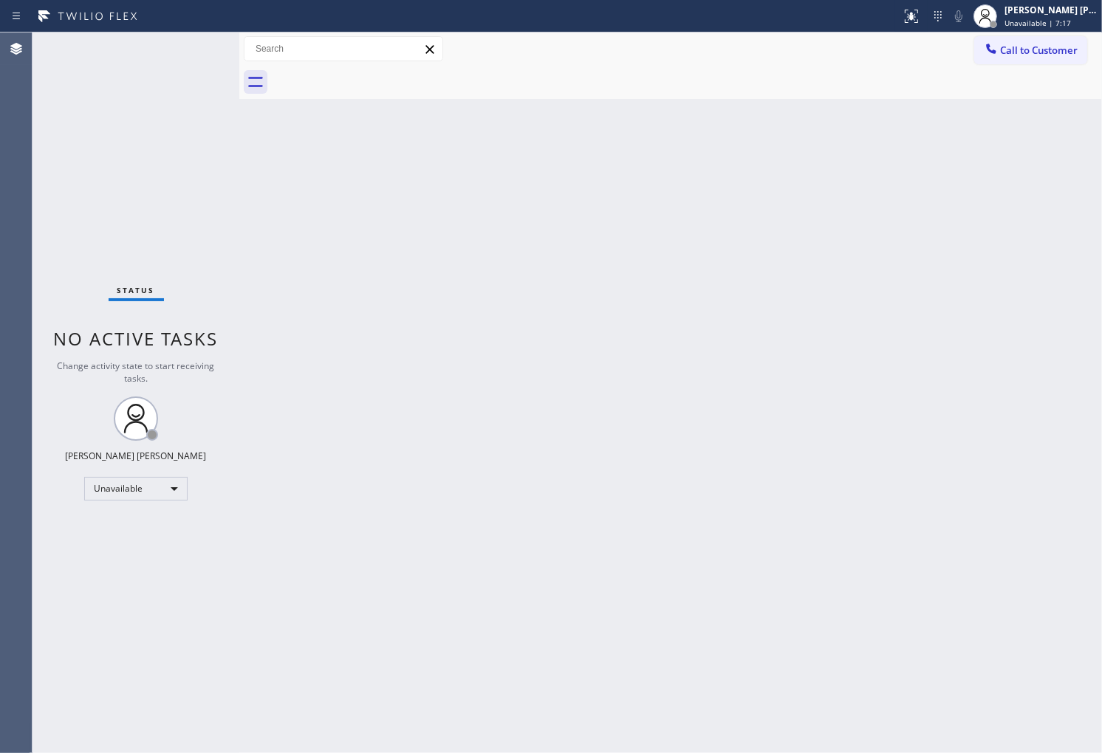
click at [54, 445] on div "Status No active tasks Change activity state to start receiving tasks. [PERSON_…" at bounding box center [135, 392] width 207 height 721
click at [1028, 53] on span "Call to Customer" at bounding box center [1039, 50] width 78 height 13
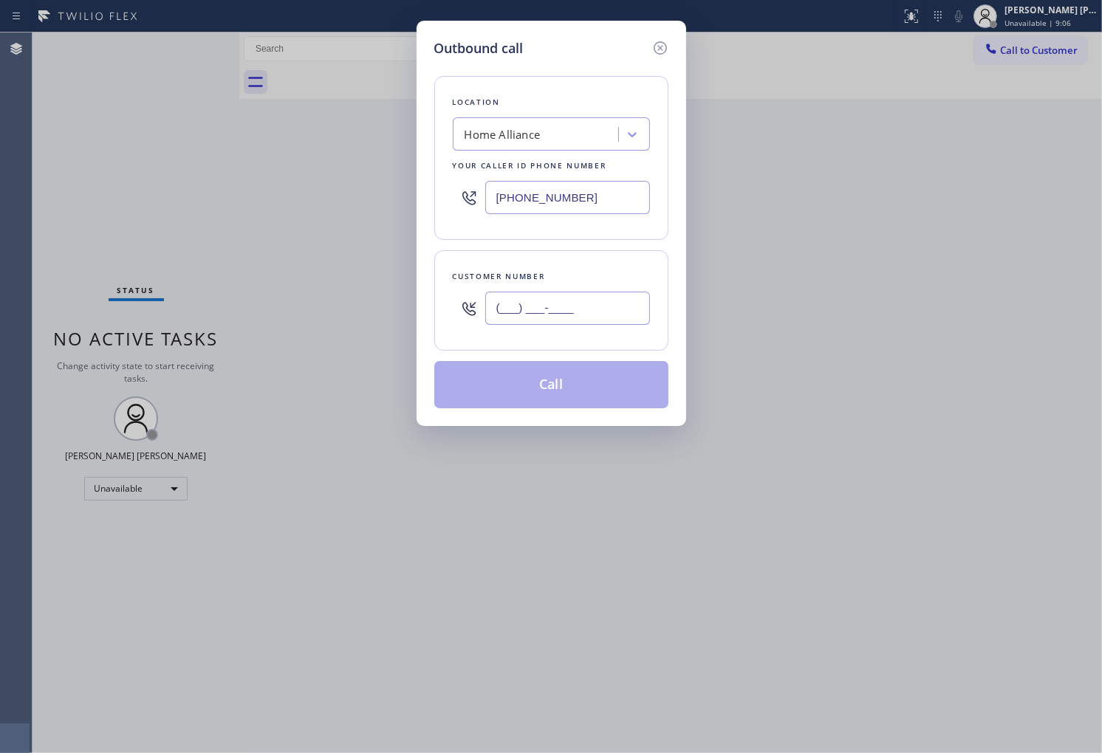
click at [609, 310] on input "(___) ___-____" at bounding box center [567, 308] width 165 height 33
paste input "text"
type input "(___) ___-____"
click at [536, 312] on input "(___) ___-____" at bounding box center [567, 308] width 165 height 33
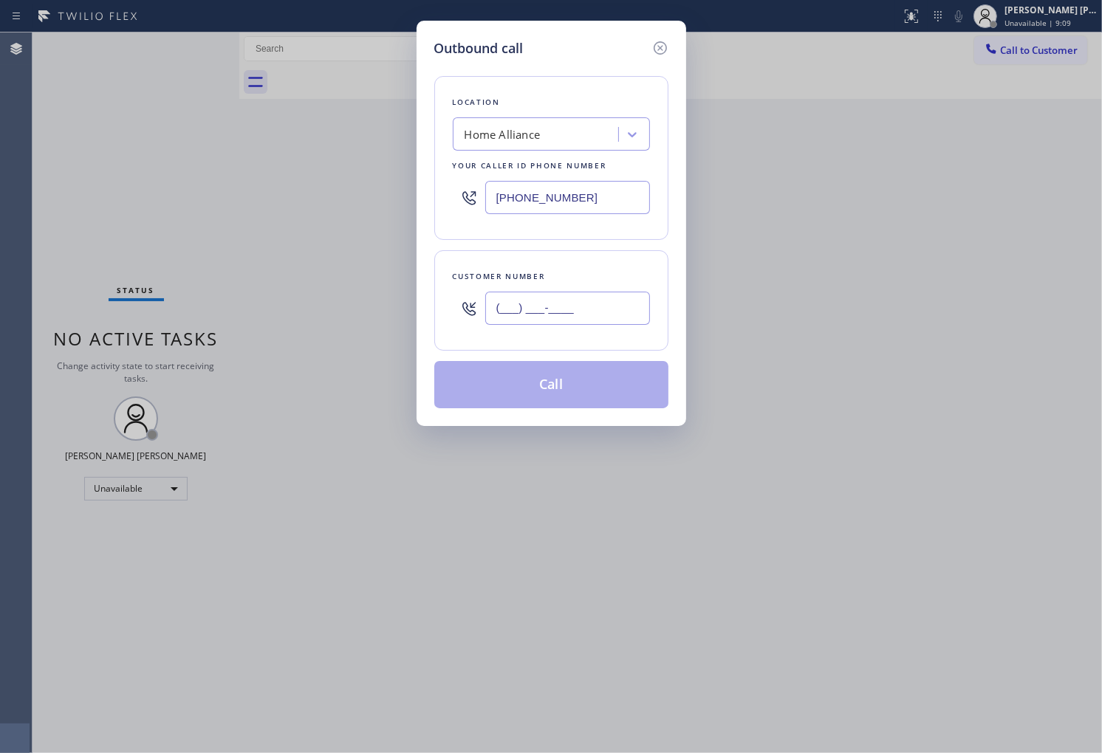
paste input "415) 547-9491"
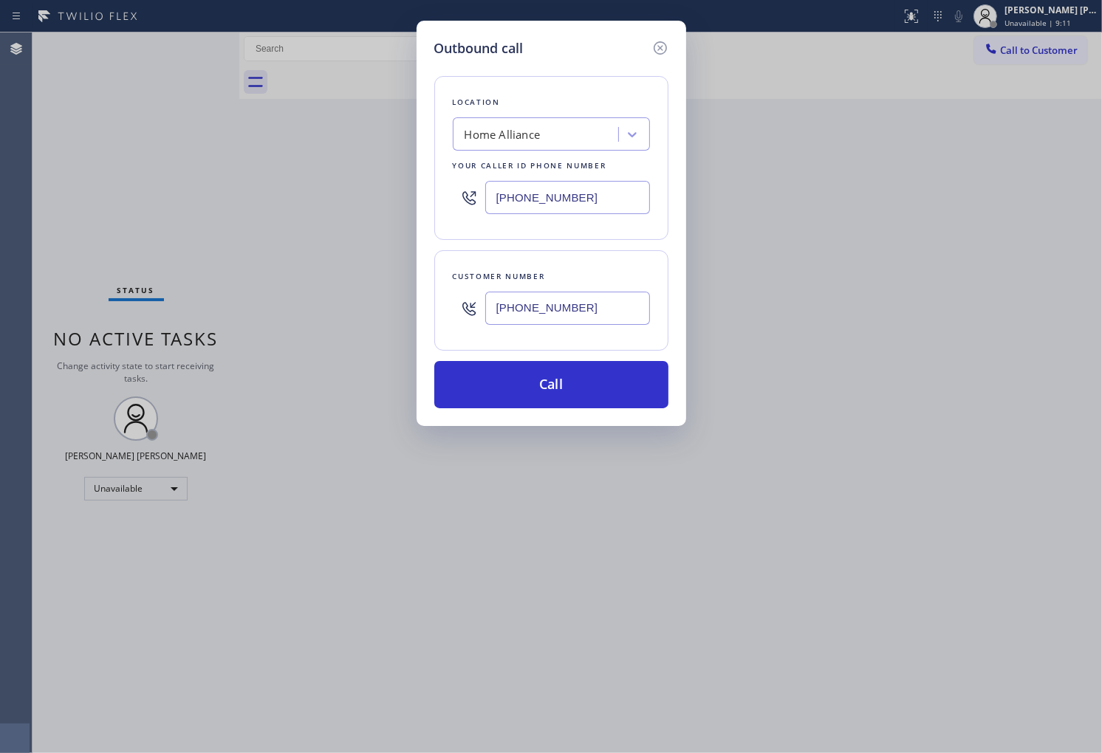
click at [580, 179] on div "[PHONE_NUMBER]" at bounding box center [551, 198] width 197 height 48
click at [575, 194] on input "[PHONE_NUMBER]" at bounding box center [567, 197] width 165 height 33
click at [0, 400] on div "Outbound call Location Home Alliance Your caller id phone number [PHONE_NUMBER]…" at bounding box center [551, 376] width 1102 height 753
click at [655, 48] on icon at bounding box center [660, 48] width 18 height 18
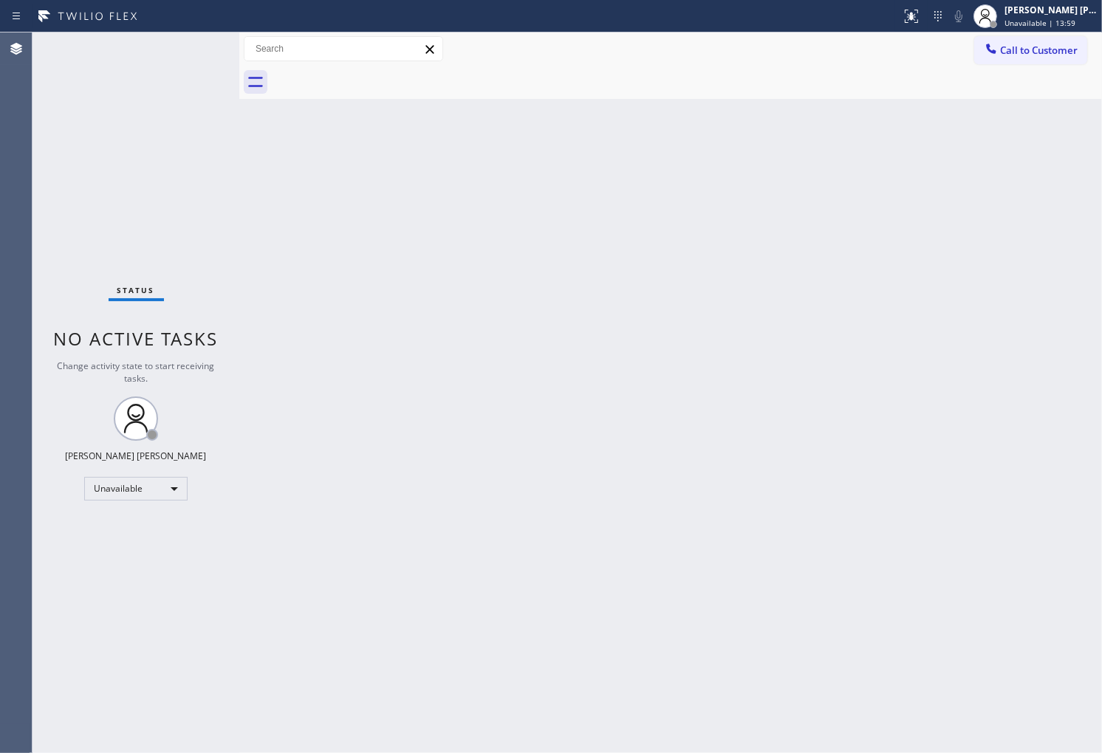
click at [0, 363] on div "Agent Desktop" at bounding box center [16, 392] width 32 height 721
click at [1086, 53] on button "Call to Customer" at bounding box center [1030, 50] width 113 height 28
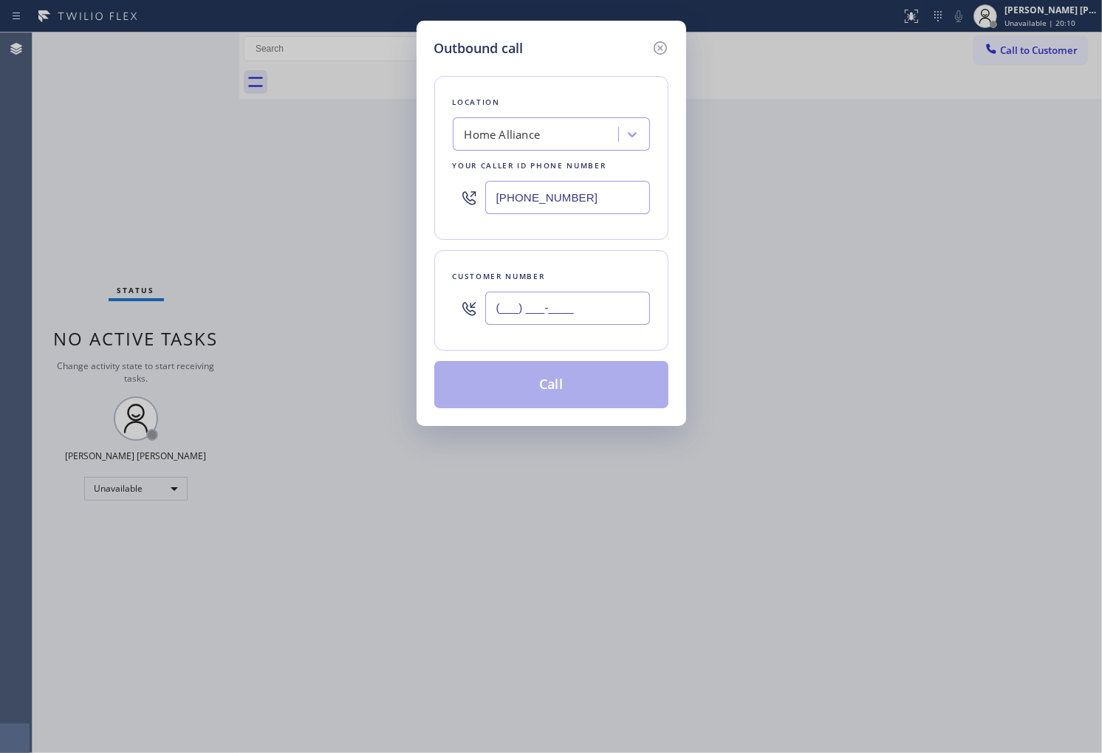
click at [591, 296] on input "(___) ___-____" at bounding box center [567, 308] width 165 height 33
paste input "805) 276-5341"
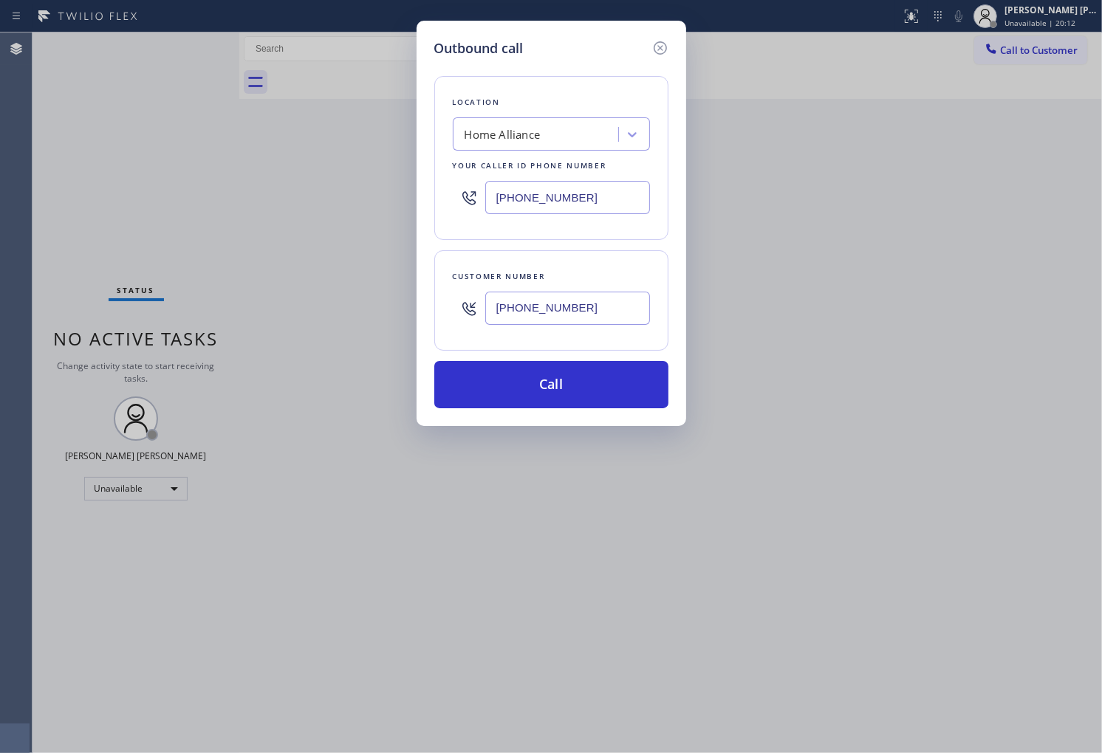
type input "[PHONE_NUMBER]"
click at [517, 174] on div "[PHONE_NUMBER]" at bounding box center [551, 198] width 197 height 48
click at [517, 176] on div "[PHONE_NUMBER]" at bounding box center [551, 198] width 197 height 48
click at [520, 196] on input "[PHONE_NUMBER]" at bounding box center [567, 197] width 165 height 33
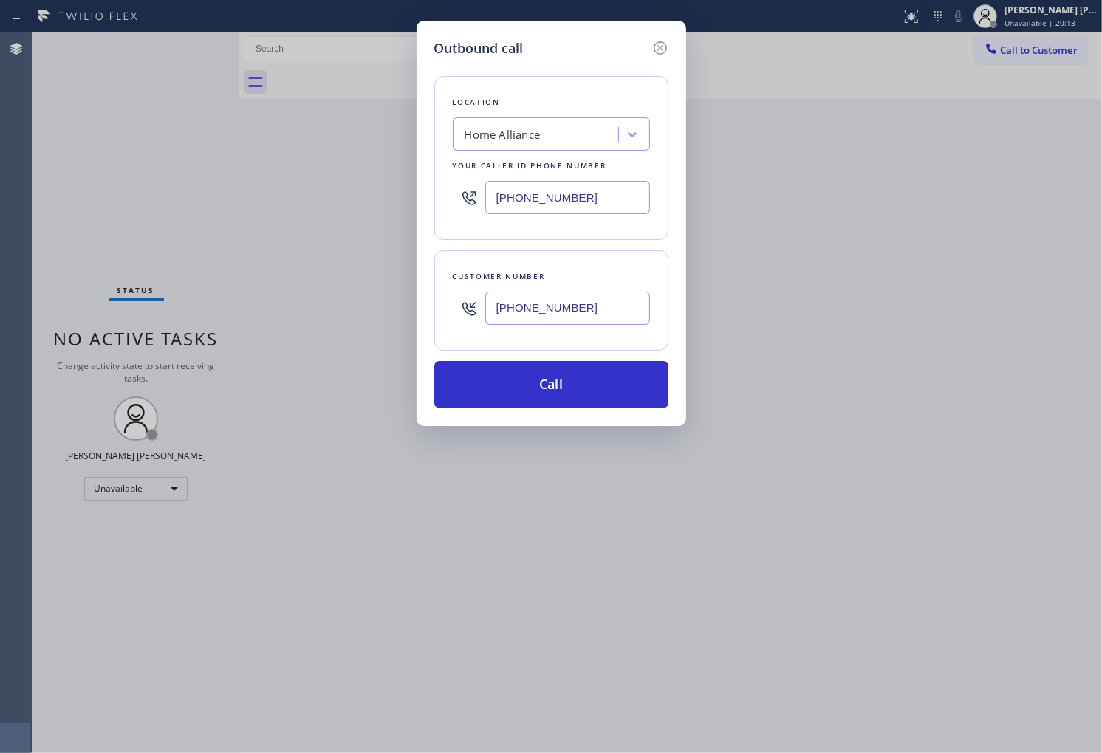
click at [520, 196] on input "[PHONE_NUMBER]" at bounding box center [567, 197] width 165 height 33
paste input "05) 360-3808"
type input "[PHONE_NUMBER]"
click at [572, 381] on button "Call" at bounding box center [551, 384] width 234 height 47
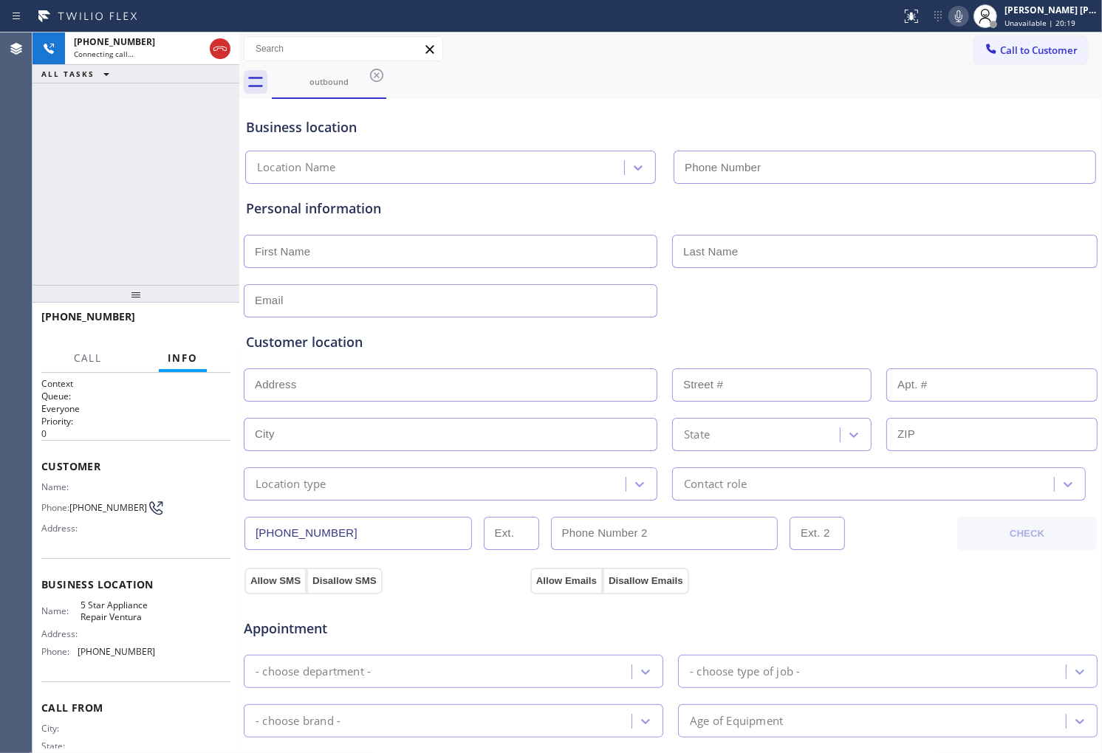
type input "[PHONE_NUMBER]"
click at [0, 274] on div "Agent Desktop" at bounding box center [16, 392] width 32 height 721
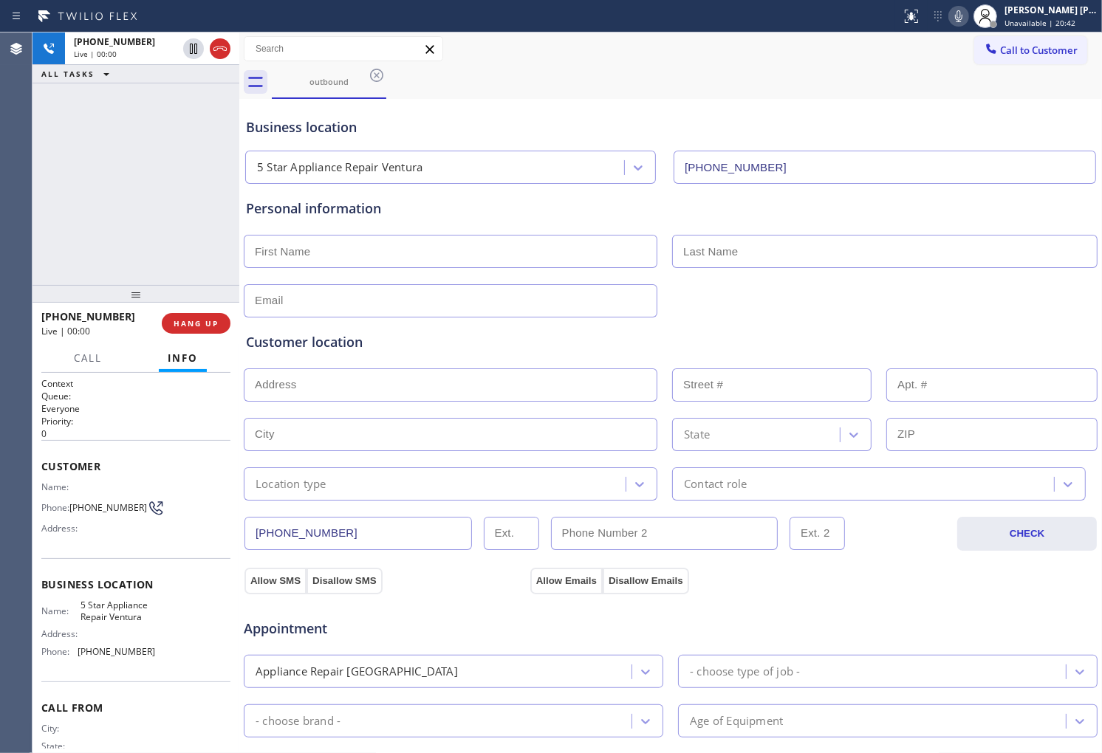
click at [4, 195] on div "Agent Desktop" at bounding box center [16, 392] width 32 height 721
click at [315, 259] on input "text" at bounding box center [451, 251] width 414 height 33
type input "m"
type input "[PERSON_NAME]"
click at [742, 264] on input "text" at bounding box center [884, 251] width 425 height 33
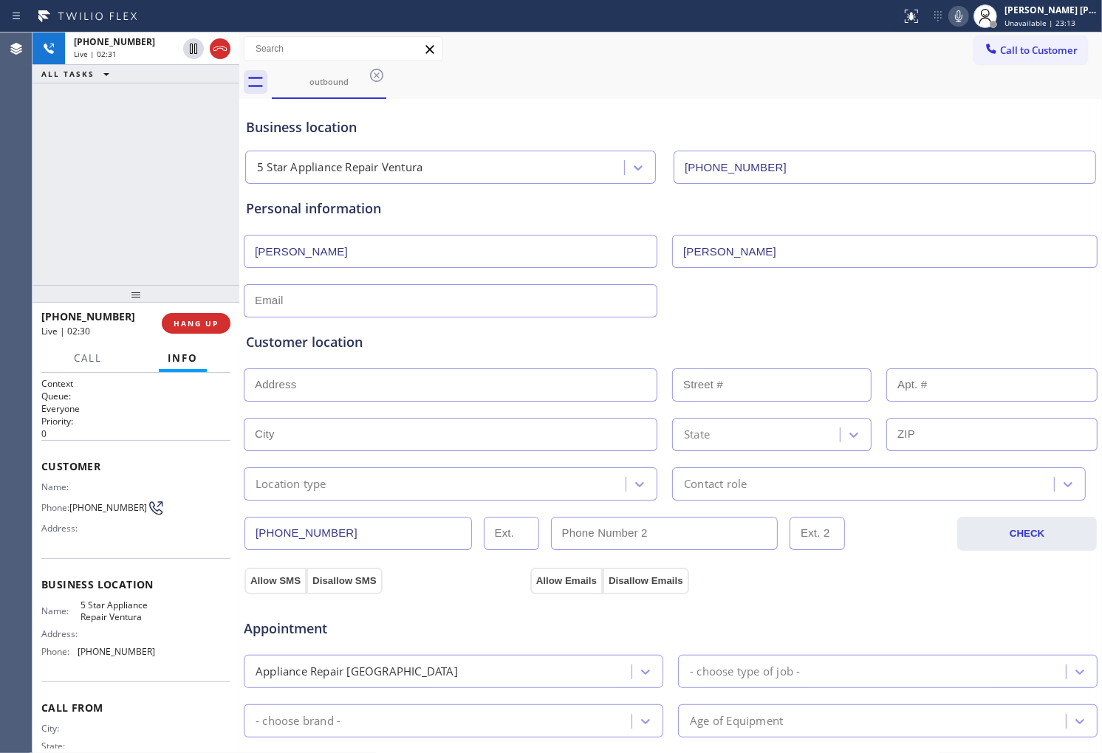
type input "[PERSON_NAME]"
click at [351, 199] on div "Personal information" at bounding box center [670, 209] width 849 height 20
click at [272, 212] on div "Personal information" at bounding box center [670, 209] width 849 height 20
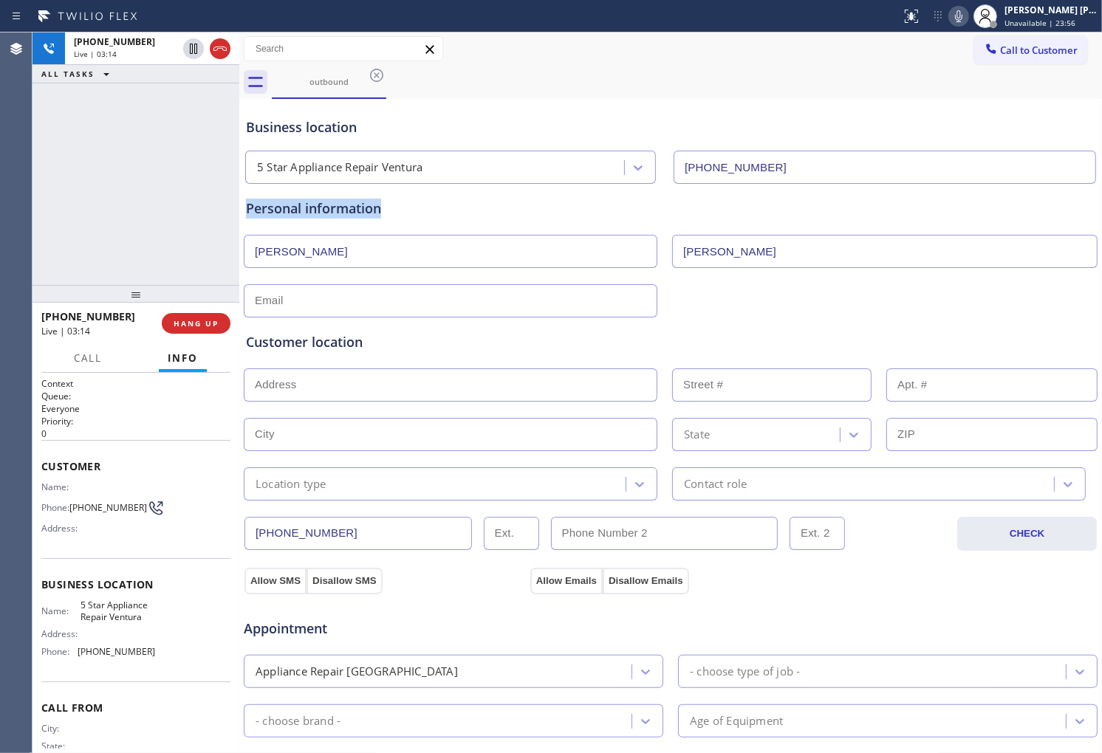
click at [272, 212] on div "Personal information" at bounding box center [670, 209] width 849 height 20
click at [340, 219] on div "Personal information [PERSON_NAME]" at bounding box center [670, 258] width 849 height 119
click at [329, 208] on div "Personal information" at bounding box center [670, 209] width 849 height 20
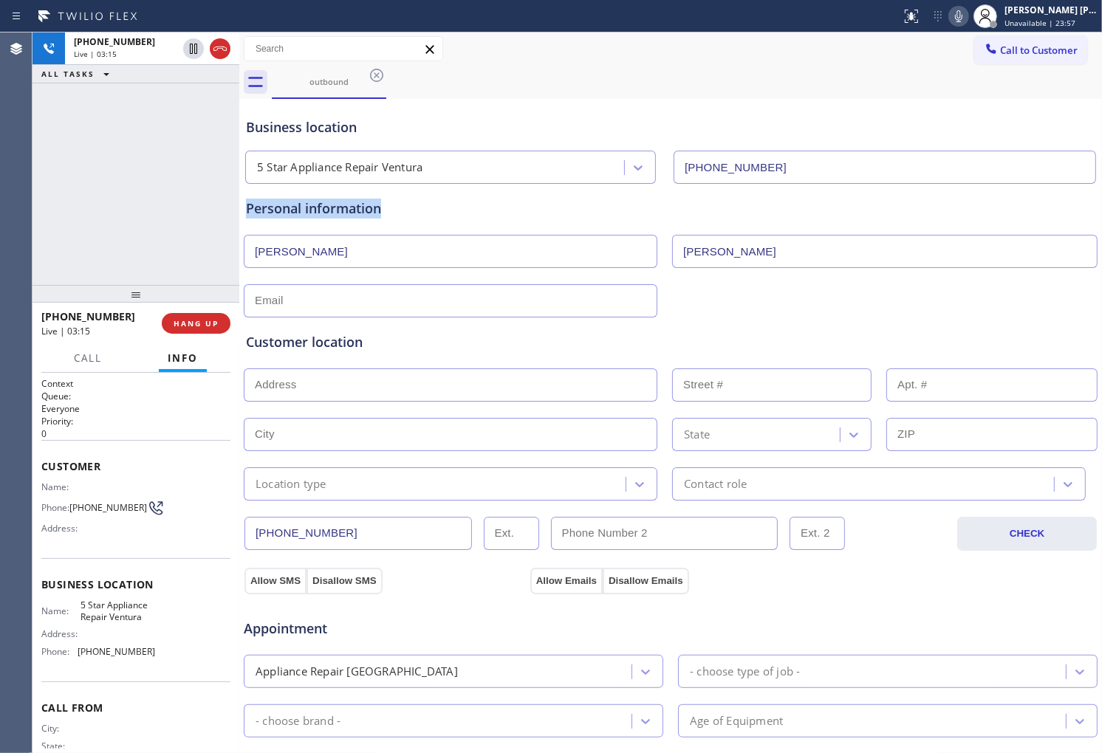
click at [273, 205] on div "Personal information" at bounding box center [670, 209] width 849 height 20
click at [335, 210] on div "Personal information" at bounding box center [670, 209] width 849 height 20
click at [402, 217] on div "Personal information" at bounding box center [670, 209] width 849 height 20
click at [315, 208] on div "Personal information" at bounding box center [670, 209] width 849 height 20
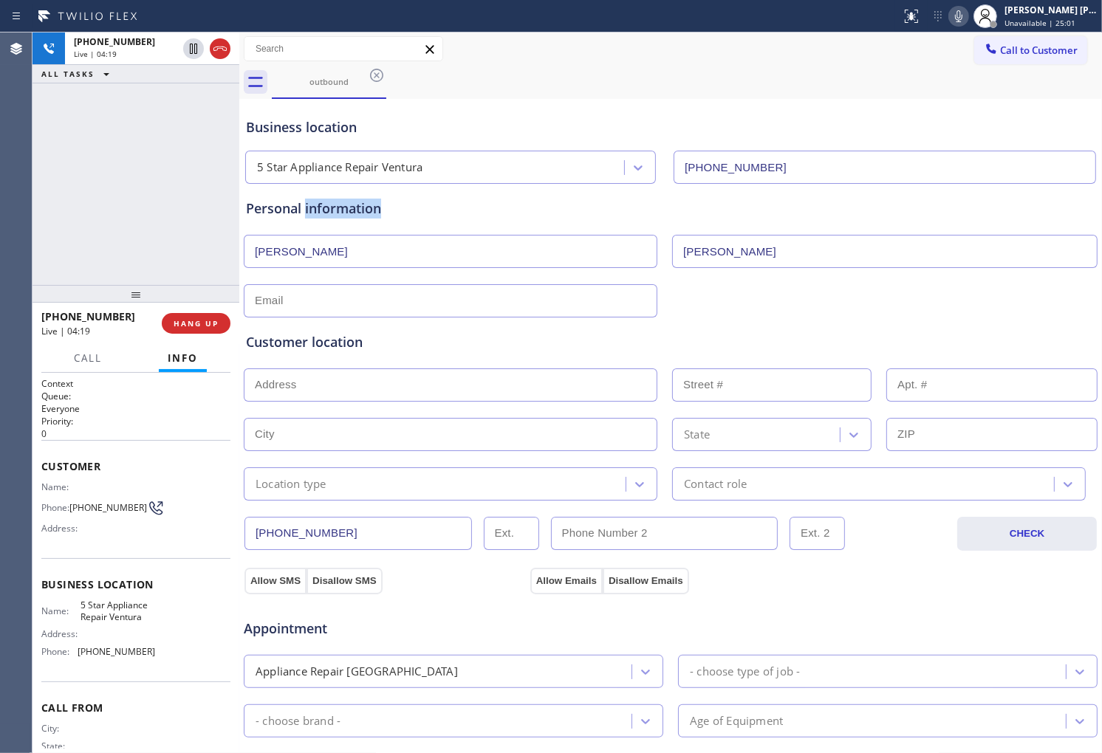
click at [315, 208] on div "Personal information" at bounding box center [670, 209] width 849 height 20
click at [270, 205] on div "Personal information" at bounding box center [670, 209] width 849 height 20
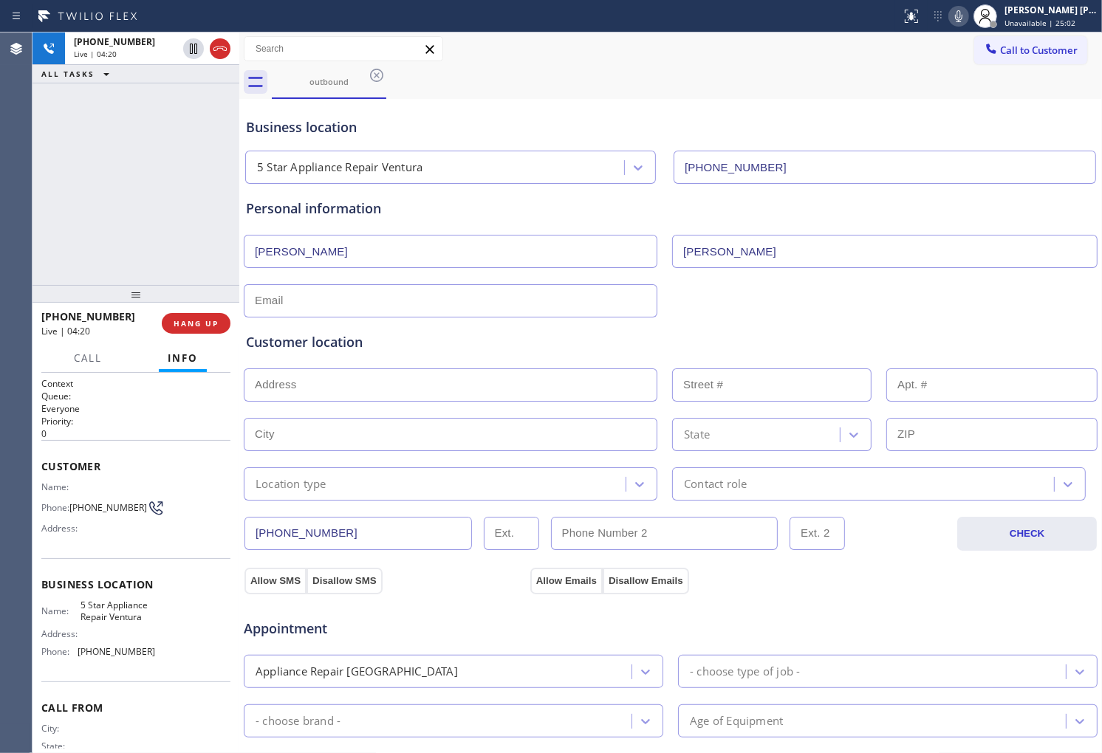
click at [332, 304] on input "text" at bounding box center [451, 300] width 414 height 33
click at [325, 209] on div "Personal information" at bounding box center [670, 209] width 849 height 20
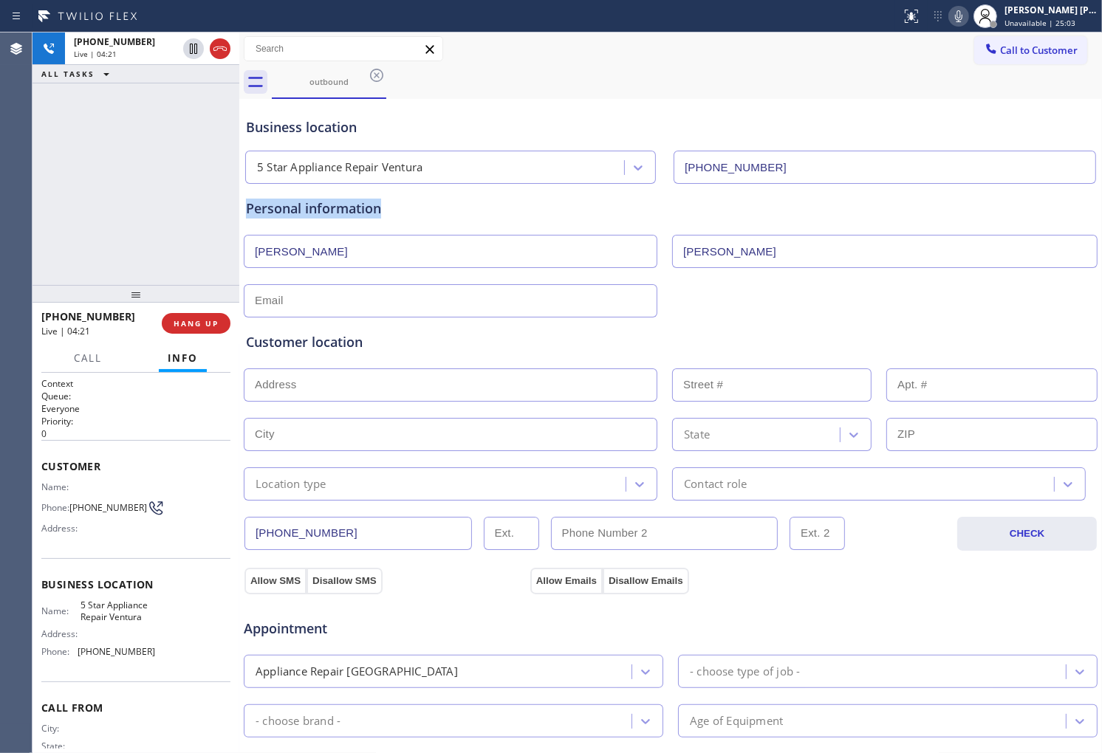
click at [325, 209] on div "Personal information" at bounding box center [670, 209] width 849 height 20
click at [315, 314] on div "Customer location >> ADD NEW ADDRESS << + NEW ADDRESS State Location type Conta…" at bounding box center [670, 406] width 855 height 189
click at [315, 301] on input "text" at bounding box center [451, 300] width 414 height 33
click at [505, 327] on div "Customer location >> ADD NEW ADDRESS << + NEW ADDRESS State Location type Conta…" at bounding box center [670, 409] width 855 height 183
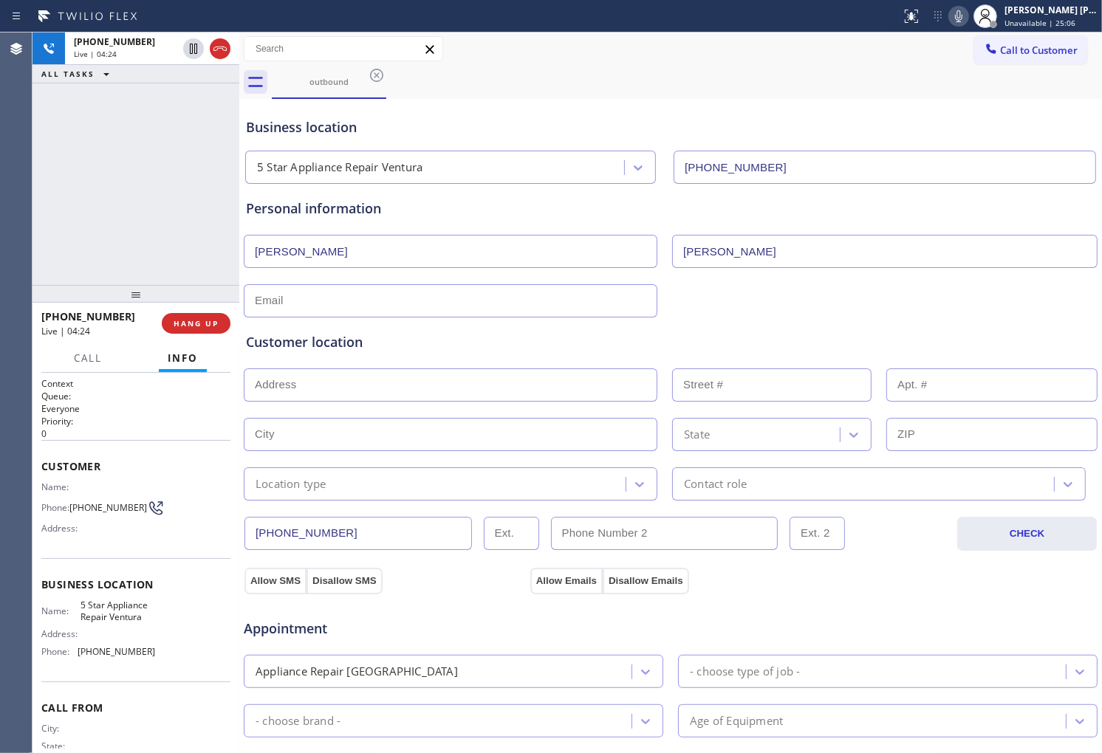
click at [321, 304] on input "text" at bounding box center [451, 300] width 414 height 33
click at [363, 301] on input "text" at bounding box center [451, 300] width 414 height 33
type input "[EMAIL_ADDRESS][DOMAIN_NAME]"
click at [287, 387] on input "text" at bounding box center [451, 385] width 414 height 33
paste input "[STREET_ADDRESS]"
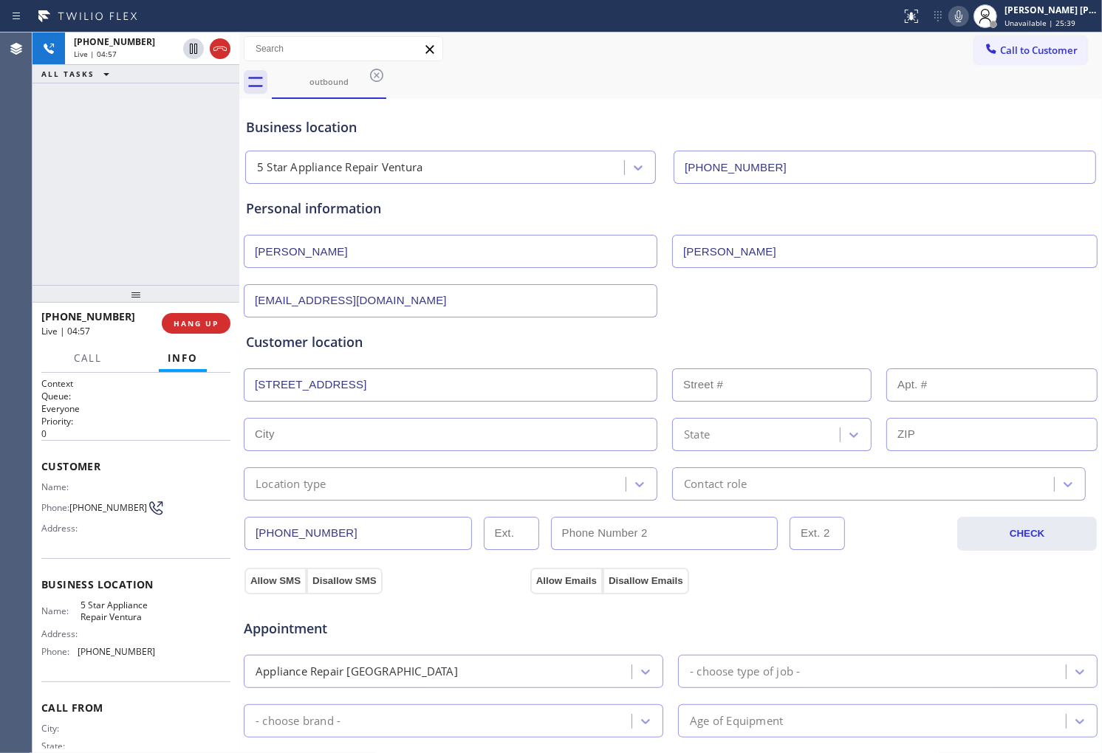
type input "[STREET_ADDRESS]"
type input "7849"
type input "Ventura"
type input "93004"
click at [344, 126] on div "Business location" at bounding box center [670, 127] width 849 height 20
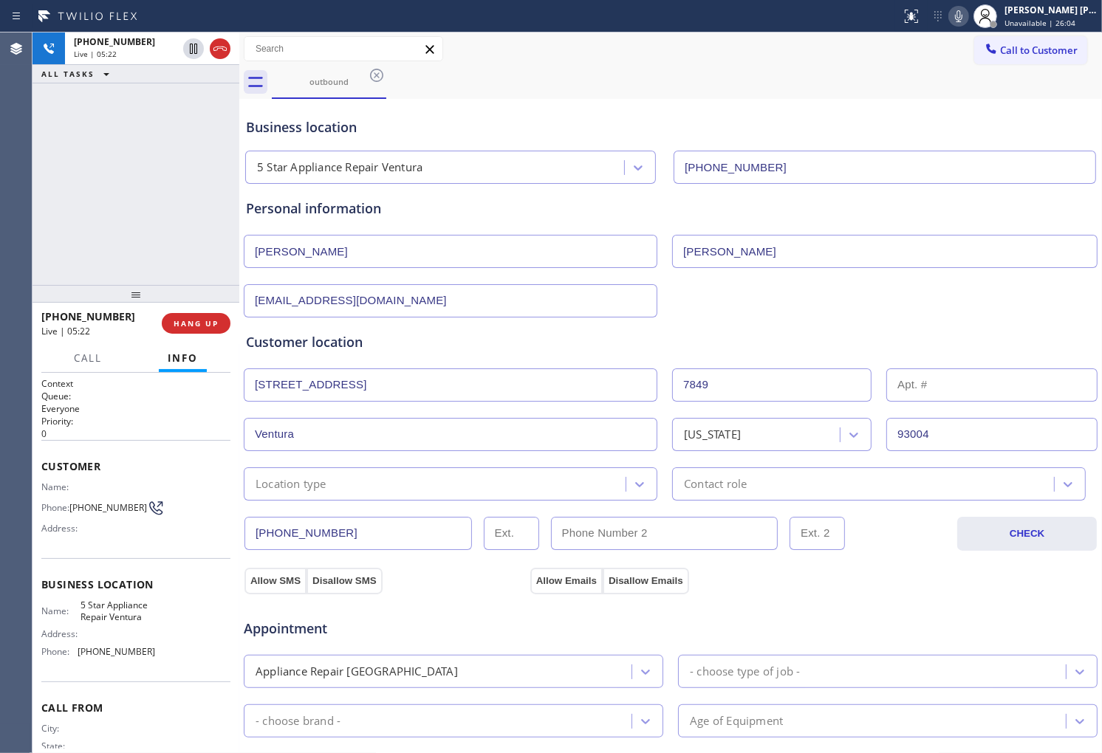
click at [344, 126] on div "Business location" at bounding box center [670, 127] width 849 height 20
click at [276, 128] on div "Business location" at bounding box center [670, 127] width 849 height 20
click at [323, 128] on div "Business location" at bounding box center [670, 127] width 849 height 20
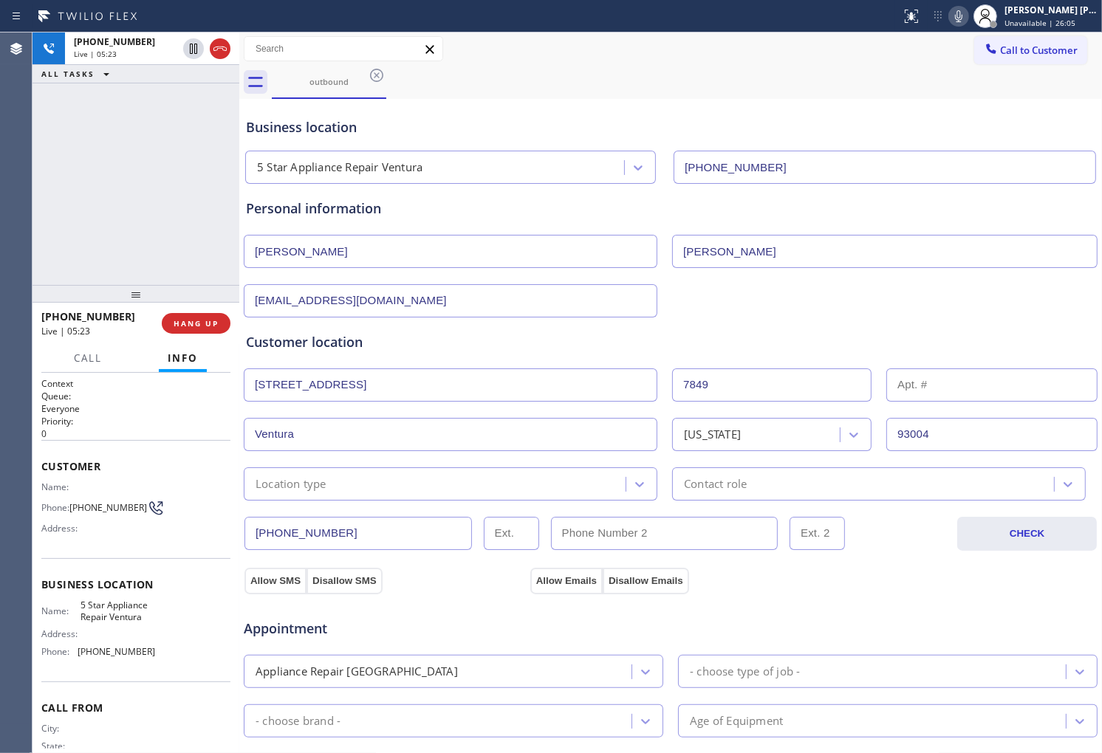
click at [323, 128] on div "Business location" at bounding box center [670, 127] width 849 height 20
click at [69, 237] on div "[PHONE_NUMBER] Live | 06:10 ALL TASKS ALL TASKS ACTIVE TASKS TASKS IN WRAP UP" at bounding box center [135, 158] width 207 height 253
click at [42, 185] on div "[PHONE_NUMBER] Live | 06:31 ALL TASKS ALL TASKS ACTIVE TASKS TASKS IN WRAP UP" at bounding box center [135, 158] width 207 height 253
click at [42, 188] on div "[PHONE_NUMBER] Live | 06:31 ALL TASKS ALL TASKS ACTIVE TASKS TASKS IN WRAP UP" at bounding box center [135, 158] width 207 height 253
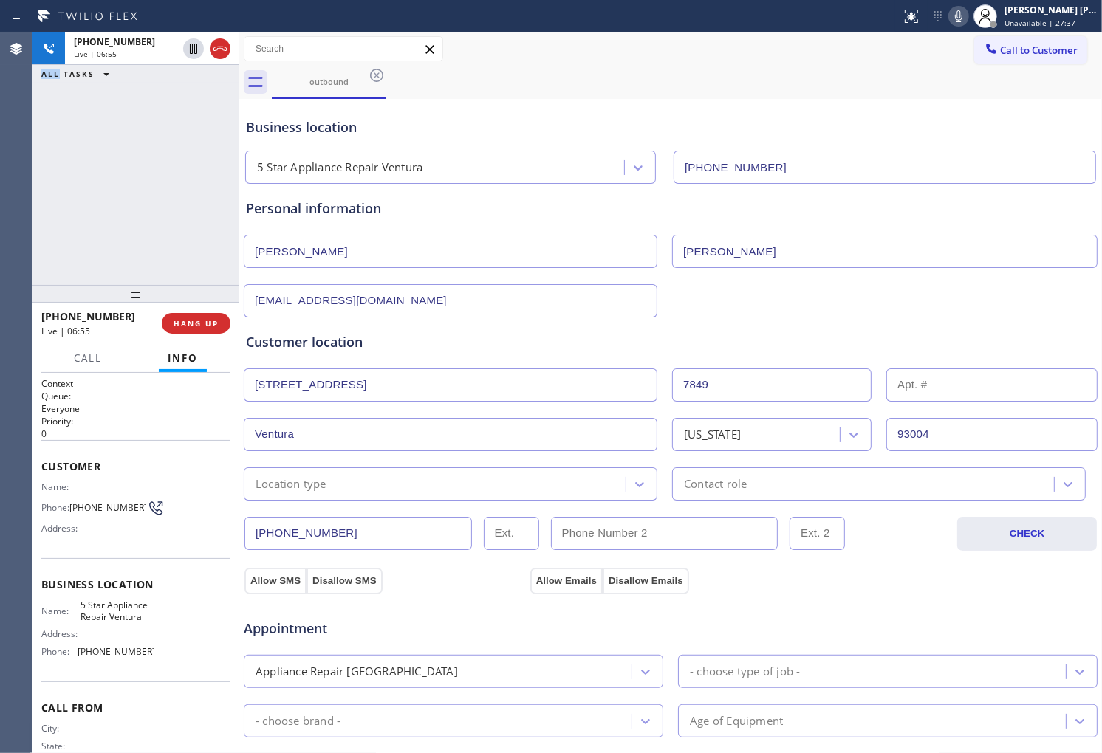
click at [106, 136] on div "[PHONE_NUMBER] Live | 06:55 ALL TASKS ALL TASKS ACTIVE TASKS TASKS IN WRAP UP" at bounding box center [135, 158] width 207 height 253
click at [113, 189] on div "[PHONE_NUMBER] Live | 06:58 ALL TASKS ALL TASKS ACTIVE TASKS TASKS IN WRAP UP" at bounding box center [135, 158] width 207 height 253
click at [18, 170] on div "Agent Desktop" at bounding box center [16, 392] width 32 height 721
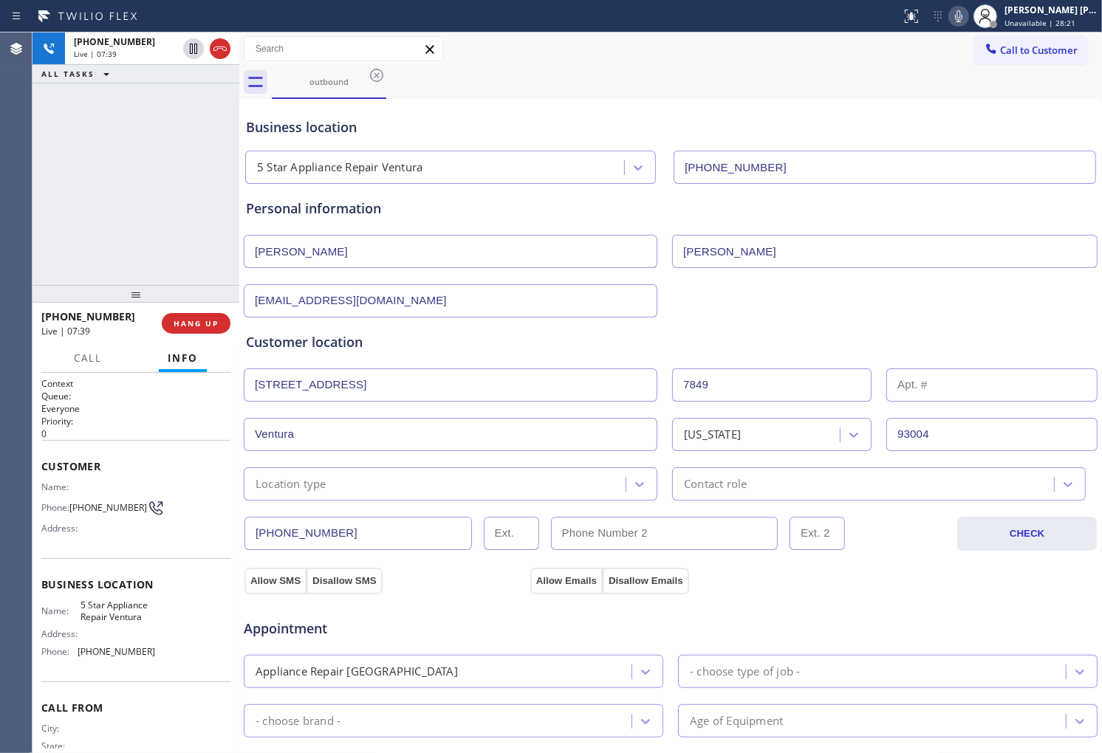
click at [347, 341] on div "Customer location" at bounding box center [670, 342] width 849 height 20
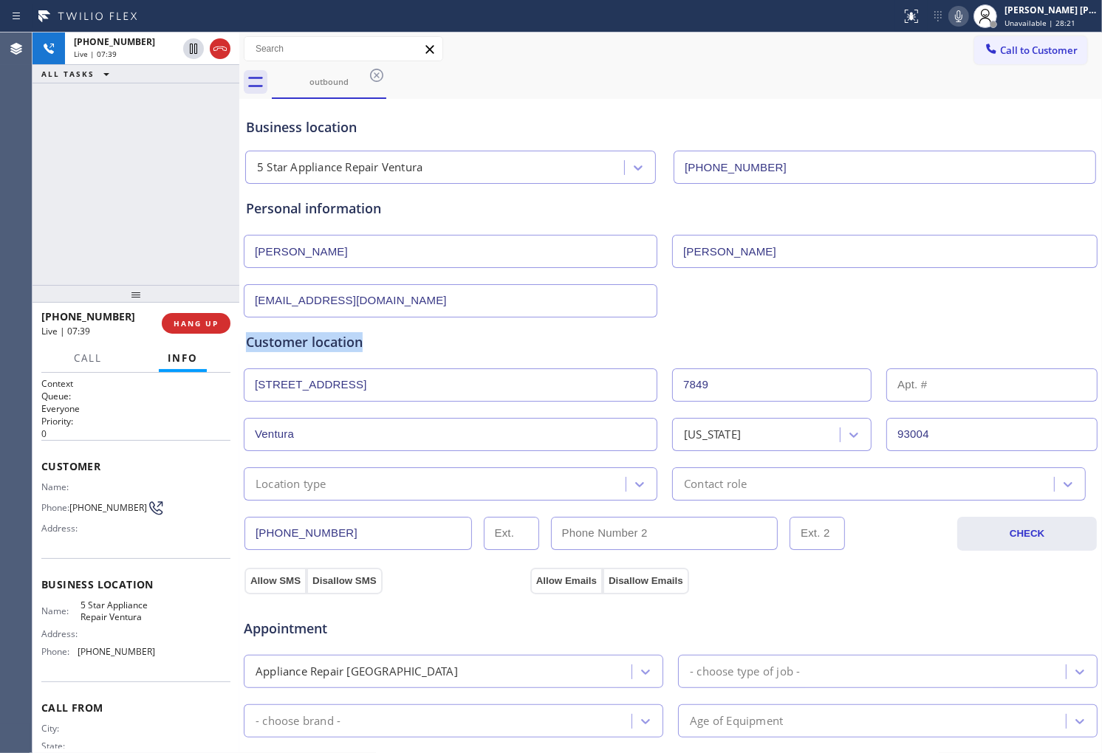
click at [347, 341] on div "Customer location" at bounding box center [670, 342] width 849 height 20
click at [411, 340] on div "Customer location" at bounding box center [670, 342] width 849 height 20
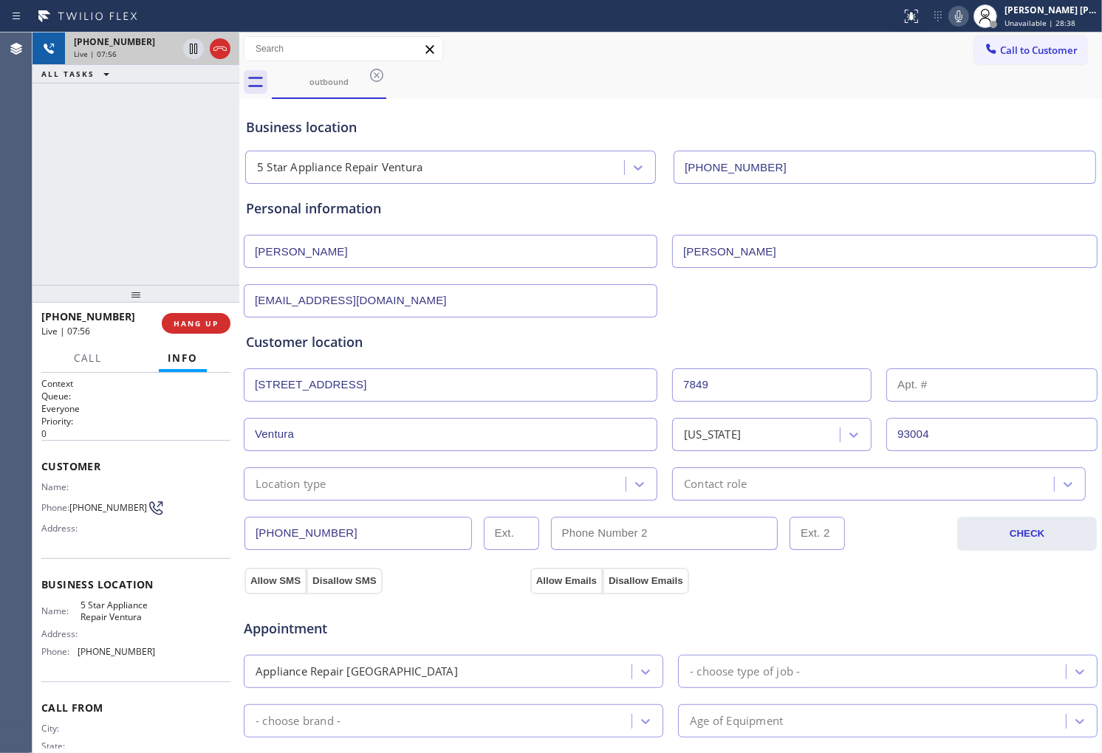
click at [217, 52] on icon at bounding box center [220, 49] width 18 height 18
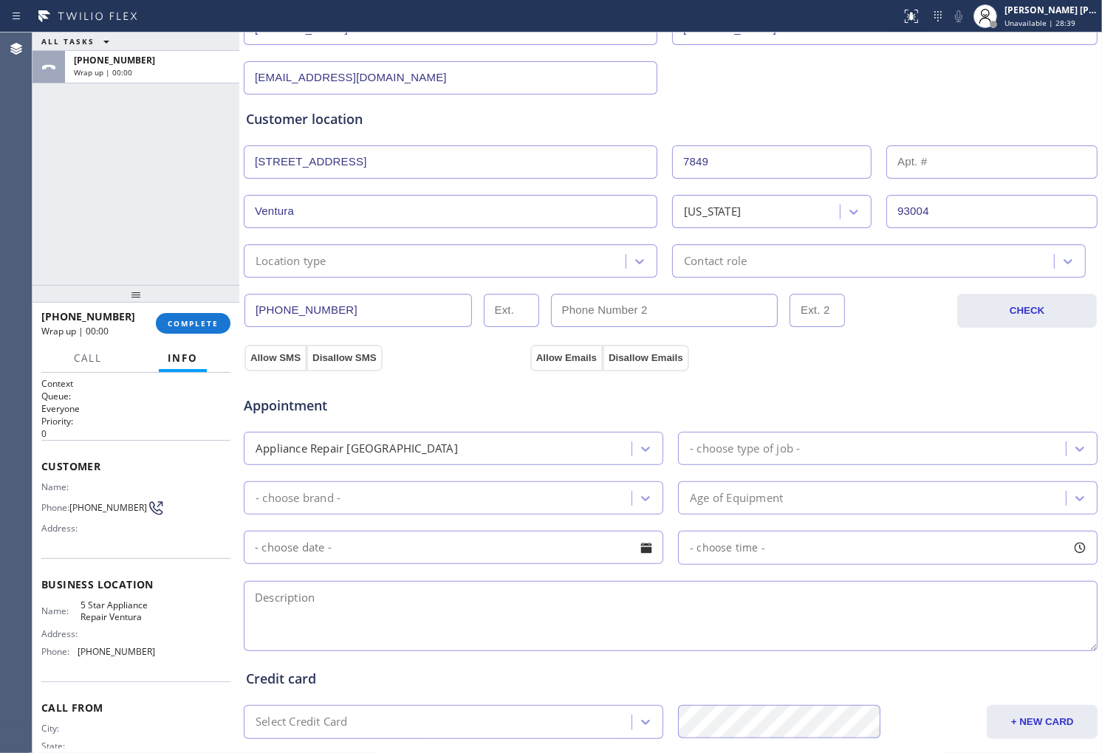
scroll to position [246, 0]
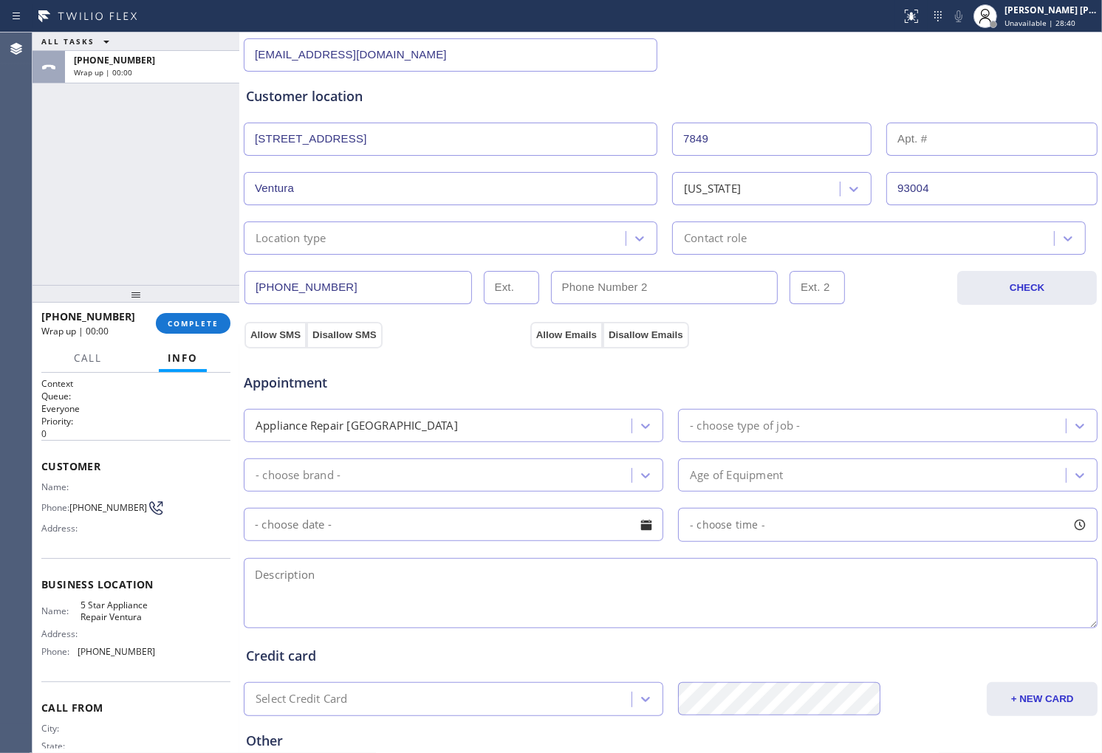
click at [426, 235] on div "Location type" at bounding box center [436, 238] width 377 height 26
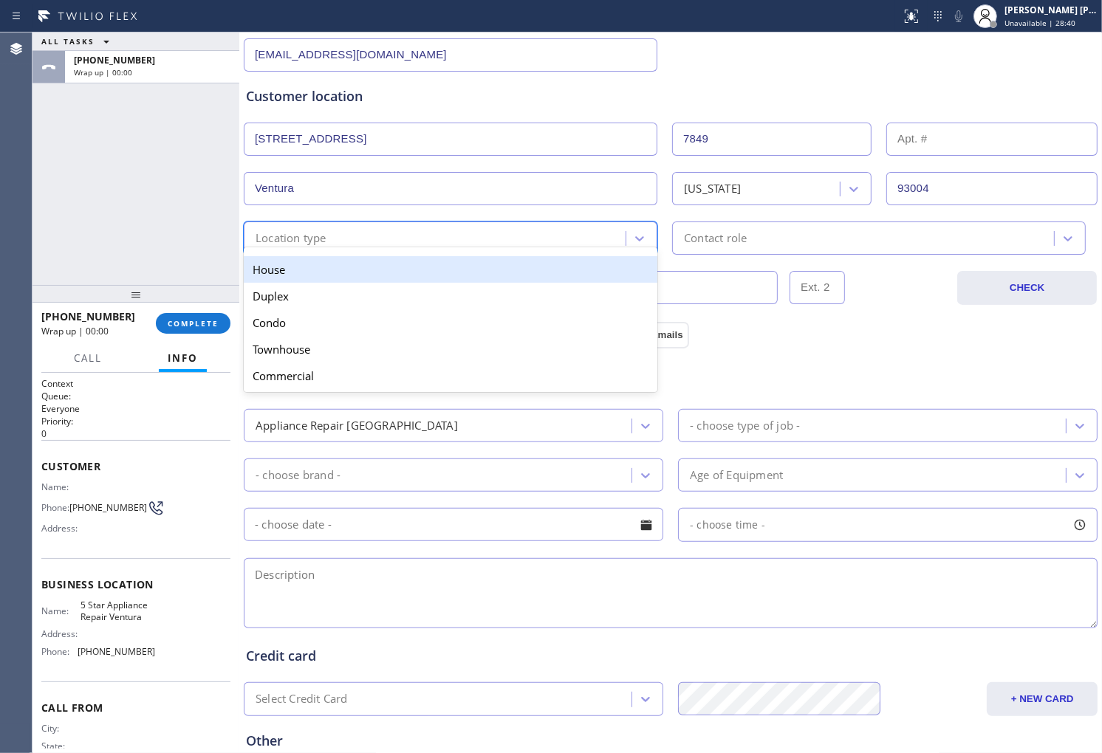
click at [390, 271] on div "House" at bounding box center [451, 269] width 414 height 27
click at [390, 271] on input "[PHONE_NUMBER]" at bounding box center [357, 287] width 227 height 33
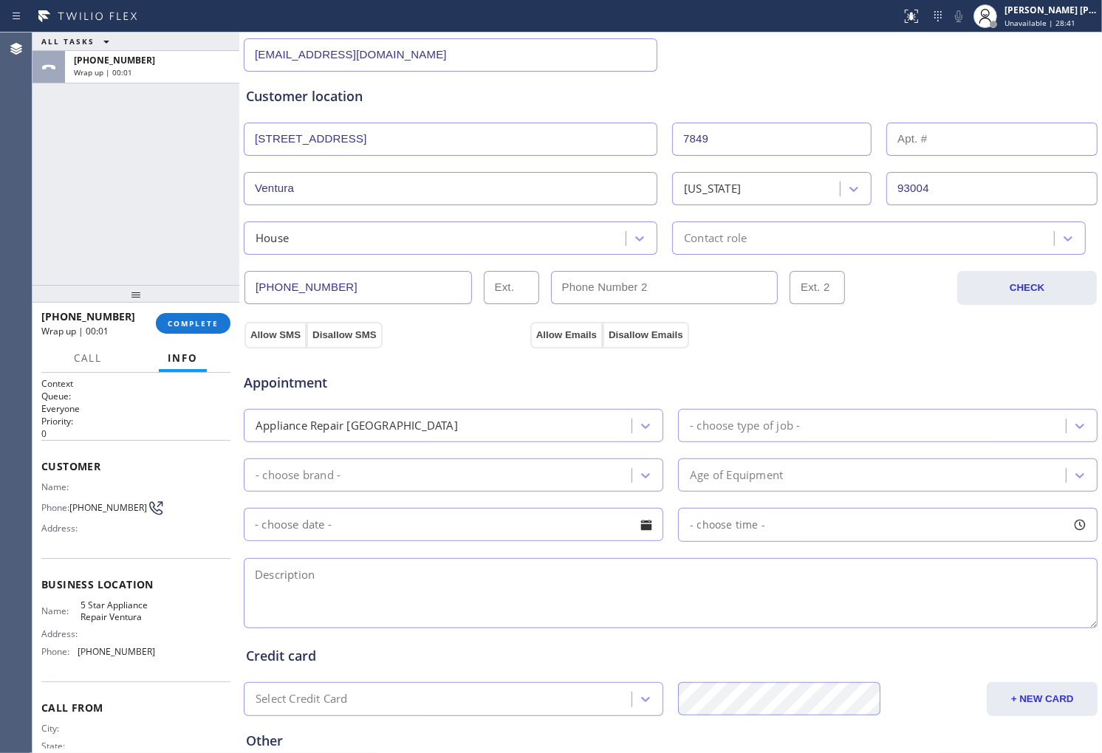
click at [716, 259] on div "[PHONE_NUMBER] CHECK" at bounding box center [670, 280] width 855 height 50
click at [717, 246] on div "Contact role" at bounding box center [715, 238] width 63 height 17
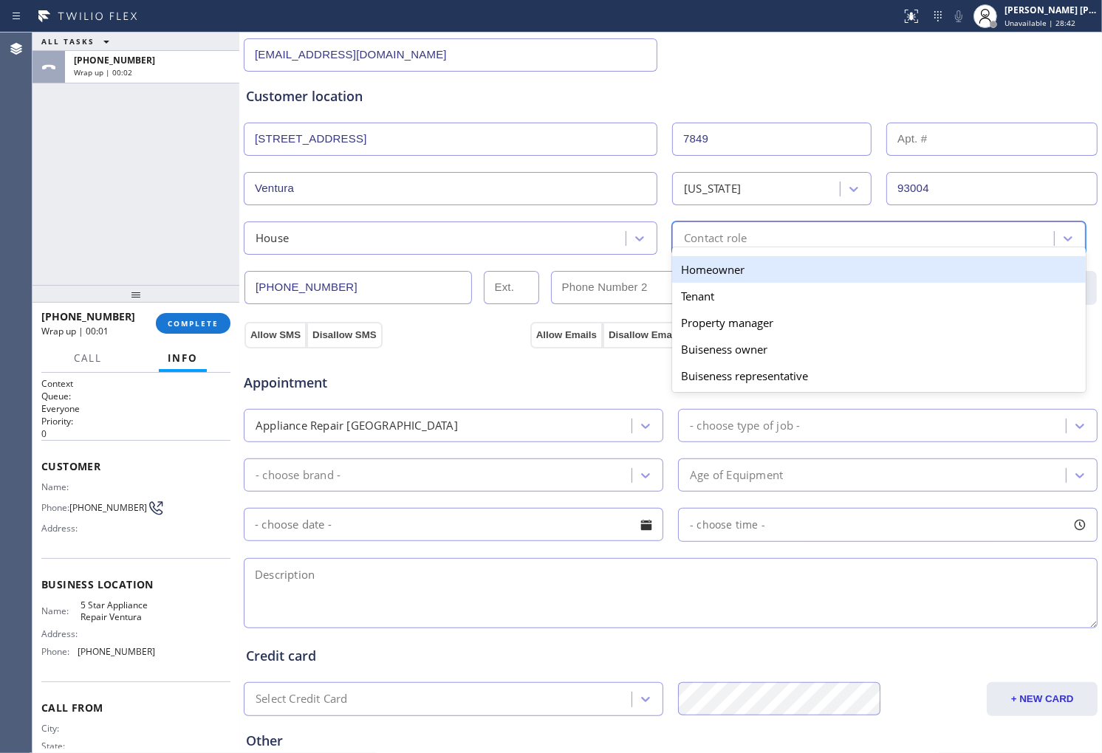
click at [705, 276] on div "Homeowner" at bounding box center [879, 269] width 414 height 27
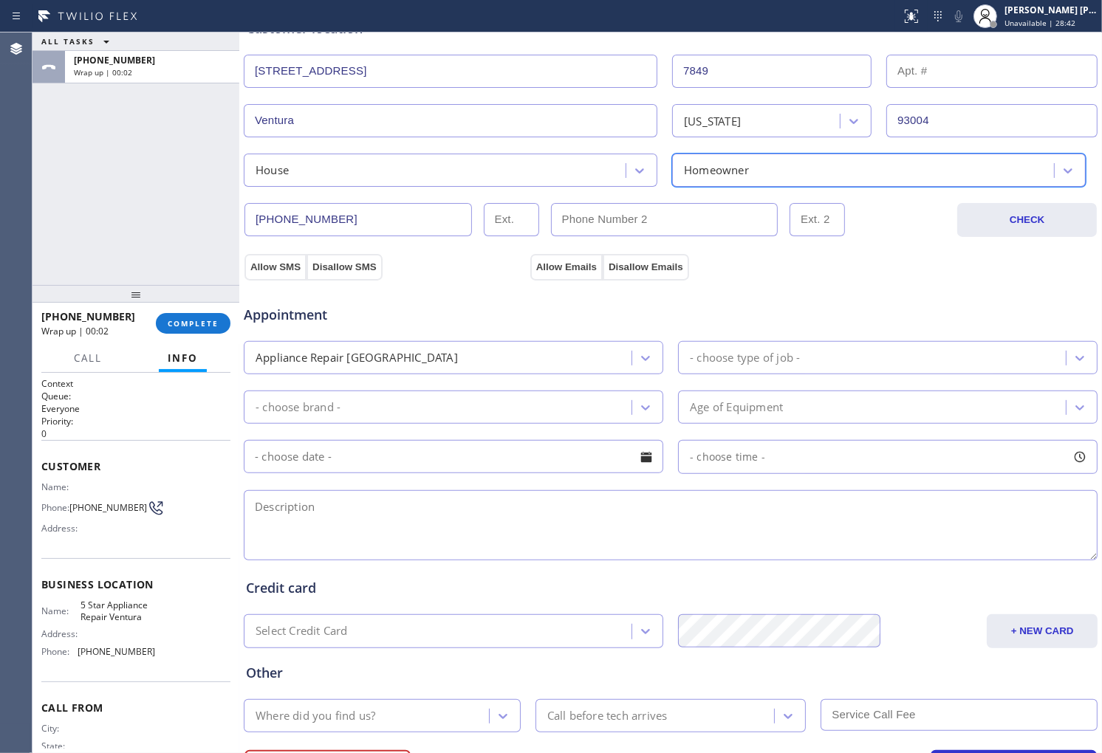
scroll to position [328, 0]
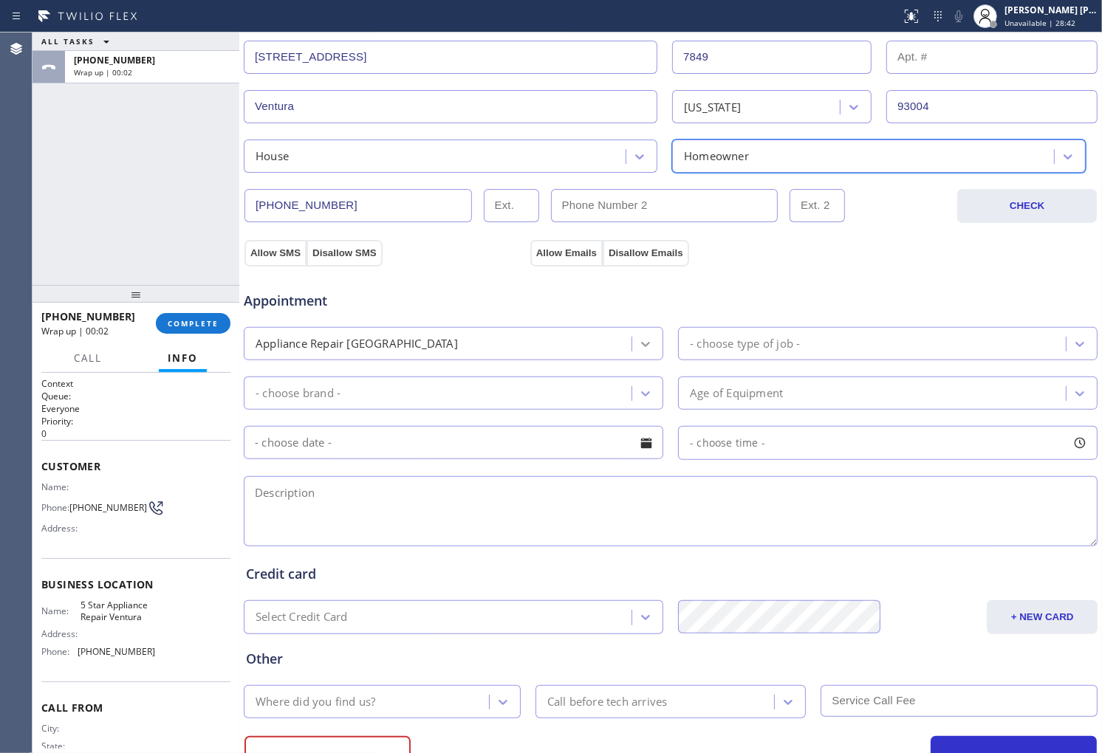
click at [645, 334] on div at bounding box center [645, 344] width 27 height 27
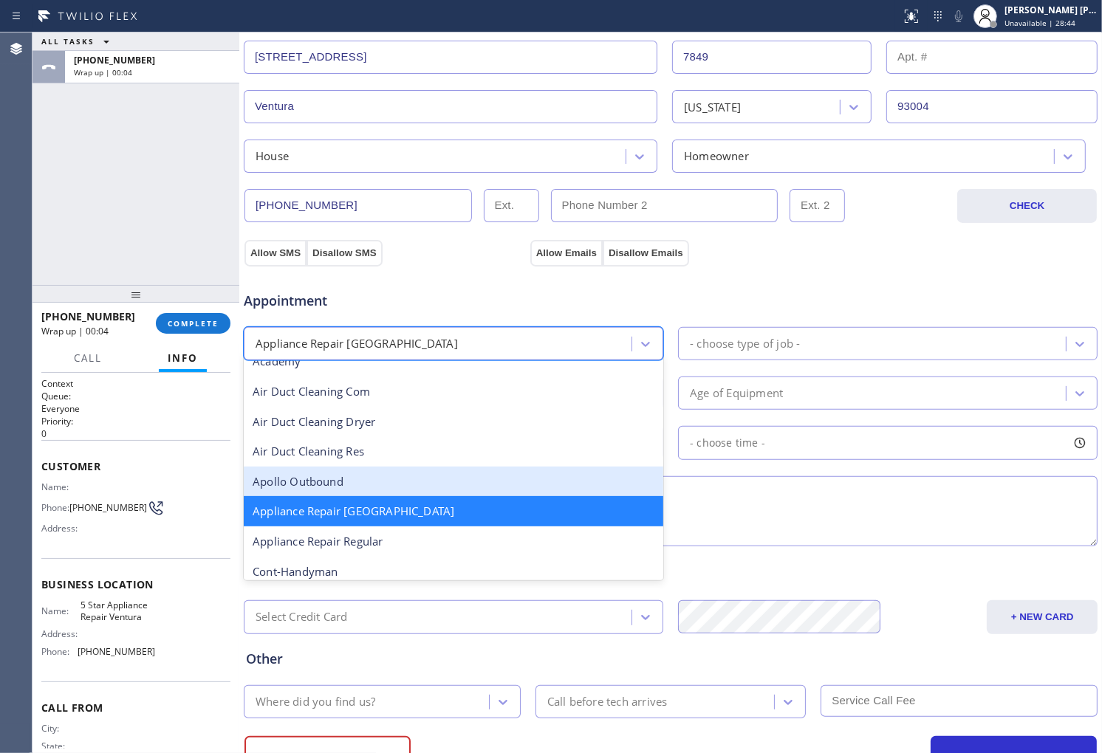
scroll to position [83, 0]
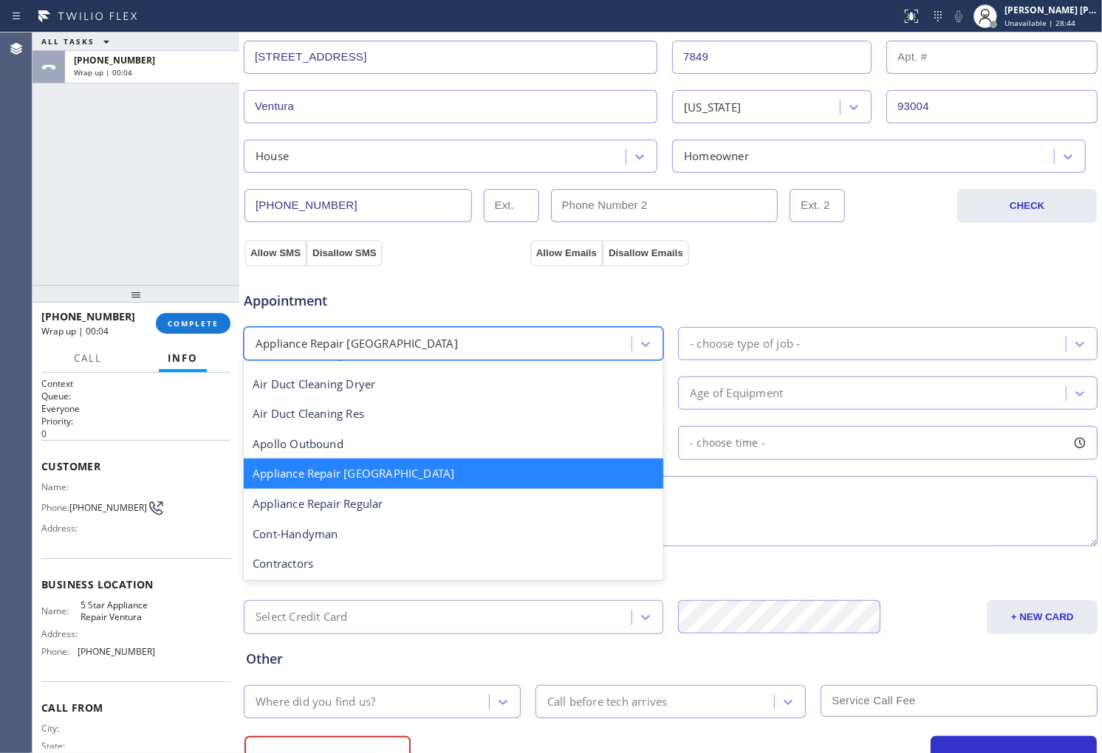
click at [394, 507] on div "Appliance Repair Regular" at bounding box center [453, 504] width 419 height 30
click at [394, 507] on textarea at bounding box center [671, 511] width 854 height 70
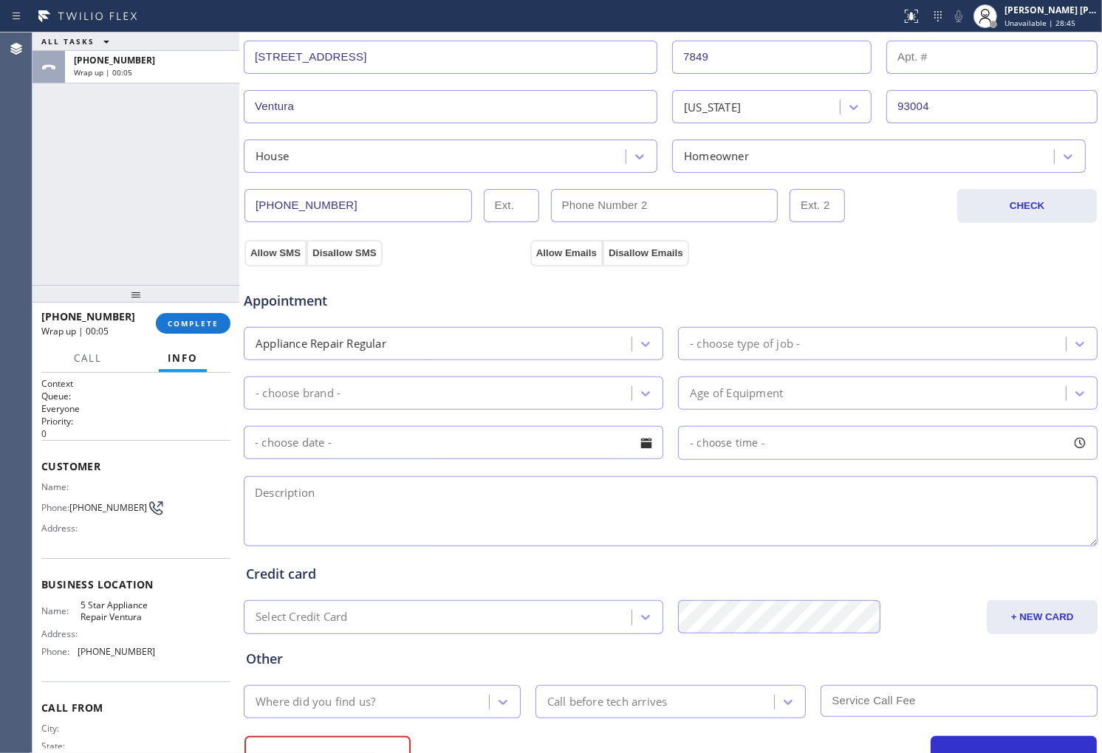
click at [788, 341] on div "- choose type of job -" at bounding box center [745, 343] width 110 height 17
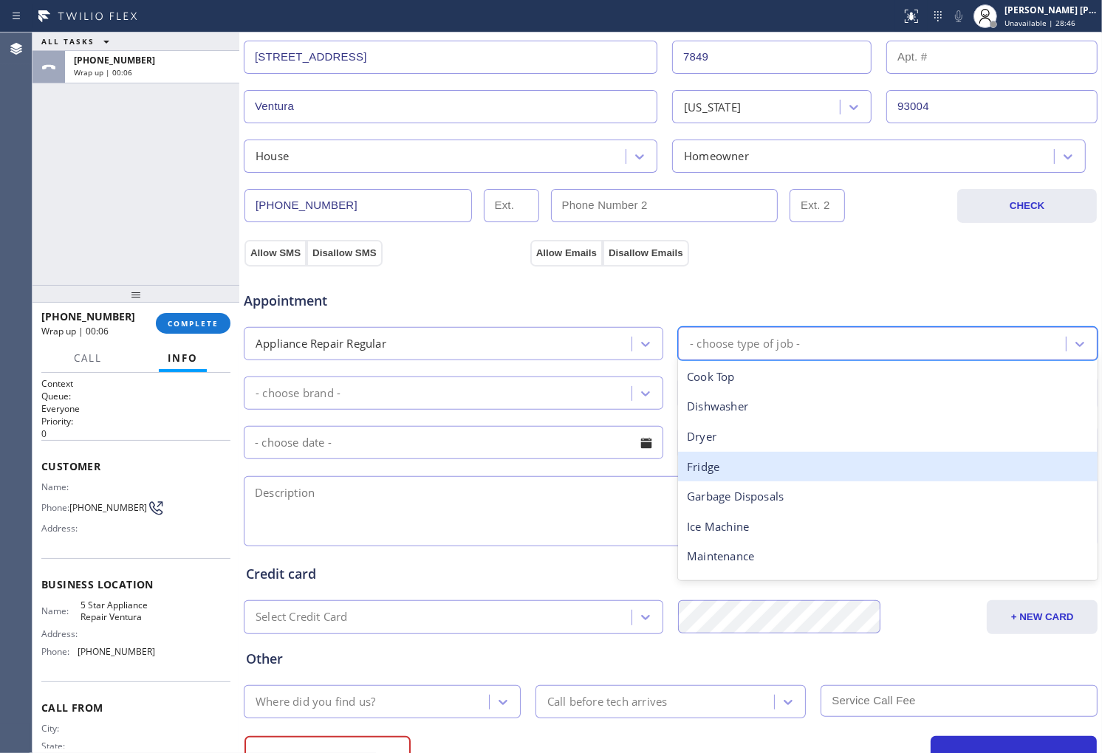
click at [747, 466] on div "Fridge" at bounding box center [887, 467] width 419 height 30
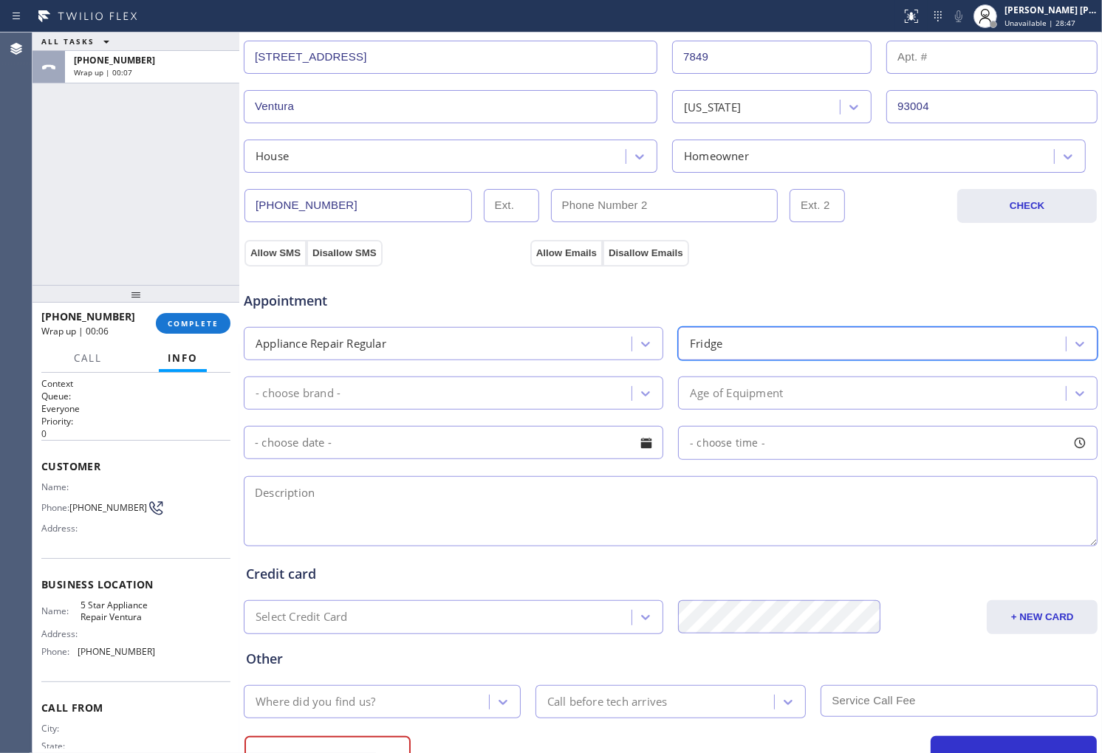
click at [544, 377] on div "- choose brand -" at bounding box center [453, 393] width 419 height 33
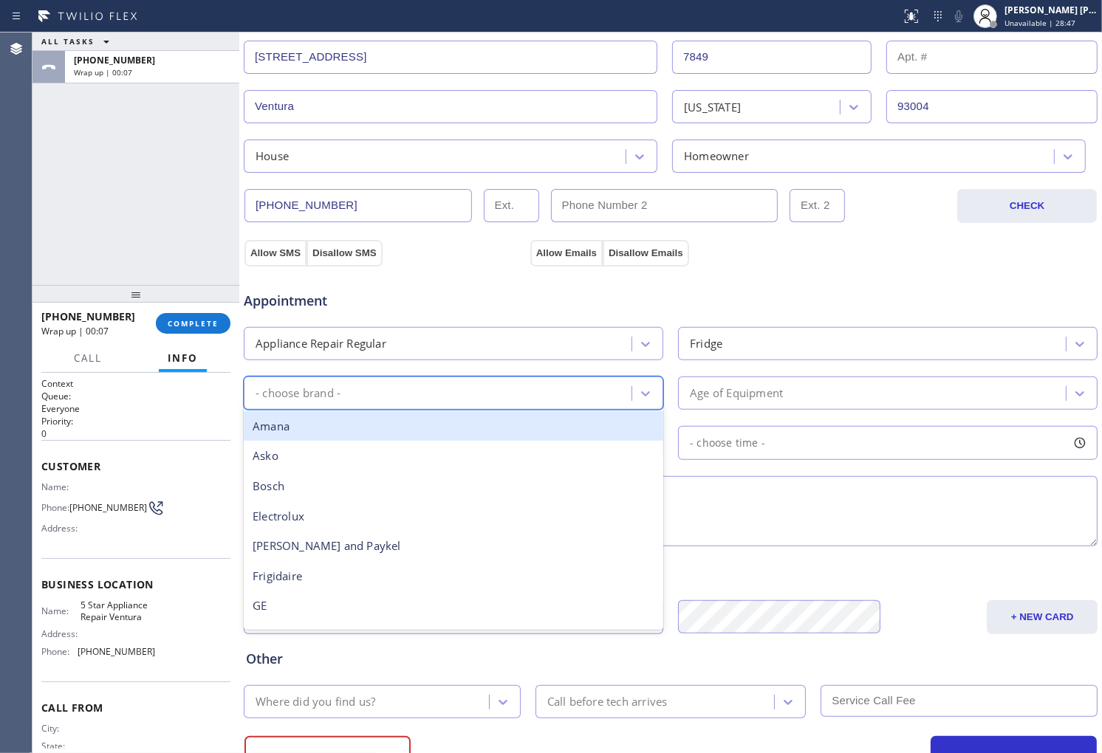
type input "s"
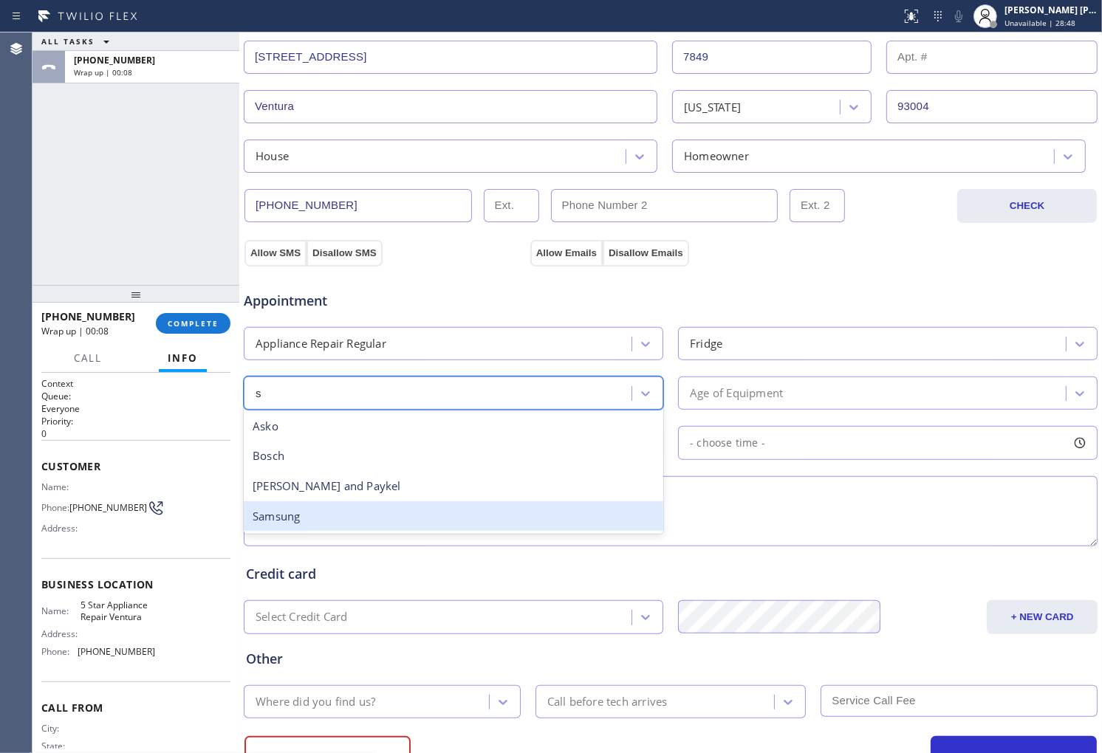
click at [441, 521] on div "Samsung" at bounding box center [453, 516] width 419 height 30
click at [441, 521] on textarea at bounding box center [671, 511] width 854 height 70
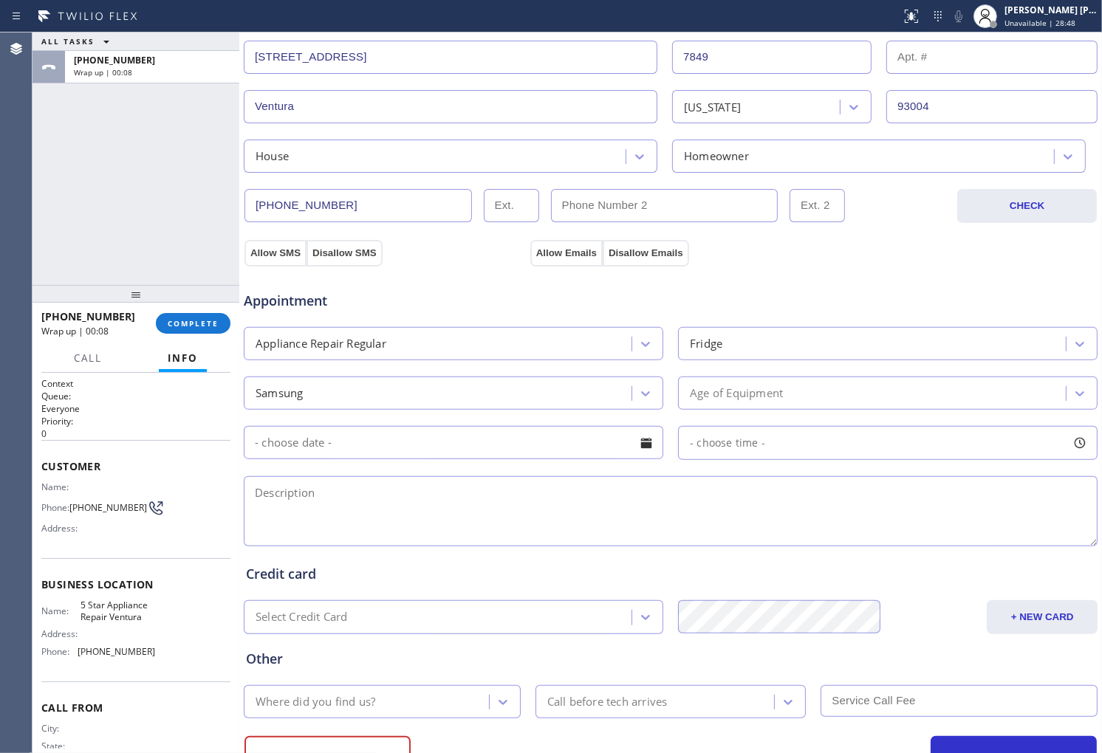
click at [787, 403] on div "Age of Equipment" at bounding box center [873, 393] width 383 height 26
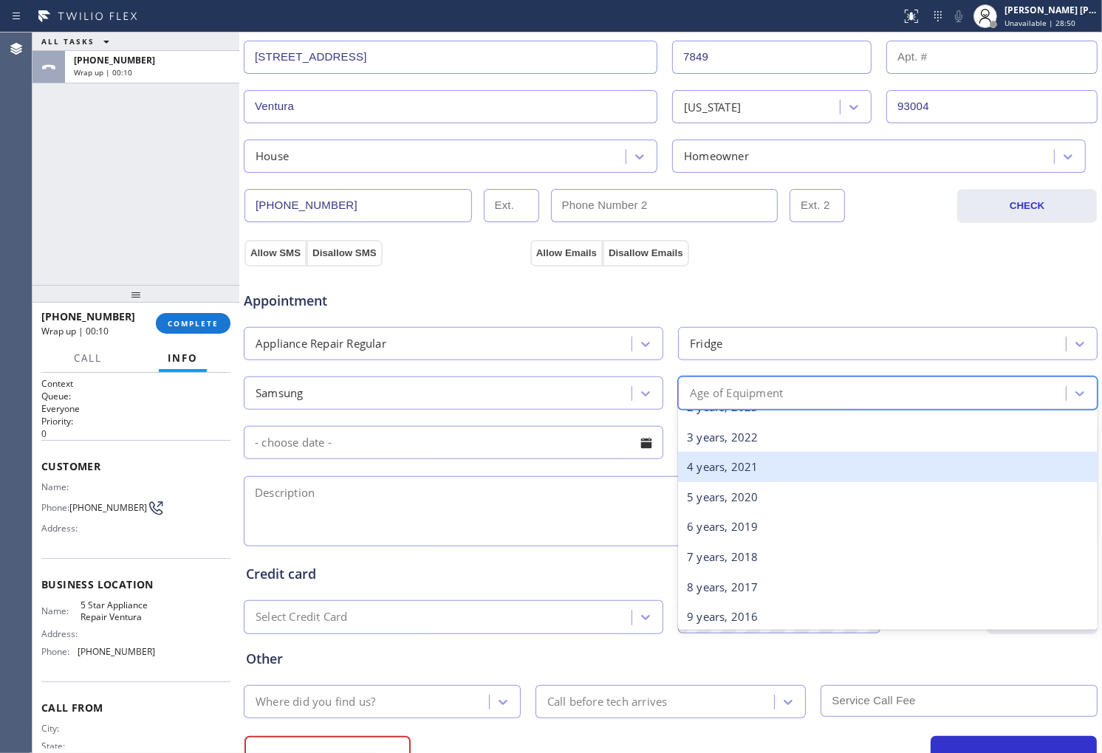
scroll to position [82, 0]
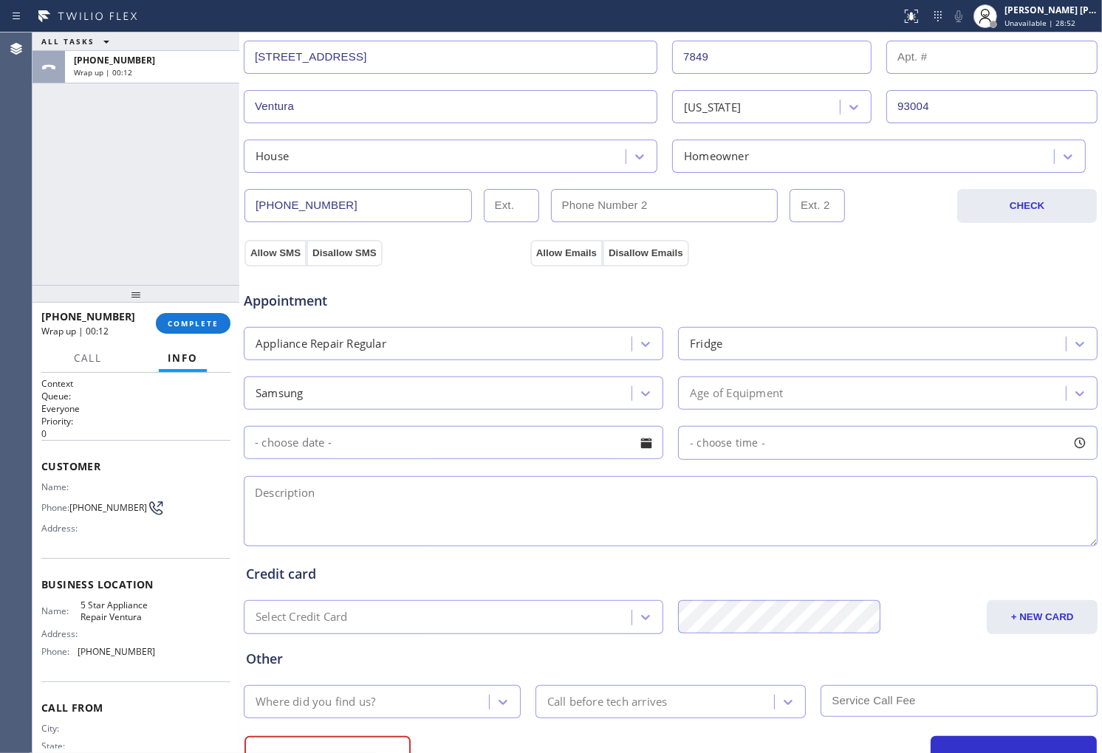
click at [806, 356] on div "Fridge" at bounding box center [873, 344] width 383 height 26
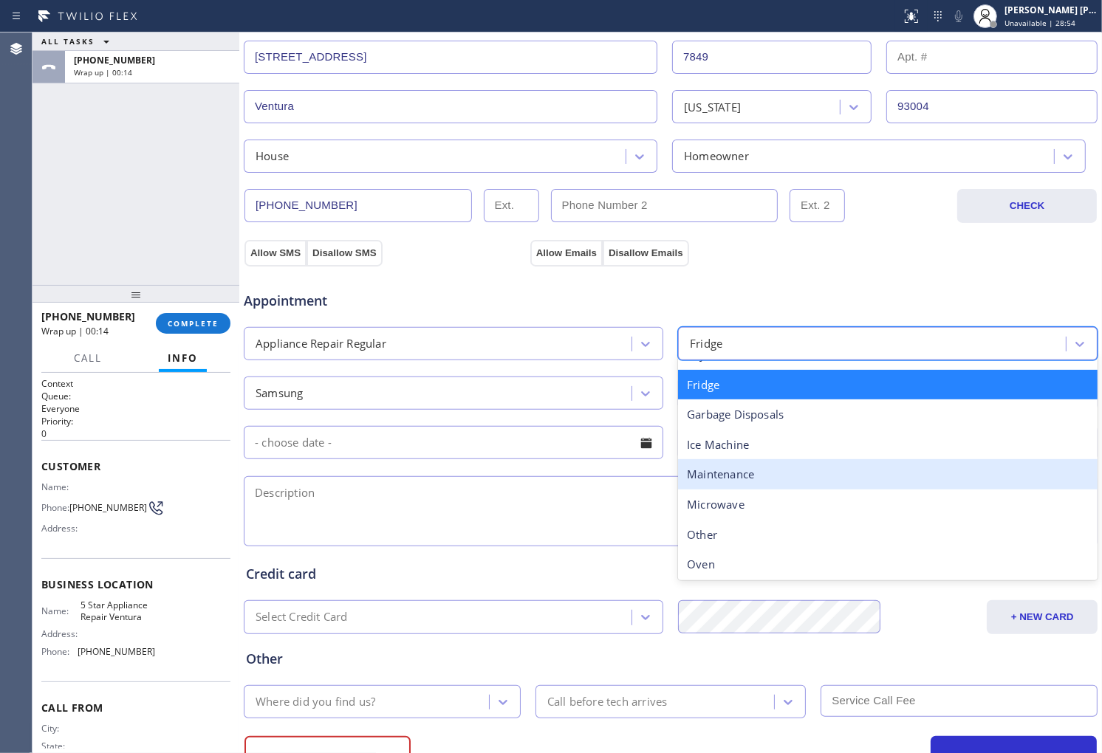
click at [578, 501] on textarea at bounding box center [671, 511] width 854 height 70
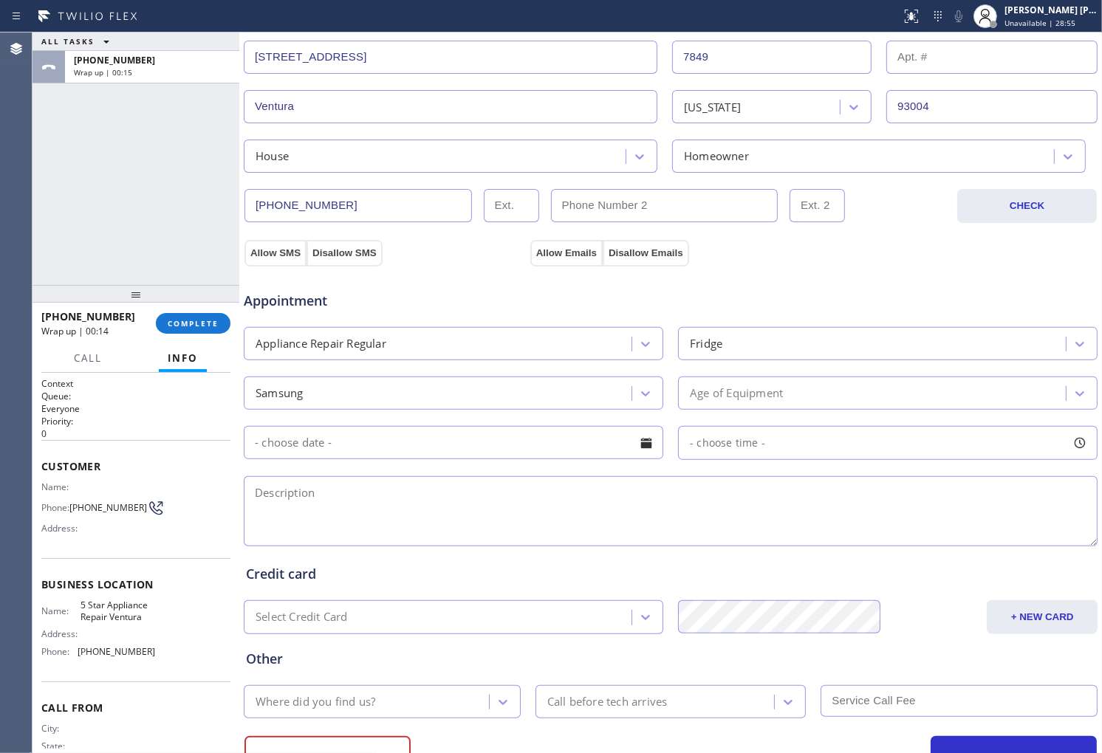
click at [813, 397] on div "Age of Equipment" at bounding box center [873, 393] width 383 height 26
click at [769, 388] on div "Age of Equipment" at bounding box center [736, 393] width 93 height 17
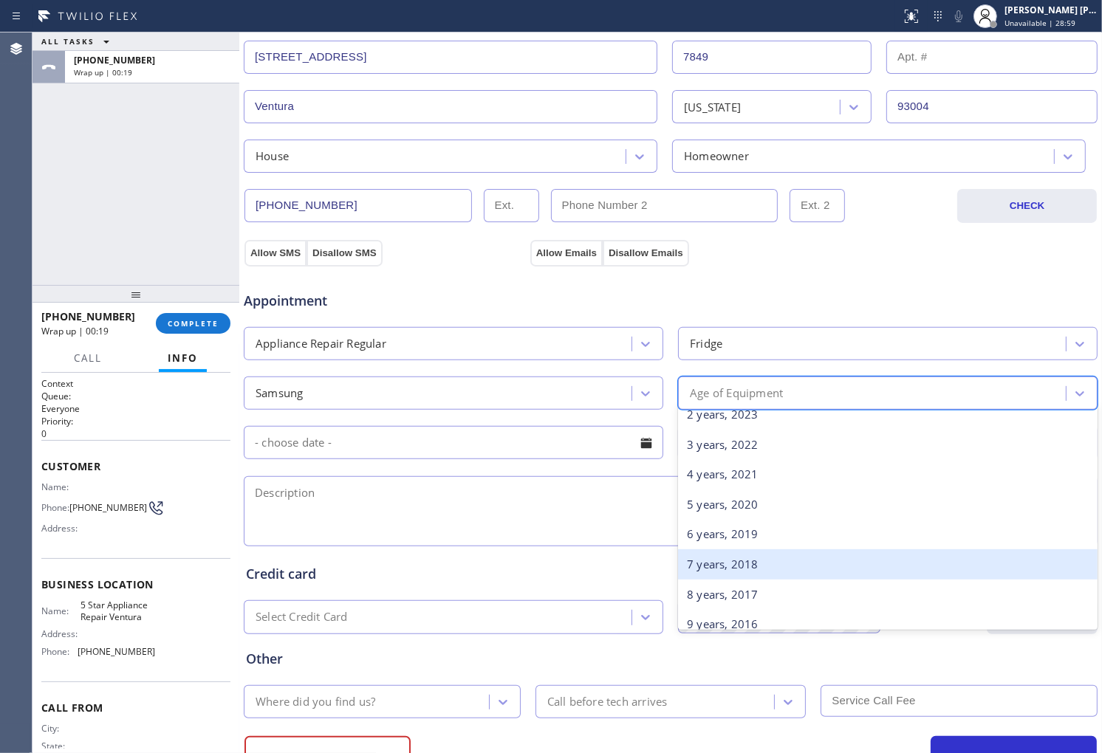
scroll to position [164, 0]
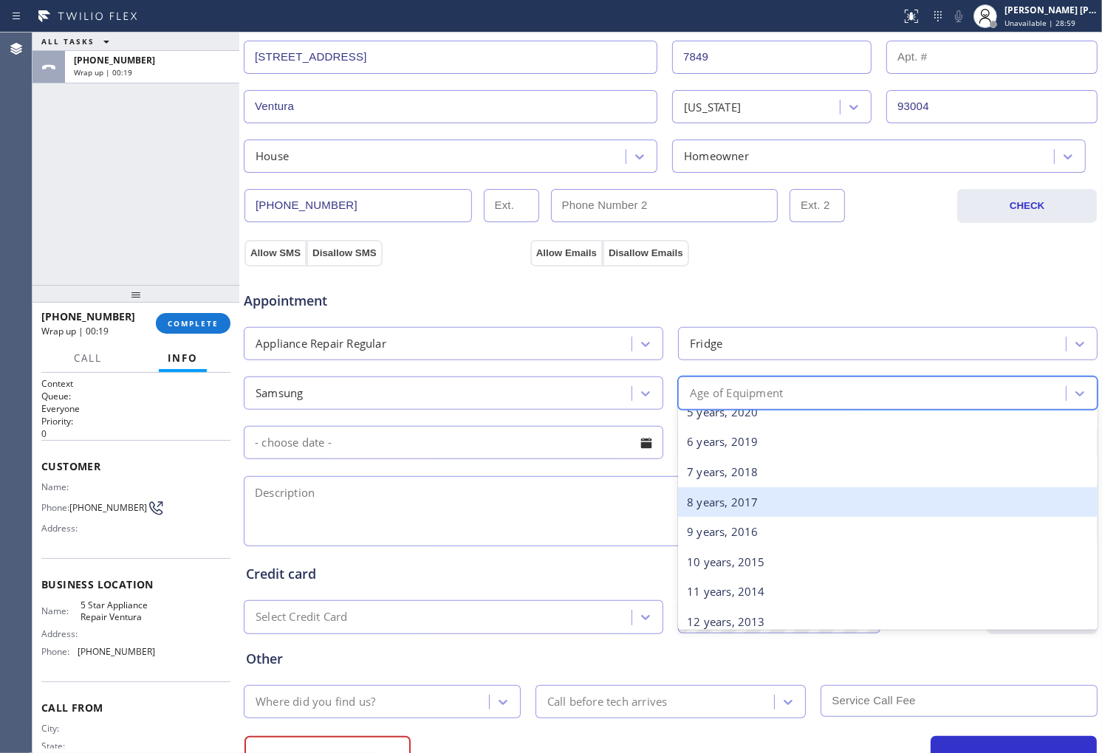
click at [712, 506] on div "8 years, 2017" at bounding box center [887, 502] width 419 height 30
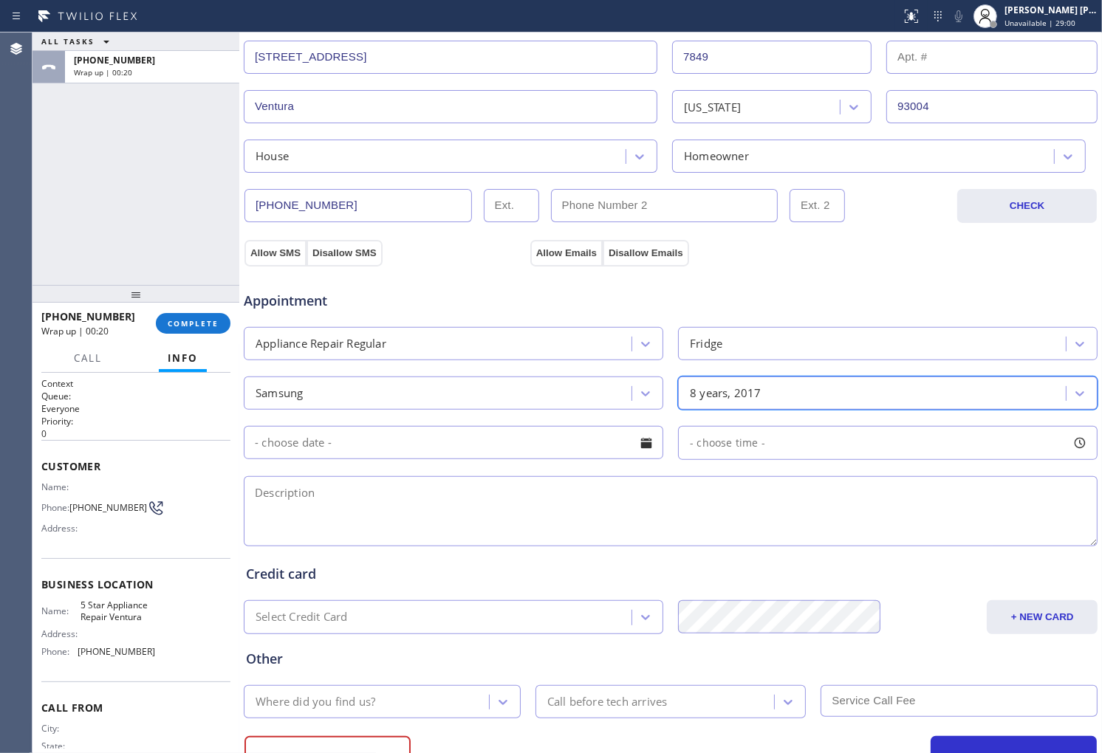
click at [638, 452] on div at bounding box center [646, 443] width 25 height 25
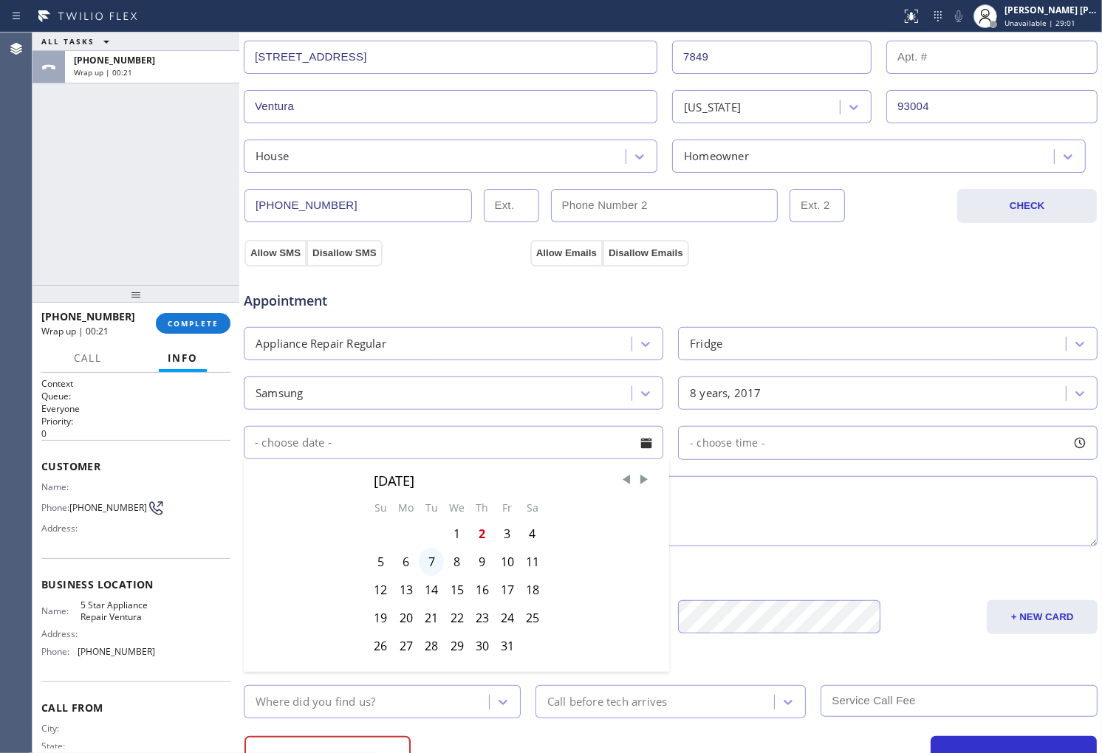
click at [428, 567] on div "7" at bounding box center [431, 562] width 25 height 28
click at [428, 567] on div "Credit card" at bounding box center [670, 574] width 849 height 20
type input "[DATE]"
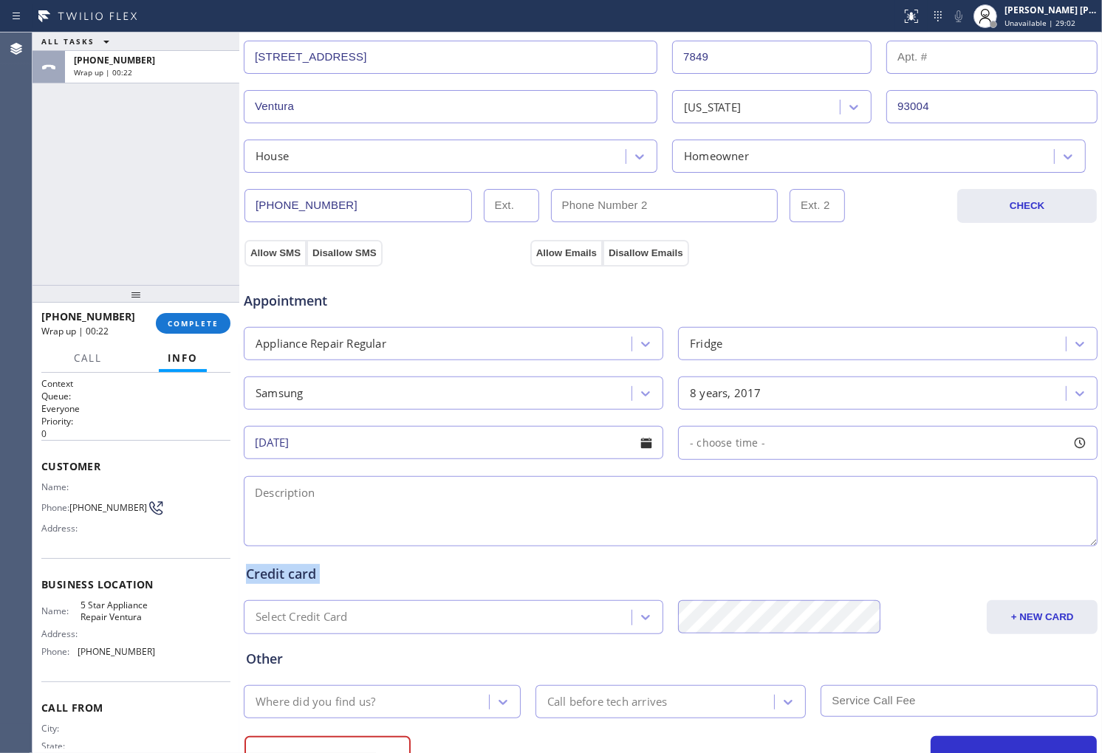
click at [820, 441] on div "- choose time -" at bounding box center [887, 443] width 419 height 34
click at [690, 532] on div at bounding box center [693, 533] width 18 height 31
drag, startPoint x: 690, startPoint y: 532, endPoint x: 906, endPoint y: 541, distance: 215.8
click at [906, 540] on div at bounding box center [906, 533] width 18 height 31
click at [911, 541] on div at bounding box center [920, 533] width 18 height 31
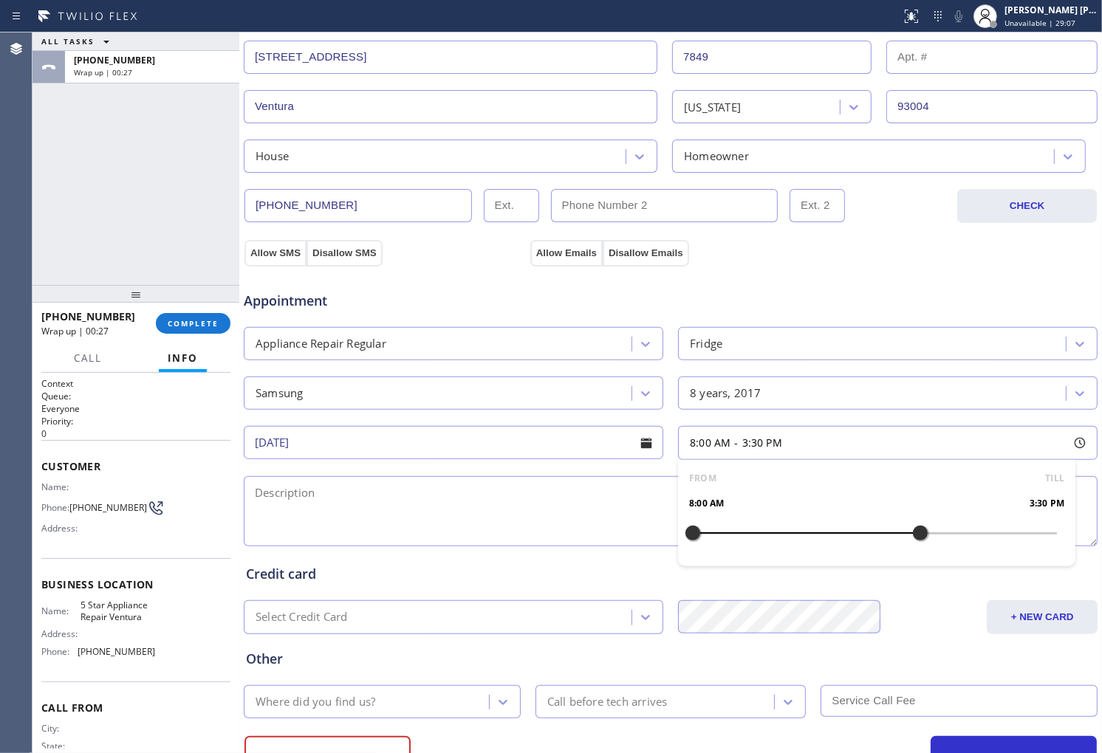
click at [911, 541] on div at bounding box center [920, 533] width 18 height 31
drag, startPoint x: 906, startPoint y: 541, endPoint x: 894, endPoint y: 540, distance: 11.8
click at [897, 540] on div at bounding box center [906, 533] width 18 height 31
click at [795, 533] on div at bounding box center [875, 533] width 364 height 0
click at [702, 535] on div at bounding box center [693, 533] width 18 height 31
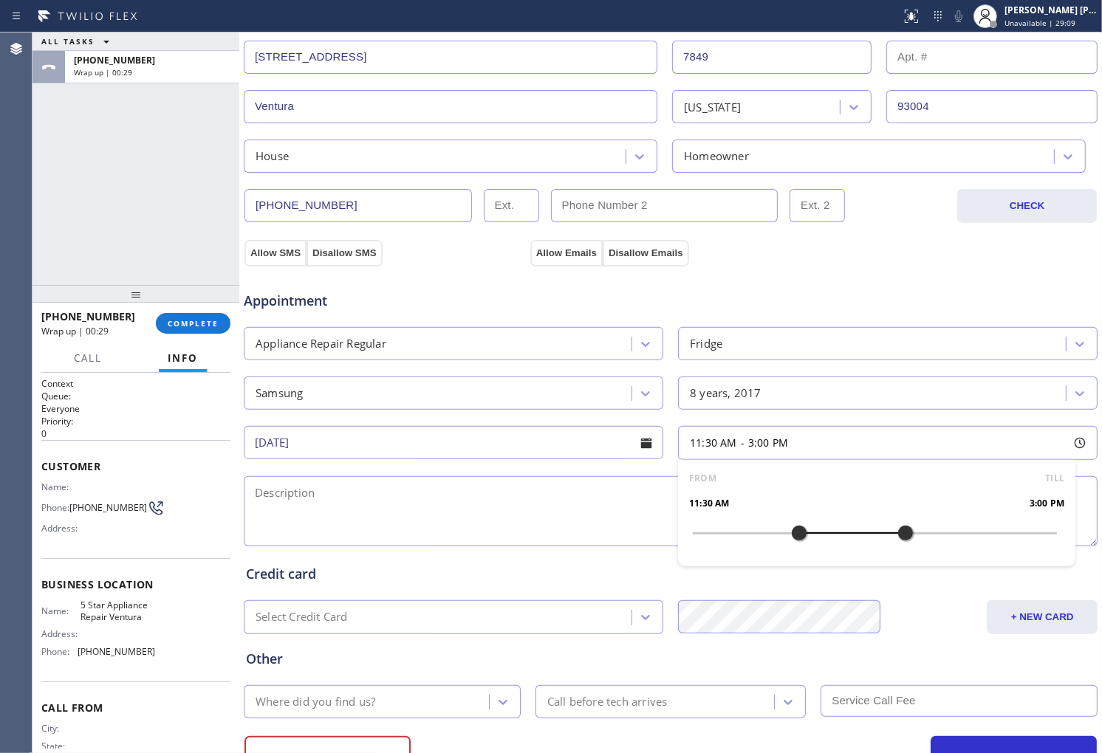
click at [801, 533] on div at bounding box center [875, 533] width 364 height 0
click at [801, 535] on div at bounding box center [799, 533] width 18 height 31
click at [561, 520] on textarea at bounding box center [671, 511] width 854 height 70
click at [616, 503] on textarea "12-3|$75|Samsung|Fridge|" at bounding box center [671, 511] width 854 height 70
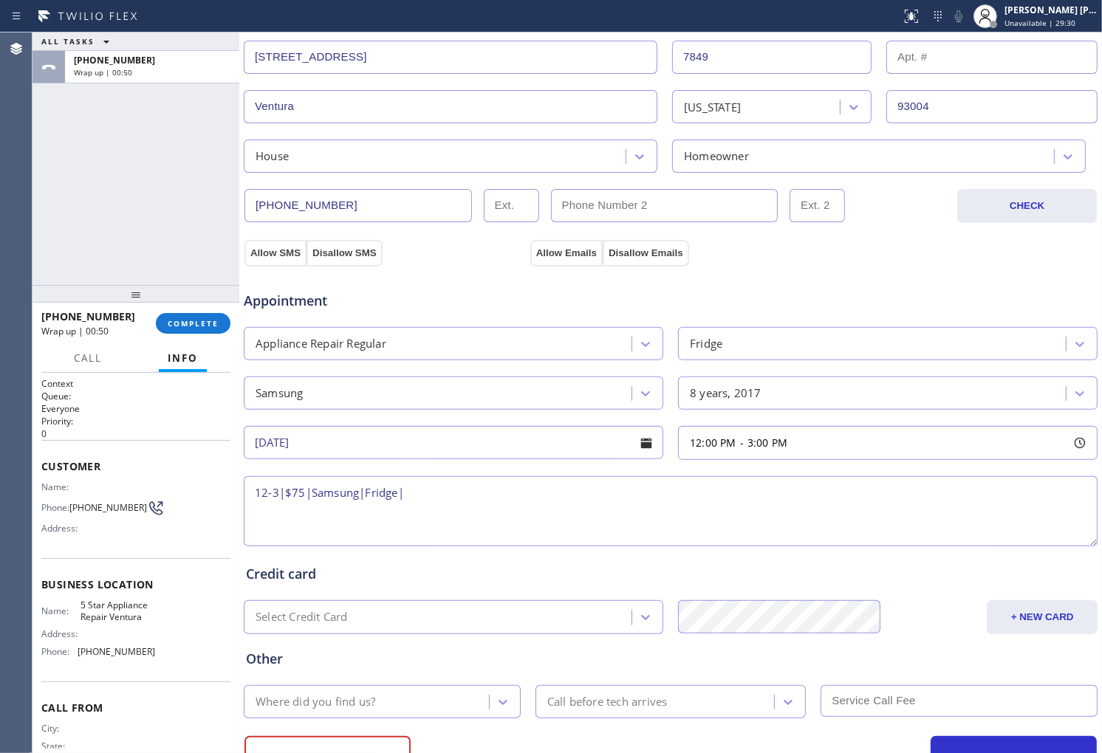
click at [616, 503] on textarea "12-3|$75|Samsung|Fridge|" at bounding box center [671, 511] width 854 height 70
click at [662, 492] on textarea "12-3|$75|Samsung|Fridge|" at bounding box center [671, 511] width 854 height 70
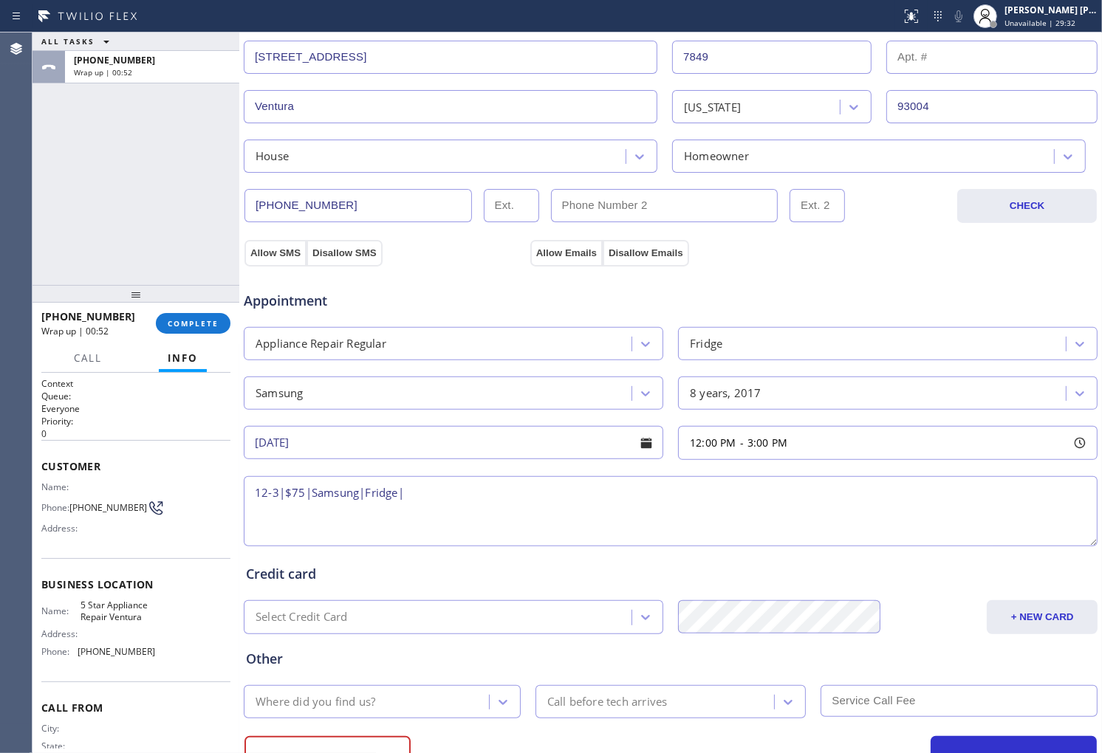
click at [736, 486] on textarea "12-3|$75|Samsung|Fridge|" at bounding box center [671, 511] width 854 height 70
paste textarea "[PHONE_NUMBER]"
click at [735, 476] on textarea "12-3|$75|Samsung|Fridge|[PHONE_NUMBER]" at bounding box center [671, 511] width 854 height 70
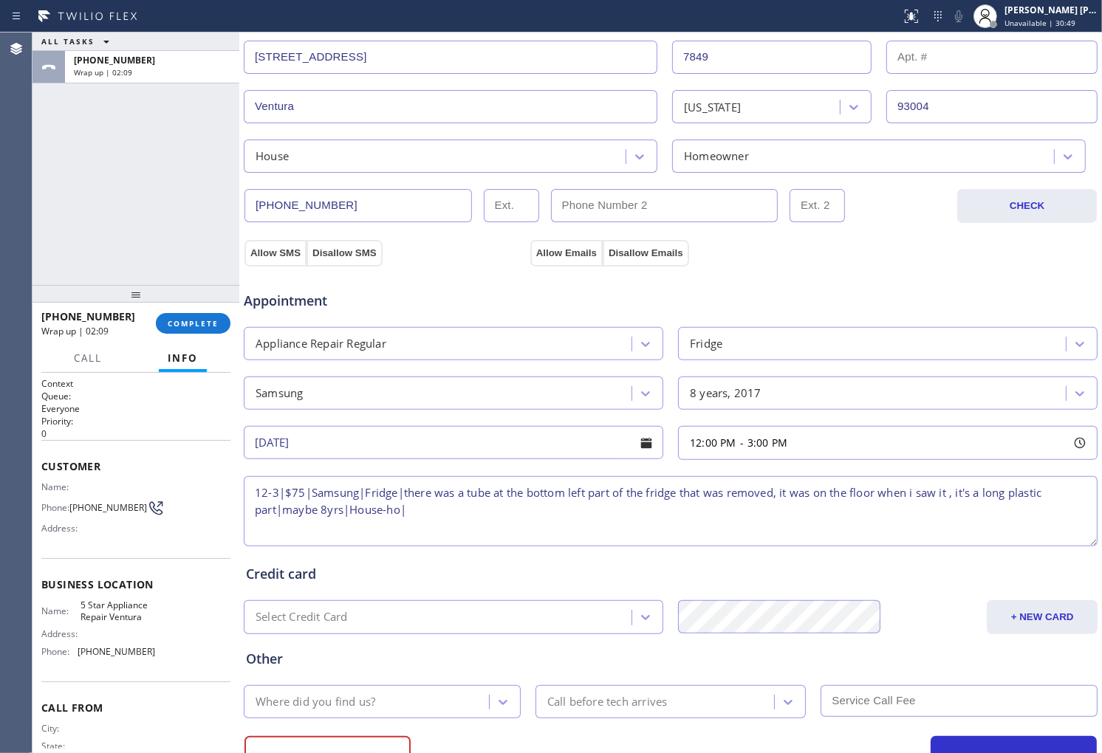
paste textarea "[STREET_ADDRESS]"
drag, startPoint x: 685, startPoint y: 513, endPoint x: 600, endPoint y: 512, distance: 84.9
click at [600, 512] on textarea "12-3|$75|Samsung|Fridge|there was a tube at the bottom left part of the fridge …" at bounding box center [671, 511] width 854 height 70
click at [118, 611] on span "5 Star Appliance Repair Ventura" at bounding box center [117, 611] width 74 height 23
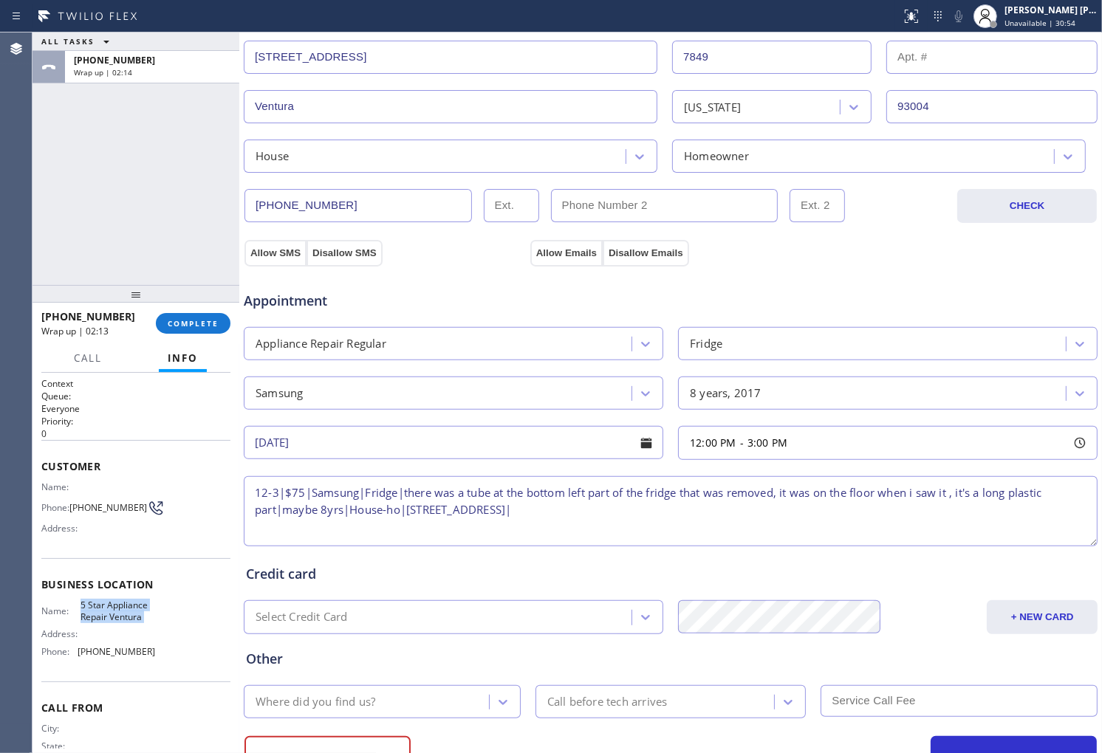
click at [118, 611] on span "5 Star Appliance Repair Ventura" at bounding box center [117, 611] width 74 height 23
click at [662, 510] on textarea "12-3|$75|Samsung|Fridge|there was a tube at the bottom left part of the fridge …" at bounding box center [671, 511] width 854 height 70
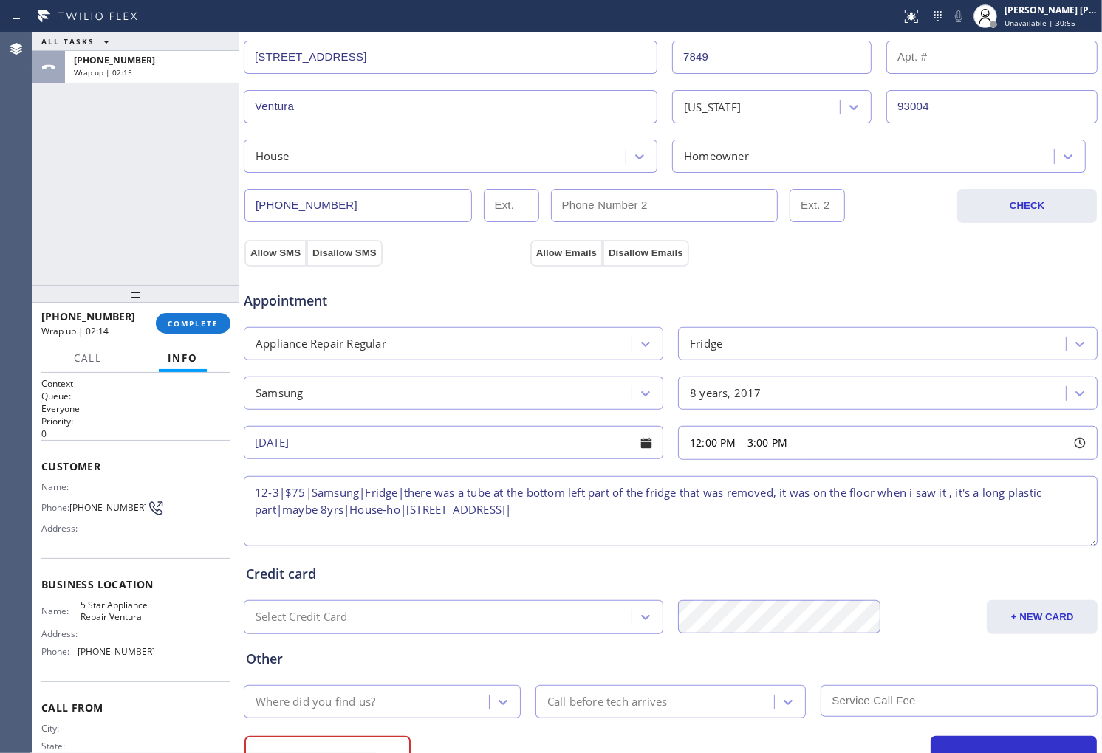
paste textarea "5 Star Appliance Repair Ventura"
click at [806, 515] on textarea "12-3|$75|Samsung|Fridge|there was a tube at the bottom left part of the fridge …" at bounding box center [671, 511] width 854 height 70
type textarea "12-3|$75|Samsung|Fridge|there was a tube at the bottom left part of the fridge …"
click at [282, 261] on div "Appointment Appliance Repair Regular Fridge Samsung 8 years, 2017 [DATE] 12:00 …" at bounding box center [670, 404] width 855 height 289
click at [281, 257] on button "Allow SMS" at bounding box center [275, 253] width 62 height 27
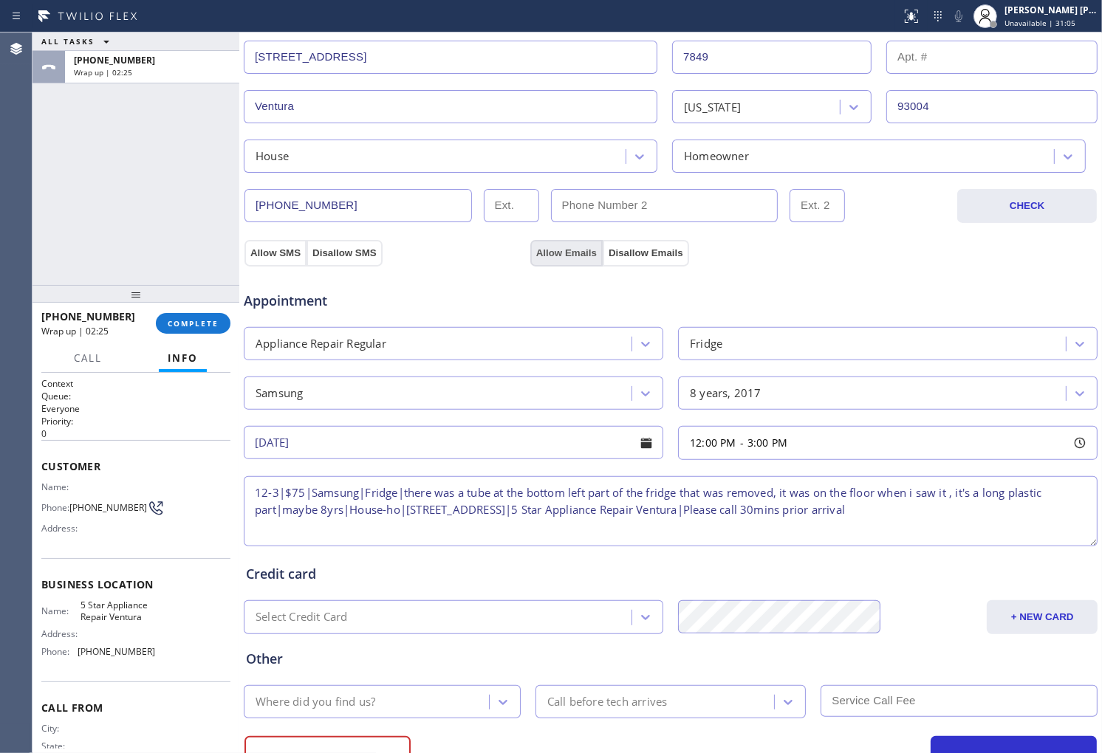
click at [546, 254] on button "Allow Emails" at bounding box center [566, 253] width 72 height 27
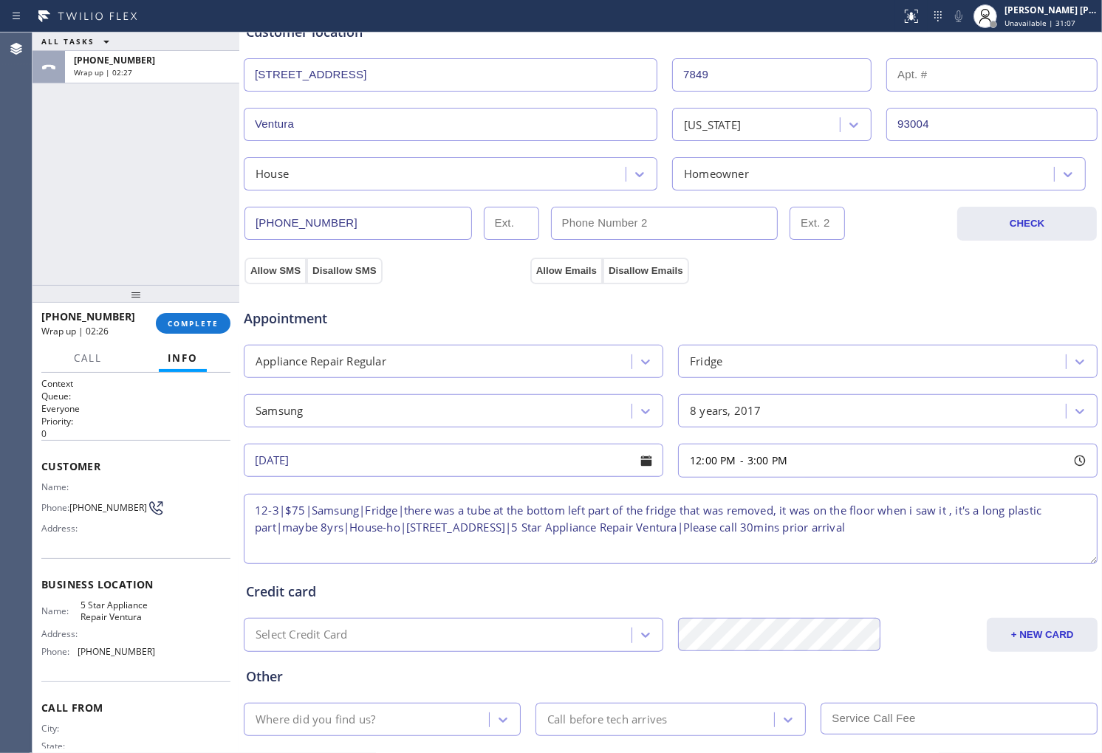
scroll to position [391, 0]
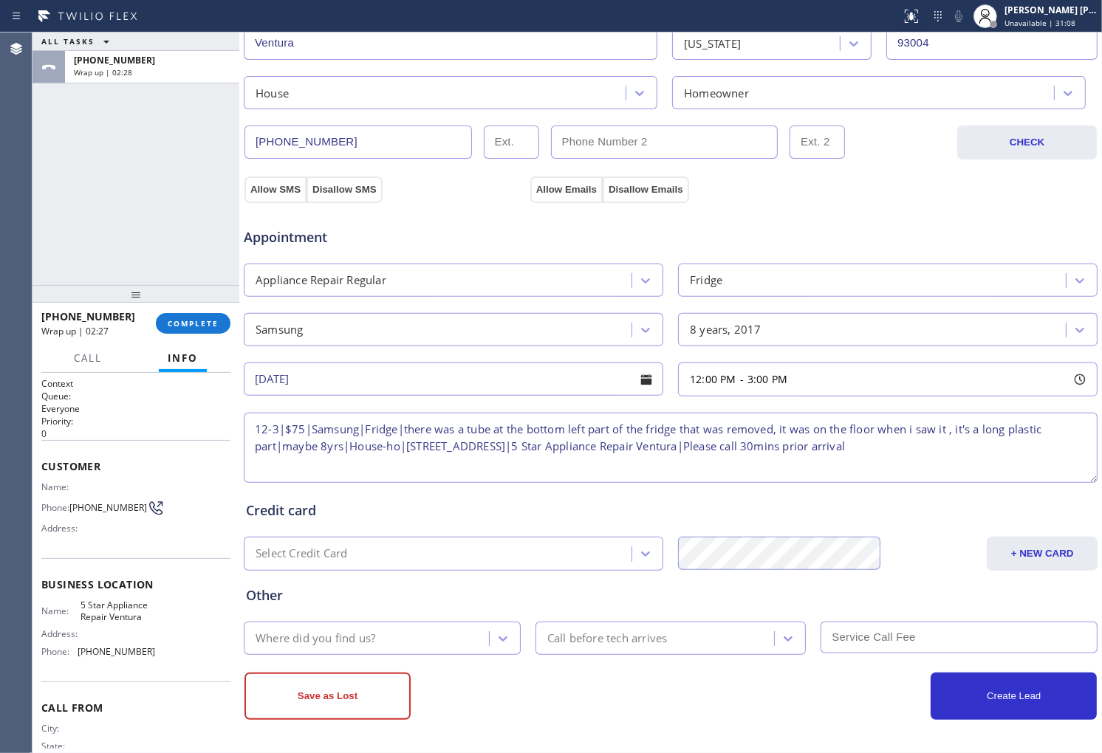
click at [349, 667] on div "Save as Lost Create Lead" at bounding box center [670, 687] width 855 height 65
click at [338, 635] on div "Where did you find us?" at bounding box center [316, 638] width 120 height 17
click at [354, 630] on div "Where did you find us?" at bounding box center [316, 638] width 120 height 17
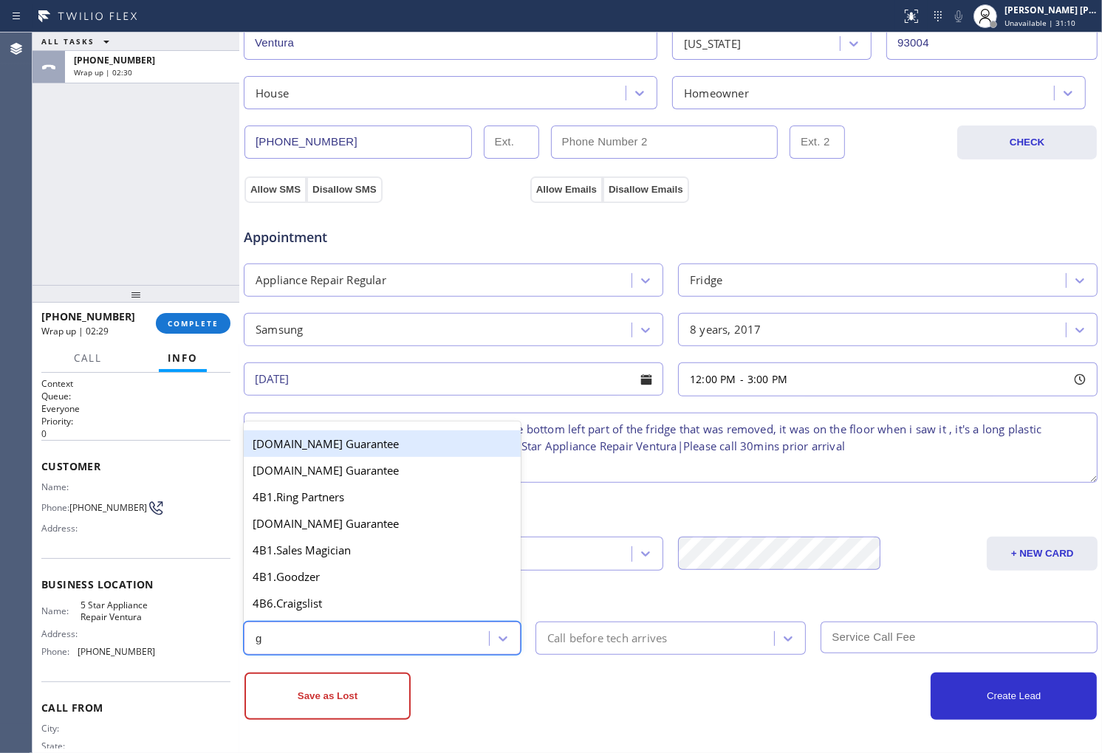
type input "go"
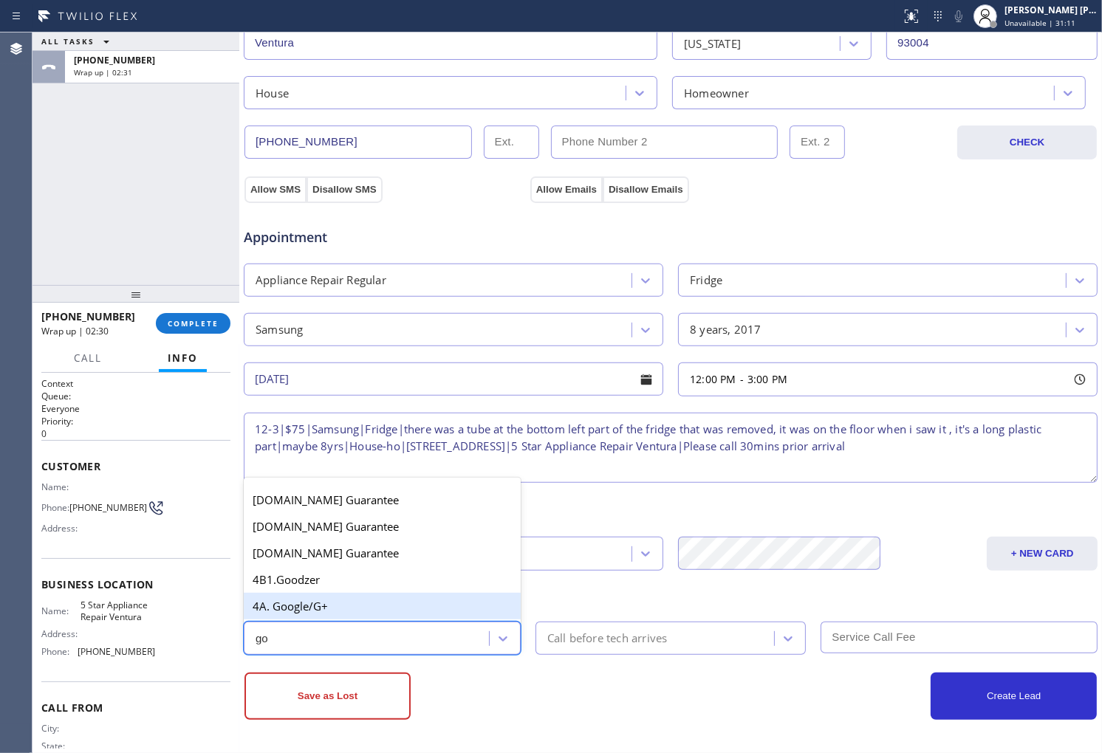
click at [343, 611] on div "4A. Google/G+" at bounding box center [382, 606] width 277 height 27
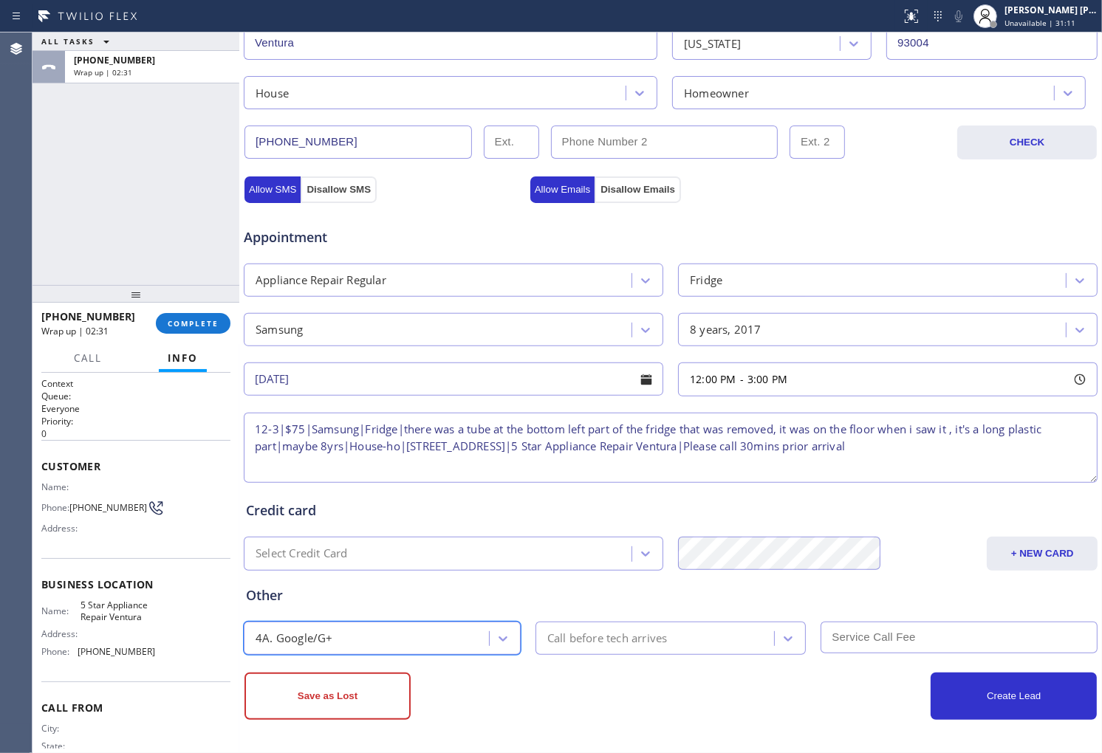
click at [606, 634] on div "Call before tech arrives" at bounding box center [607, 638] width 120 height 17
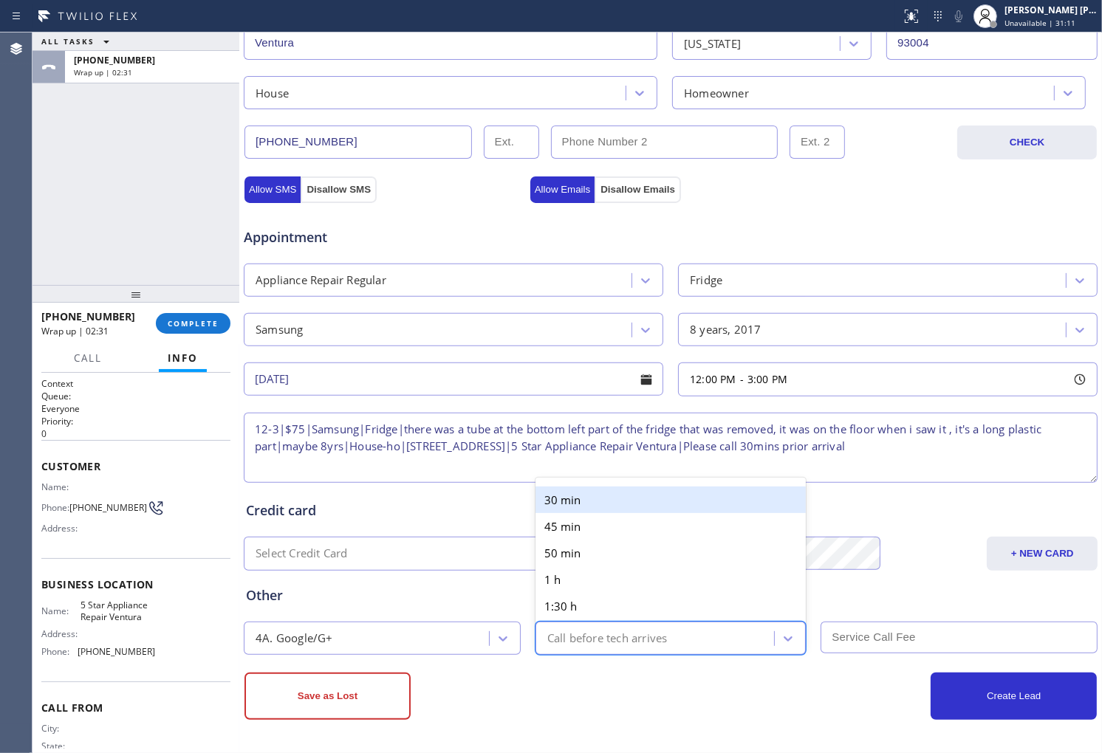
click at [608, 503] on div "30 min" at bounding box center [670, 500] width 271 height 27
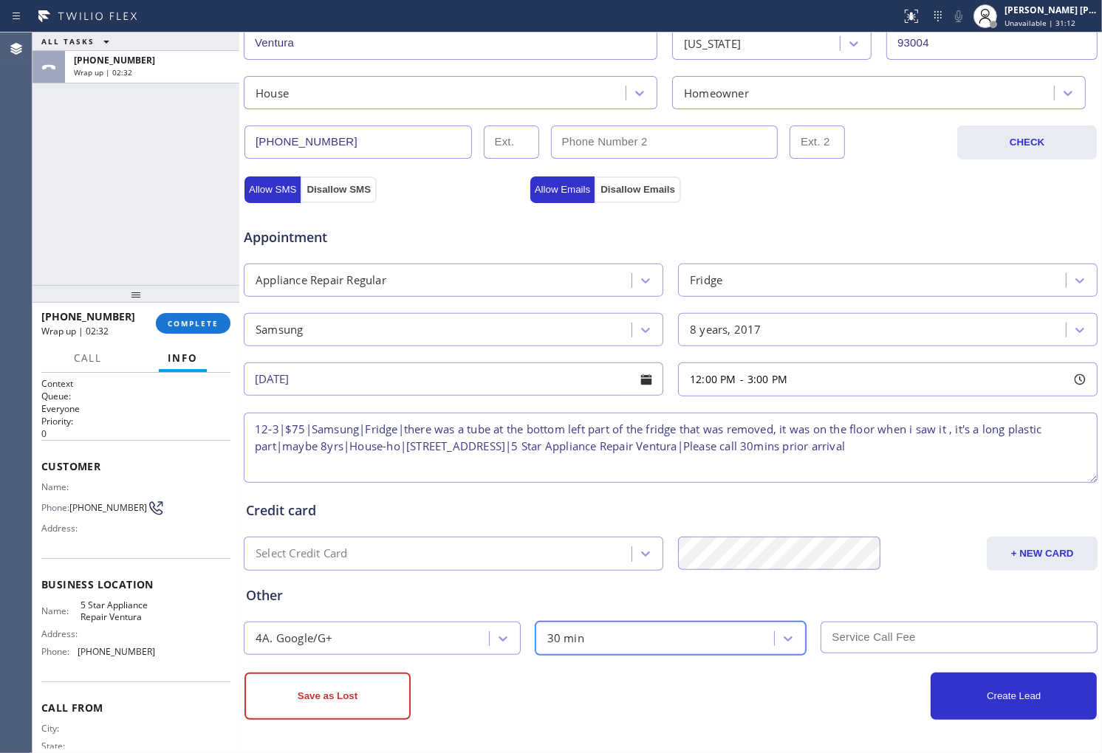
click at [912, 652] on input "text" at bounding box center [958, 638] width 277 height 32
type input "75"
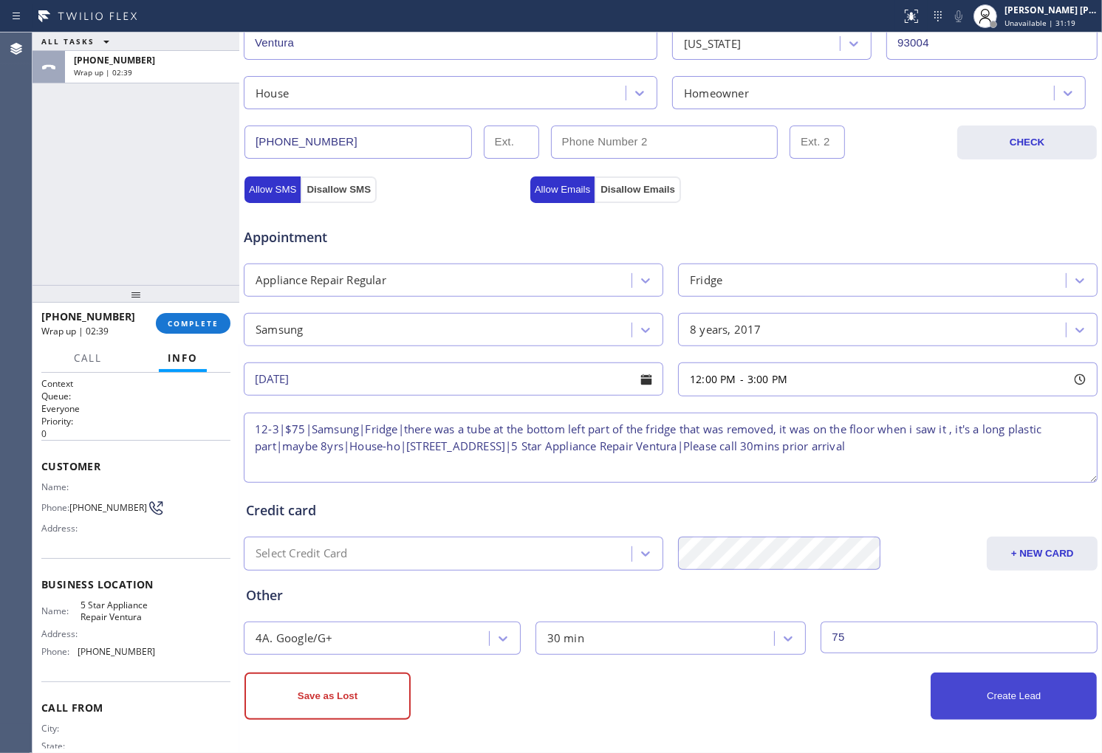
click at [995, 685] on button "Create Lead" at bounding box center [1014, 696] width 166 height 47
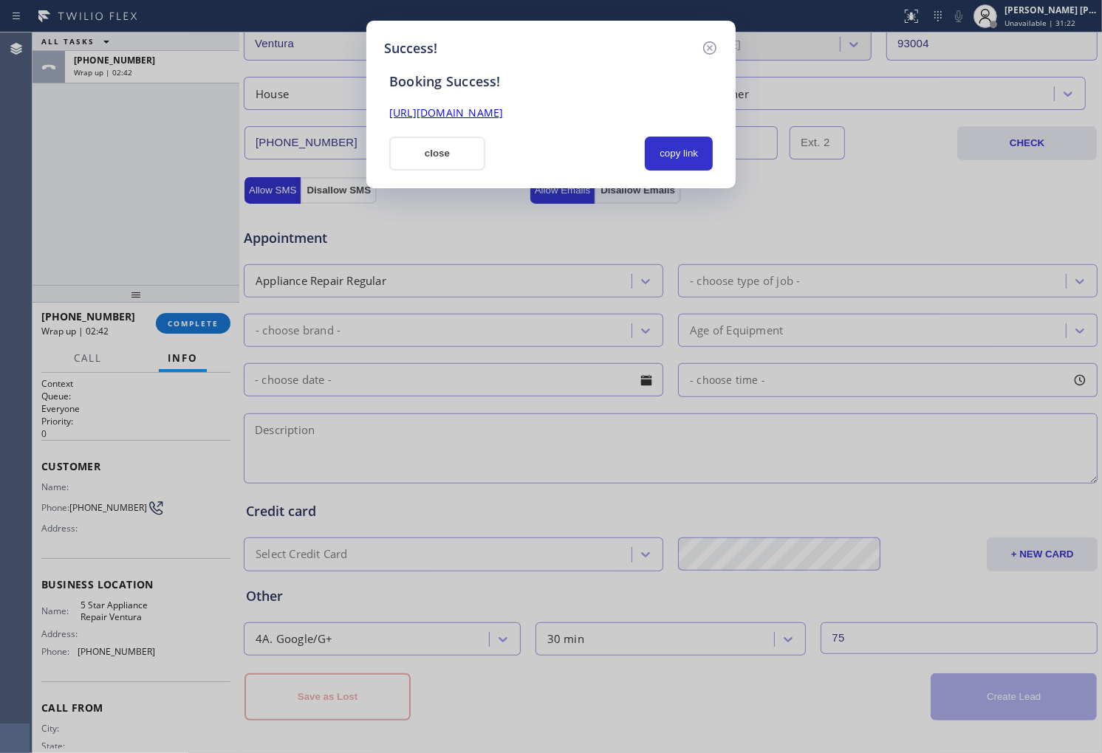
click at [524, 120] on div "[URL][DOMAIN_NAME]" at bounding box center [550, 113] width 341 height 17
click at [503, 113] on link "[URL][DOMAIN_NAME]" at bounding box center [446, 113] width 114 height 14
click at [445, 134] on div "Booking Success! [URL][DOMAIN_NAME] close copy link" at bounding box center [551, 114] width 334 height 112
click at [437, 162] on button "close" at bounding box center [437, 154] width 96 height 34
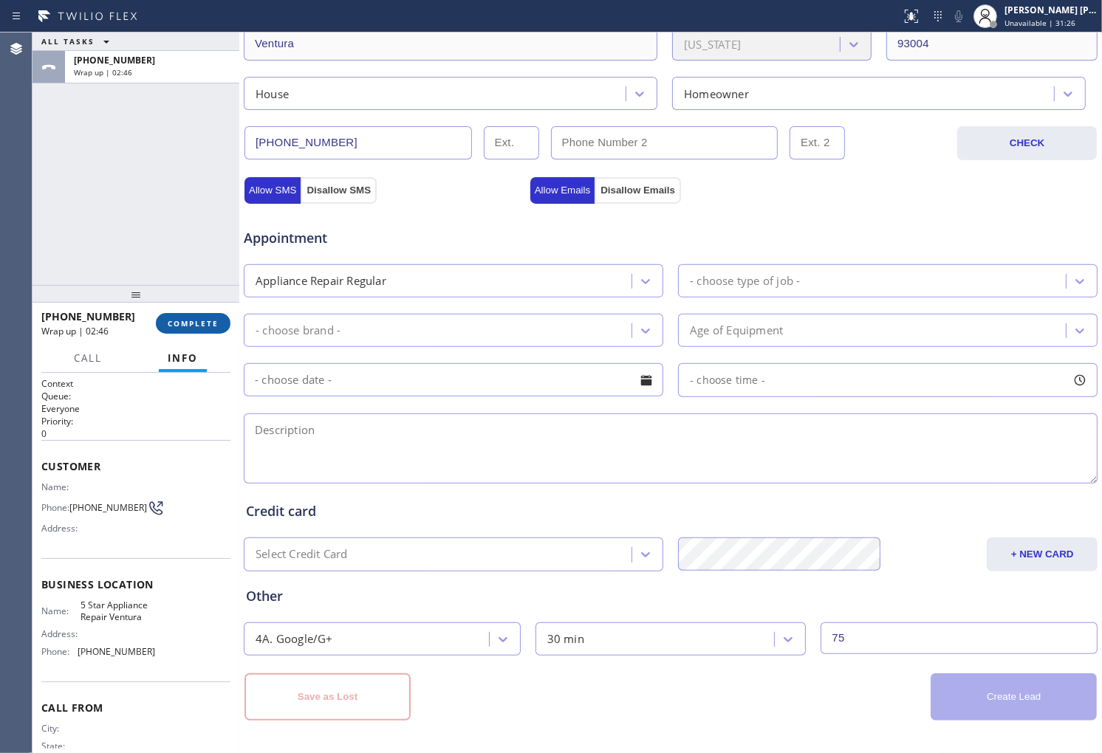
click at [183, 327] on span "COMPLETE" at bounding box center [193, 323] width 51 height 10
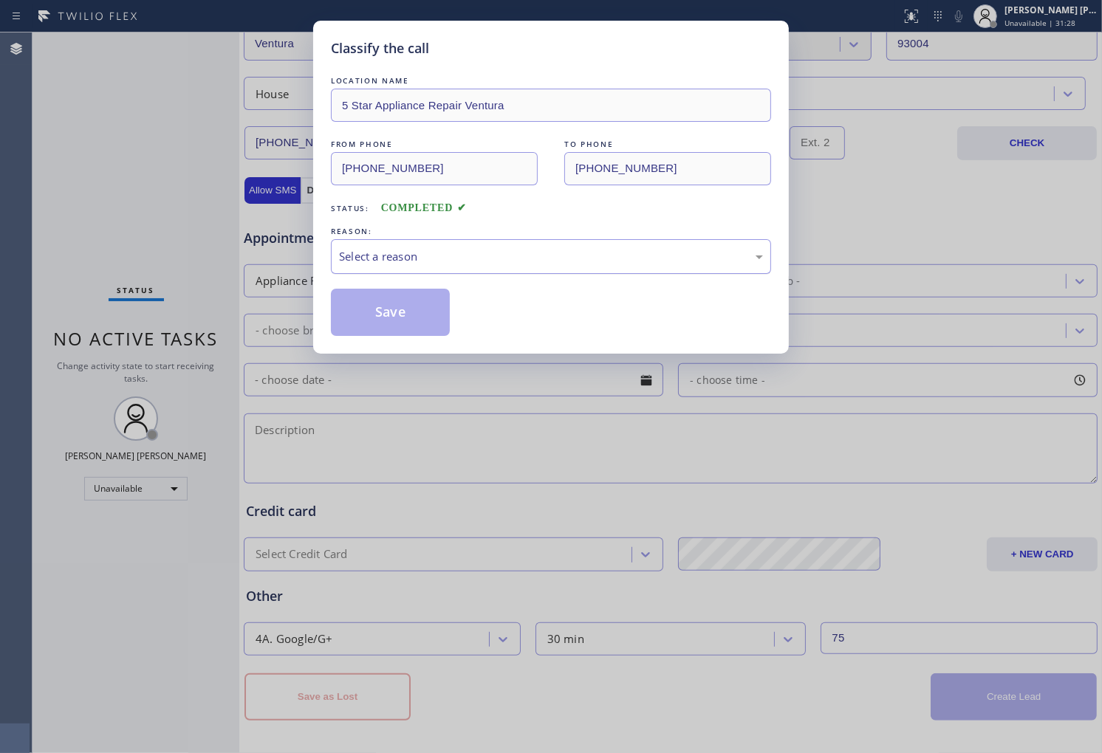
click at [505, 270] on div "Select a reason" at bounding box center [551, 256] width 440 height 35
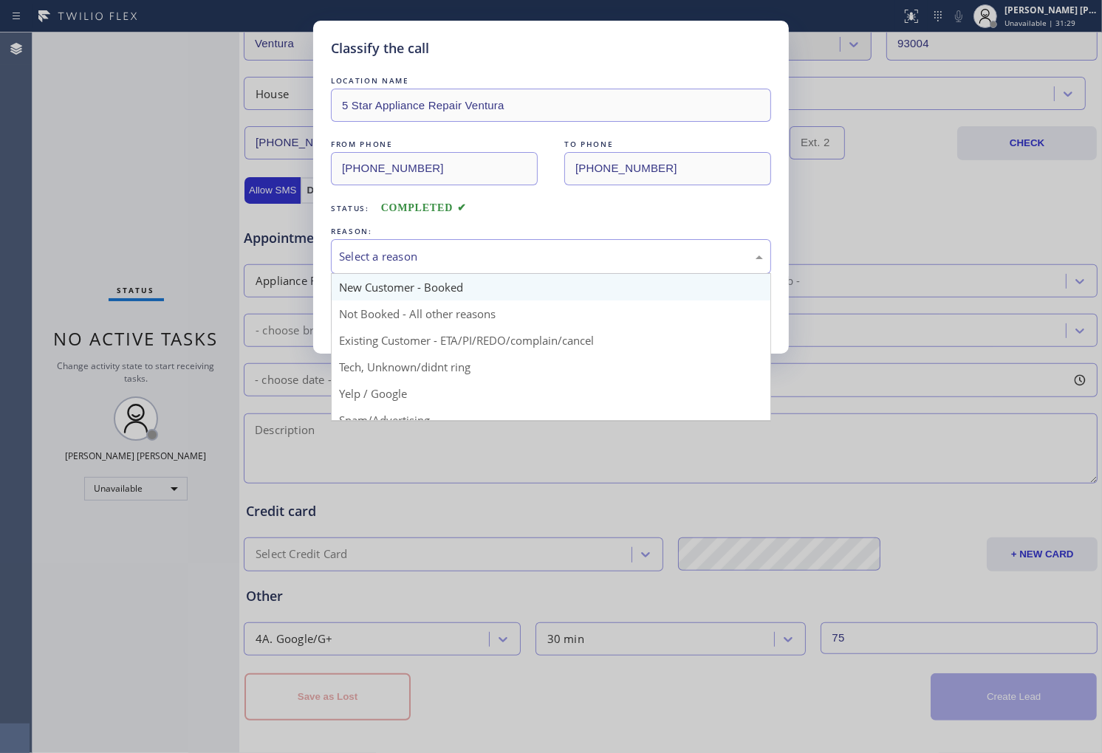
click at [411, 299] on button "Save" at bounding box center [390, 312] width 119 height 47
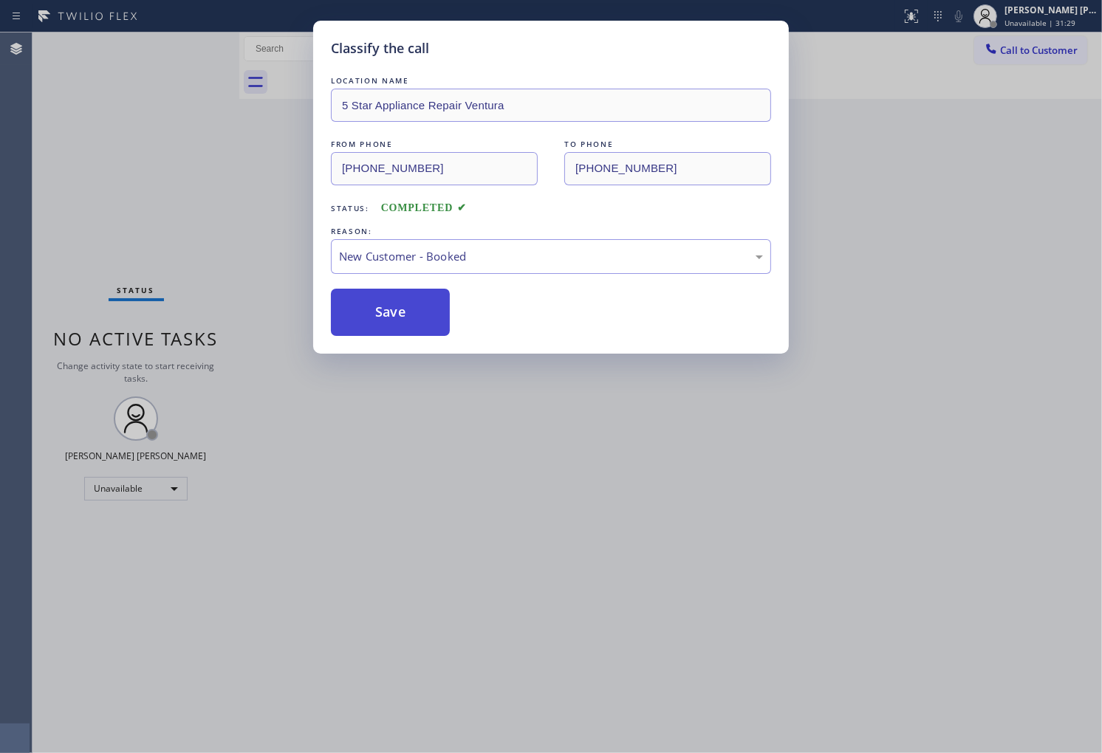
click at [411, 294] on button "Save" at bounding box center [390, 312] width 119 height 47
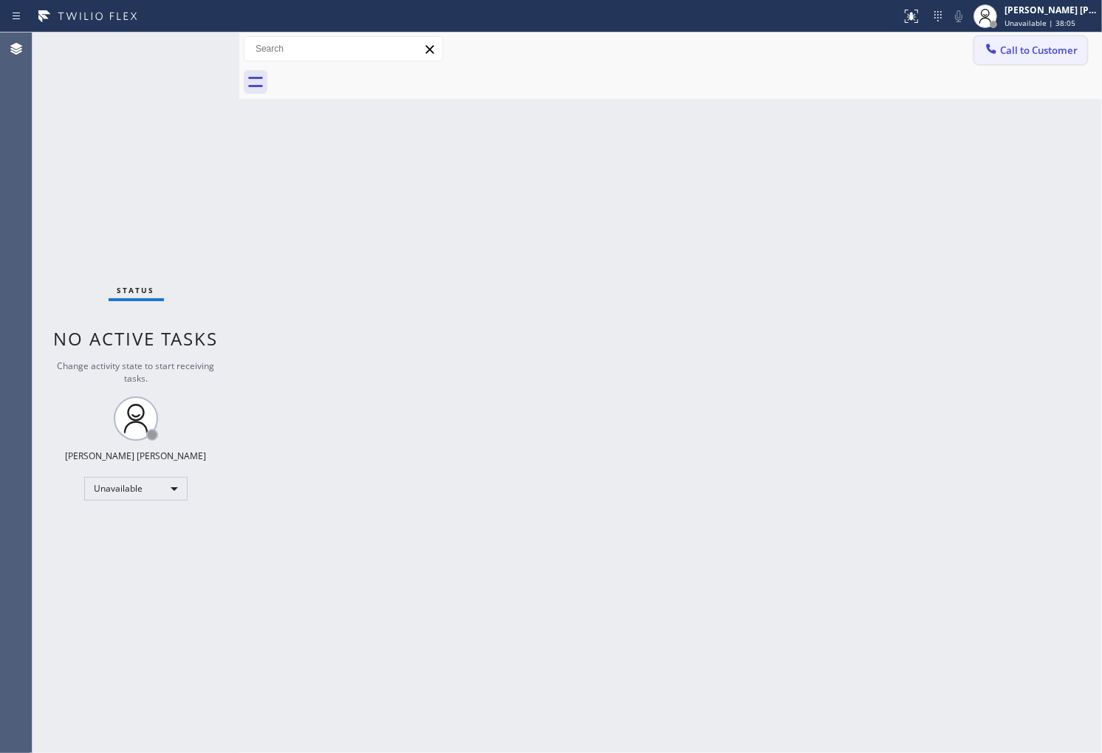
click at [1038, 60] on button "Call to Customer" at bounding box center [1030, 50] width 113 height 28
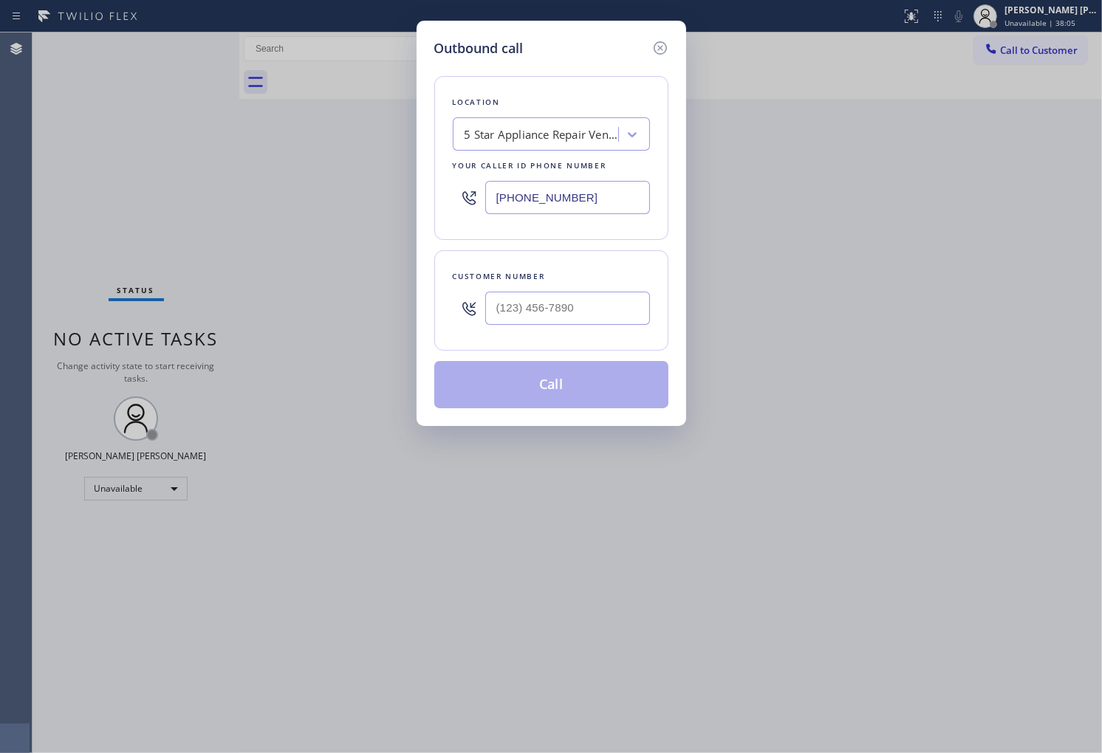
click at [595, 196] on input "[PHONE_NUMBER]" at bounding box center [567, 197] width 165 height 33
paste input "549-5696"
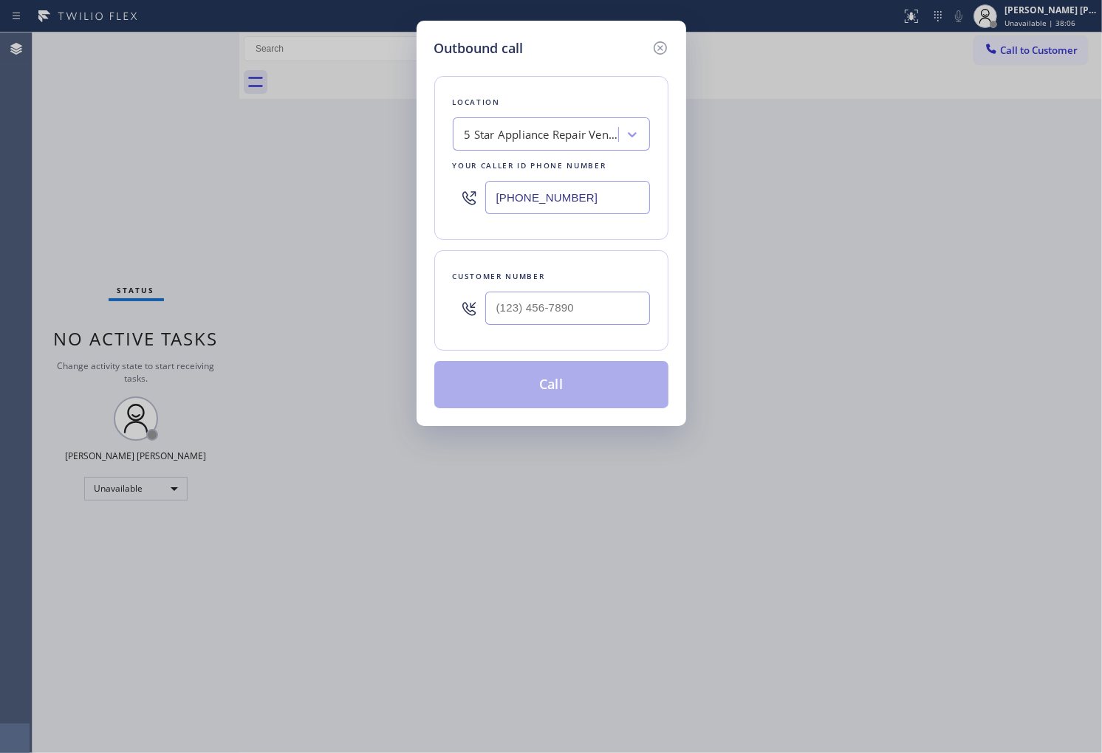
type input "[PHONE_NUMBER]"
click at [584, 315] on input "(___) ___-____" at bounding box center [567, 308] width 165 height 33
paste input "818) 554-6077"
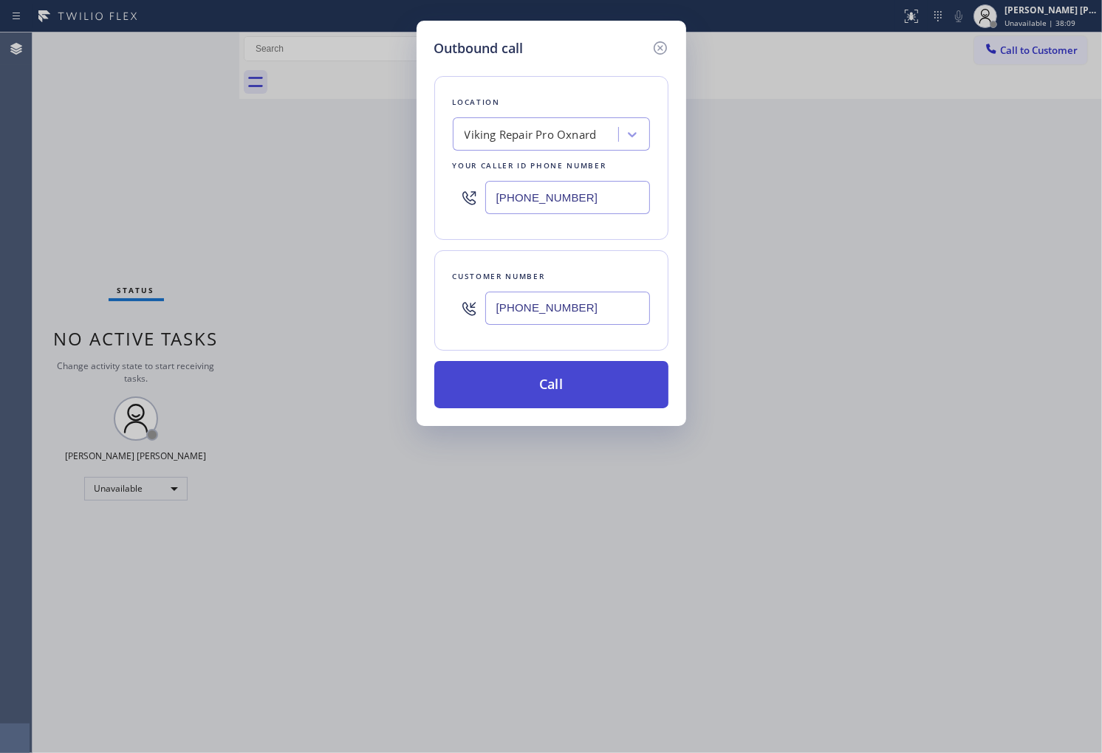
type input "[PHONE_NUMBER]"
click at [586, 383] on button "Call" at bounding box center [551, 384] width 234 height 47
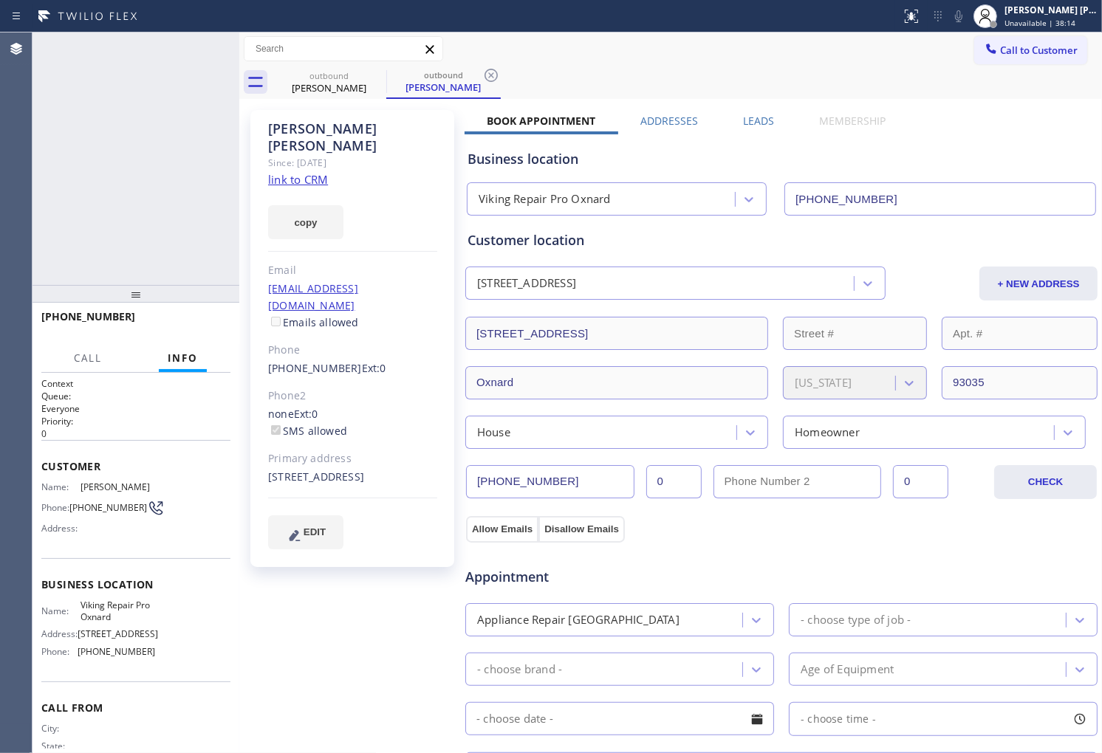
type input "[PHONE_NUMBER]"
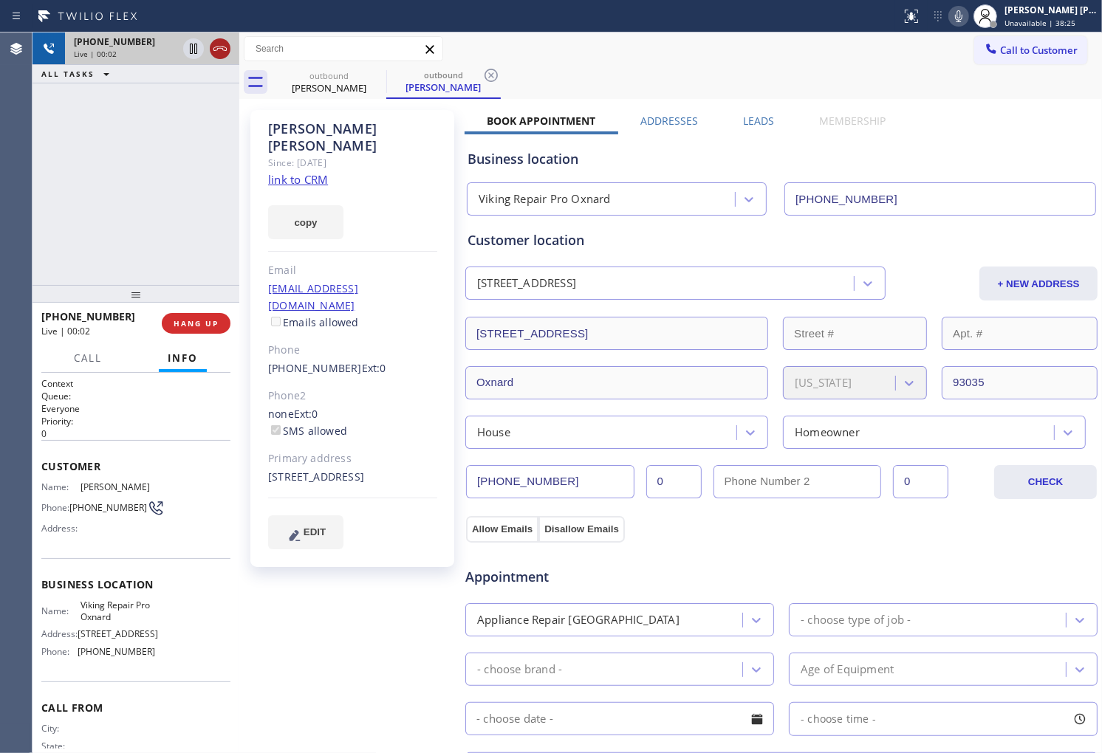
click at [227, 55] on icon at bounding box center [220, 49] width 18 height 18
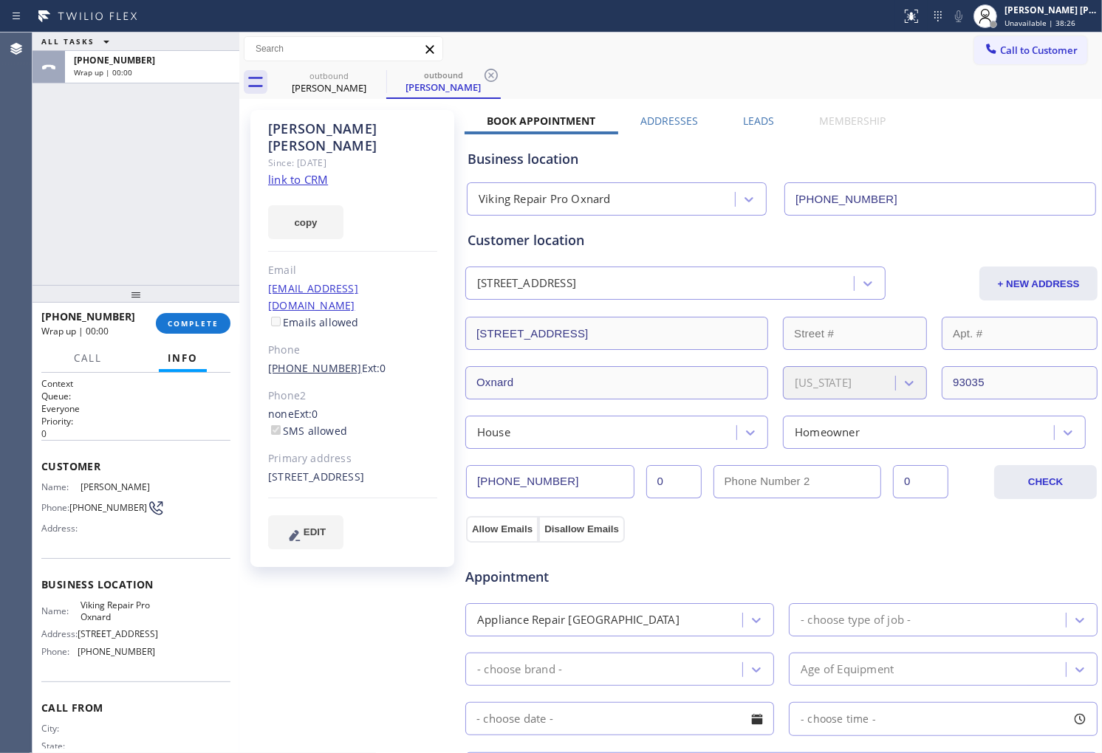
click at [332, 361] on link "[PHONE_NUMBER]" at bounding box center [315, 368] width 94 height 14
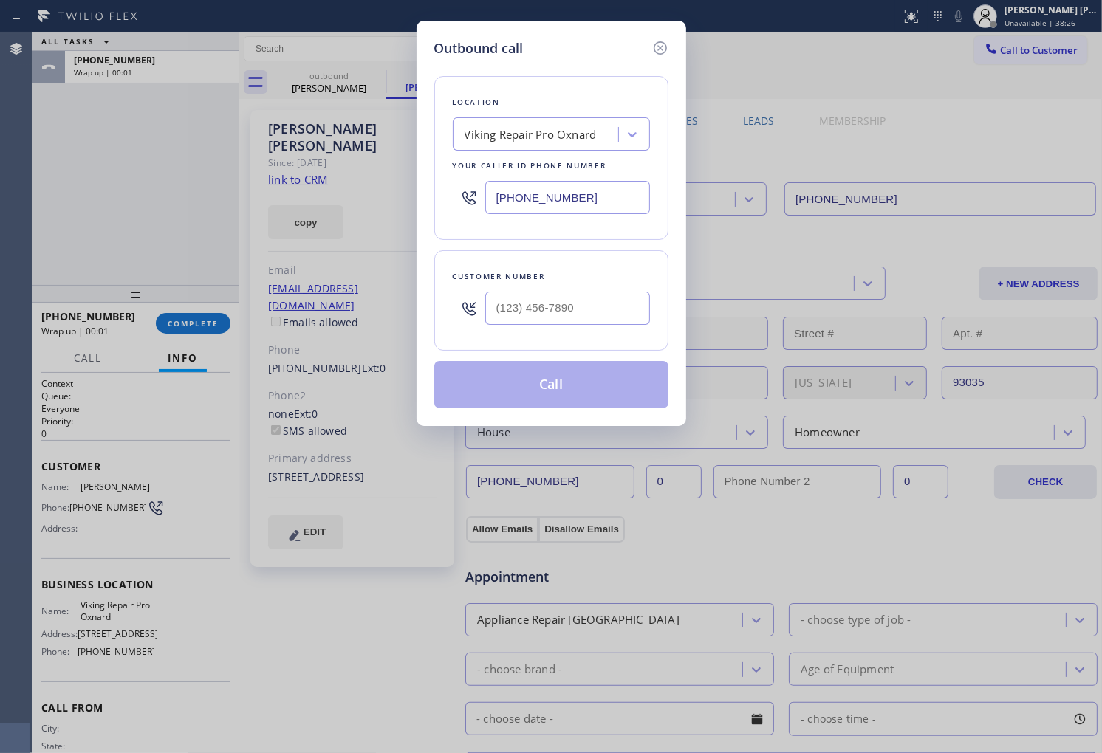
type input "[PHONE_NUMBER]"
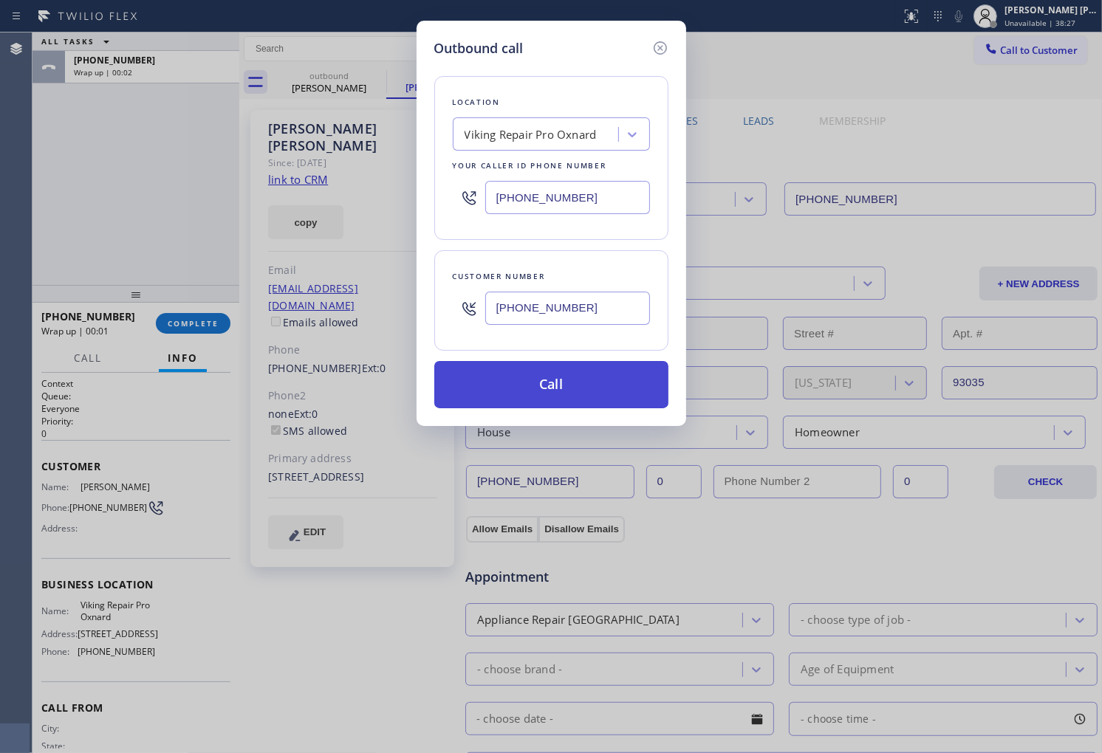
click at [620, 387] on button "Call" at bounding box center [551, 384] width 234 height 47
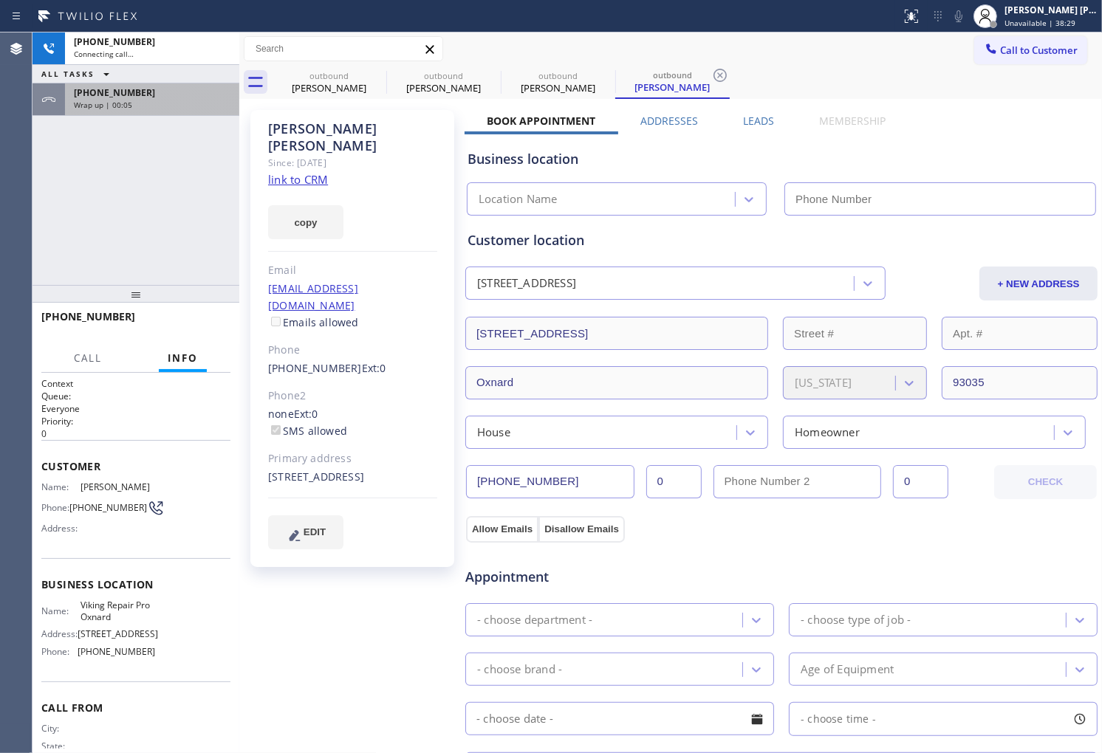
click at [144, 105] on div "Wrap up | 00:05" at bounding box center [152, 105] width 157 height 10
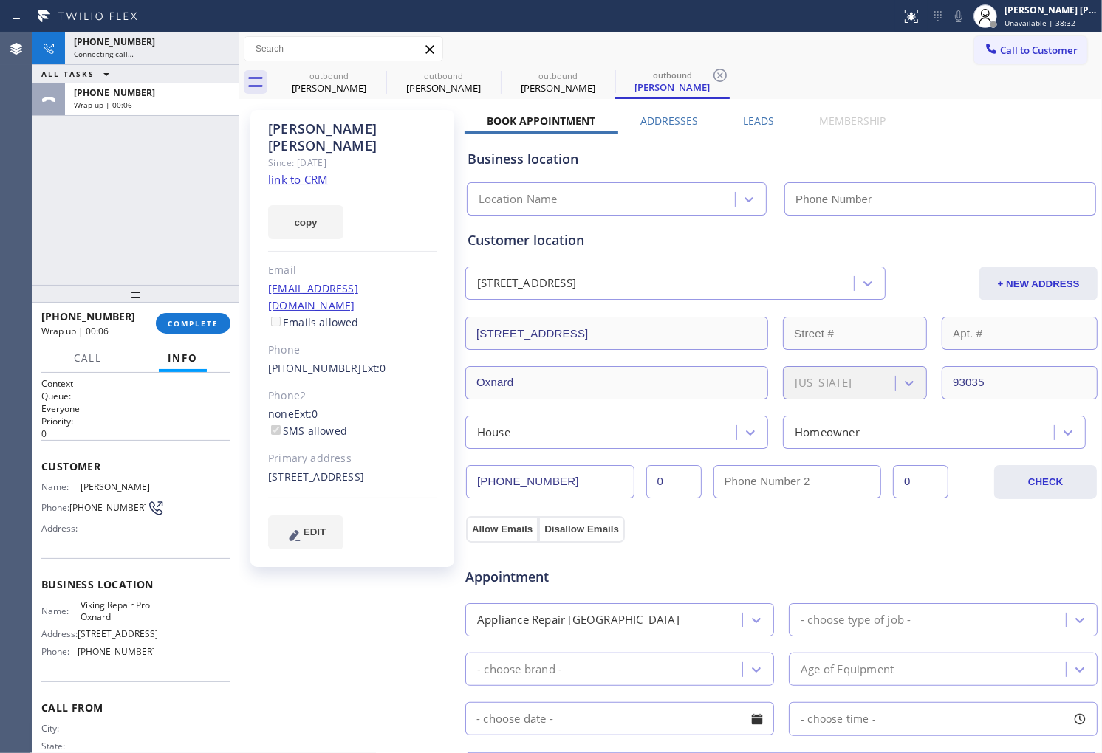
click at [199, 326] on span "COMPLETE" at bounding box center [193, 323] width 51 height 10
type input "[PHONE_NUMBER]"
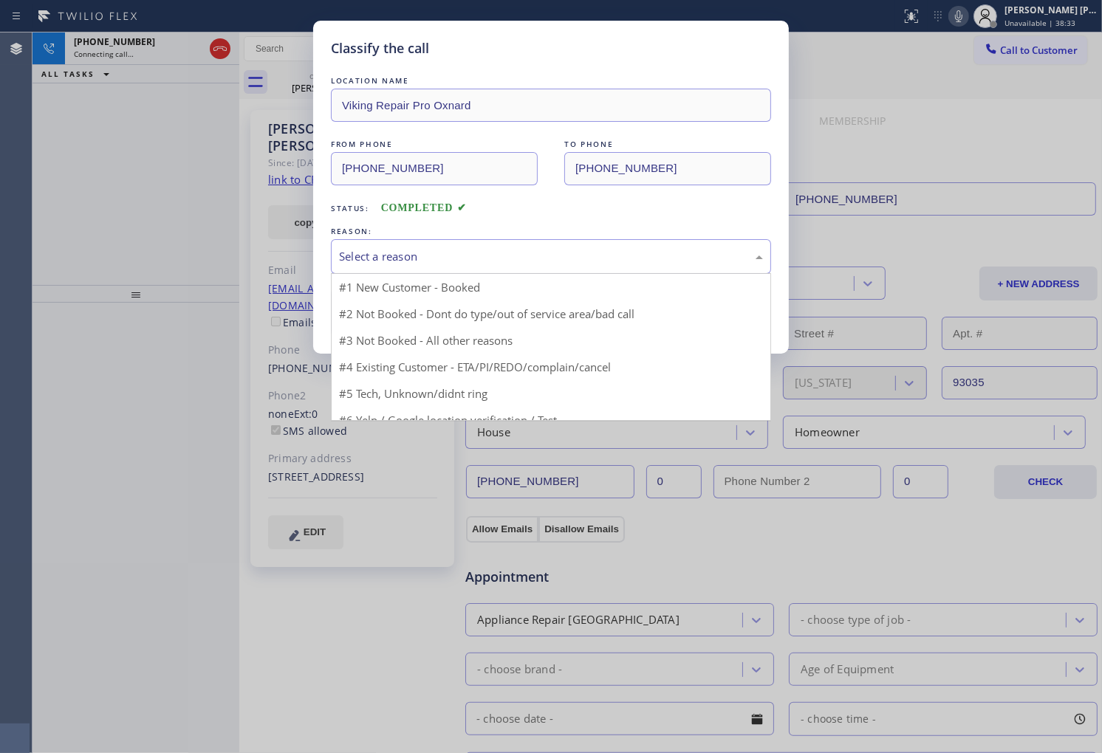
click at [498, 261] on div "Select a reason" at bounding box center [551, 256] width 424 height 17
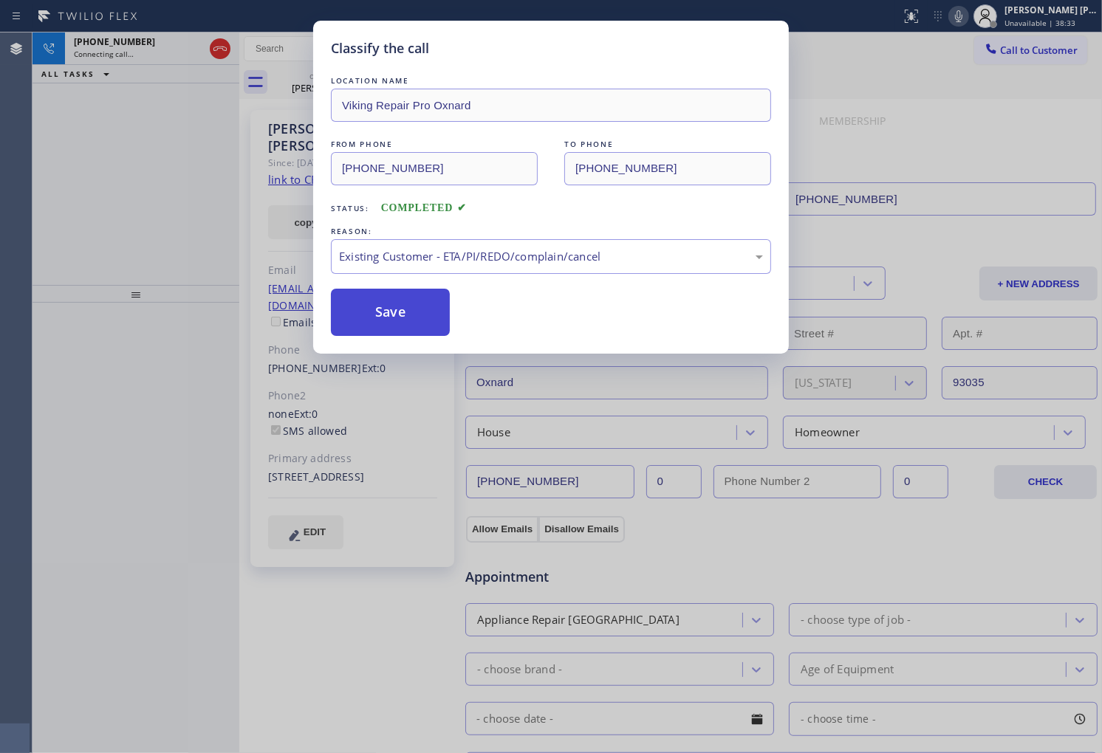
click at [414, 321] on button "Save" at bounding box center [390, 312] width 119 height 47
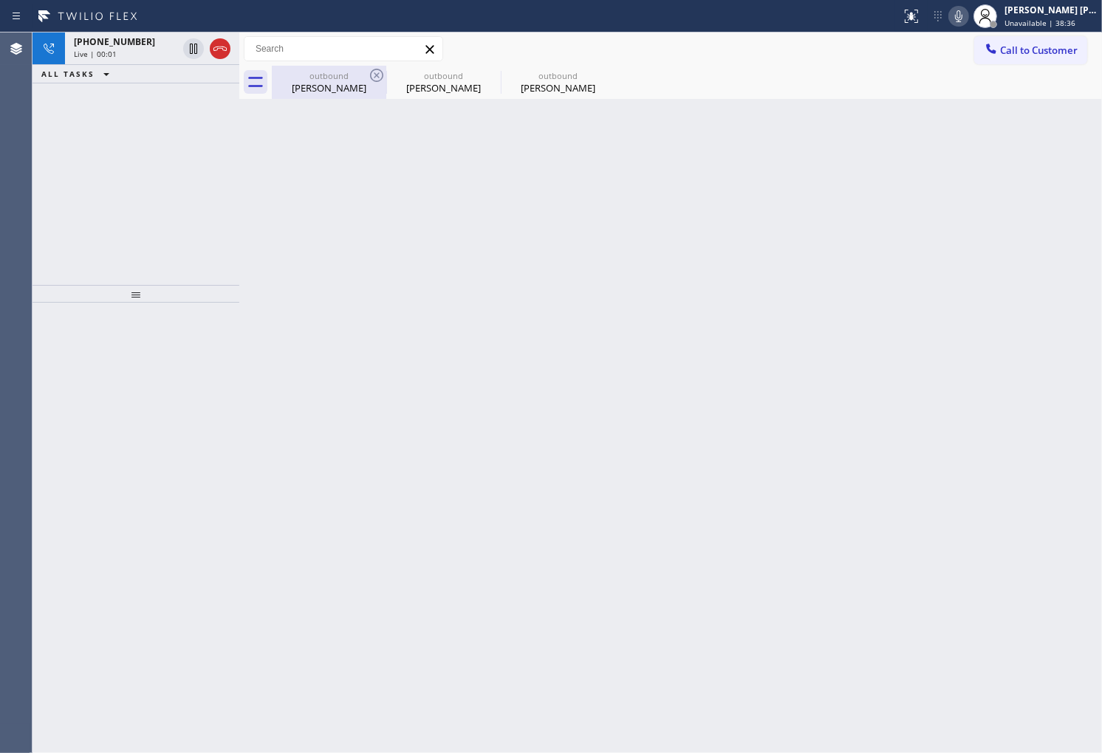
click at [156, 52] on div "Live | 00:01" at bounding box center [125, 54] width 103 height 10
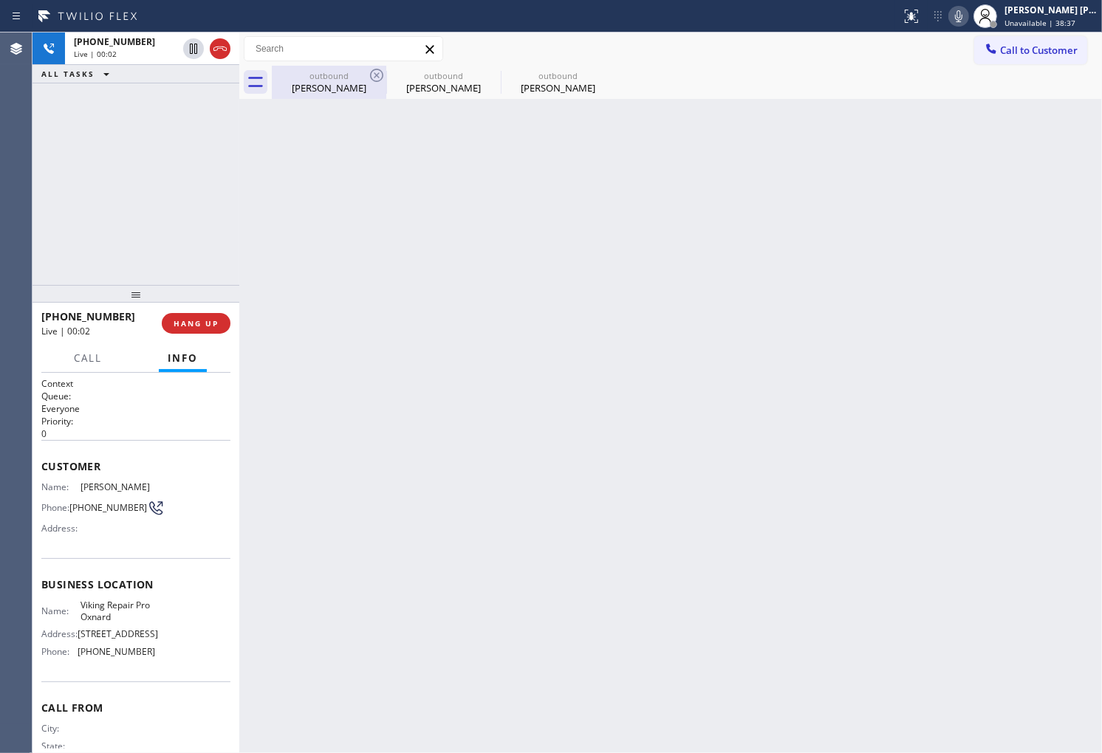
click at [293, 81] on div "[PERSON_NAME]" at bounding box center [329, 87] width 112 height 13
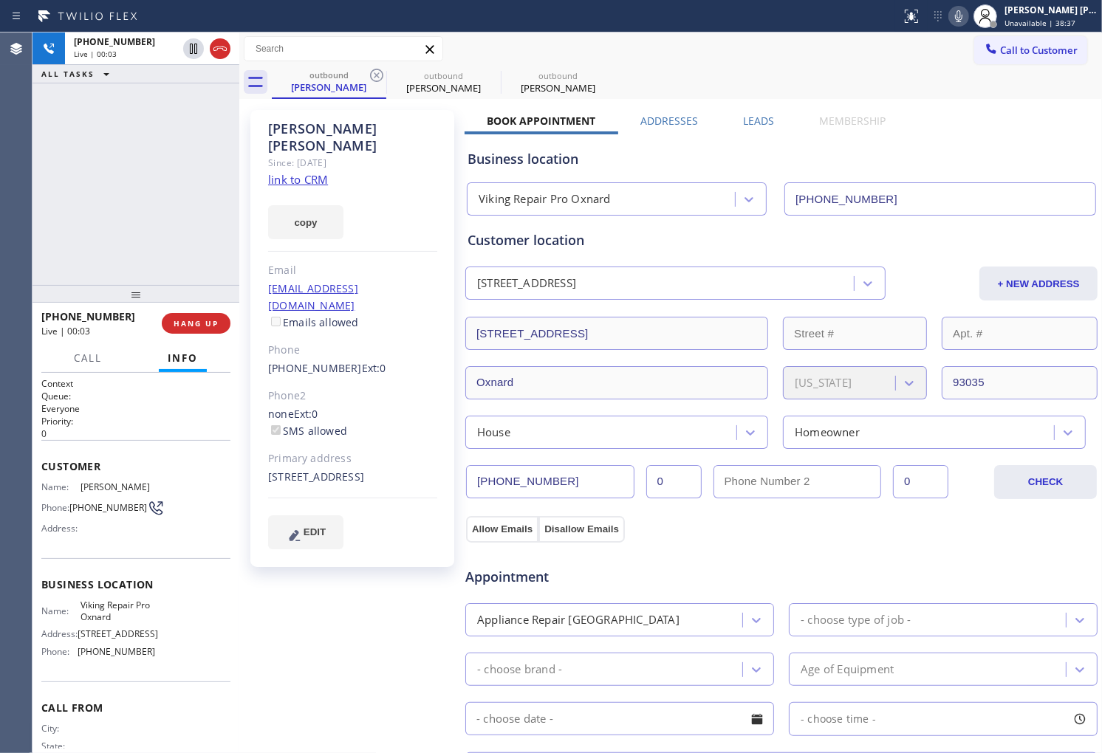
click at [312, 126] on div "[PERSON_NAME]" at bounding box center [352, 137] width 169 height 34
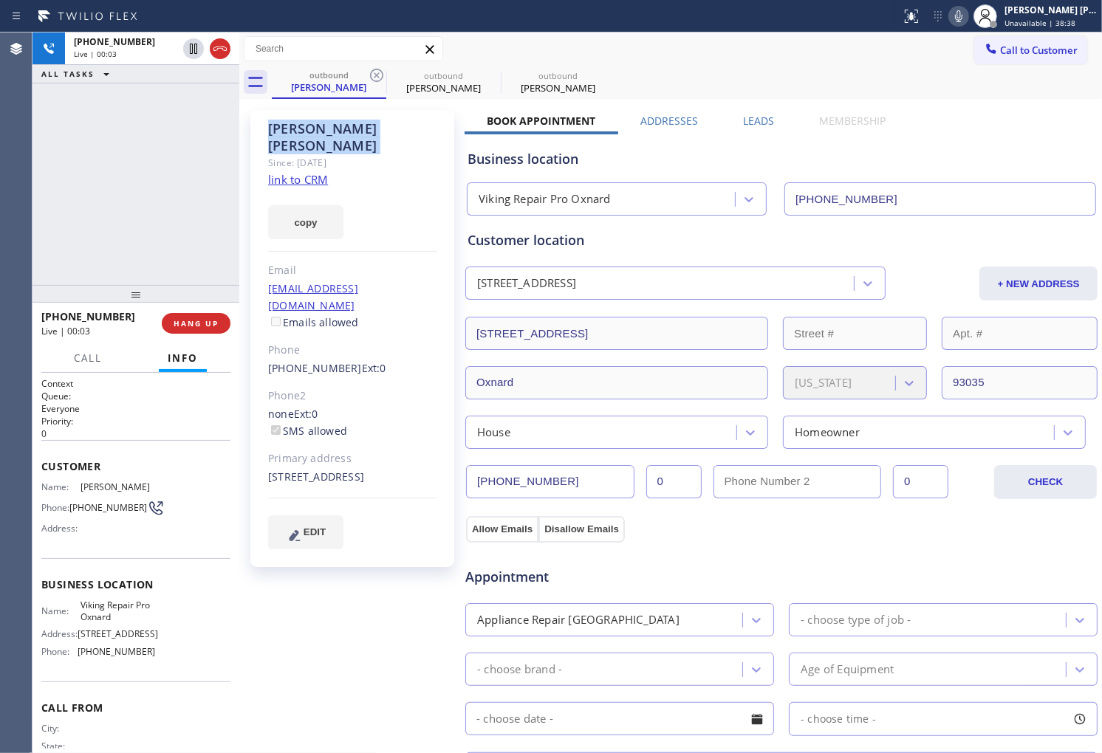
click at [312, 126] on div "[PERSON_NAME]" at bounding box center [352, 137] width 169 height 34
click at [217, 69] on div "ALL TASKS ALL TASKS ACTIVE TASKS TASKS IN WRAP UP" at bounding box center [135, 74] width 207 height 18
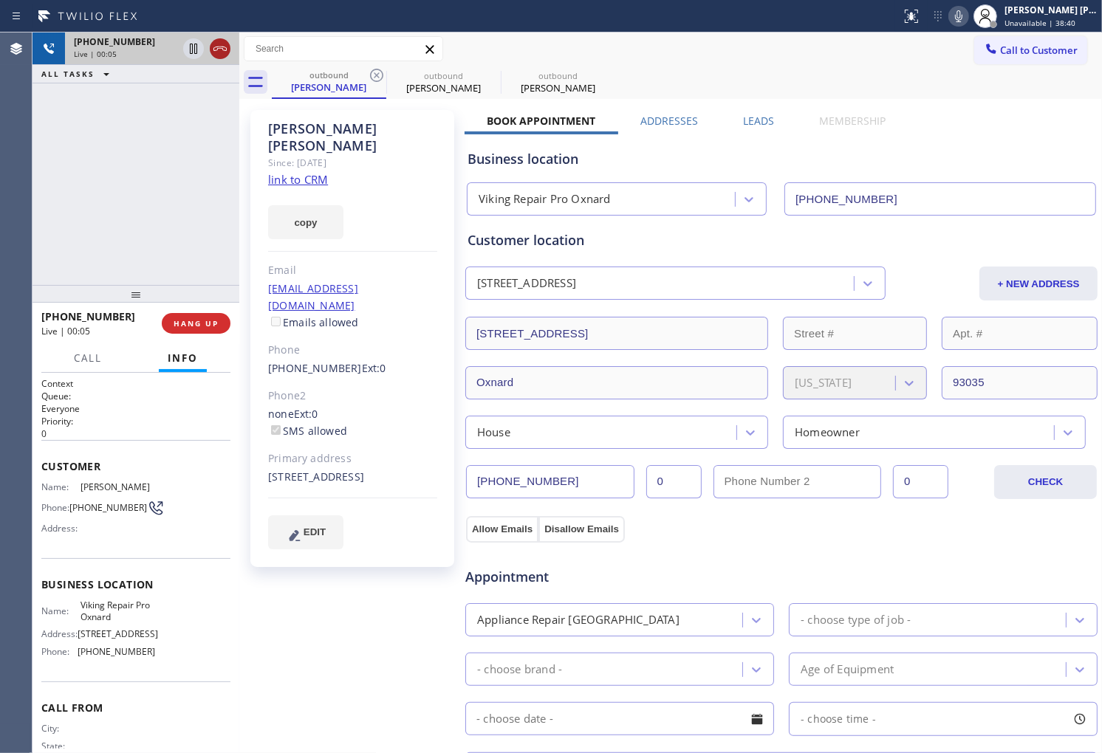
click at [218, 52] on icon at bounding box center [220, 49] width 18 height 18
click at [202, 315] on button "HANG UP" at bounding box center [196, 323] width 69 height 21
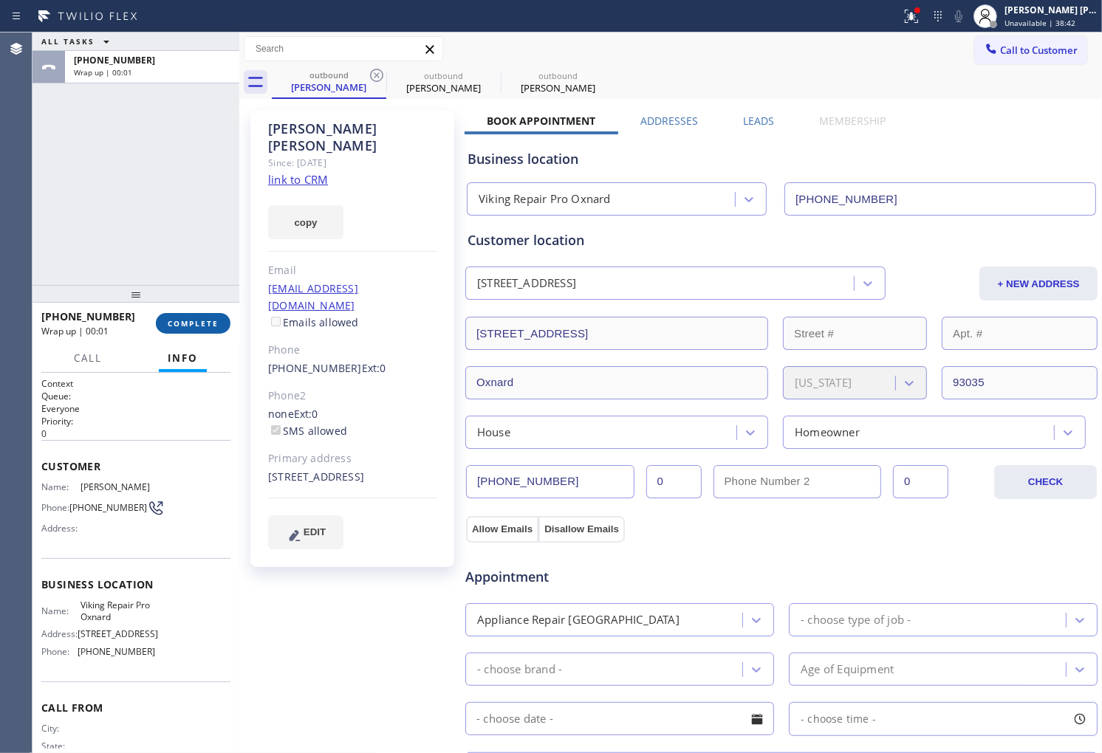
click at [182, 321] on span "COMPLETE" at bounding box center [193, 323] width 51 height 10
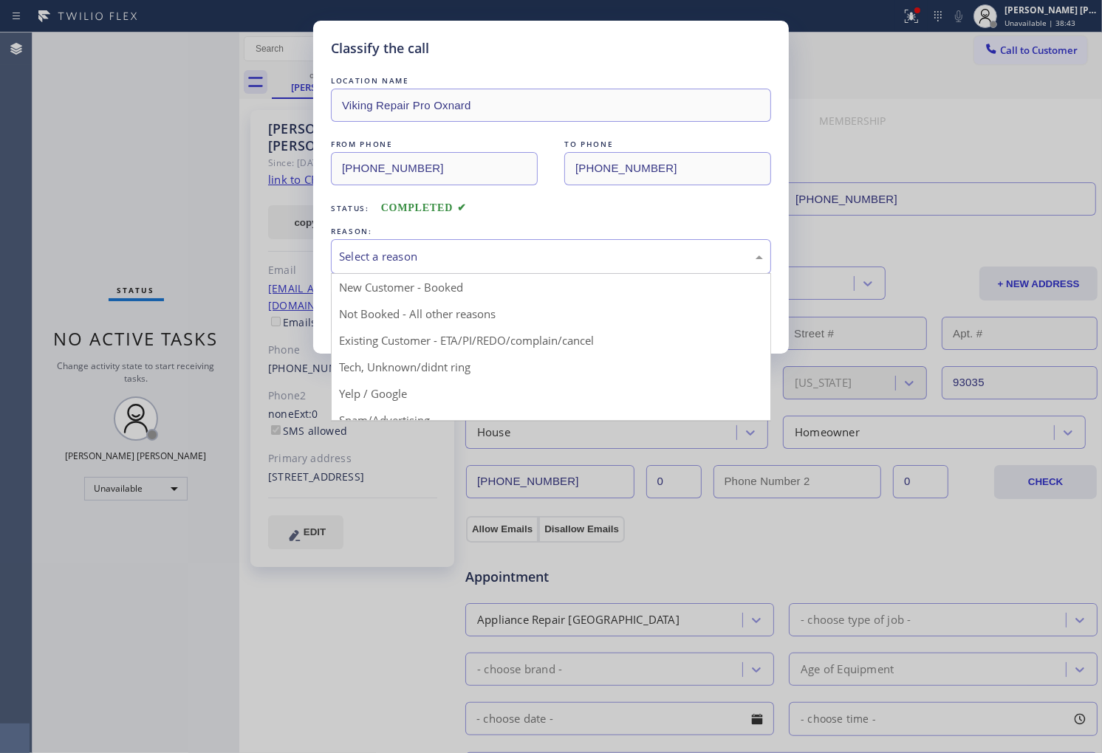
click at [482, 270] on div "Select a reason" at bounding box center [551, 256] width 440 height 35
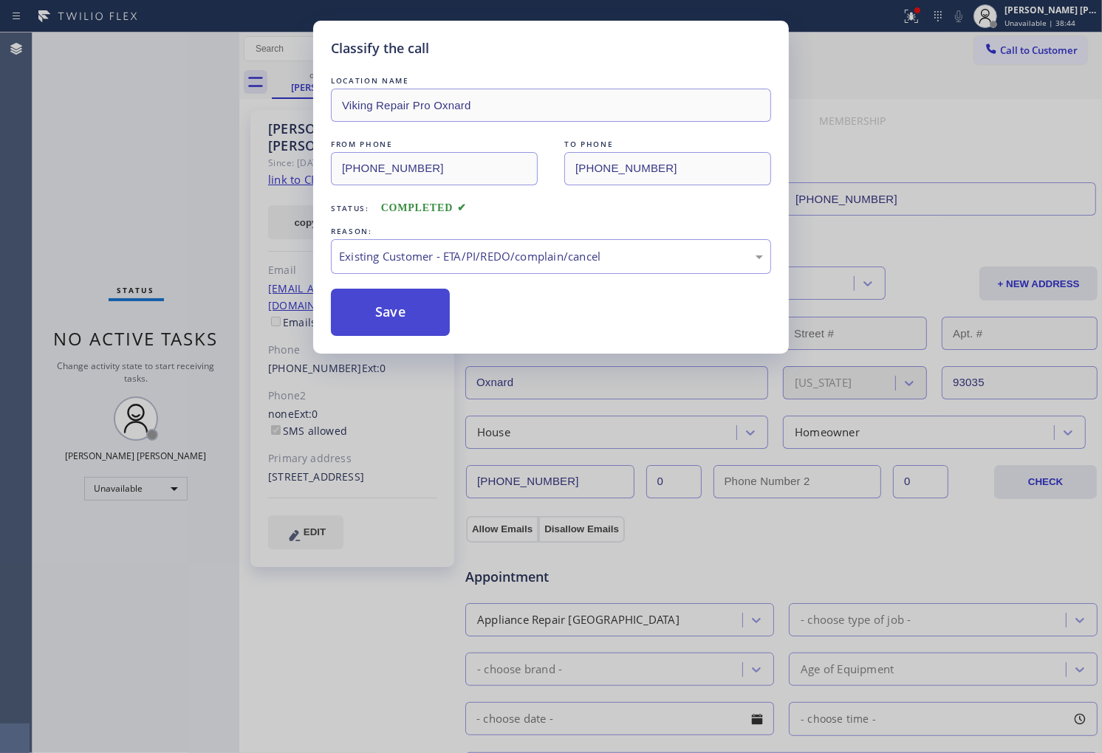
click at [387, 320] on button "Save" at bounding box center [390, 312] width 119 height 47
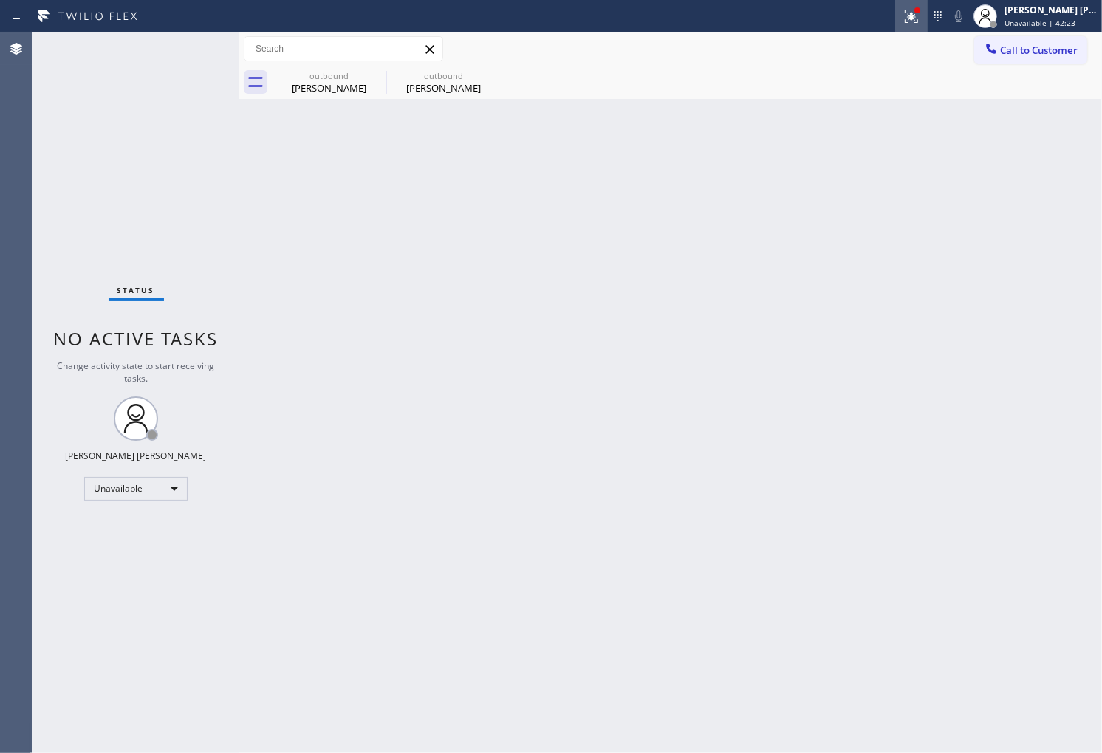
click at [919, 10] on icon at bounding box center [911, 16] width 18 height 18
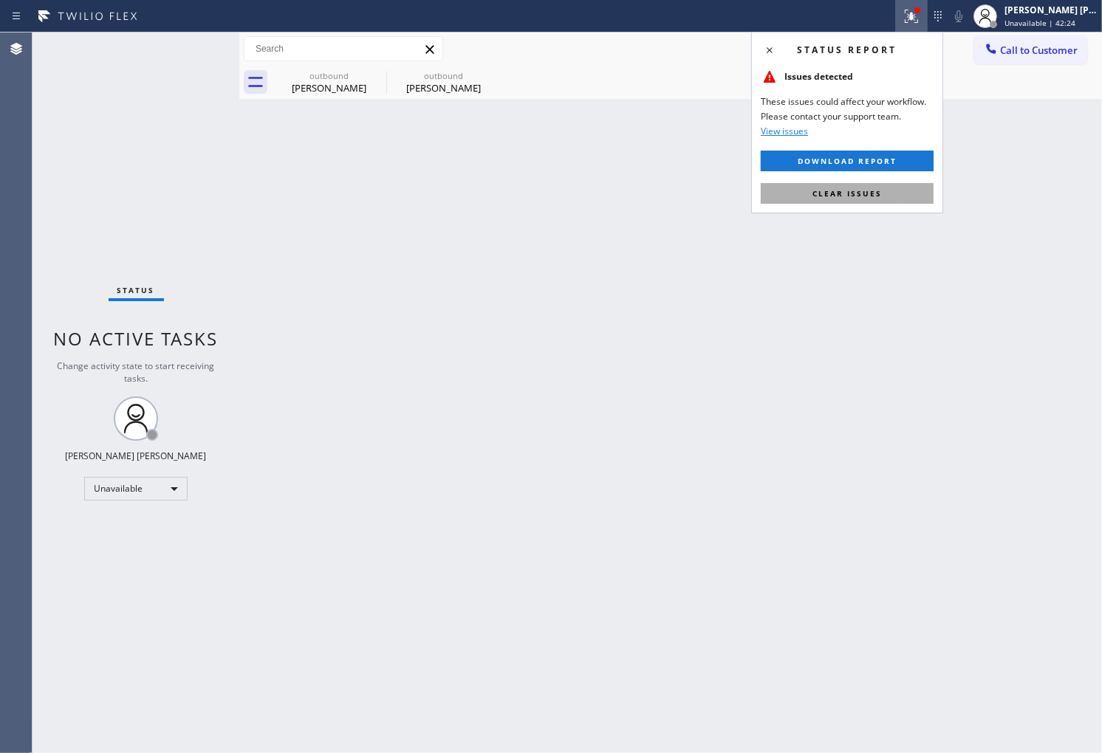
click at [843, 194] on span "Clear issues" at bounding box center [846, 193] width 69 height 10
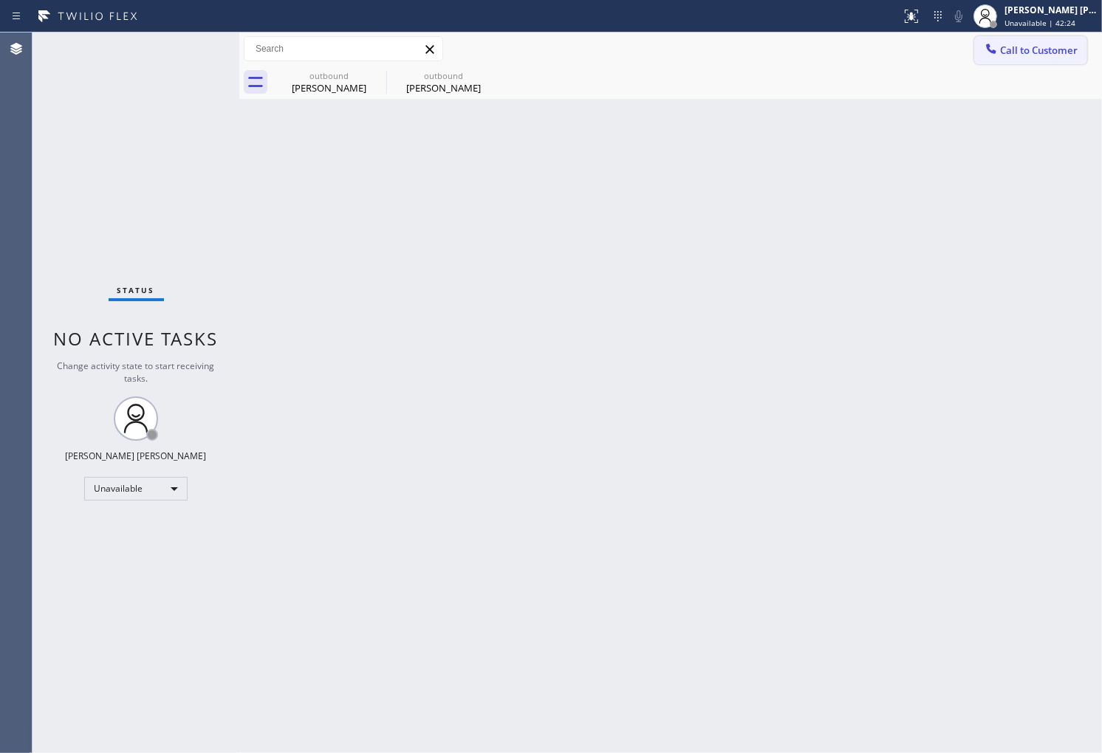
click at [1036, 55] on span "Call to Customer" at bounding box center [1039, 50] width 78 height 13
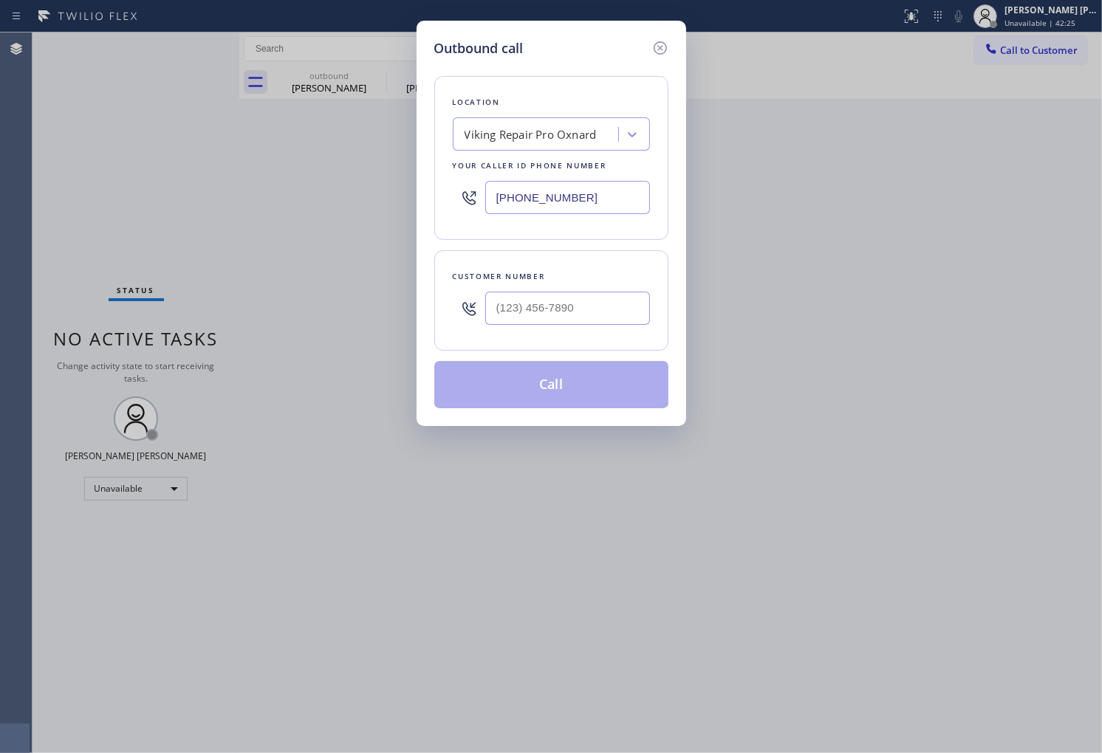
type input "(___) ___-____"
click at [625, 296] on input "(___) ___-____" at bounding box center [567, 308] width 165 height 33
click at [545, 305] on input "text" at bounding box center [567, 308] width 165 height 33
click at [545, 305] on input "(___) ___-____" at bounding box center [567, 308] width 165 height 33
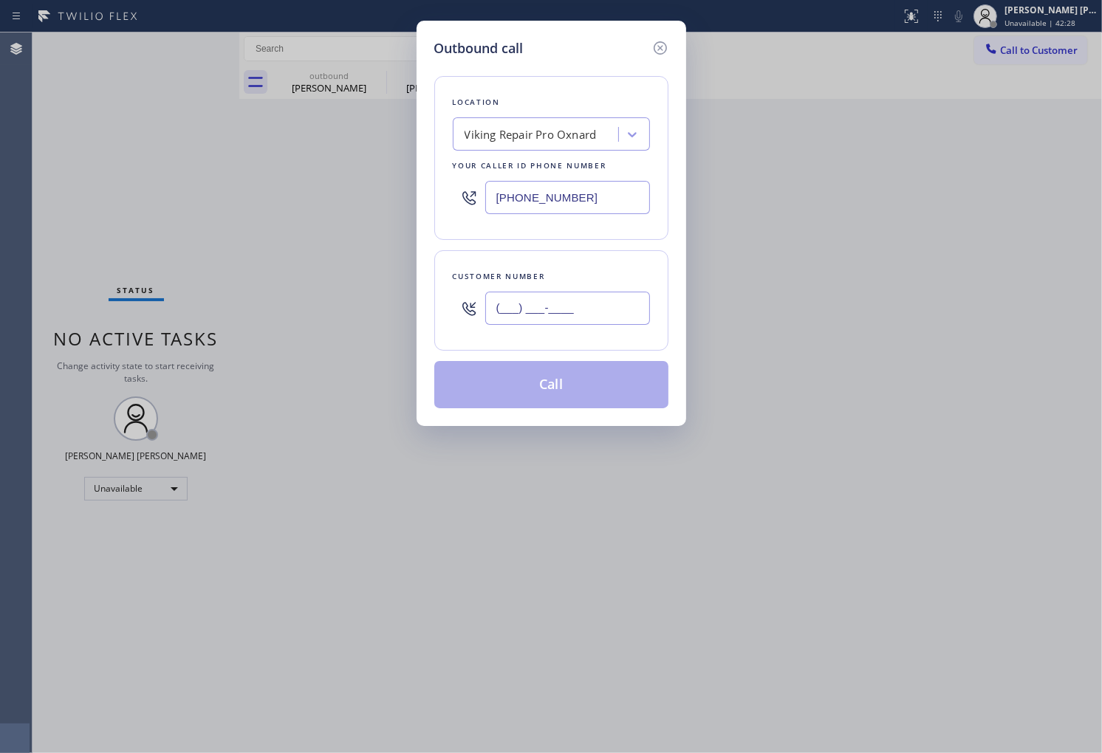
paste input "708) 224-2768"
type input "[PHONE_NUMBER]"
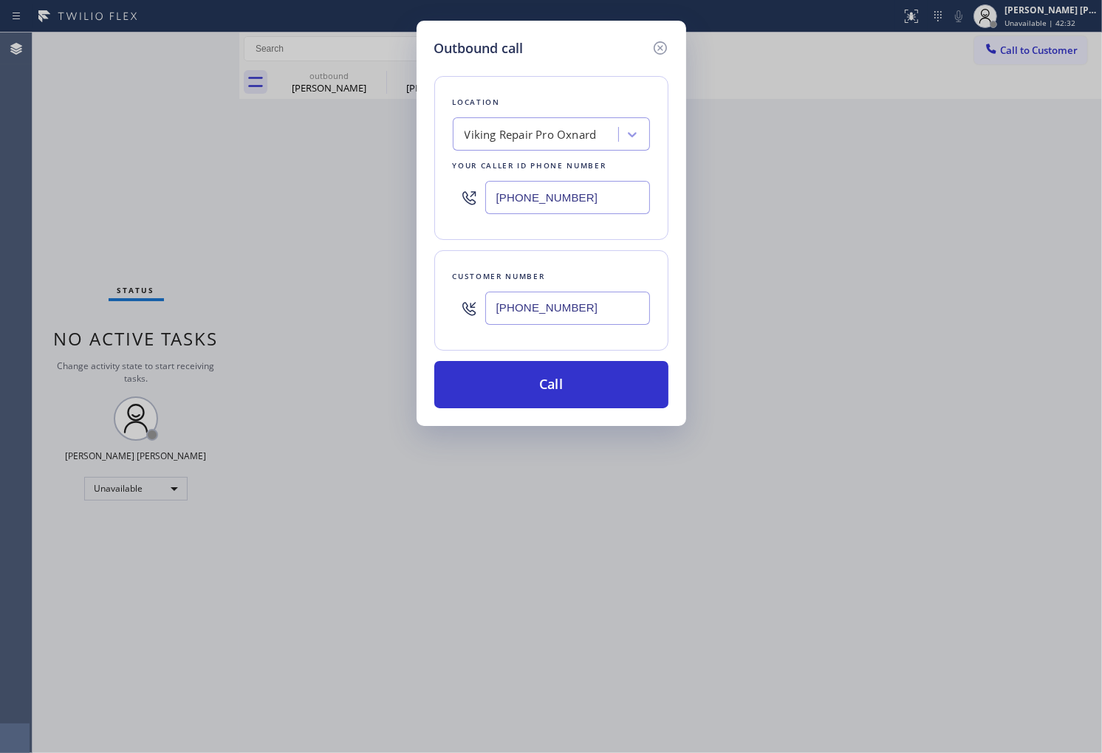
click at [561, 197] on input "[PHONE_NUMBER]" at bounding box center [567, 197] width 165 height 33
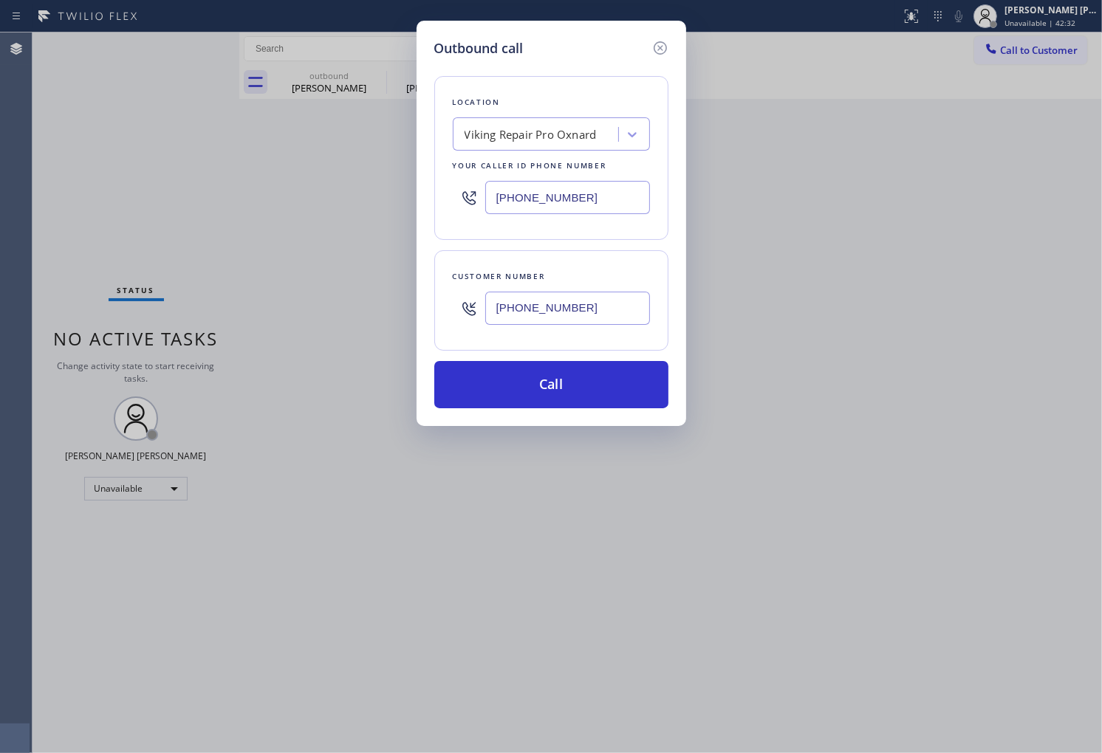
click at [561, 197] on input "[PHONE_NUMBER]" at bounding box center [567, 197] width 165 height 33
paste input "708) 272-1363"
type input "[PHONE_NUMBER]"
click at [562, 378] on button "Call" at bounding box center [551, 384] width 234 height 47
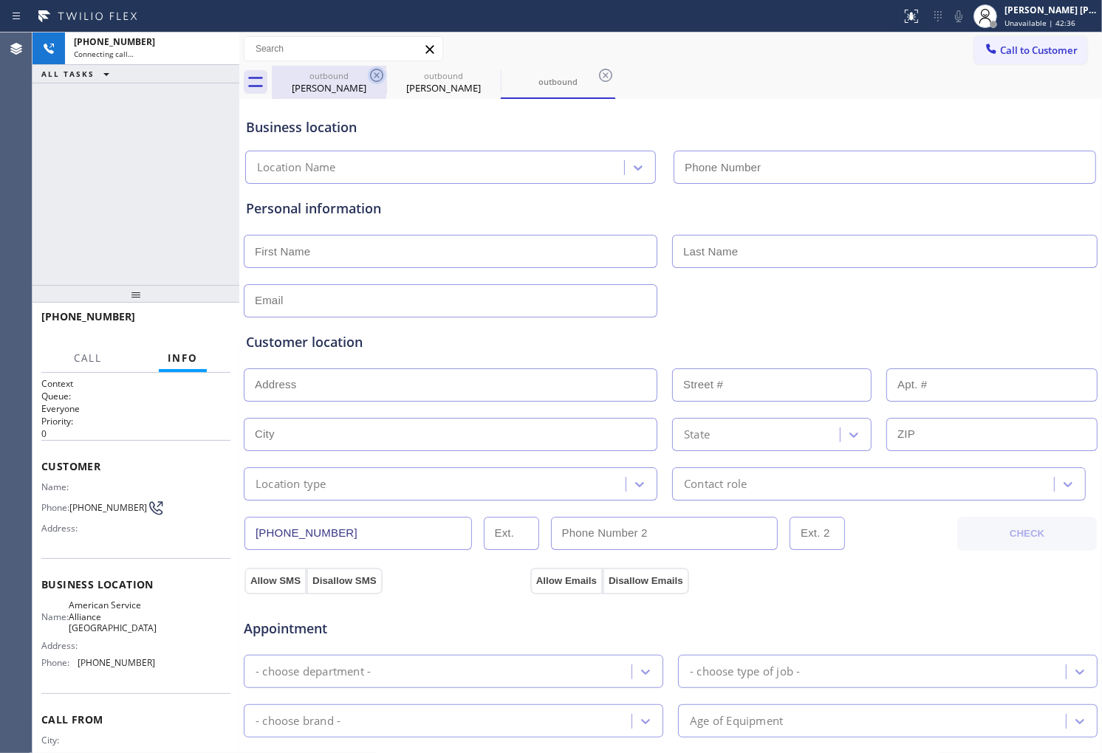
click at [372, 76] on icon at bounding box center [377, 75] width 18 height 18
click at [0, 0] on icon at bounding box center [0, 0] width 0 height 0
type input "[PHONE_NUMBER]"
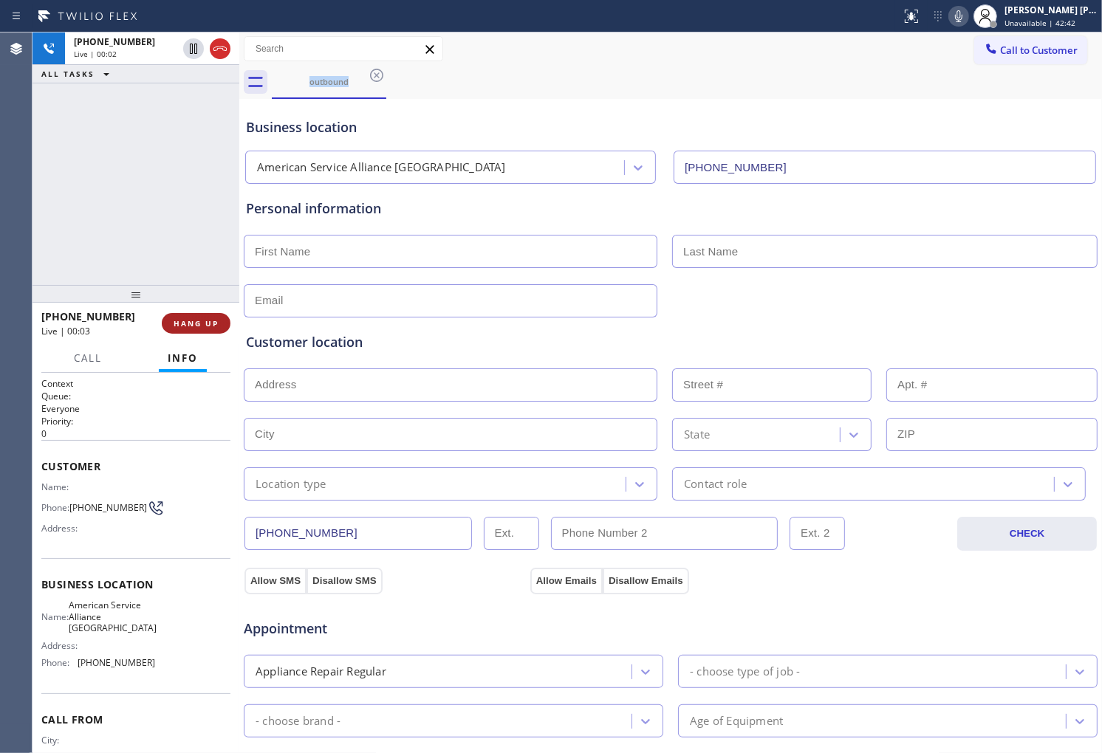
drag, startPoint x: 226, startPoint y: 42, endPoint x: 220, endPoint y: 320, distance: 277.7
click at [226, 42] on icon at bounding box center [220, 49] width 18 height 18
click at [217, 315] on button "HANG UP" at bounding box center [196, 323] width 69 height 21
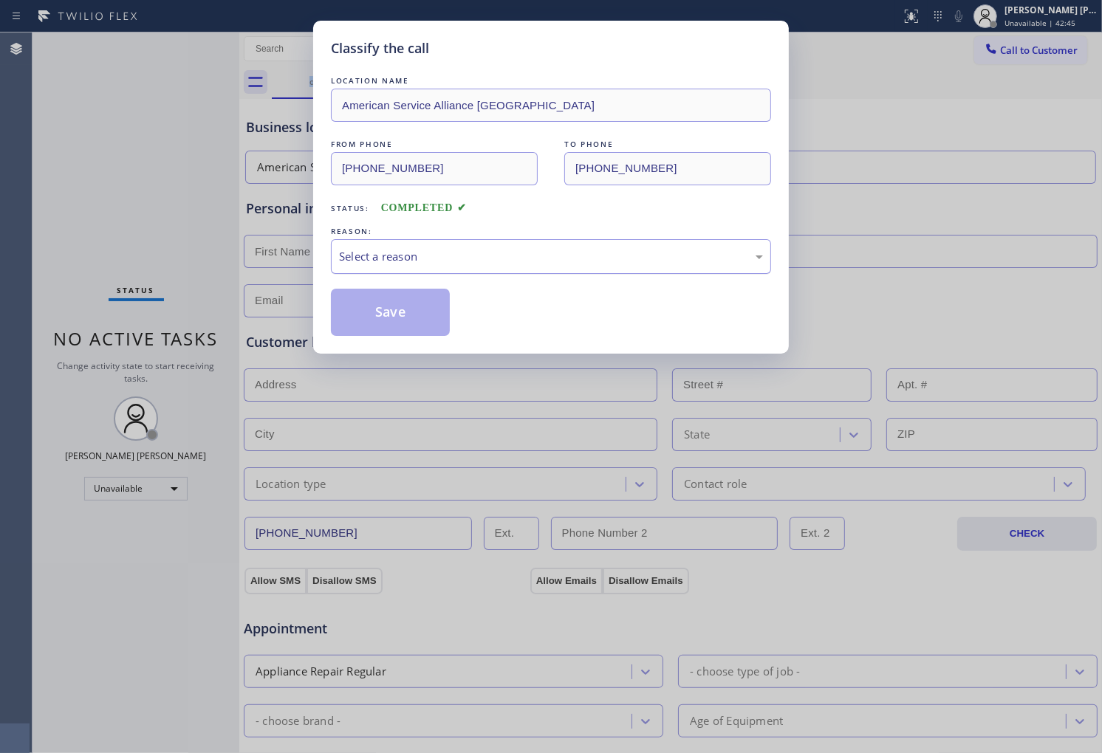
click at [423, 272] on div "Select a reason" at bounding box center [551, 256] width 440 height 35
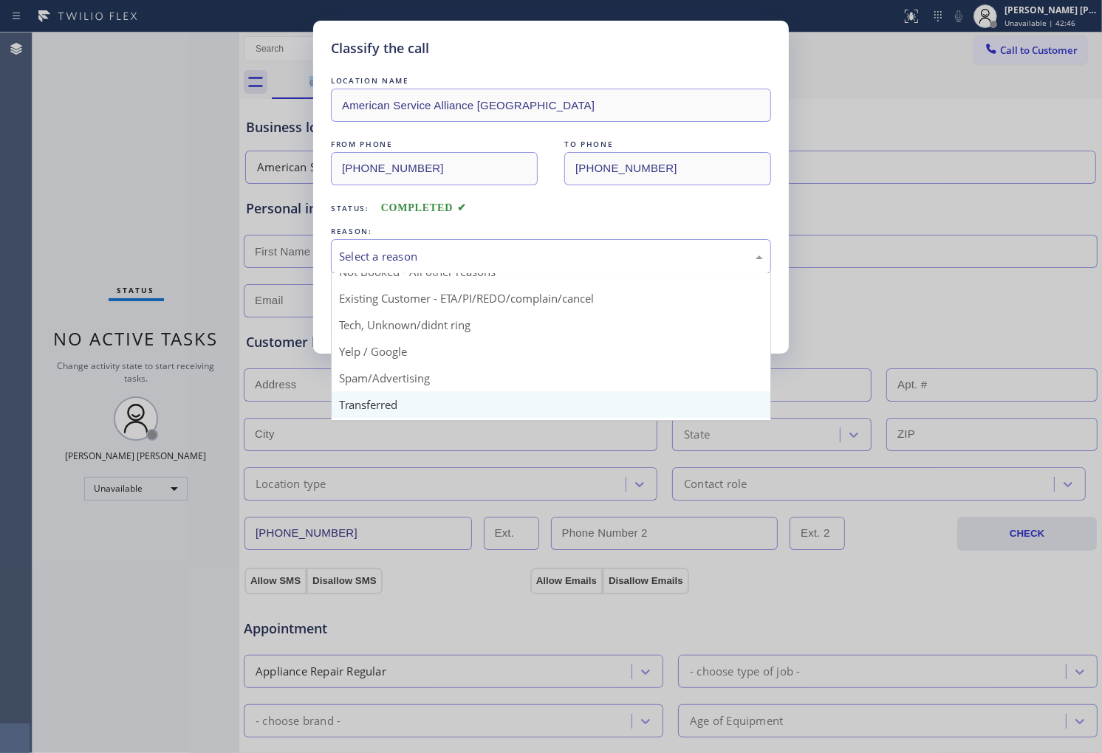
scroll to position [82, 0]
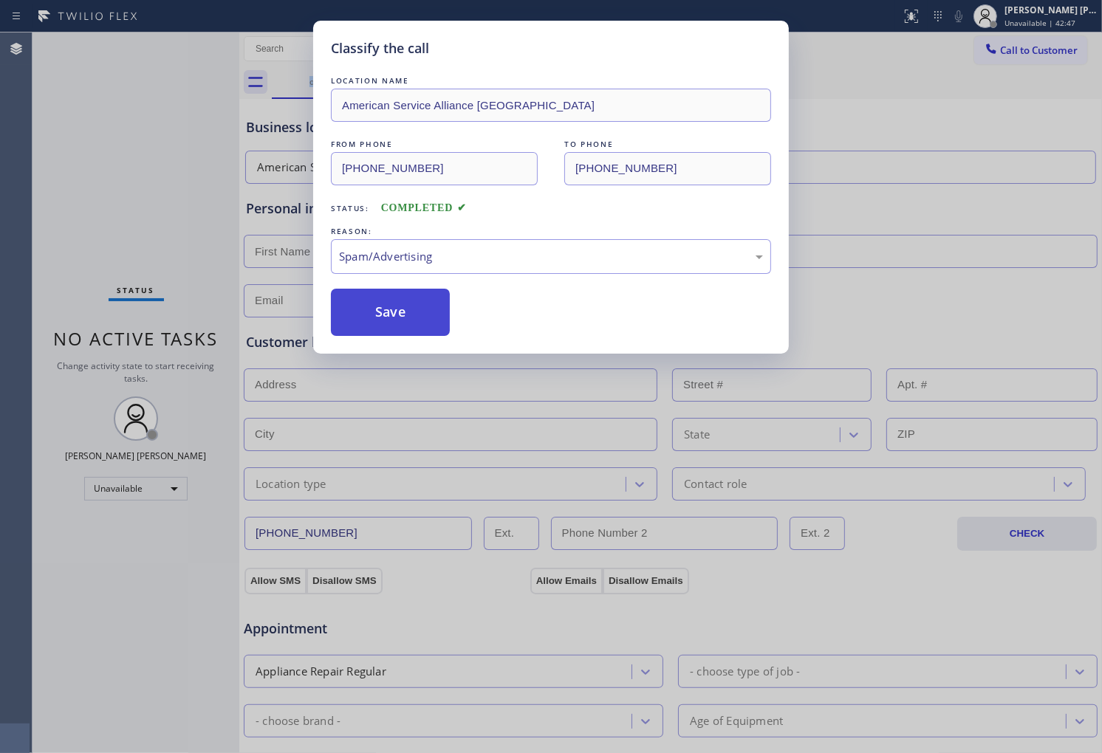
click at [373, 325] on button "Save" at bounding box center [390, 312] width 119 height 47
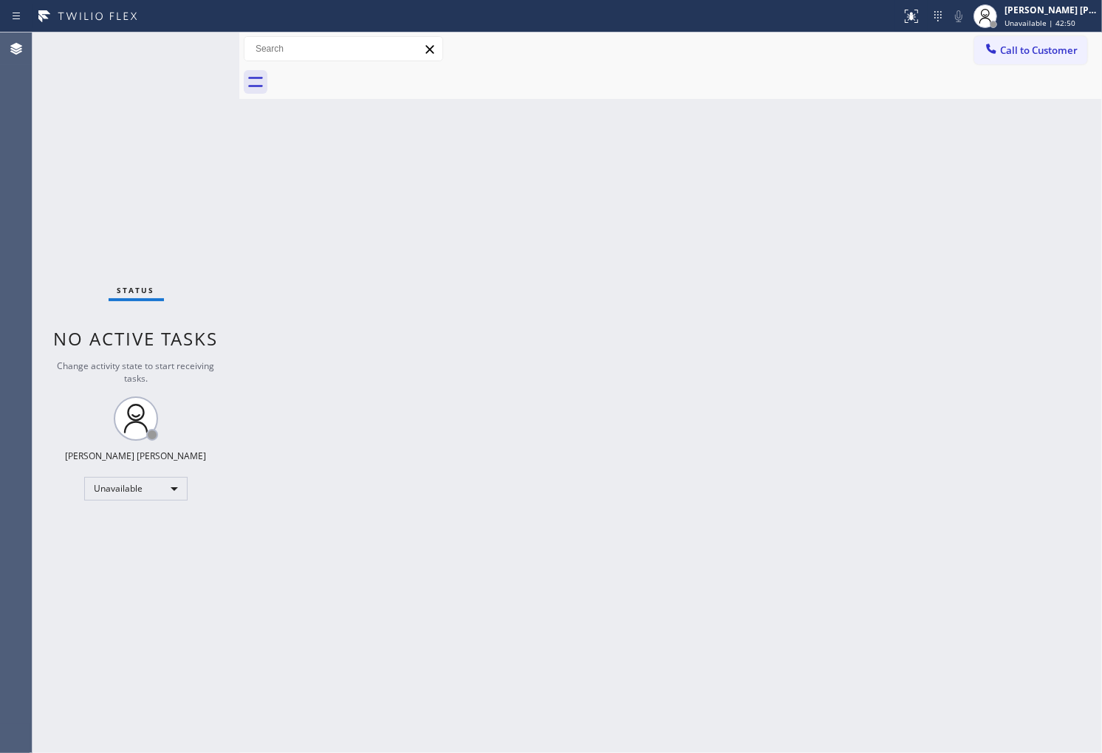
click at [970, 403] on div "Back to Dashboard Change Sender ID Customers Technicians Select a contact Outbo…" at bounding box center [670, 392] width 863 height 721
drag, startPoint x: 995, startPoint y: 55, endPoint x: 717, endPoint y: 214, distance: 320.2
click at [995, 53] on icon at bounding box center [991, 48] width 15 height 15
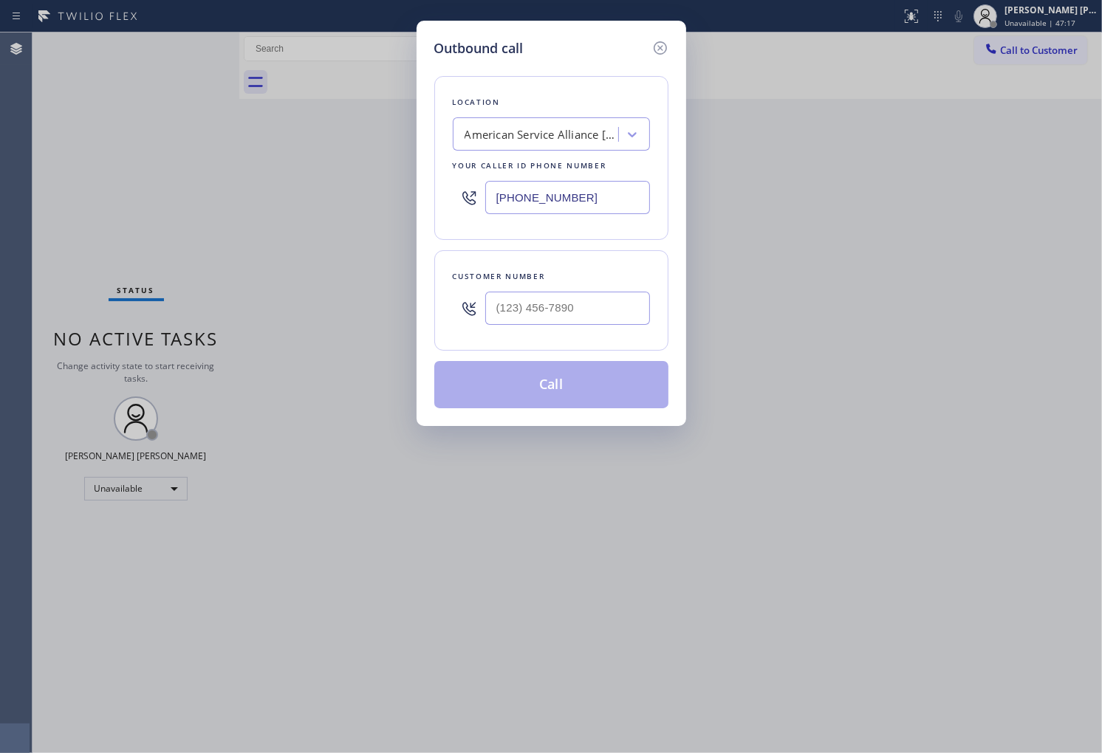
click at [515, 199] on input "[PHONE_NUMBER]" at bounding box center [567, 197] width 165 height 33
paste input "20) 459-6264"
type input "[PHONE_NUMBER]"
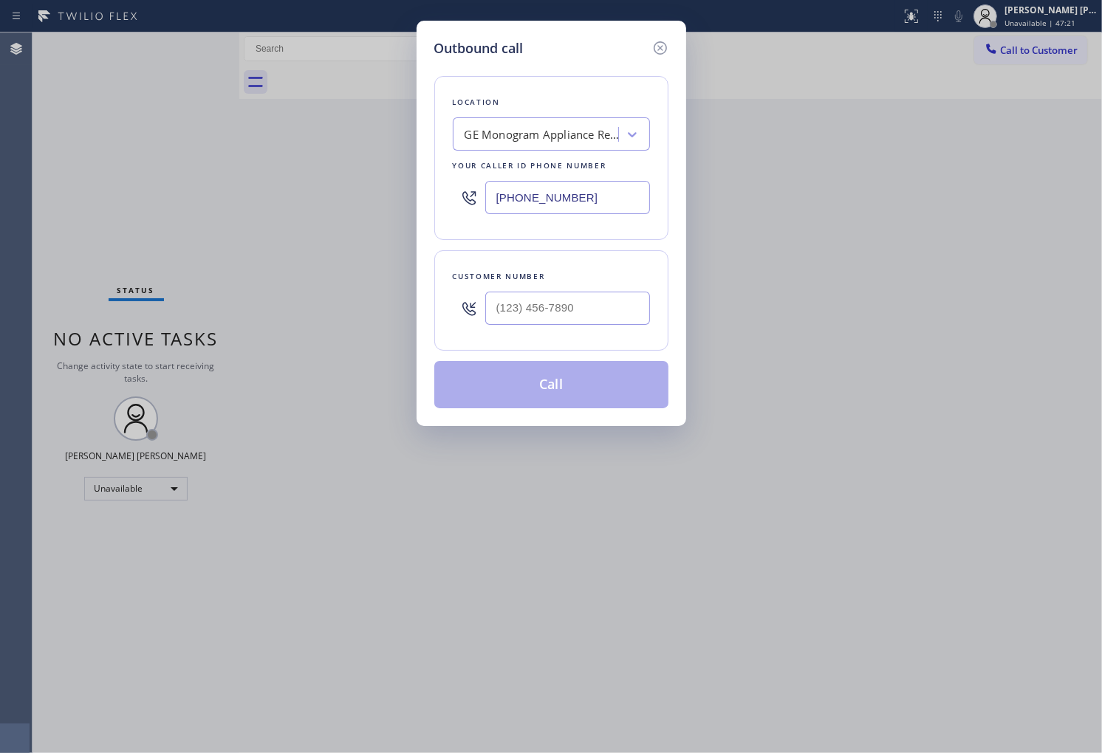
click at [547, 337] on div "Customer number" at bounding box center [551, 300] width 234 height 100
click at [547, 306] on input "(___) ___-____" at bounding box center [567, 308] width 165 height 33
paste input "970) 556-9028"
type input "[PHONE_NUMBER]"
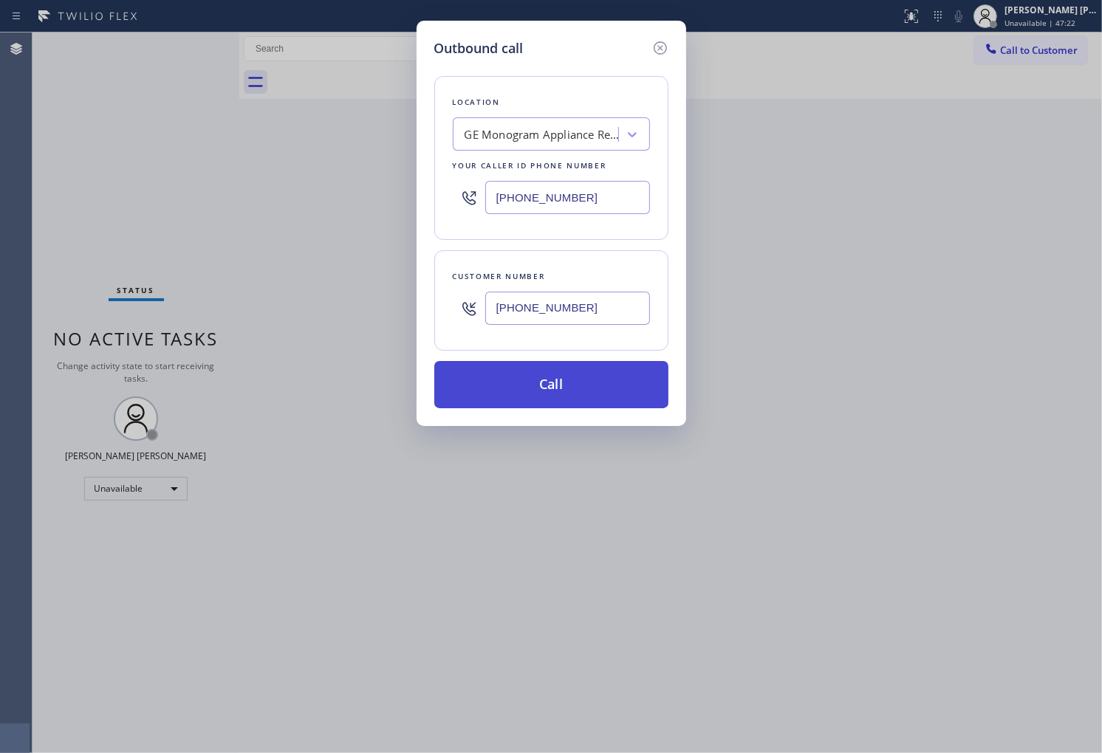
click at [550, 387] on button "Call" at bounding box center [551, 384] width 234 height 47
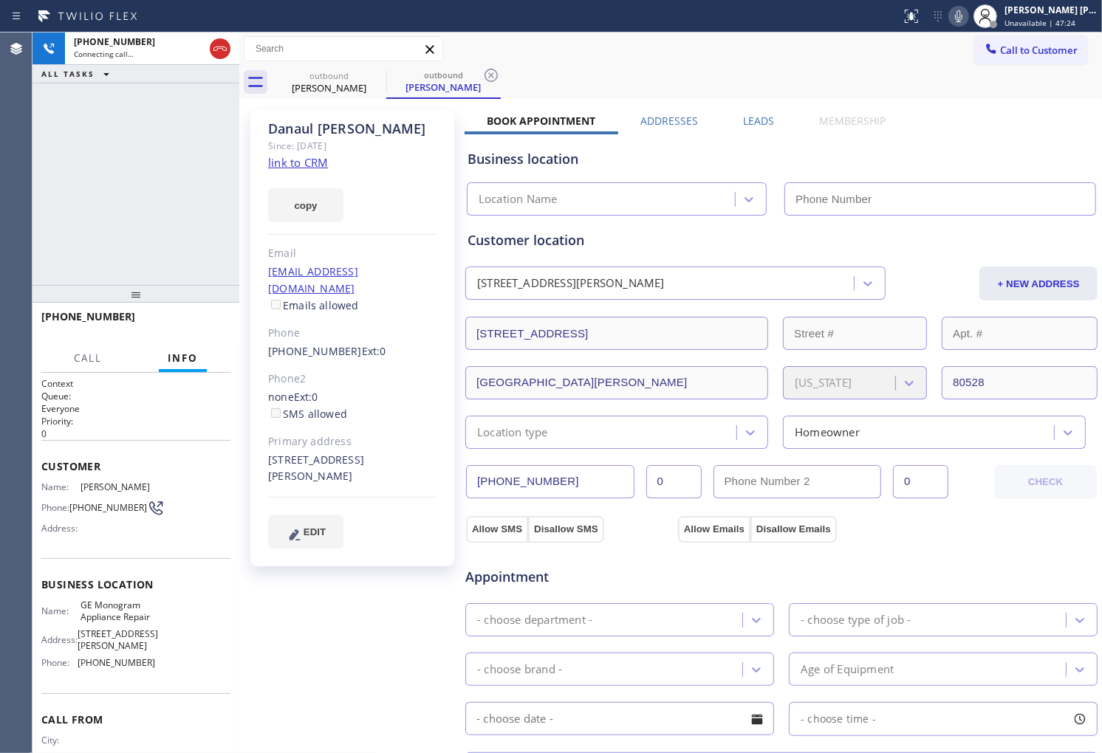
click at [299, 127] on div "[PERSON_NAME]" at bounding box center [352, 128] width 169 height 17
drag, startPoint x: 330, startPoint y: 208, endPoint x: 299, endPoint y: 127, distance: 86.3
click at [299, 127] on div "[PERSON_NAME]" at bounding box center [352, 128] width 169 height 17
type input "[PHONE_NUMBER]"
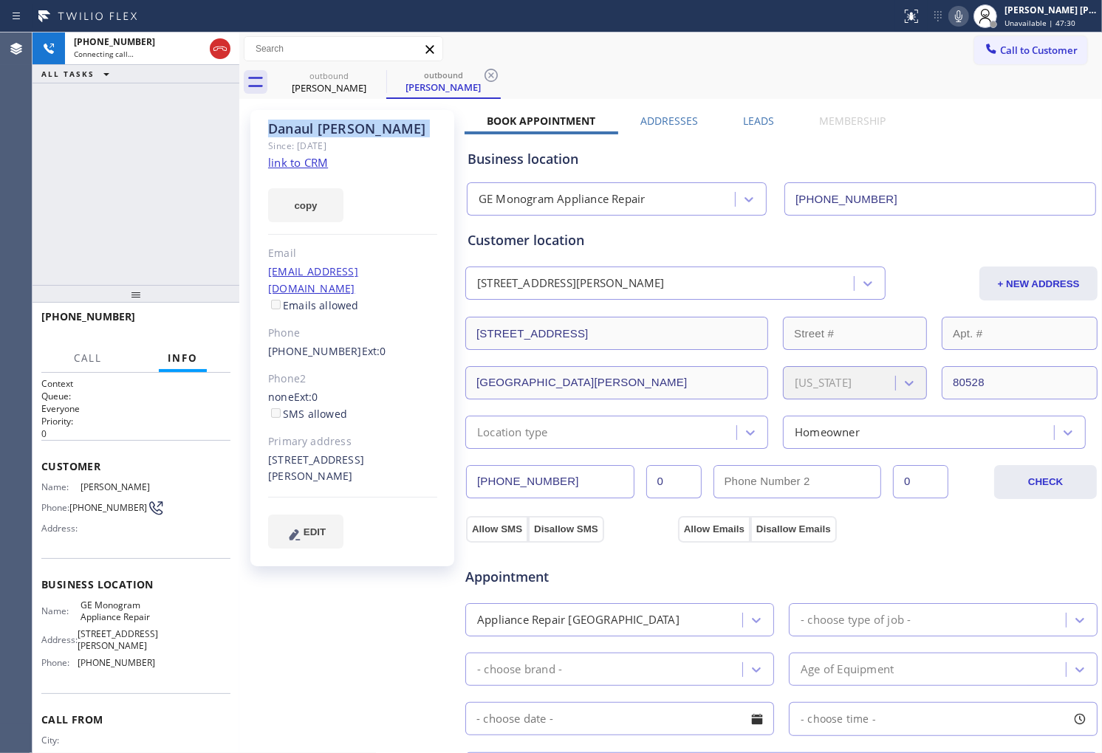
click at [0, 233] on div "Agent Desktop" at bounding box center [16, 392] width 32 height 721
click at [757, 114] on label "Leads" at bounding box center [758, 121] width 31 height 14
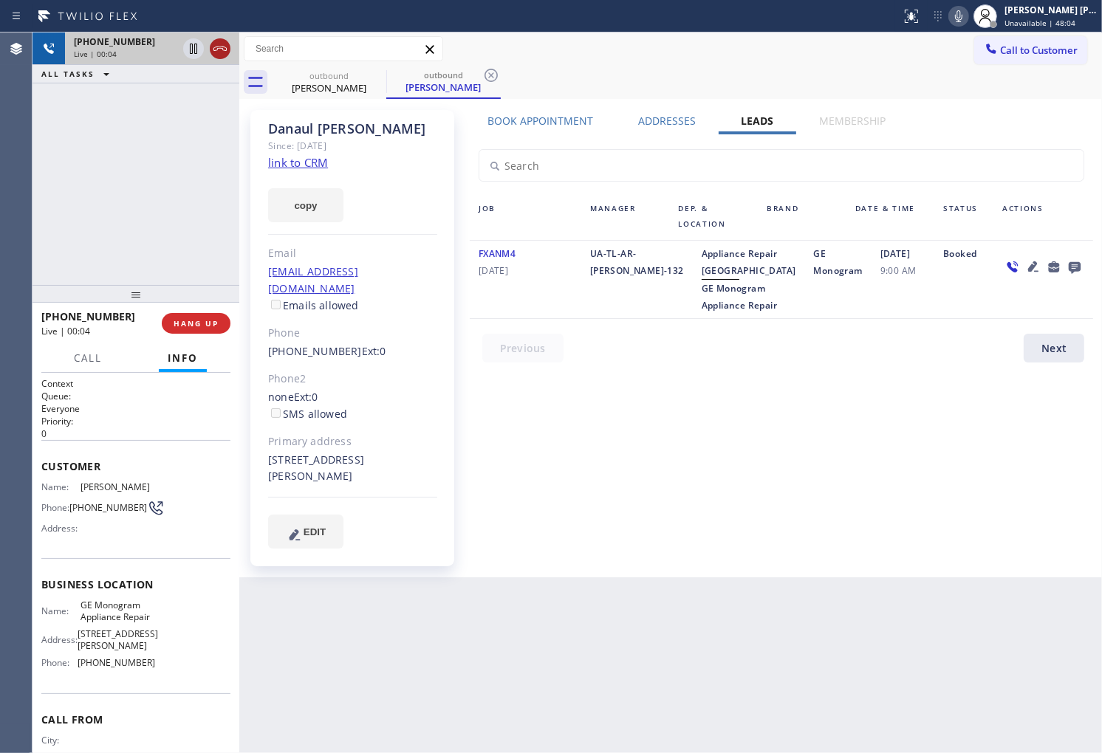
click at [225, 53] on icon at bounding box center [220, 49] width 18 height 18
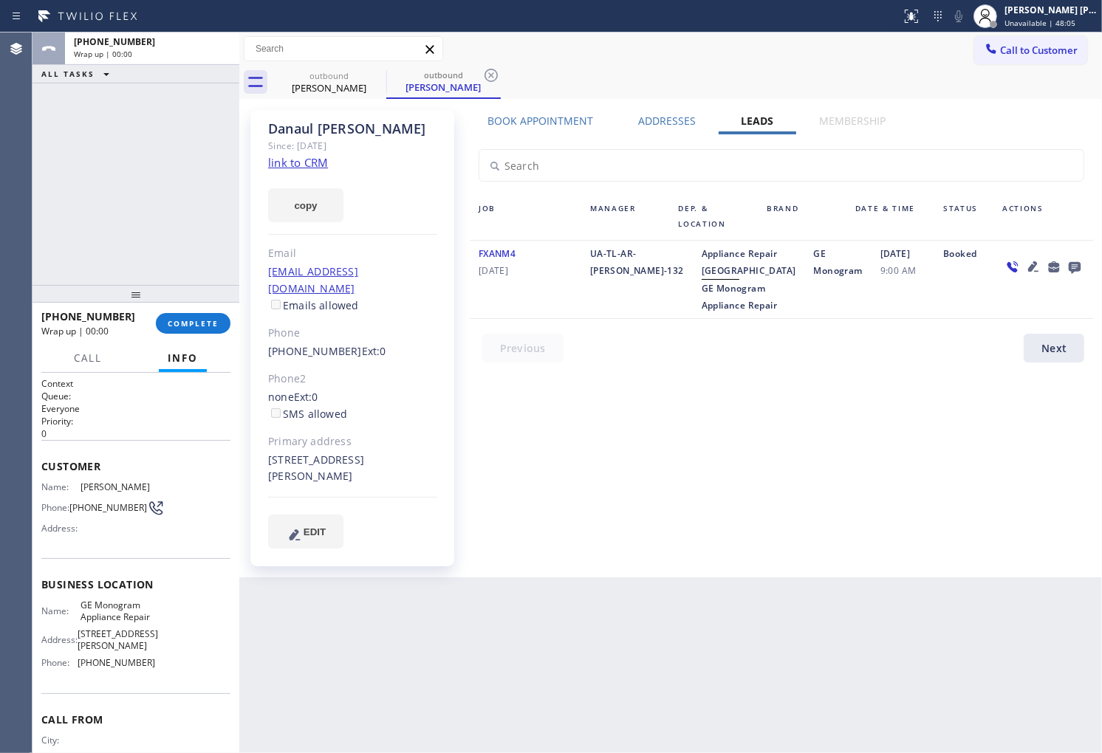
click at [1069, 262] on icon at bounding box center [1075, 268] width 12 height 12
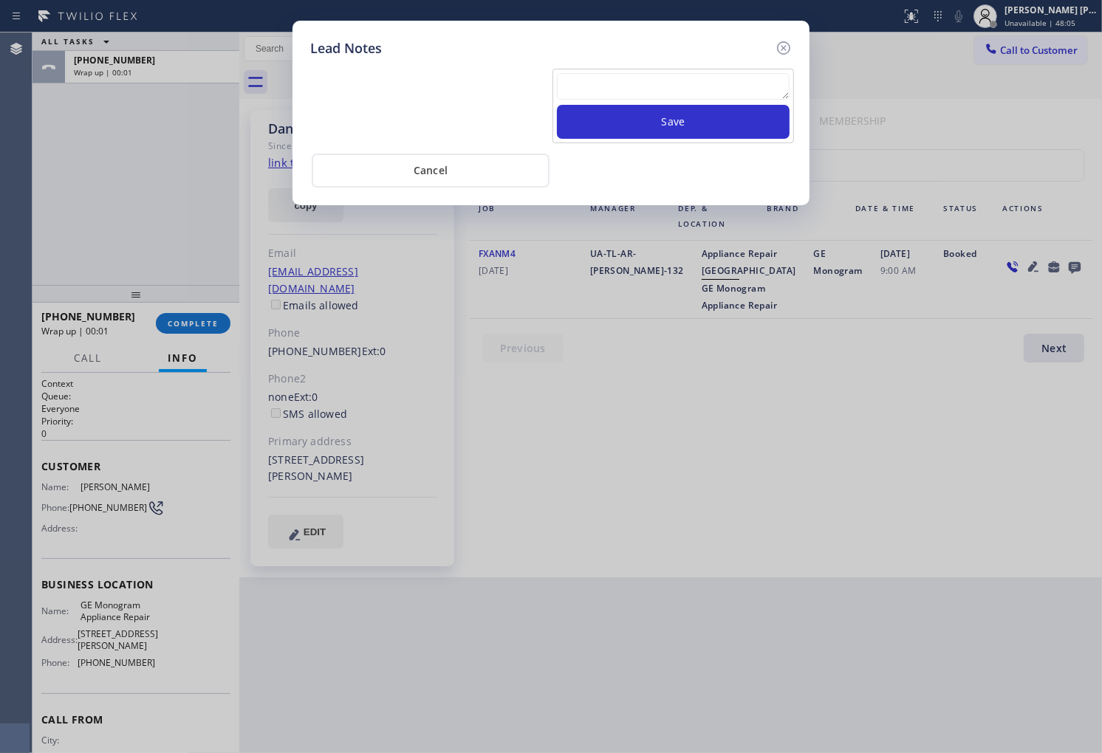
click at [733, 86] on textarea at bounding box center [673, 86] width 233 height 27
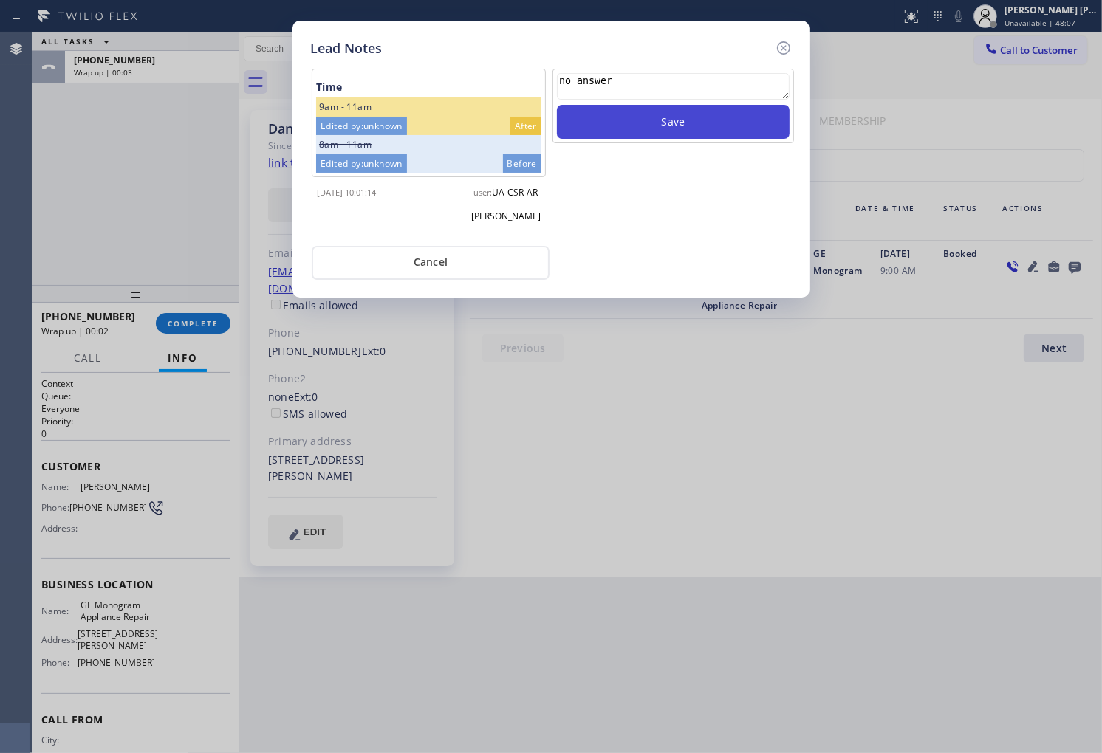
type textarea "no answer"
click at [713, 106] on button "Save" at bounding box center [673, 122] width 233 height 34
drag, startPoint x: 776, startPoint y: 47, endPoint x: 752, endPoint y: 92, distance: 50.6
click at [777, 47] on icon at bounding box center [784, 48] width 18 height 18
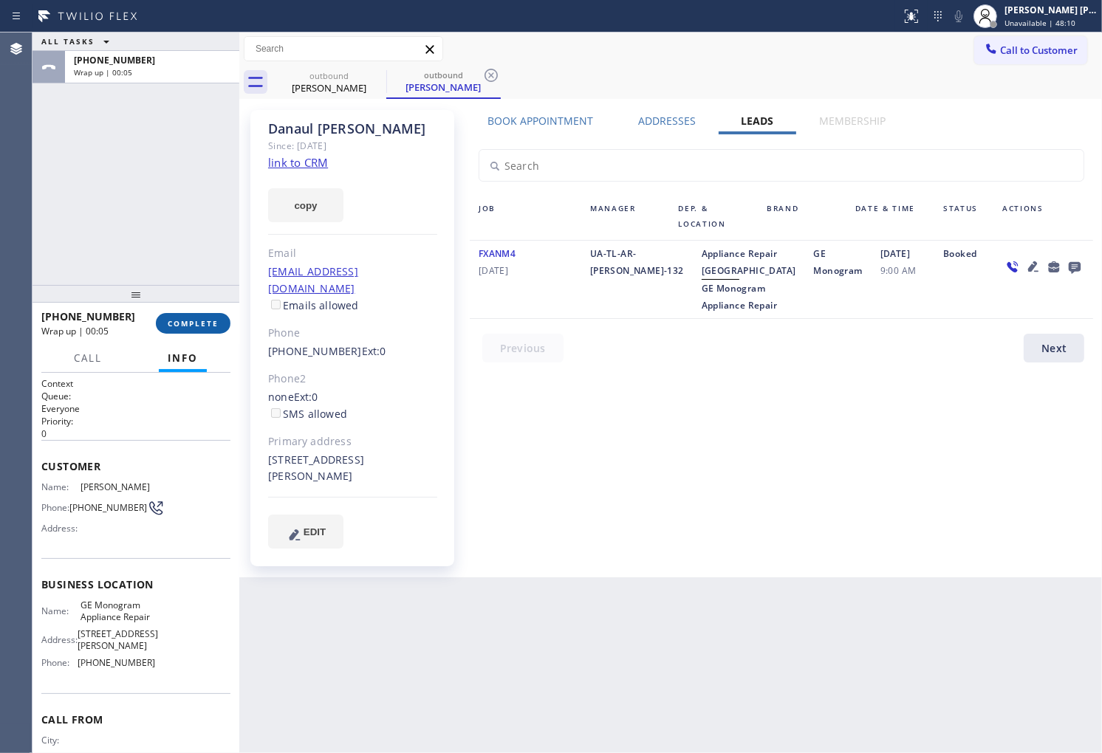
click at [201, 329] on button "COMPLETE" at bounding box center [193, 323] width 75 height 21
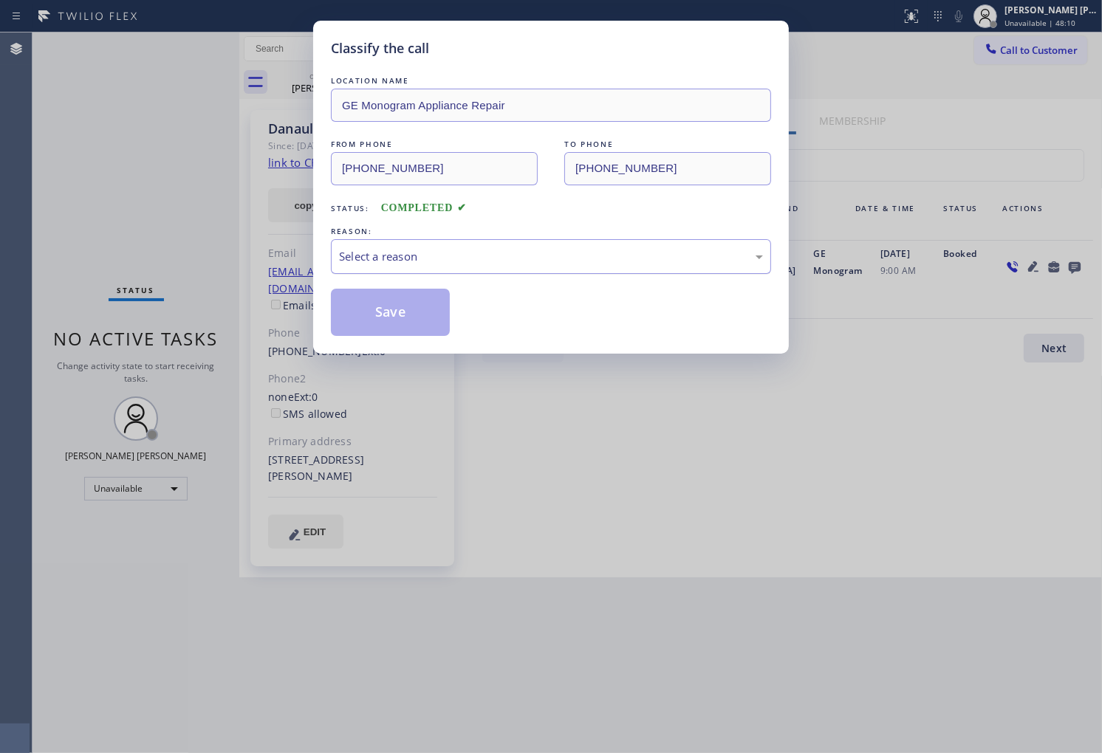
click at [397, 267] on div "Select a reason" at bounding box center [551, 256] width 440 height 35
click at [391, 322] on button "Save" at bounding box center [390, 312] width 119 height 47
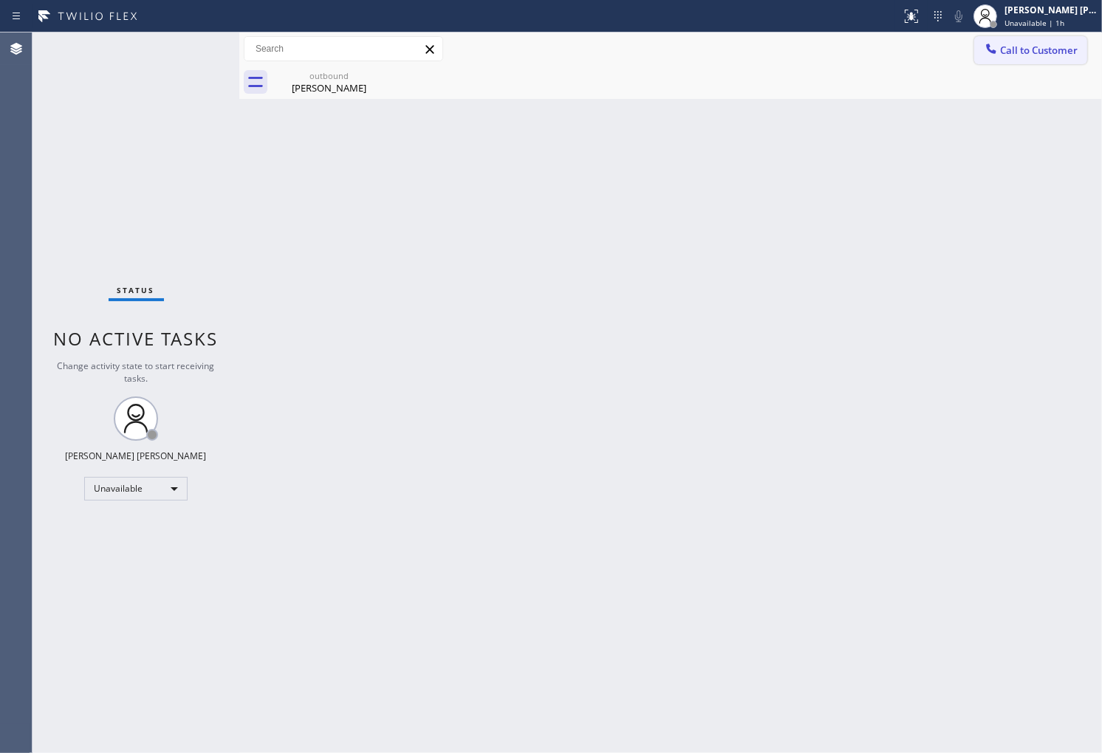
click at [1023, 50] on span "Call to Customer" at bounding box center [1039, 50] width 78 height 13
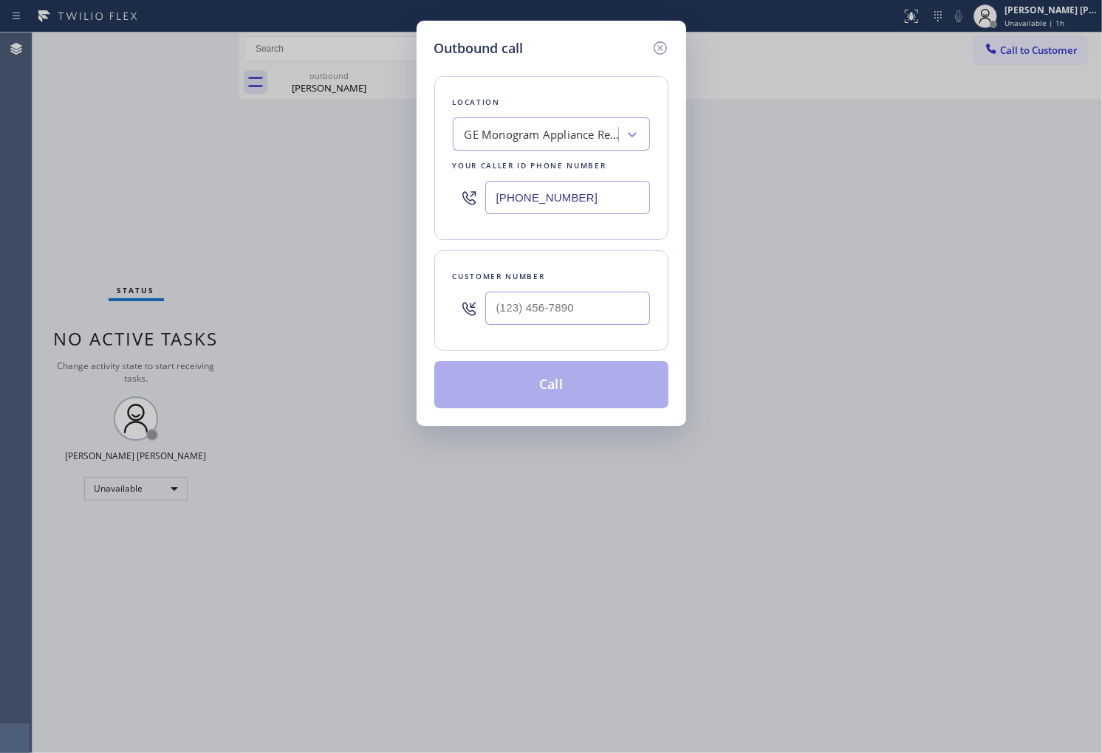
click at [503, 186] on input "[PHONE_NUMBER]" at bounding box center [567, 197] width 165 height 33
paste input "855) 731-4952"
type input "[PHONE_NUMBER]"
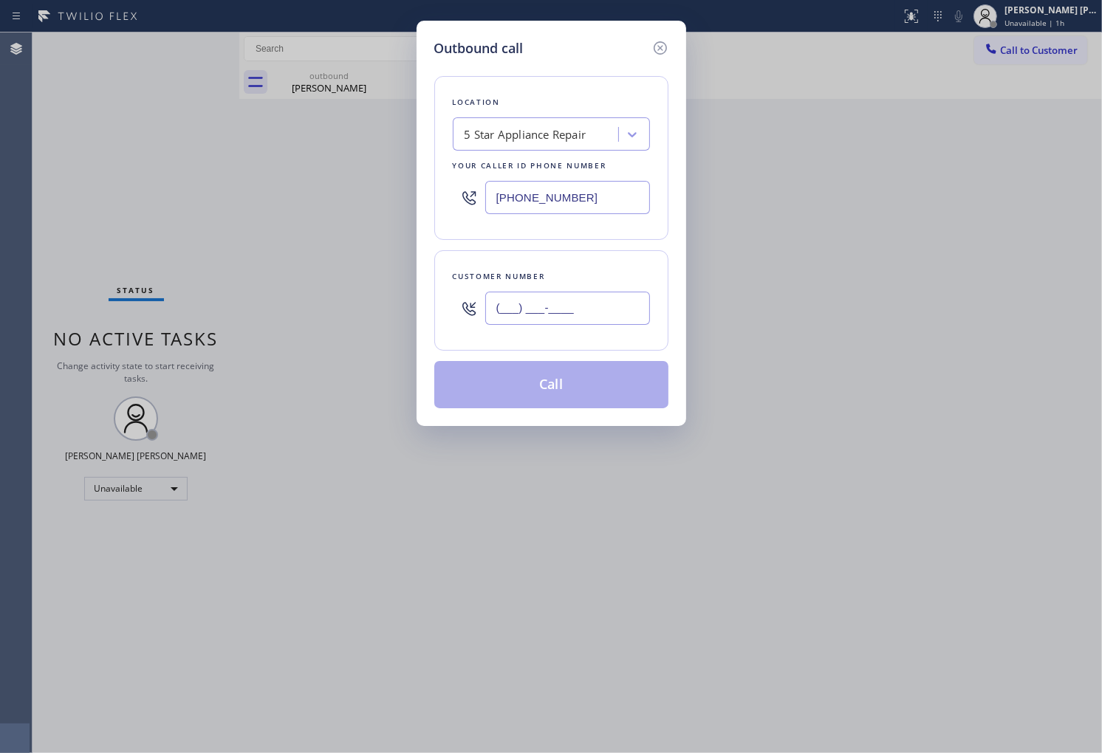
click at [566, 308] on input "(___) ___-____" at bounding box center [567, 308] width 165 height 33
paste input "818) 366-7146"
type input "[PHONE_NUMBER]"
click at [558, 384] on button "Call" at bounding box center [551, 384] width 234 height 47
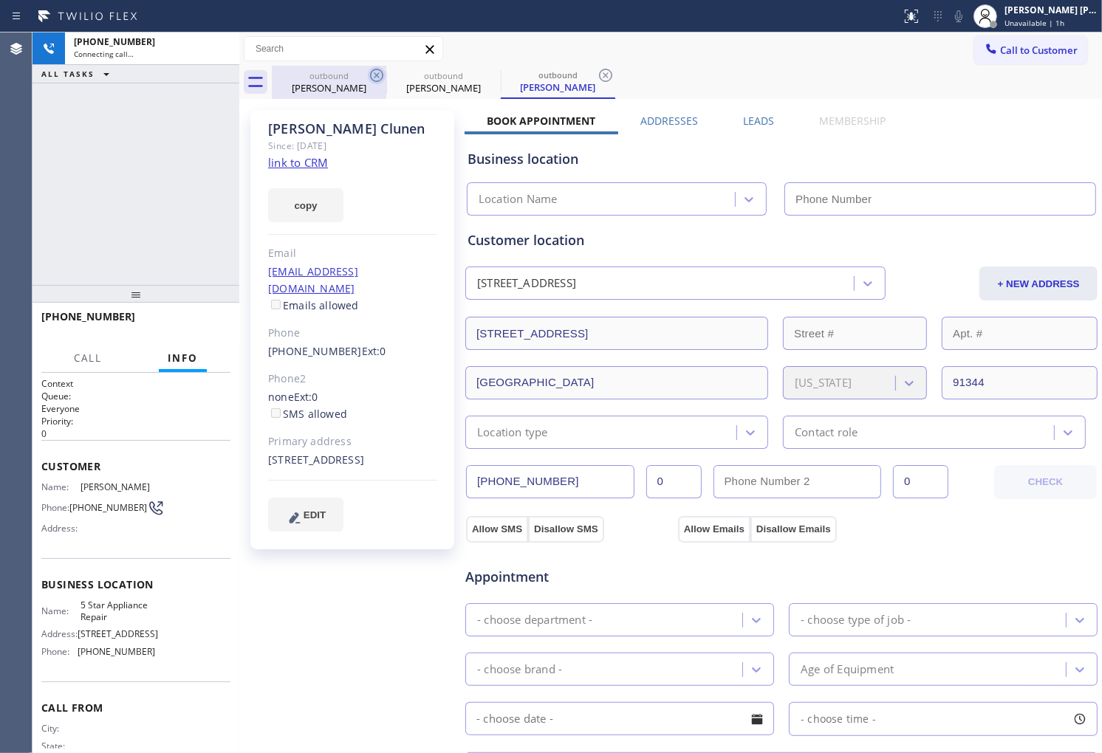
click at [378, 75] on icon at bounding box center [377, 75] width 18 height 18
click at [322, 119] on div "[PERSON_NAME] Since: [DATE] link to CRM copy Email [EMAIL_ADDRESS][DOMAIN_NAME]…" at bounding box center [352, 329] width 204 height 439
click at [322, 120] on div "[PERSON_NAME]" at bounding box center [352, 128] width 169 height 17
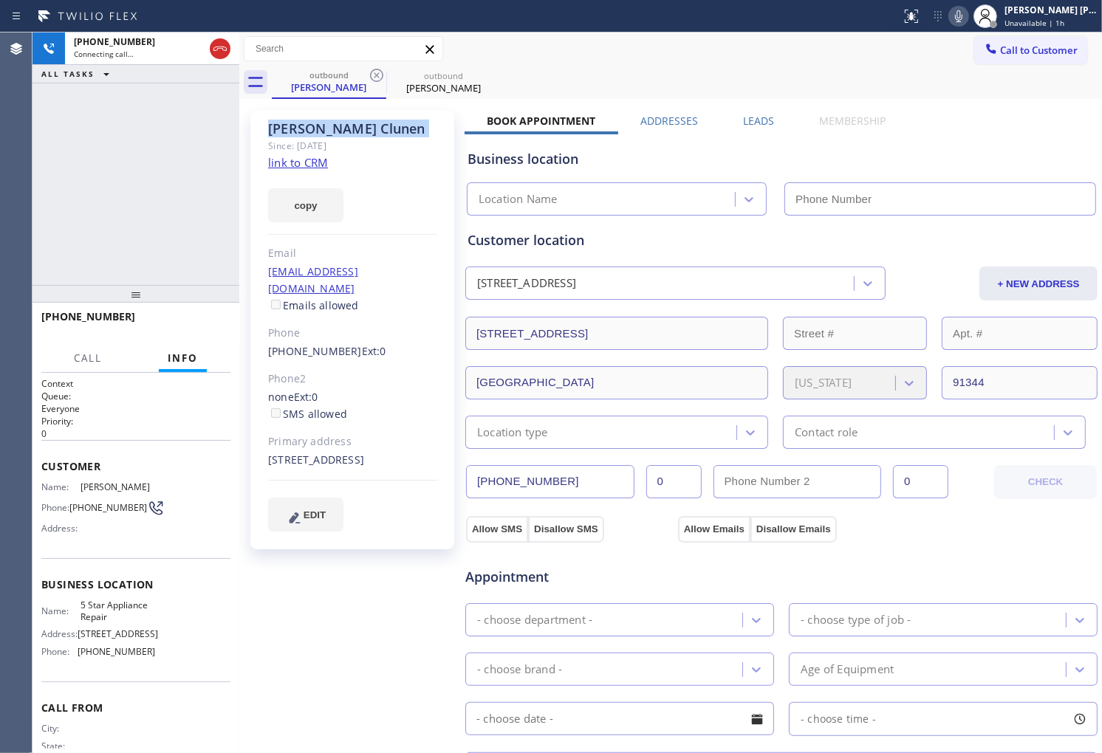
click at [322, 120] on div "[PERSON_NAME]" at bounding box center [352, 128] width 169 height 17
drag, startPoint x: 322, startPoint y: 120, endPoint x: 329, endPoint y: 134, distance: 15.9
click at [322, 120] on div "[PERSON_NAME]" at bounding box center [352, 128] width 169 height 17
type input "[PHONE_NUMBER]"
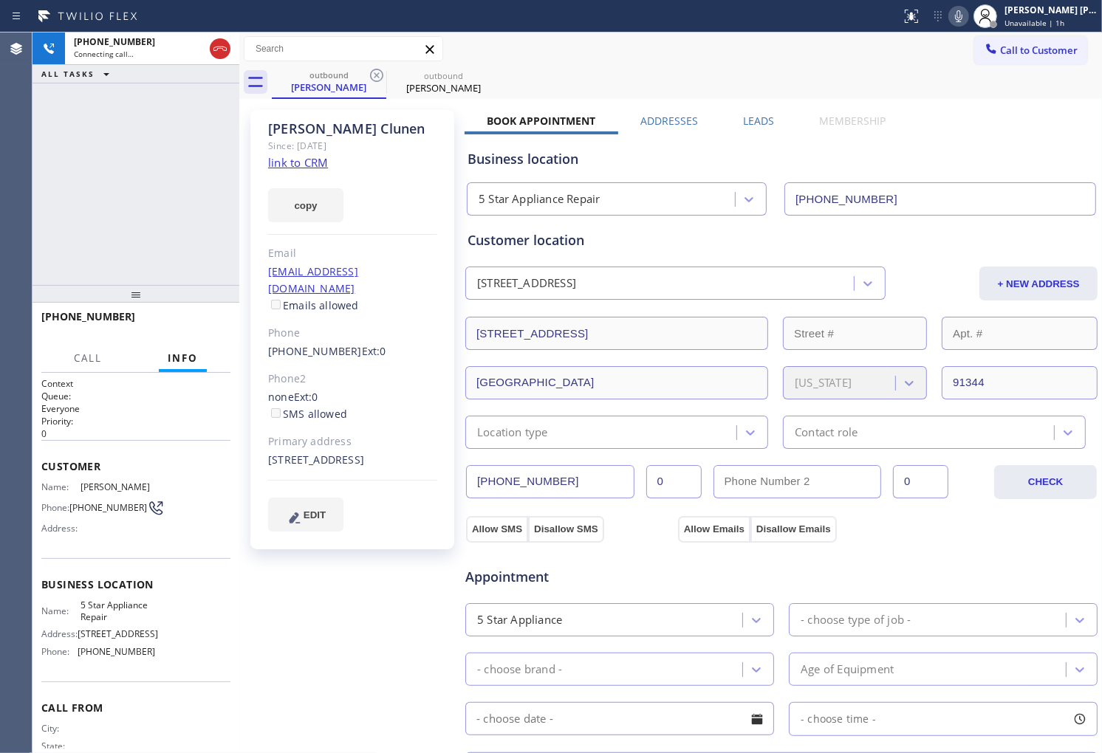
click at [115, 233] on div "[PHONE_NUMBER] Connecting call… ALL TASKS ALL TASKS ACTIVE TASKS TASKS IN WRAP …" at bounding box center [135, 158] width 207 height 253
click at [1, 176] on div "Agent Desktop" at bounding box center [16, 392] width 32 height 721
click at [211, 56] on icon at bounding box center [220, 49] width 18 height 18
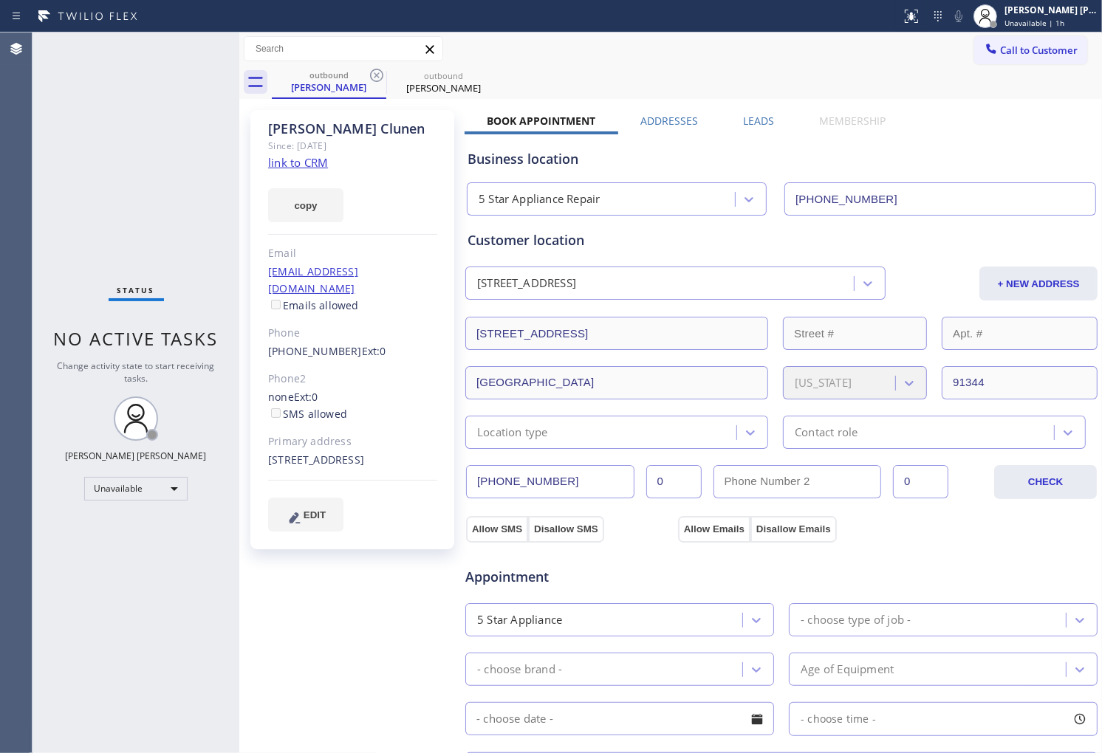
click at [765, 122] on label "Leads" at bounding box center [758, 121] width 31 height 14
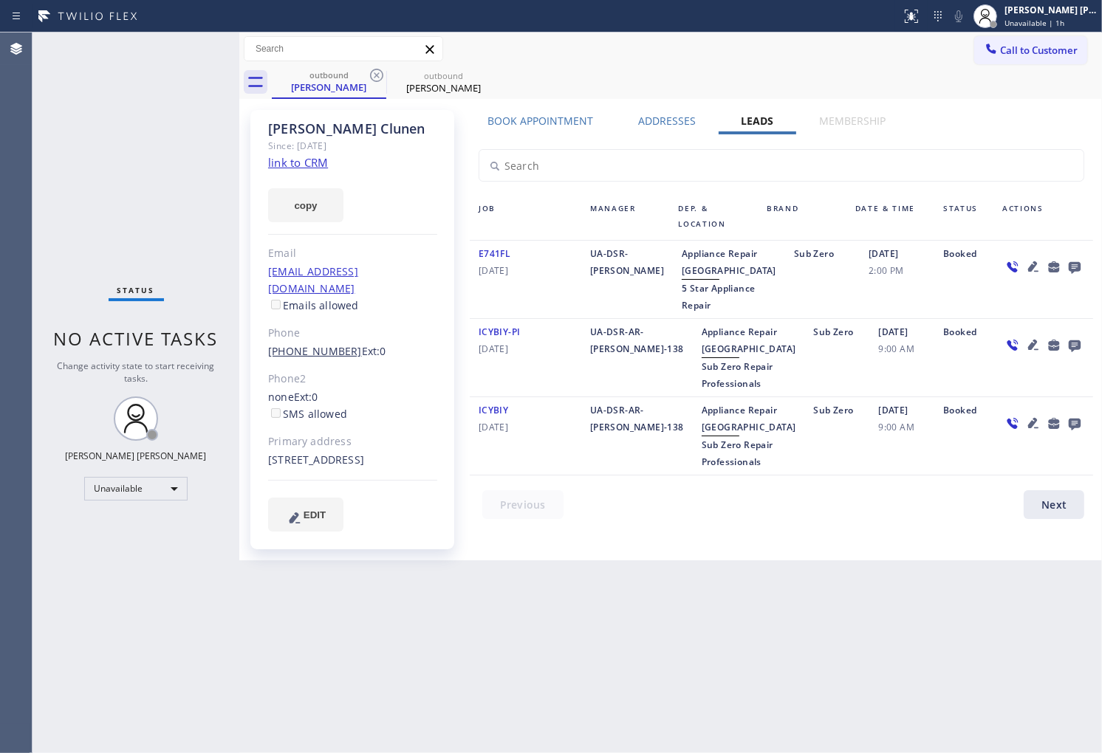
click at [312, 344] on link "[PHONE_NUMBER]" at bounding box center [315, 351] width 94 height 14
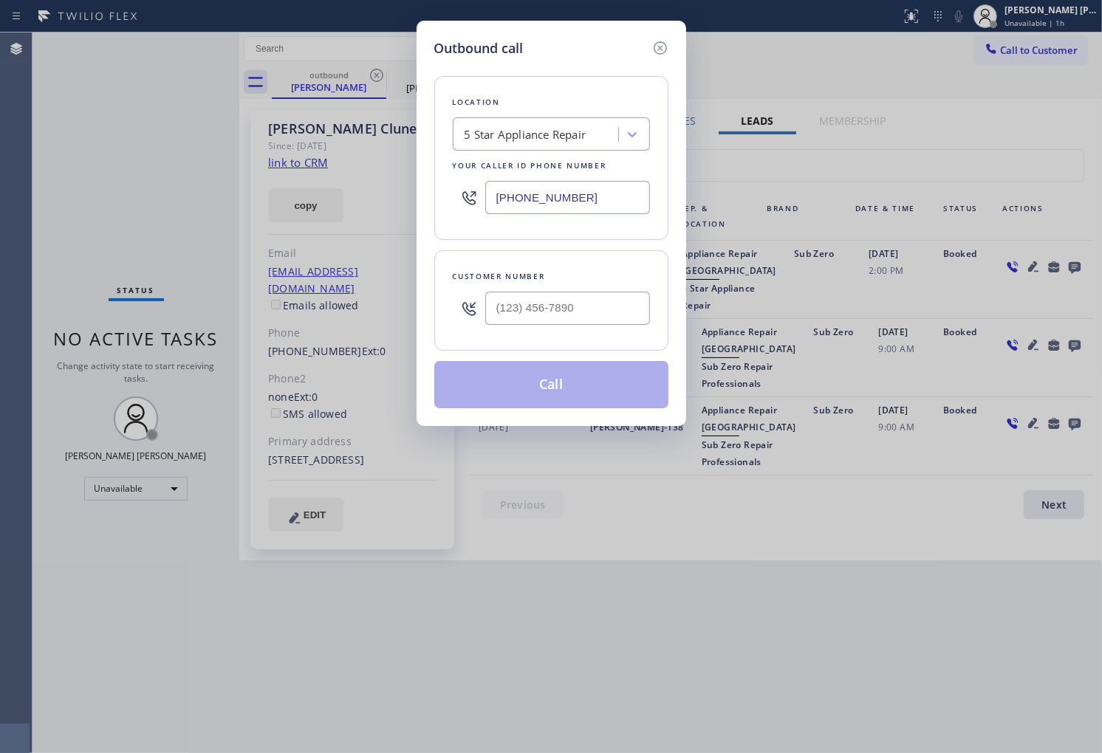
type input "[PHONE_NUMBER]"
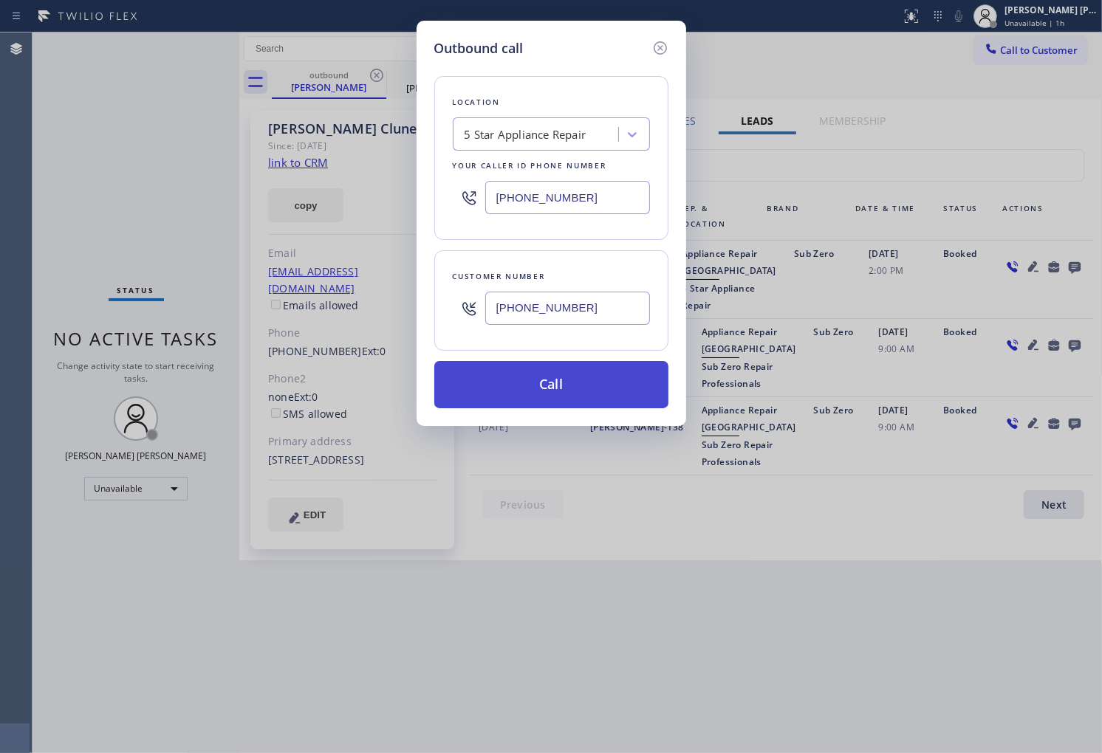
click at [570, 397] on button "Call" at bounding box center [551, 384] width 234 height 47
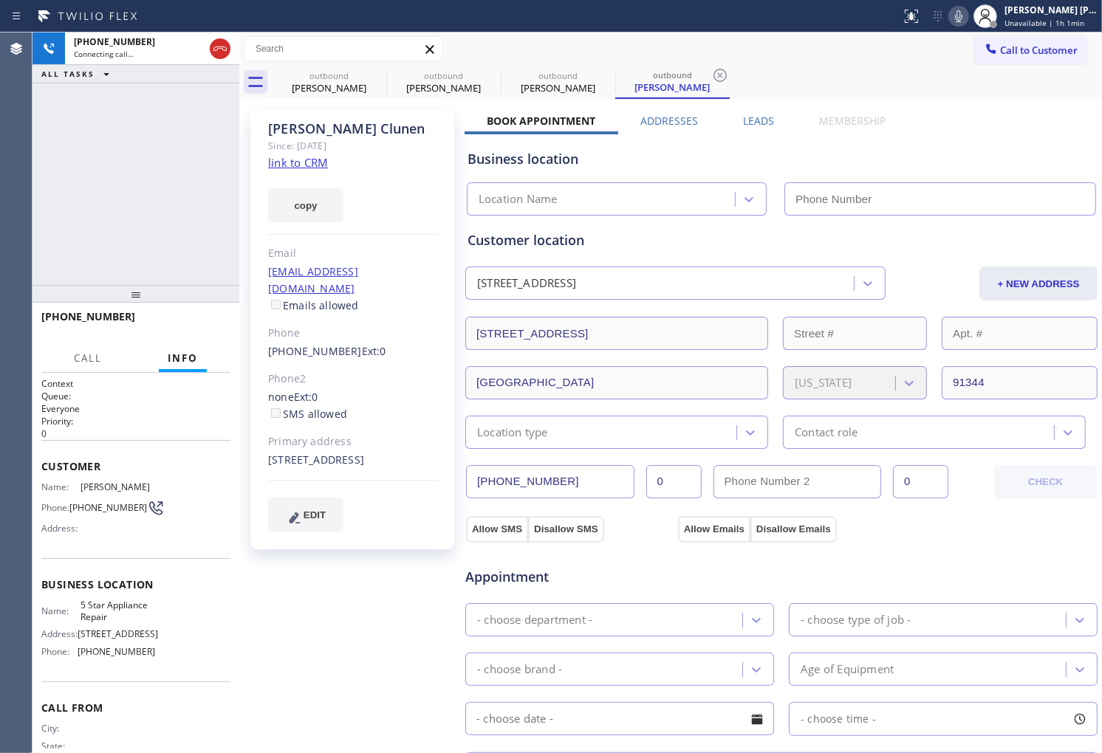
type input "[PHONE_NUMBER]"
click at [45, 143] on div "[PHONE_NUMBER] Connecting call… ALL TASKS ALL TASKS ACTIVE TASKS TASKS IN WRAP …" at bounding box center [135, 158] width 207 height 253
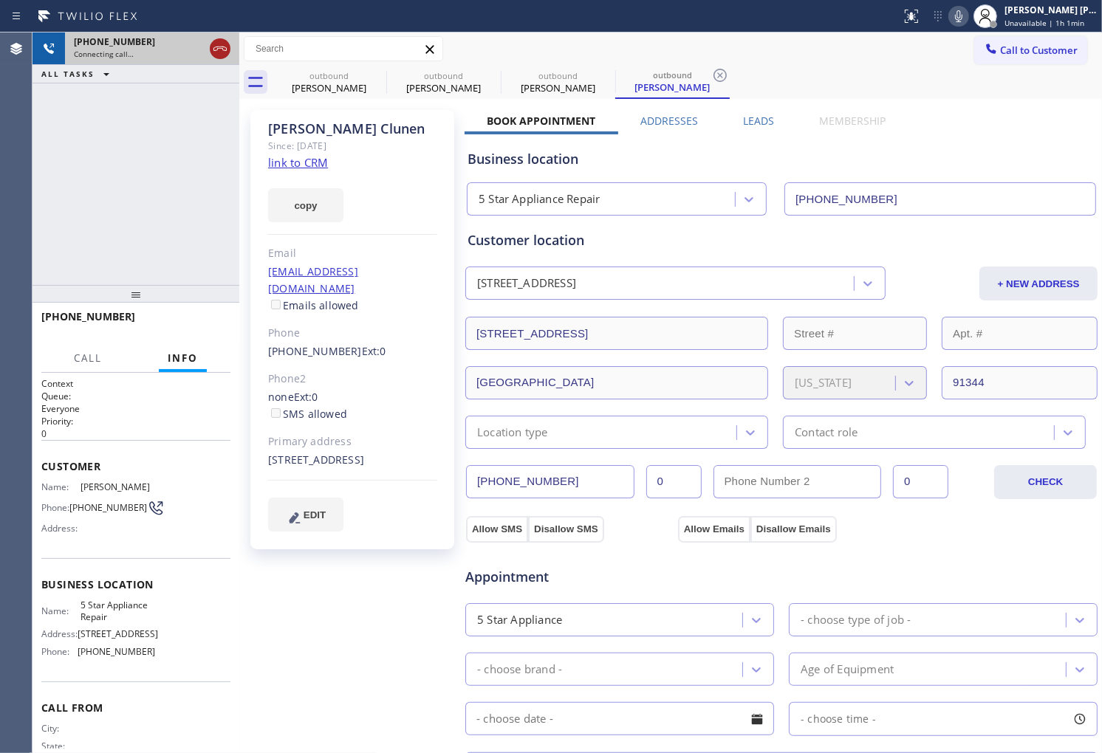
click at [211, 50] on icon at bounding box center [220, 49] width 18 height 18
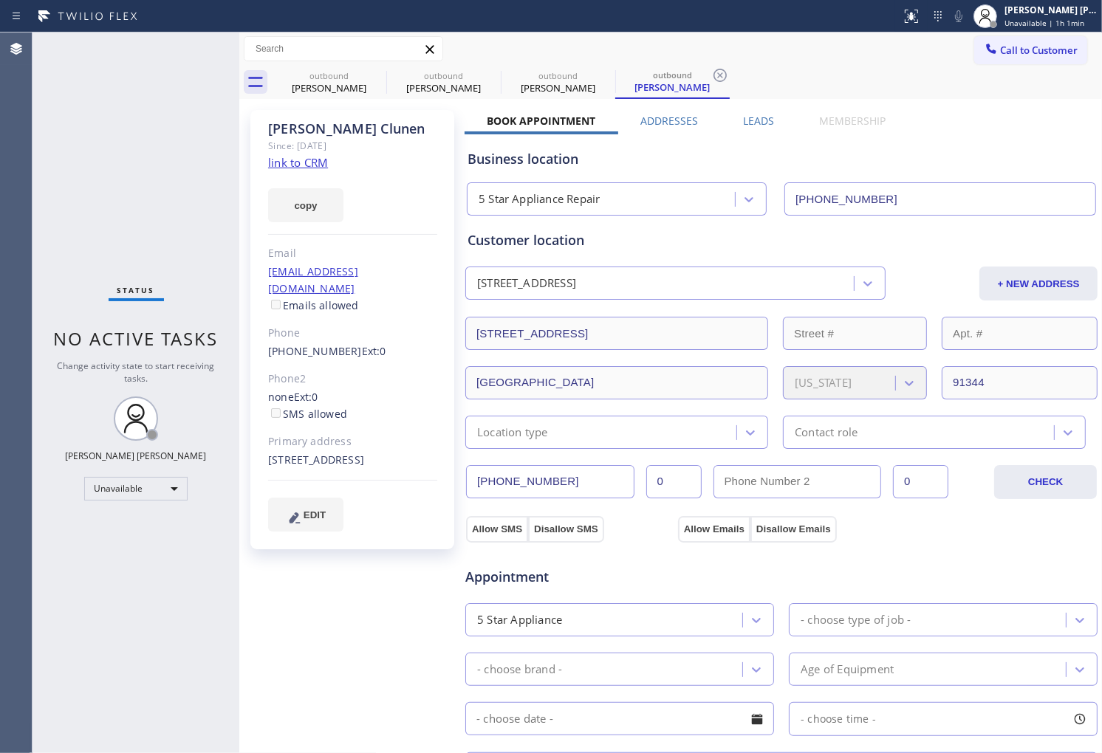
click at [0, 0] on icon at bounding box center [0, 0] width 0 height 0
click at [711, 78] on icon at bounding box center [720, 75] width 18 height 18
click at [373, 78] on div "outbound [PERSON_NAME] outbound [PERSON_NAME] outbound [PERSON_NAME] outbound […" at bounding box center [687, 82] width 830 height 33
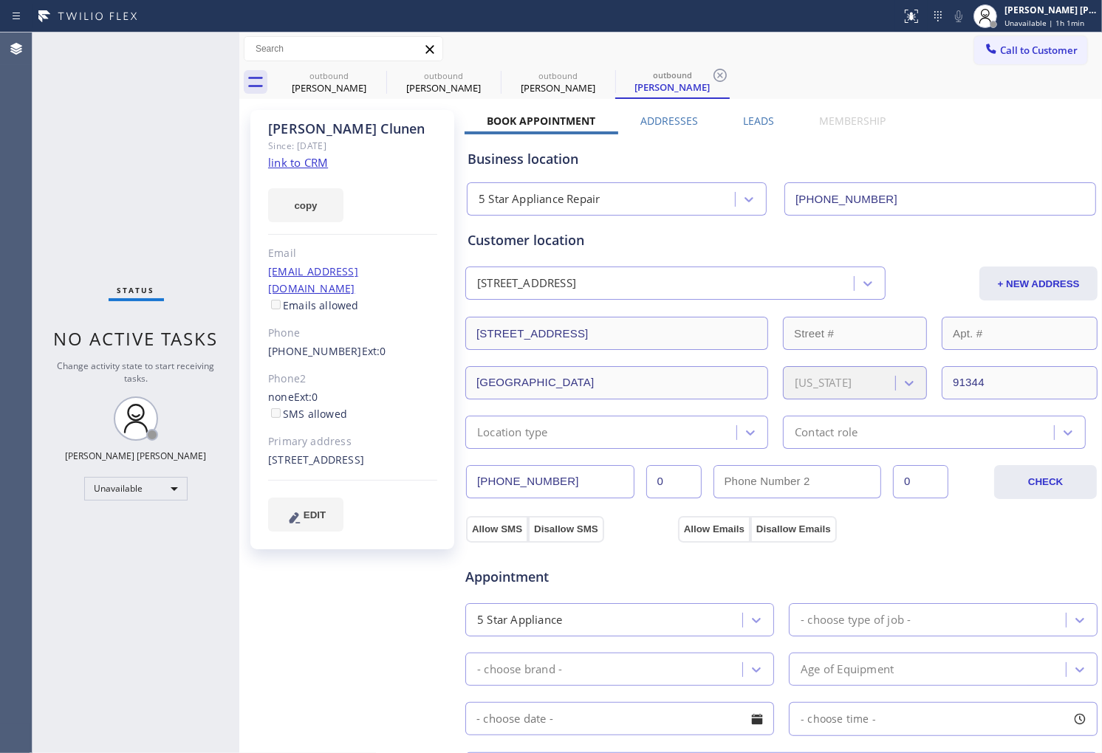
click at [373, 78] on div "outbound [PERSON_NAME] outbound [PERSON_NAME] outbound [PERSON_NAME] outbound […" at bounding box center [687, 82] width 830 height 33
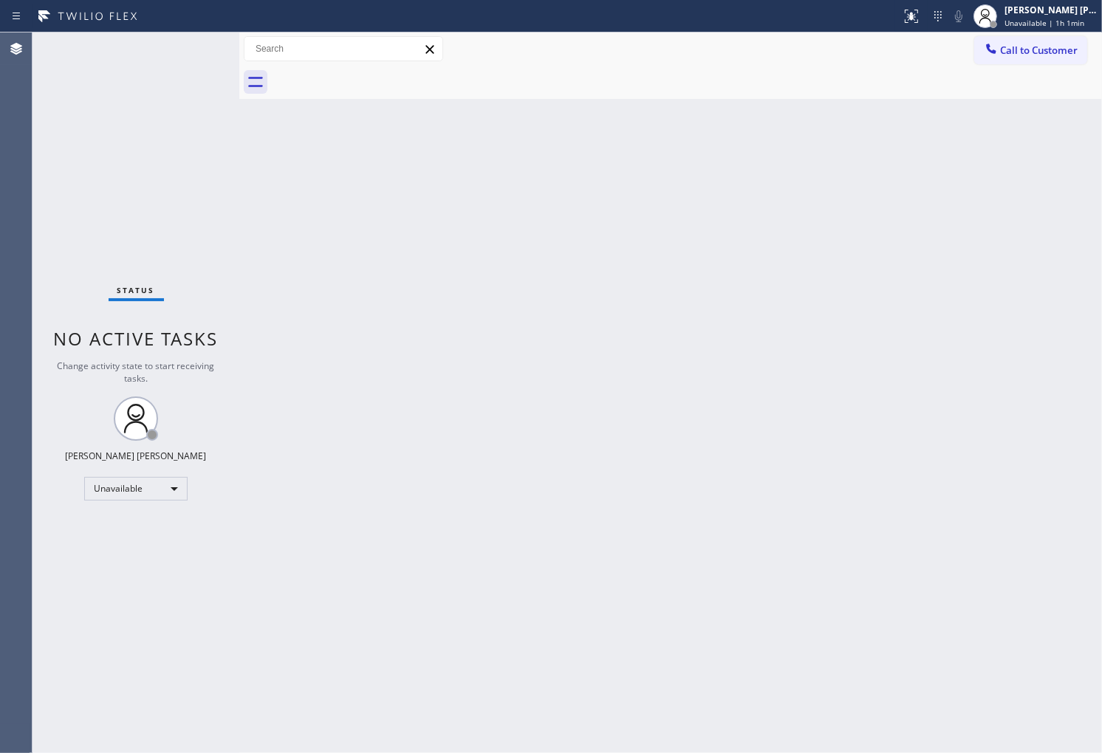
click at [0, 443] on div "Agent Desktop" at bounding box center [16, 392] width 32 height 721
click at [1031, 50] on span "Call to Customer" at bounding box center [1039, 50] width 78 height 13
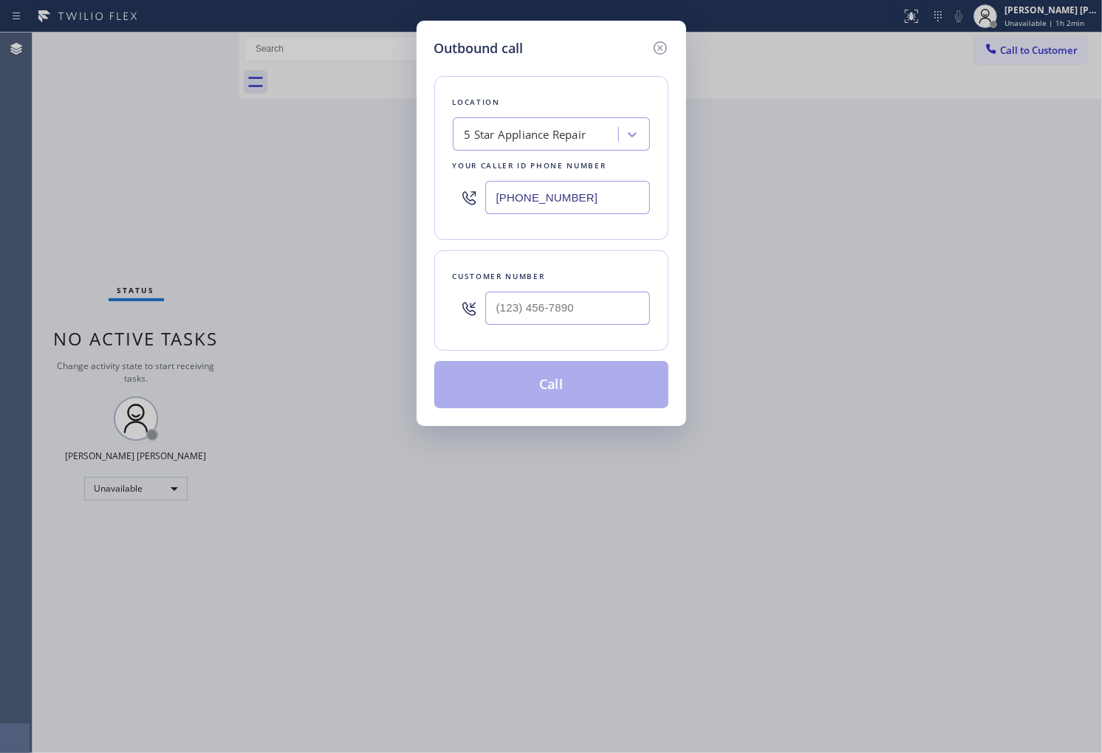
click at [552, 208] on input "[PHONE_NUMBER]" at bounding box center [567, 197] width 165 height 33
drag, startPoint x: 552, startPoint y: 208, endPoint x: 543, endPoint y: 202, distance: 10.3
click at [552, 208] on input "[PHONE_NUMBER]" at bounding box center [567, 197] width 165 height 33
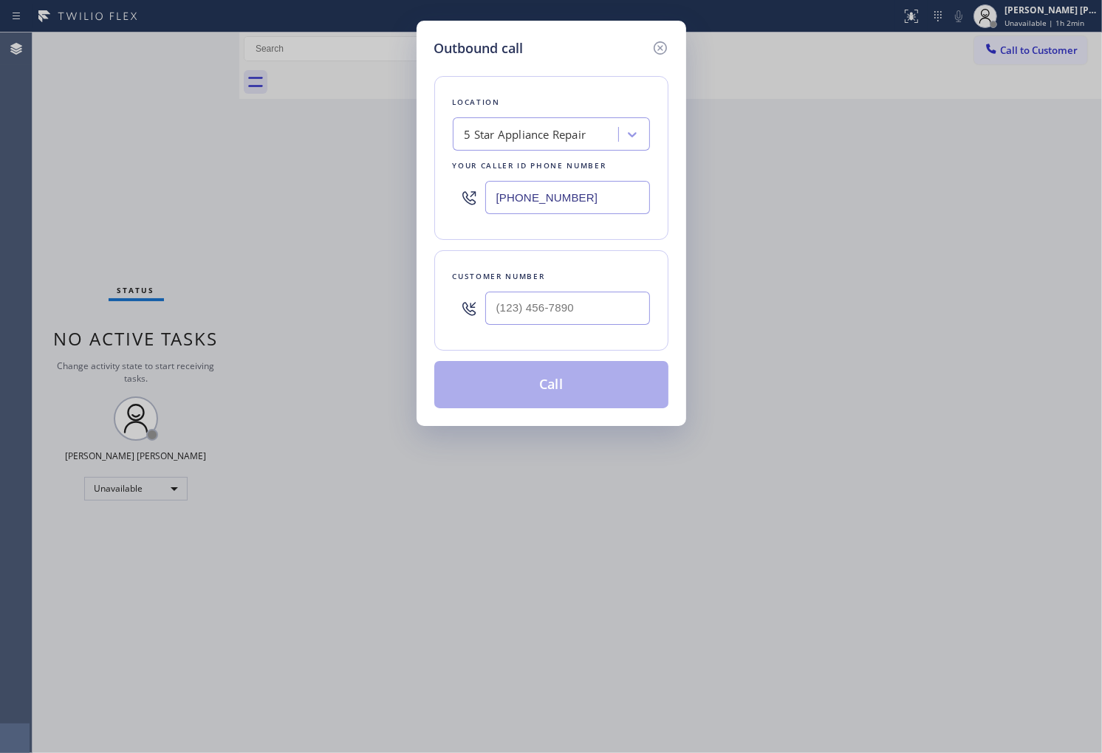
paste input "714) 912-8101"
type input "[PHONE_NUMBER]"
click at [598, 293] on input "(___) ___-____" at bounding box center [567, 308] width 165 height 33
paste input "908) 672-9094"
type input "[PHONE_NUMBER]"
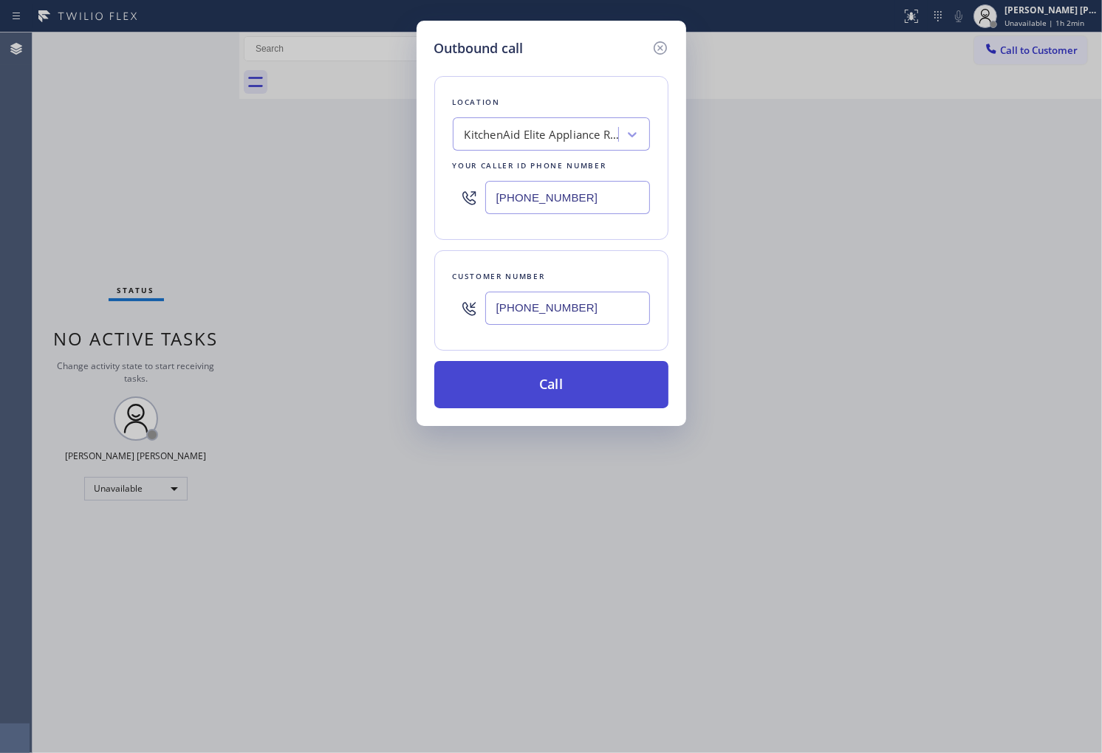
click at [566, 386] on button "Call" at bounding box center [551, 384] width 234 height 47
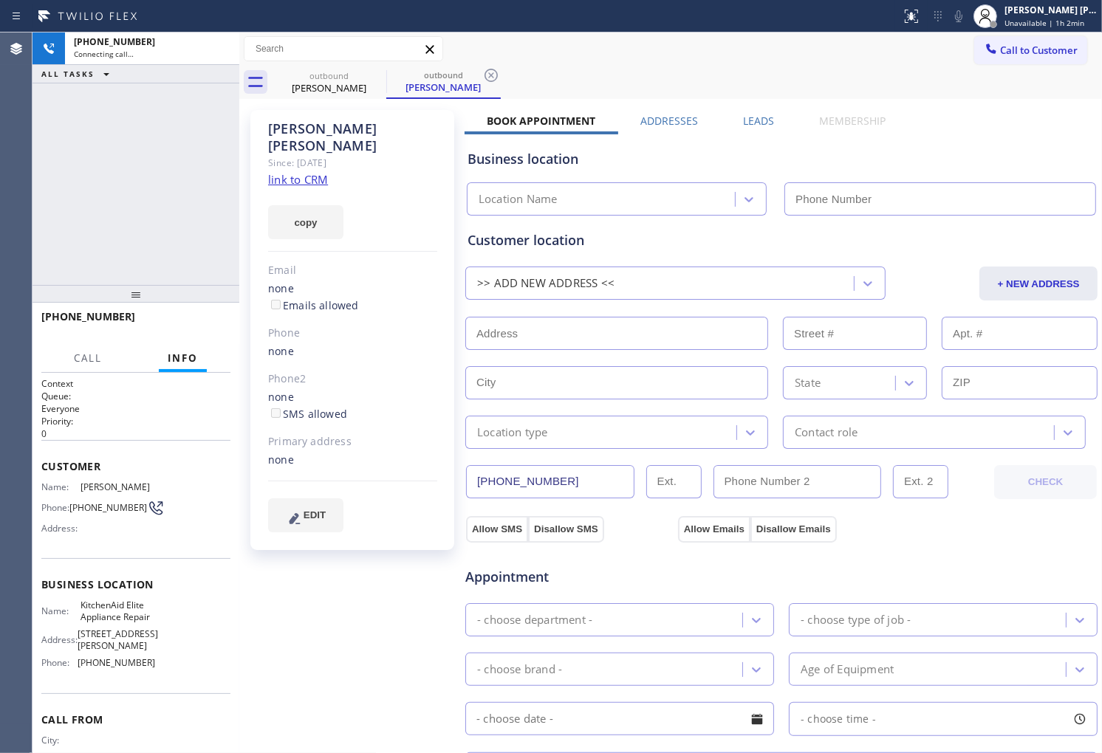
click at [289, 128] on div "[PERSON_NAME]" at bounding box center [352, 137] width 169 height 34
type input "[PHONE_NUMBER]"
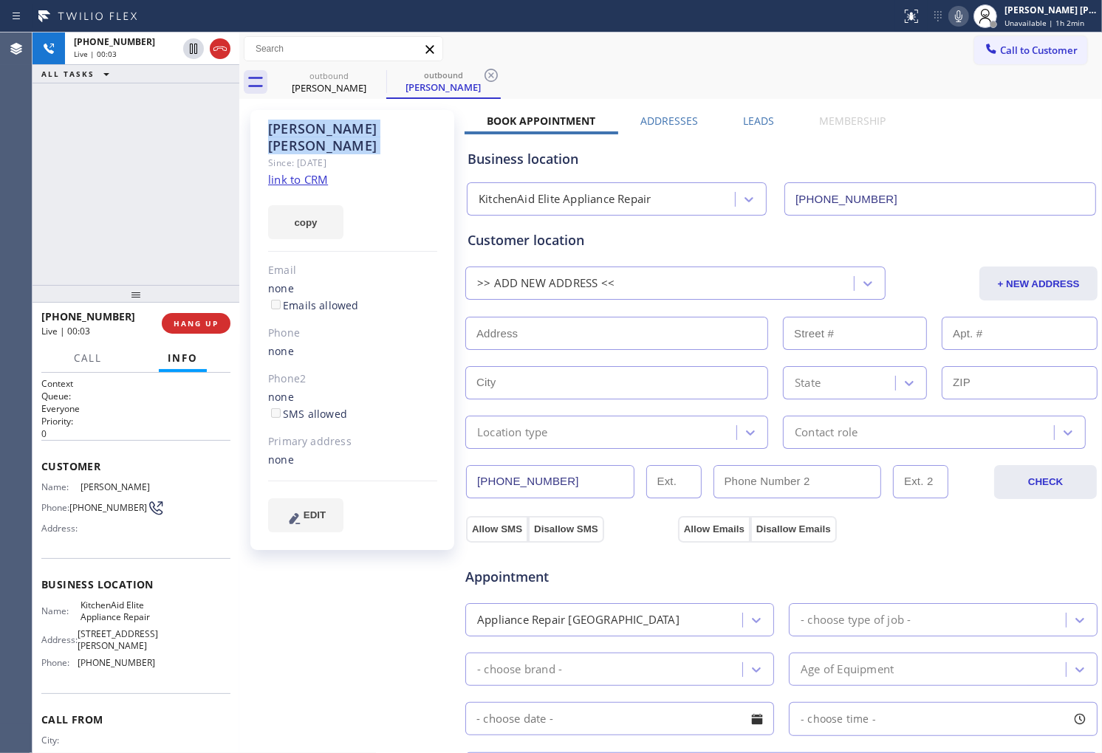
click at [9, 331] on div "Agent Desktop" at bounding box center [16, 392] width 32 height 721
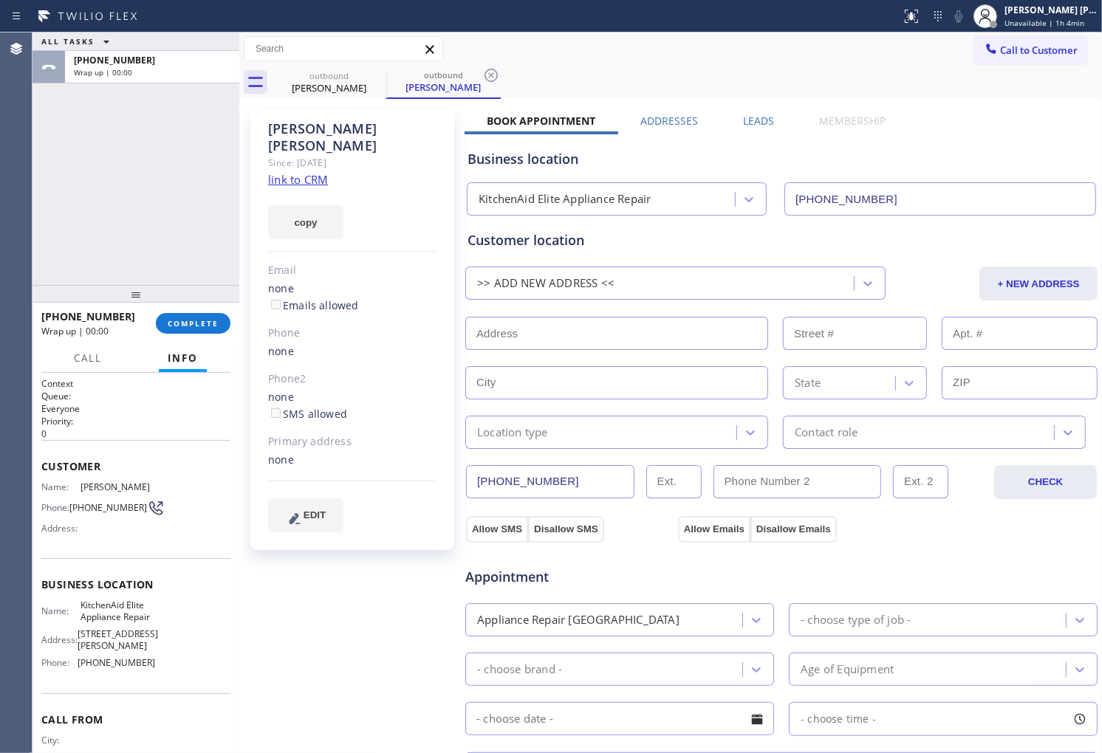
click at [755, 112] on div "[PERSON_NAME] Since: [DATE] link to CRM copy Email none Emails allowed Phone no…" at bounding box center [670, 596] width 855 height 987
click at [750, 120] on label "Leads" at bounding box center [758, 121] width 31 height 14
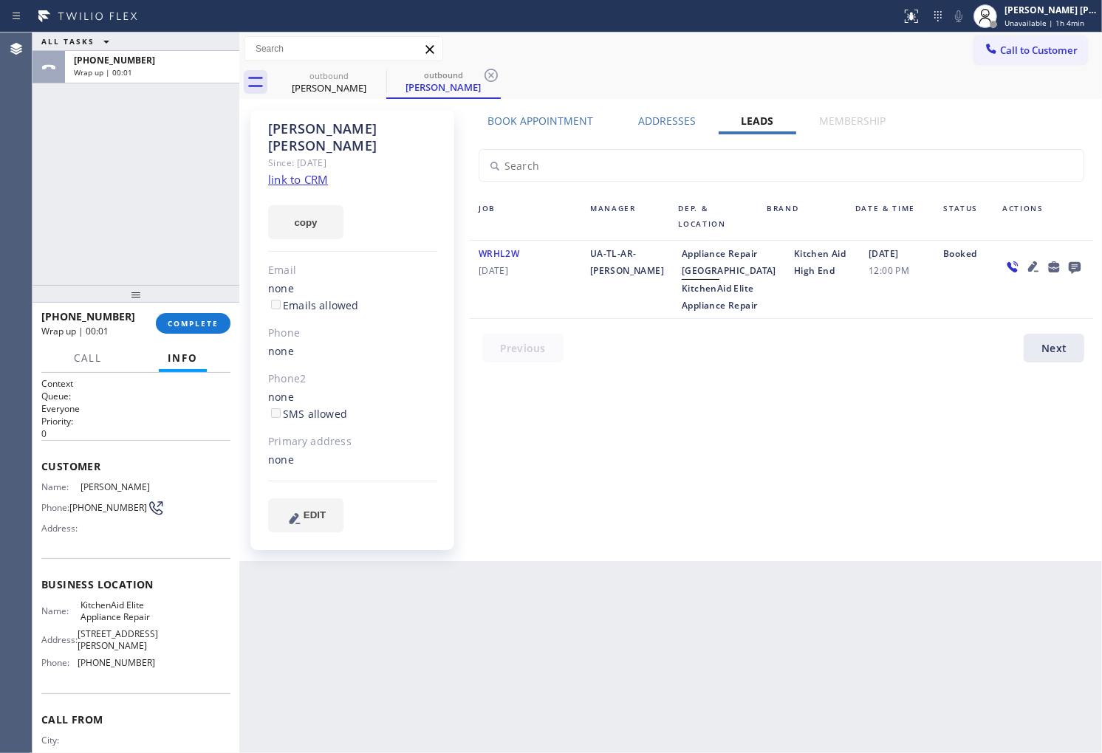
click at [1076, 267] on icon at bounding box center [1075, 268] width 12 height 12
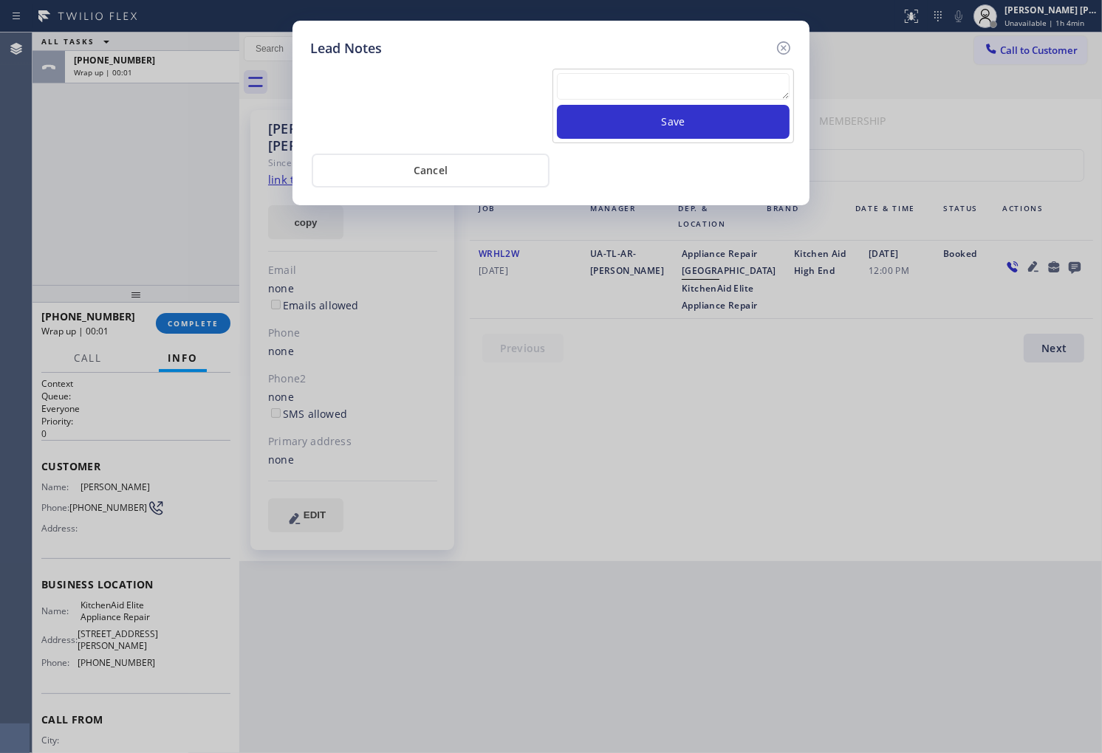
click at [709, 92] on textarea at bounding box center [673, 86] width 233 height 27
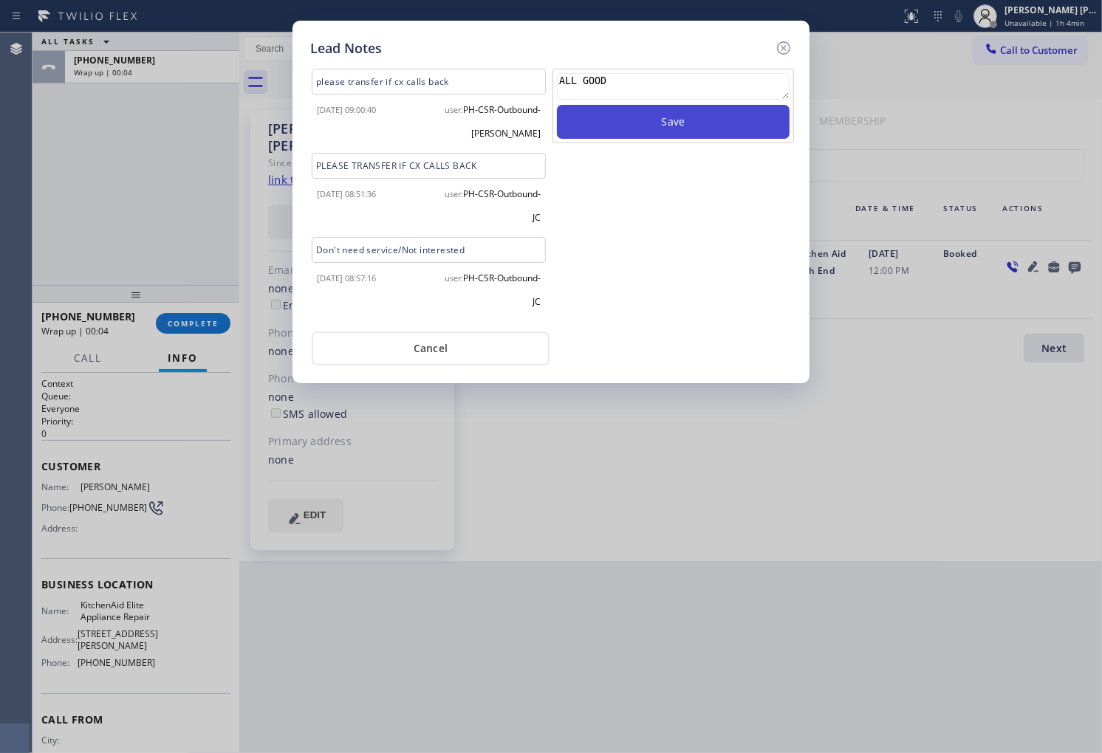
type textarea "ALL GOOD"
click at [721, 137] on button "Save" at bounding box center [673, 122] width 233 height 34
click at [779, 49] on icon at bounding box center [784, 48] width 18 height 18
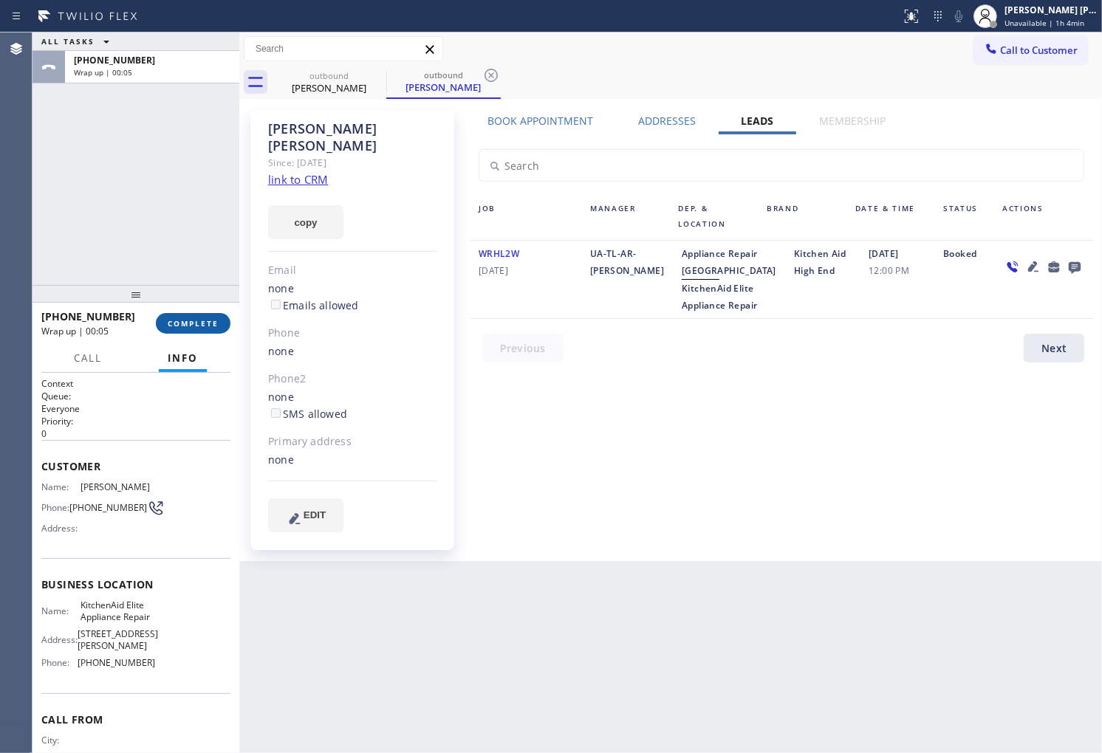
click at [219, 320] on button "COMPLETE" at bounding box center [193, 323] width 75 height 21
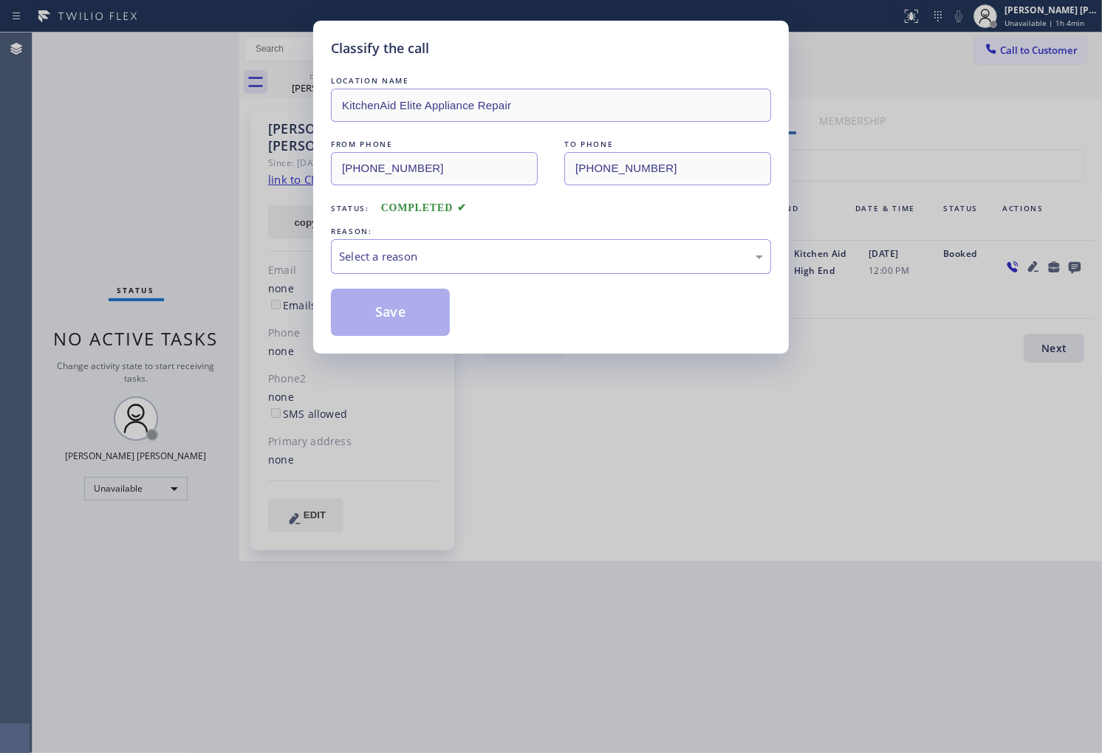
click at [479, 253] on div "Select a reason" at bounding box center [551, 256] width 424 height 17
click at [380, 313] on button "Save" at bounding box center [390, 312] width 119 height 47
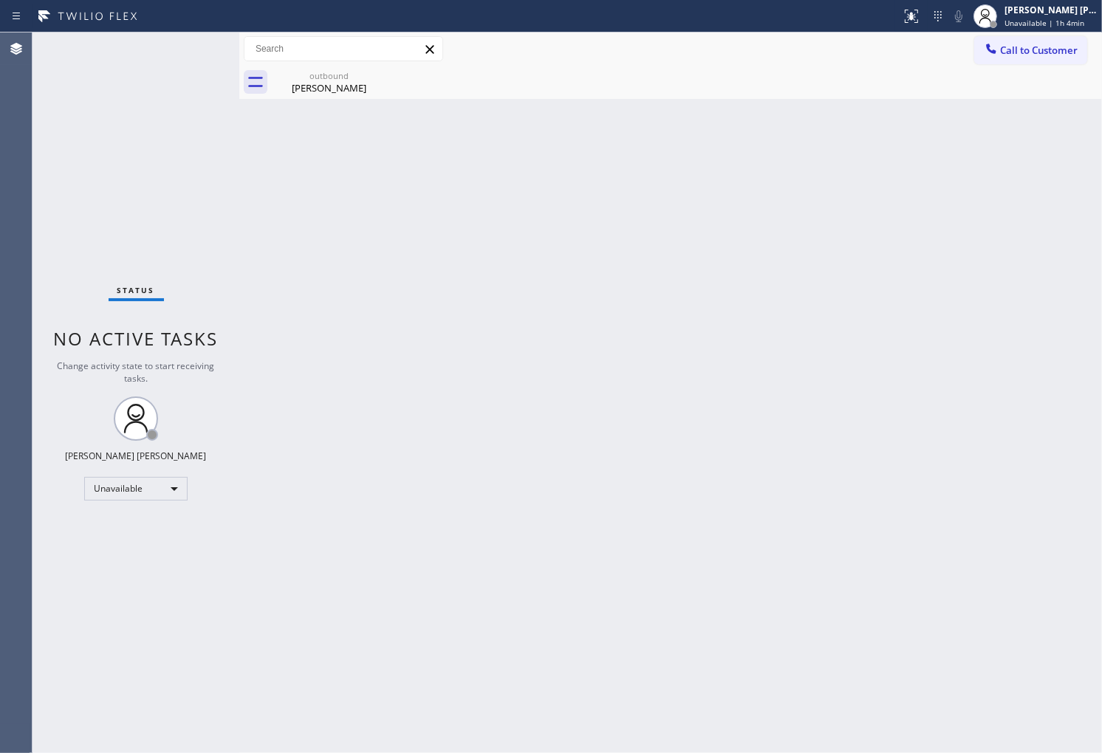
click at [0, 239] on div "Agent Desktop" at bounding box center [16, 392] width 32 height 721
click at [363, 94] on div "[PERSON_NAME]" at bounding box center [329, 87] width 112 height 13
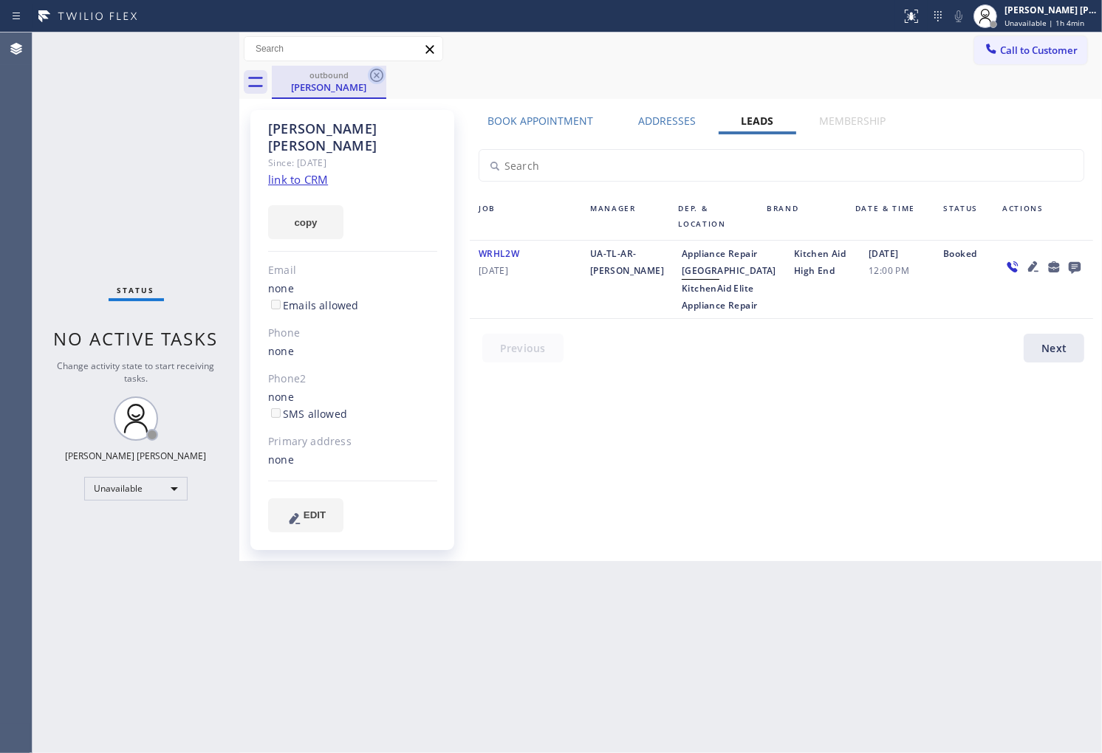
click at [371, 79] on icon at bounding box center [377, 75] width 18 height 18
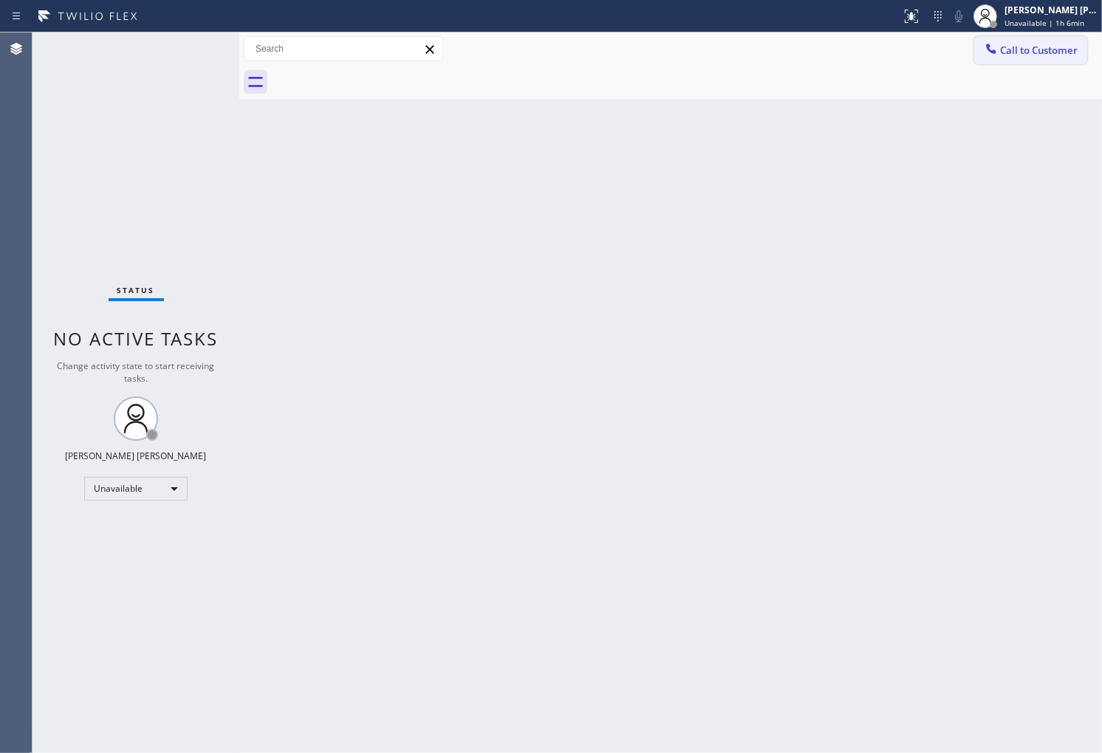
click at [1038, 49] on span "Call to Customer" at bounding box center [1039, 50] width 78 height 13
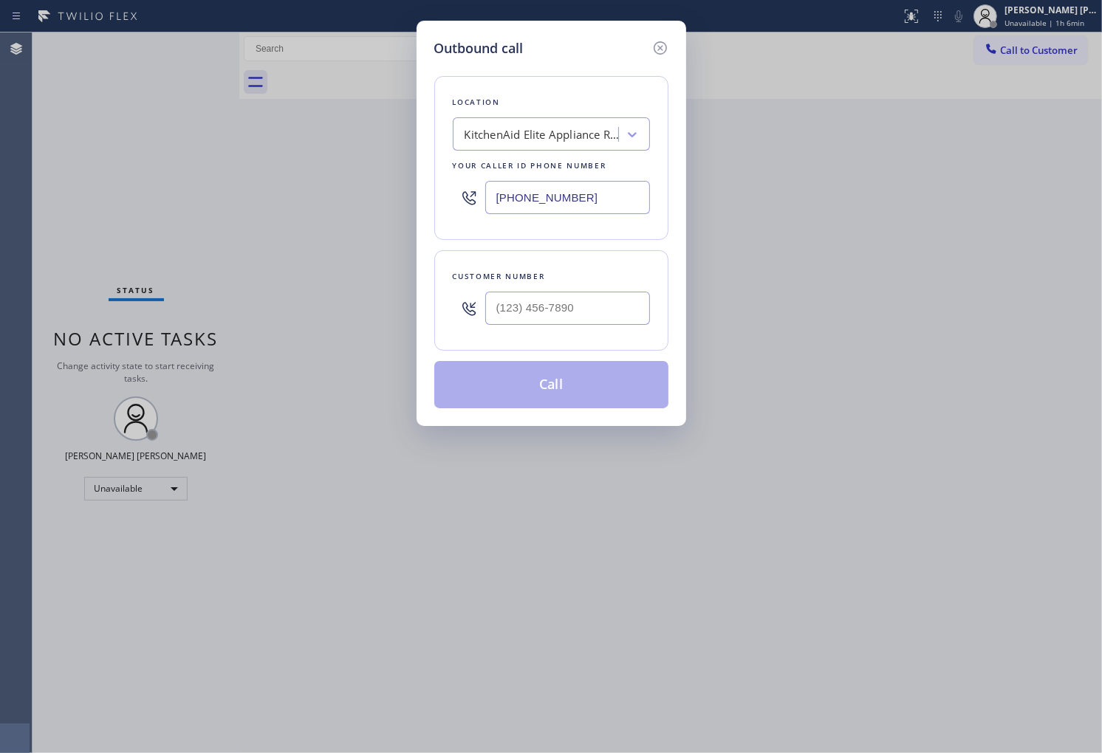
click at [552, 202] on input "[PHONE_NUMBER]" at bounding box center [567, 197] width 165 height 33
paste input "752-4826"
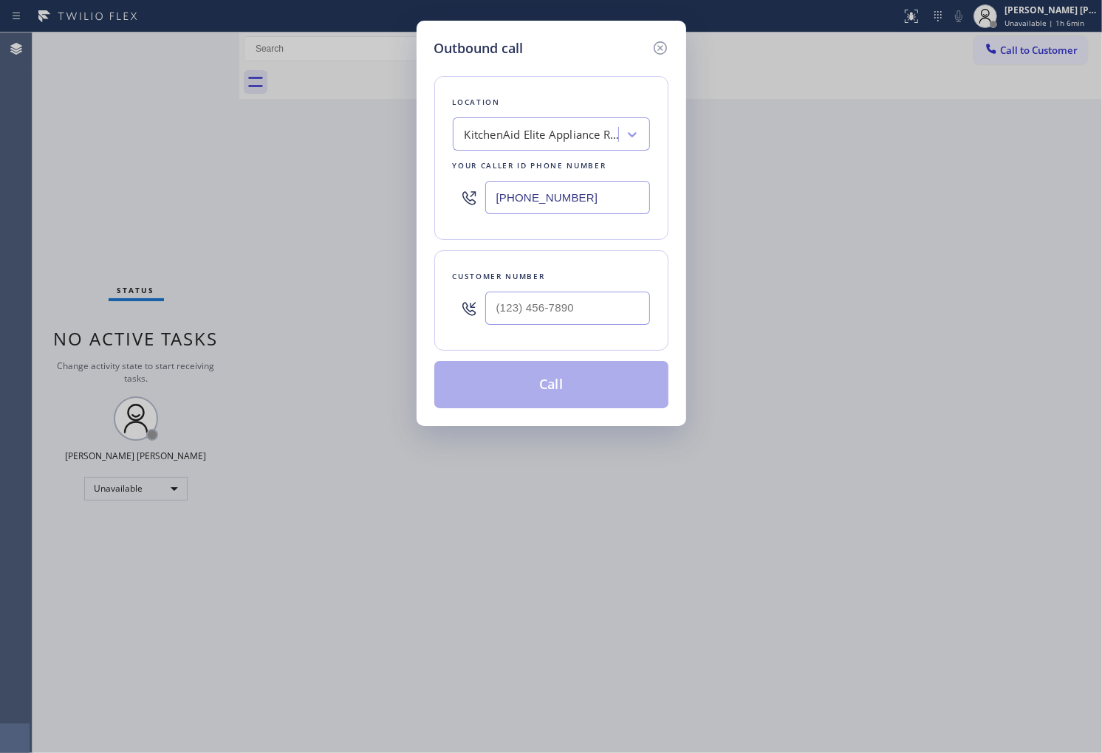
type input "[PHONE_NUMBER]"
click at [616, 329] on div at bounding box center [567, 308] width 165 height 48
click at [603, 307] on input "(___) ___-____" at bounding box center [567, 308] width 165 height 33
paste input "714) 742-5488"
type input "[PHONE_NUMBER]"
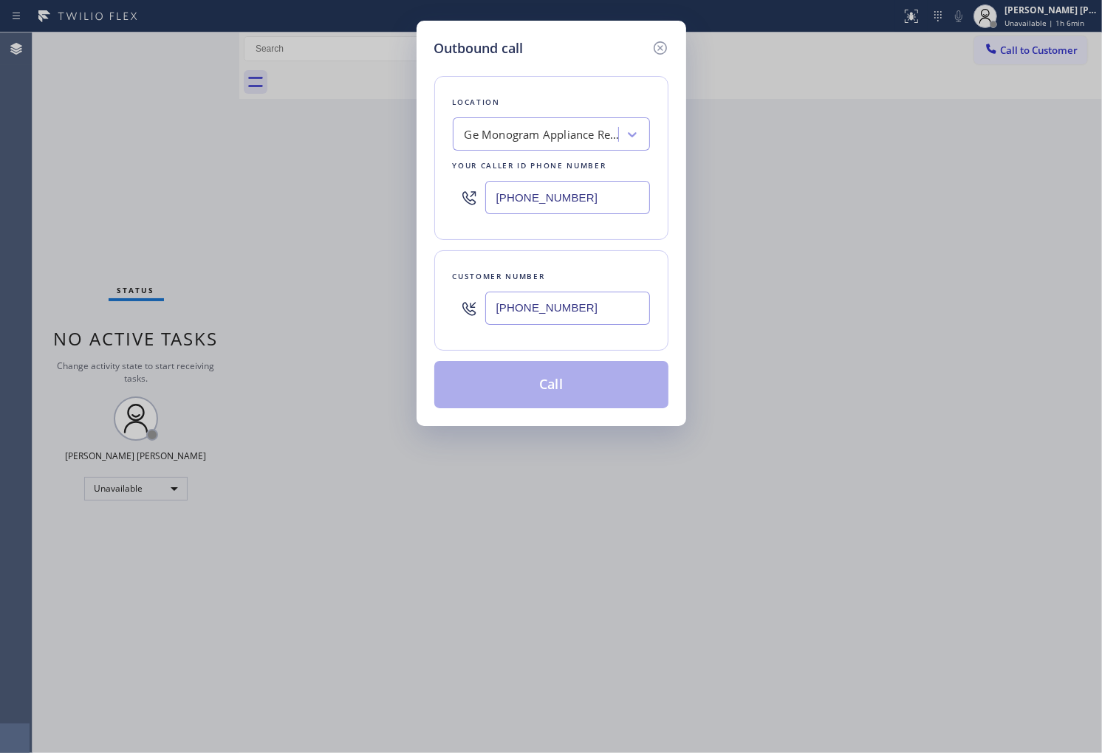
click at [558, 383] on button "Call" at bounding box center [551, 384] width 234 height 47
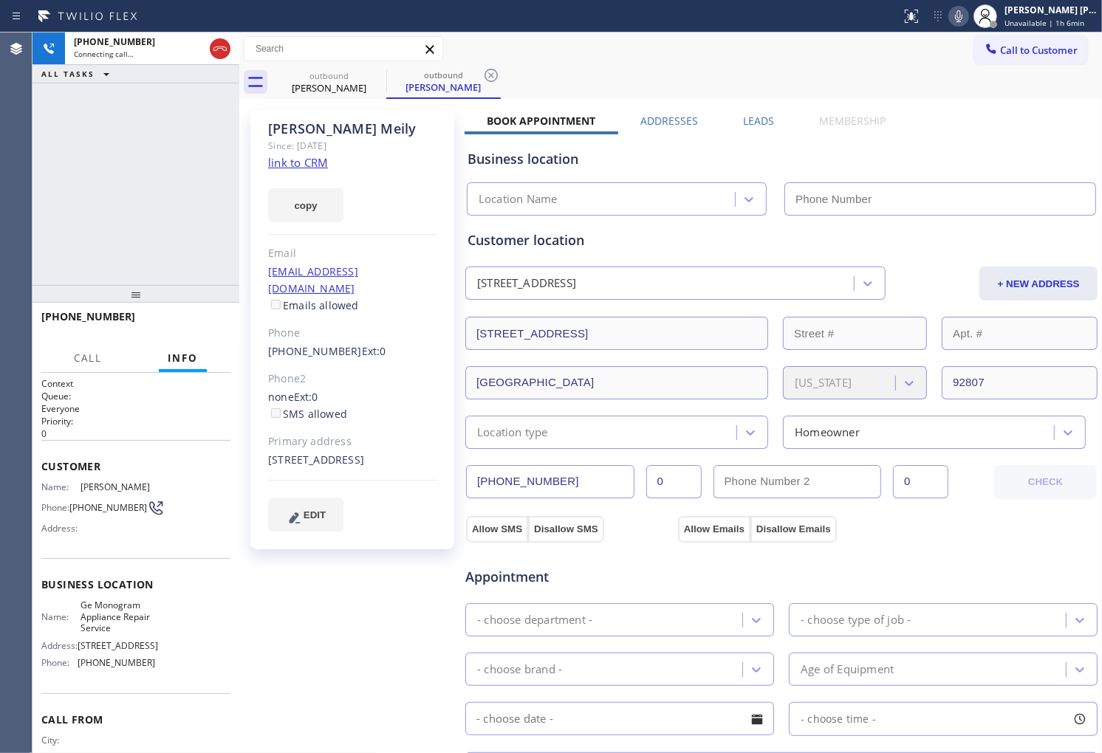
type input "[PHONE_NUMBER]"
click at [55, 253] on div "[PHONE_NUMBER] Connecting call… ALL TASKS ALL TASKS ACTIVE TASKS TASKS IN WRAP …" at bounding box center [135, 158] width 207 height 253
click at [326, 124] on div "[PERSON_NAME]" at bounding box center [352, 128] width 169 height 17
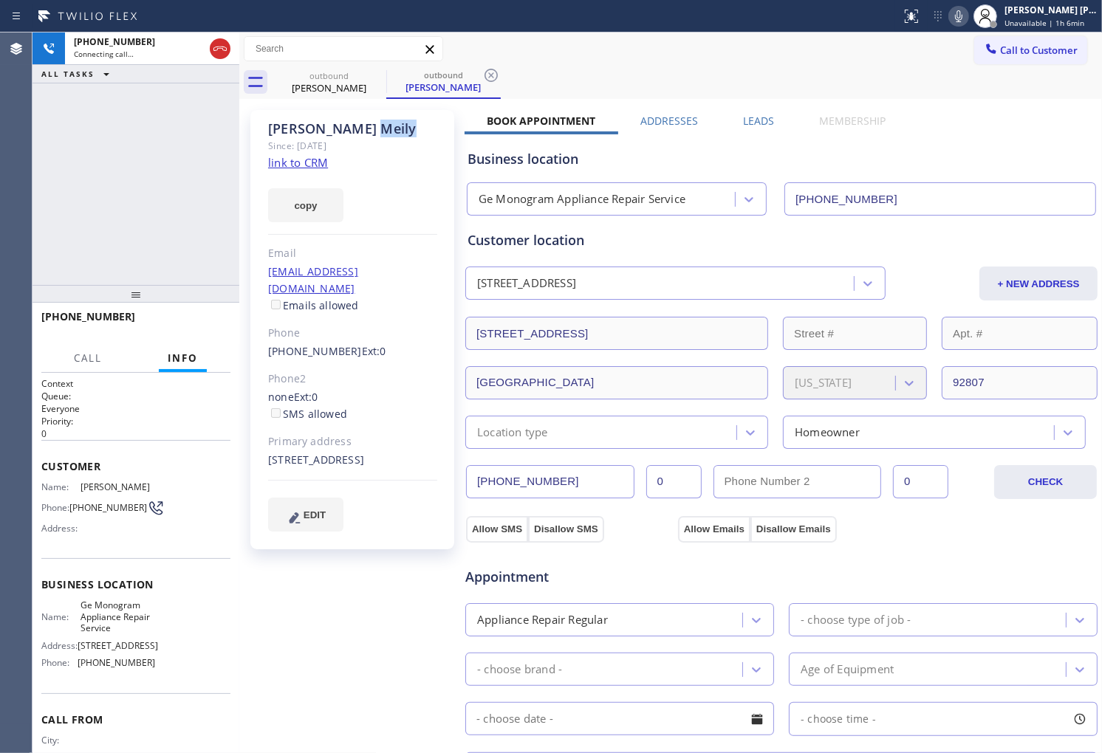
click at [326, 124] on div "[PERSON_NAME]" at bounding box center [352, 128] width 169 height 17
drag, startPoint x: 225, startPoint y: 47, endPoint x: 789, endPoint y: 210, distance: 586.8
click at [225, 47] on icon at bounding box center [220, 49] width 18 height 18
click at [750, 117] on label "Leads" at bounding box center [758, 121] width 31 height 14
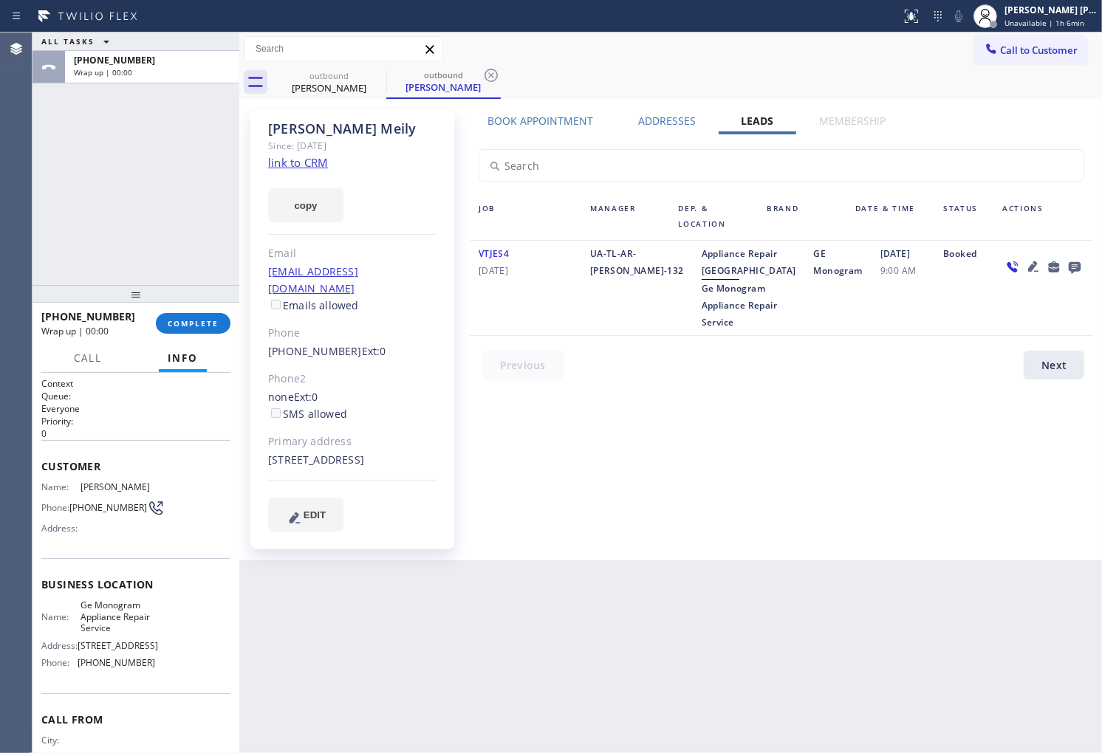
click at [1081, 274] on icon at bounding box center [1075, 267] width 18 height 18
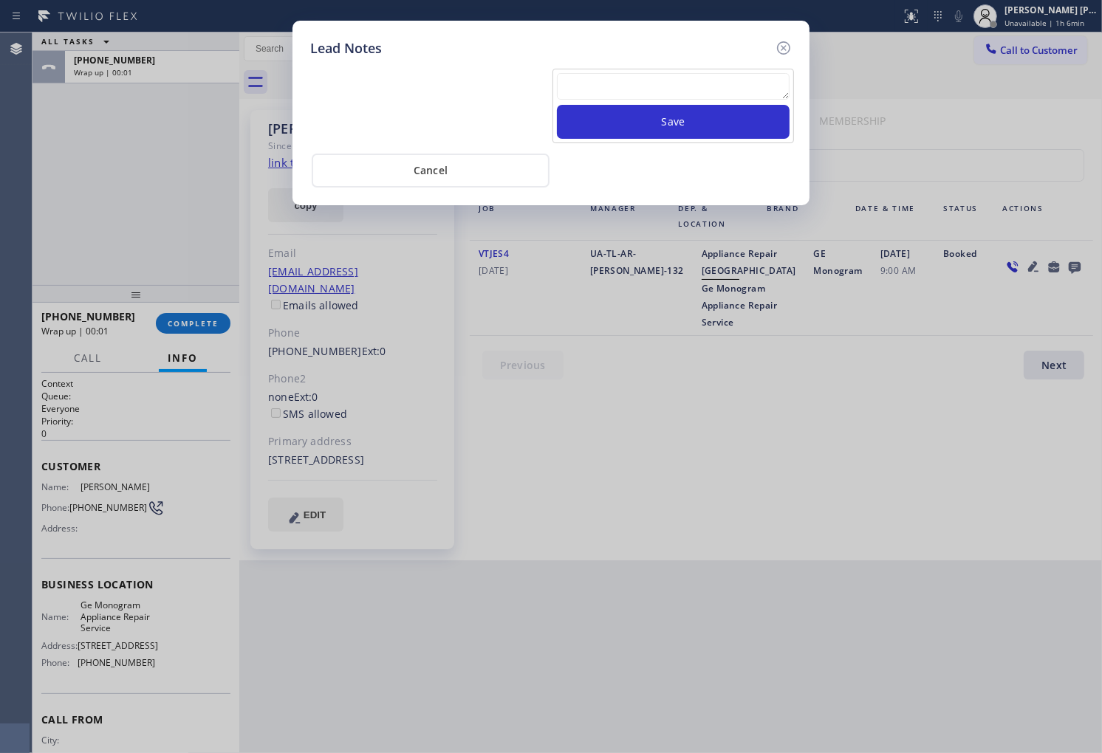
click at [698, 94] on textarea at bounding box center [673, 86] width 233 height 27
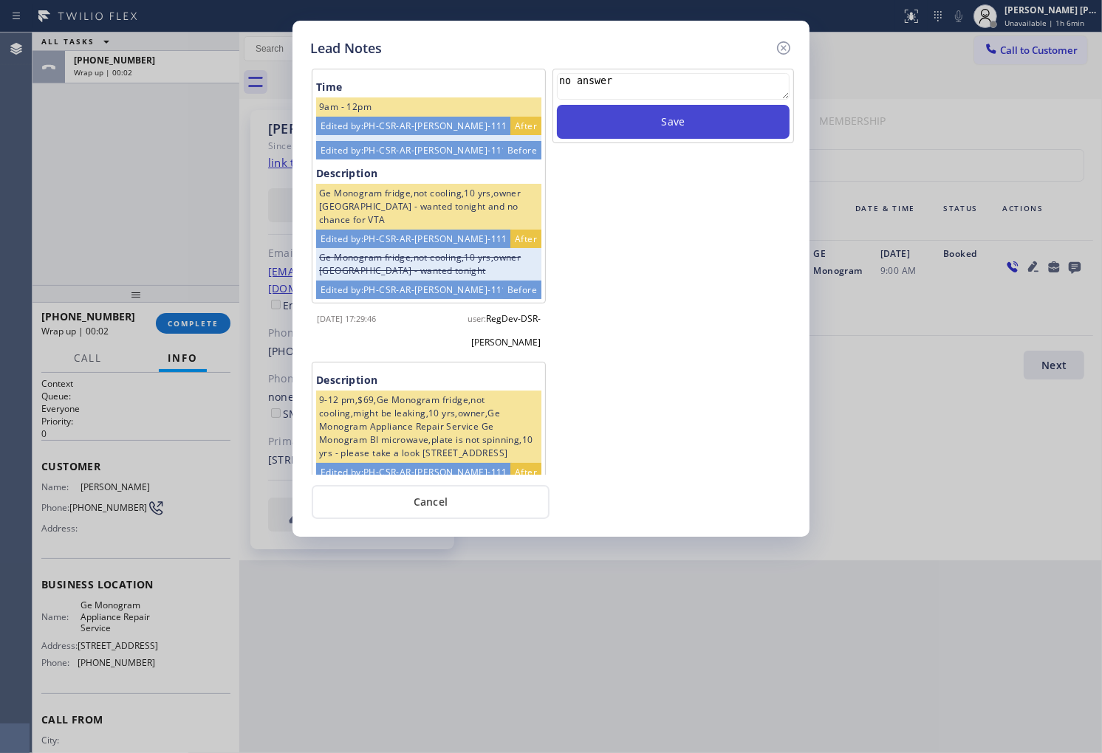
type textarea "no answer"
click at [741, 118] on button "Save" at bounding box center [673, 122] width 233 height 34
click at [787, 41] on icon at bounding box center [784, 48] width 18 height 18
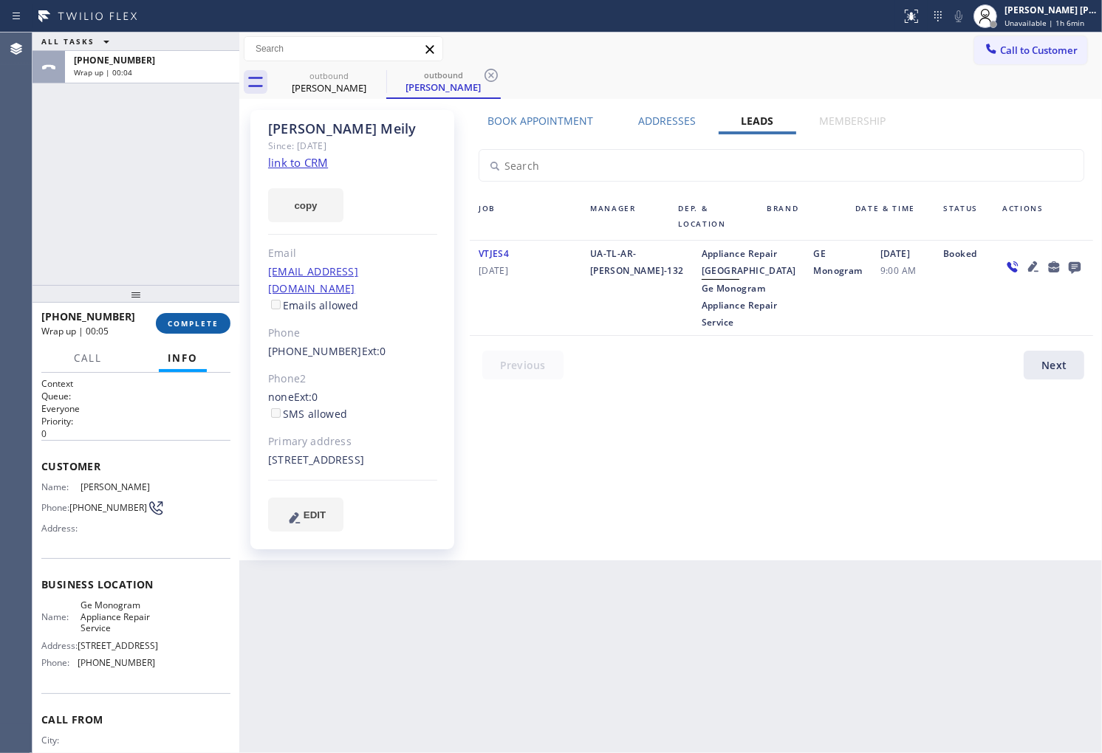
click at [193, 326] on span "COMPLETE" at bounding box center [193, 323] width 51 height 10
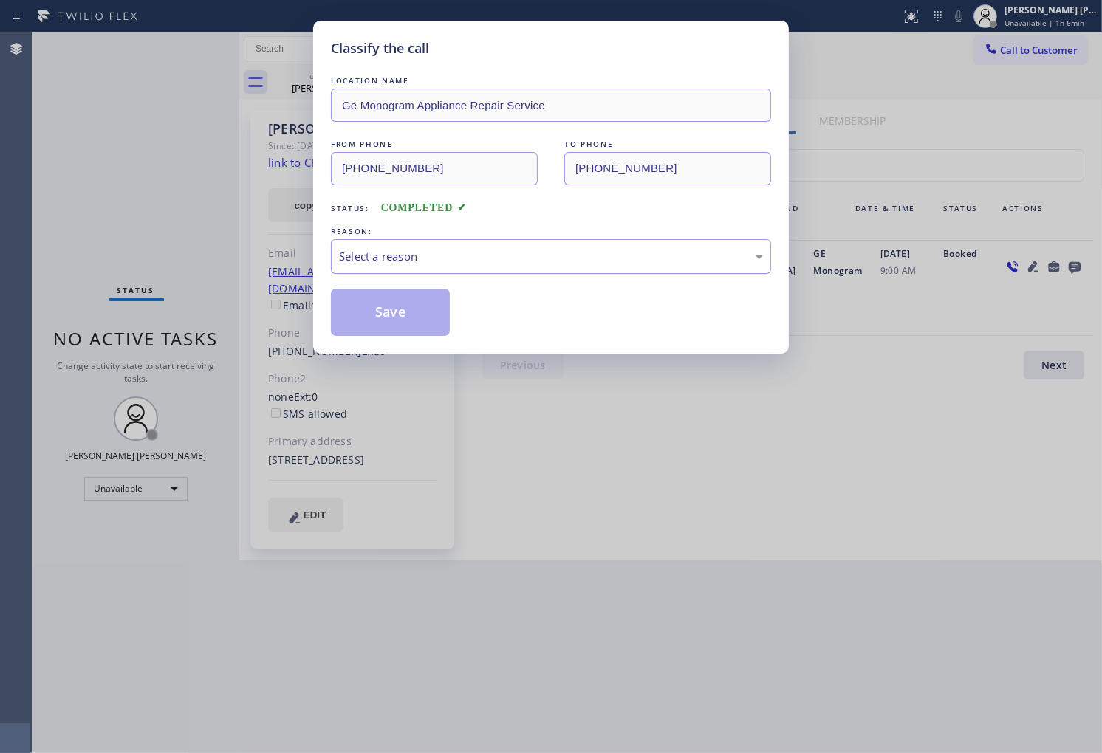
click at [446, 266] on div "Select a reason" at bounding box center [551, 256] width 440 height 35
click at [414, 256] on div "Select a reason" at bounding box center [551, 256] width 424 height 17
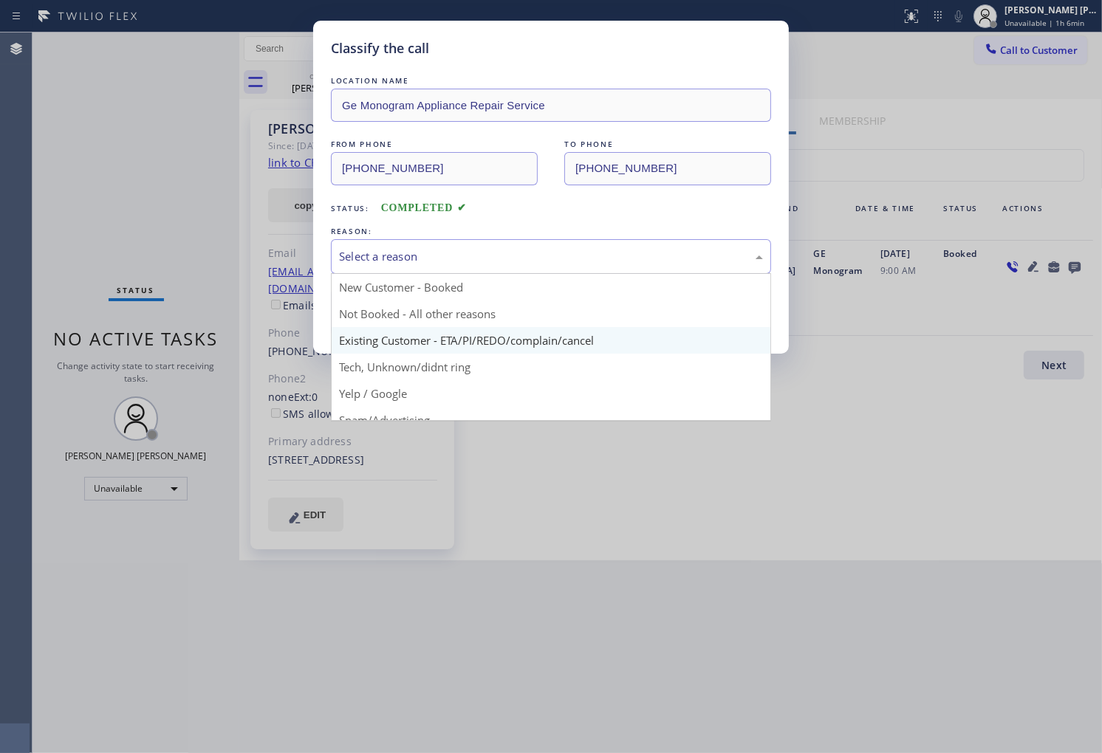
drag, startPoint x: 412, startPoint y: 256, endPoint x: 417, endPoint y: 337, distance: 82.1
click at [412, 254] on div "Select a reason" at bounding box center [551, 256] width 424 height 17
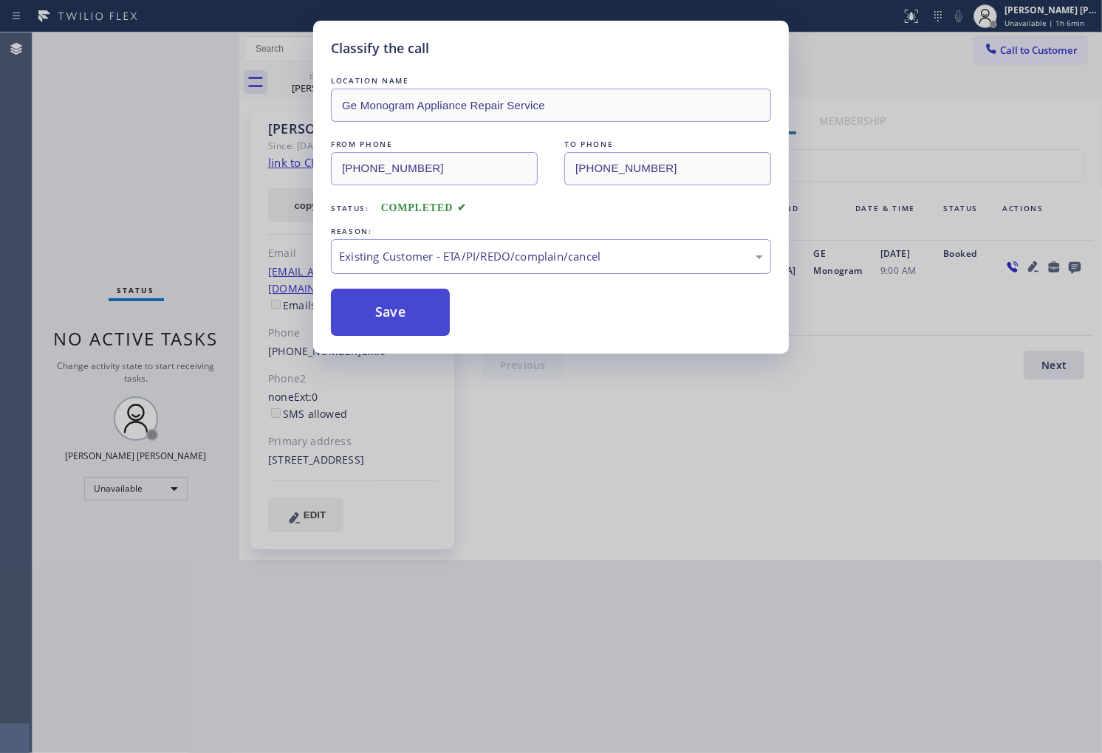
click at [388, 325] on button "Save" at bounding box center [390, 312] width 119 height 47
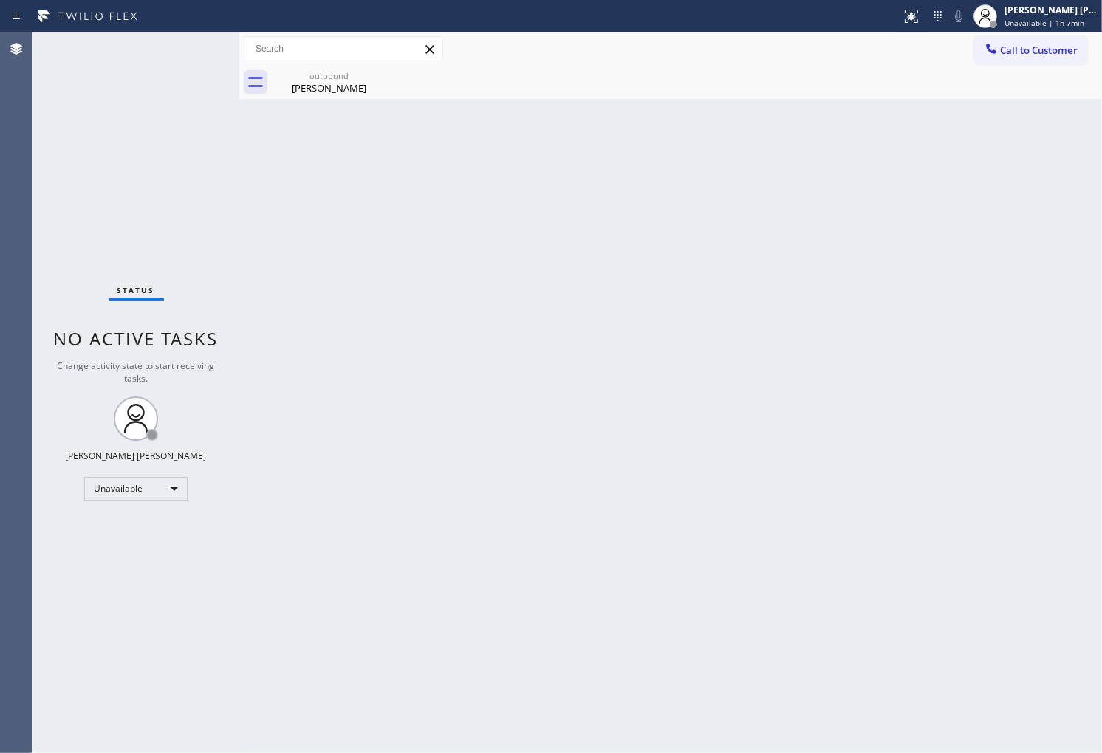
click at [24, 263] on div "Agent Desktop" at bounding box center [16, 392] width 32 height 721
click at [30, 323] on div "Agent Desktop" at bounding box center [16, 392] width 32 height 721
click at [1042, 26] on span "Unavailable | 1h 9min" at bounding box center [1044, 23] width 80 height 10
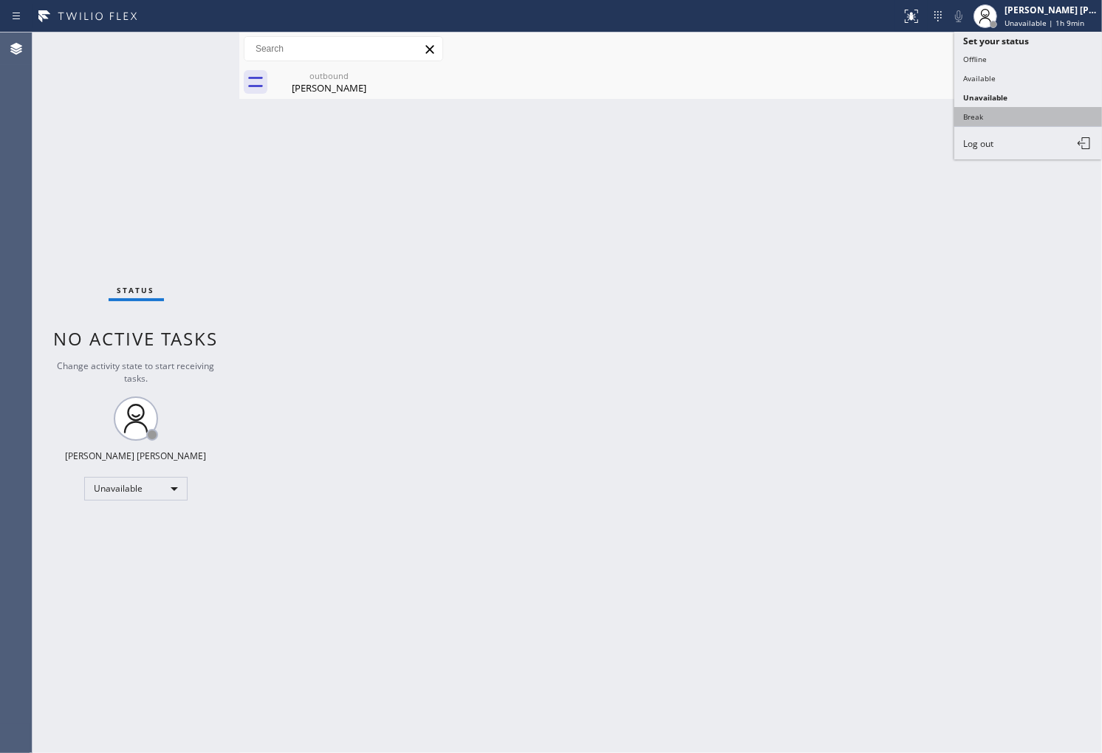
click at [1029, 108] on button "Break" at bounding box center [1028, 116] width 148 height 19
